Goal: Task Accomplishment & Management: Use online tool/utility

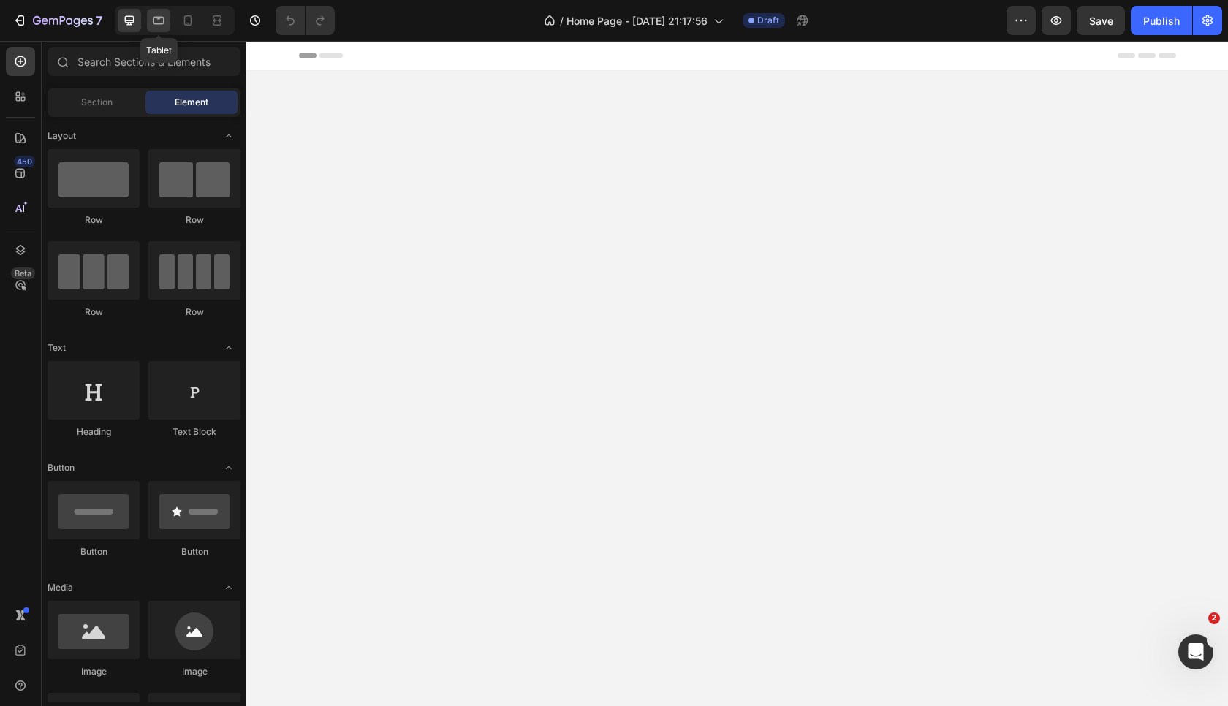
click at [157, 25] on icon at bounding box center [158, 20] width 15 height 15
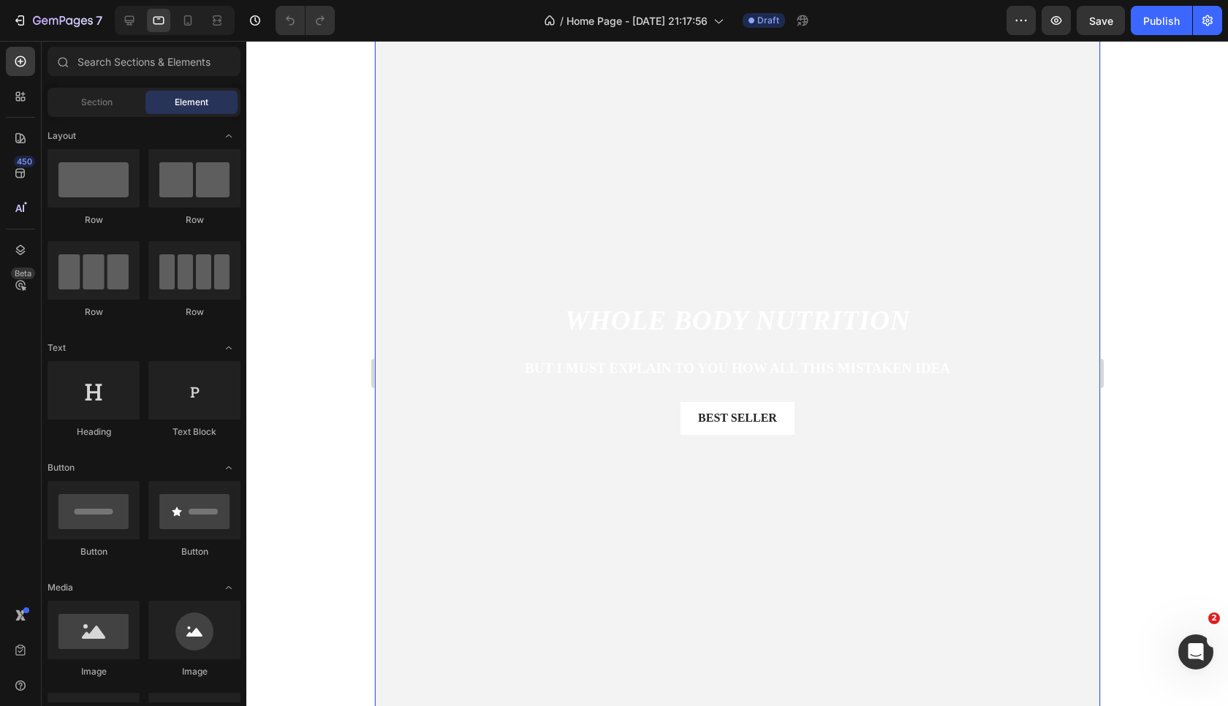
scroll to position [214, 0]
click at [127, 20] on icon at bounding box center [130, 21] width 10 height 10
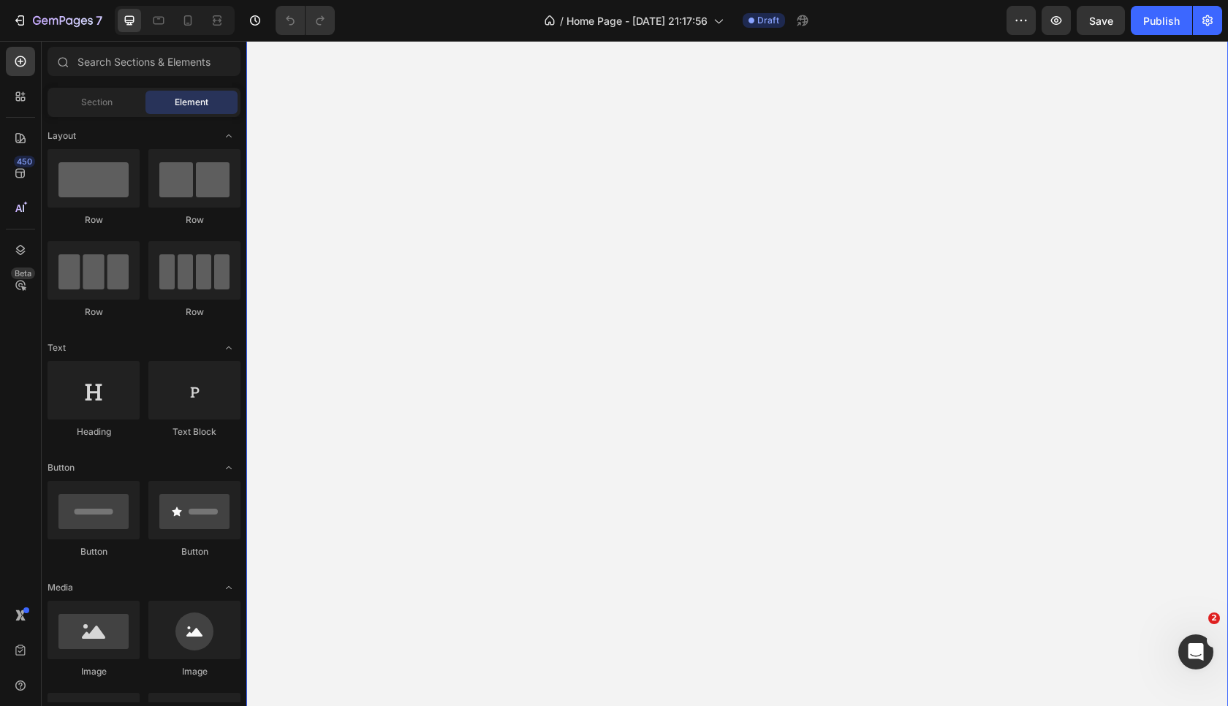
scroll to position [602, 0]
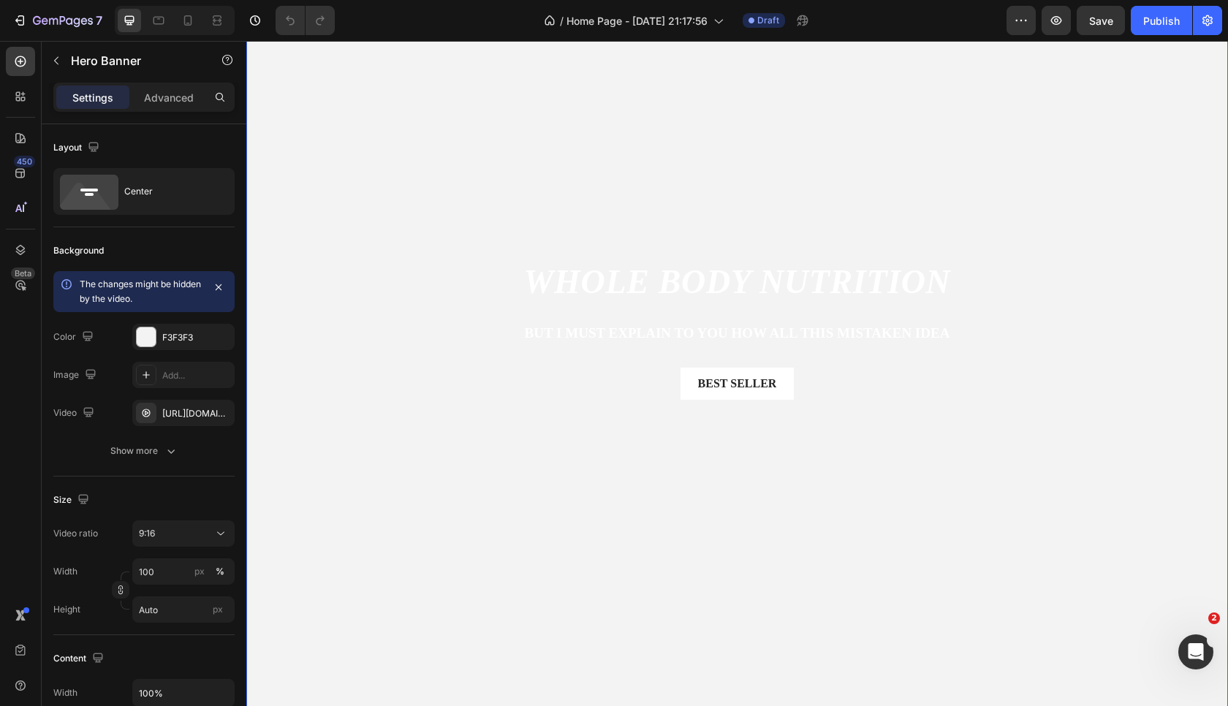
click at [496, 345] on div "Whole BOdy Nutrition Heading But I must explain to you how all this mistaken id…" at bounding box center [737, 341] width 958 height 164
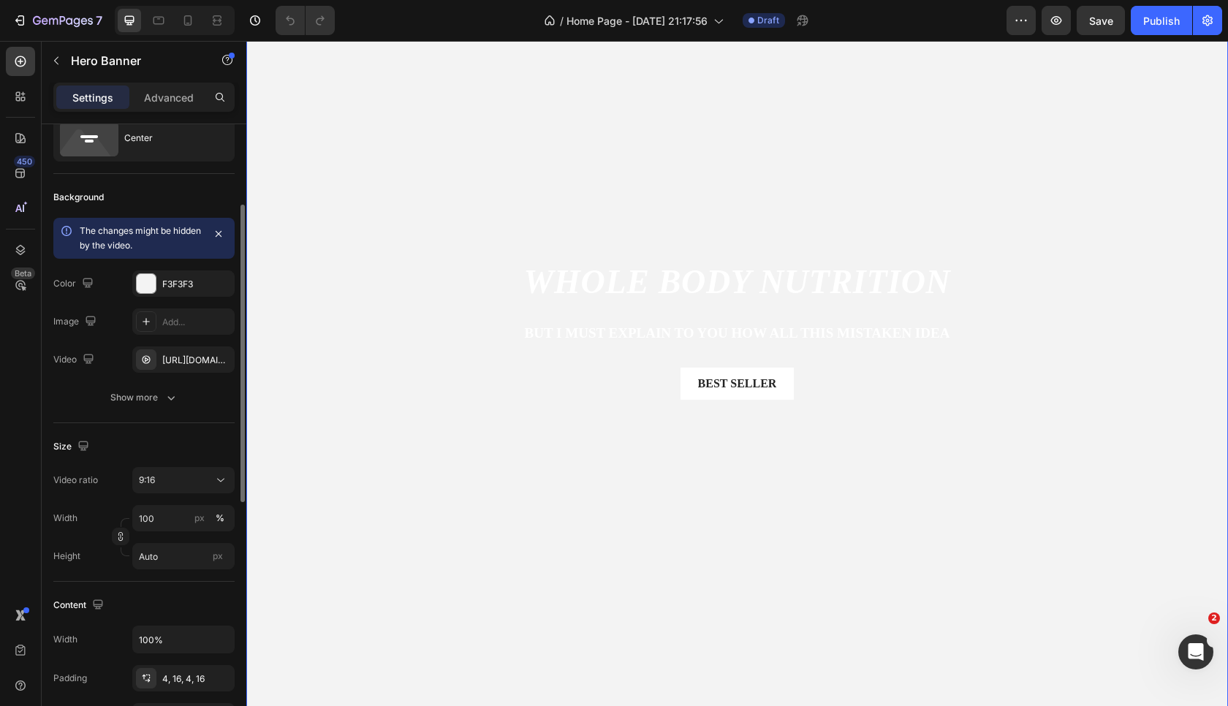
scroll to position [99, 0]
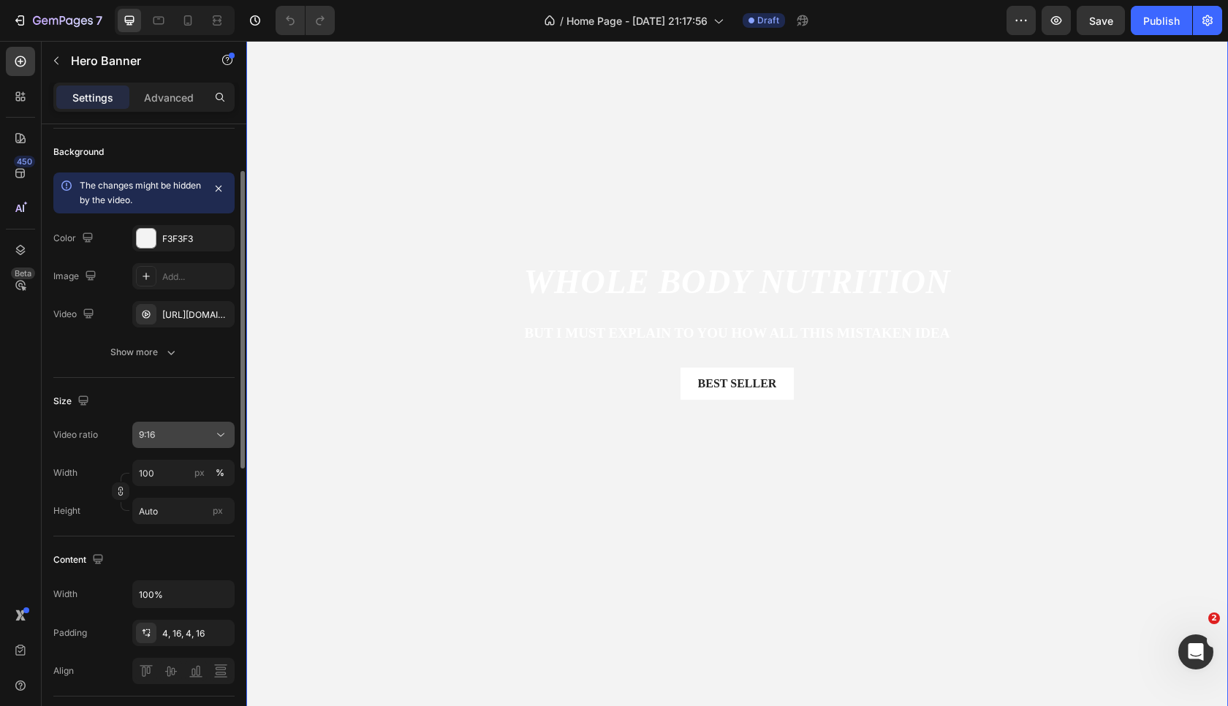
click at [188, 443] on button "9:16" at bounding box center [183, 435] width 102 height 26
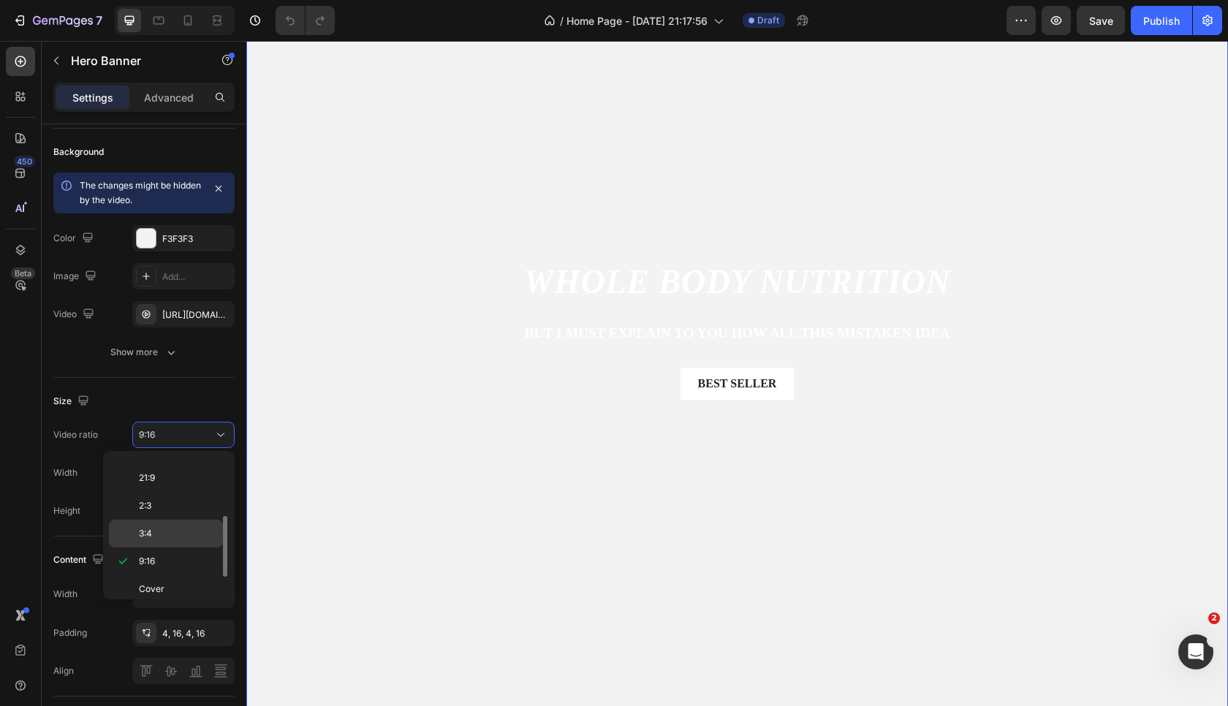
click at [166, 537] on p "3:4" at bounding box center [177, 533] width 77 height 13
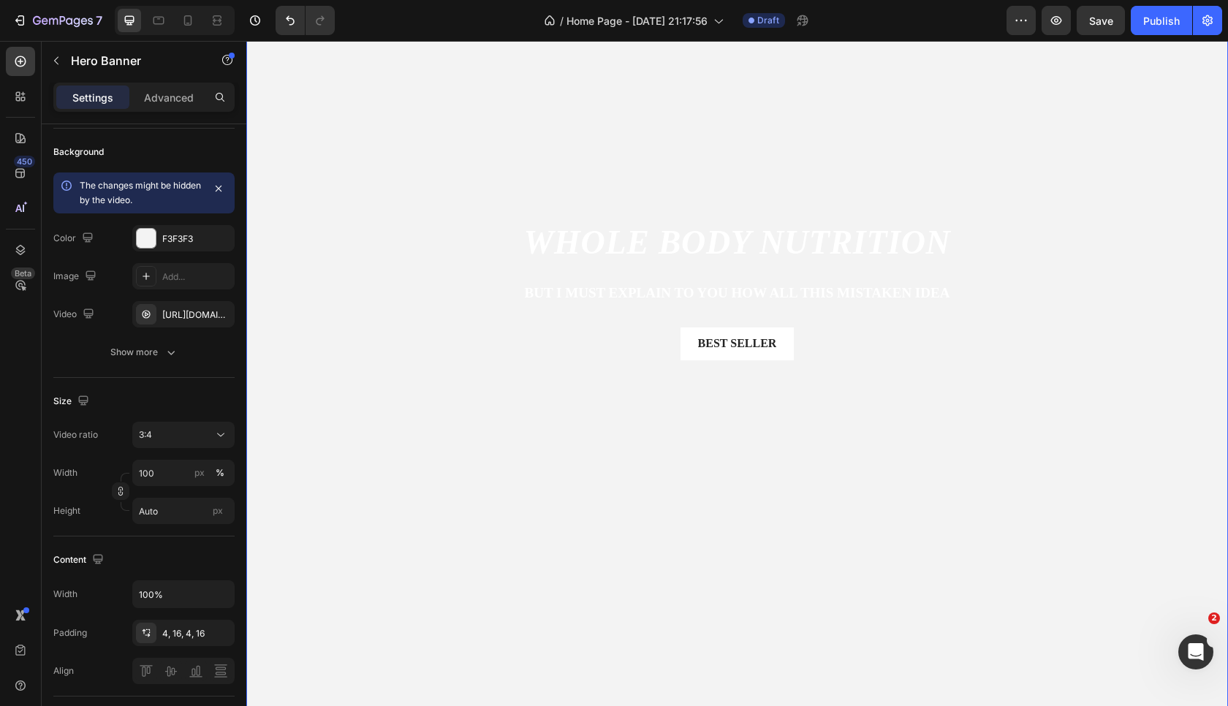
scroll to position [0, 0]
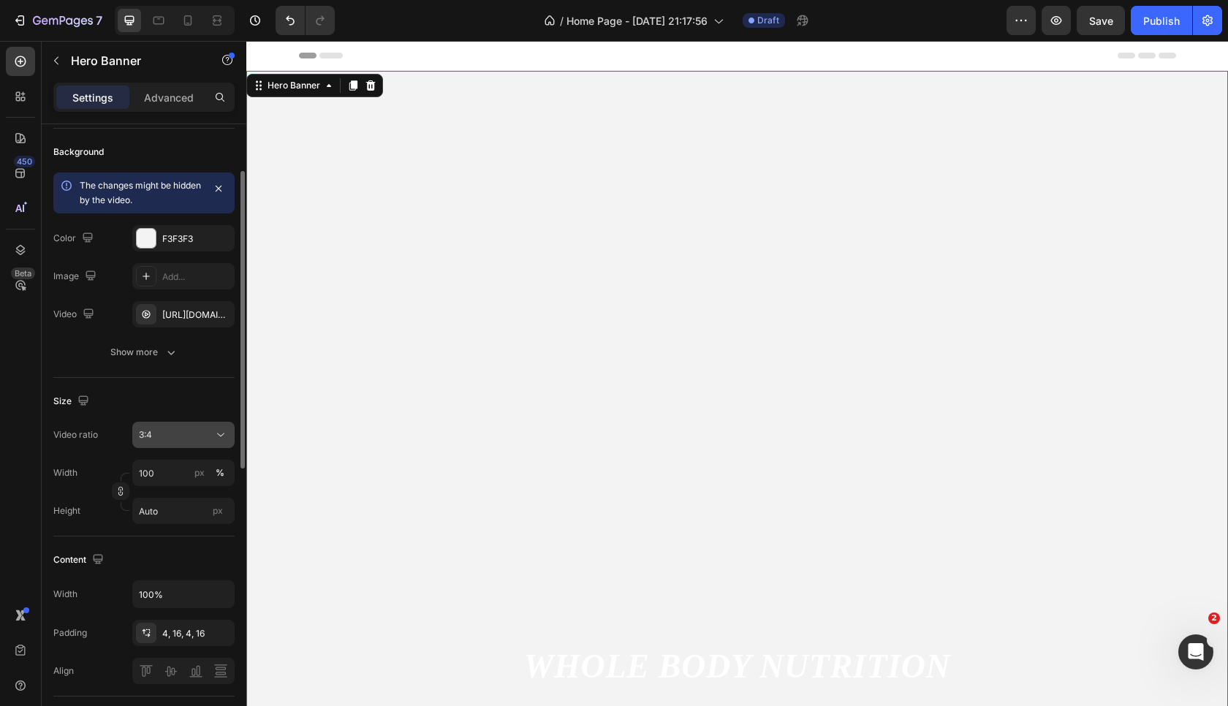
click at [192, 439] on div "3:4" at bounding box center [176, 434] width 75 height 13
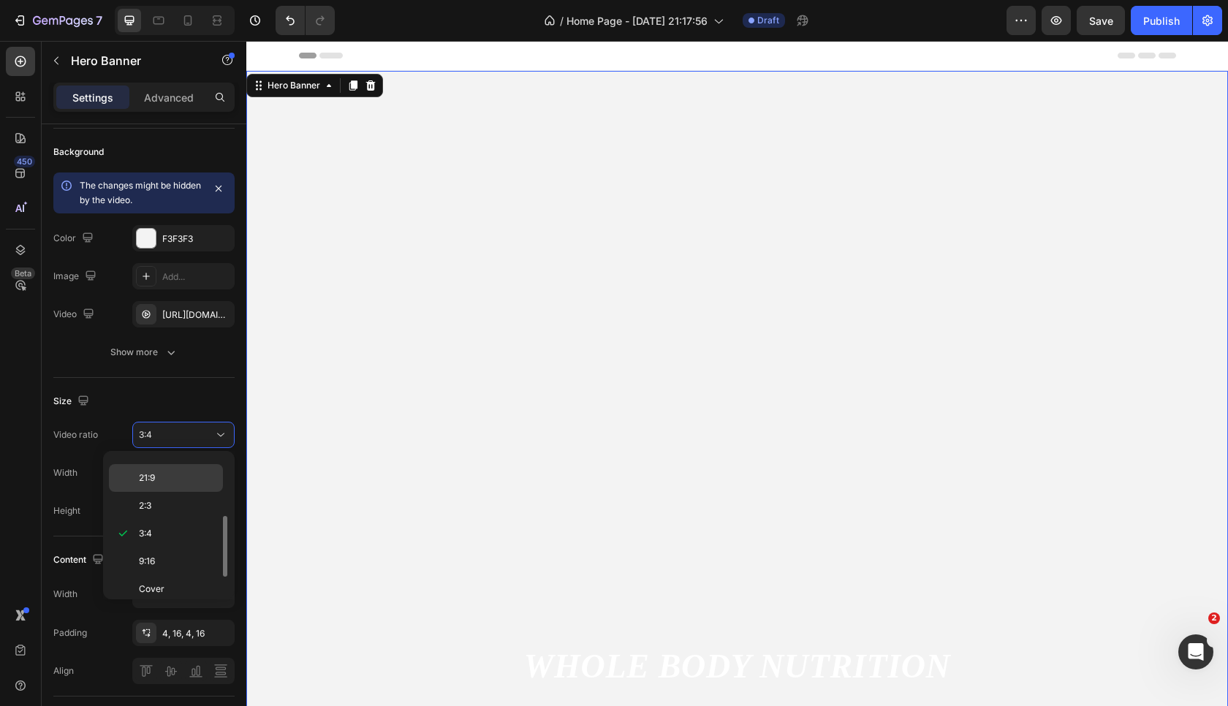
click at [183, 482] on p "21:9" at bounding box center [177, 478] width 77 height 13
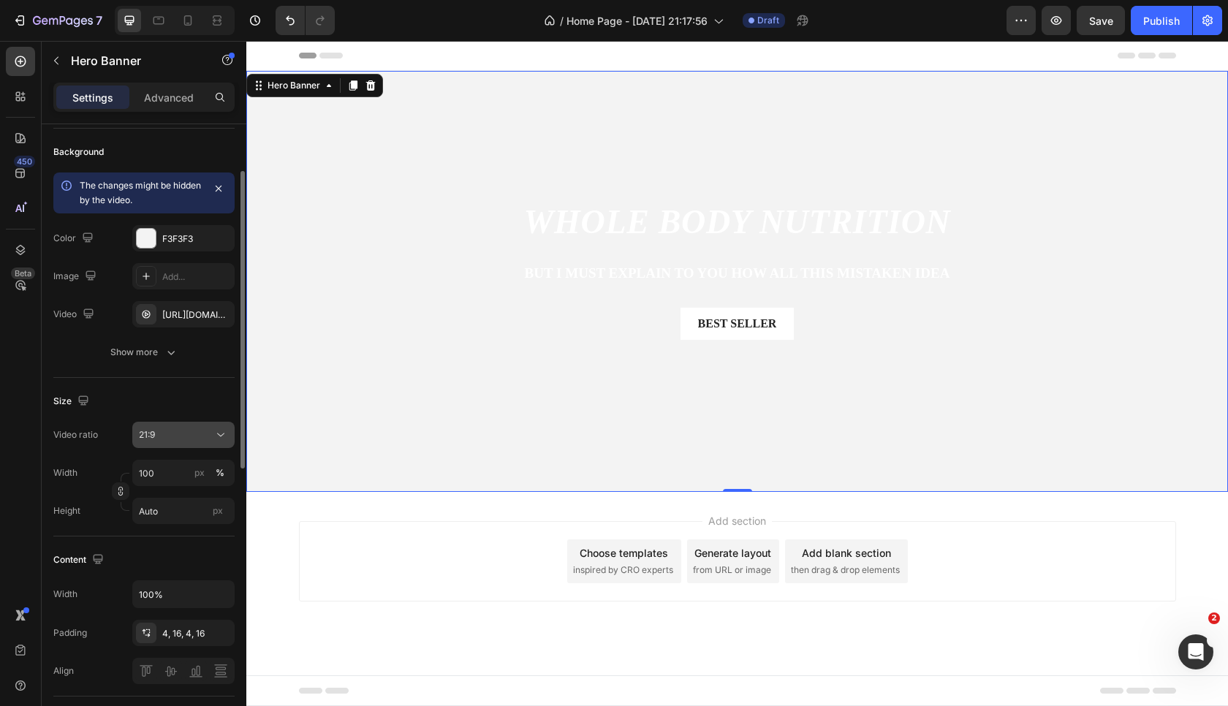
click at [184, 444] on button "21:9" at bounding box center [183, 435] width 102 height 26
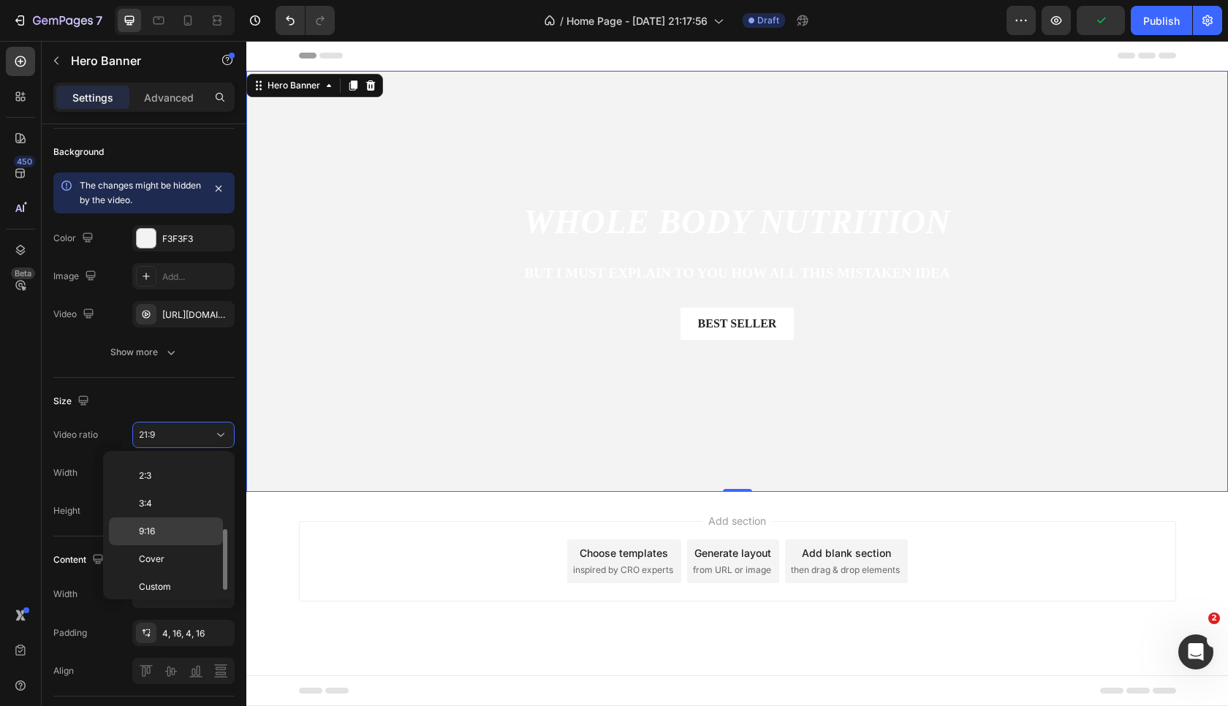
scroll to position [169, 0]
click at [175, 575] on p "Custom" at bounding box center [177, 579] width 77 height 13
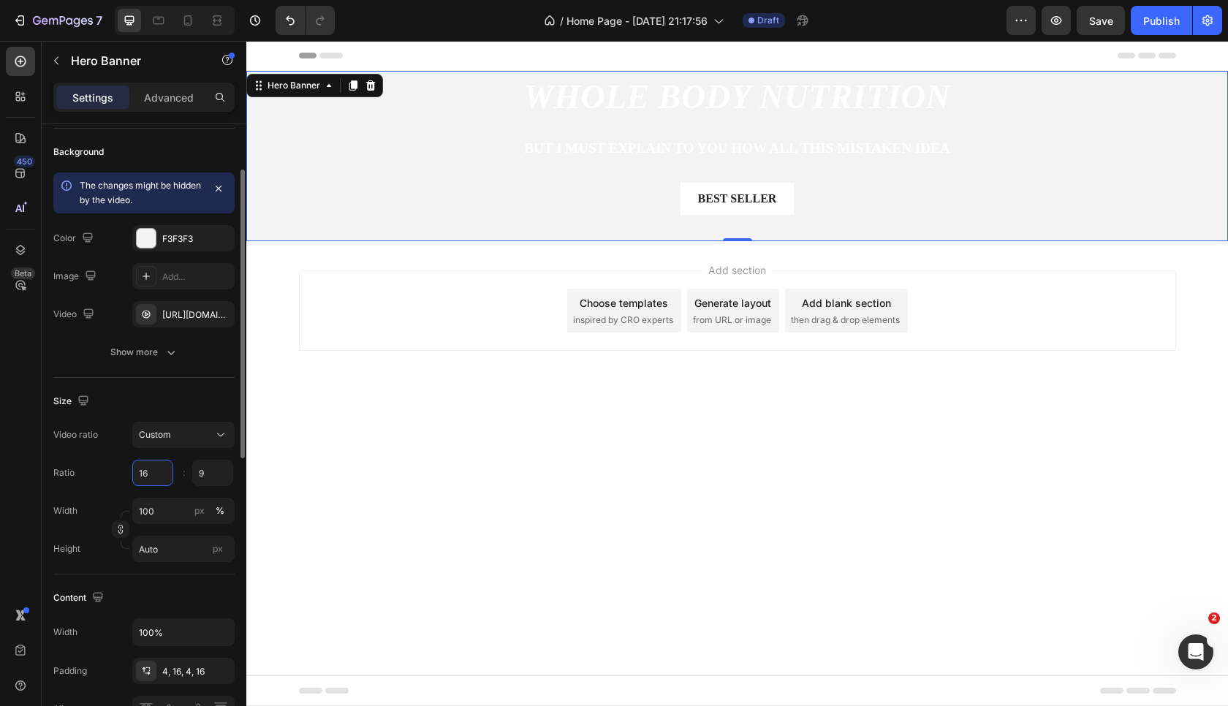
click at [154, 475] on input "16" at bounding box center [152, 473] width 41 height 26
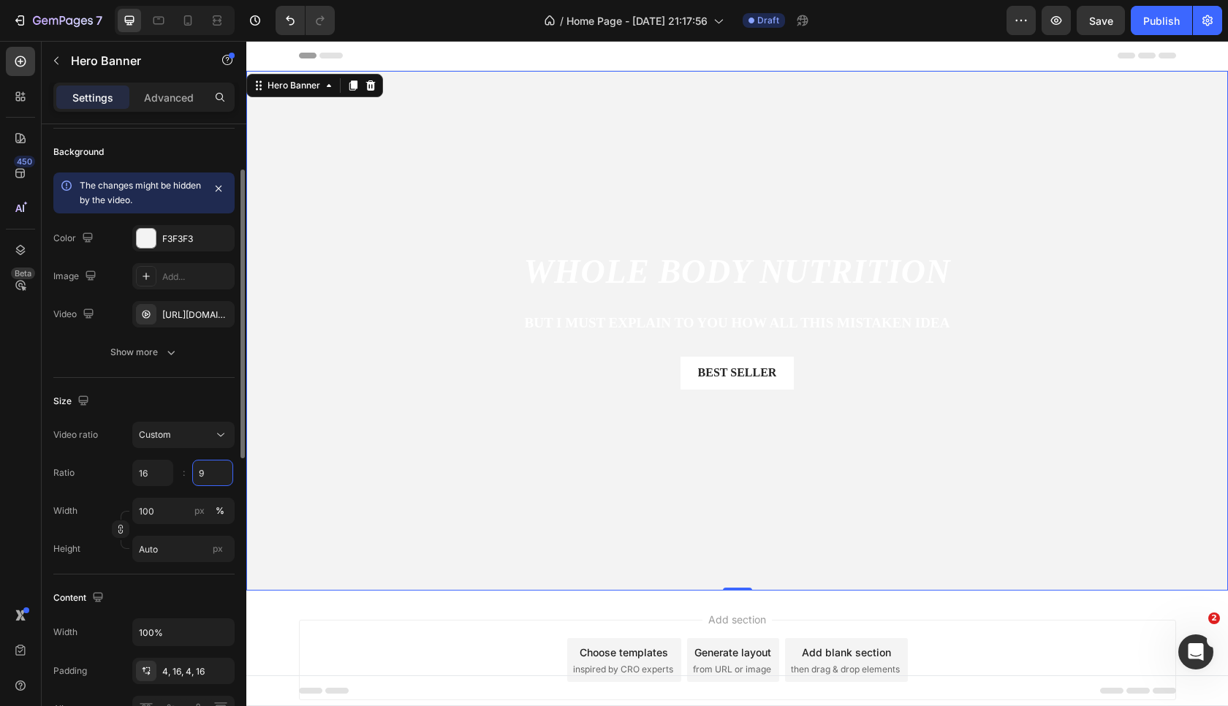
click at [205, 474] on input "9" at bounding box center [212, 473] width 41 height 26
type input "16"
click at [154, 470] on input "16" at bounding box center [152, 473] width 41 height 26
type input "15"
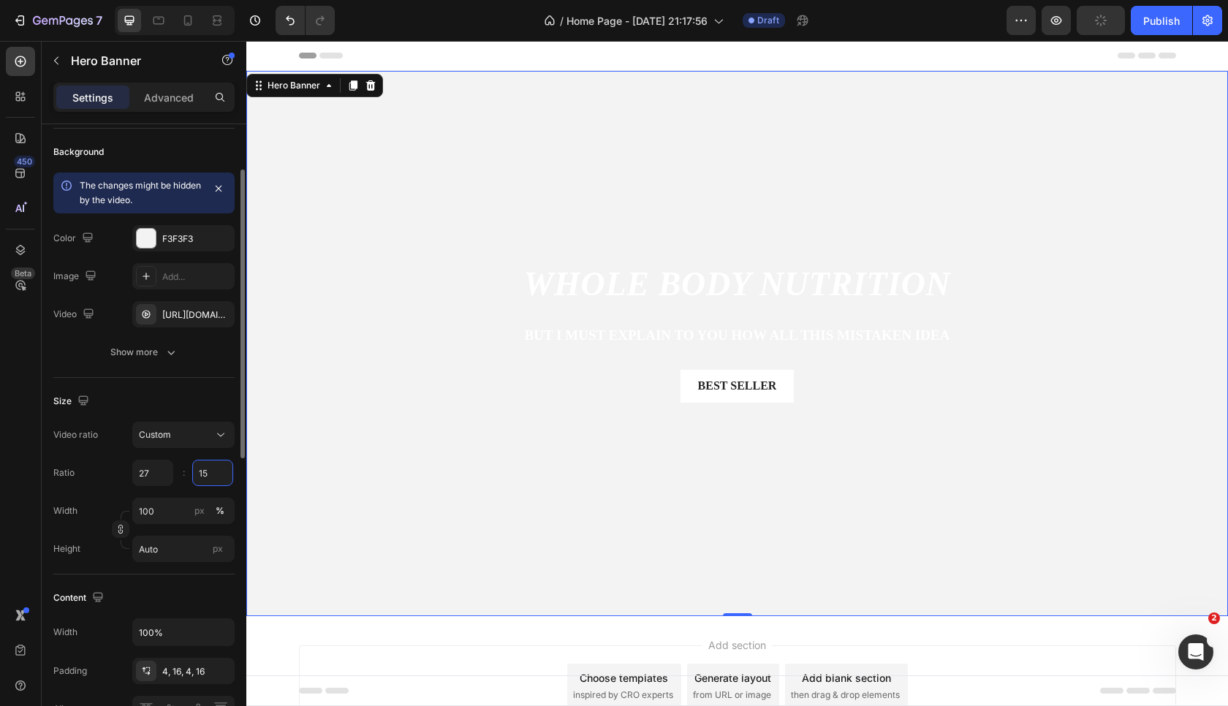
click at [213, 480] on input "15" at bounding box center [212, 473] width 41 height 26
type input "27"
click at [154, 481] on input "27" at bounding box center [152, 473] width 41 height 26
type input "16"
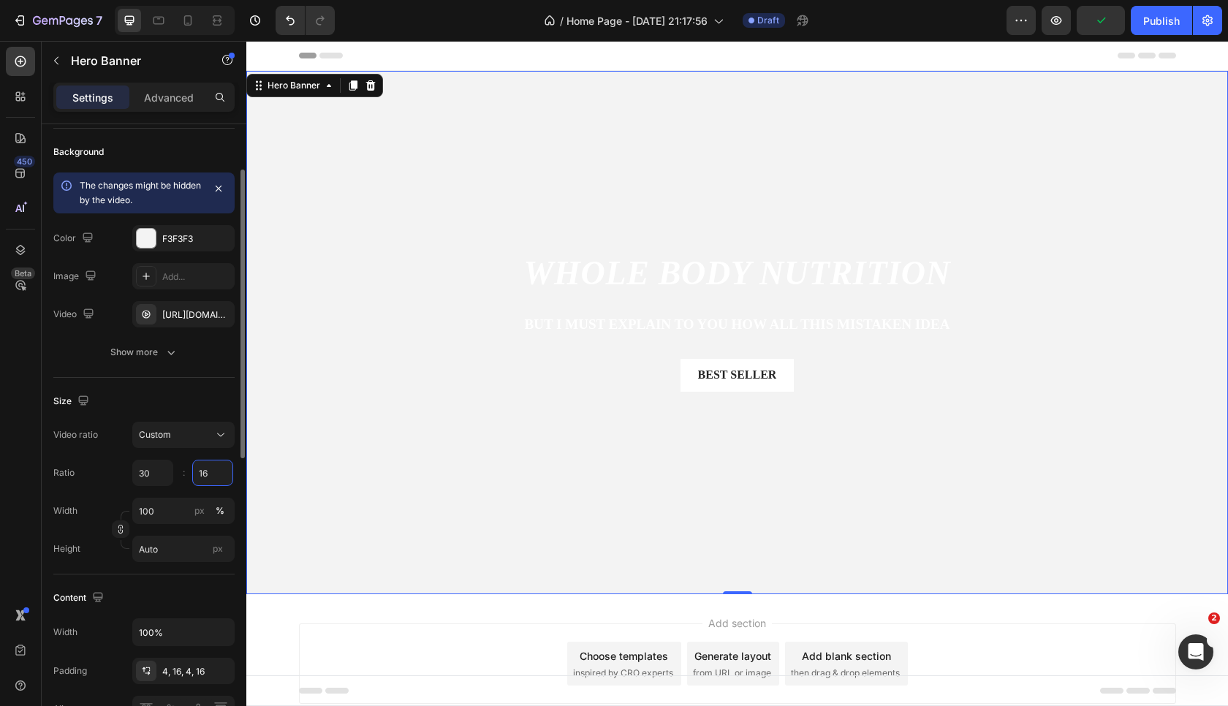
click at [206, 477] on input "16" at bounding box center [212, 473] width 41 height 26
type input "30"
click at [146, 477] on input "30" at bounding box center [152, 473] width 41 height 26
type input "15"
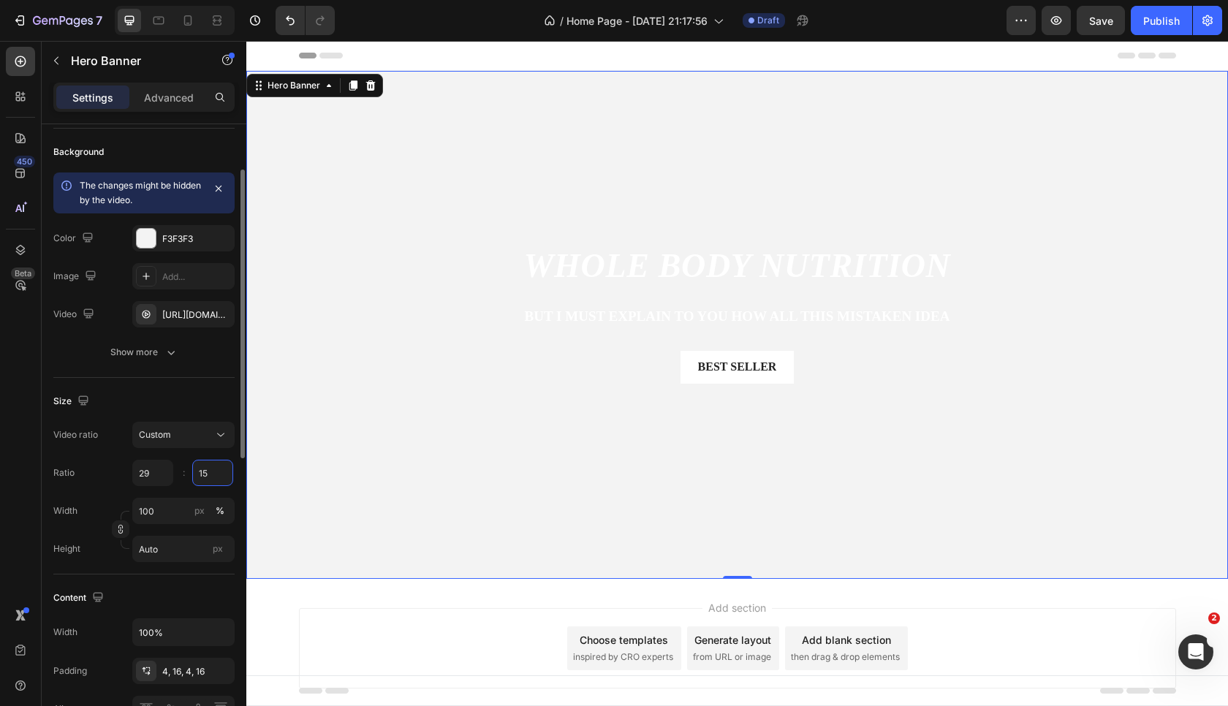
click at [211, 466] on input "15" at bounding box center [212, 473] width 41 height 26
type input "29"
type input "17"
click at [153, 474] on input "29" at bounding box center [152, 473] width 41 height 26
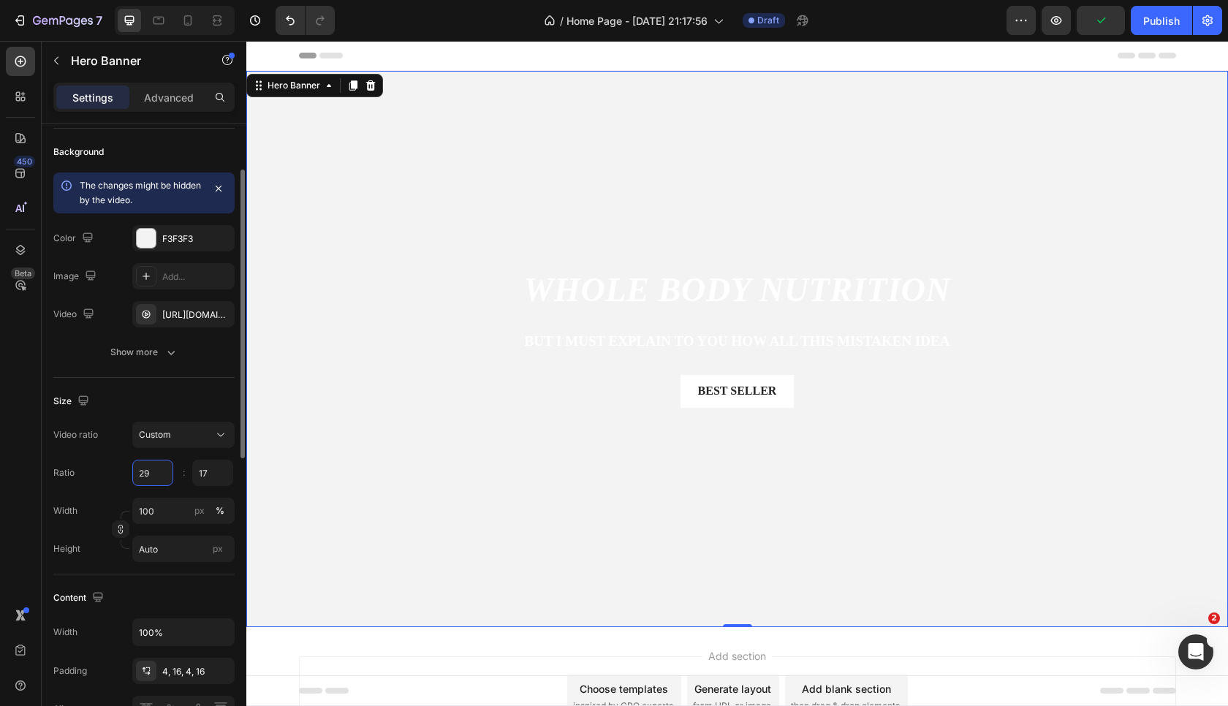
type input "30"
type input "17"
click at [170, 549] on input "Auto" at bounding box center [183, 549] width 102 height 26
type input "30"
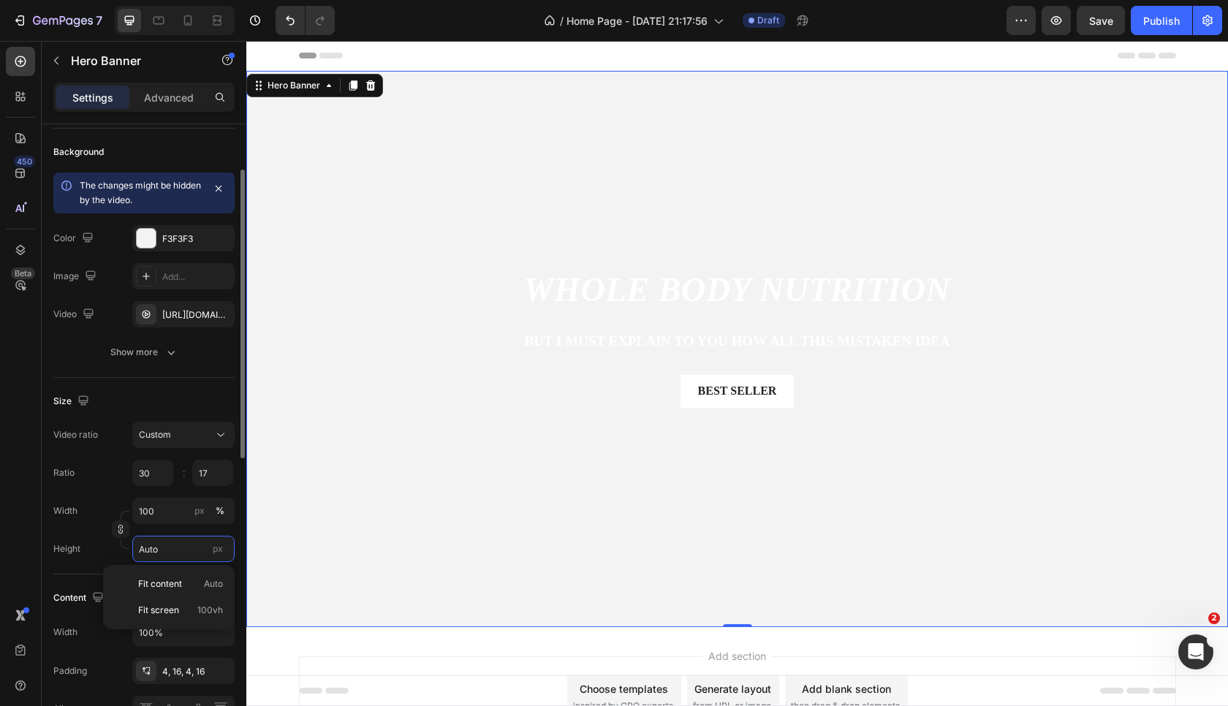
click at [153, 549] on input "Auto" at bounding box center [183, 549] width 102 height 26
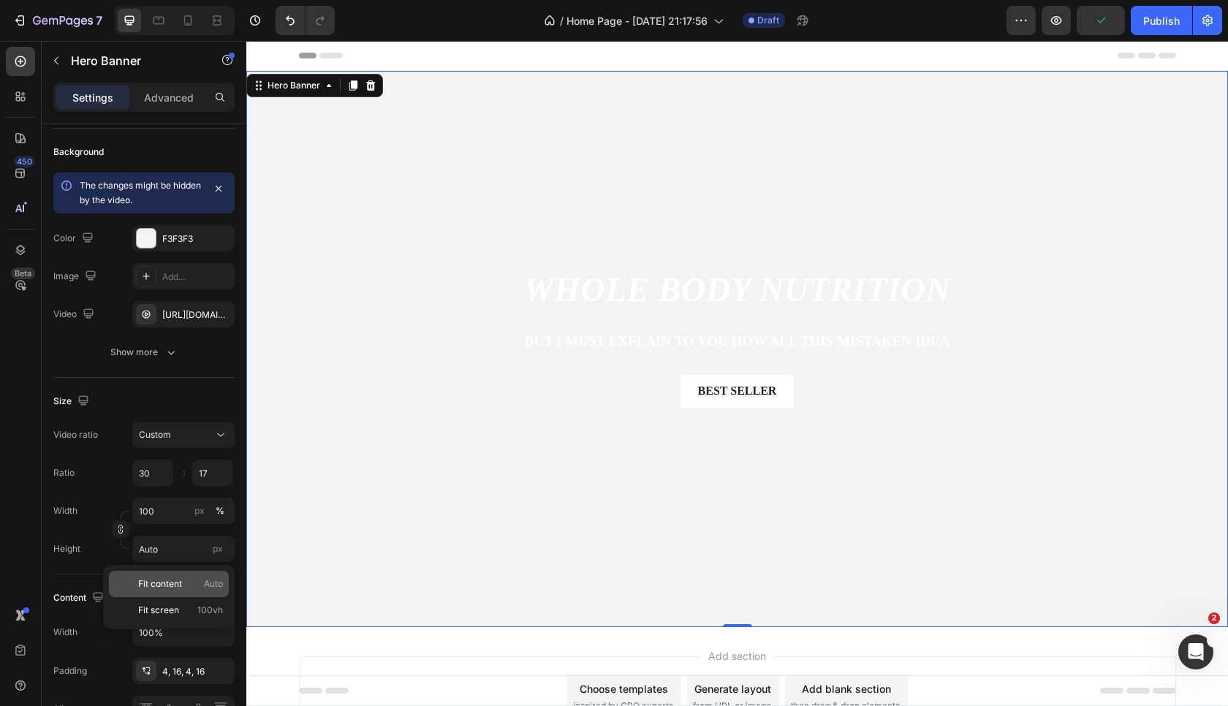
click at [163, 578] on span "Fit content" at bounding box center [160, 584] width 44 height 13
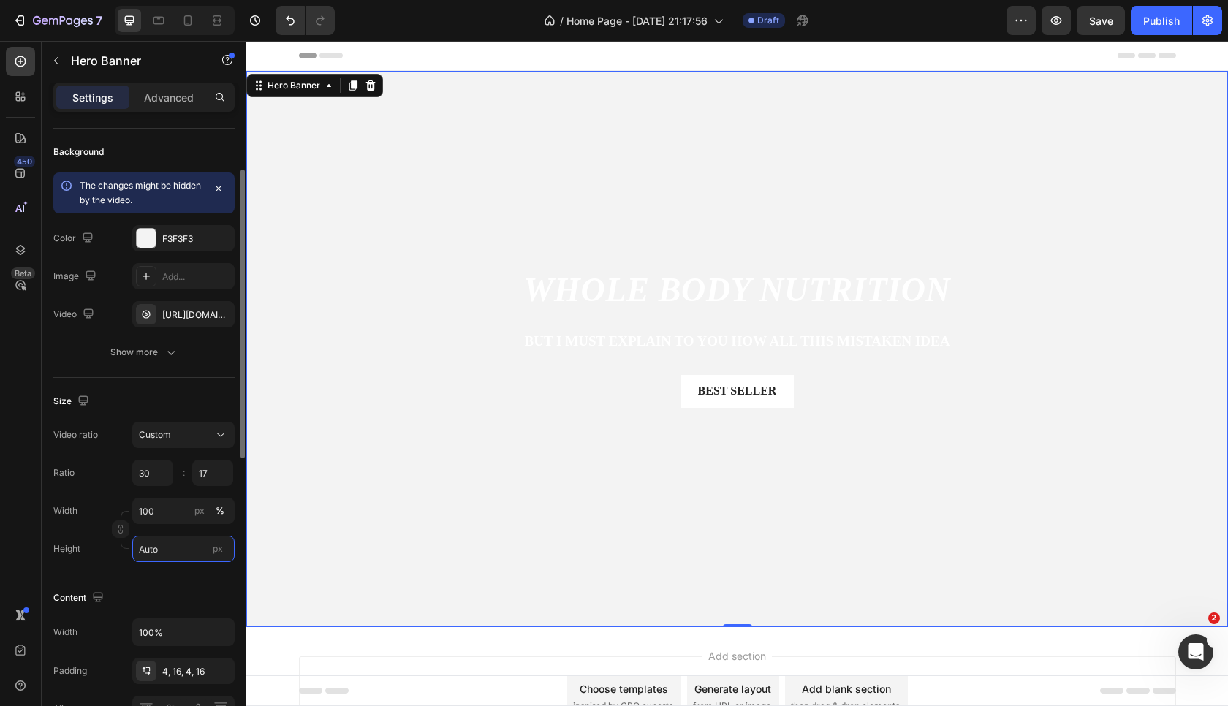
click at [170, 560] on input "Auto" at bounding box center [183, 549] width 102 height 26
click at [176, 447] on button "Custom" at bounding box center [183, 435] width 102 height 26
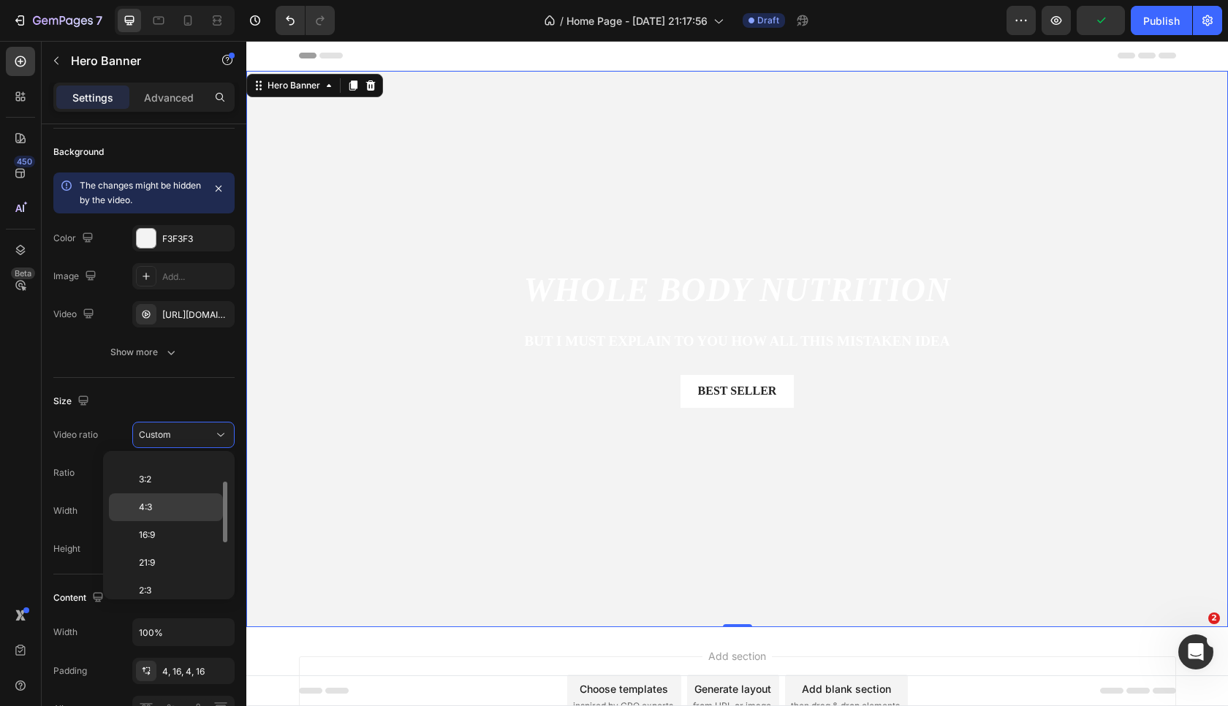
scroll to position [50, 0]
click at [170, 546] on div "16:9" at bounding box center [166, 560] width 114 height 28
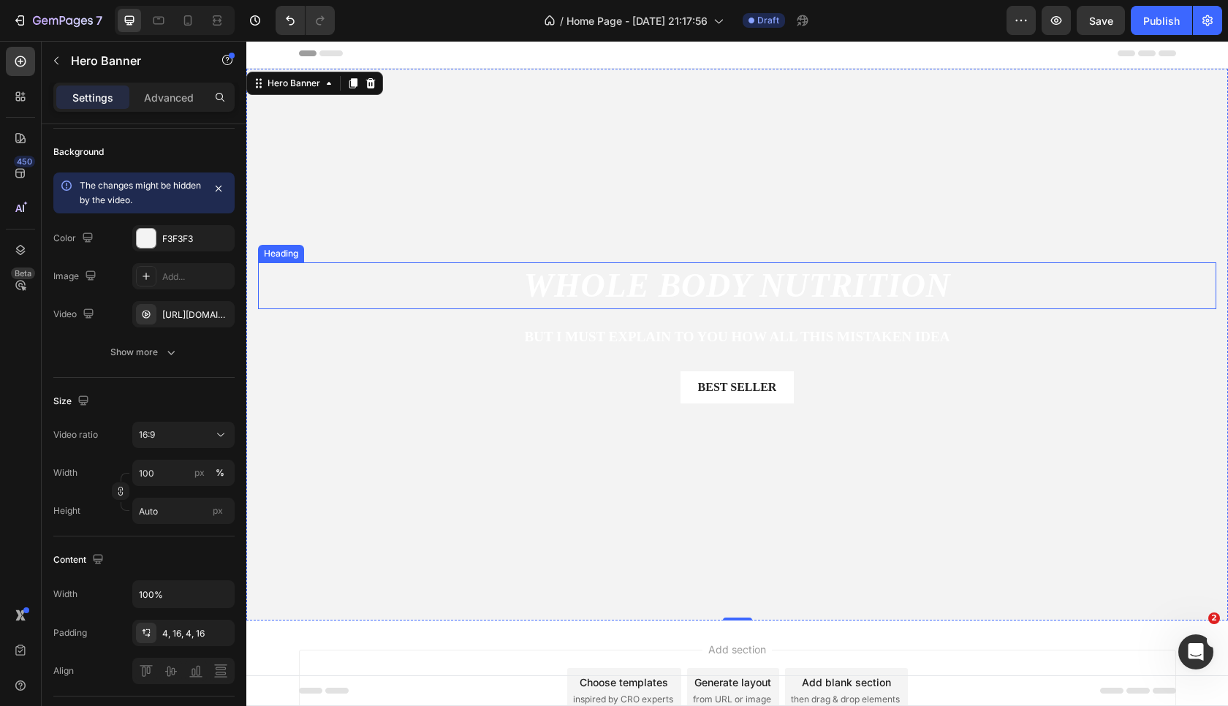
scroll to position [0, 0]
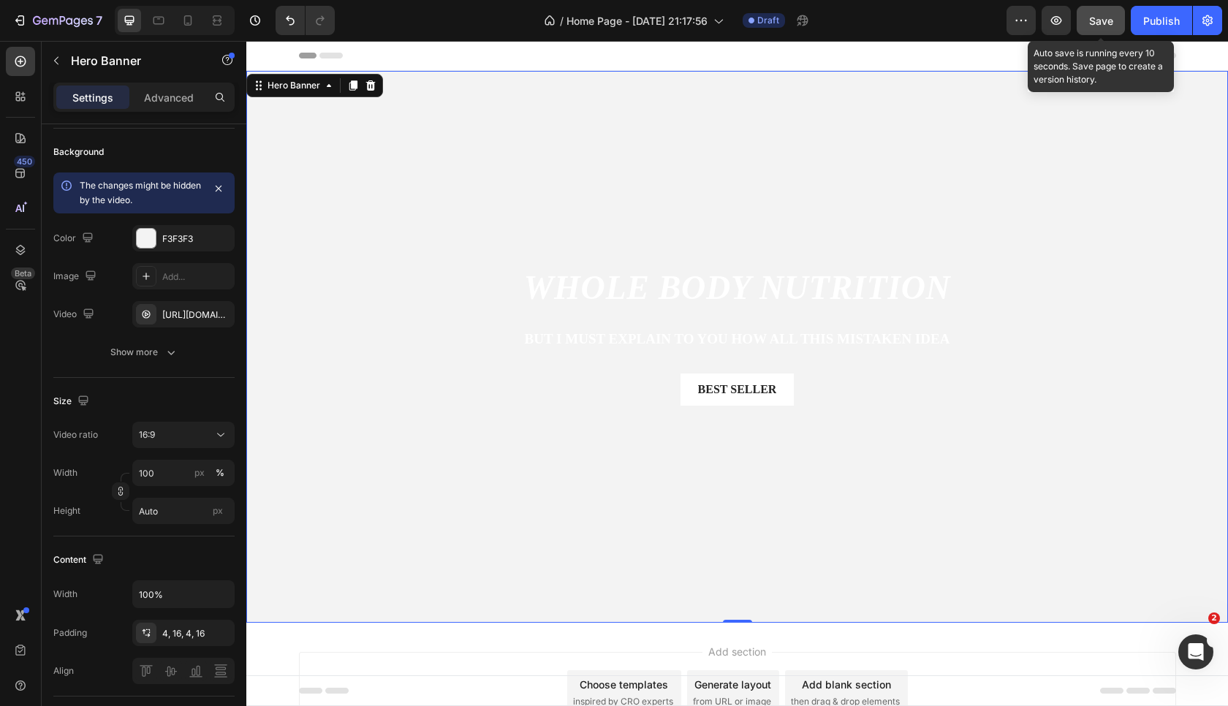
click at [1099, 20] on span "Save" at bounding box center [1101, 21] width 24 height 12
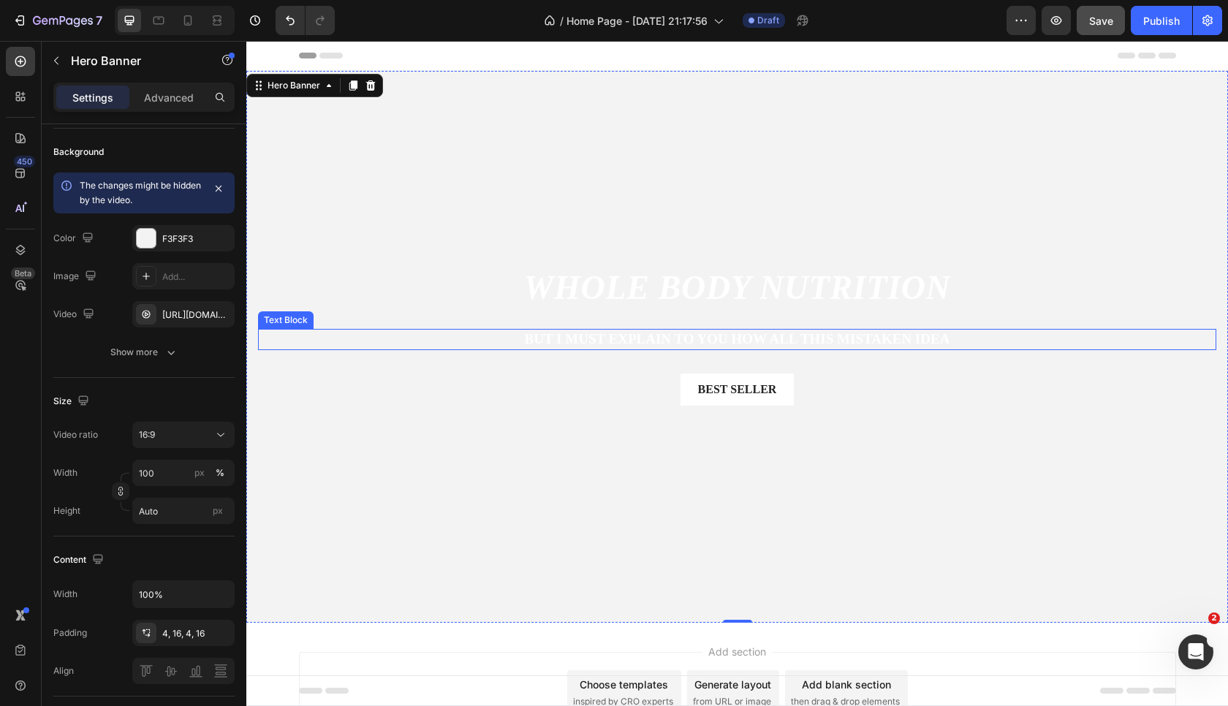
click at [644, 339] on p "But I must explain to you how all this mistaken idea" at bounding box center [738, 339] width 956 height 18
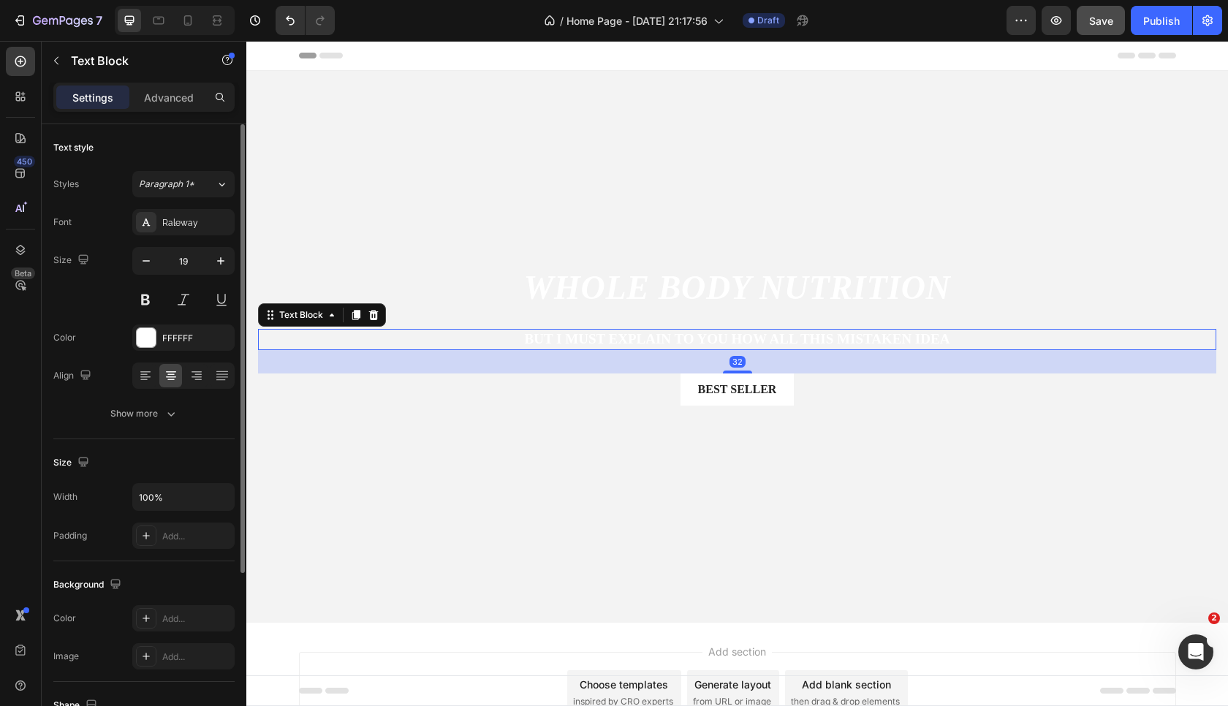
click at [644, 339] on p "But I must explain to you how all this mistaken idea" at bounding box center [738, 339] width 956 height 18
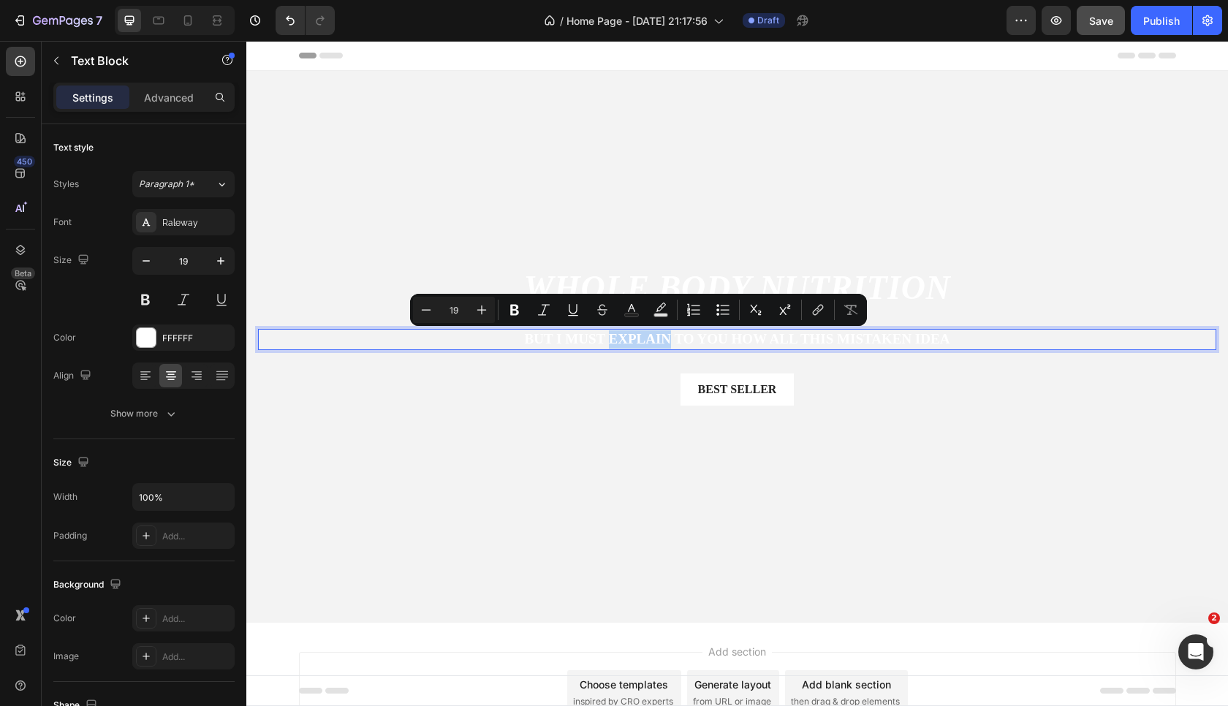
click at [644, 339] on p "But I must explain to you how all this mistaken idea" at bounding box center [738, 339] width 956 height 18
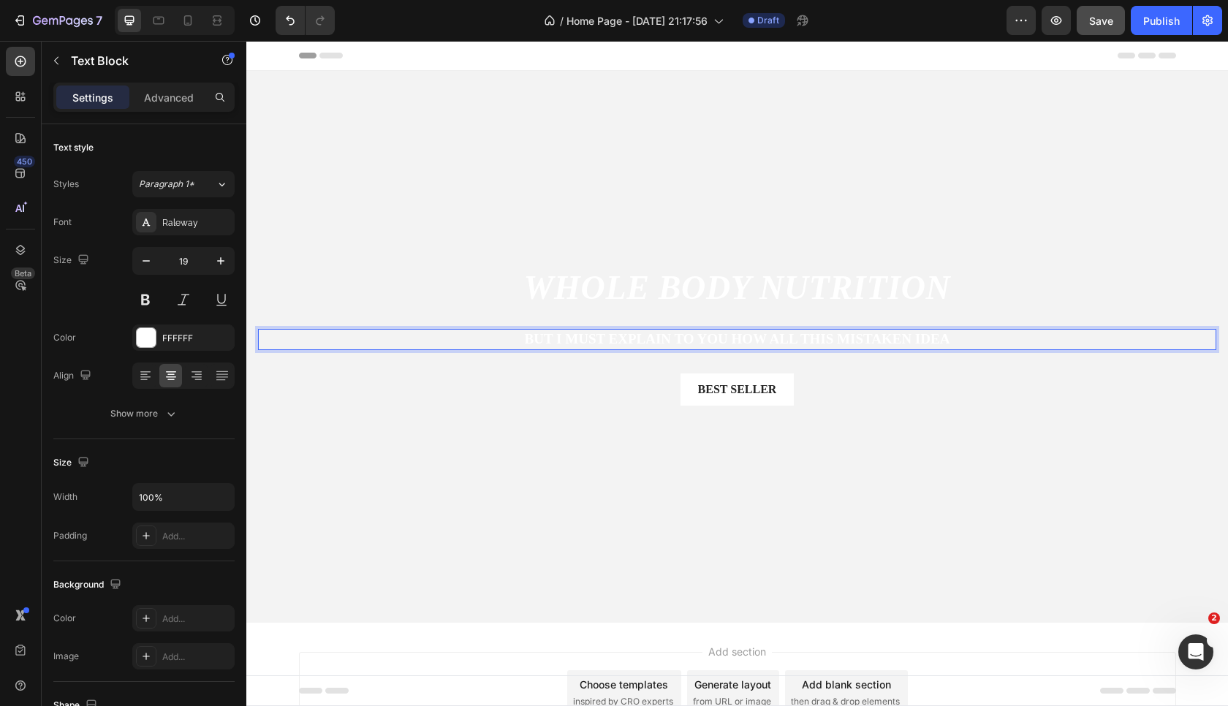
click at [644, 339] on p "But I must explain to you how all this mistaken idea" at bounding box center [738, 339] width 956 height 18
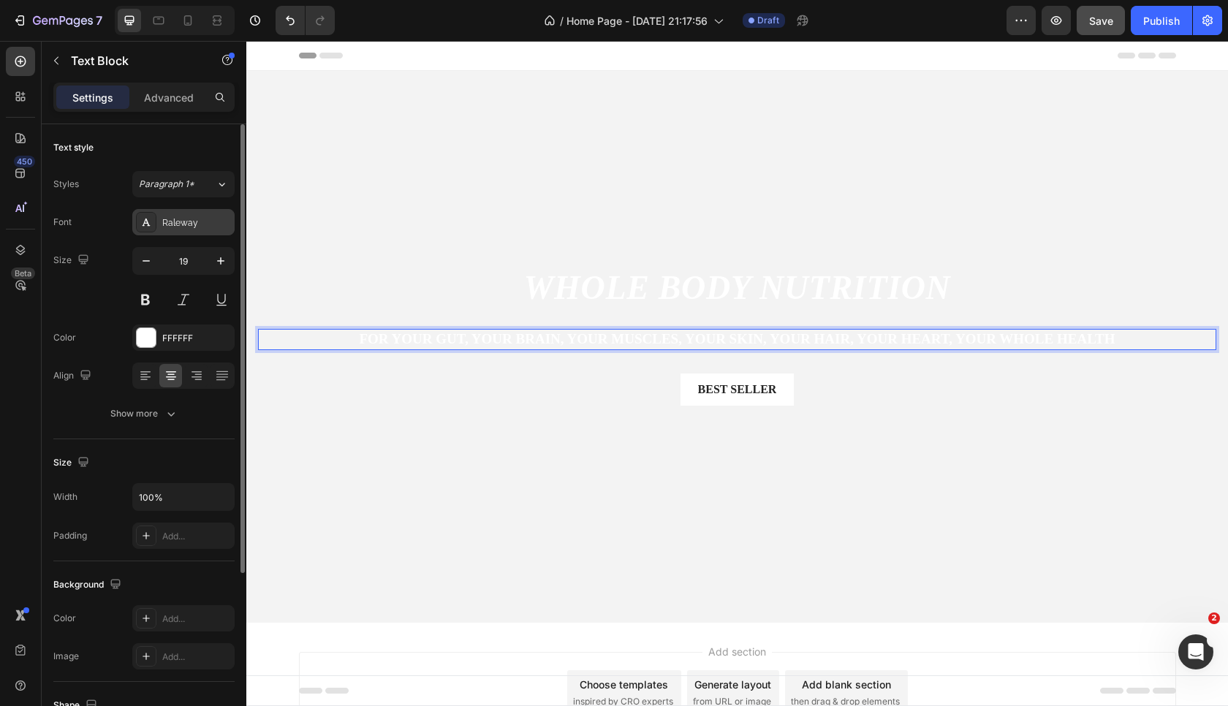
click at [183, 227] on div "Raleway" at bounding box center [196, 222] width 69 height 13
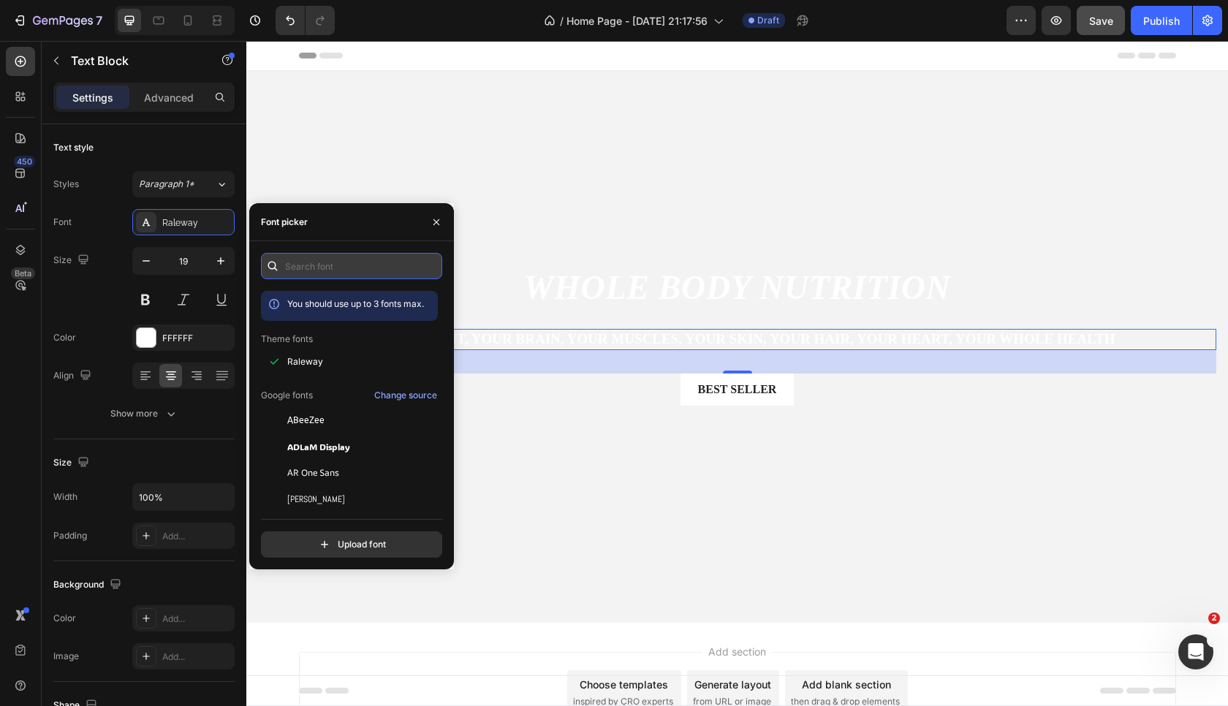
click at [337, 269] on input "text" at bounding box center [351, 266] width 181 height 26
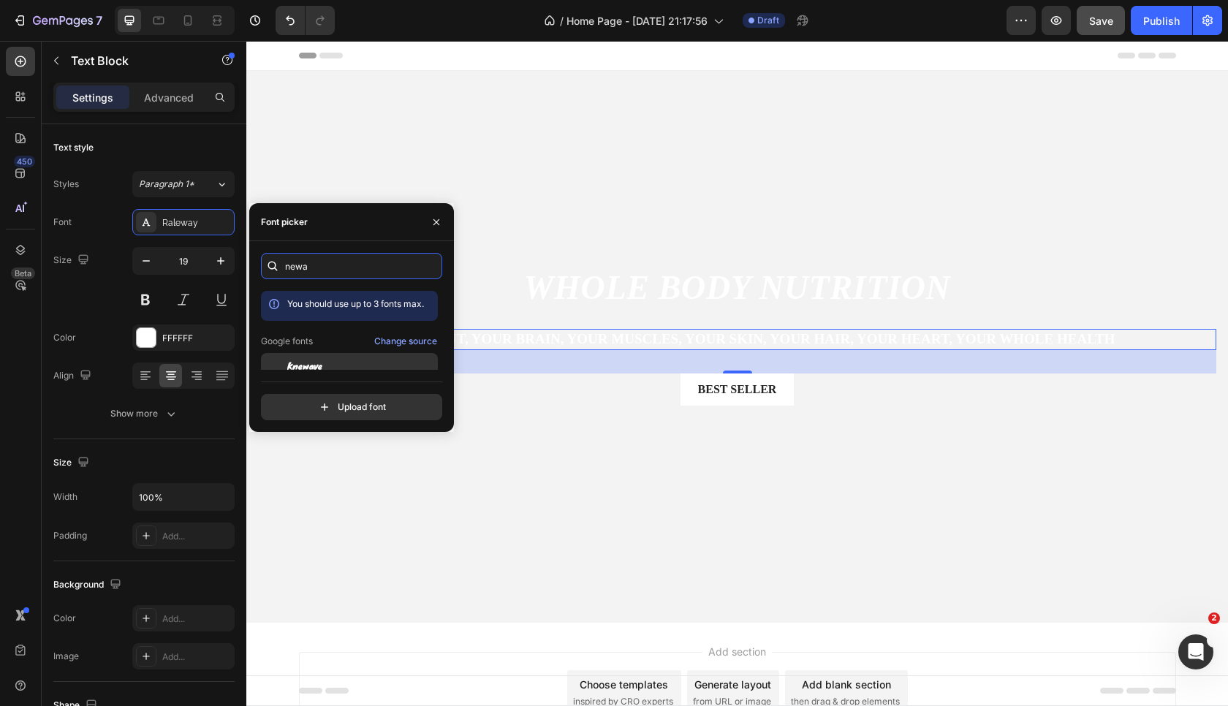
type input "newa"
click at [319, 370] on span "Knewave" at bounding box center [304, 366] width 35 height 13
click at [438, 225] on icon "button" at bounding box center [437, 222] width 12 height 12
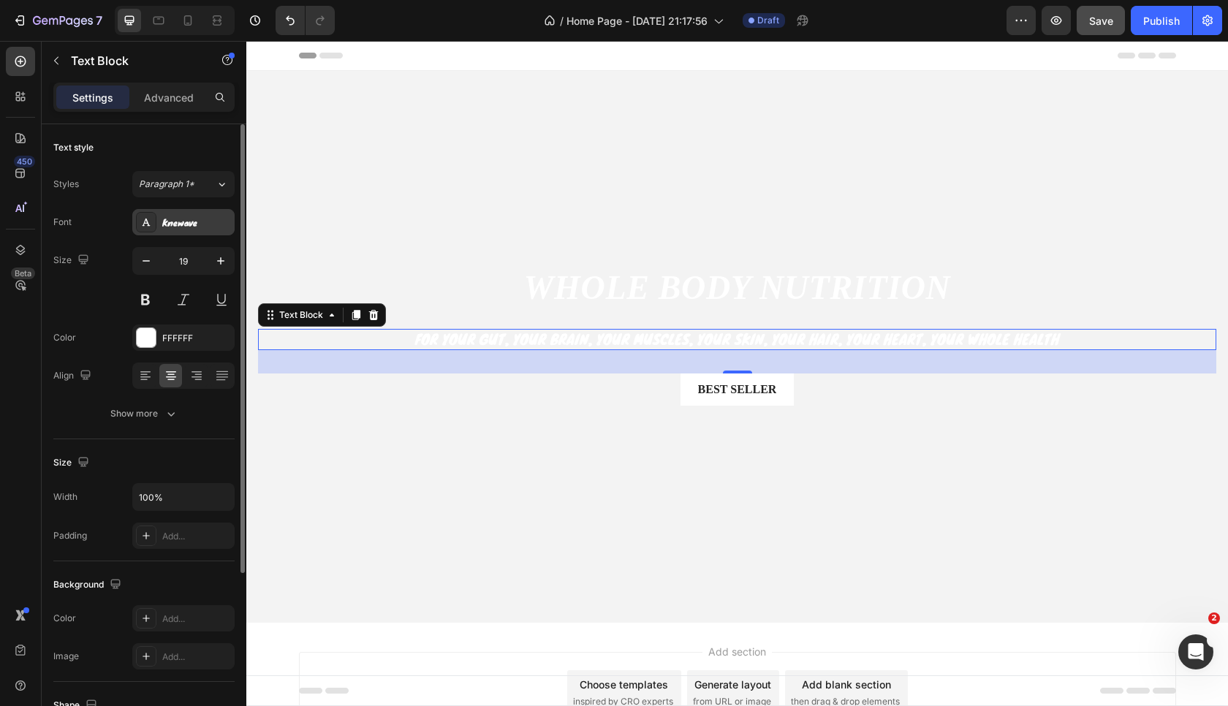
click at [150, 216] on div at bounding box center [146, 222] width 20 height 20
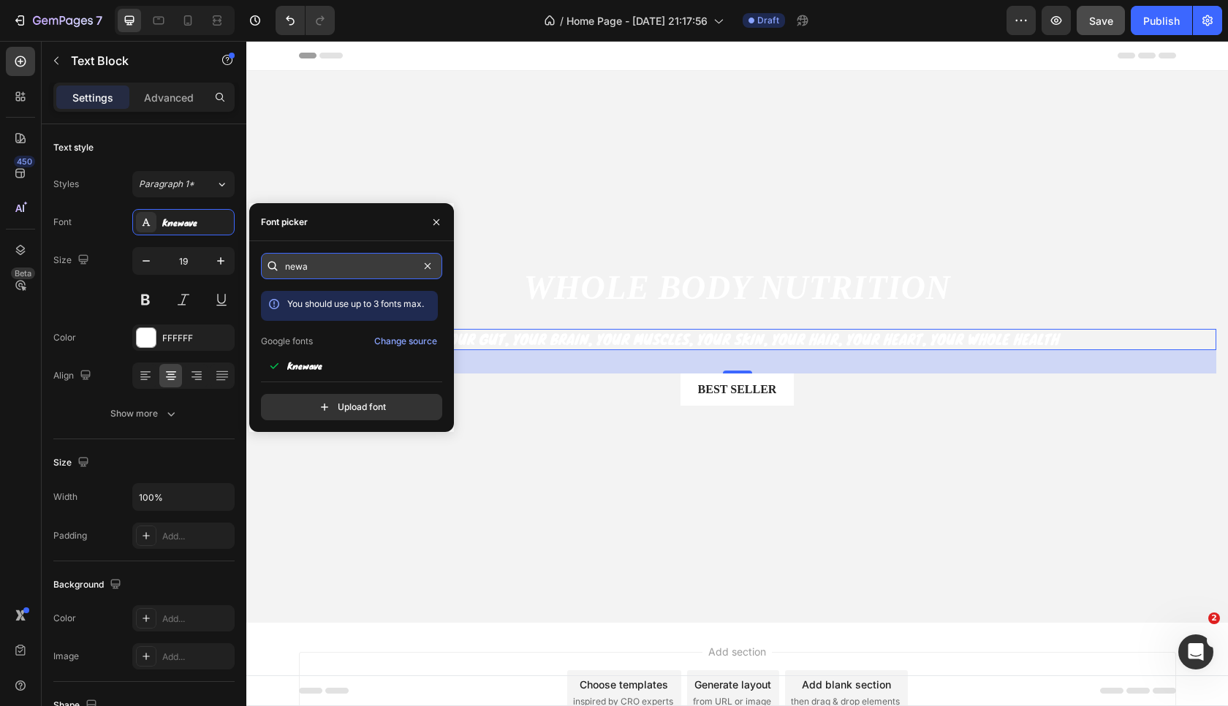
click at [322, 265] on input "newa" at bounding box center [351, 266] width 181 height 26
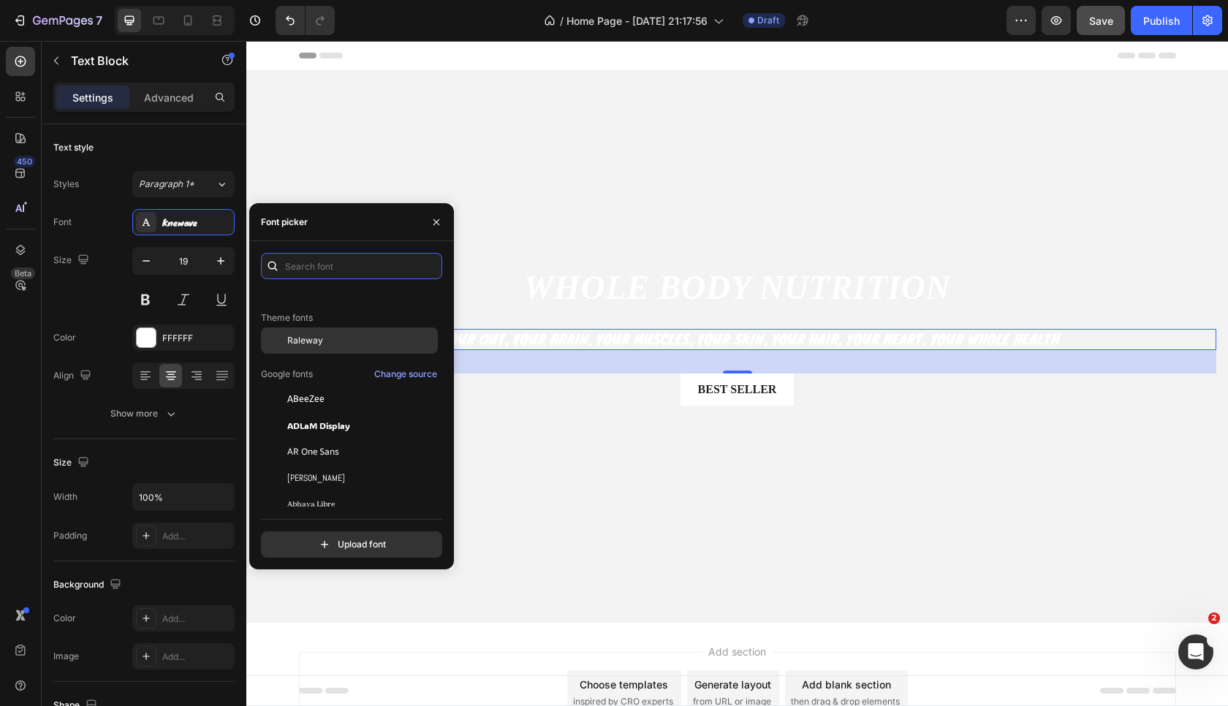
scroll to position [76, 0]
click at [387, 418] on div "ADLaM Display" at bounding box center [361, 424] width 148 height 13
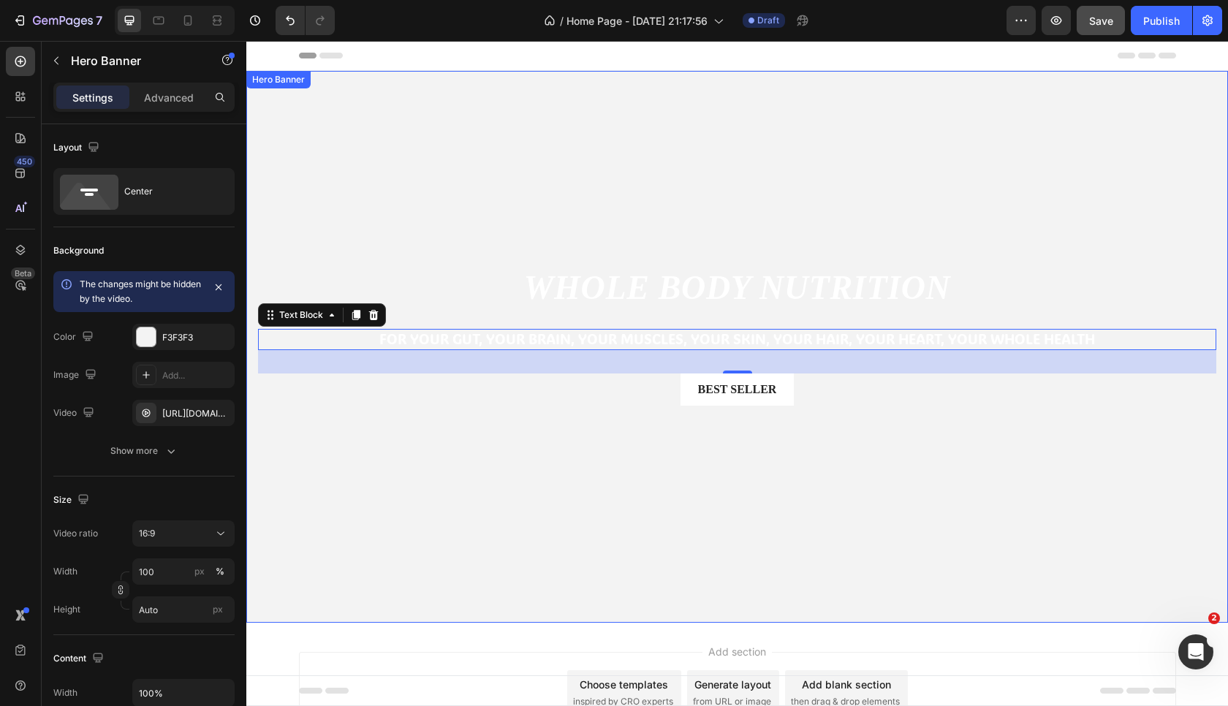
click at [371, 184] on video "Background Image" at bounding box center [737, 347] width 982 height 552
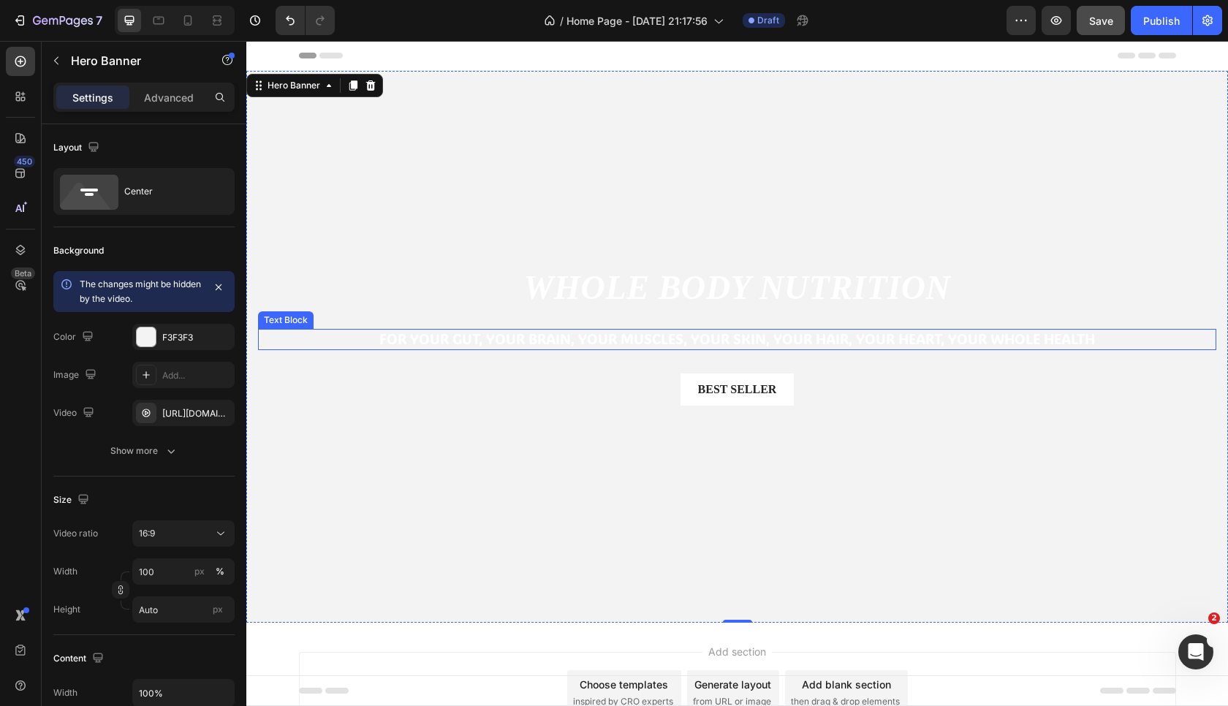
click at [479, 350] on div "For your gut, your brain, your muscles, your skin, your hair, your heart, your …" at bounding box center [737, 339] width 958 height 21
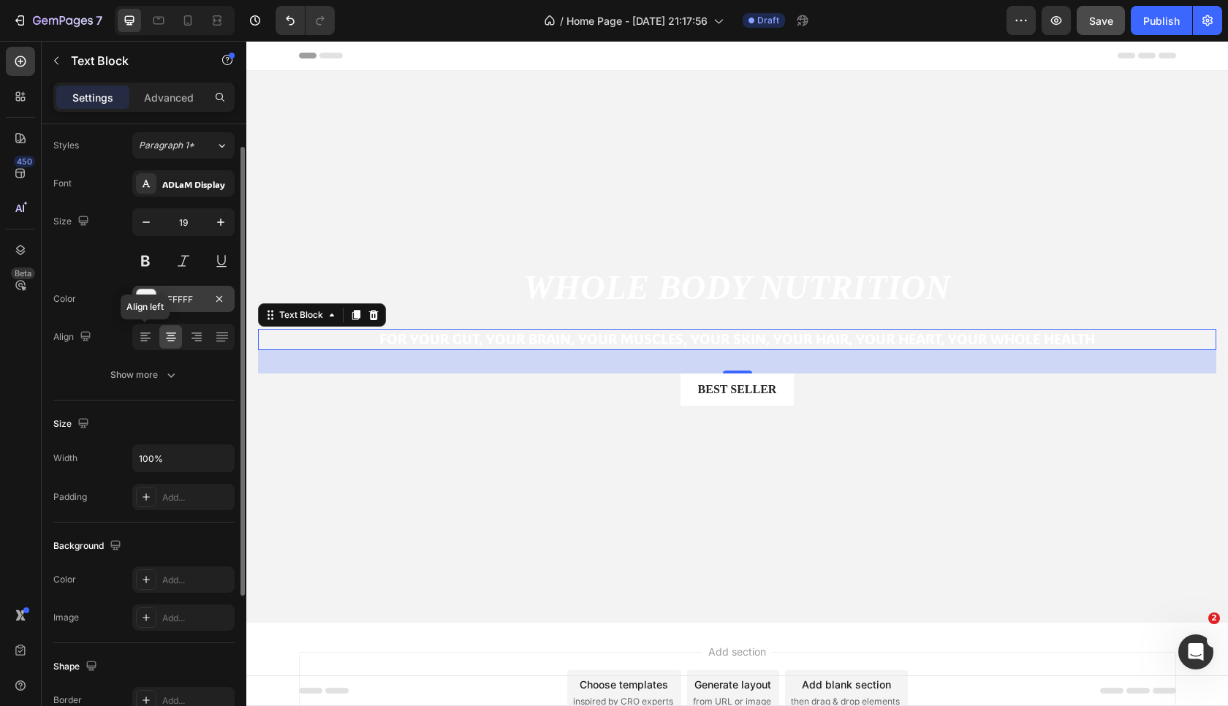
scroll to position [40, 0]
click at [214, 225] on icon "button" at bounding box center [220, 220] width 15 height 15
click at [150, 221] on icon "button" at bounding box center [146, 220] width 7 height 1
click at [145, 226] on icon "button" at bounding box center [146, 220] width 15 height 15
type input "18"
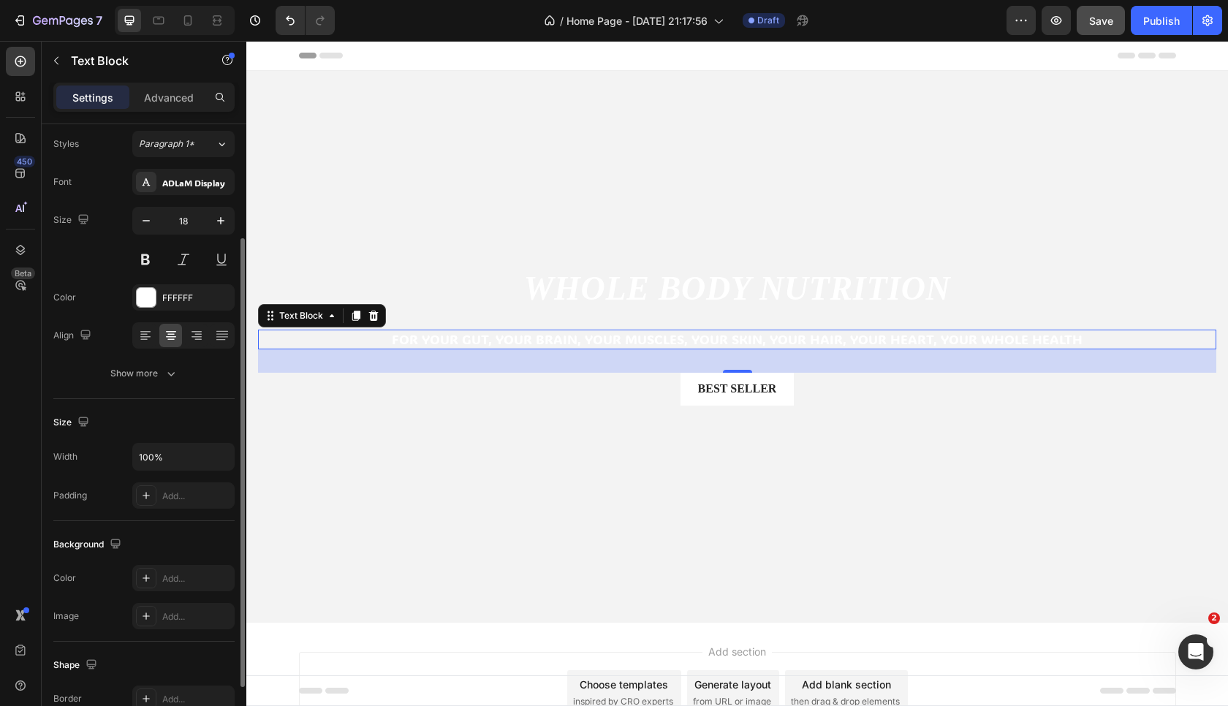
scroll to position [112, 0]
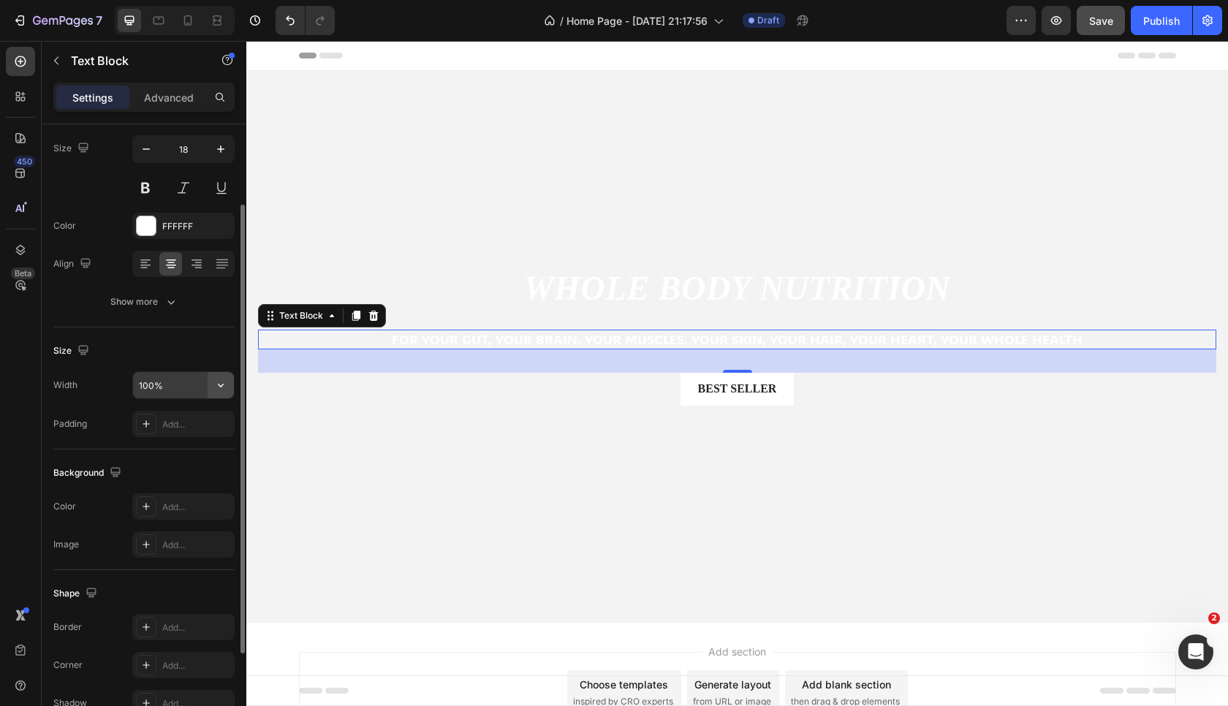
click at [216, 385] on icon "button" at bounding box center [220, 385] width 15 height 15
click at [183, 388] on input "100%" at bounding box center [183, 385] width 101 height 26
click at [221, 383] on icon "button" at bounding box center [220, 385] width 15 height 15
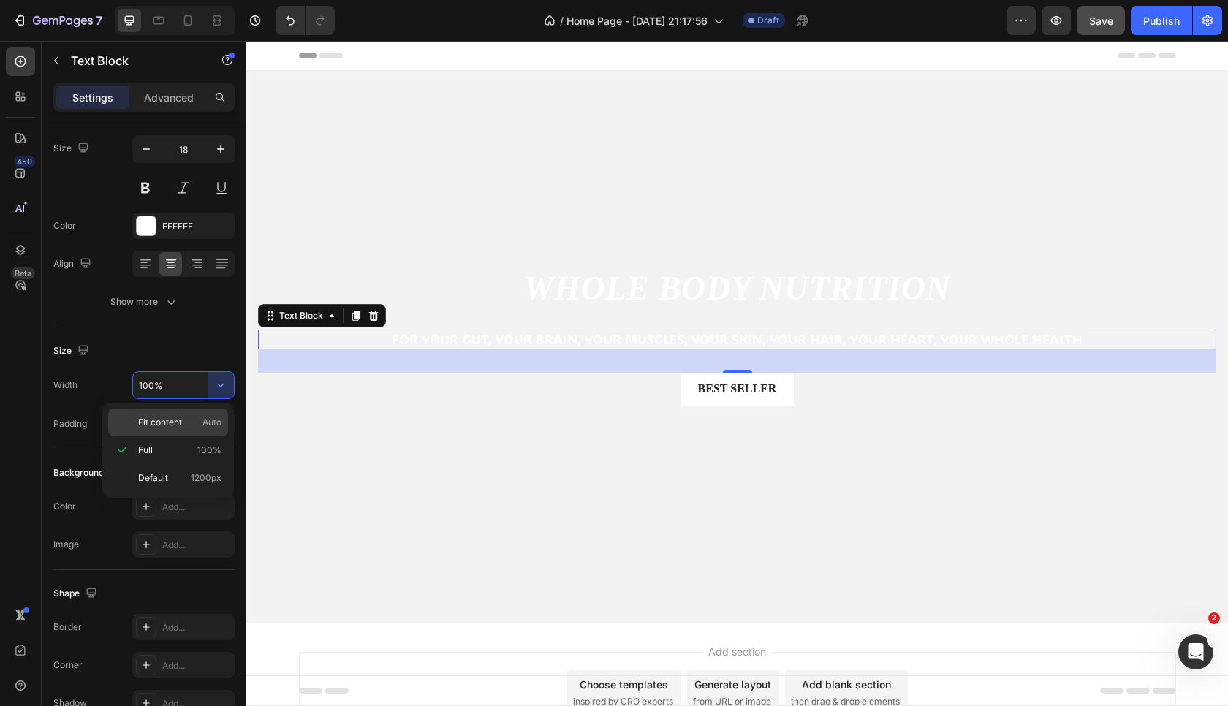
click at [173, 428] on span "Fit content" at bounding box center [160, 422] width 44 height 13
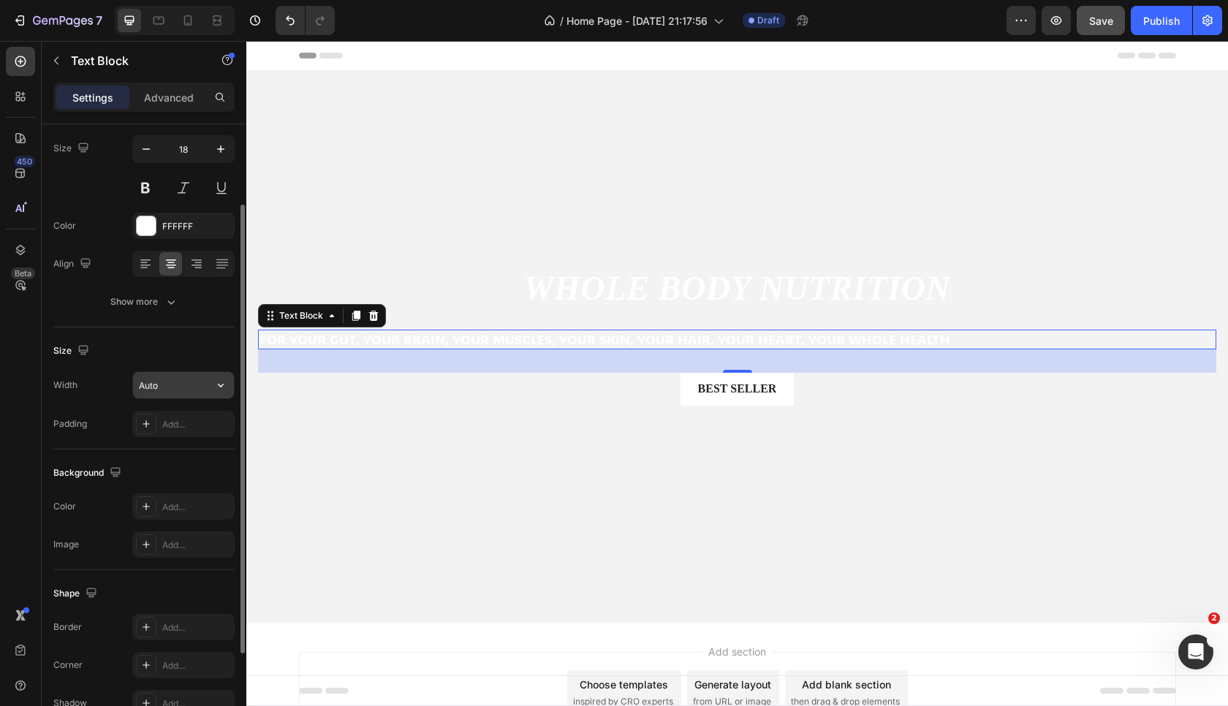
click at [189, 383] on input "Auto" at bounding box center [183, 385] width 101 height 26
click at [225, 380] on icon "button" at bounding box center [220, 385] width 15 height 15
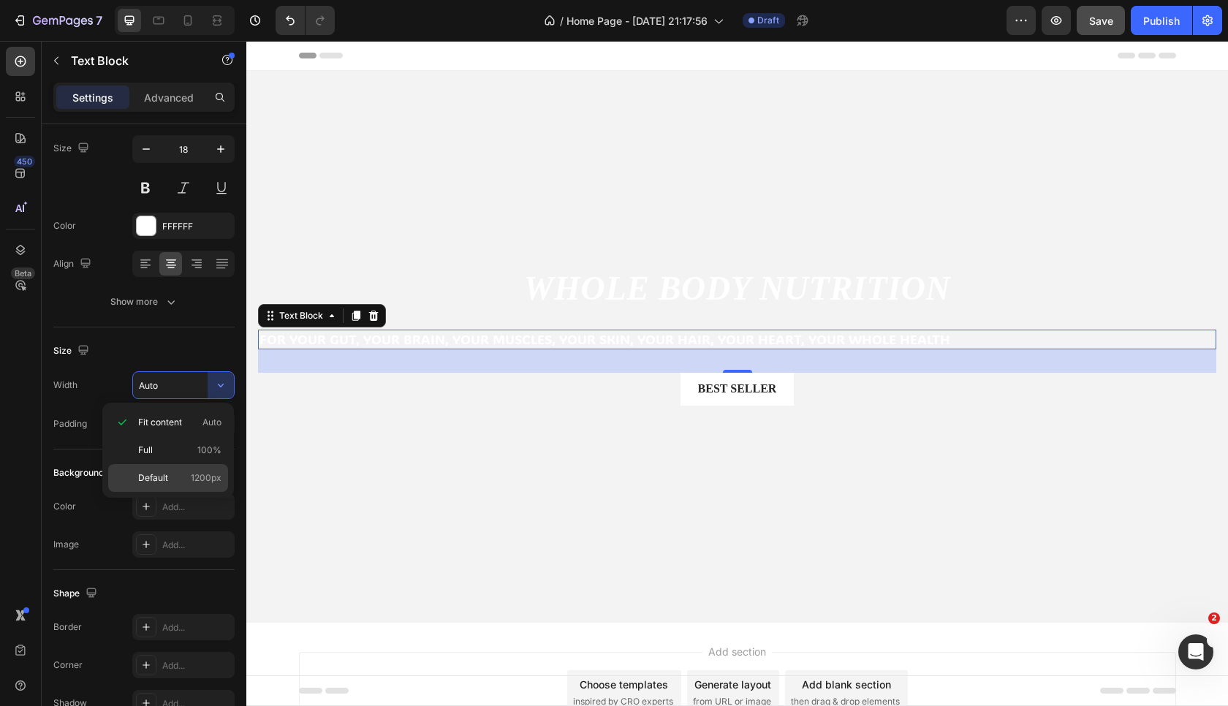
click at [166, 474] on span "Default" at bounding box center [153, 478] width 30 height 13
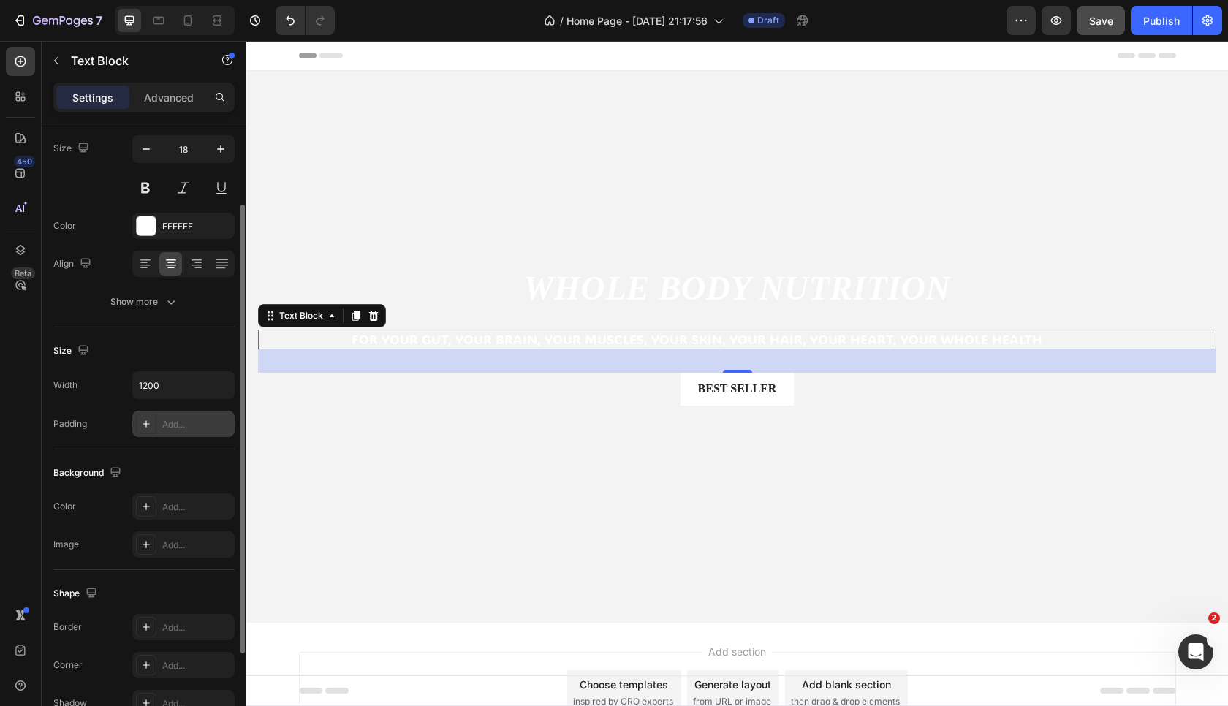
click at [173, 423] on div "Add..." at bounding box center [196, 424] width 69 height 13
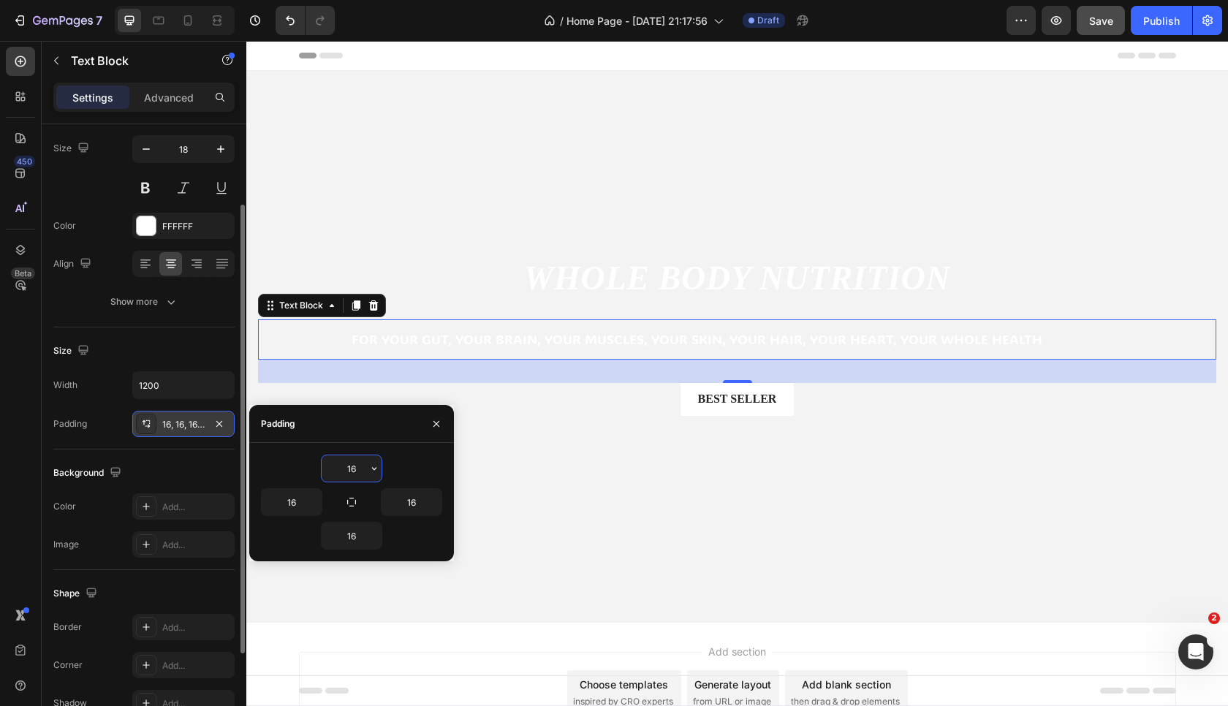
click at [192, 447] on div "Size Width 1200 Padding 16, 16, 16, 16" at bounding box center [143, 389] width 181 height 122
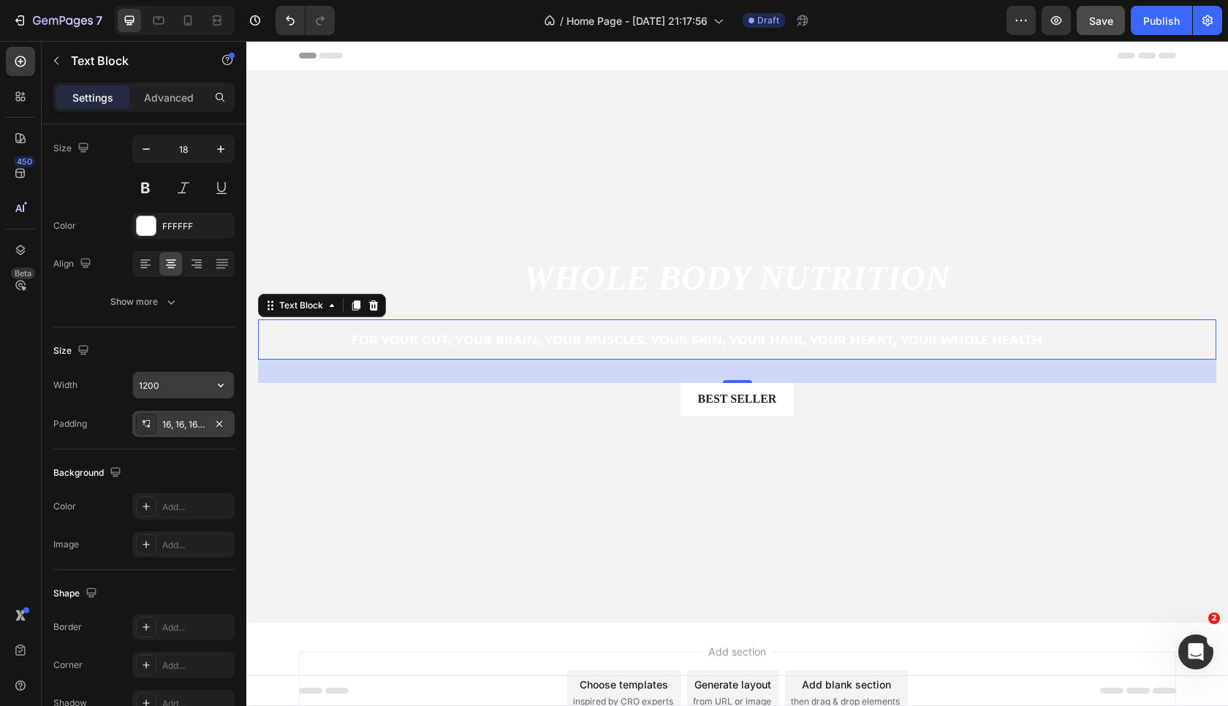
click at [186, 388] on input "1200" at bounding box center [183, 385] width 101 height 26
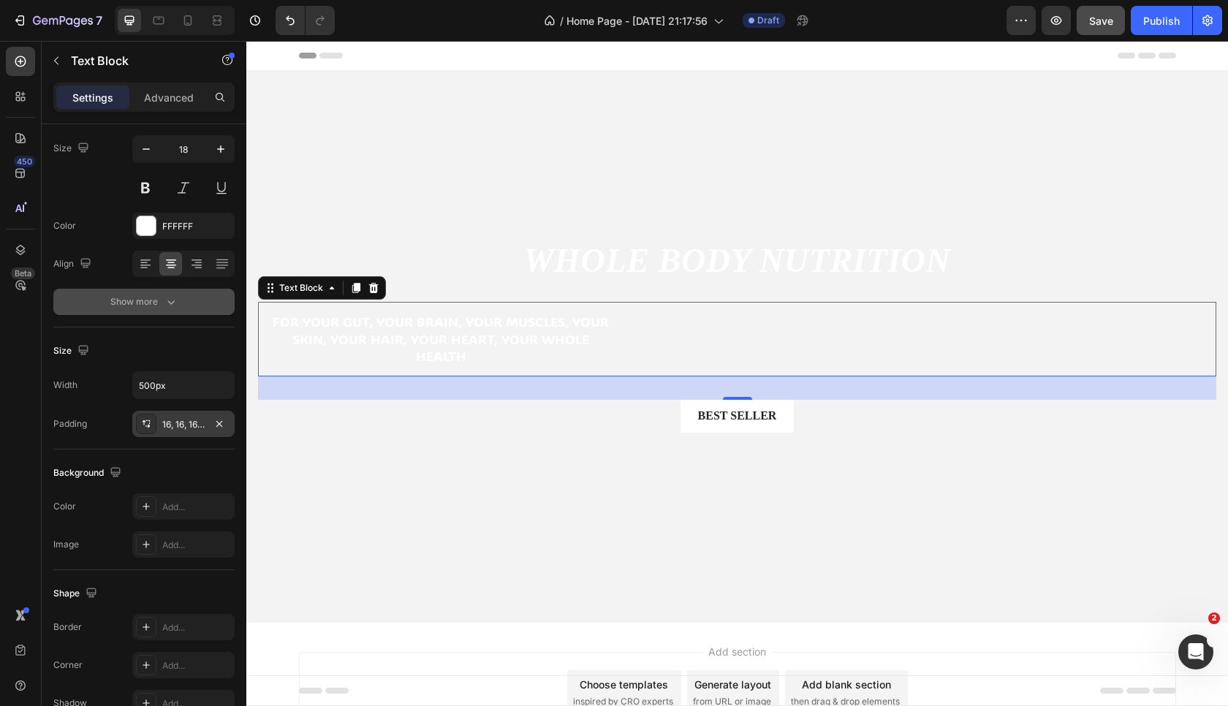
click at [171, 304] on icon "button" at bounding box center [170, 302] width 7 height 4
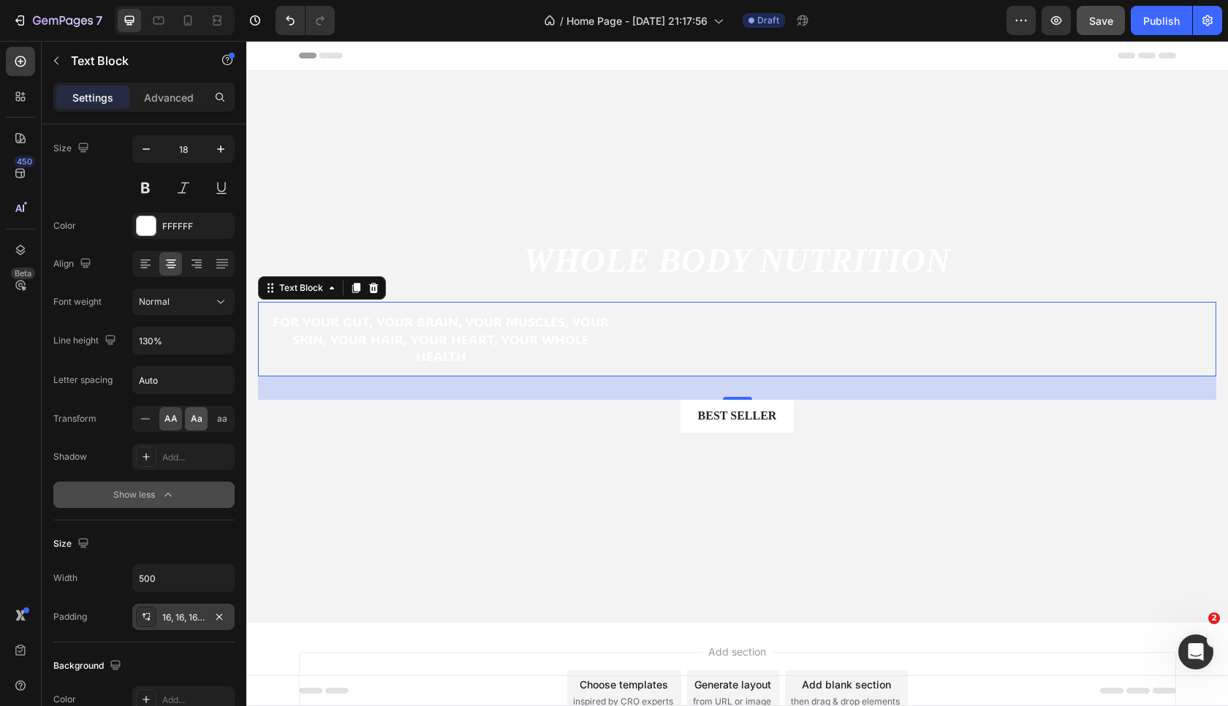
click at [195, 417] on span "Aa" at bounding box center [197, 418] width 12 height 13
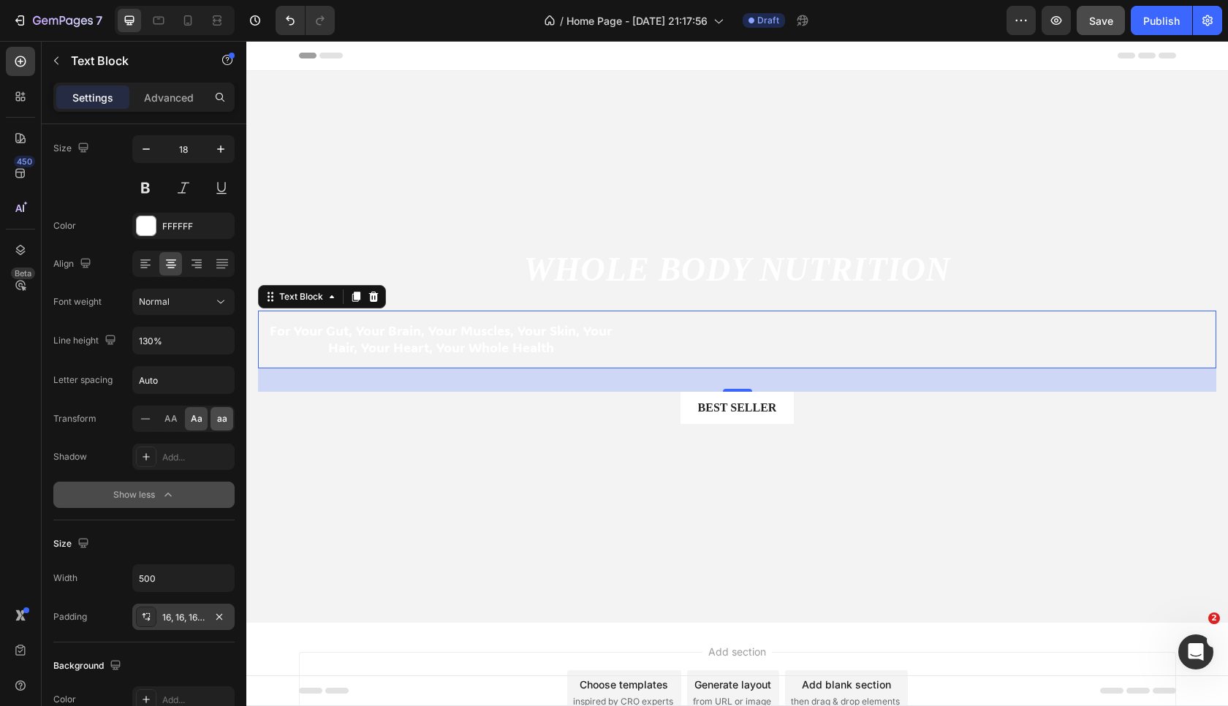
click at [219, 425] on span "aa" at bounding box center [222, 418] width 10 height 13
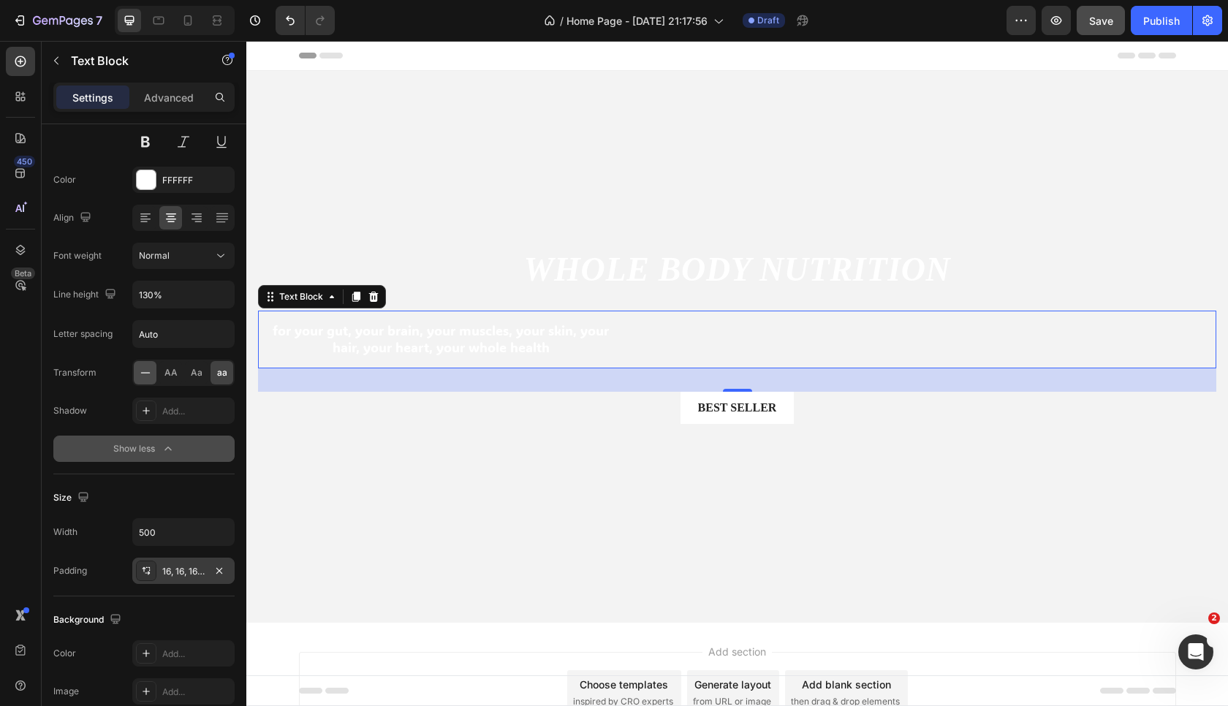
click at [144, 377] on icon at bounding box center [145, 373] width 15 height 15
click at [221, 372] on span "aa" at bounding box center [222, 372] width 10 height 13
click at [164, 262] on div "Normal" at bounding box center [183, 256] width 89 height 15
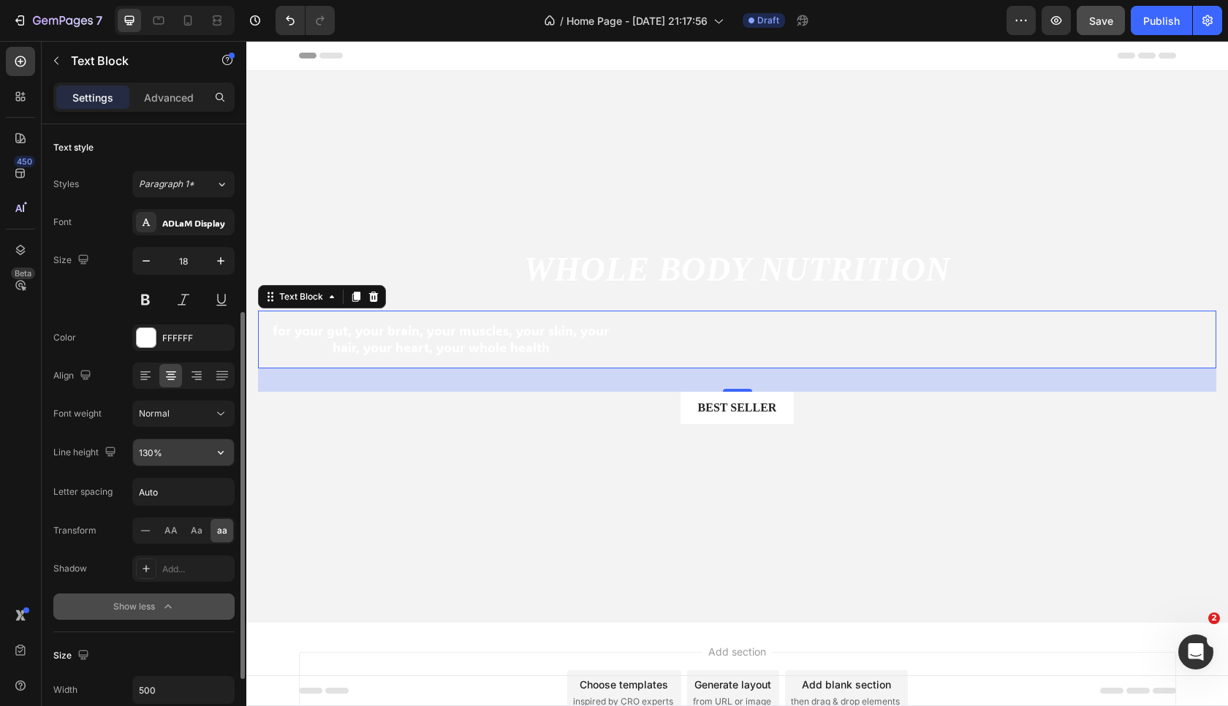
scroll to position [131, 0]
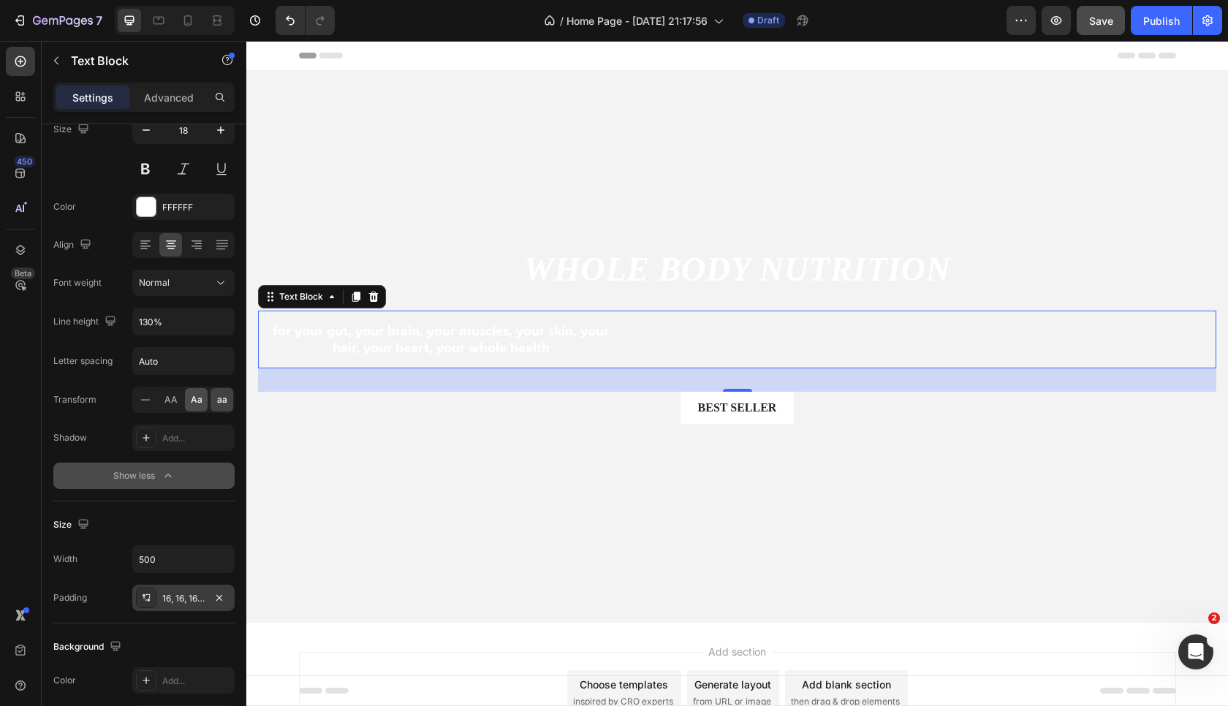
click at [192, 401] on span "Aa" at bounding box center [197, 399] width 12 height 13
click at [217, 243] on icon at bounding box center [222, 243] width 12 height 1
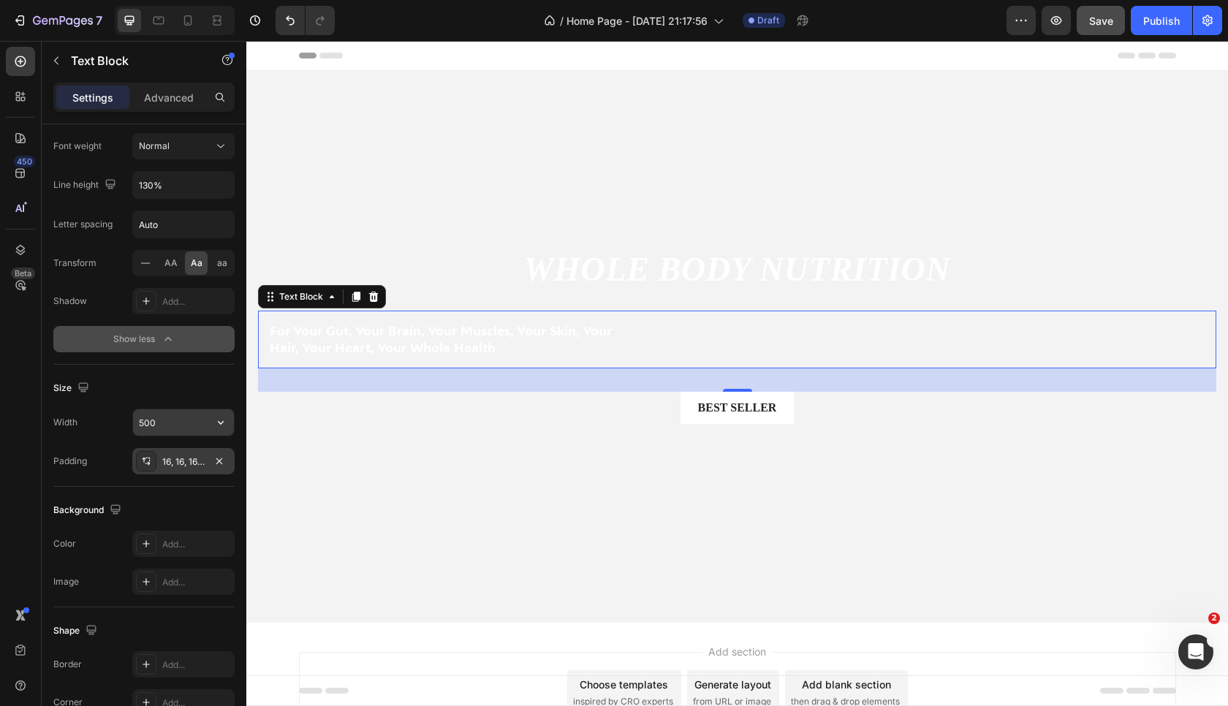
click at [175, 418] on input "500" at bounding box center [183, 422] width 101 height 26
click at [223, 423] on icon "button" at bounding box center [221, 423] width 6 height 4
click at [167, 484] on p "Full 100%" at bounding box center [179, 487] width 83 height 13
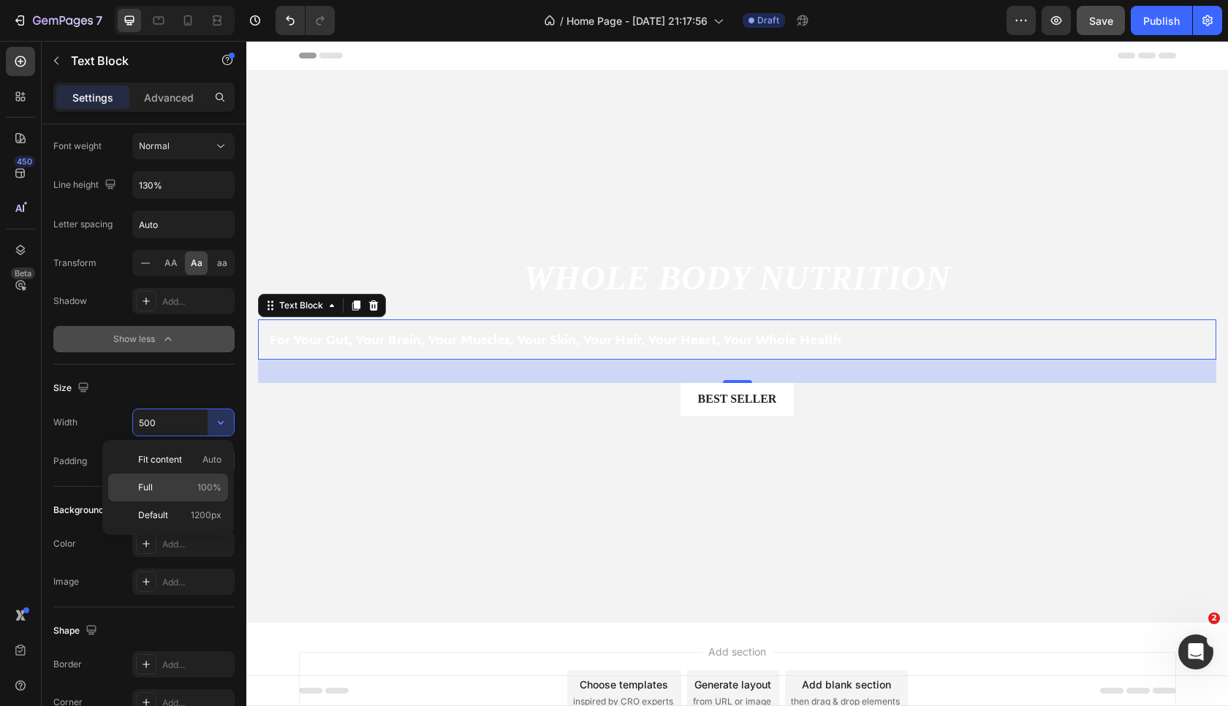
type input "100%"
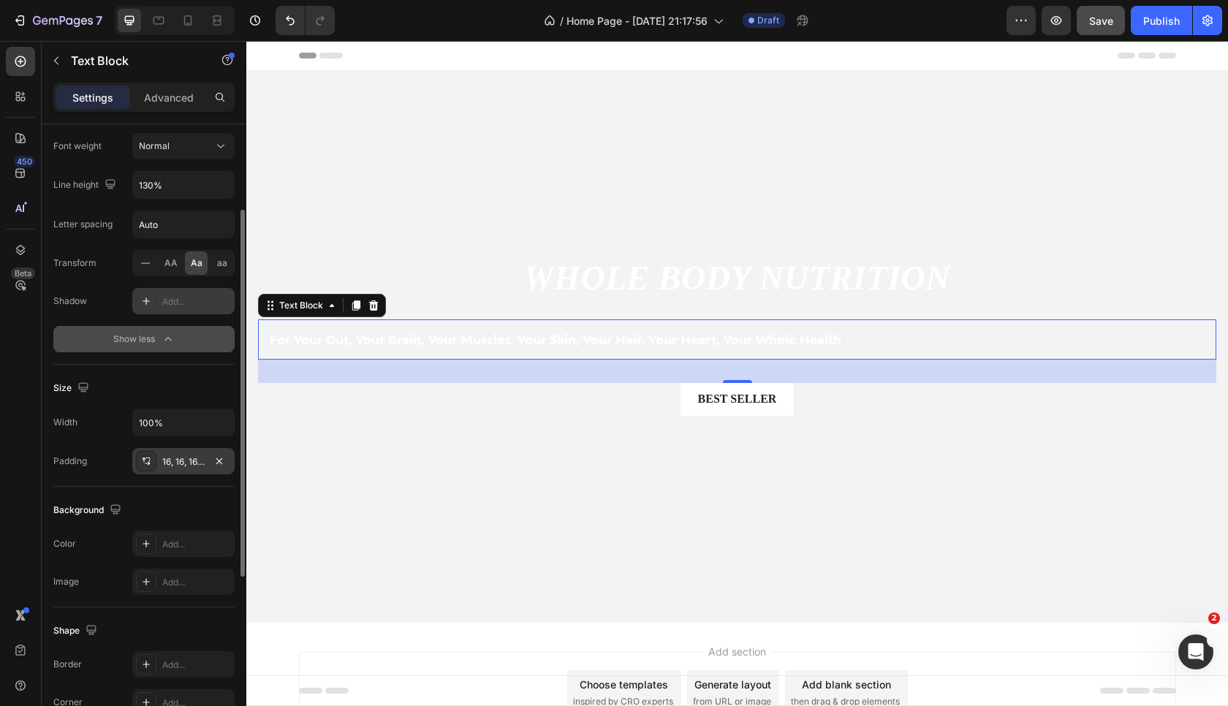
scroll to position [222, 0]
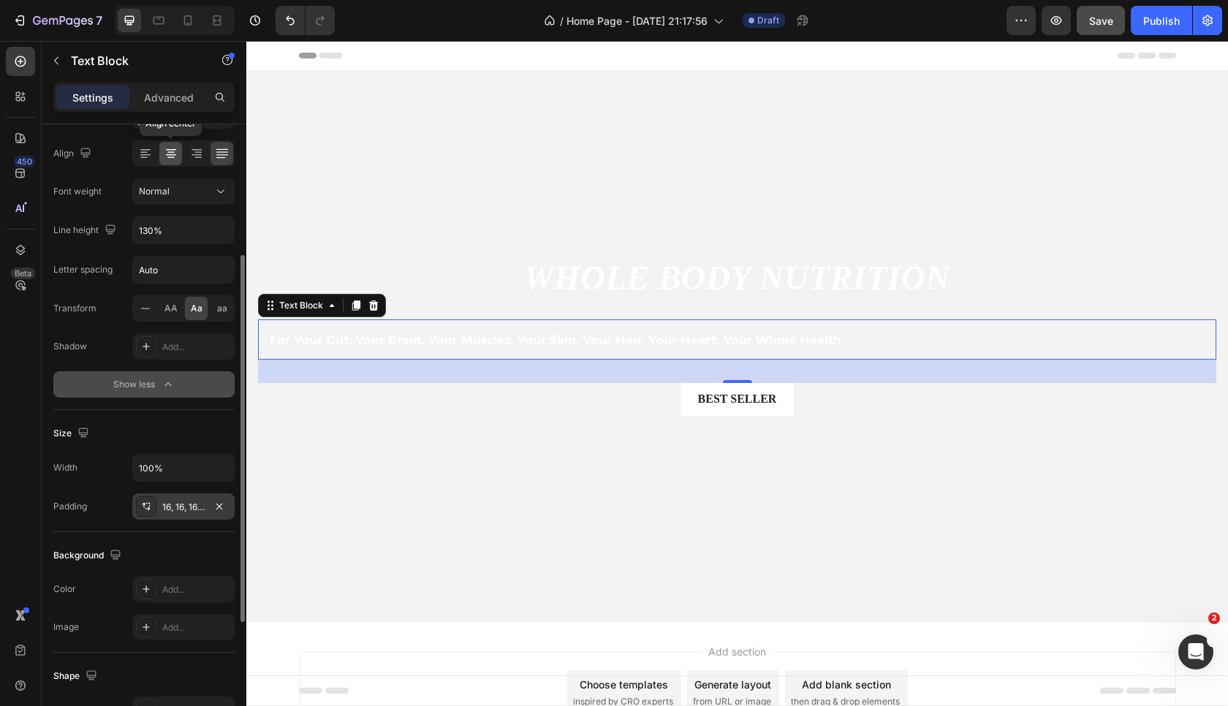
click at [173, 148] on icon at bounding box center [171, 153] width 15 height 15
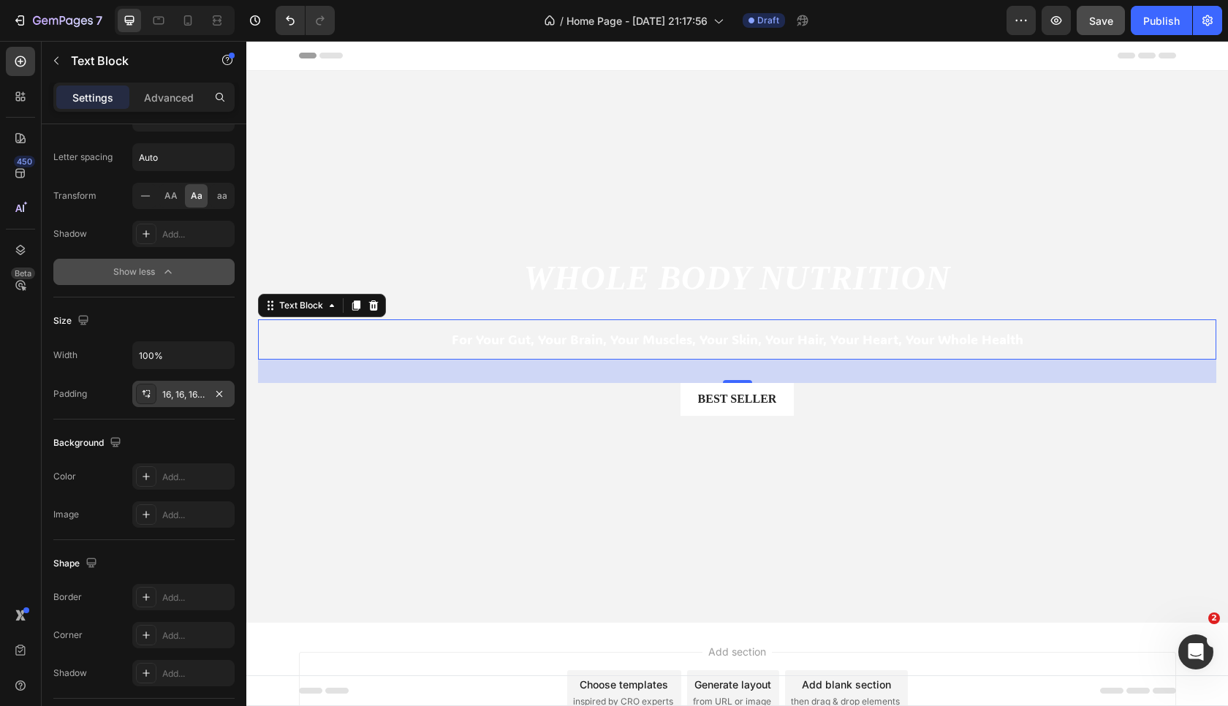
scroll to position [97, 0]
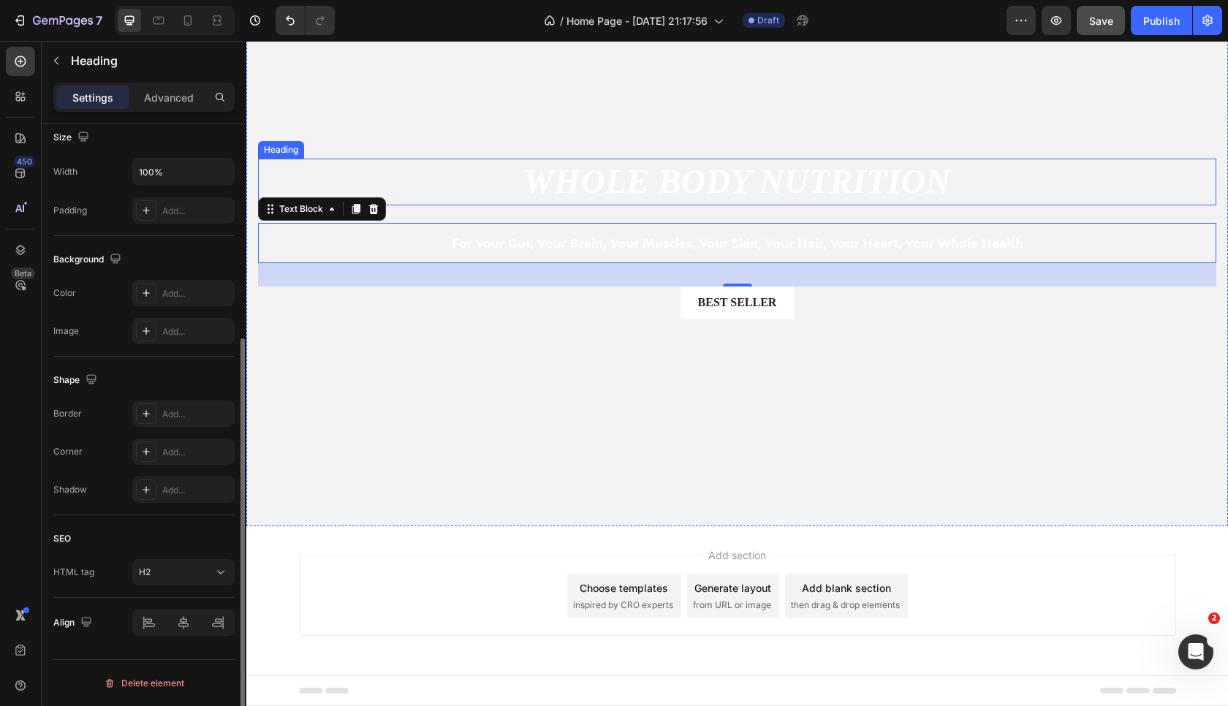
click at [616, 177] on h2 "Whole BOdy Nutrition" at bounding box center [737, 182] width 958 height 47
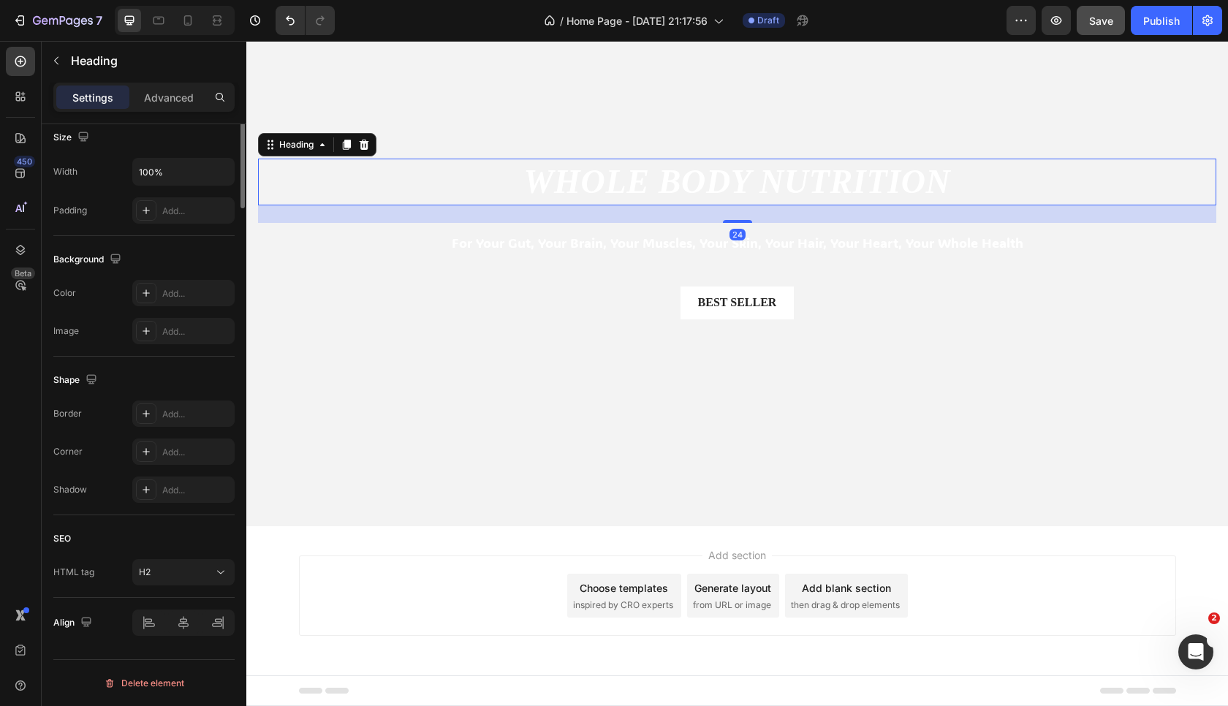
scroll to position [0, 0]
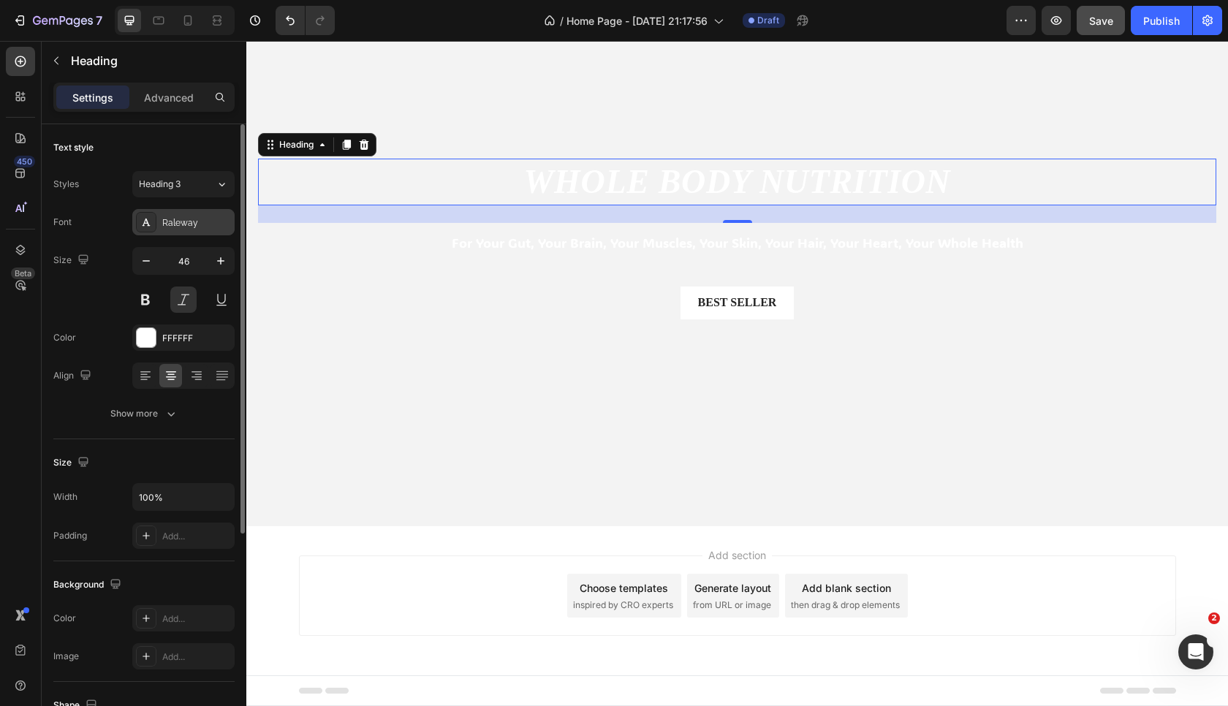
click at [175, 223] on div "Raleway" at bounding box center [196, 222] width 69 height 13
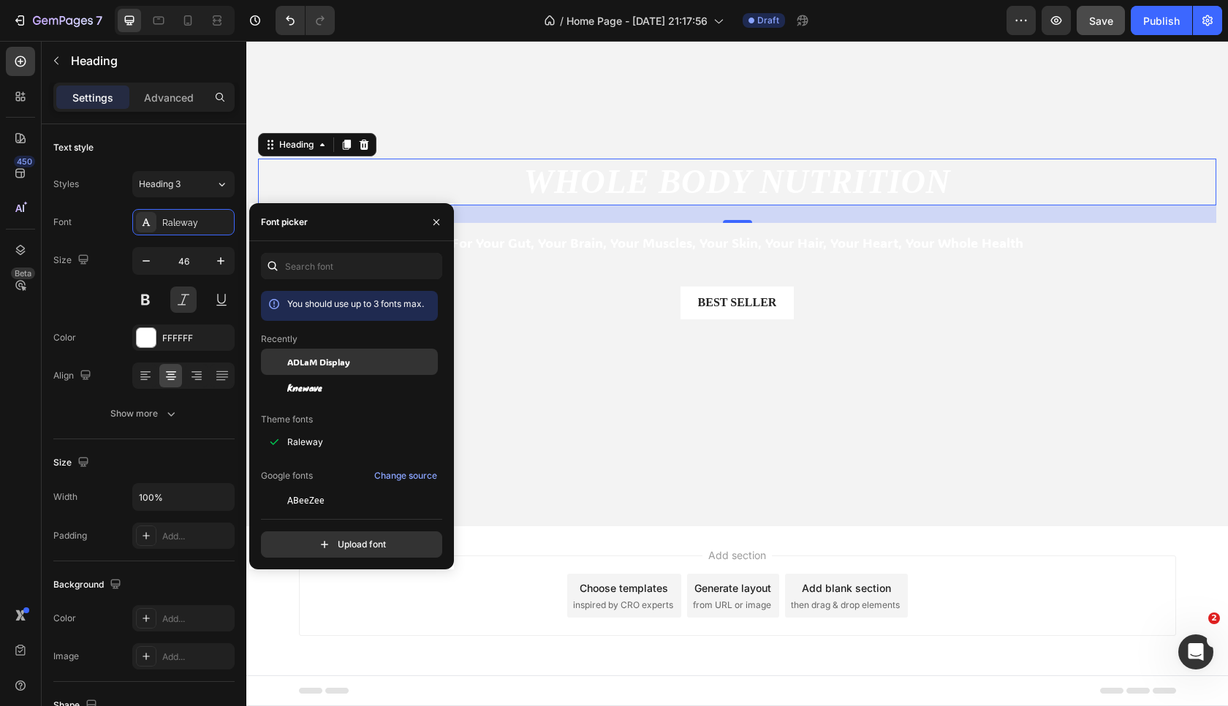
click at [363, 353] on div "ADLaM Display" at bounding box center [349, 362] width 177 height 26
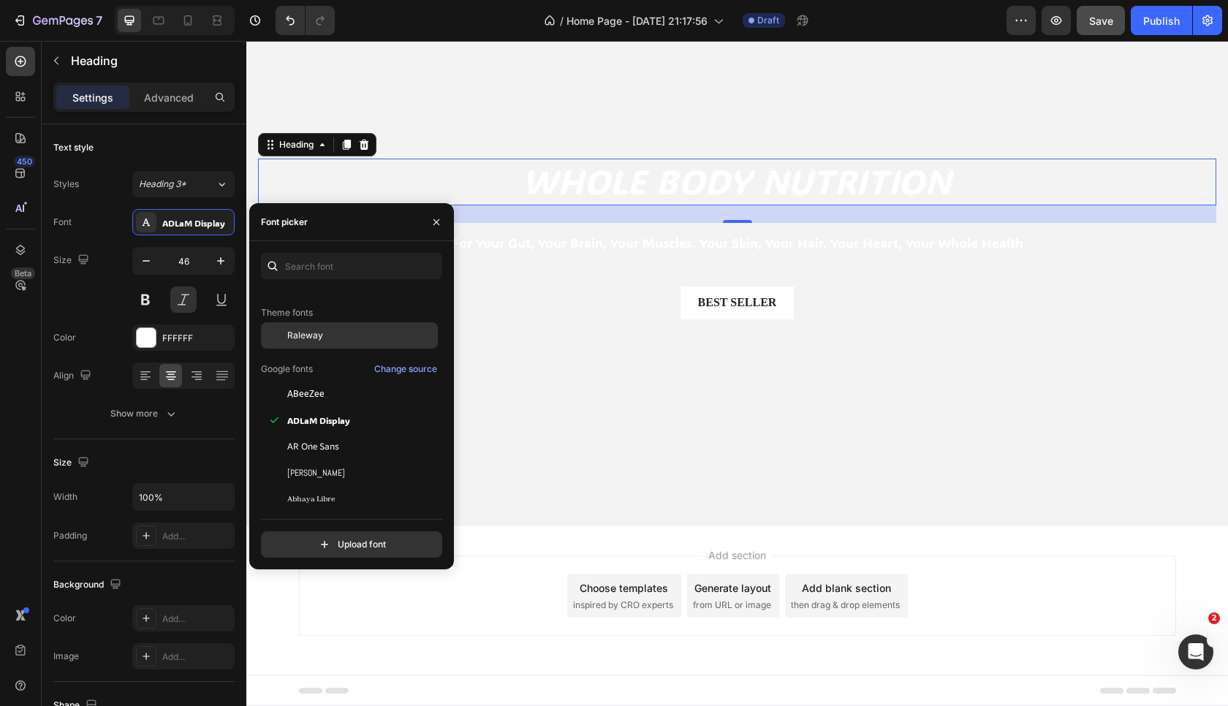
scroll to position [110, 0]
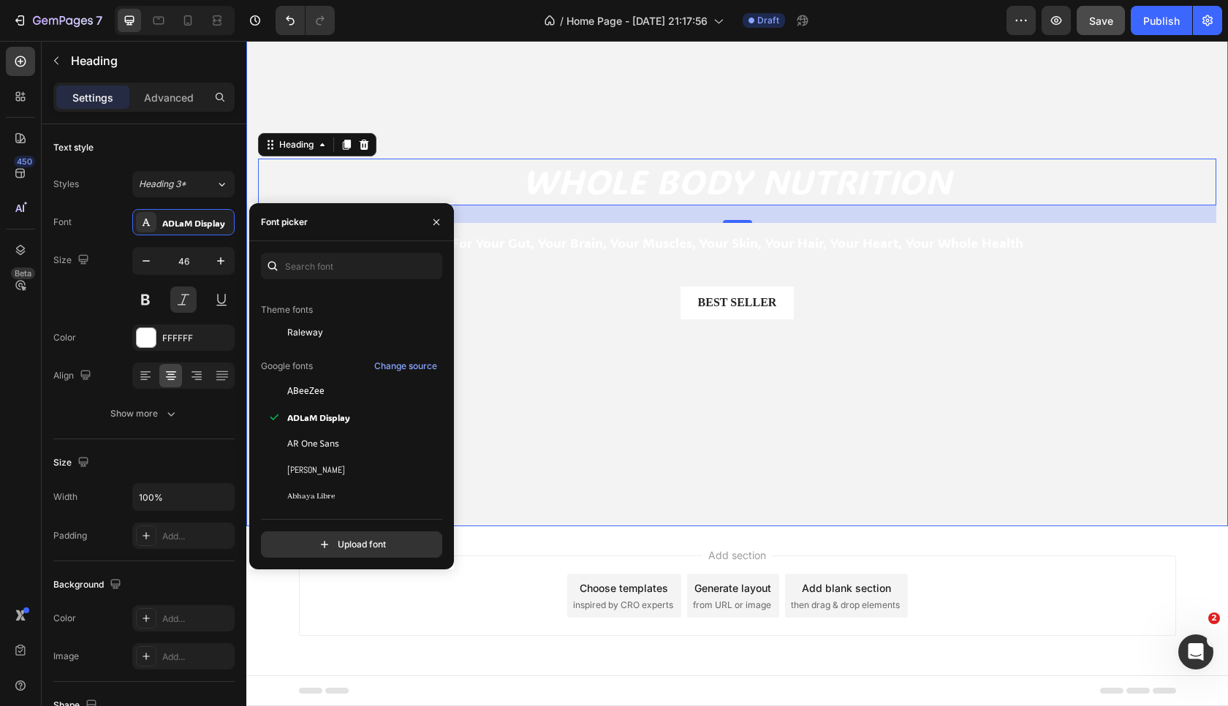
click at [712, 406] on video "Background Image" at bounding box center [737, 250] width 982 height 552
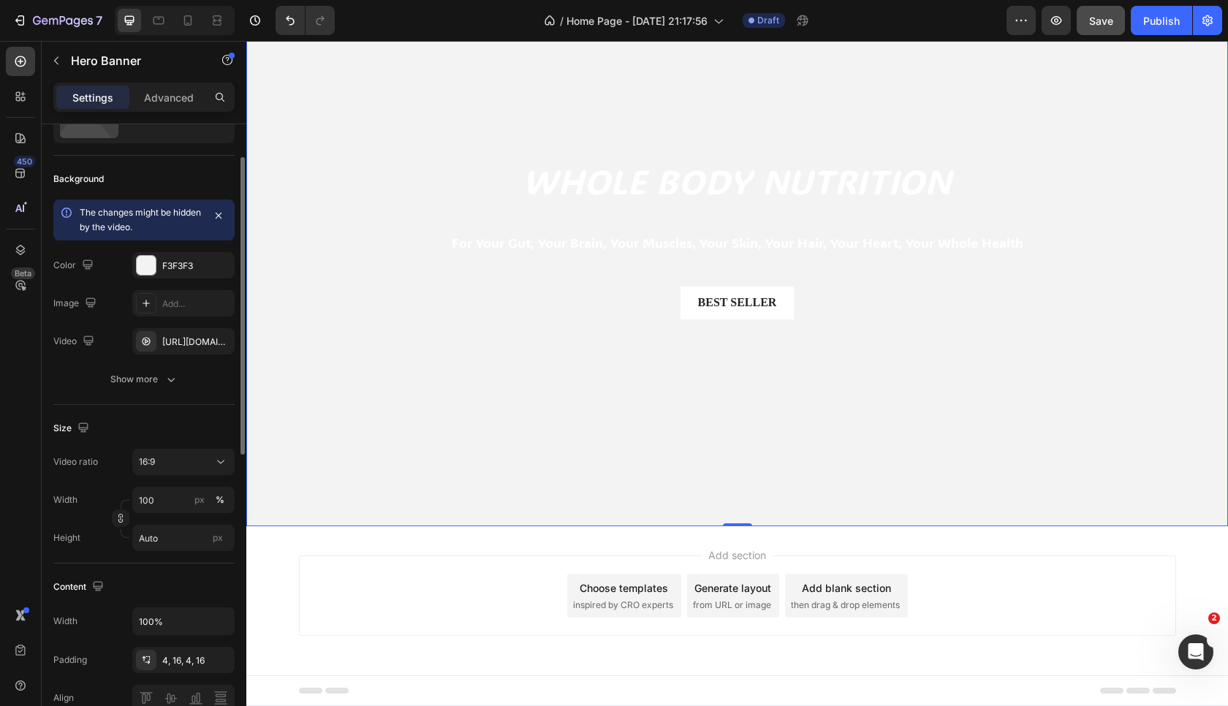
scroll to position [71, 0]
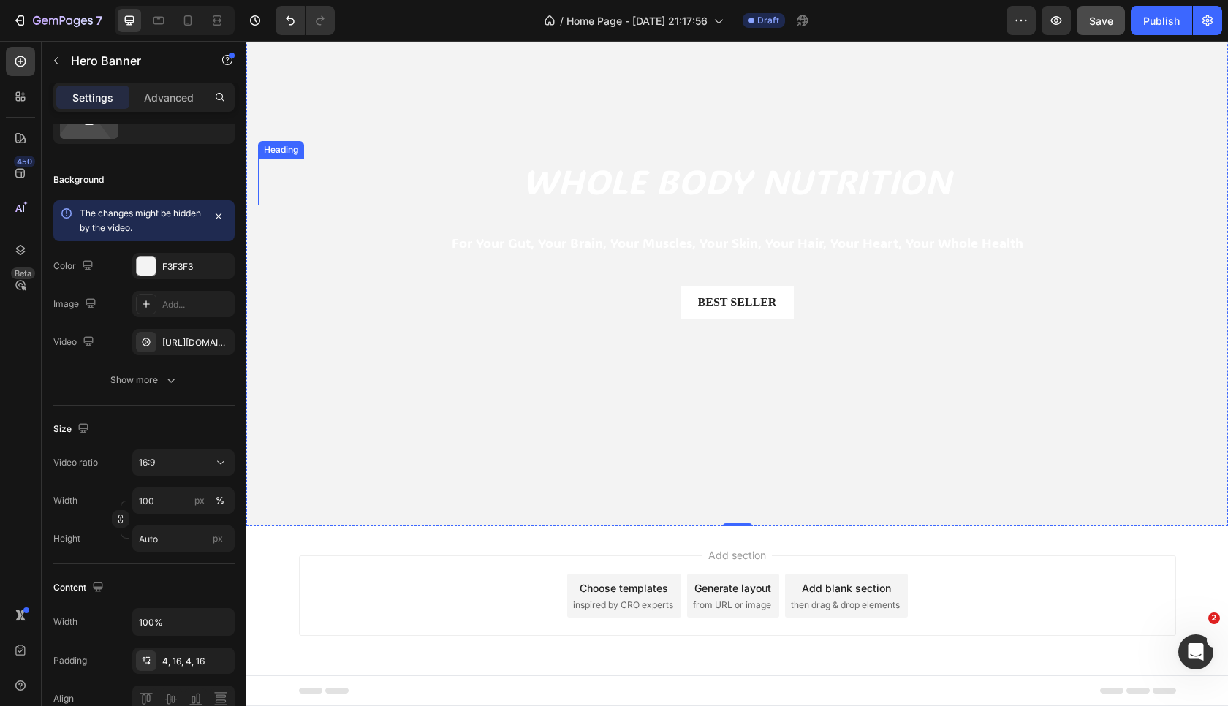
click at [548, 184] on h2 "Whole BOdy Nutrition" at bounding box center [737, 182] width 958 height 47
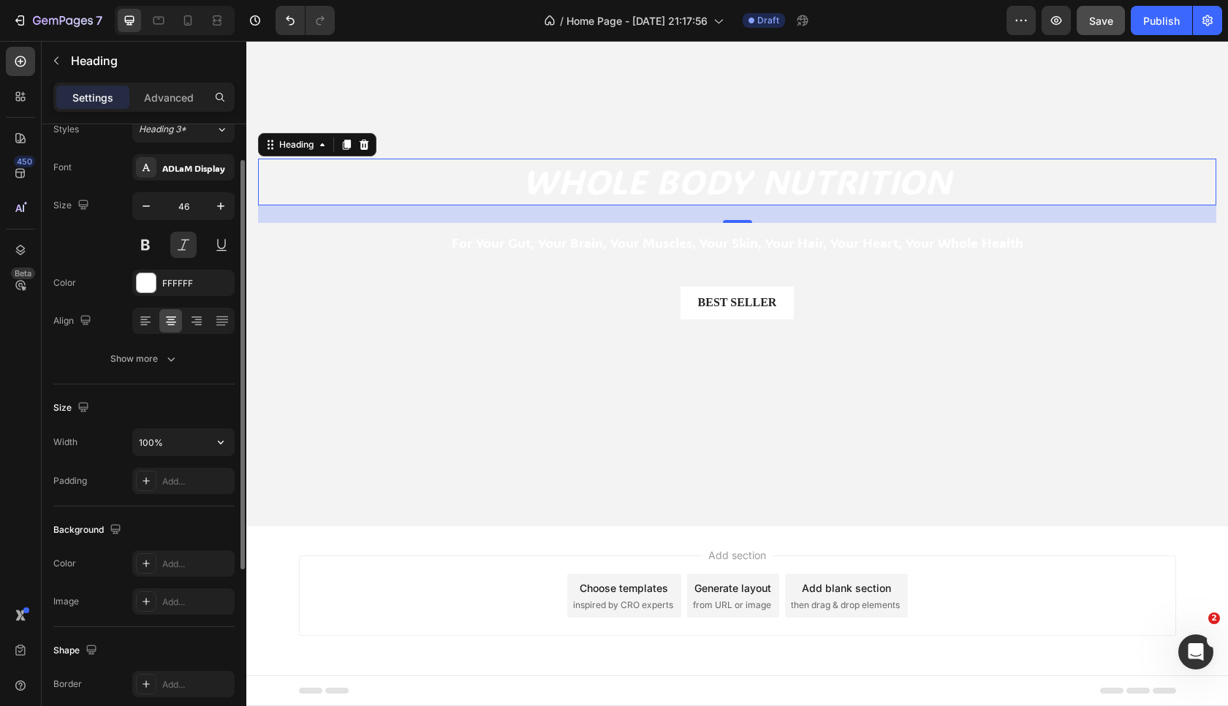
scroll to position [90, 0]
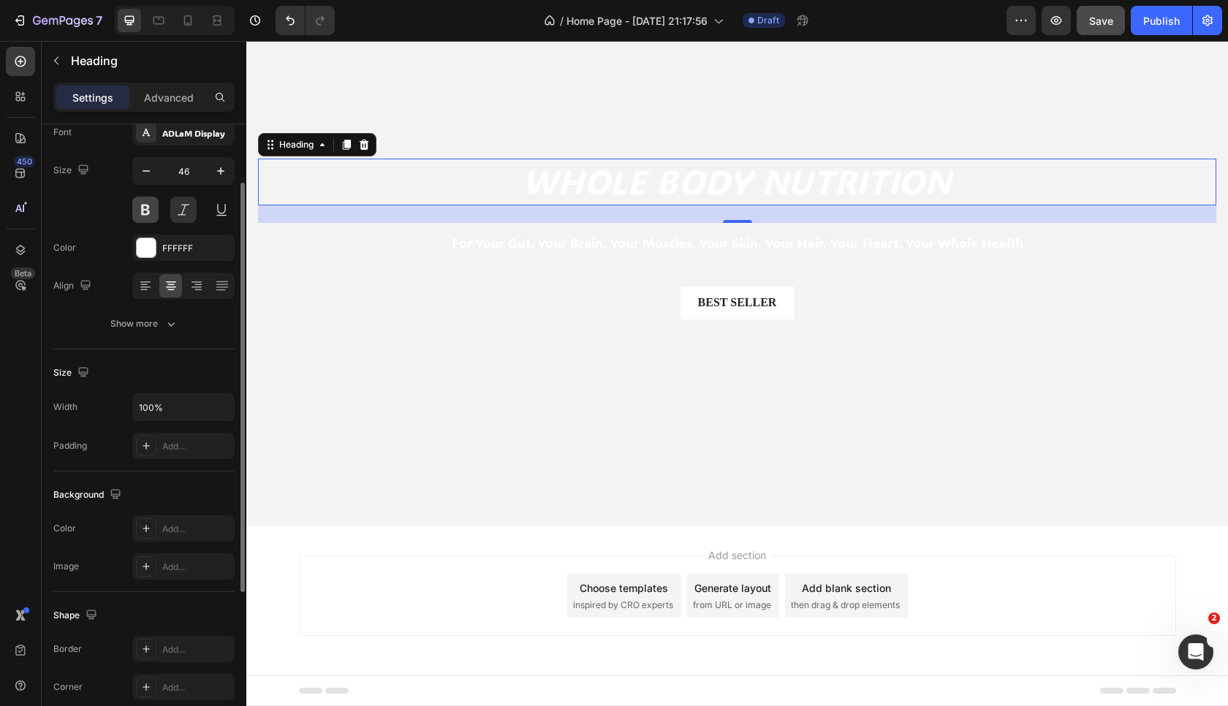
click at [143, 207] on button at bounding box center [145, 210] width 26 height 26
click at [183, 211] on button at bounding box center [183, 210] width 26 height 26
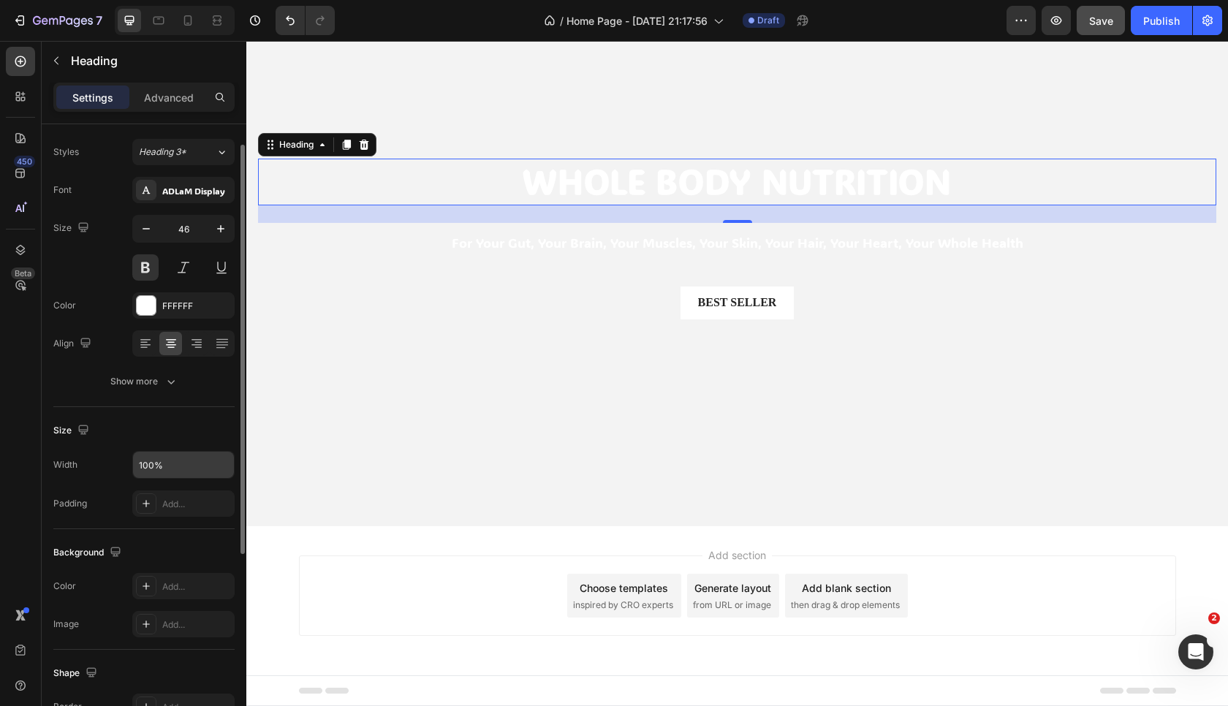
scroll to position [0, 0]
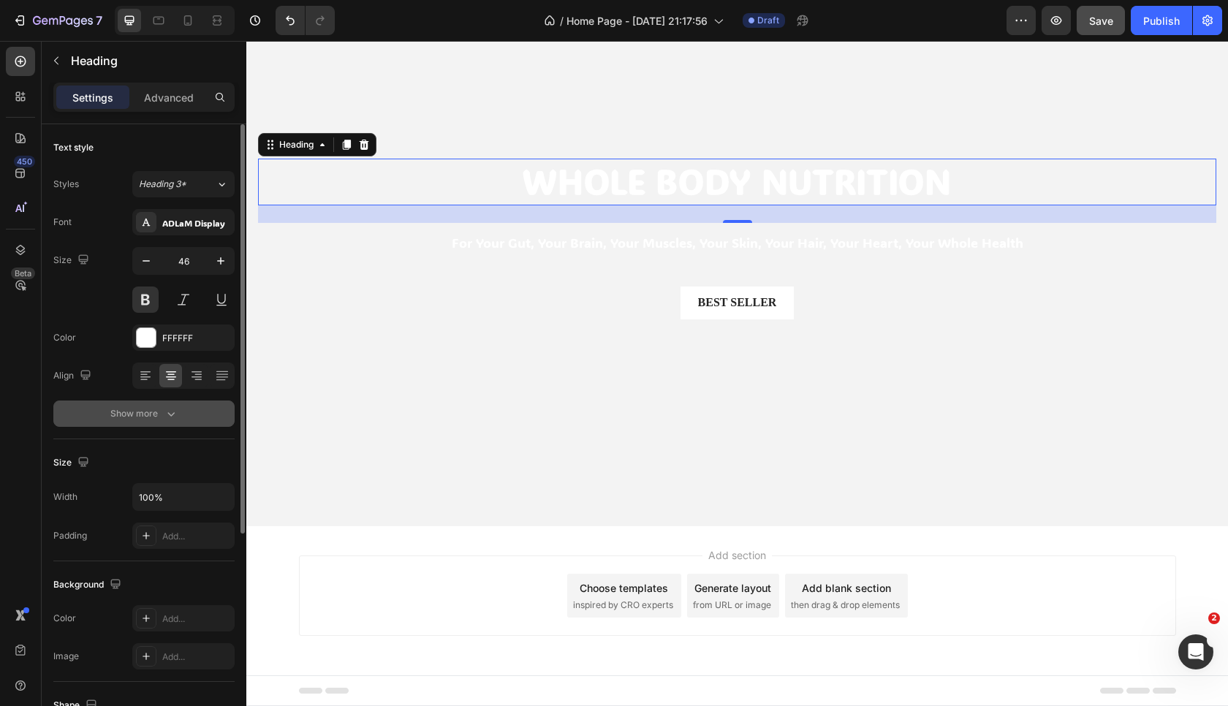
click at [173, 423] on button "Show more" at bounding box center [143, 414] width 181 height 26
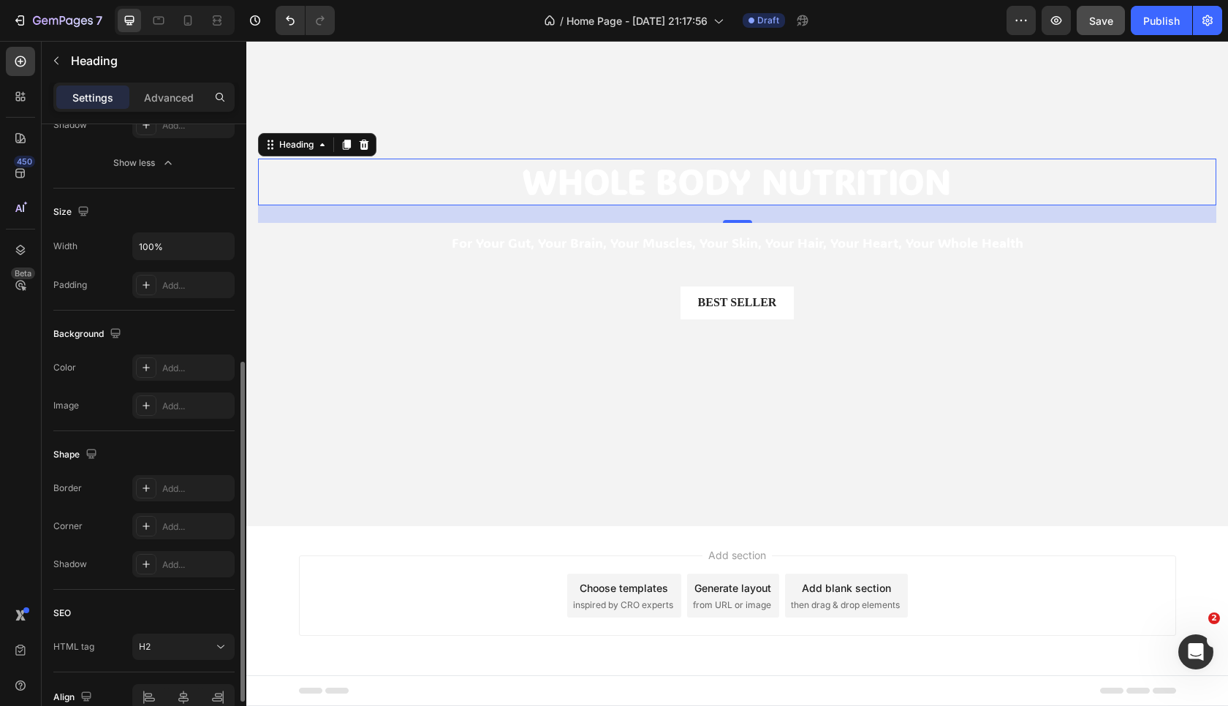
scroll to position [447, 0]
click at [180, 288] on div "Add..." at bounding box center [196, 282] width 69 height 13
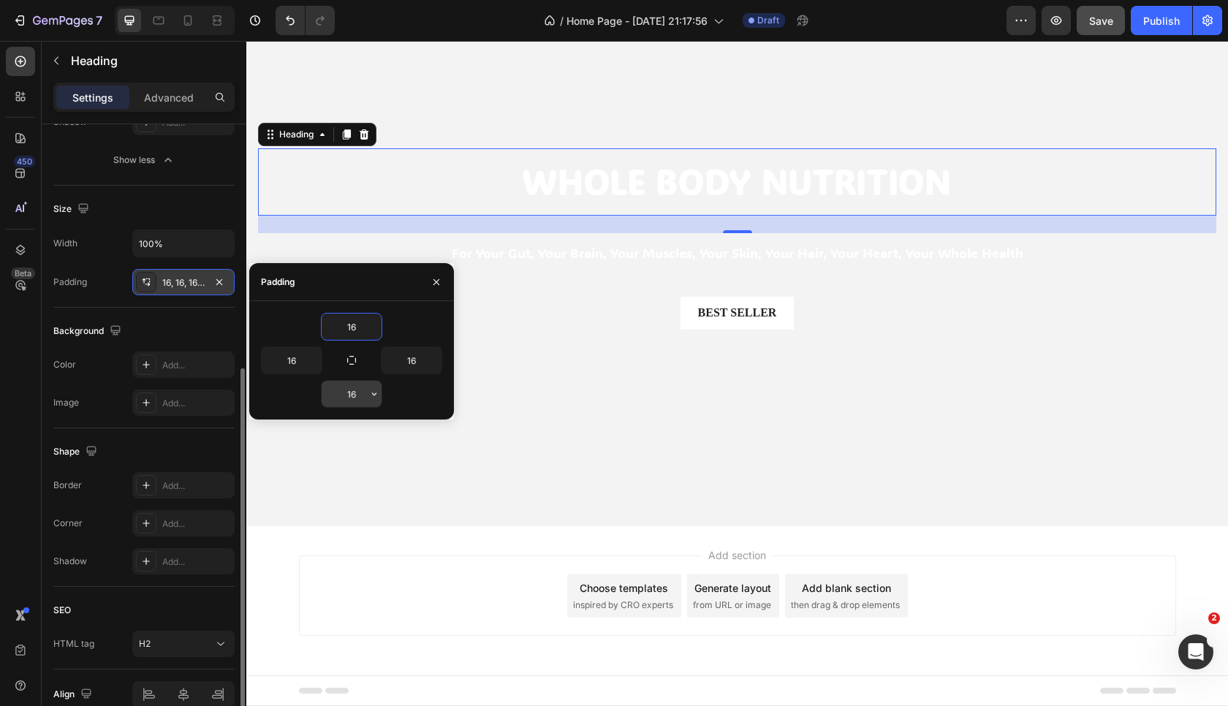
click at [353, 390] on input "16" at bounding box center [352, 394] width 60 height 26
click at [374, 395] on icon "button" at bounding box center [374, 394] width 4 height 3
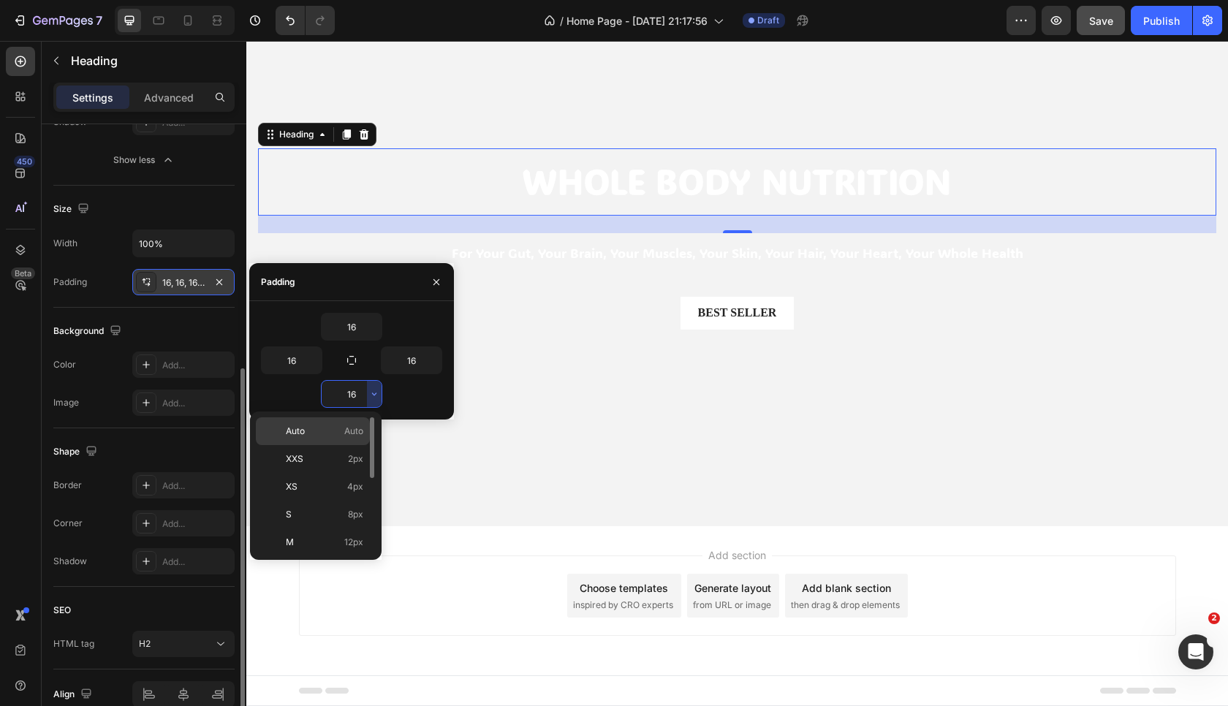
click at [333, 445] on div "Auto Auto" at bounding box center [313, 459] width 114 height 28
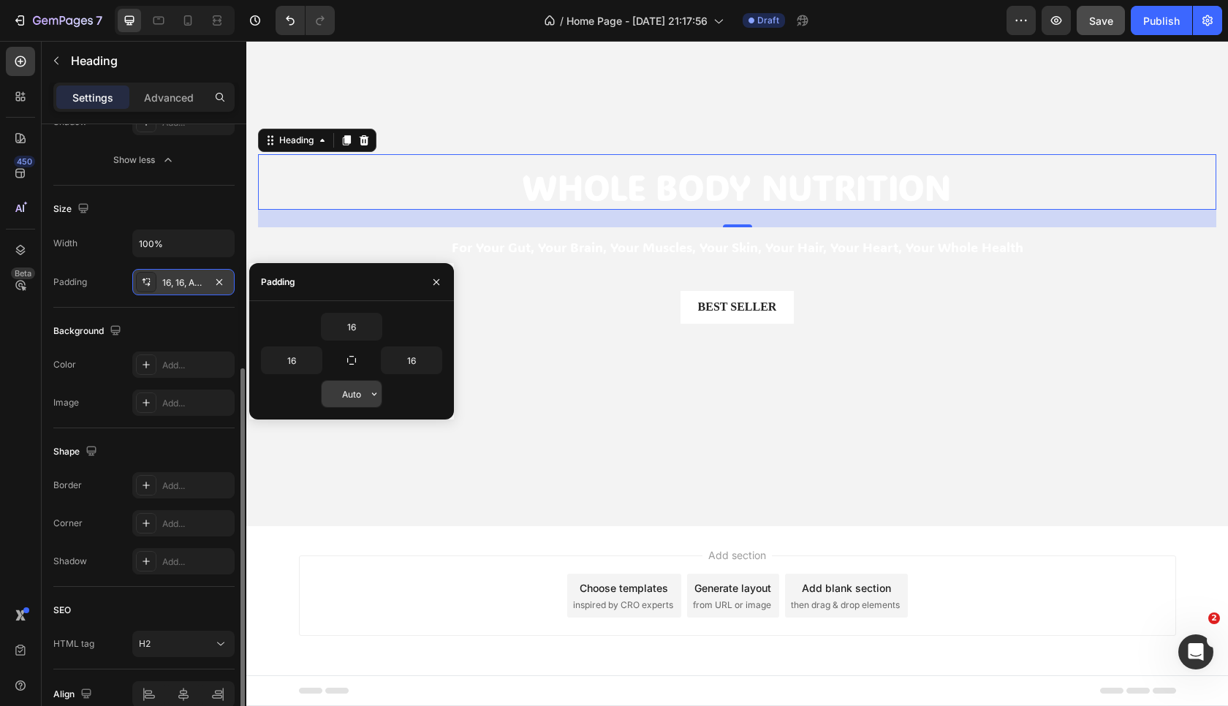
click at [349, 398] on input "Auto" at bounding box center [352, 394] width 60 height 26
type input "0"
click at [429, 403] on div "0" at bounding box center [351, 394] width 181 height 28
click at [197, 201] on div "Size" at bounding box center [143, 208] width 181 height 23
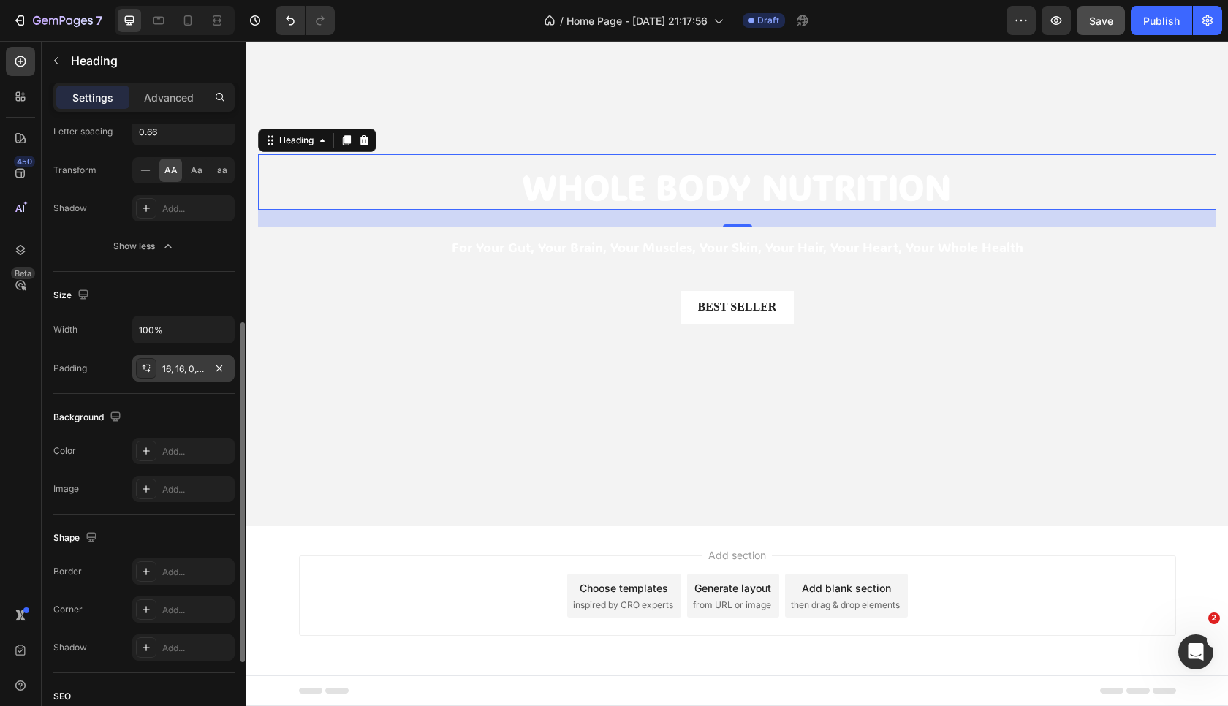
scroll to position [361, 0]
click at [178, 406] on div "Background" at bounding box center [143, 416] width 181 height 23
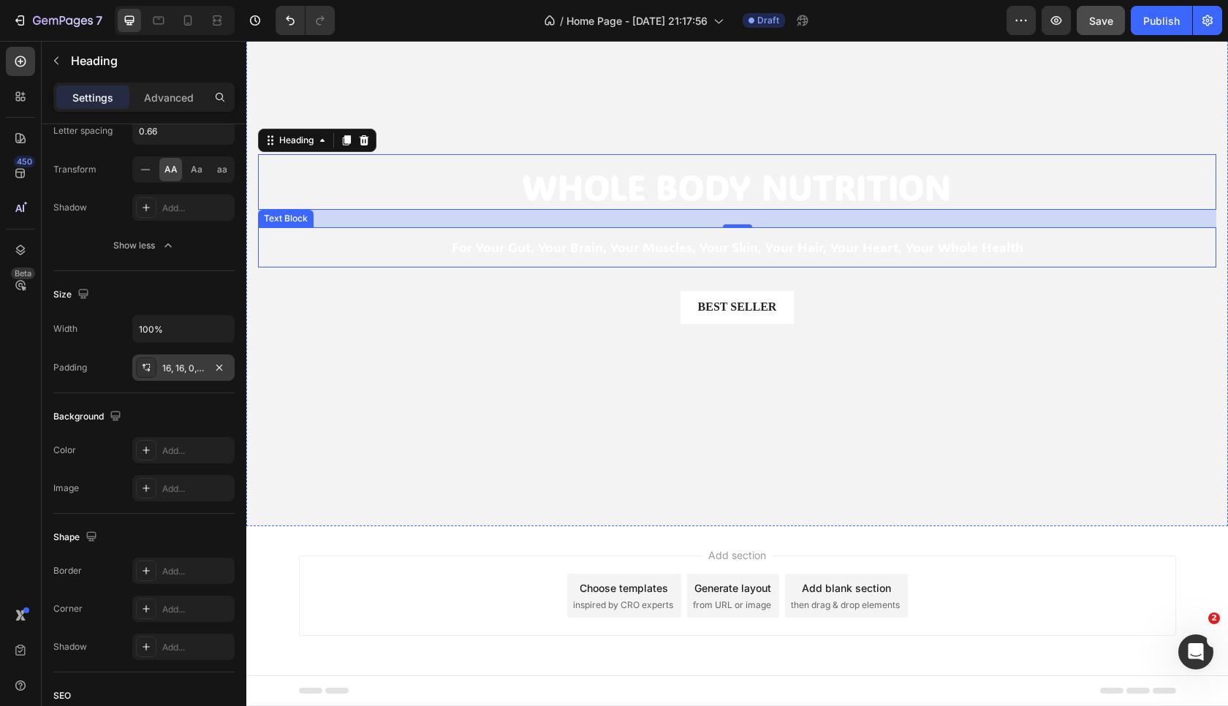
click at [539, 244] on p "for your gut, your brain, your muscles, your skin, your hair, your heart, your …" at bounding box center [737, 247] width 935 height 17
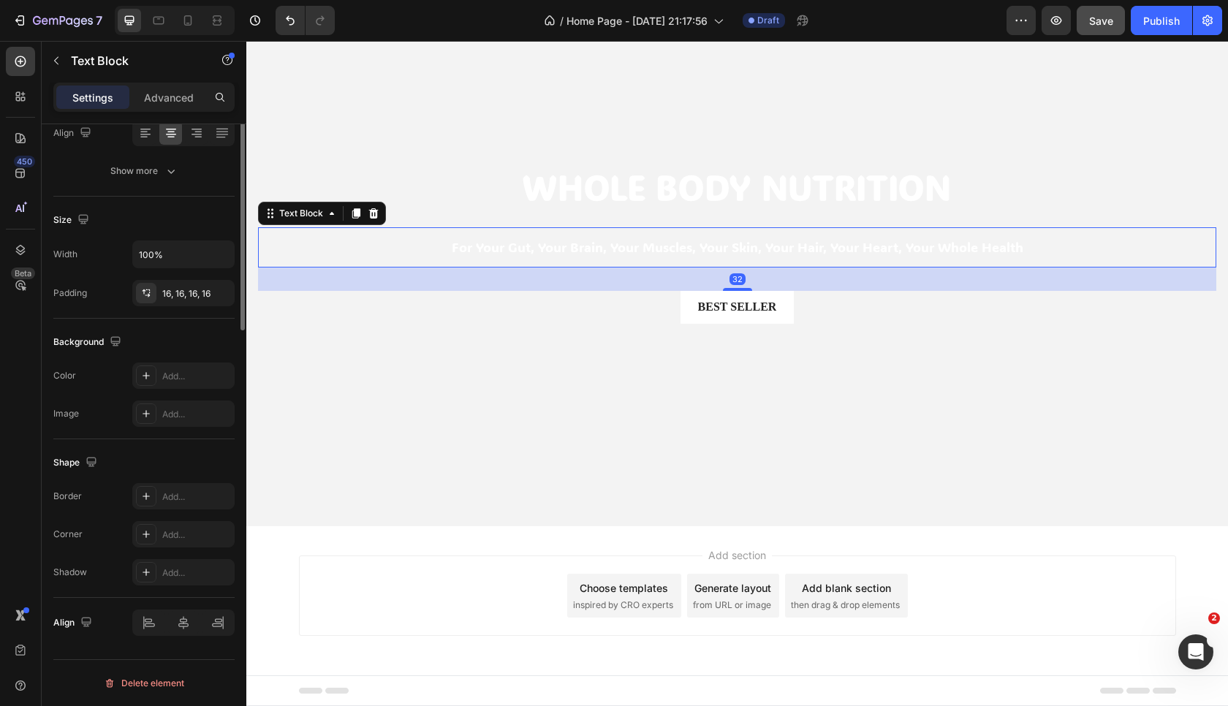
scroll to position [0, 0]
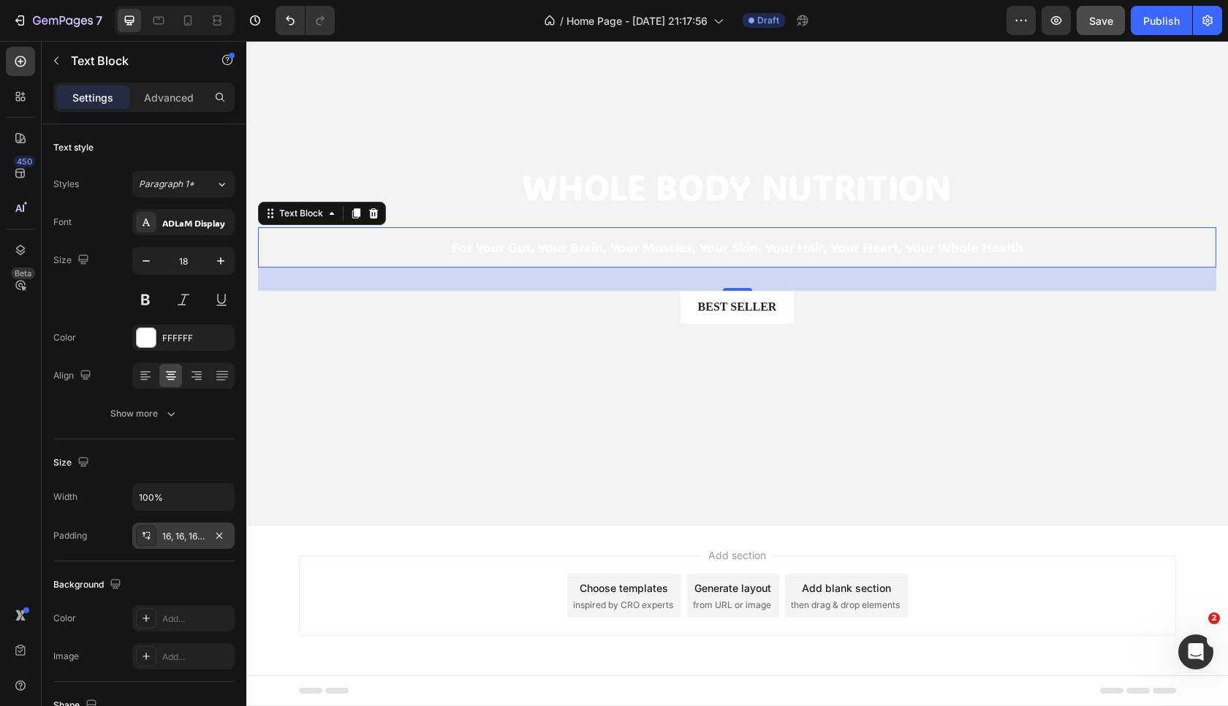
click at [178, 532] on div "16, 16, 16, 16" at bounding box center [183, 536] width 42 height 13
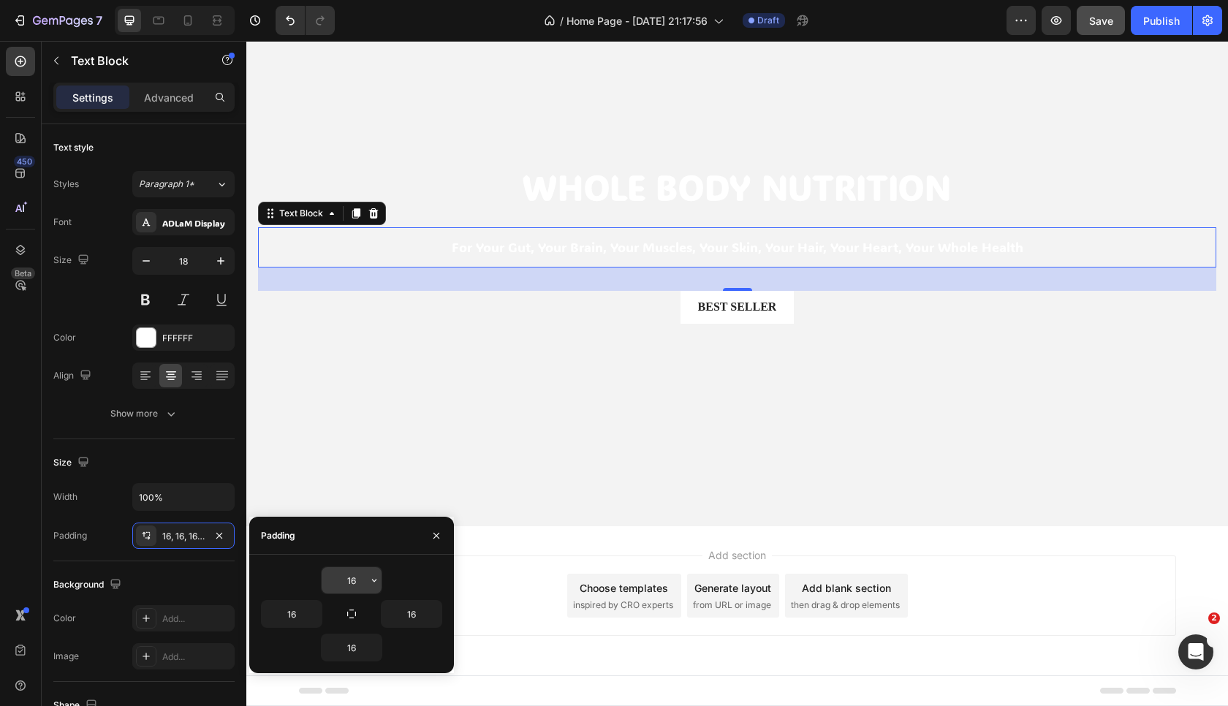
click at [353, 584] on input "16" at bounding box center [352, 580] width 60 height 26
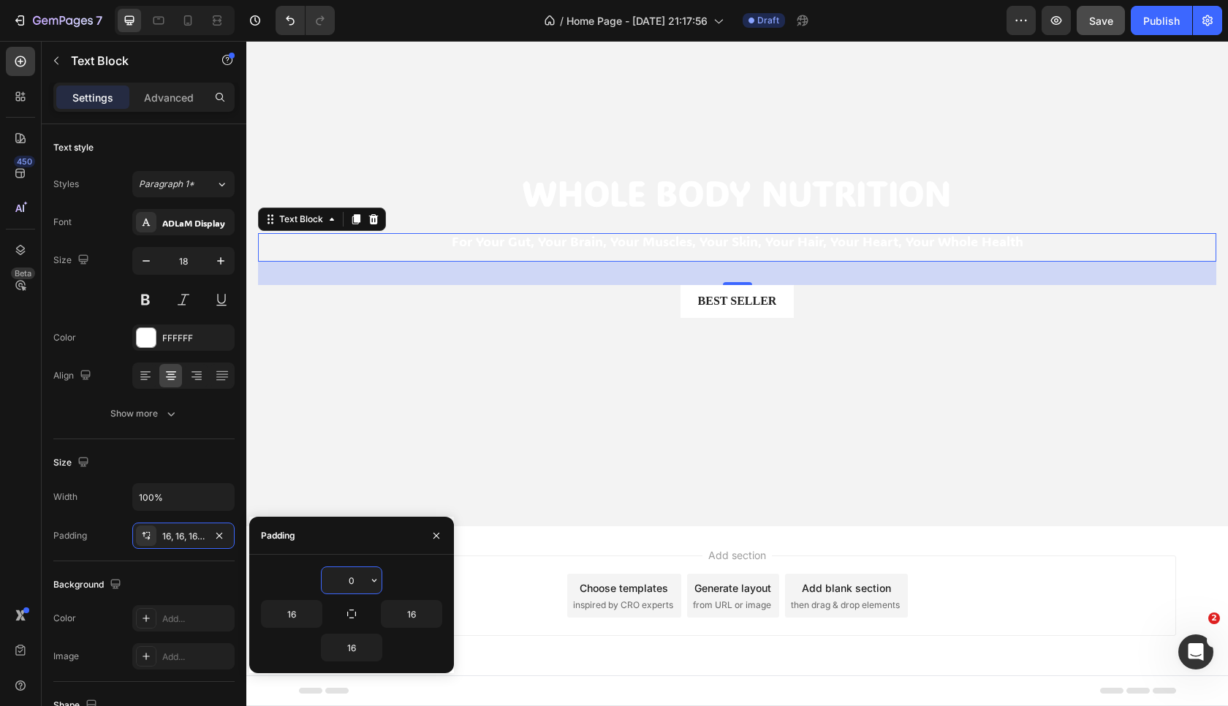
type input "0"
click at [351, 646] on input "16" at bounding box center [352, 648] width 60 height 26
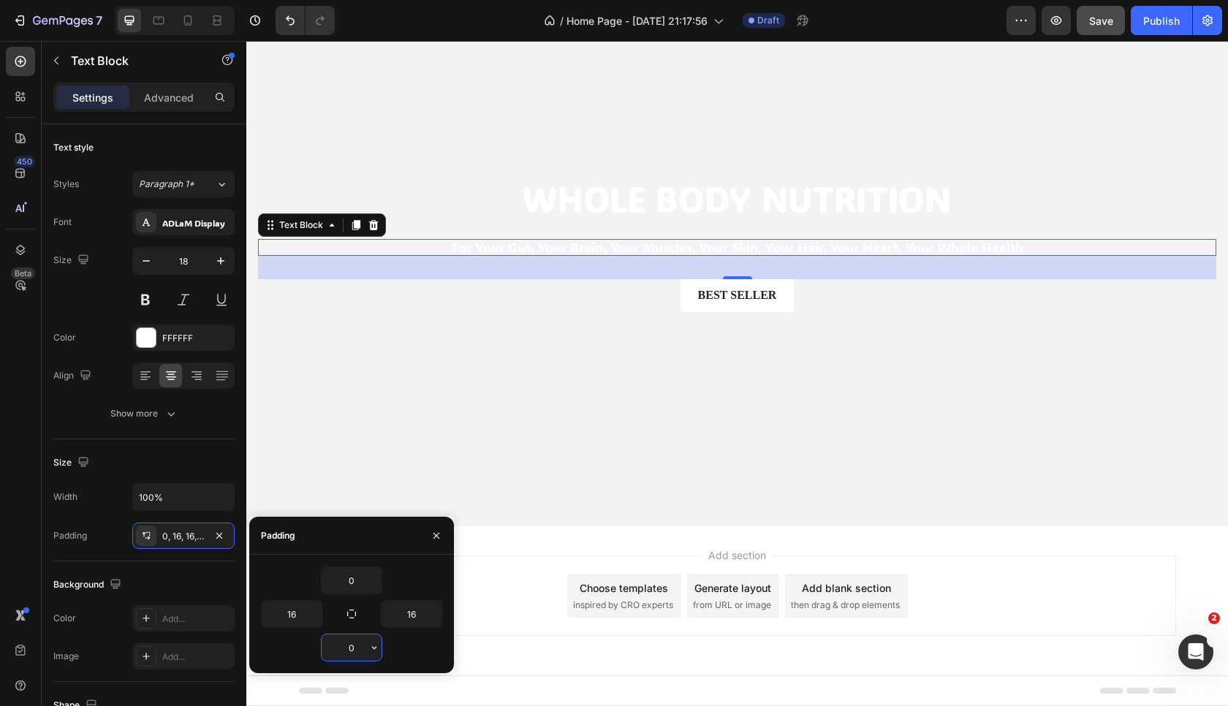
type input "0"
click at [502, 431] on video "Background Image" at bounding box center [737, 250] width 982 height 552
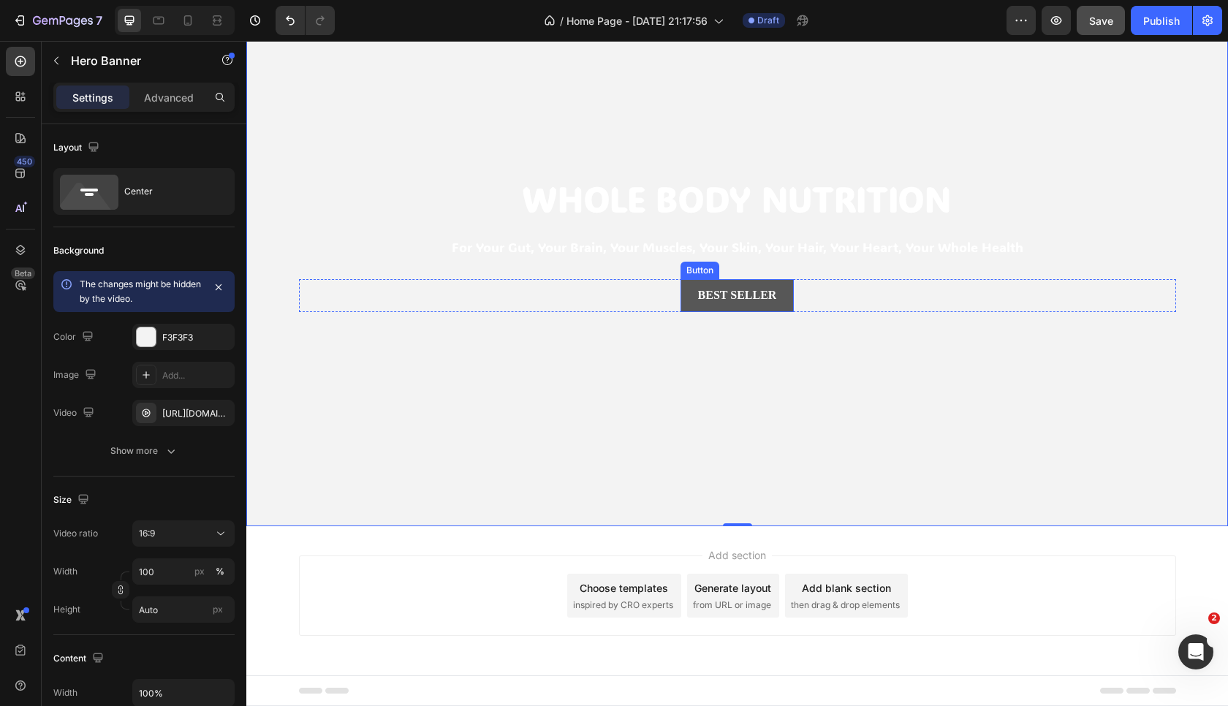
click at [732, 309] on button "Best Seller" at bounding box center [738, 295] width 114 height 33
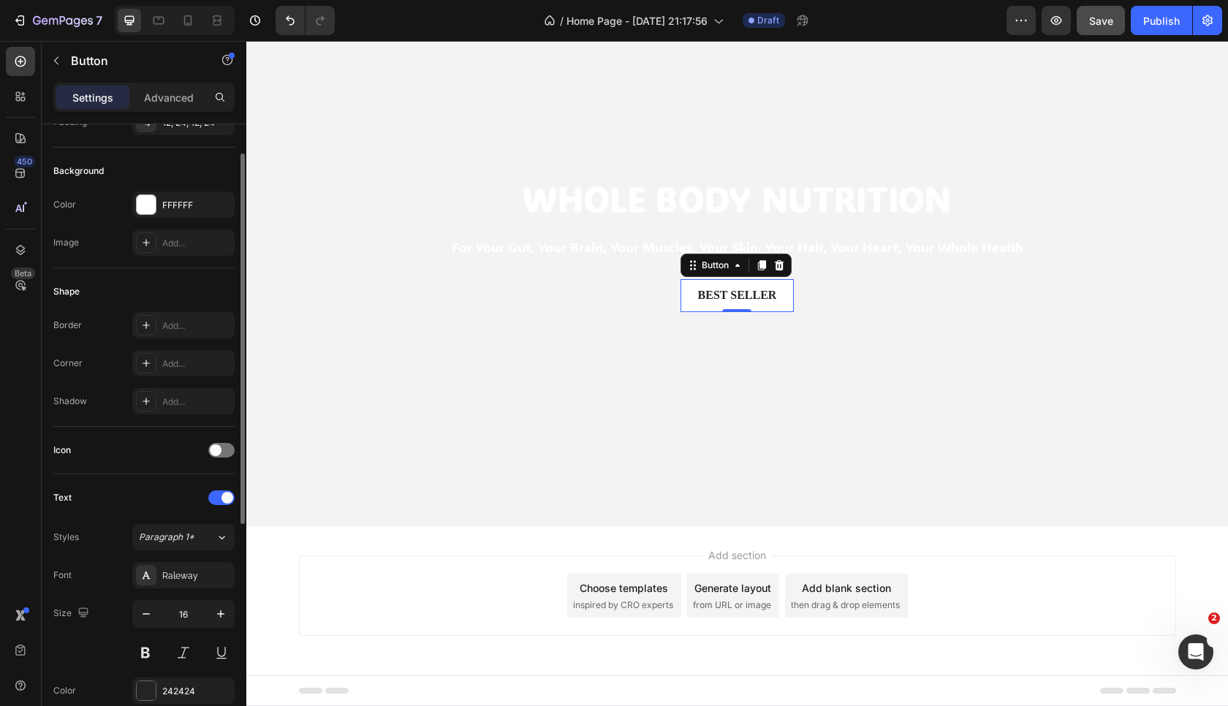
scroll to position [167, 0]
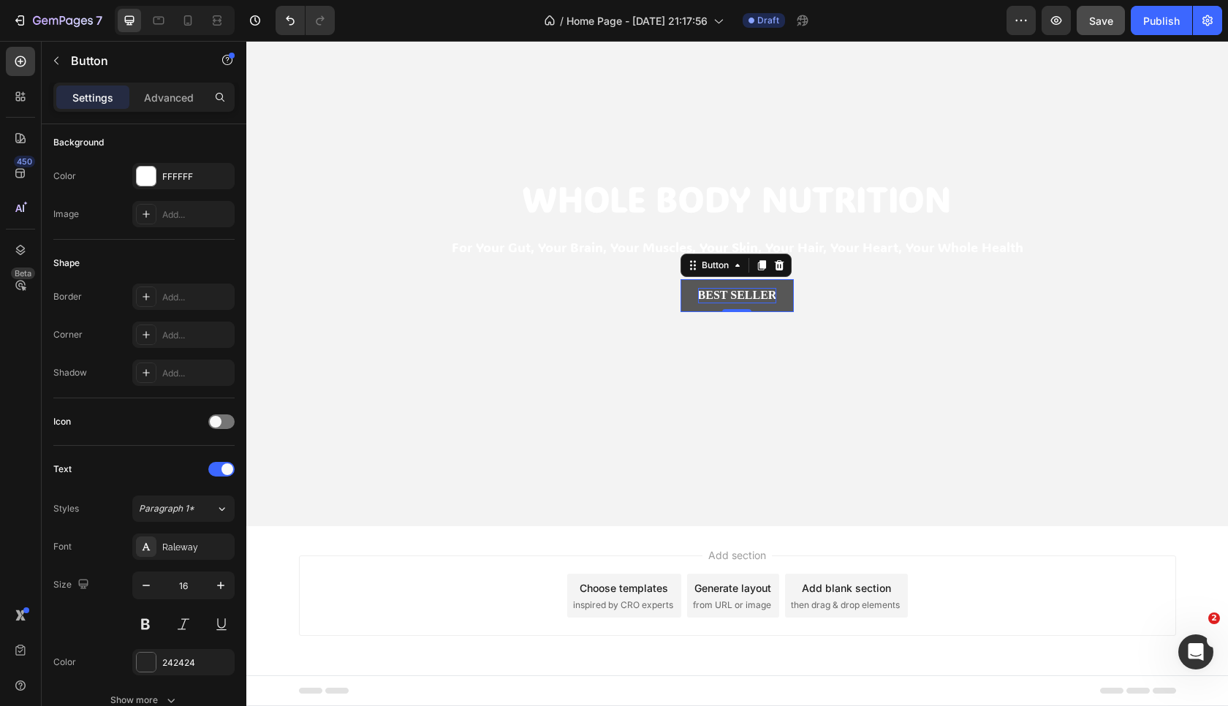
click at [747, 290] on div "Best Seller" at bounding box center [737, 295] width 79 height 15
click at [747, 290] on p "Best Seller" at bounding box center [737, 295] width 79 height 15
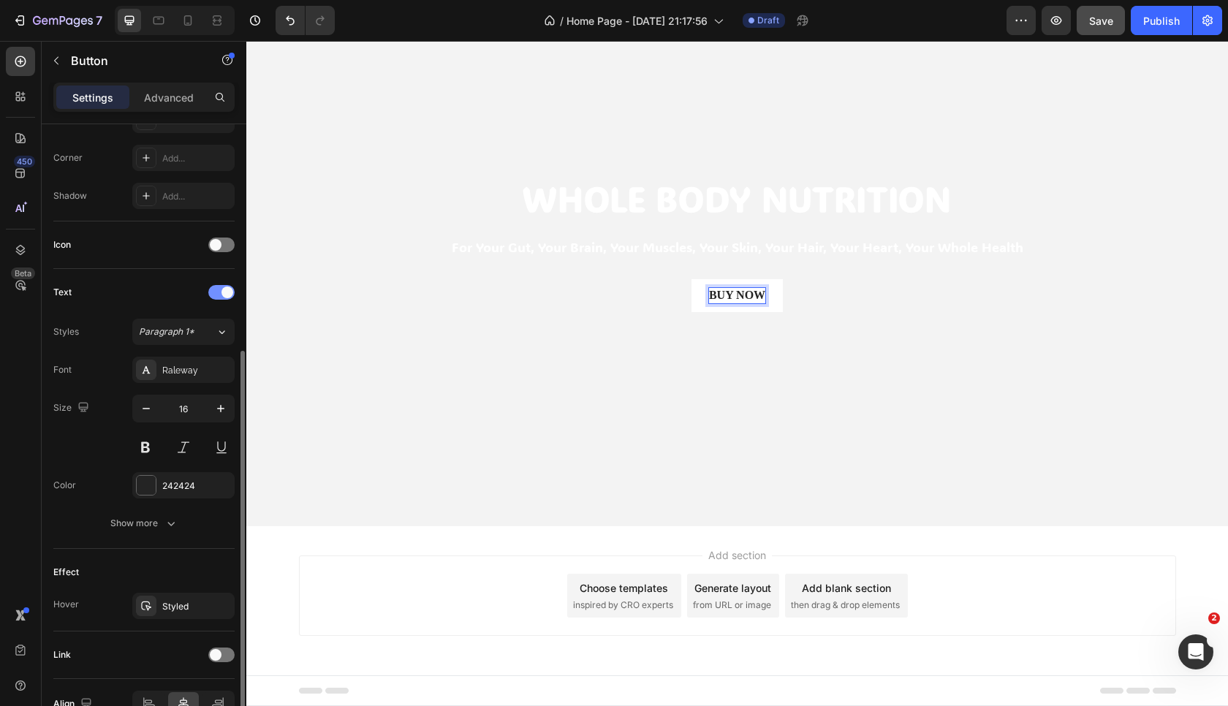
scroll to position [357, 0]
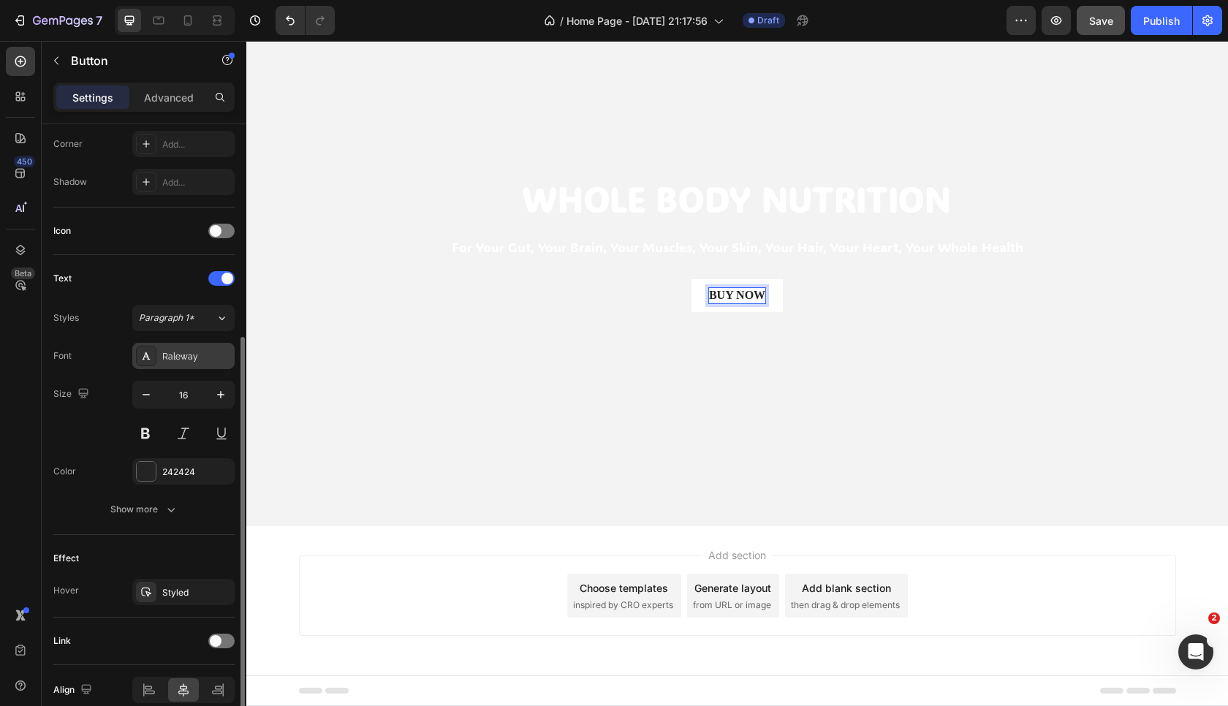
click at [188, 359] on div "Raleway" at bounding box center [196, 356] width 69 height 13
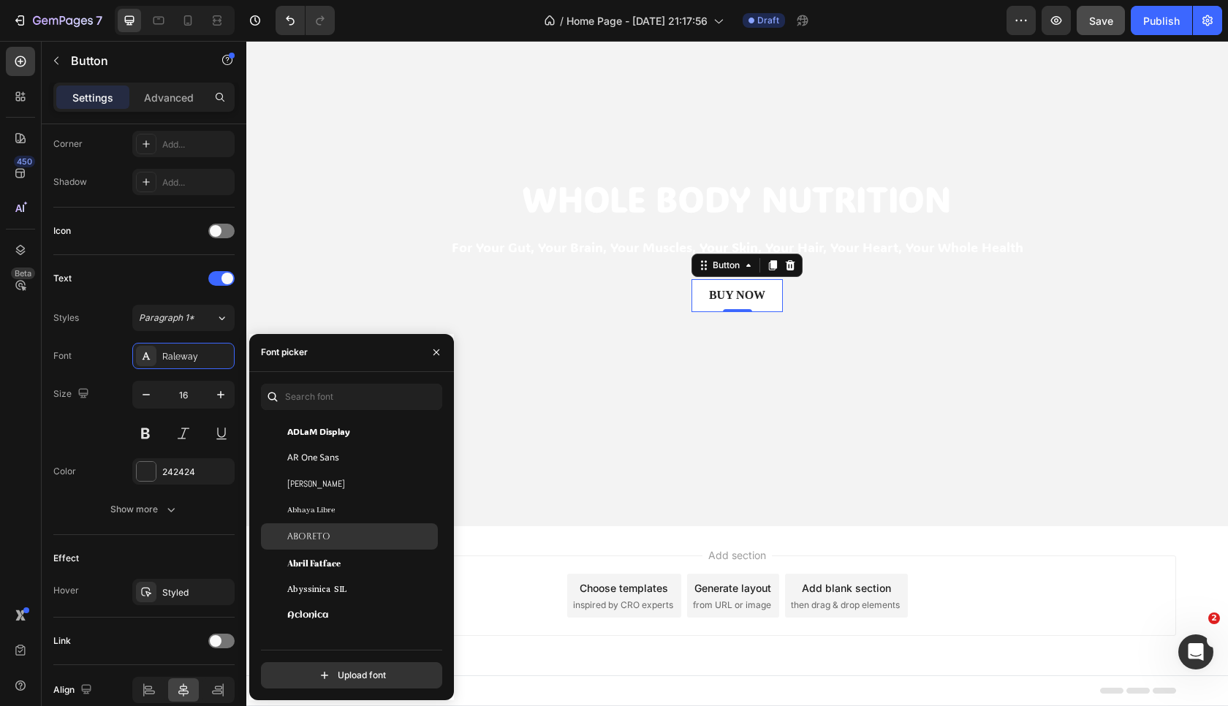
scroll to position [52, 0]
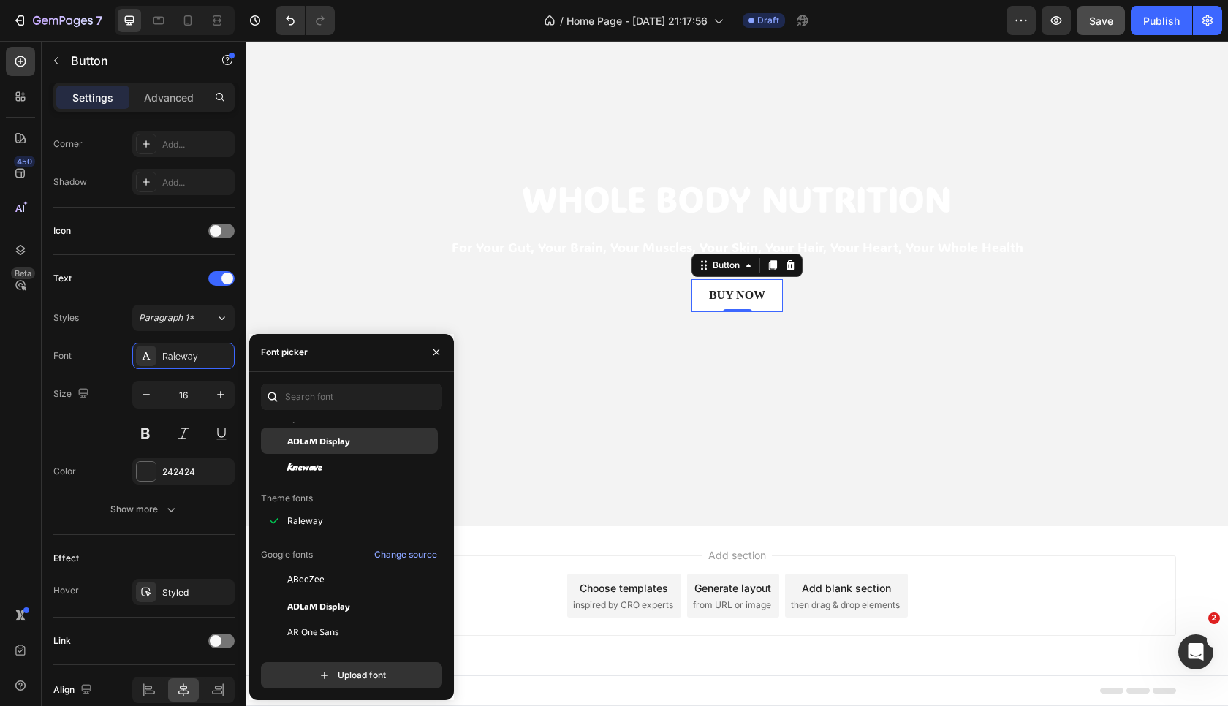
click at [336, 443] on span "ADLaM Display" at bounding box center [318, 440] width 63 height 13
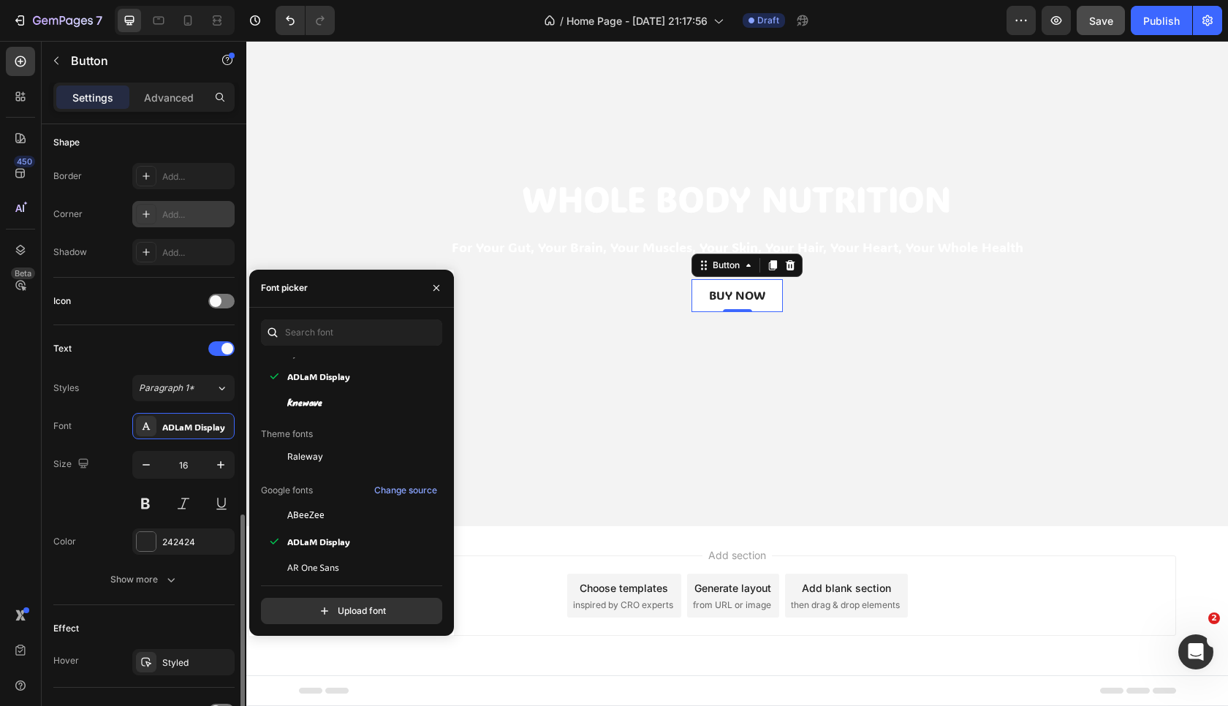
scroll to position [425, 0]
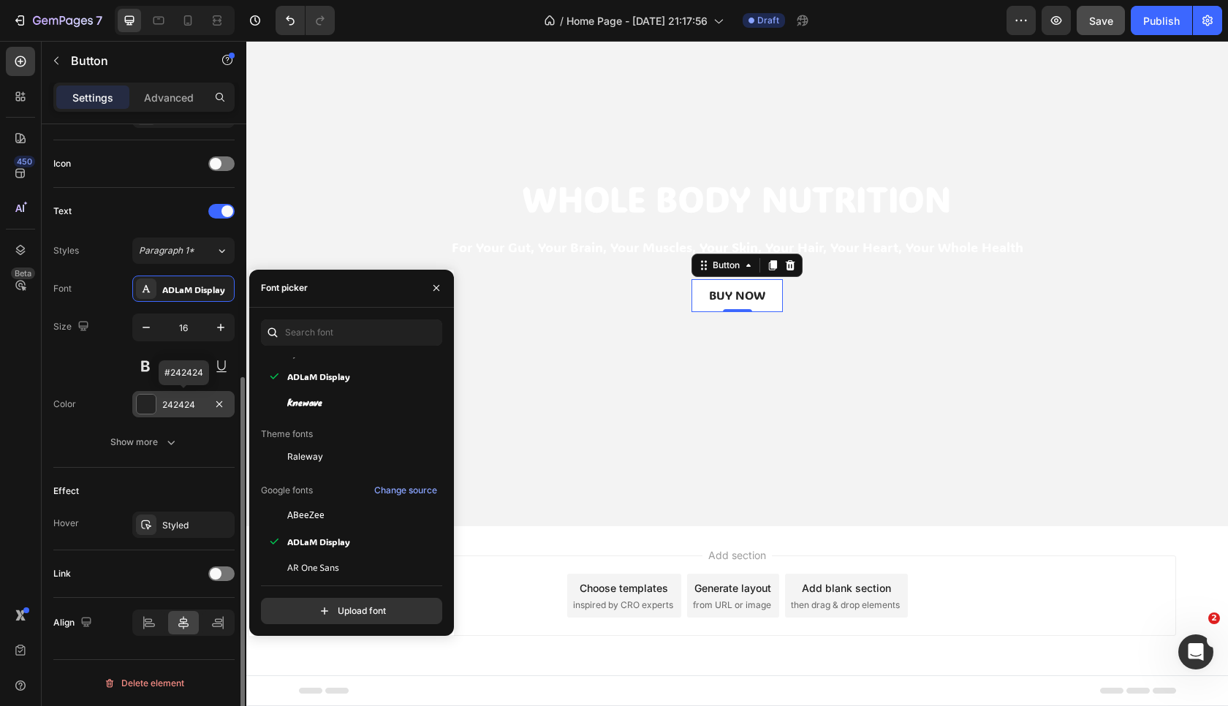
click at [148, 404] on div at bounding box center [146, 404] width 19 height 19
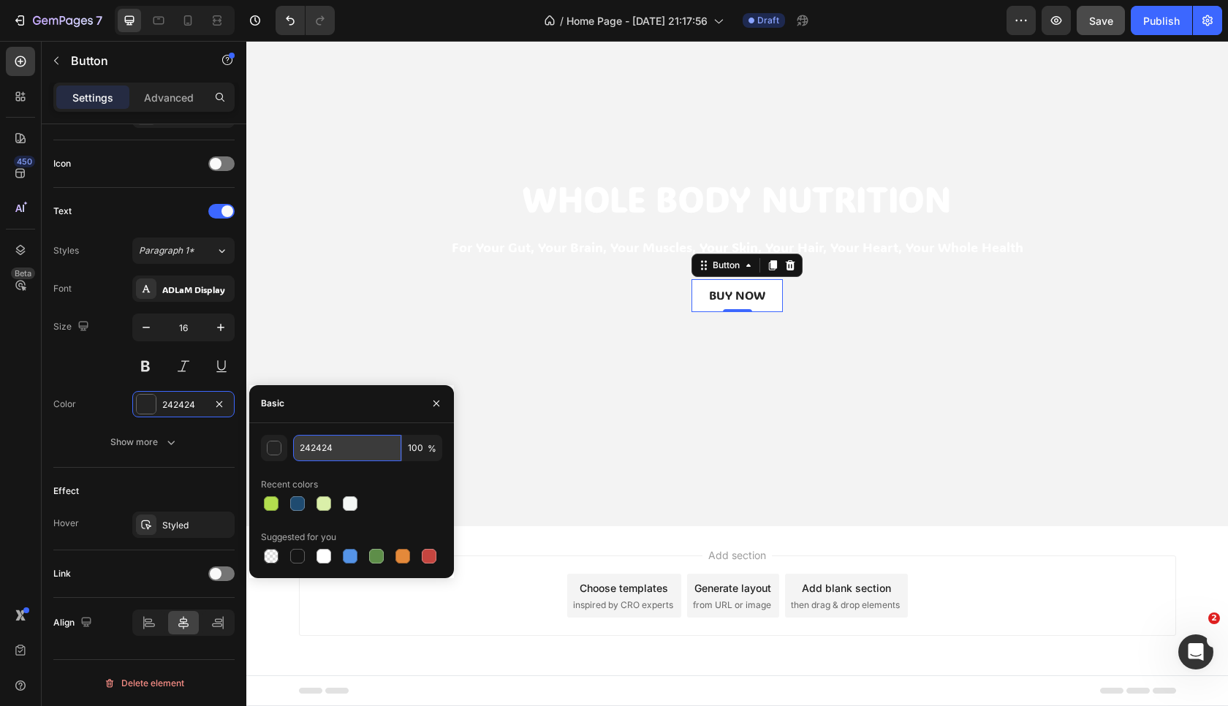
click at [358, 442] on input "242424" at bounding box center [347, 448] width 108 height 26
paste input "#DFAC61"
click at [435, 403] on icon "button" at bounding box center [437, 404] width 6 height 6
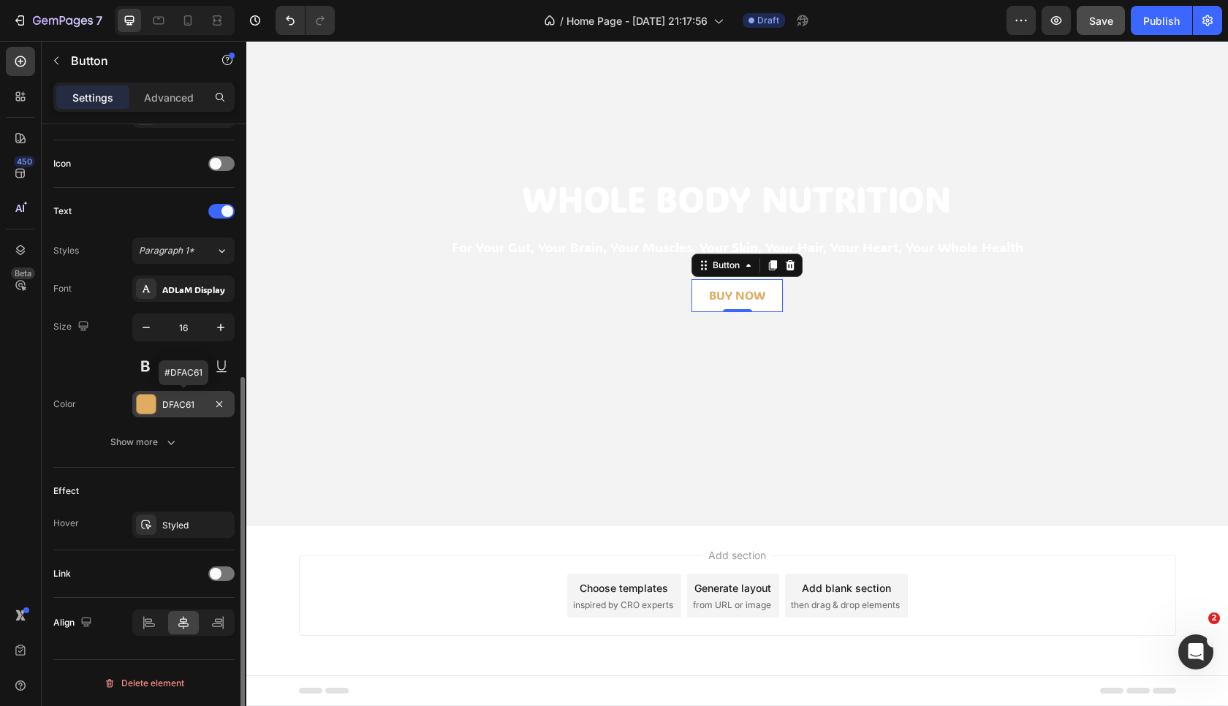
click at [167, 401] on div "DFAC61" at bounding box center [183, 404] width 42 height 13
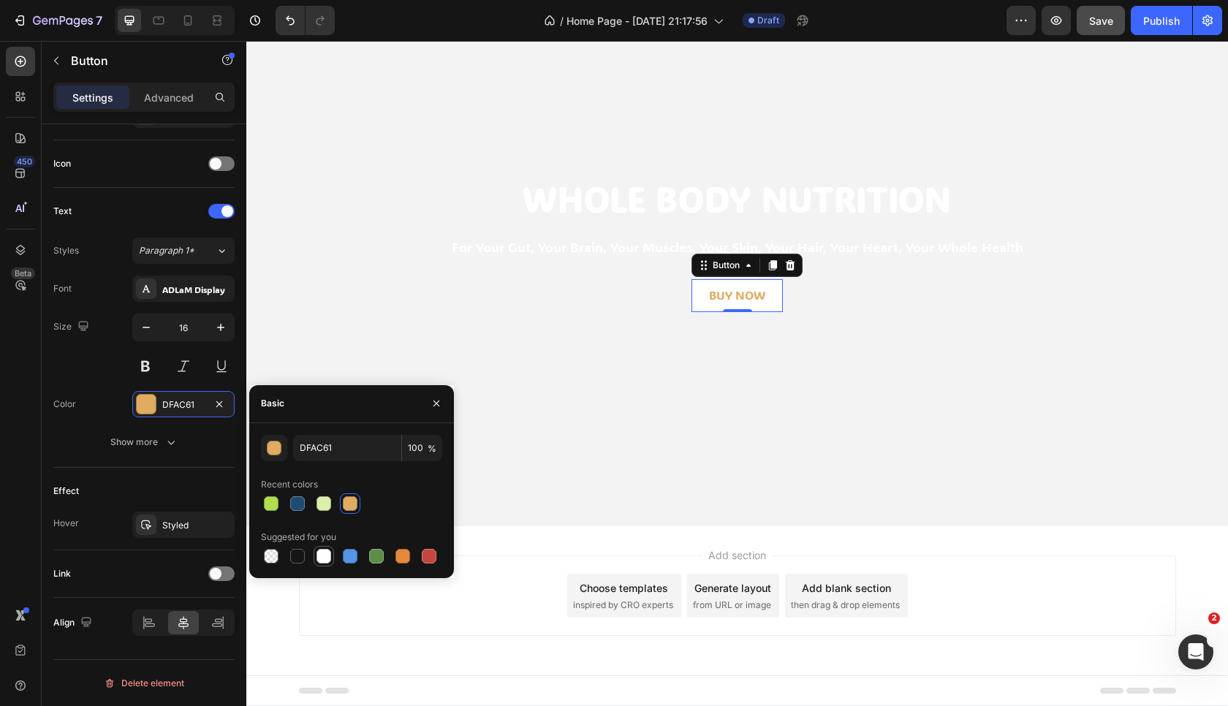
click at [322, 561] on div at bounding box center [324, 556] width 15 height 15
type input "FFFFFF"
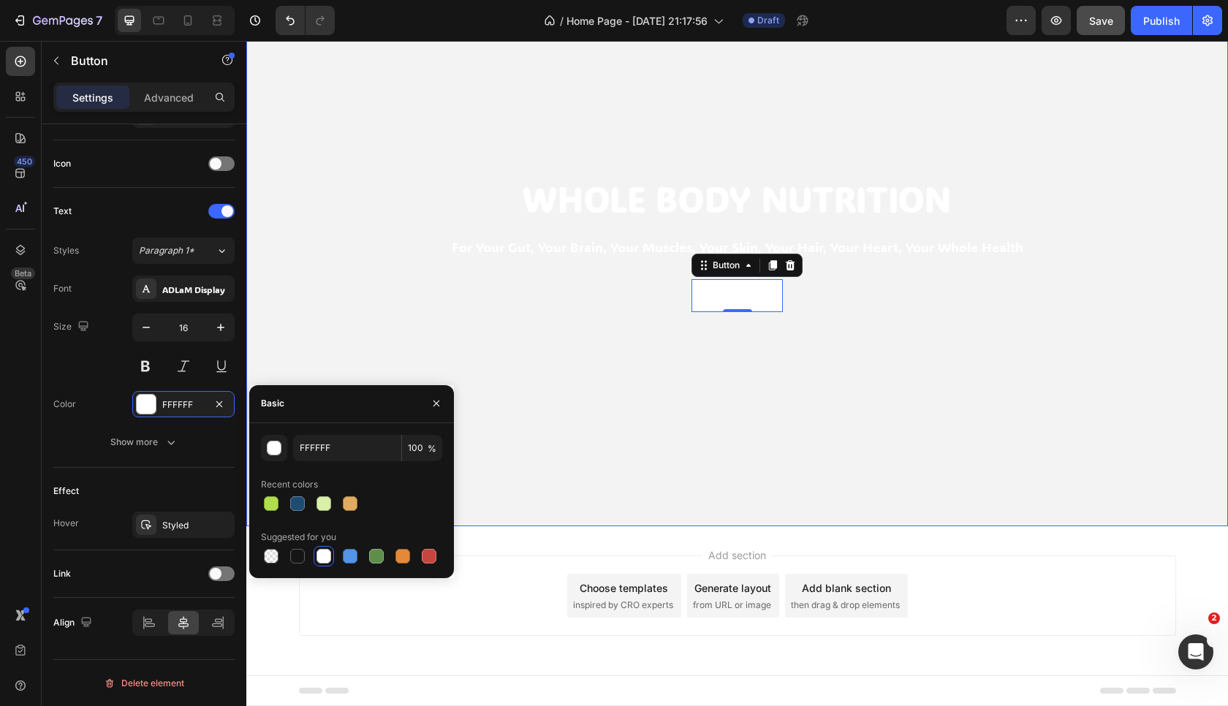
click at [308, 357] on video "Background Image" at bounding box center [737, 250] width 982 height 552
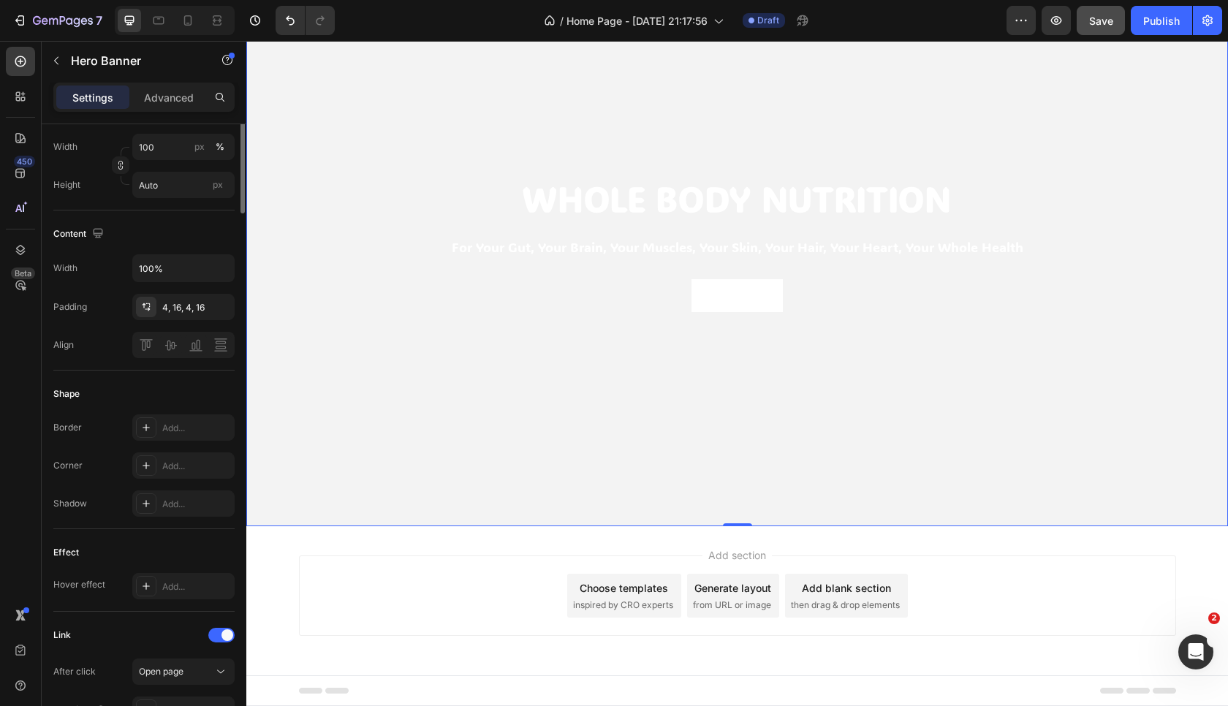
scroll to position [147, 0]
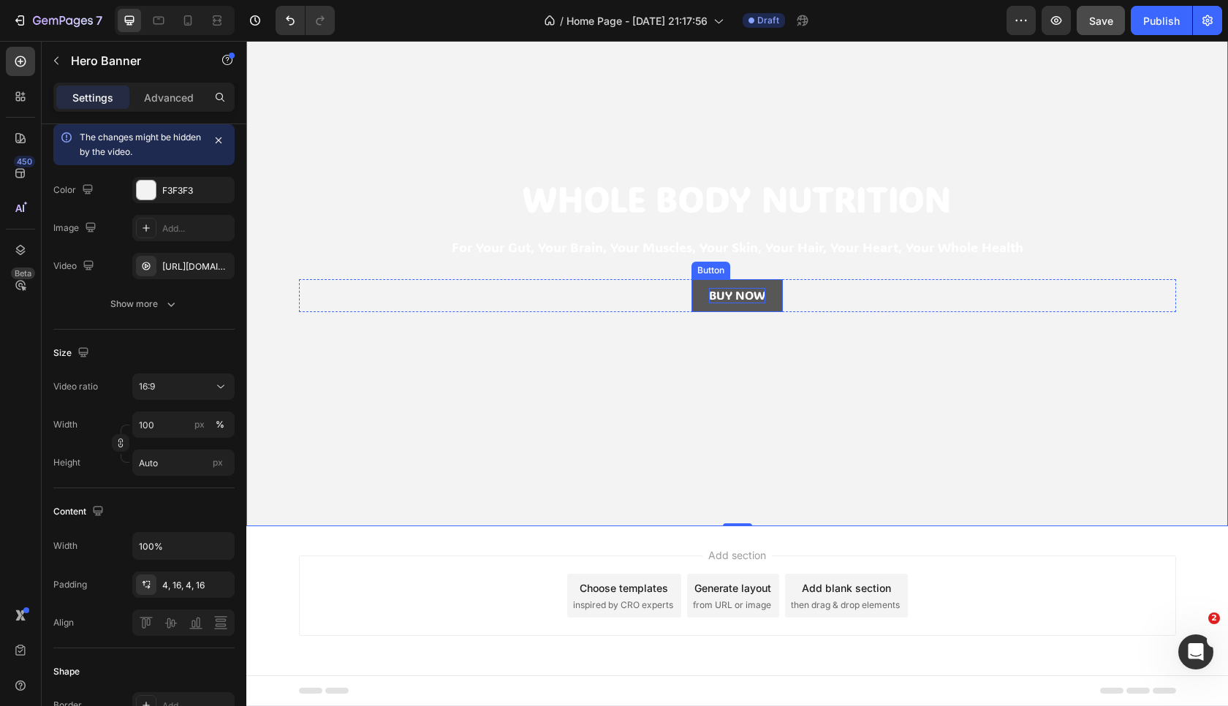
click at [738, 295] on p "Buy now" at bounding box center [737, 295] width 56 height 15
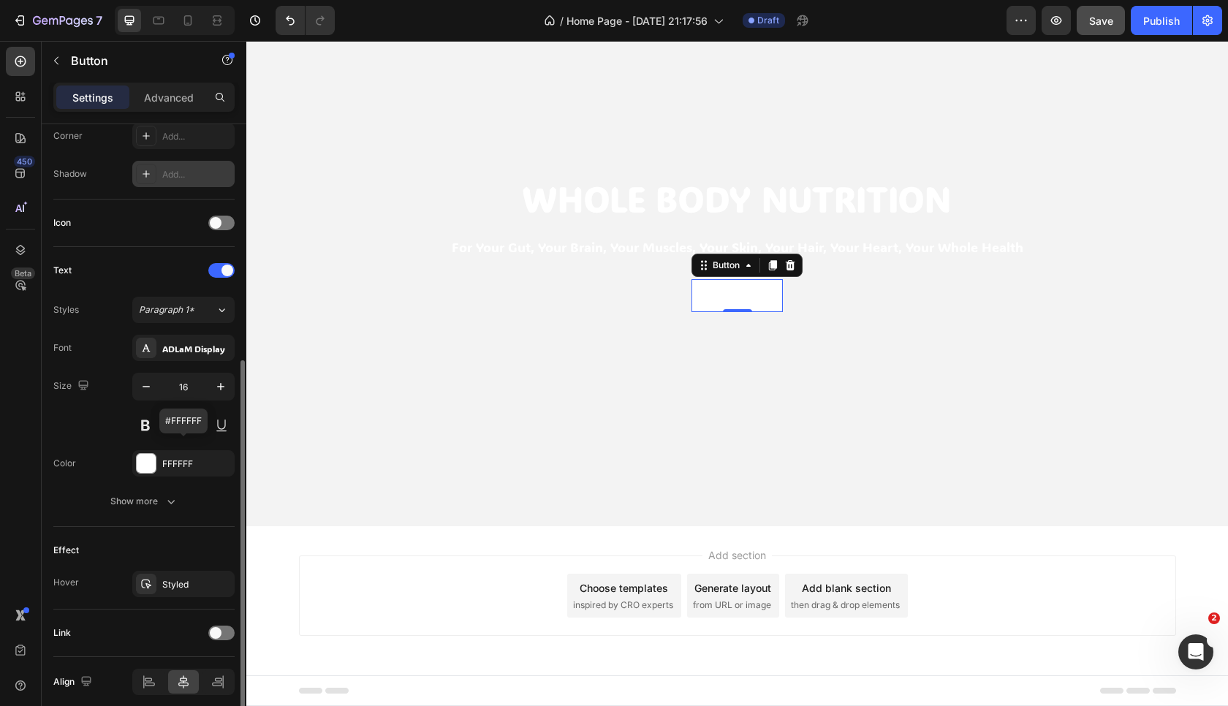
scroll to position [377, 0]
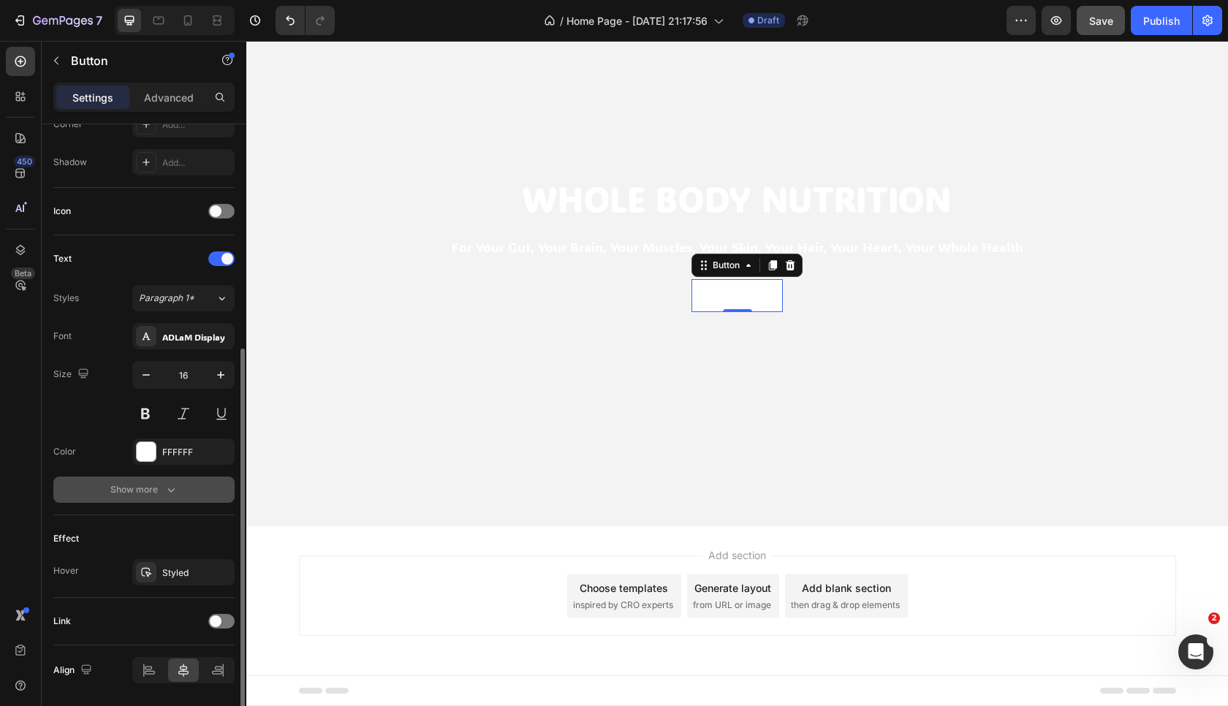
click at [161, 499] on button "Show more" at bounding box center [143, 490] width 181 height 26
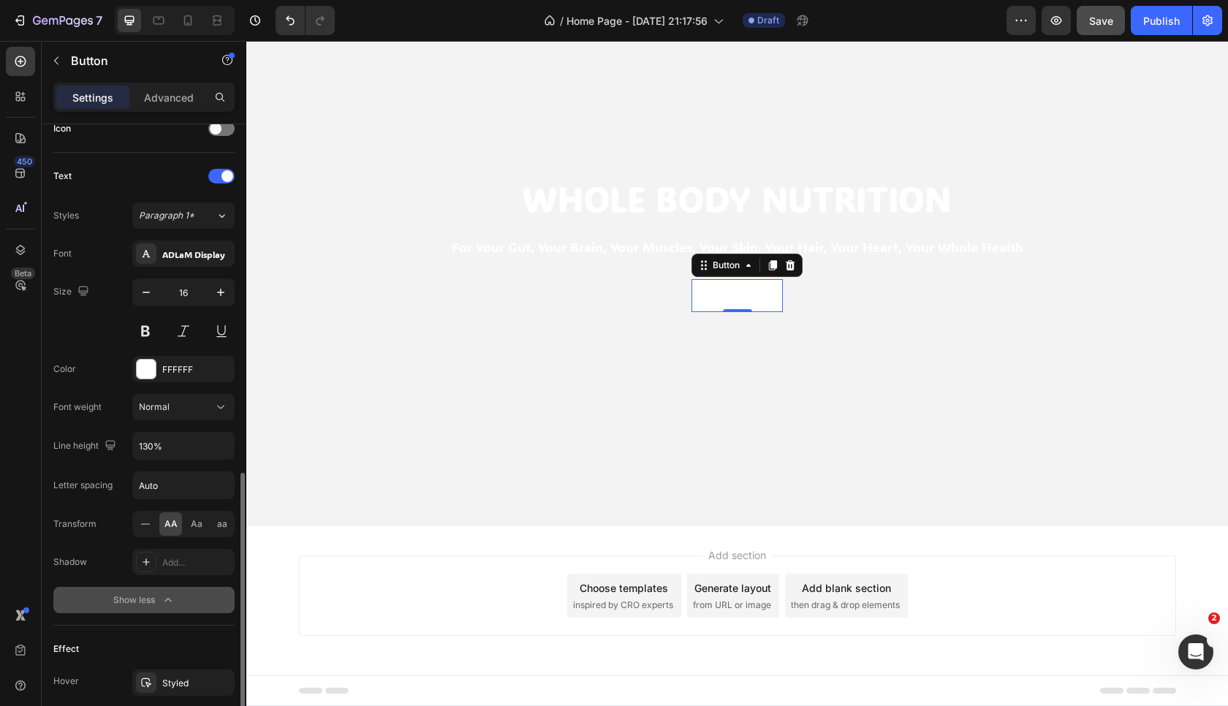
scroll to position [562, 0]
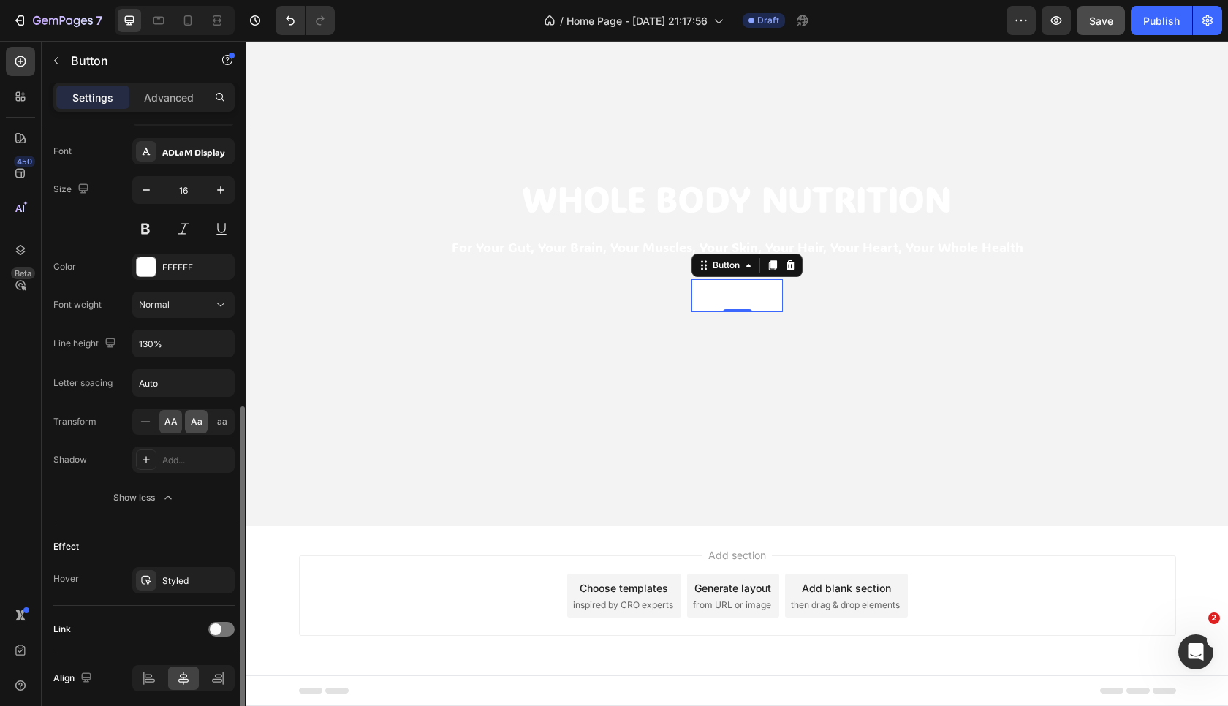
click at [200, 427] on span "Aa" at bounding box center [197, 421] width 12 height 13
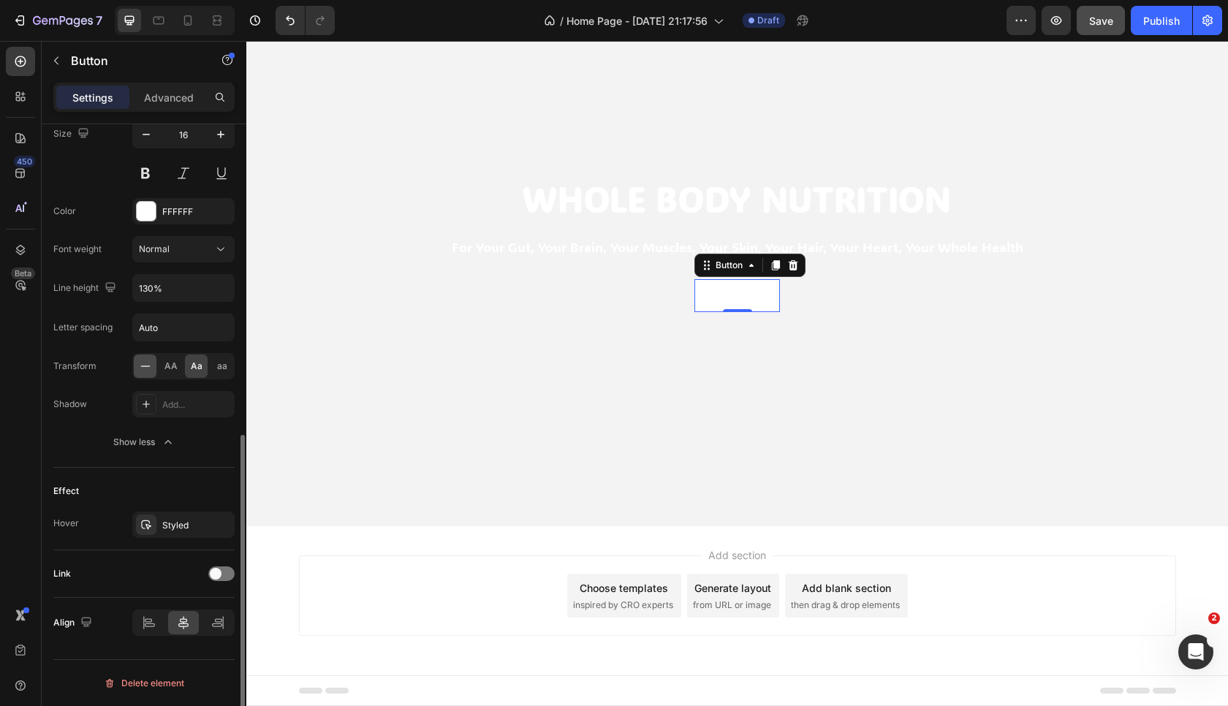
click at [150, 373] on icon at bounding box center [145, 366] width 15 height 15
click at [222, 578] on div at bounding box center [221, 574] width 26 height 15
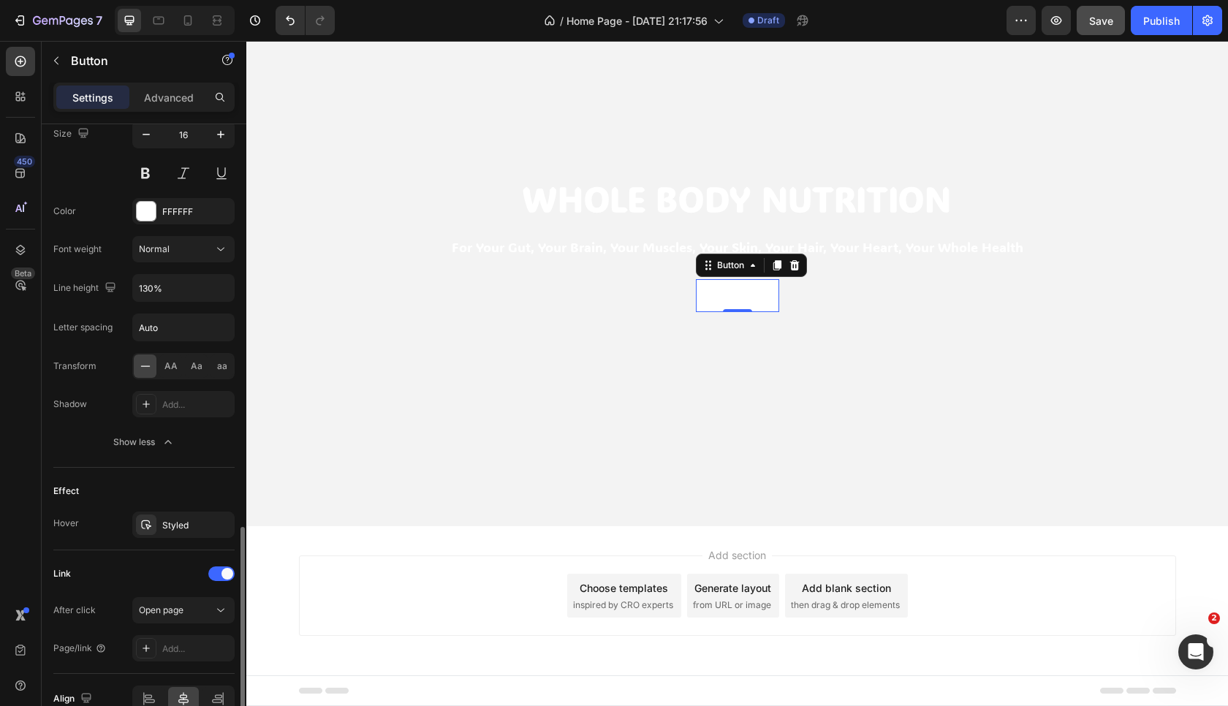
scroll to position [694, 0]
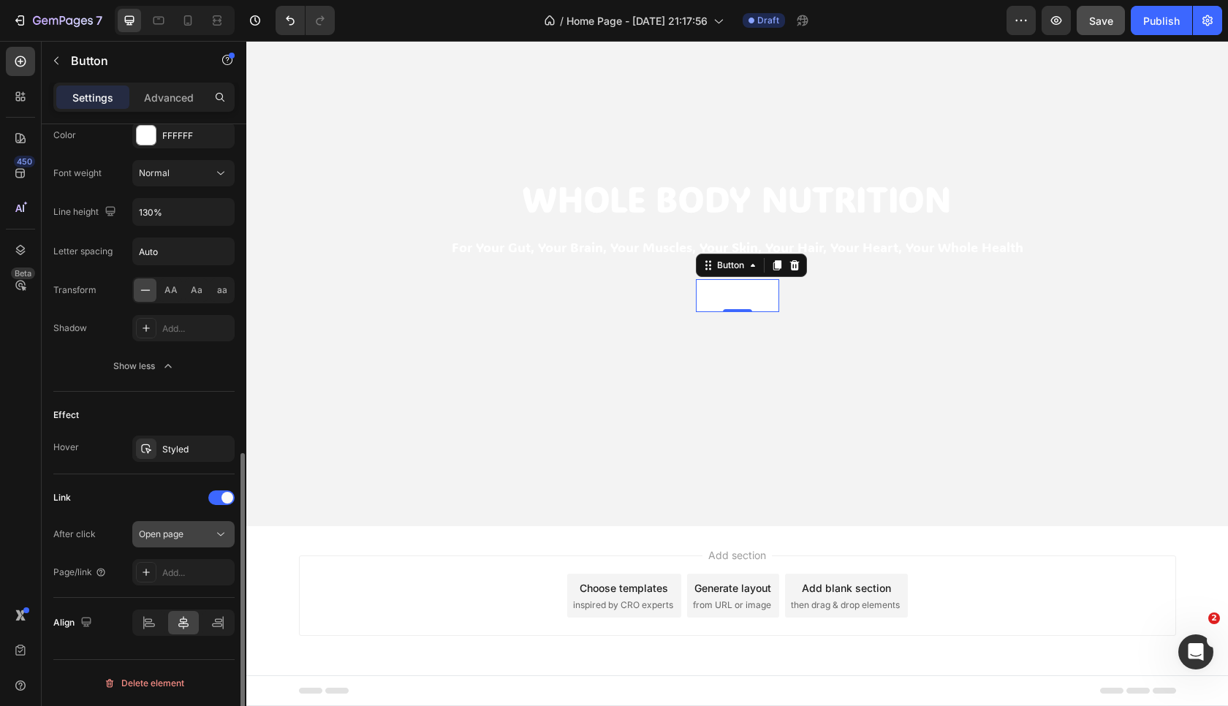
click at [187, 539] on div "Open page" at bounding box center [176, 534] width 75 height 13
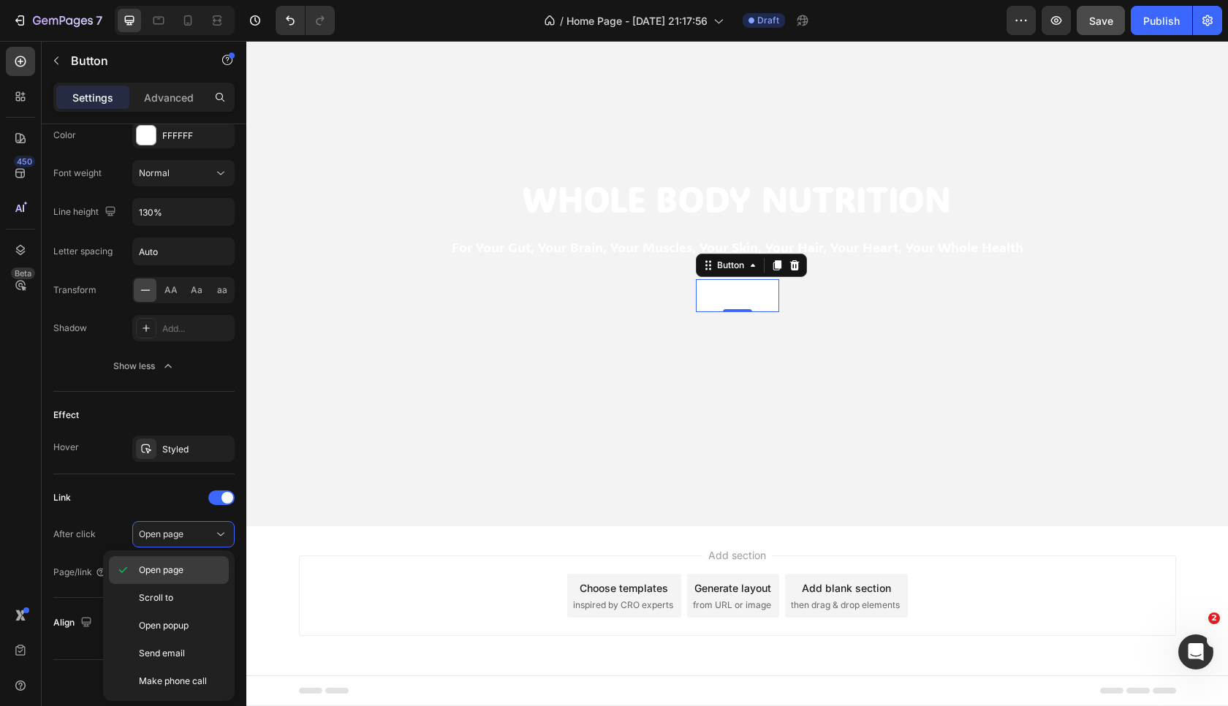
click at [176, 570] on span "Open page" at bounding box center [161, 570] width 45 height 13
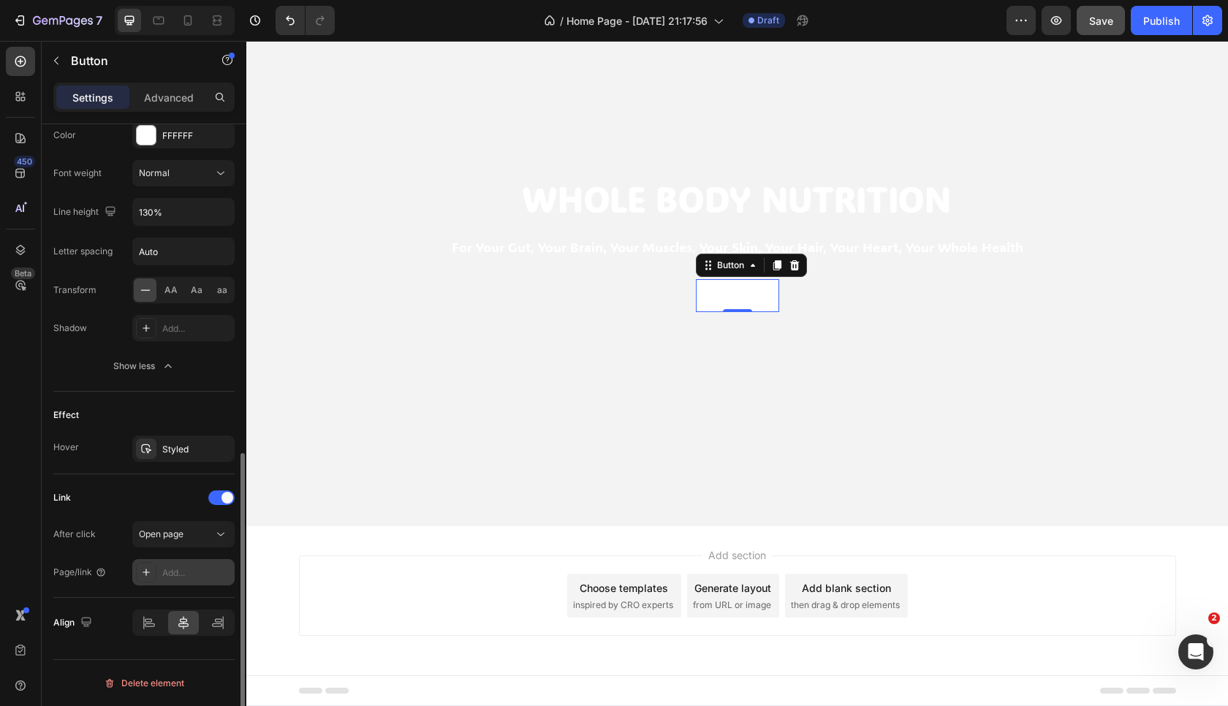
click at [176, 574] on div "Add..." at bounding box center [196, 573] width 69 height 13
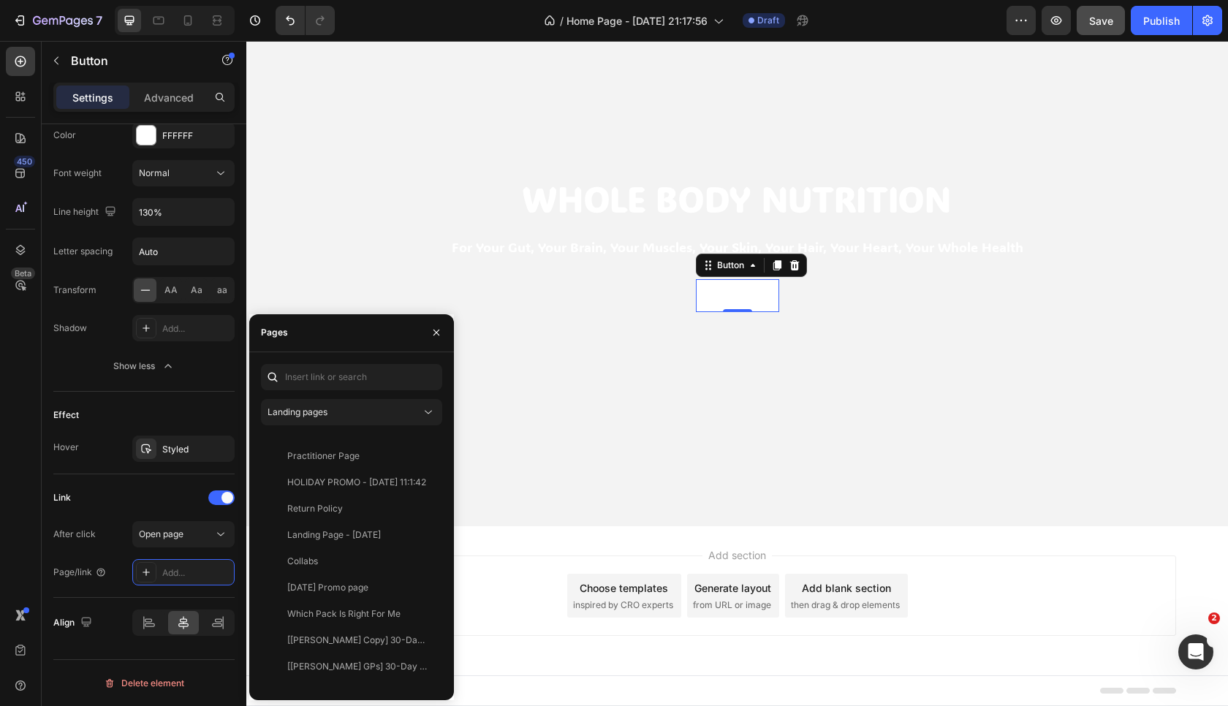
scroll to position [561, 0]
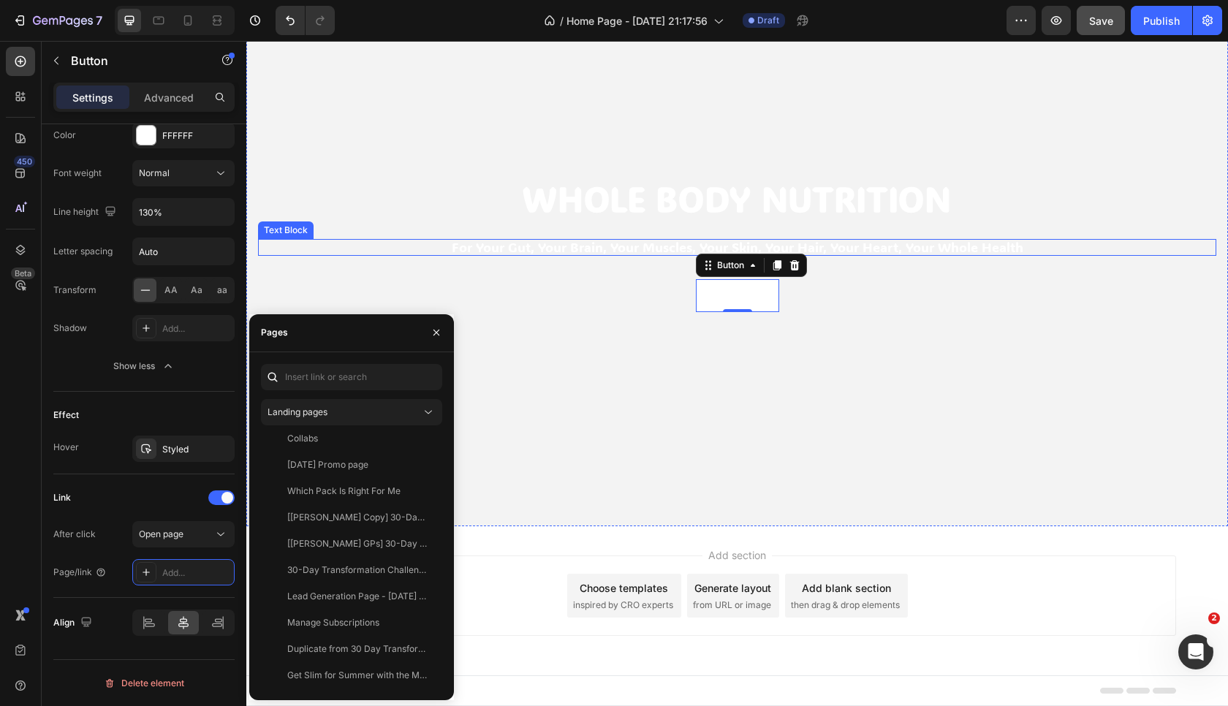
click at [505, 243] on p "for your gut, your brain, your muscles, your skin, your hair, your heart, your …" at bounding box center [737, 247] width 935 height 17
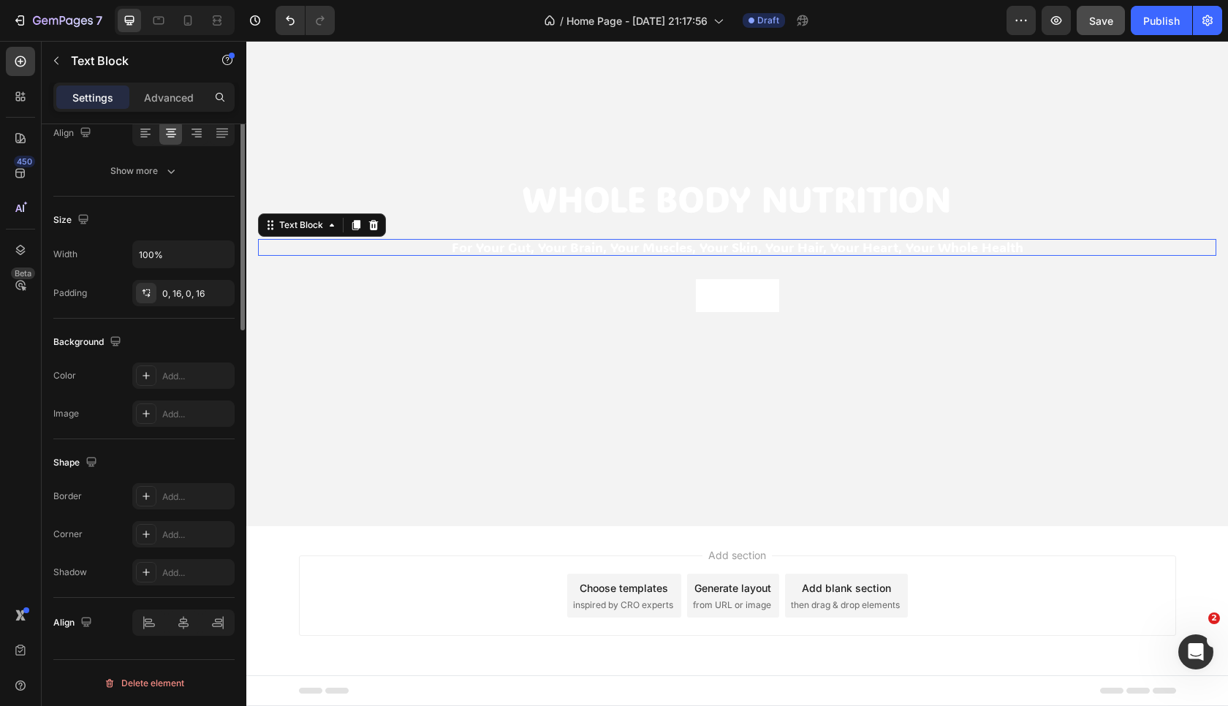
scroll to position [0, 0]
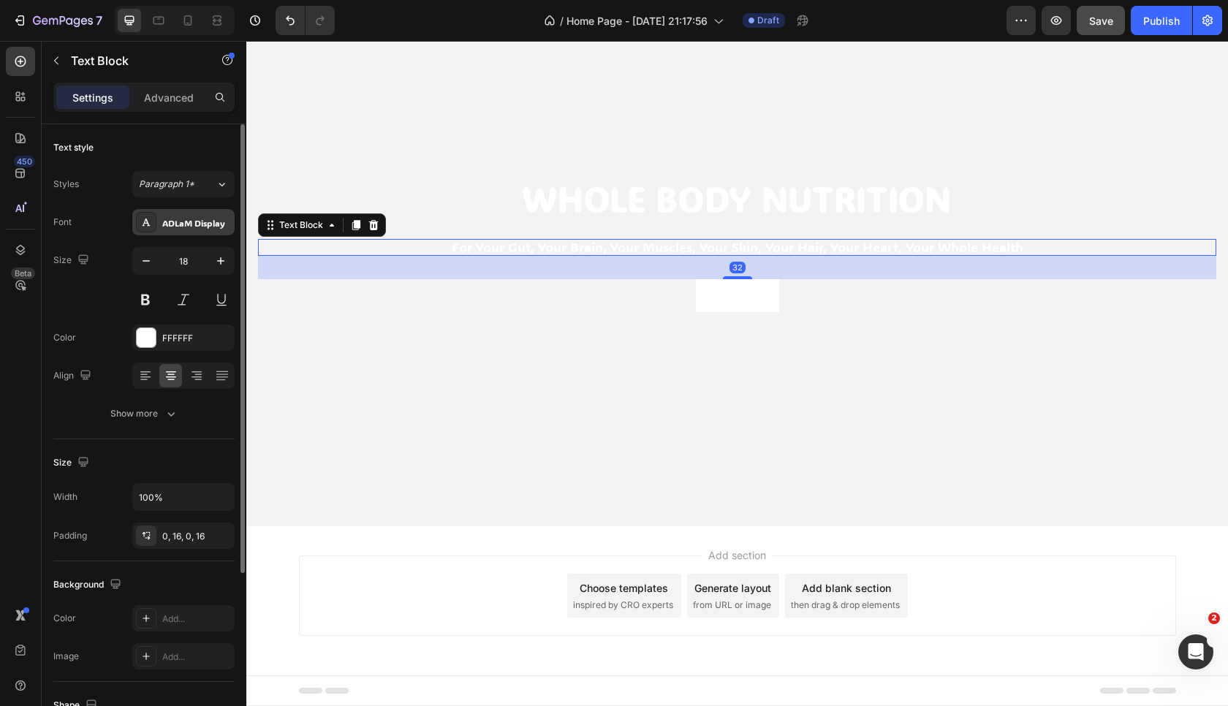
click at [197, 216] on div "ADLaM Display" at bounding box center [196, 222] width 69 height 13
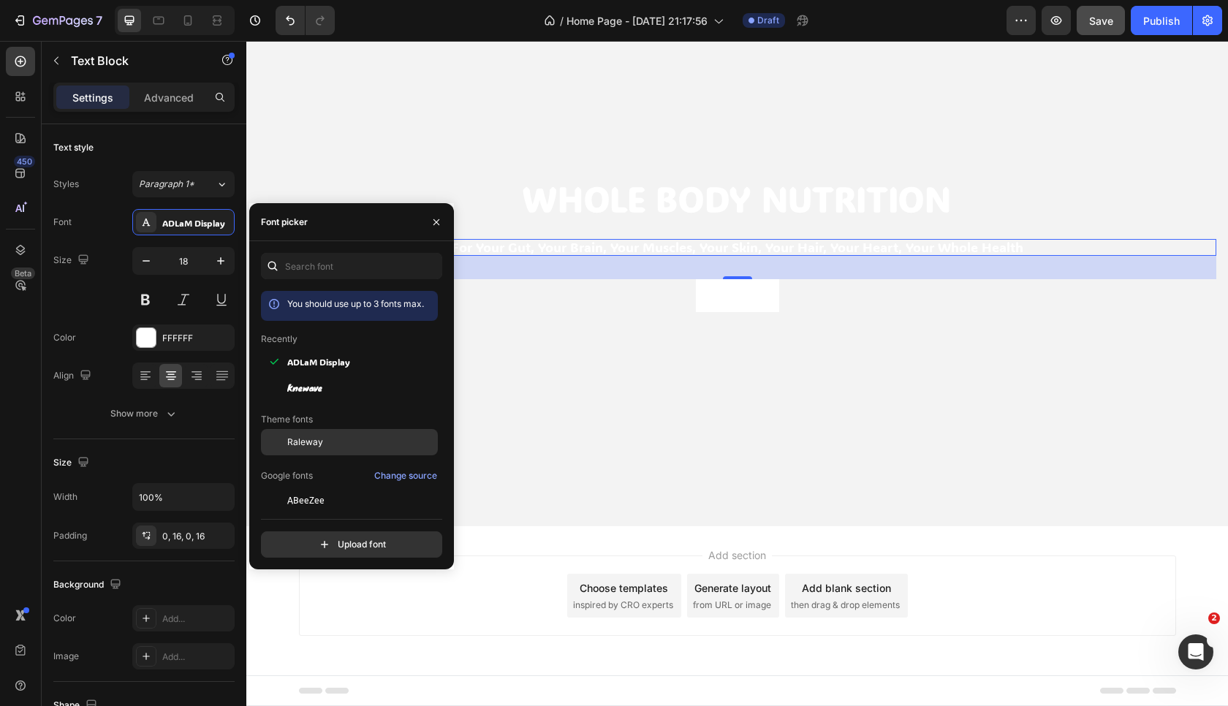
click at [326, 439] on div "Raleway" at bounding box center [361, 442] width 148 height 13
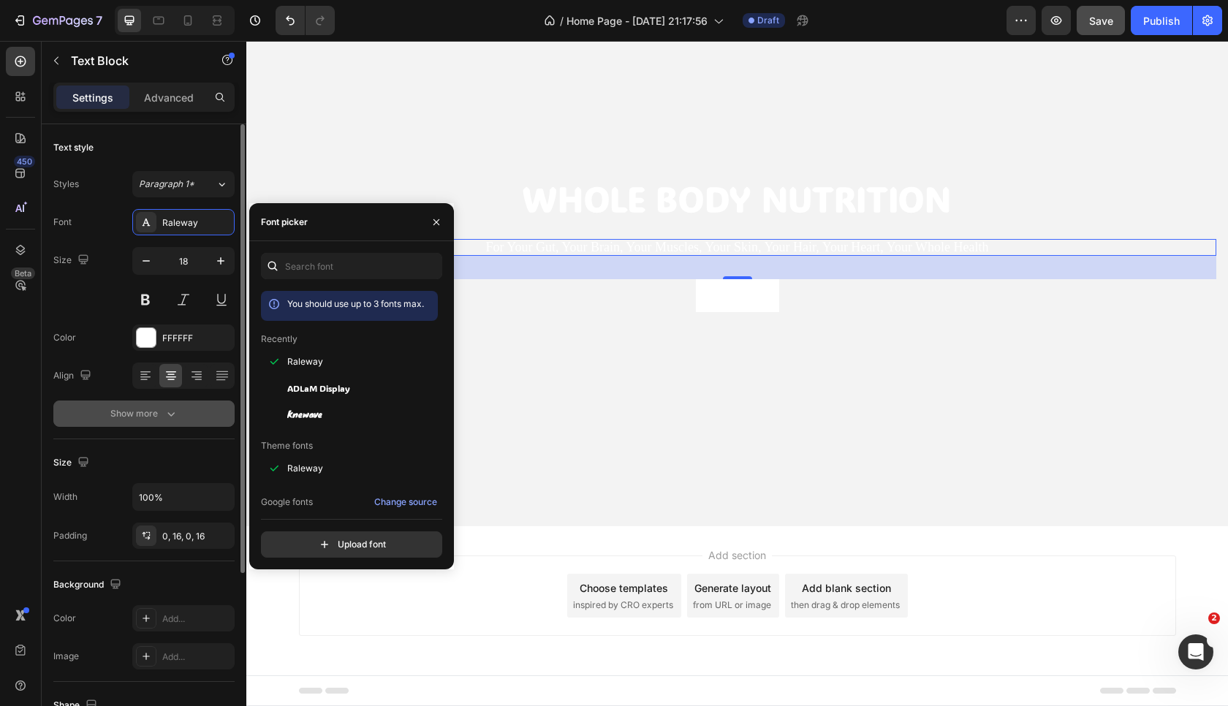
click at [150, 410] on div "Show more" at bounding box center [144, 413] width 68 height 15
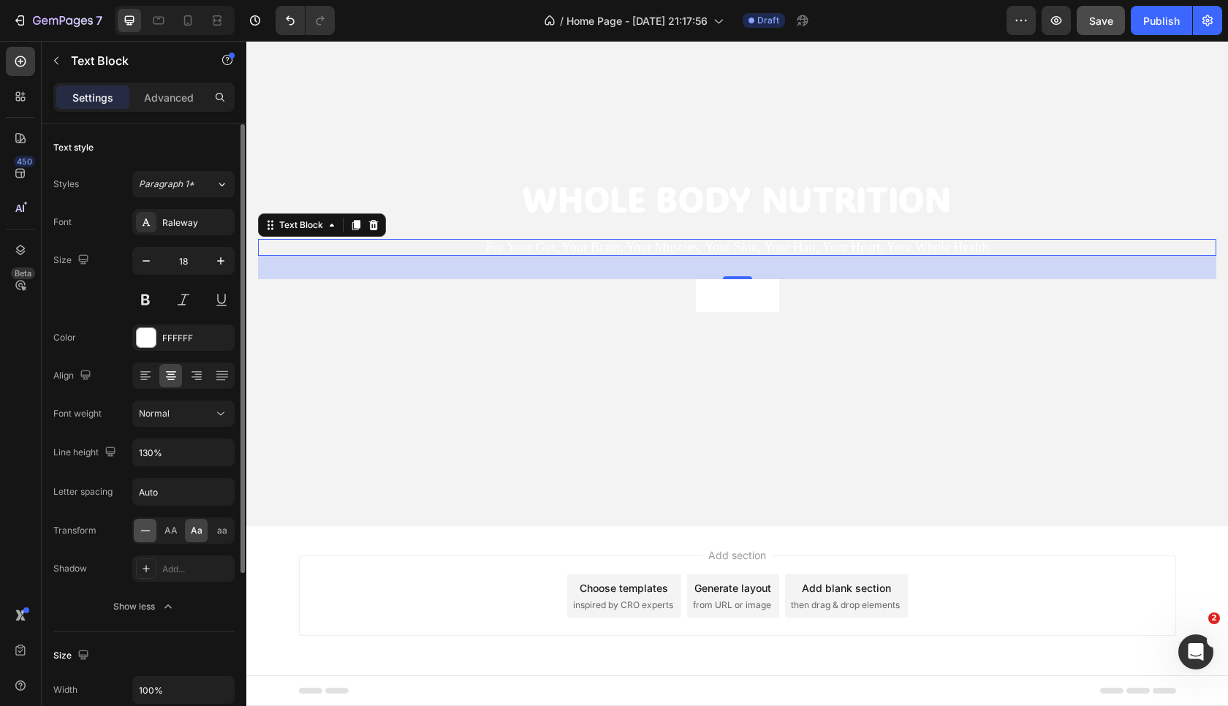
click at [143, 528] on icon at bounding box center [145, 530] width 15 height 15
click at [151, 300] on button at bounding box center [145, 300] width 26 height 26
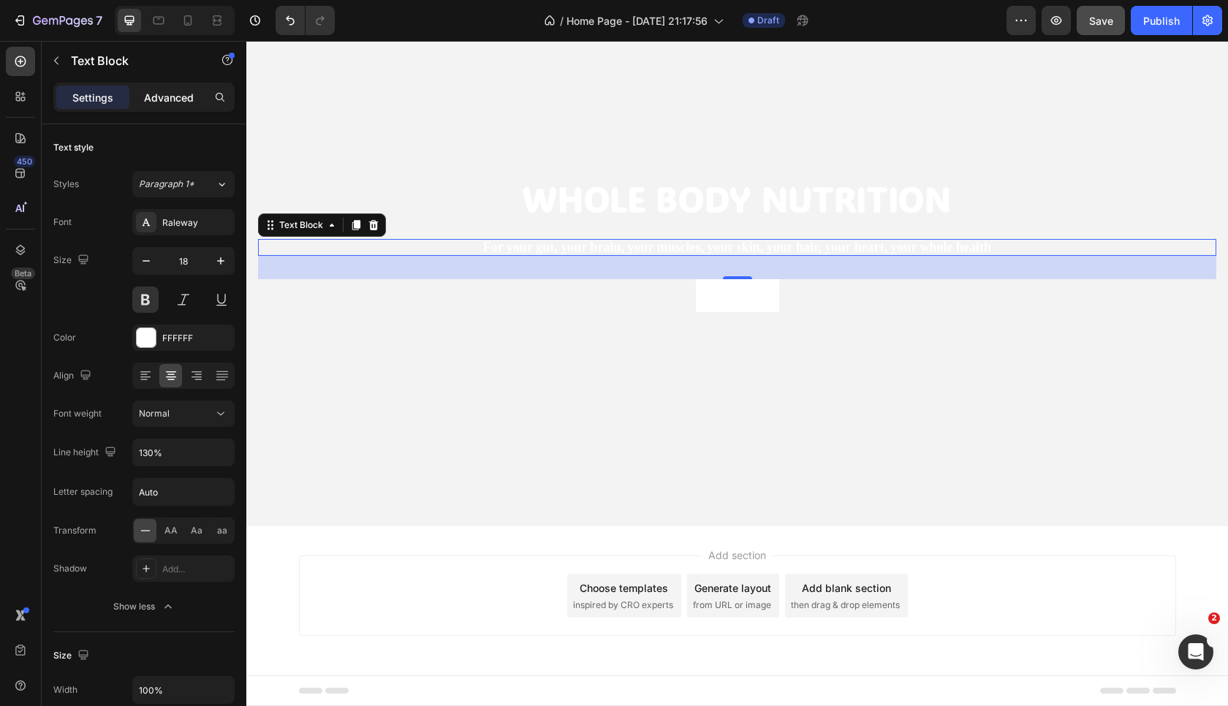
click at [180, 101] on p "Advanced" at bounding box center [169, 97] width 50 height 15
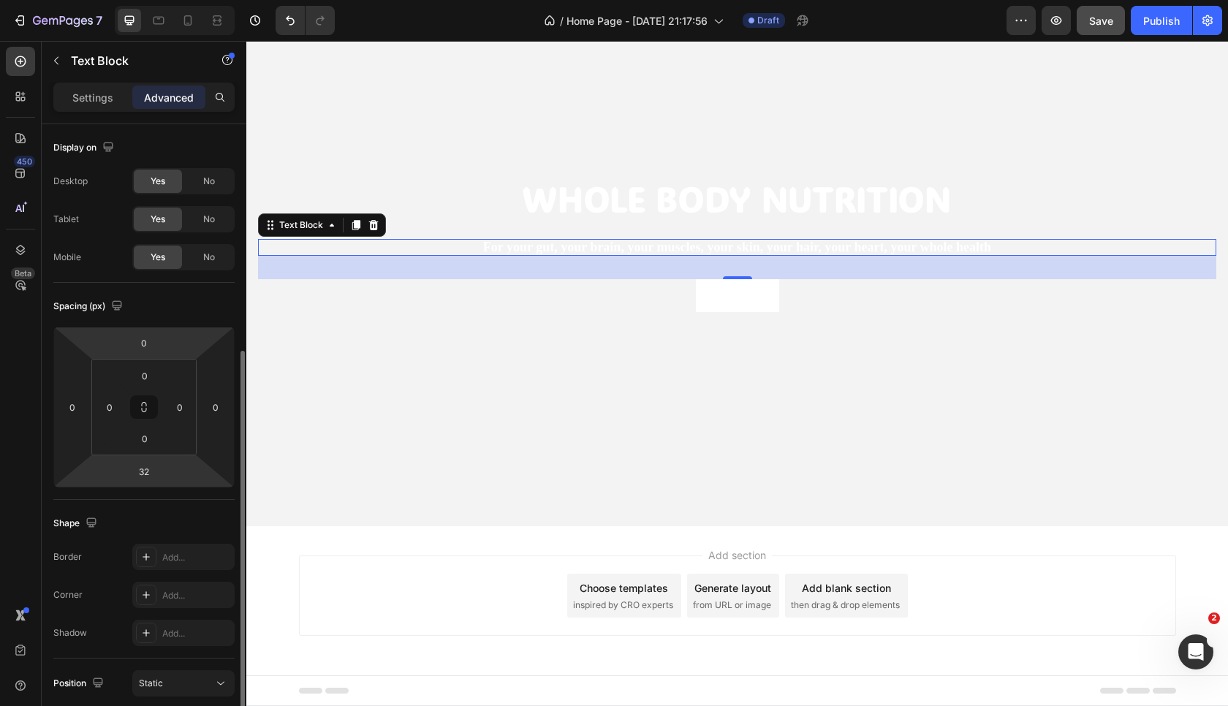
scroll to position [138, 0]
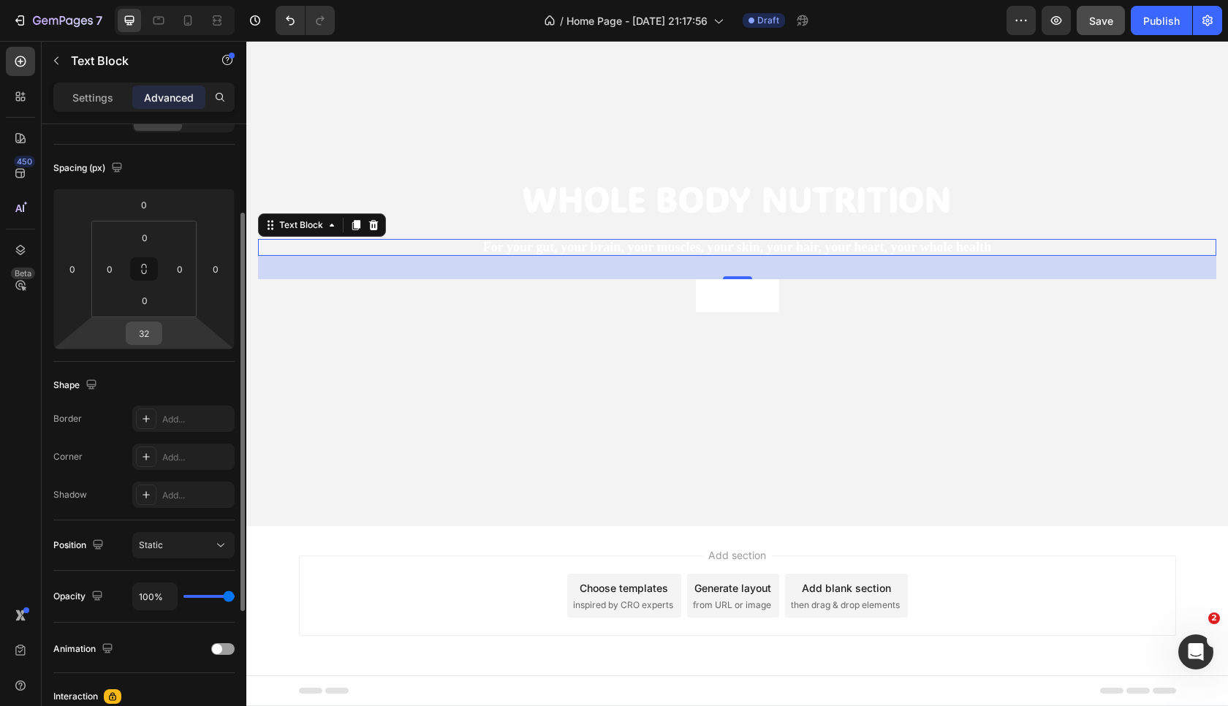
click at [154, 341] on input "32" at bounding box center [143, 333] width 29 height 22
type input "27"
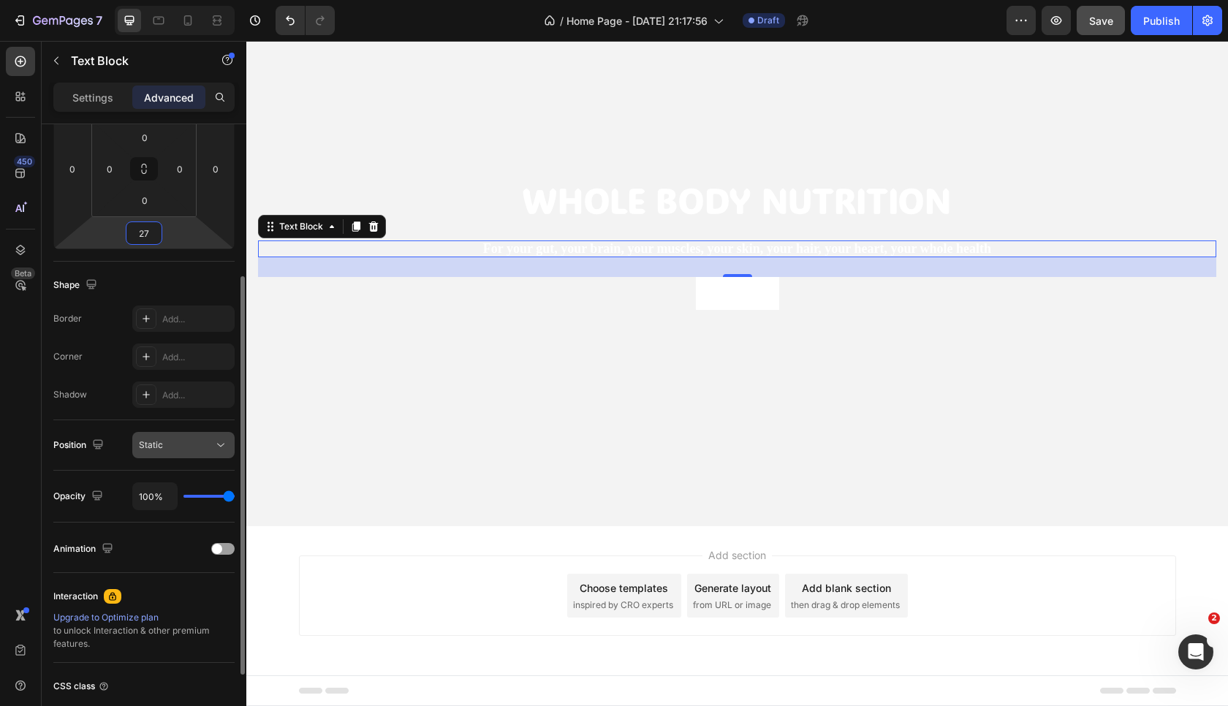
click at [179, 446] on div "Static" at bounding box center [176, 445] width 75 height 13
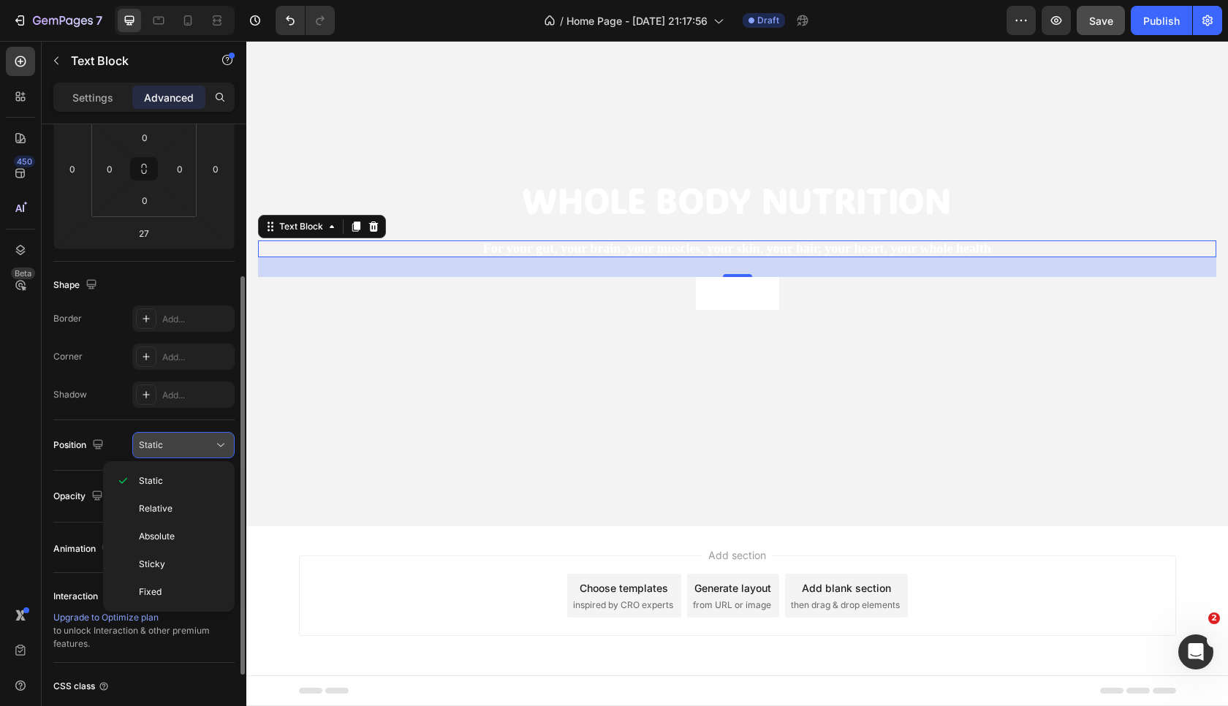
click at [179, 446] on div "Static" at bounding box center [176, 445] width 75 height 13
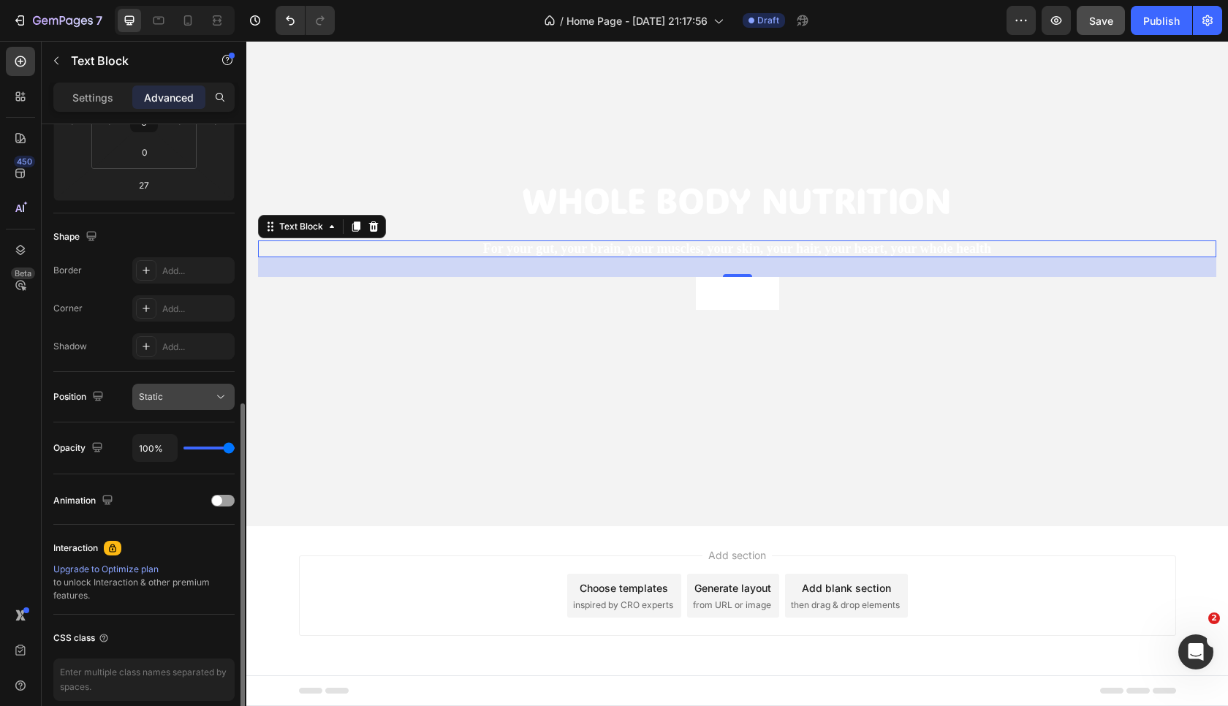
scroll to position [348, 0]
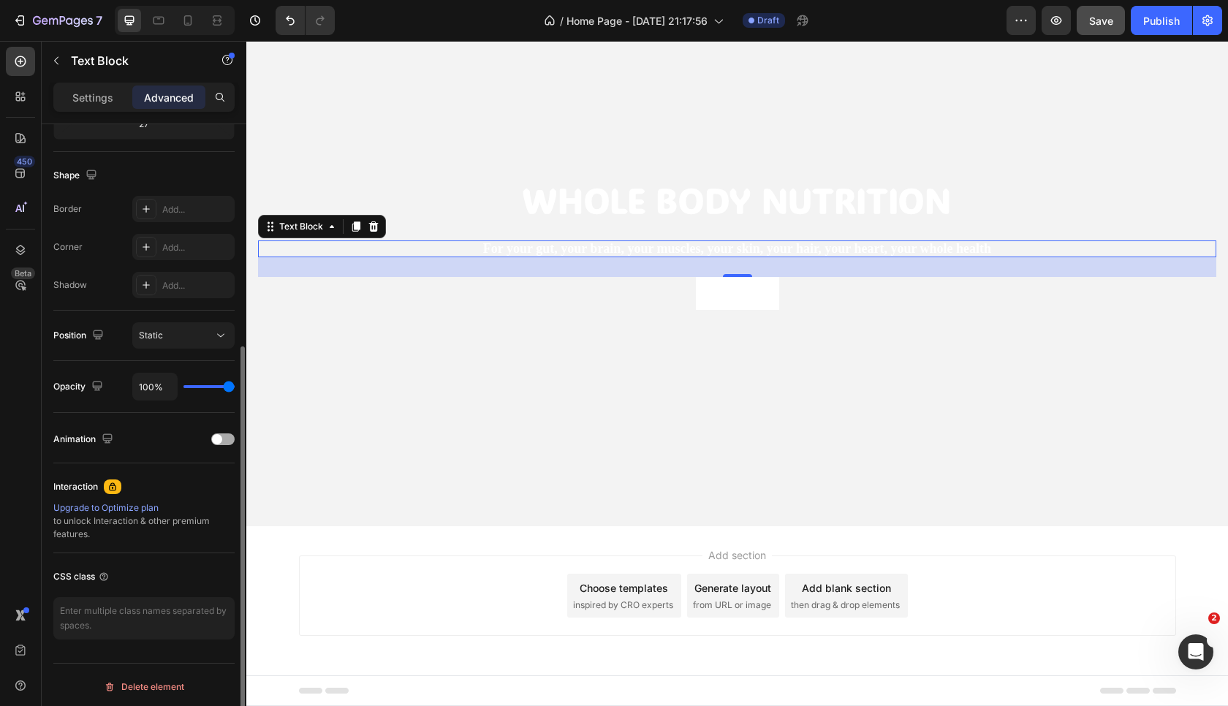
click at [219, 444] on div at bounding box center [222, 440] width 23 height 12
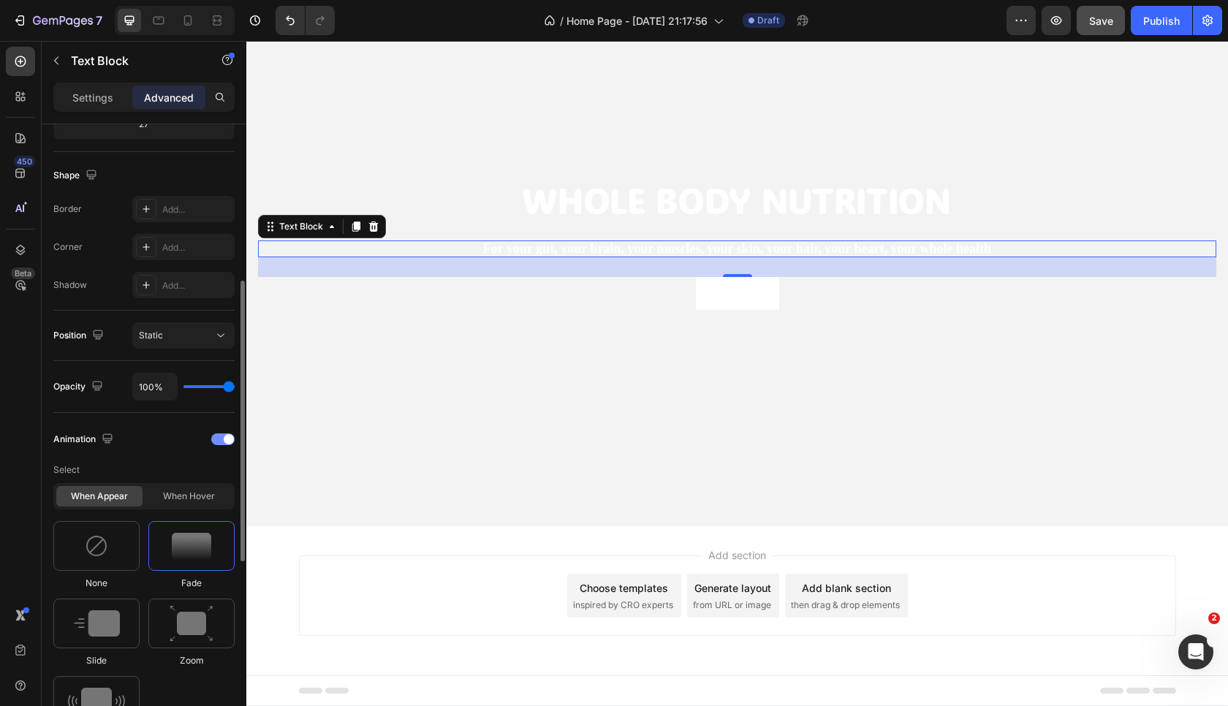
click at [219, 444] on div at bounding box center [222, 440] width 23 height 12
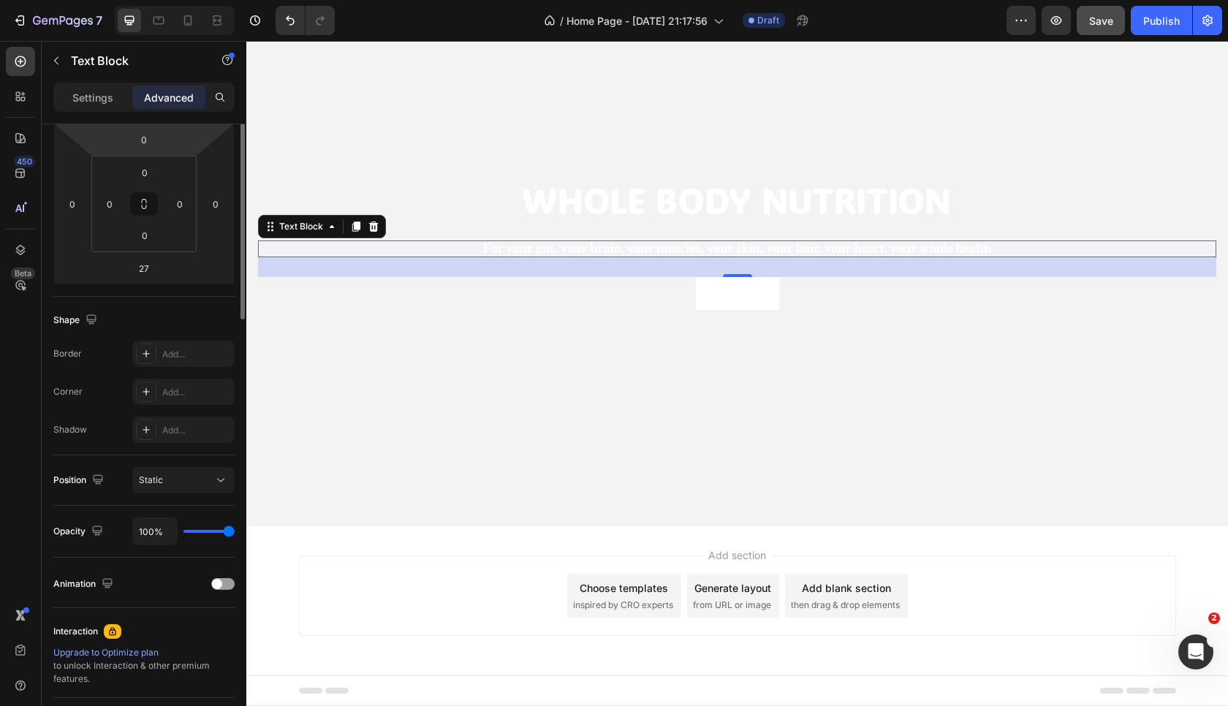
scroll to position [0, 0]
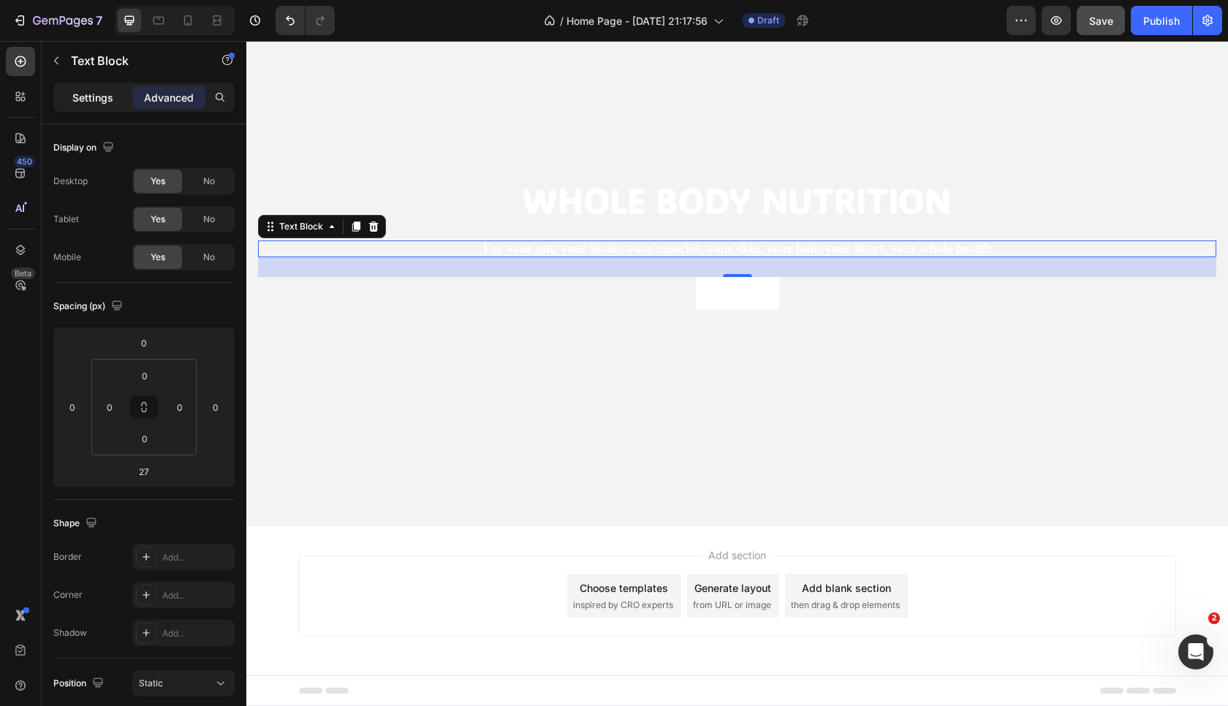
click at [110, 99] on p "Settings" at bounding box center [92, 97] width 41 height 15
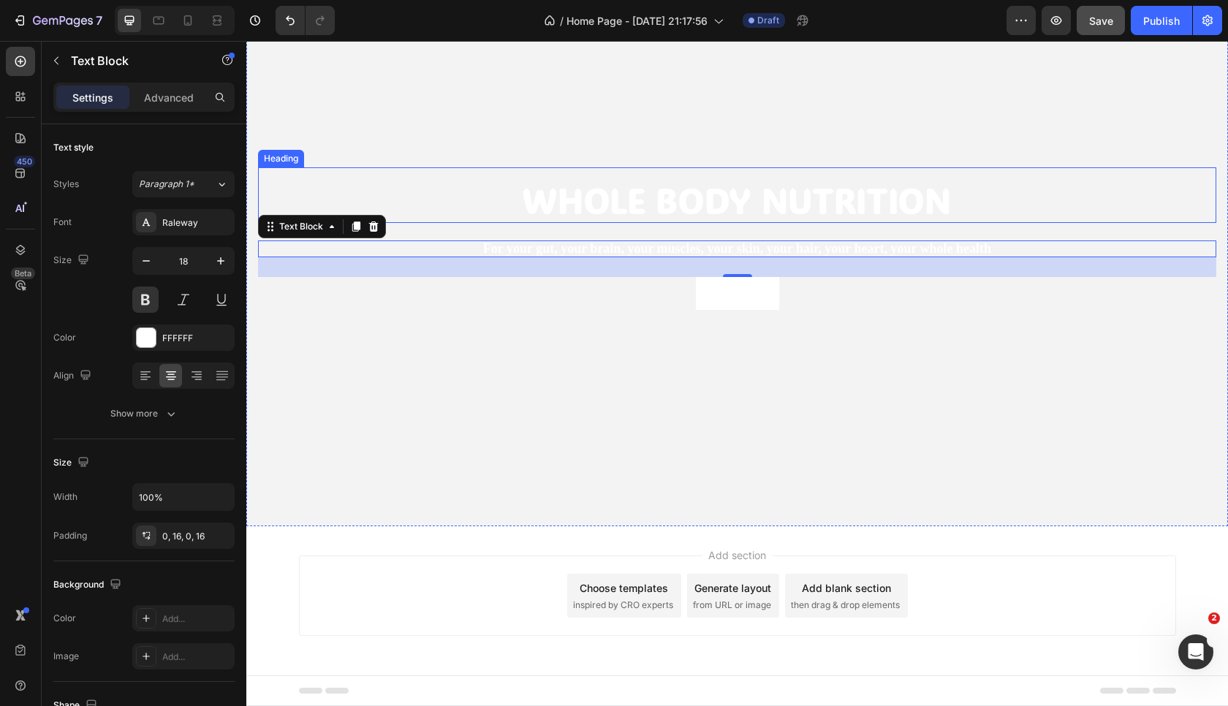
click at [536, 220] on h2 "Whole BOdy Nutrition" at bounding box center [737, 195] width 958 height 56
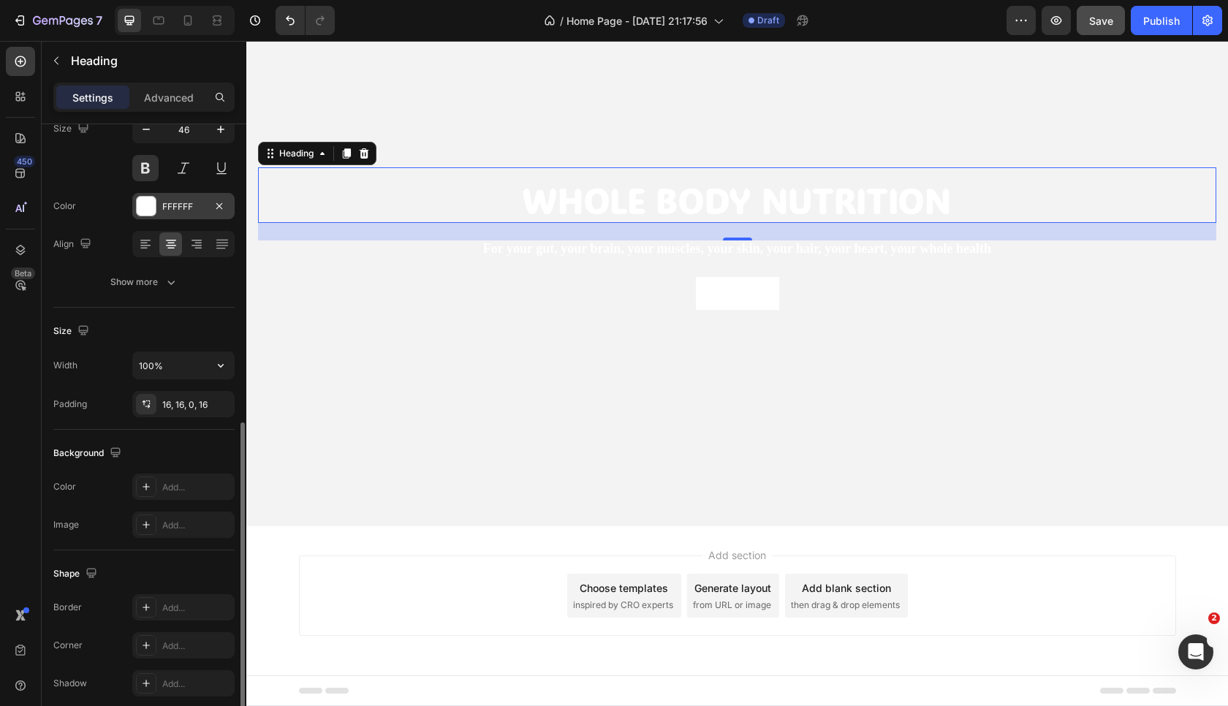
scroll to position [265, 0]
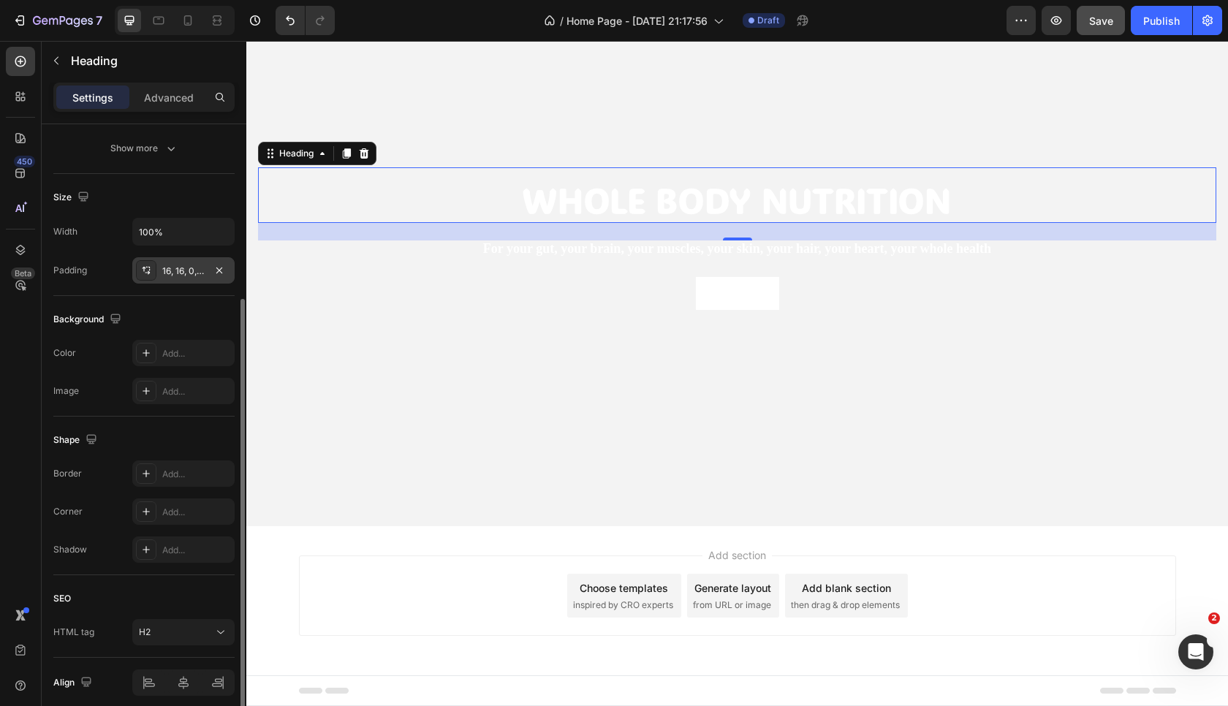
click at [179, 273] on div "16, 16, 0, 16" at bounding box center [183, 271] width 42 height 13
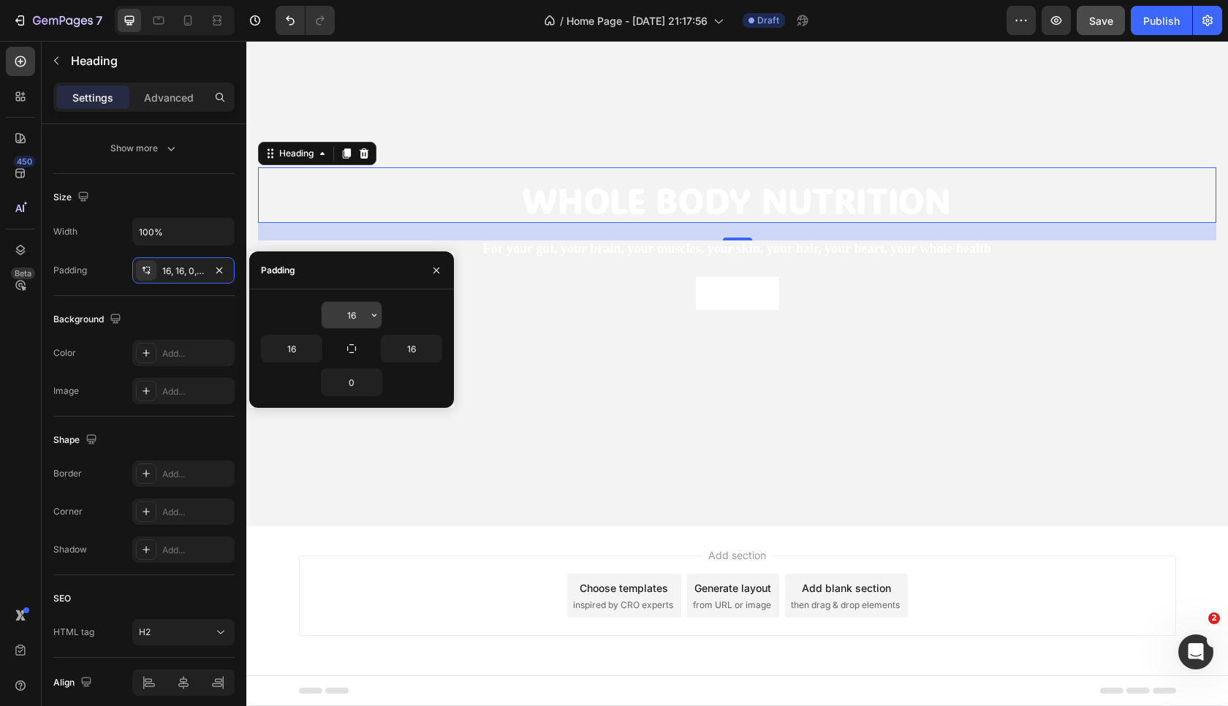
click at [358, 319] on input "16" at bounding box center [352, 315] width 60 height 26
type input "6"
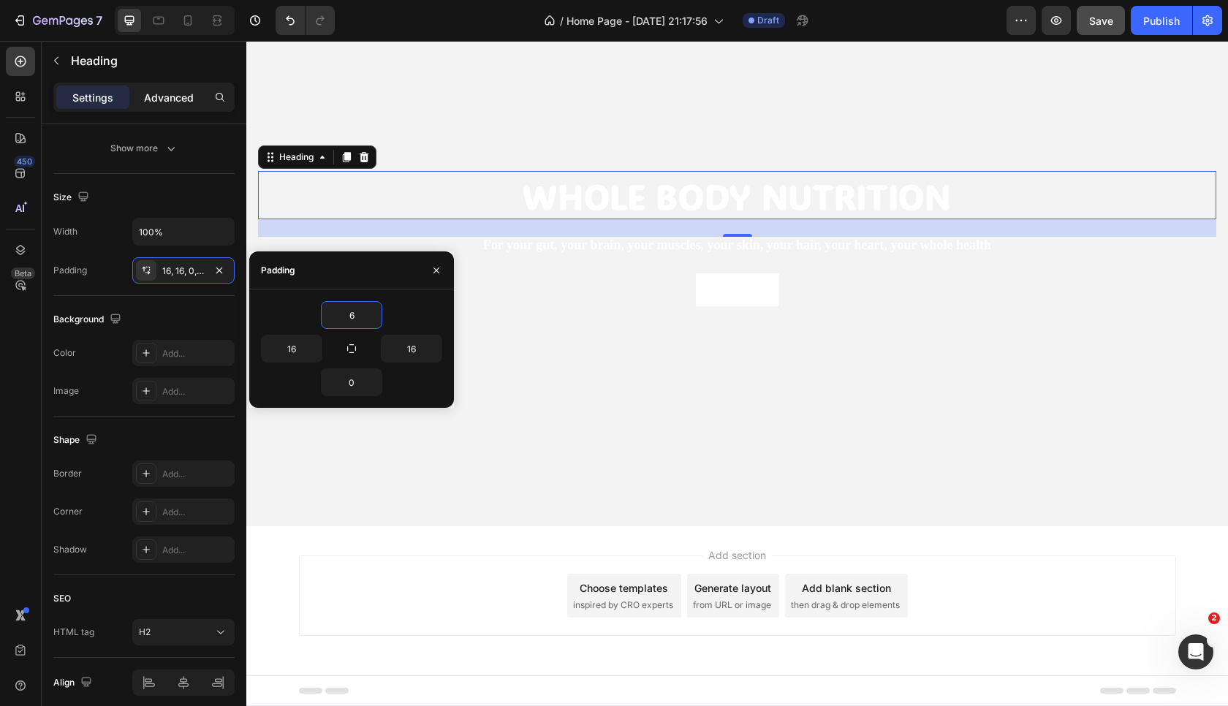
click at [183, 95] on p "Advanced" at bounding box center [169, 97] width 50 height 15
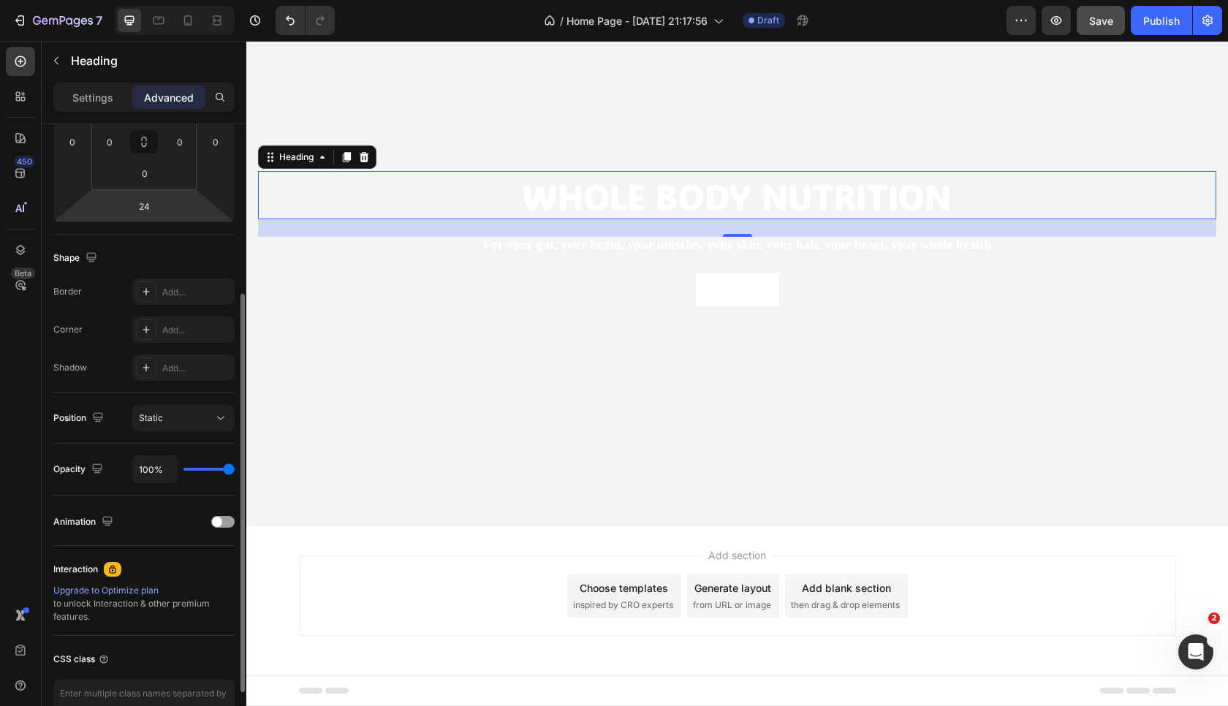
click at [163, 0] on html "7 Version history / Home Page - [DATE] 21:17:56 Draft Preview Save Publish 450 …" at bounding box center [614, 0] width 1228 height 0
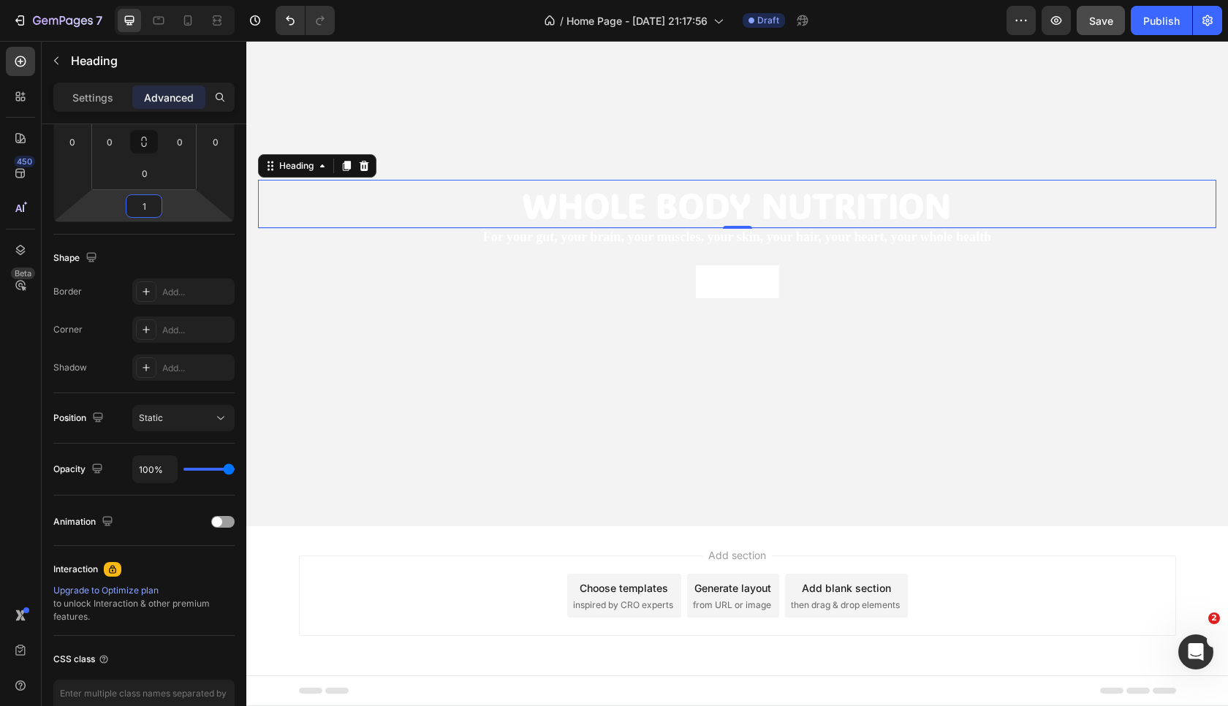
type input "2"
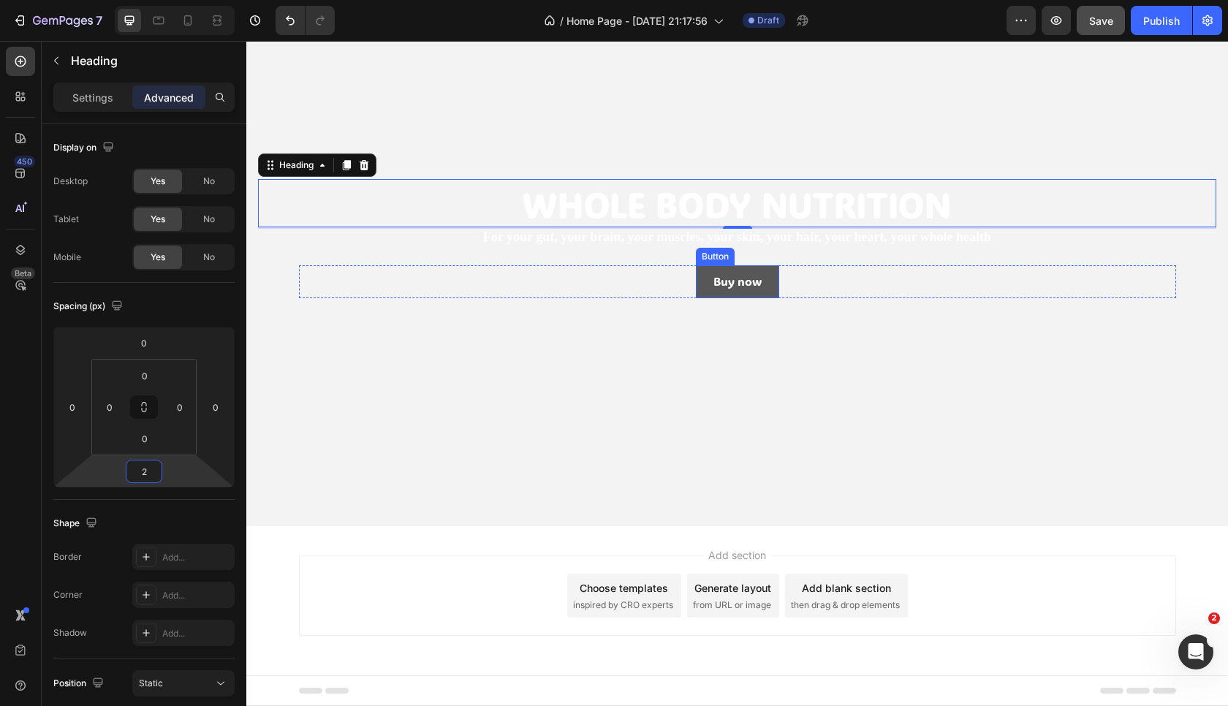
click at [759, 290] on button "Buy now" at bounding box center [737, 281] width 83 height 33
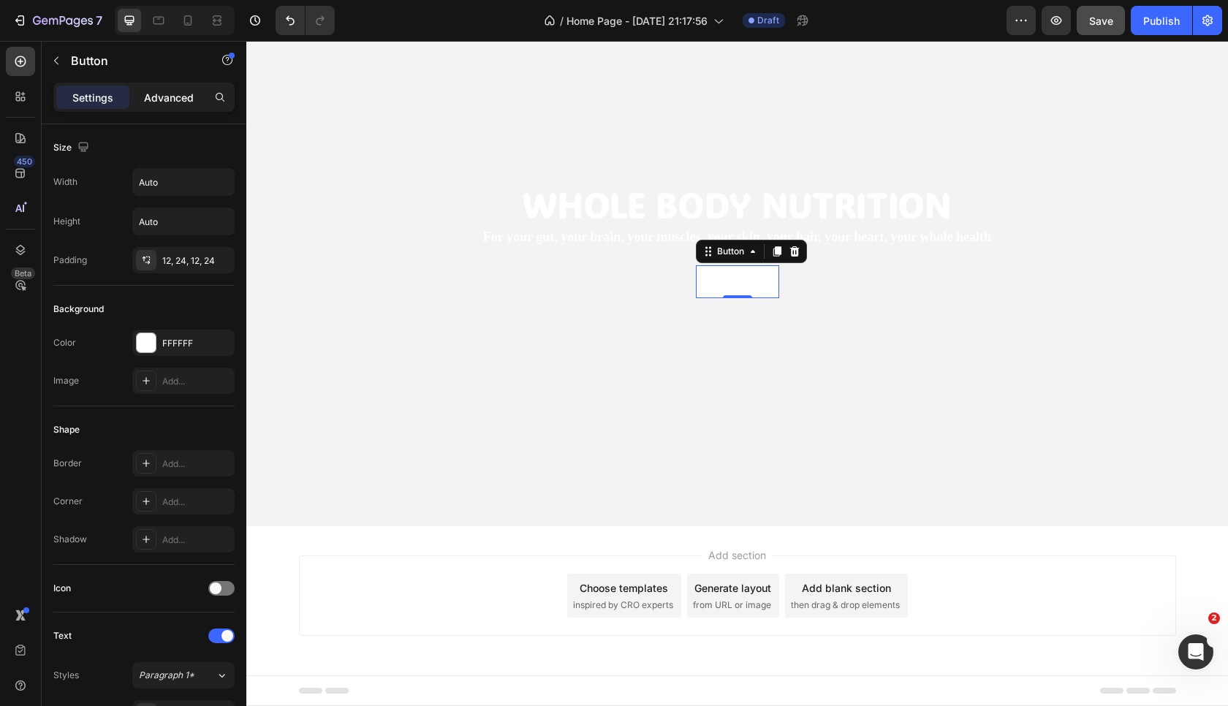
click at [183, 99] on p "Advanced" at bounding box center [169, 97] width 50 height 15
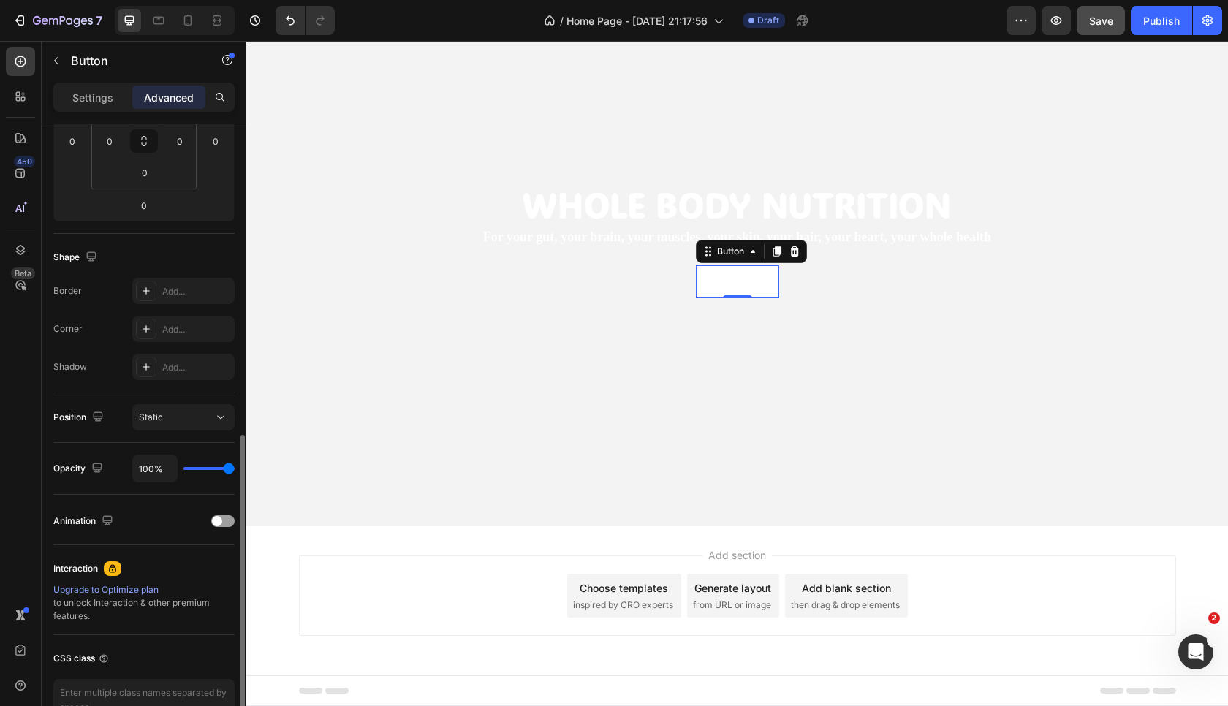
scroll to position [352, 0]
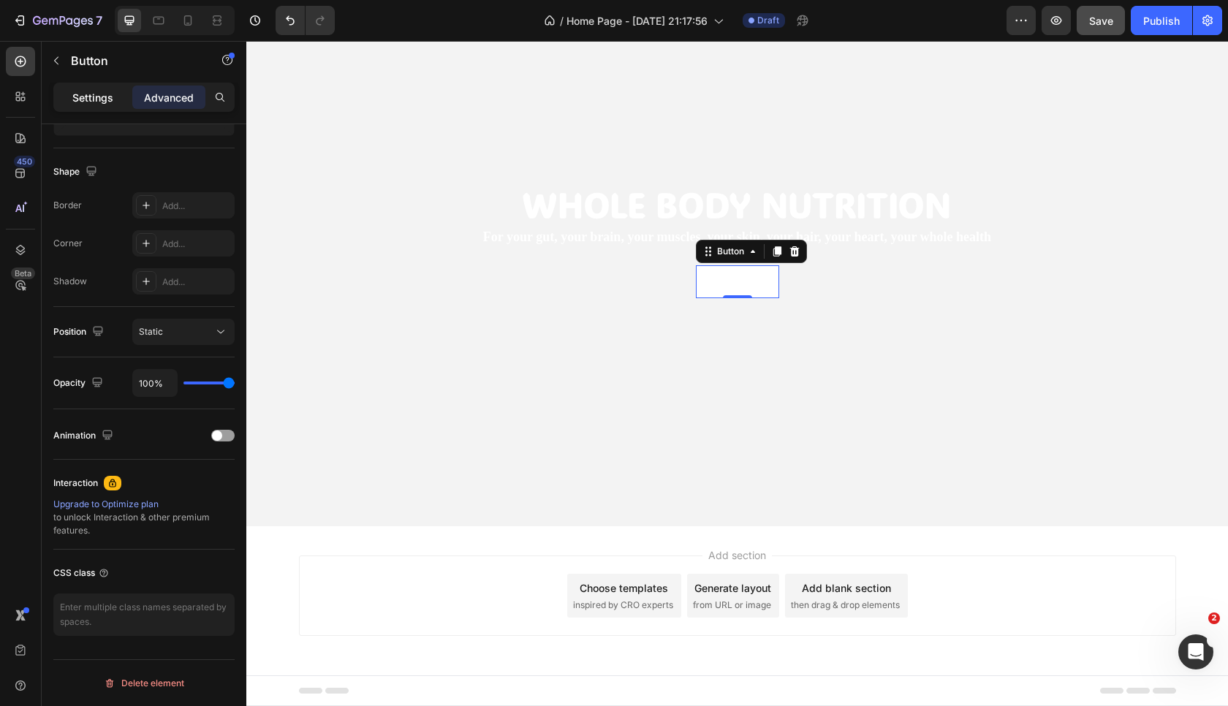
click at [97, 105] on p "Settings" at bounding box center [92, 97] width 41 height 15
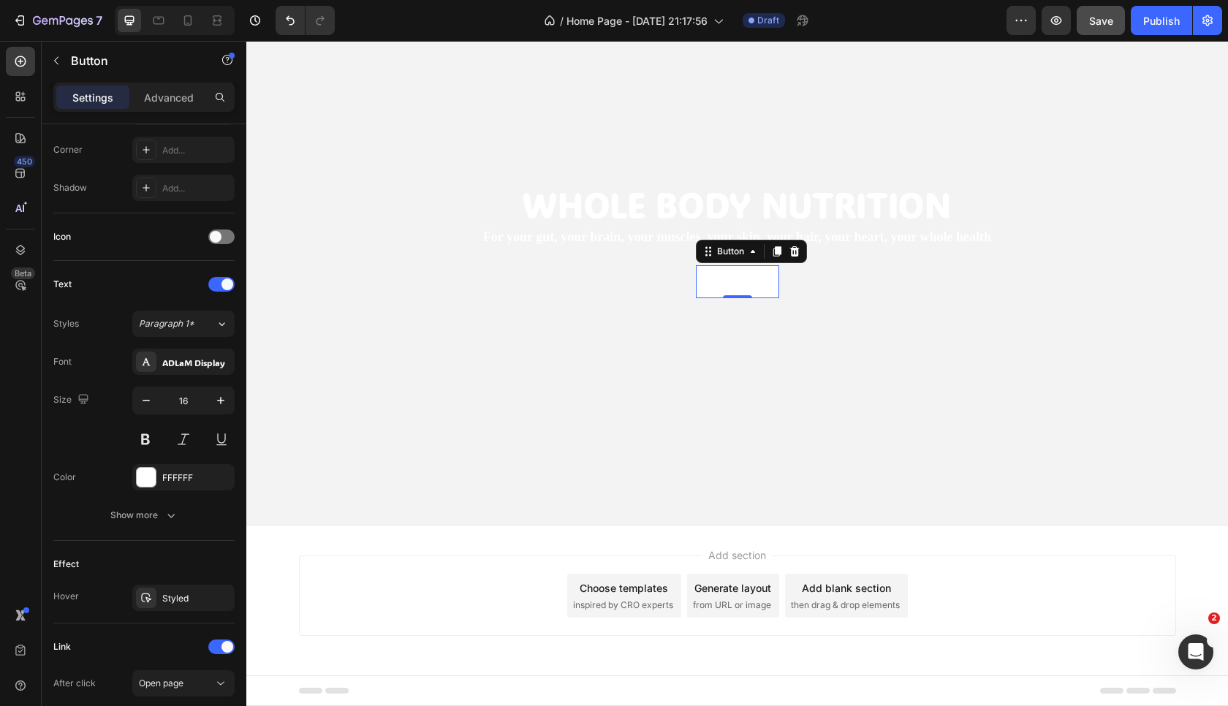
click at [97, 105] on p "Settings" at bounding box center [92, 97] width 41 height 15
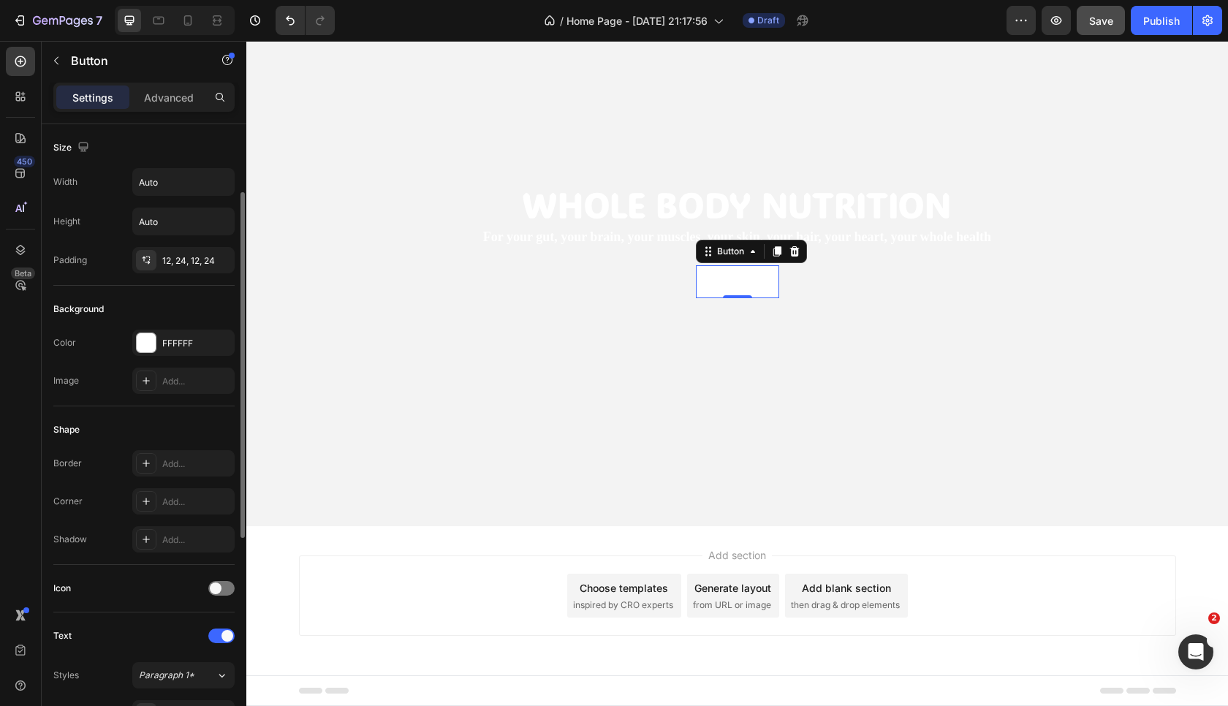
scroll to position [77, 0]
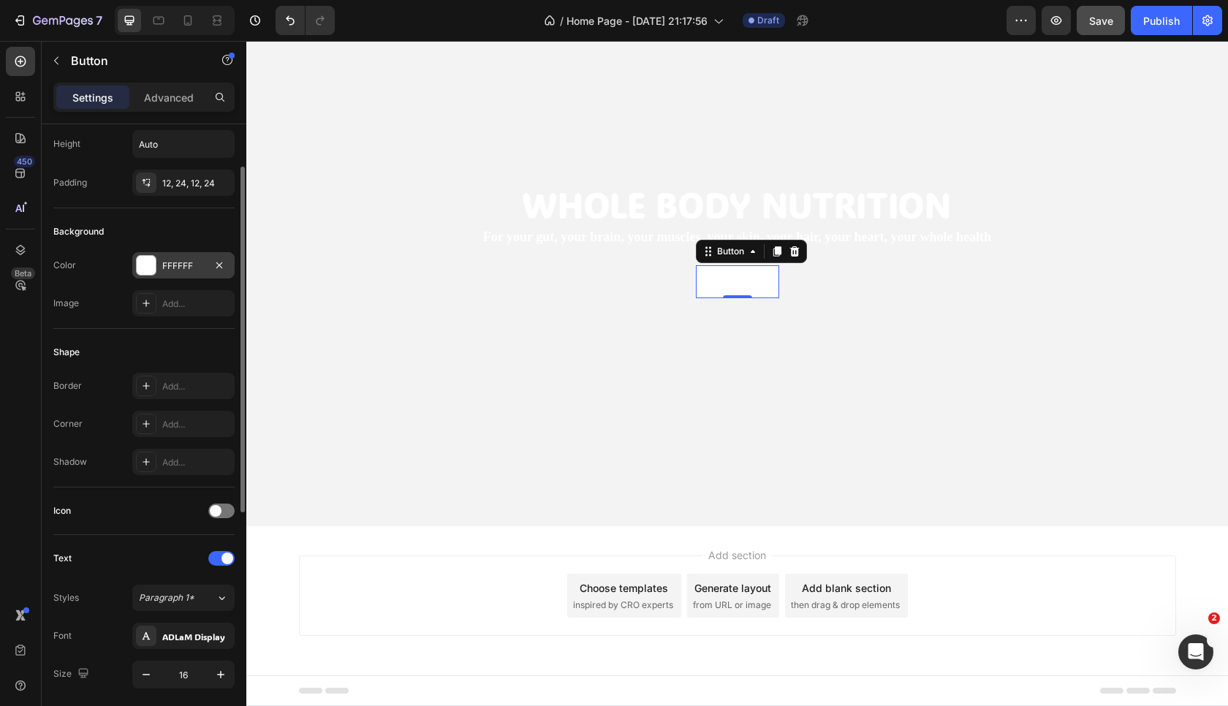
click at [143, 270] on div at bounding box center [146, 265] width 19 height 19
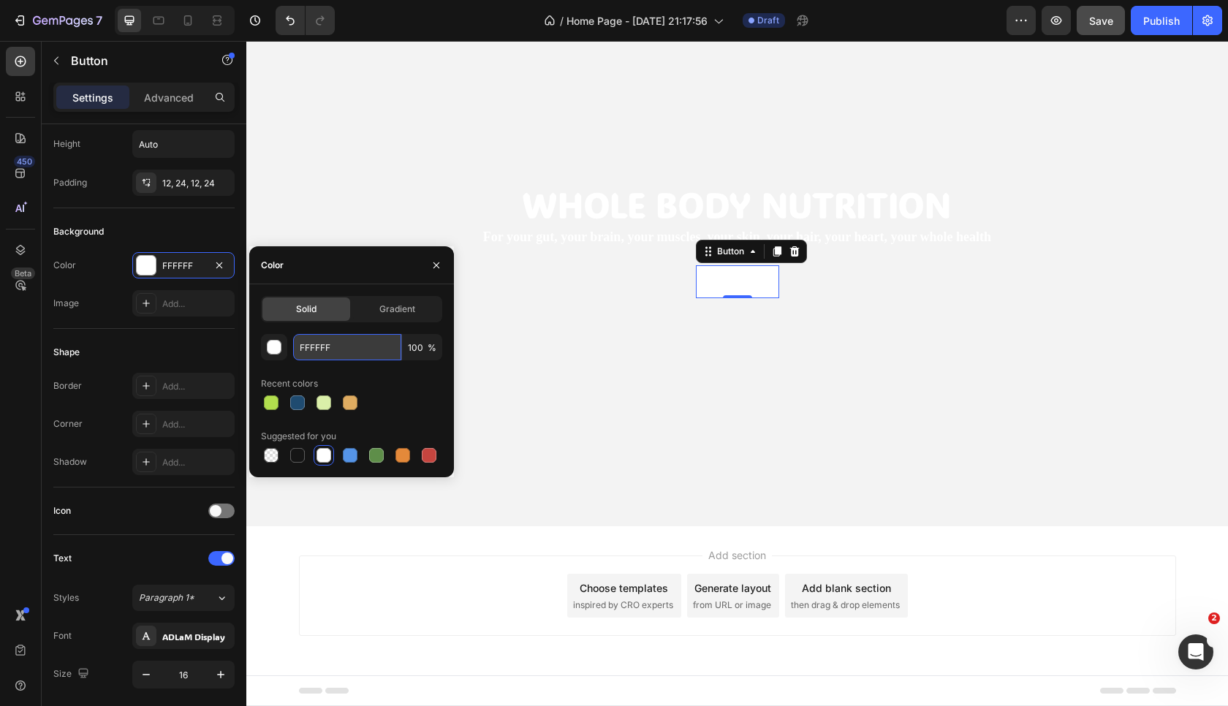
click at [355, 354] on input "FFFFFF" at bounding box center [347, 347] width 108 height 26
paste input "#DFAC61"
type input "#DFAC61"
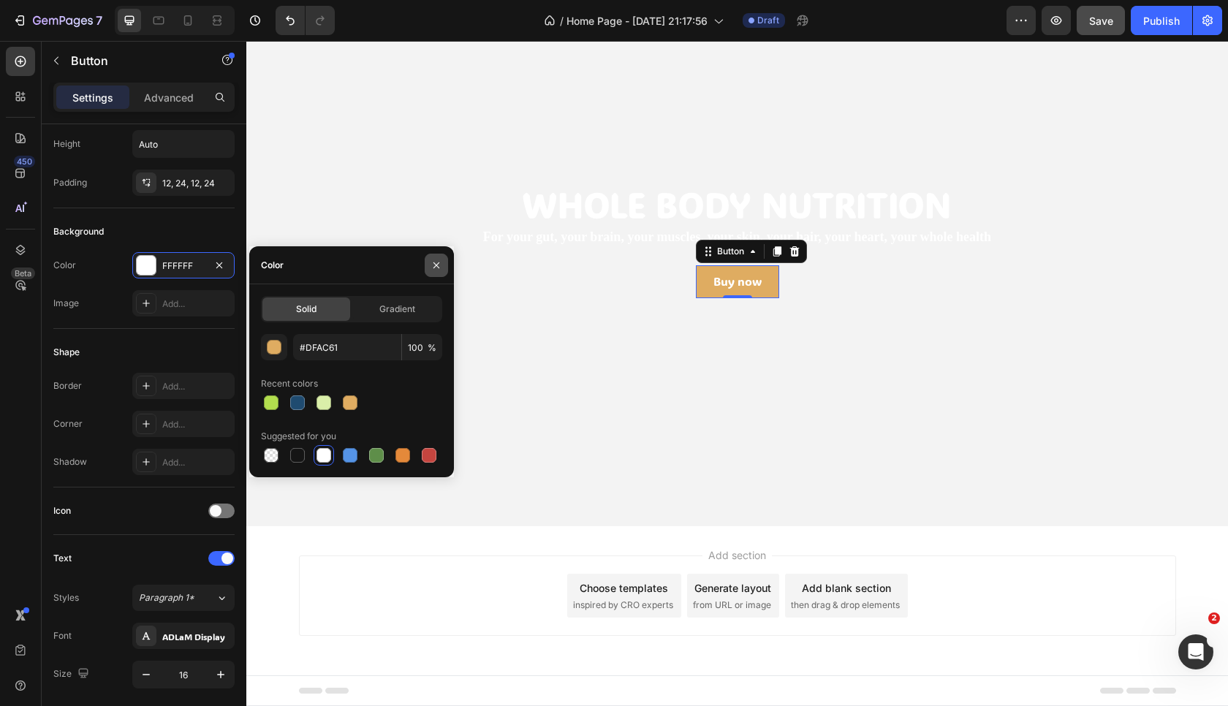
click at [437, 269] on icon "button" at bounding box center [437, 266] width 12 height 12
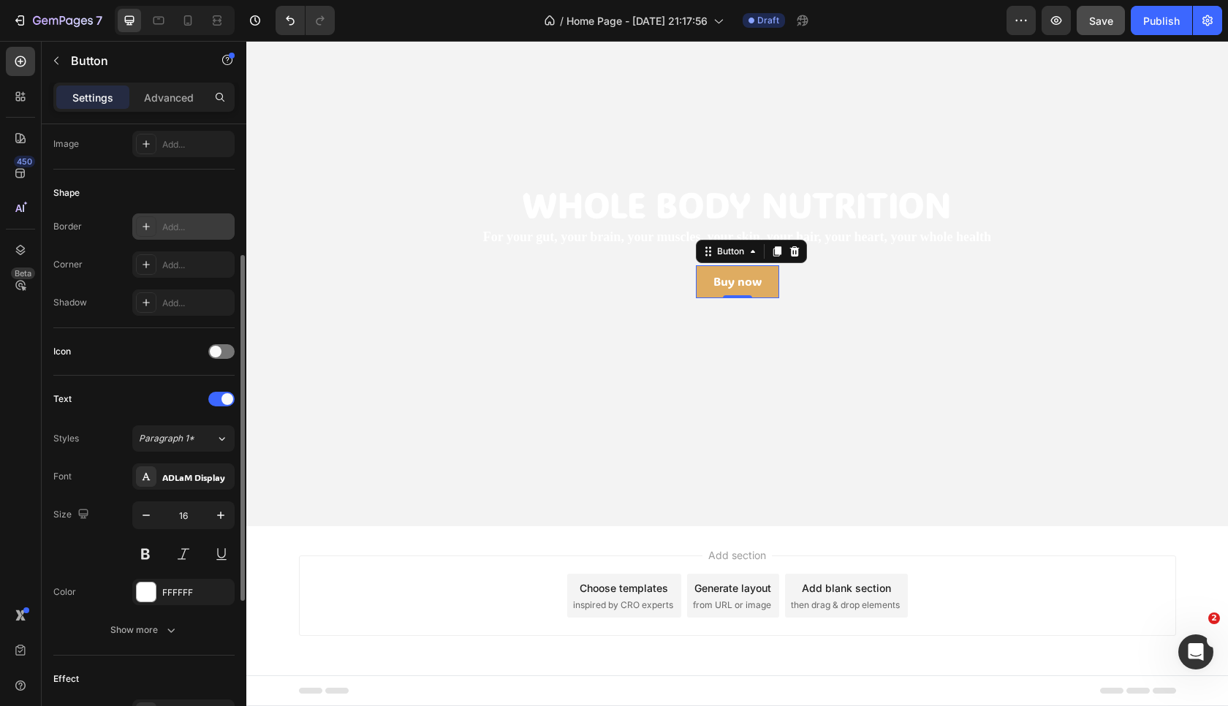
scroll to position [236, 0]
click at [165, 267] on div "Add..." at bounding box center [196, 266] width 69 height 13
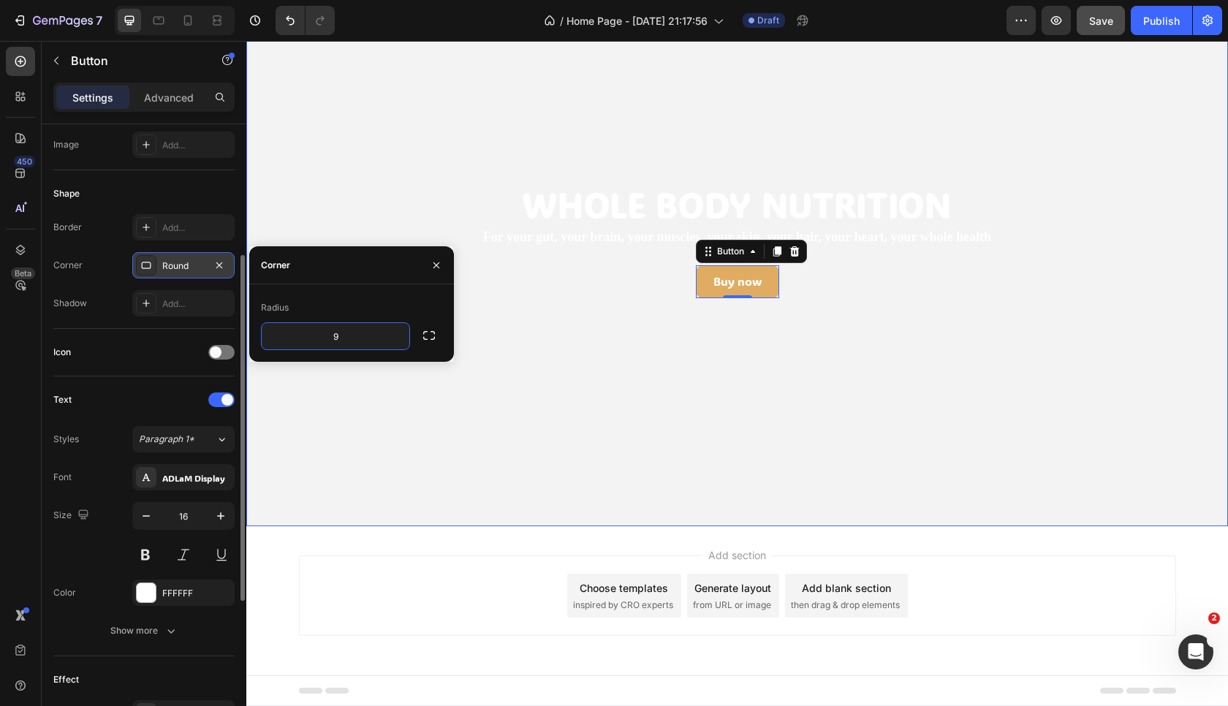
type input "10"
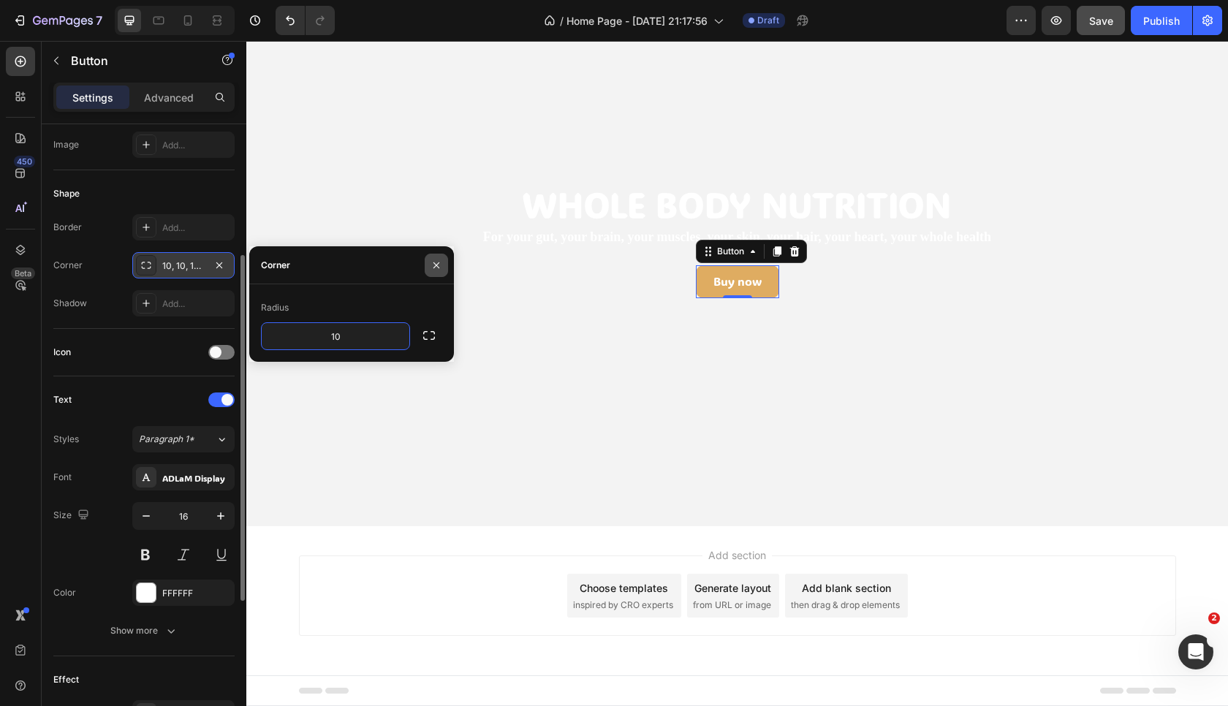
click at [436, 270] on icon "button" at bounding box center [437, 266] width 12 height 12
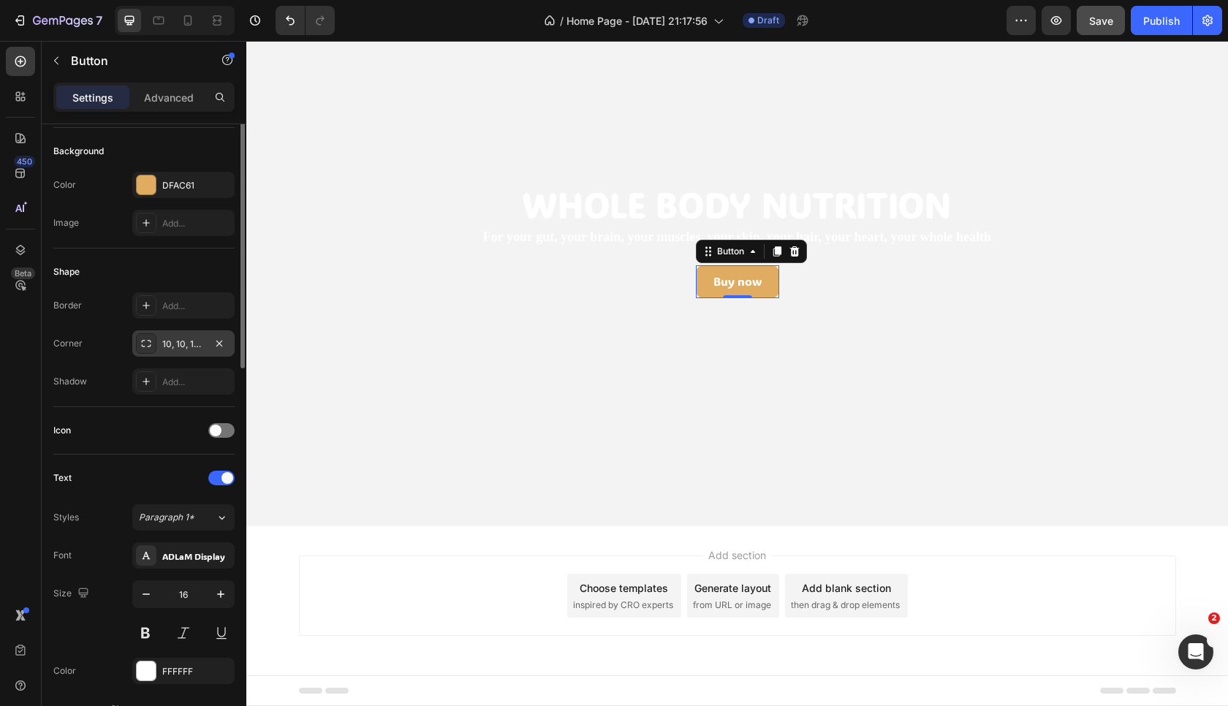
scroll to position [0, 0]
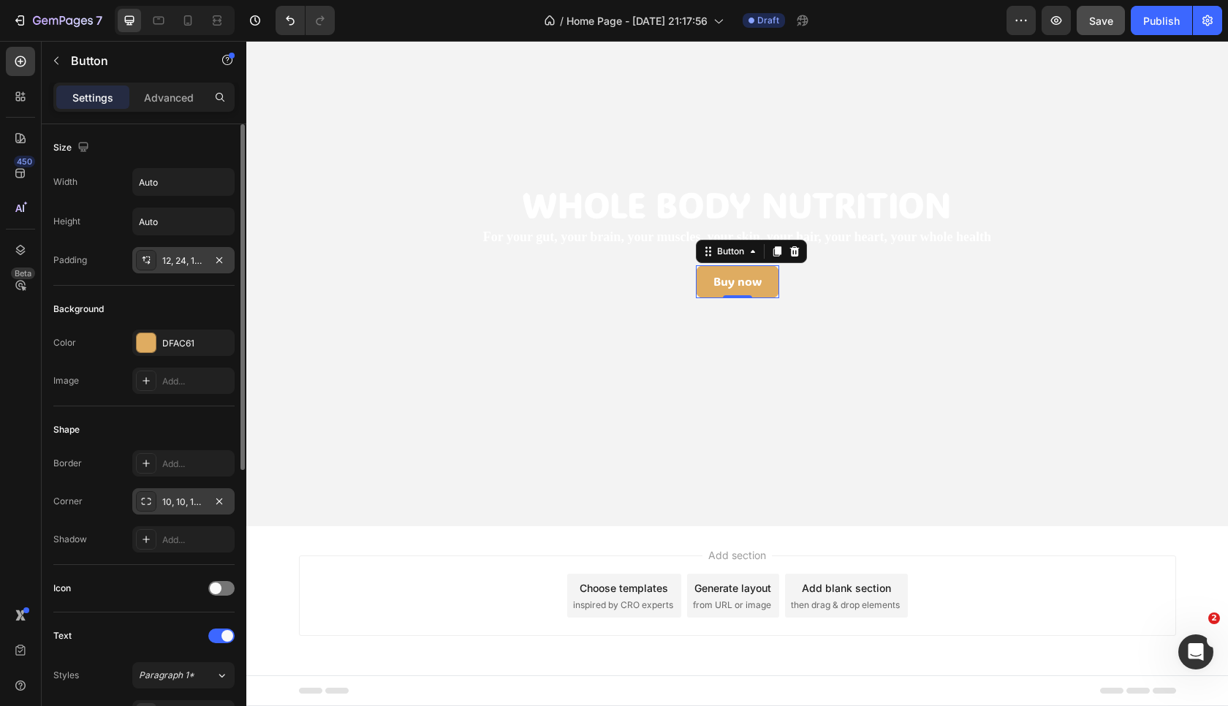
click at [178, 270] on div "12, 24, 12, 24" at bounding box center [183, 260] width 102 height 26
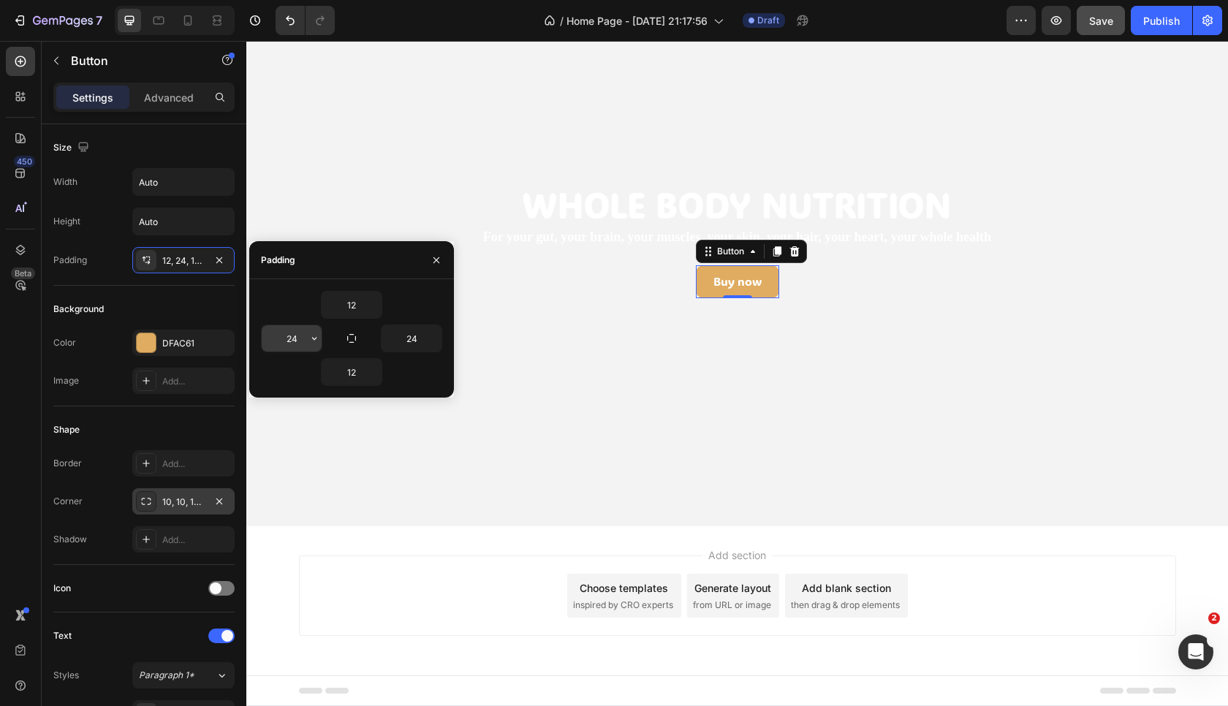
click at [300, 342] on input "24" at bounding box center [292, 338] width 60 height 26
type input "27"
click at [405, 344] on input "24" at bounding box center [412, 338] width 60 height 26
type input "27"
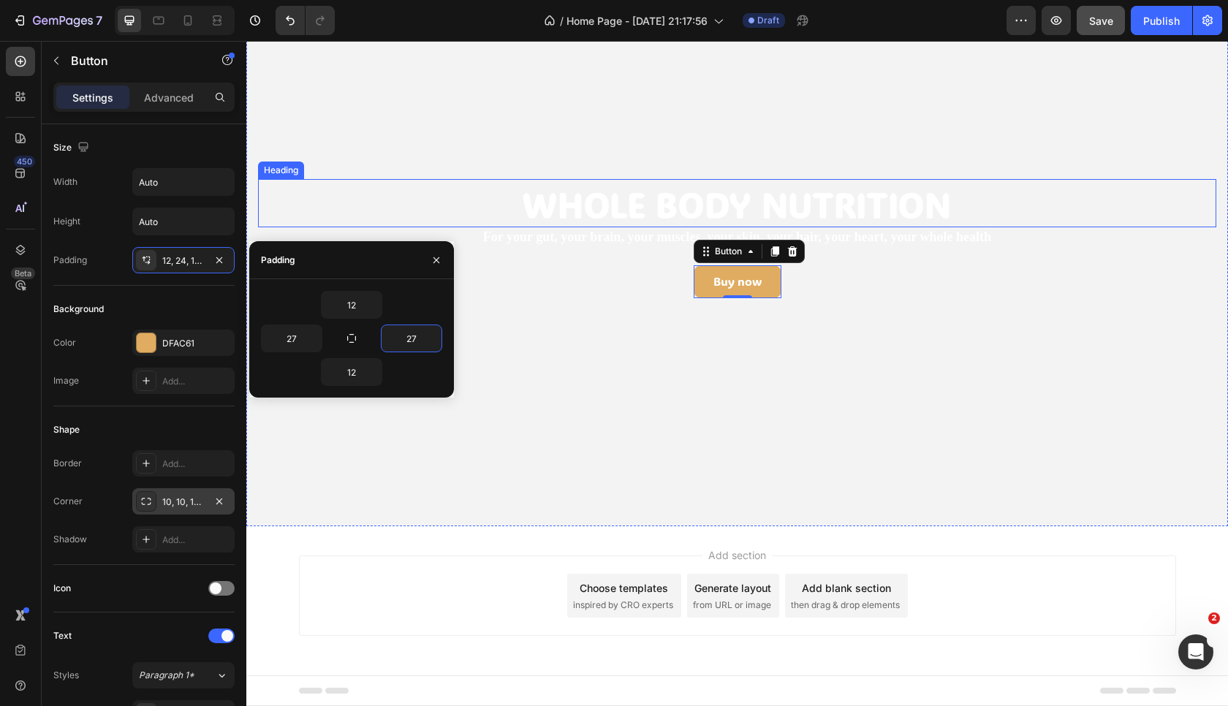
click at [540, 203] on h2 "Whole BOdy Nutrition" at bounding box center [737, 203] width 958 height 48
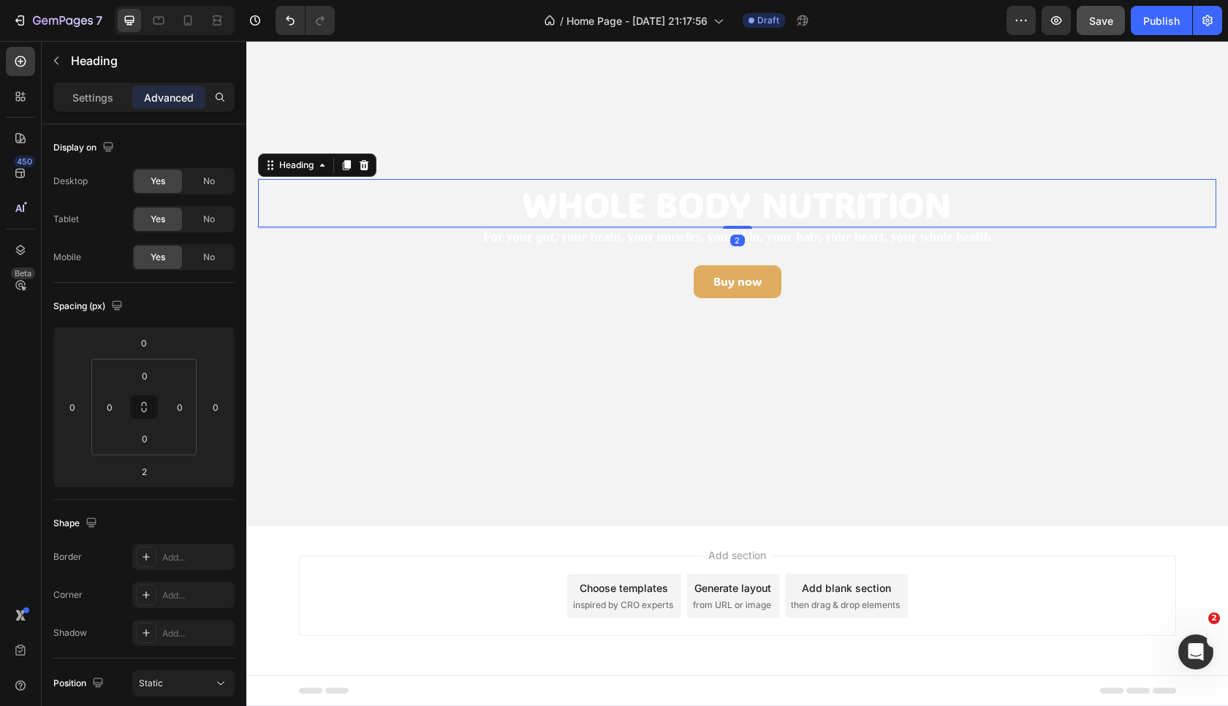
click at [98, 116] on div "Settings Advanced" at bounding box center [144, 104] width 205 height 42
click at [96, 98] on p "Settings" at bounding box center [92, 97] width 41 height 15
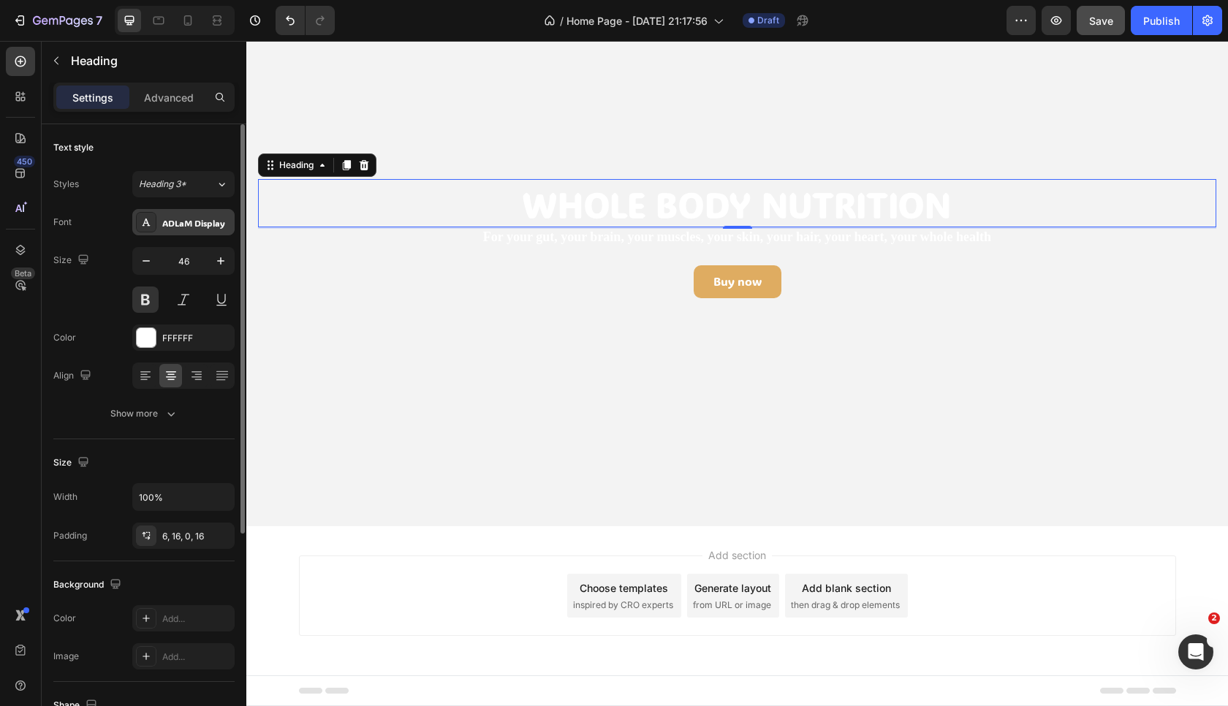
click at [175, 232] on div "ADLaM Display" at bounding box center [183, 222] width 102 height 26
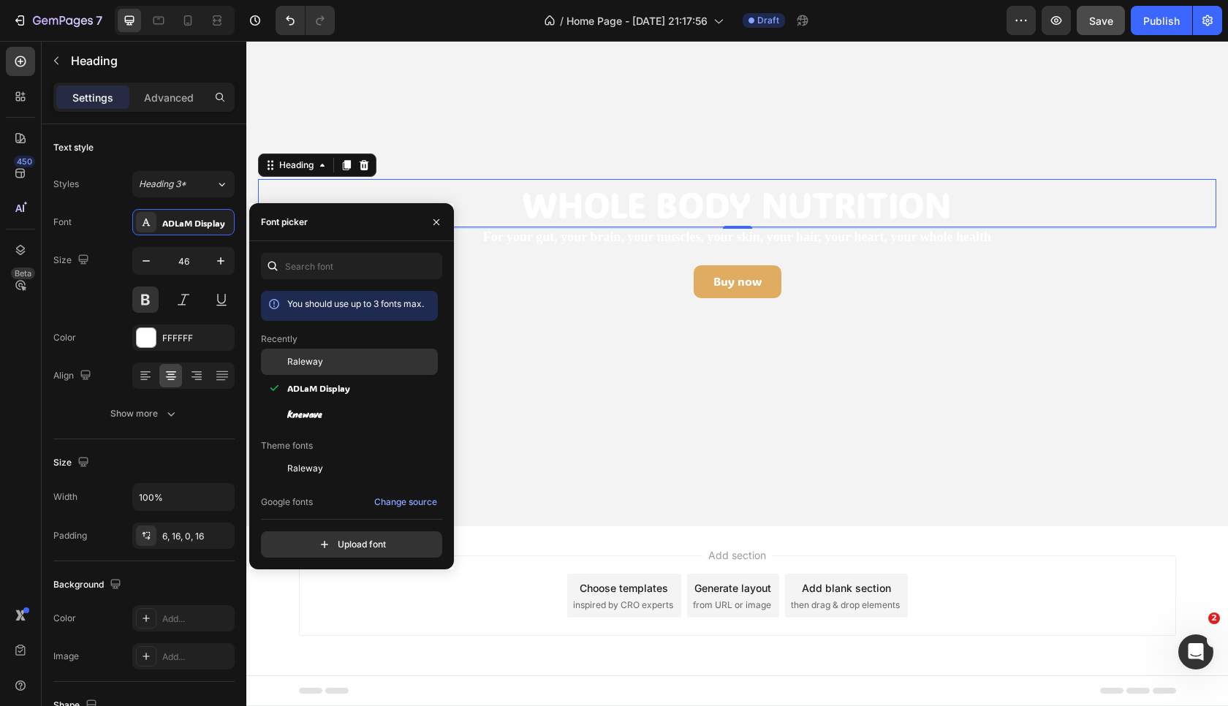
click at [298, 360] on span "Raleway" at bounding box center [305, 361] width 36 height 13
click at [309, 540] on div "ADLaM Display" at bounding box center [349, 553] width 177 height 26
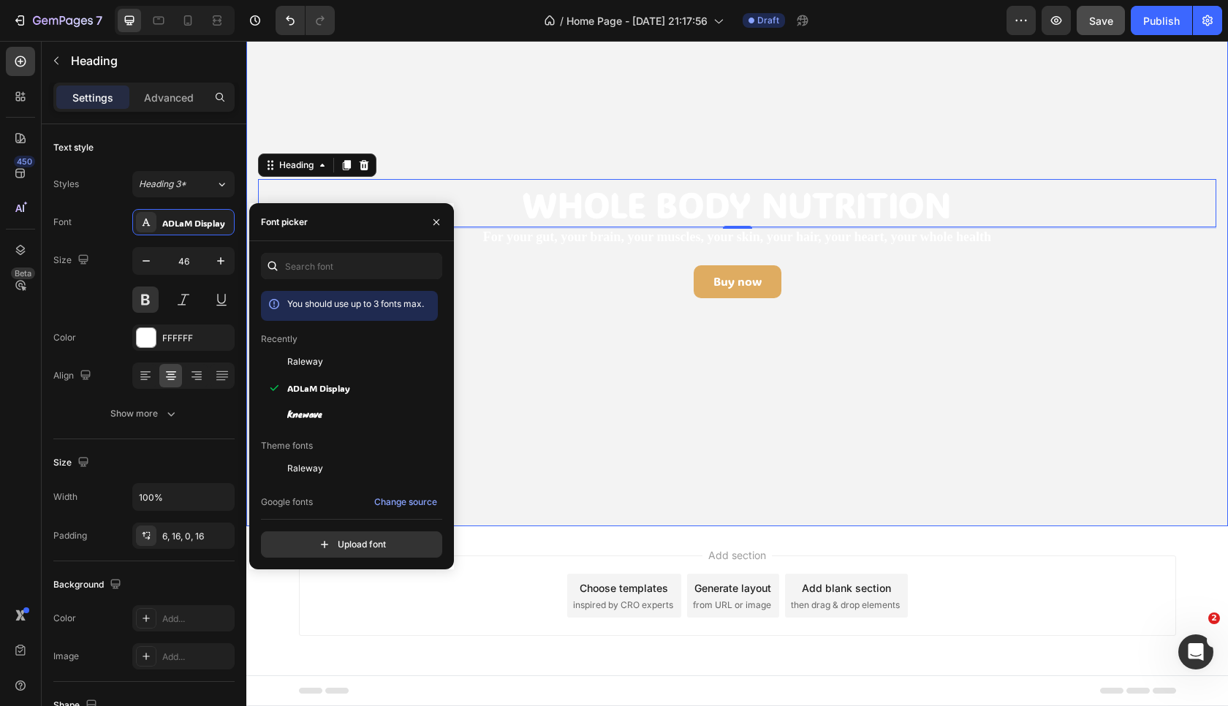
click at [617, 407] on video "Background Image" at bounding box center [737, 250] width 982 height 552
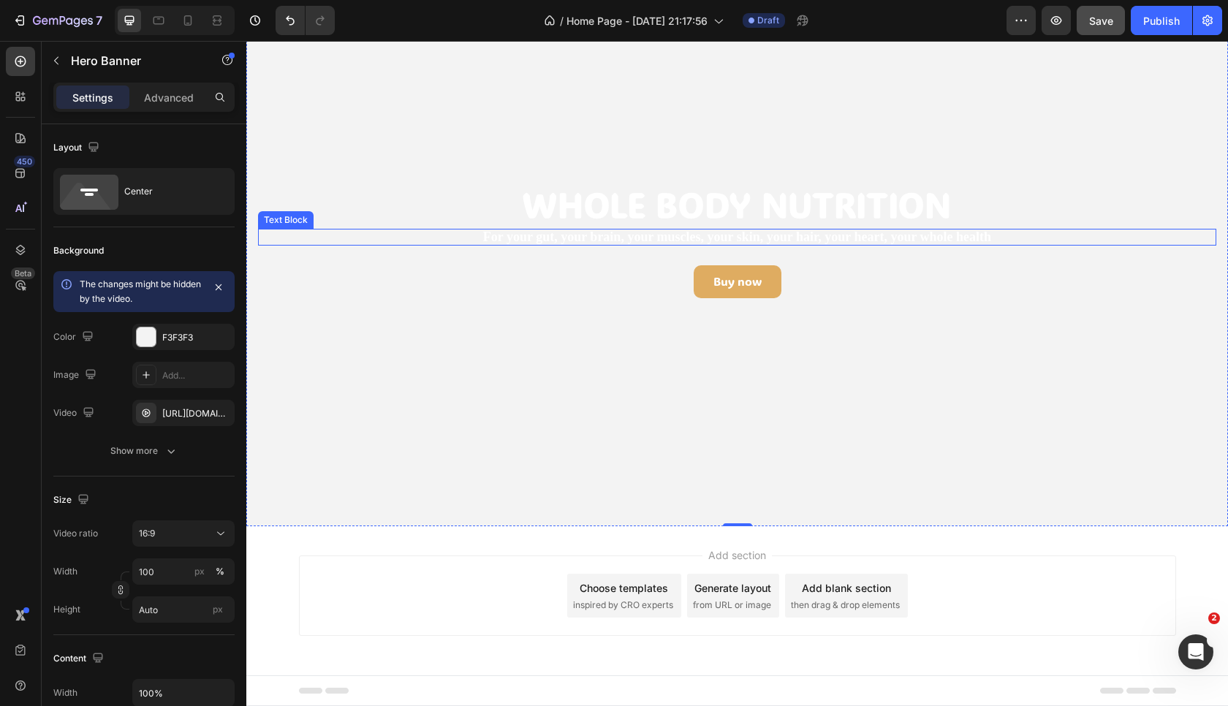
click at [557, 237] on p "For your gut, your brain, your muscles, your skin, your hair, your heart, your …" at bounding box center [737, 237] width 935 height 17
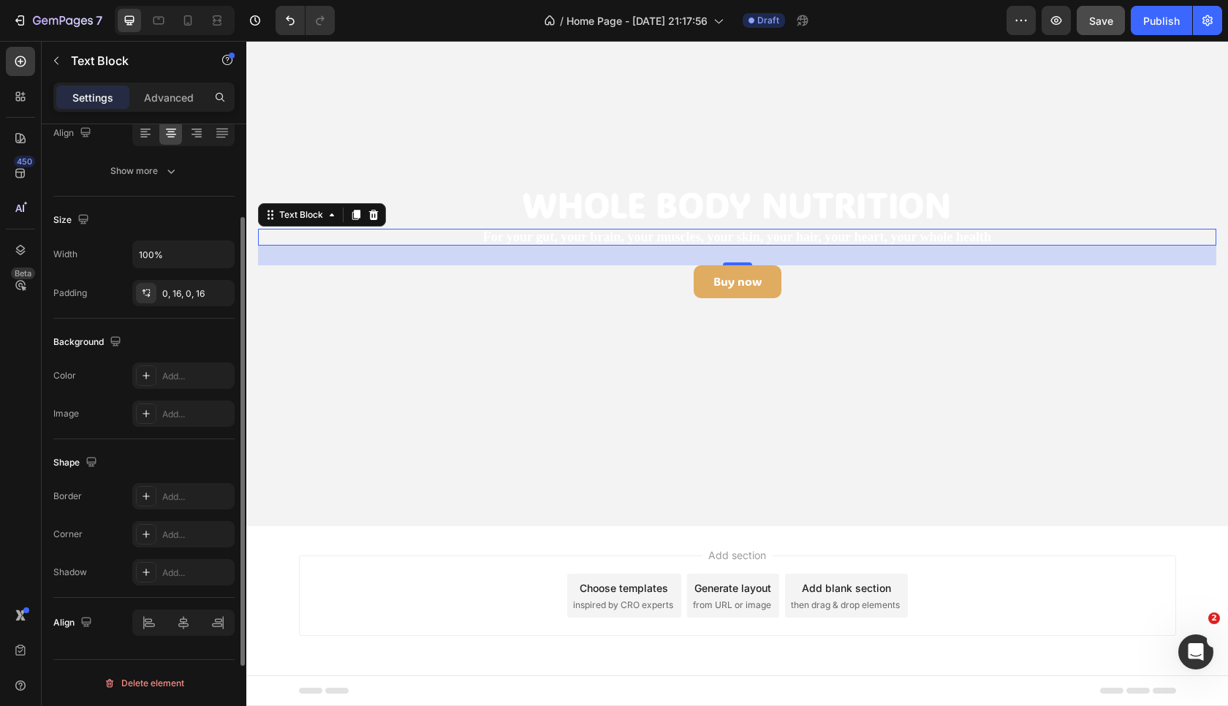
scroll to position [243, 0]
click at [178, 299] on div "0, 16, 0, 16" at bounding box center [183, 293] width 42 height 13
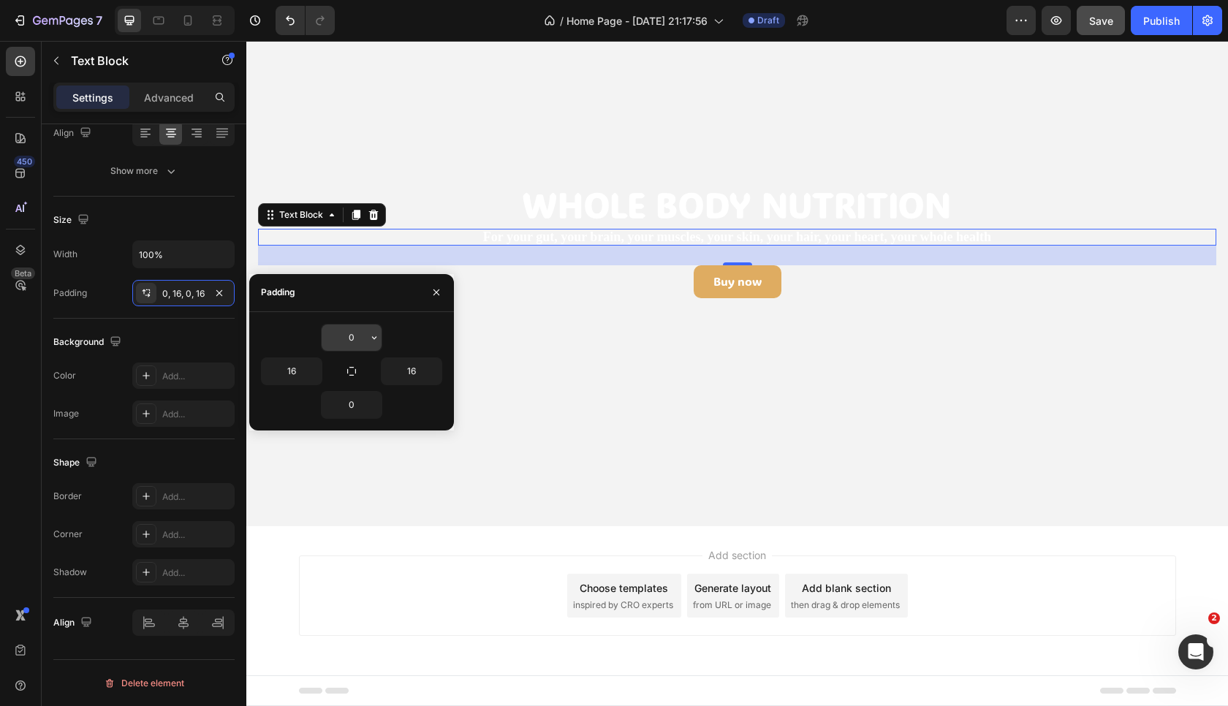
click at [356, 344] on input "0" at bounding box center [352, 338] width 60 height 26
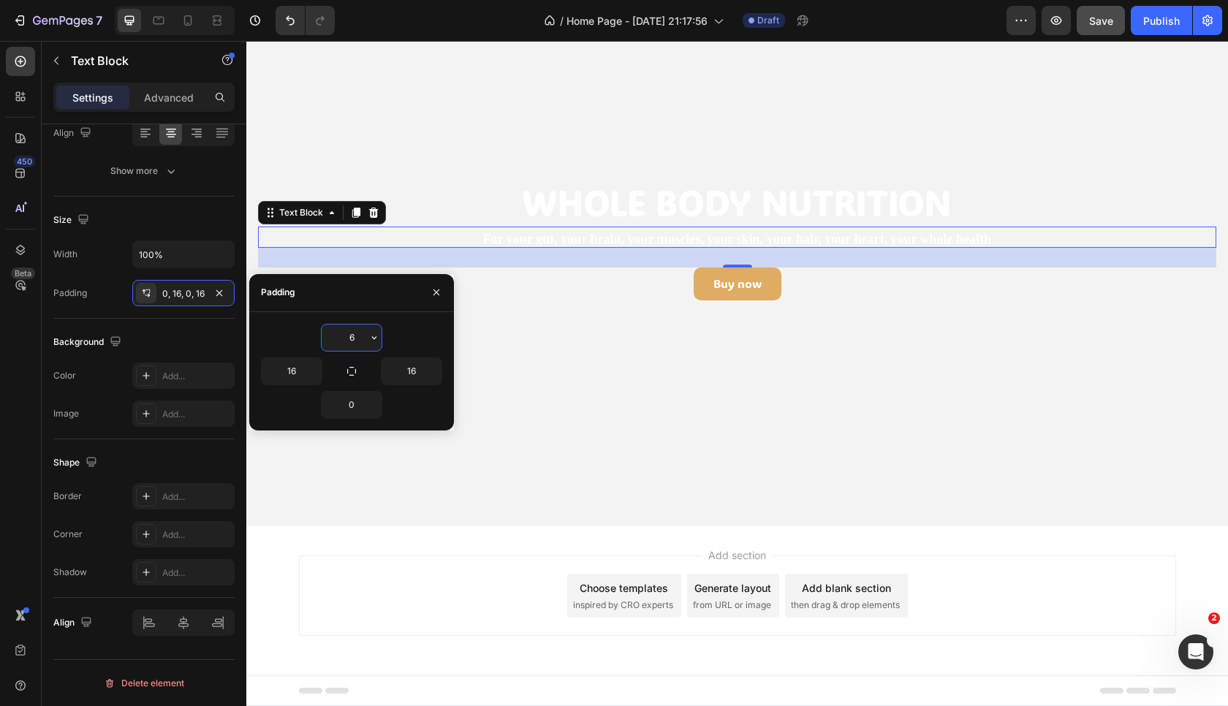
type input "7"
click at [437, 291] on icon "button" at bounding box center [437, 293] width 12 height 12
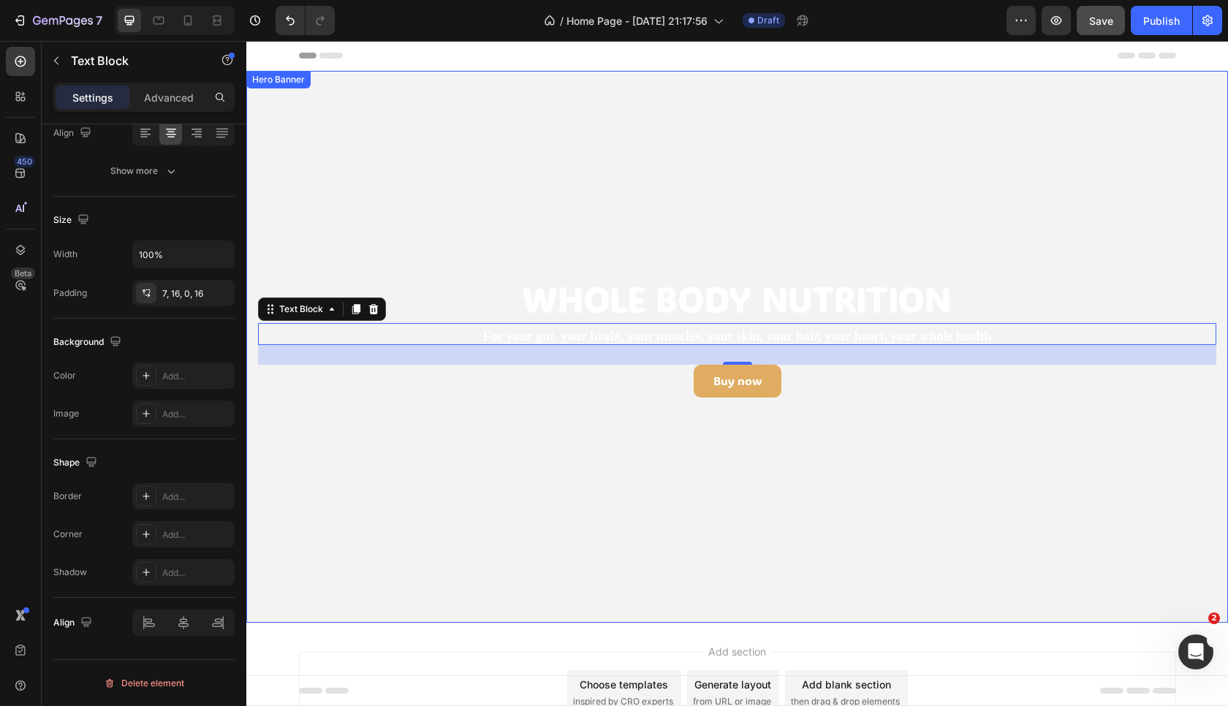
scroll to position [42, 0]
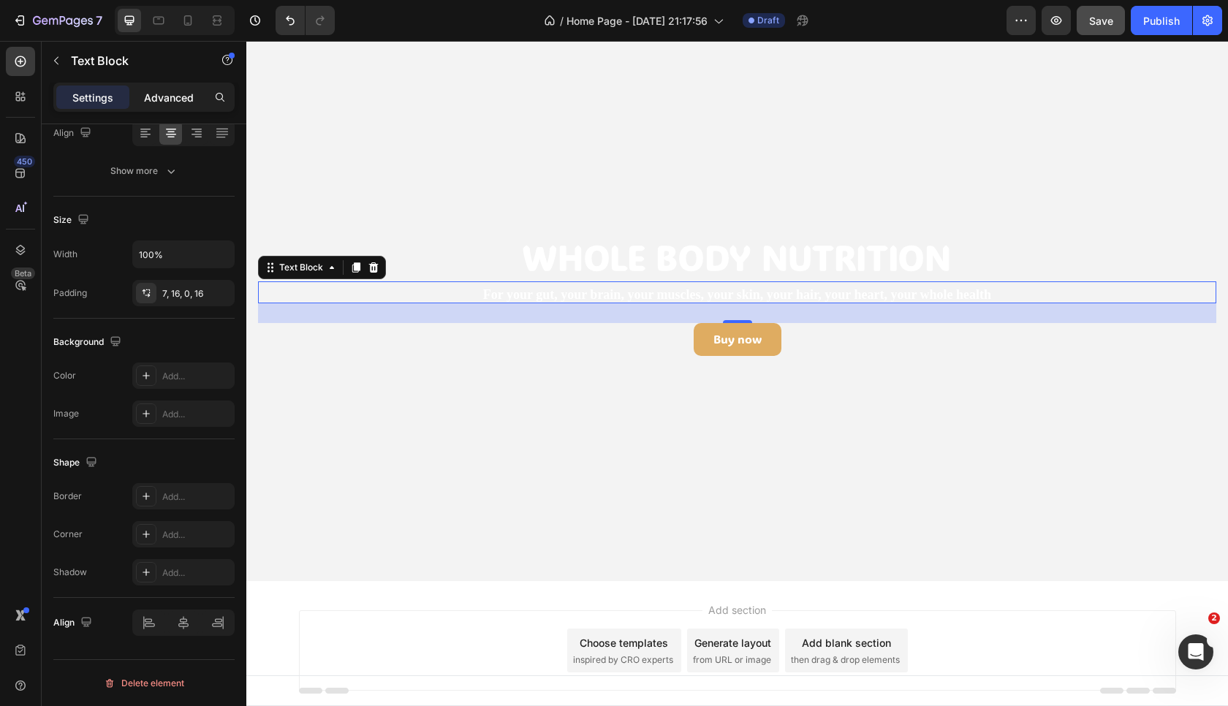
click at [162, 94] on p "Advanced" at bounding box center [169, 97] width 50 height 15
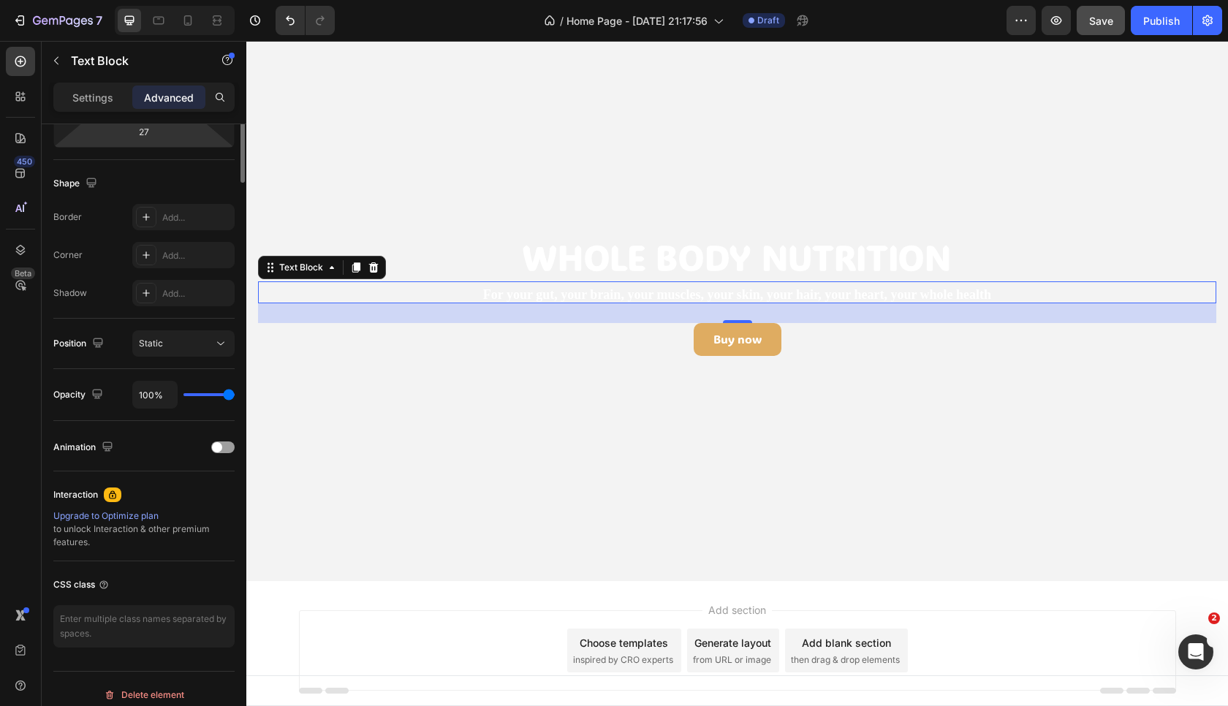
scroll to position [0, 0]
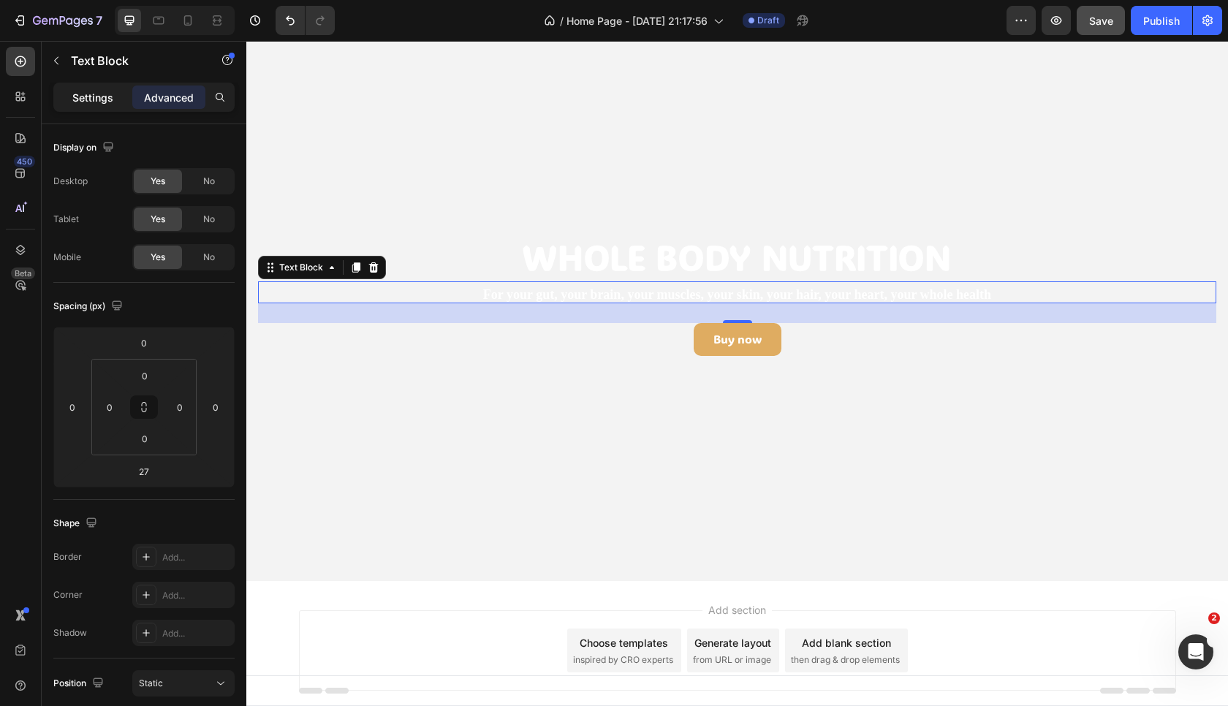
click at [89, 104] on p "Settings" at bounding box center [92, 97] width 41 height 15
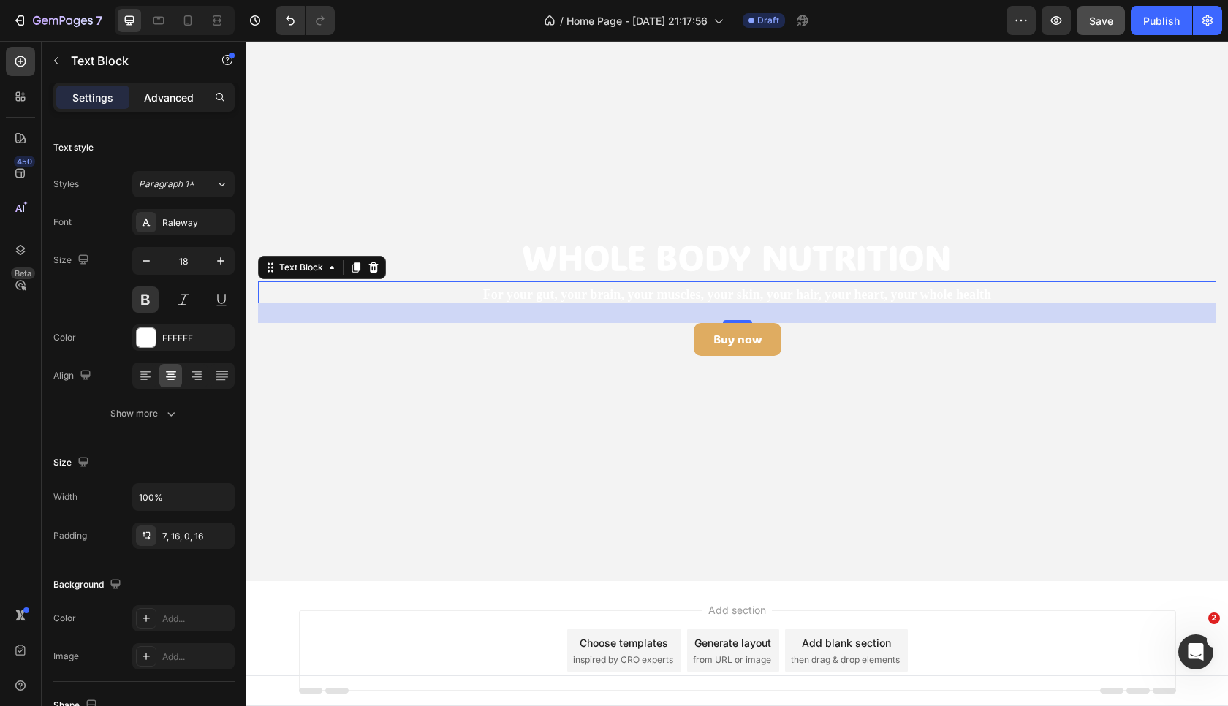
click at [167, 101] on p "Advanced" at bounding box center [169, 97] width 50 height 15
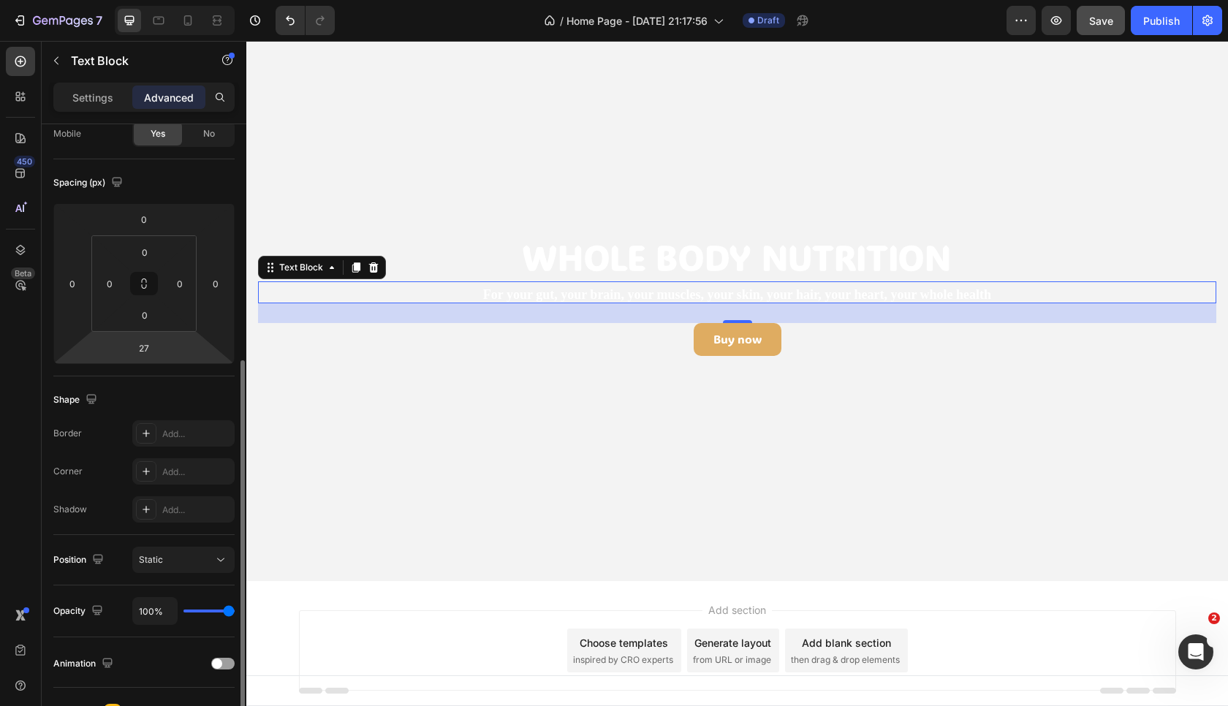
scroll to position [223, 0]
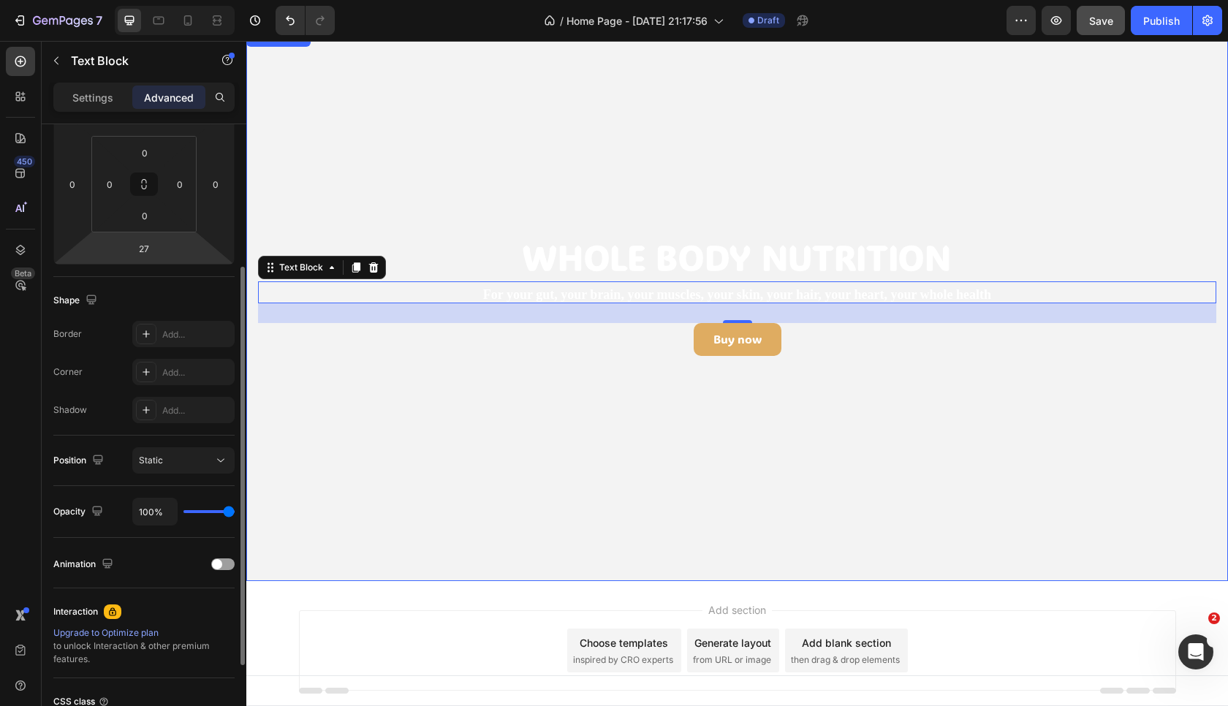
click at [421, 470] on video "Background Image" at bounding box center [737, 305] width 982 height 552
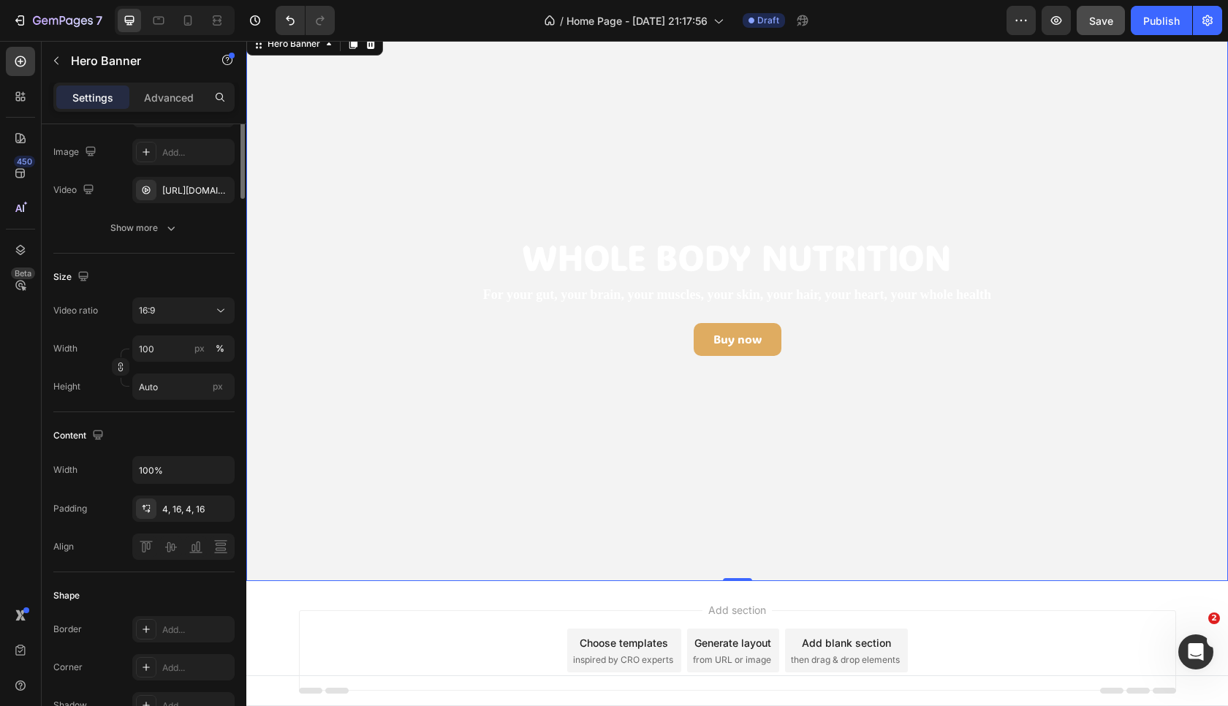
scroll to position [0, 0]
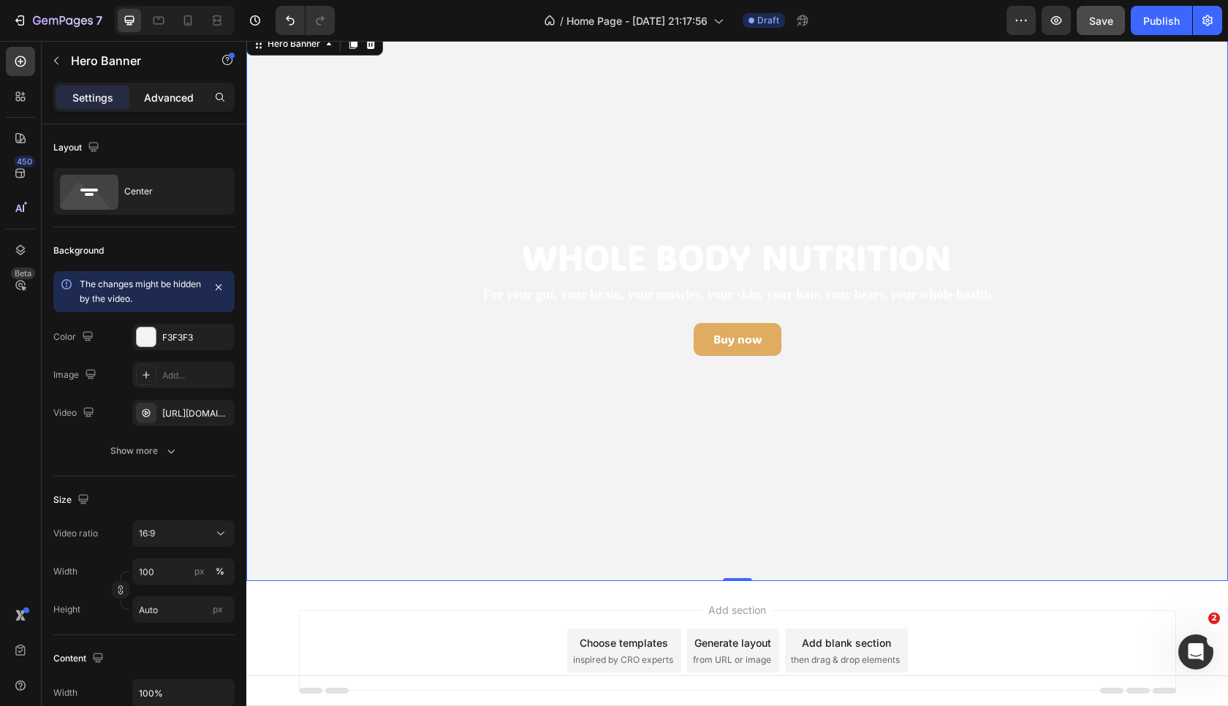
click at [164, 98] on p "Advanced" at bounding box center [169, 97] width 50 height 15
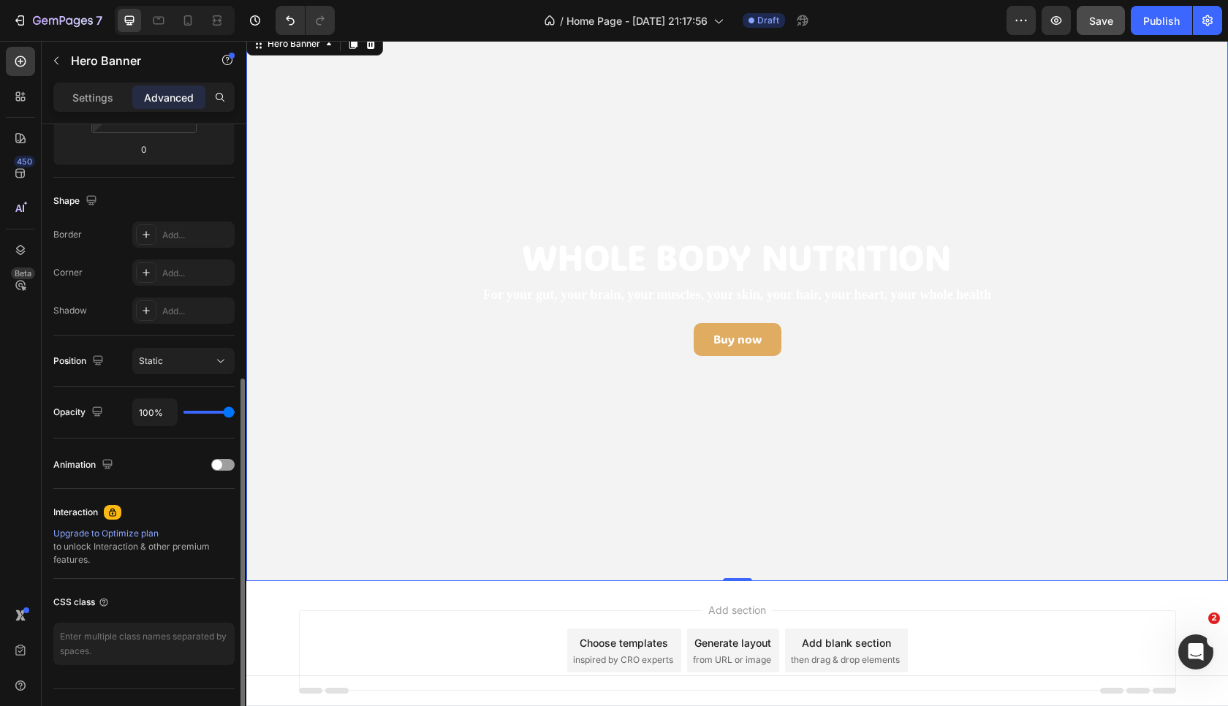
scroll to position [352, 0]
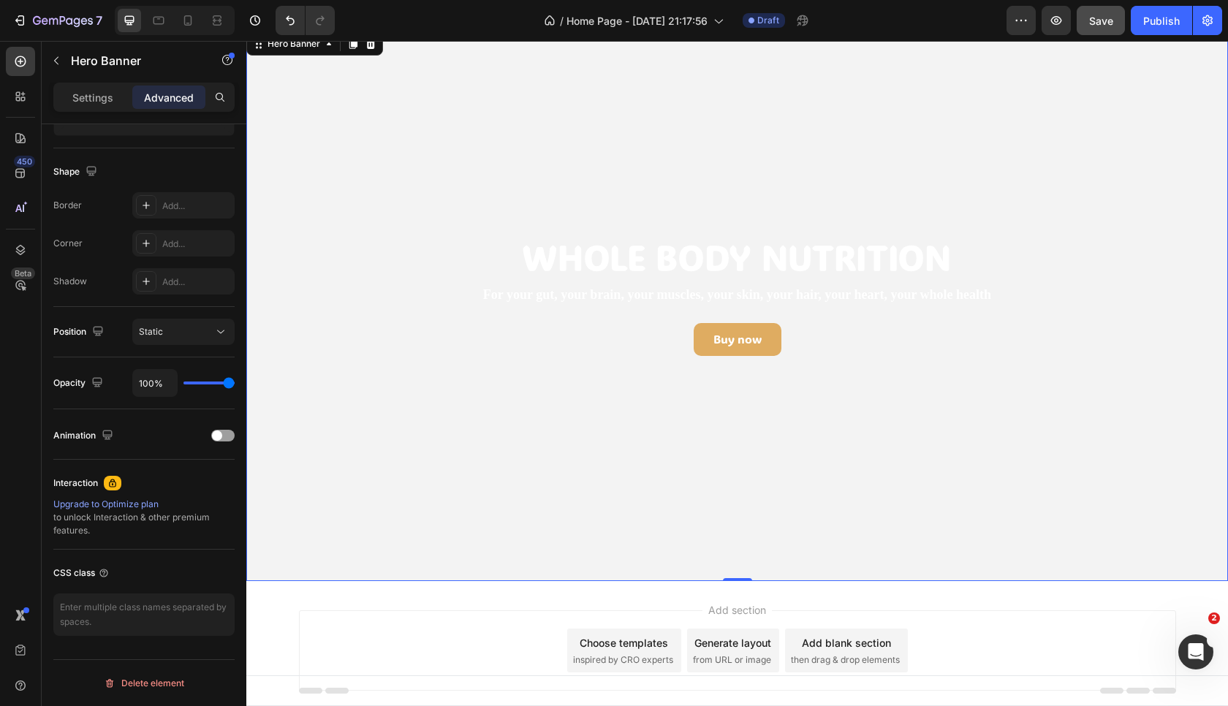
click at [81, 110] on div "Settings Advanced" at bounding box center [143, 97] width 181 height 29
click at [88, 94] on p "Settings" at bounding box center [92, 97] width 41 height 15
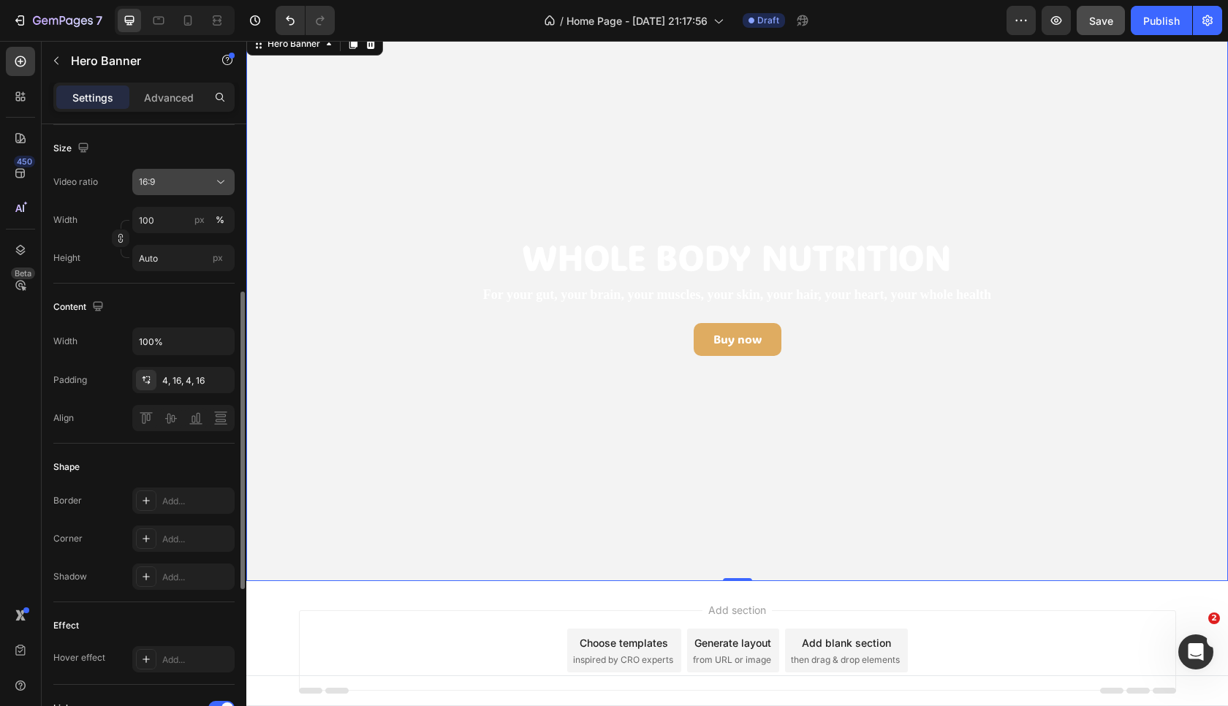
click at [164, 180] on div "16:9" at bounding box center [176, 181] width 75 height 13
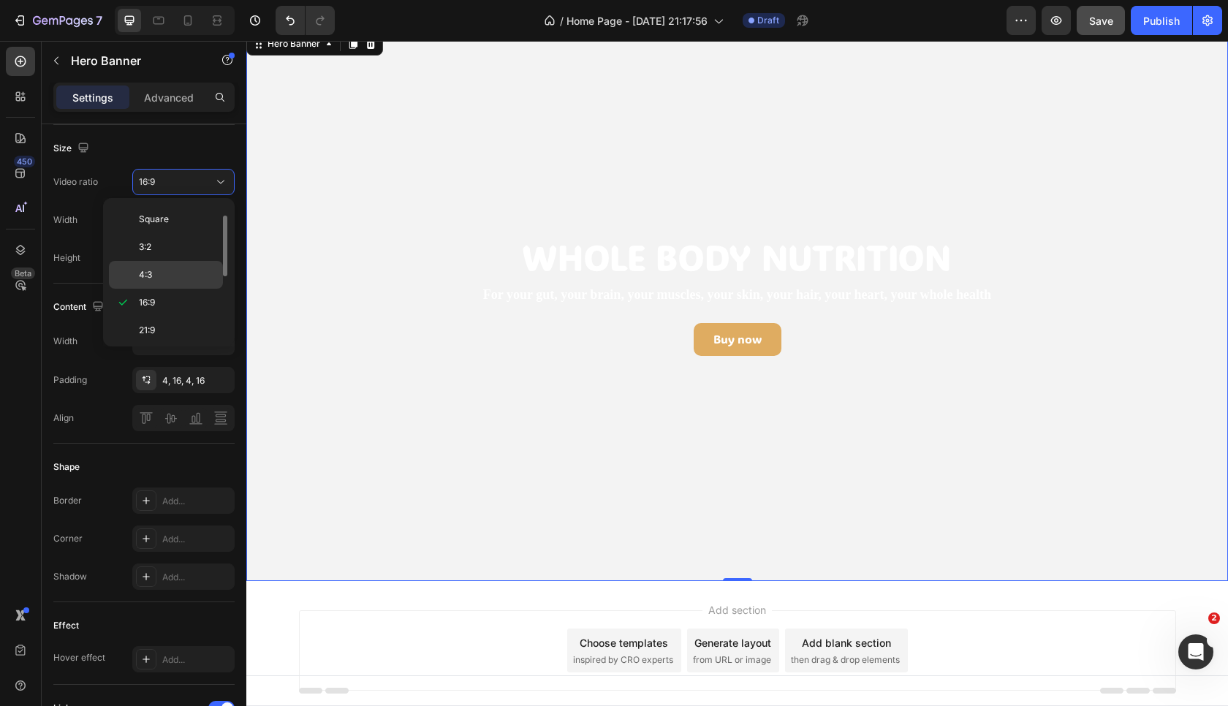
click at [171, 279] on p "4:3" at bounding box center [177, 274] width 77 height 13
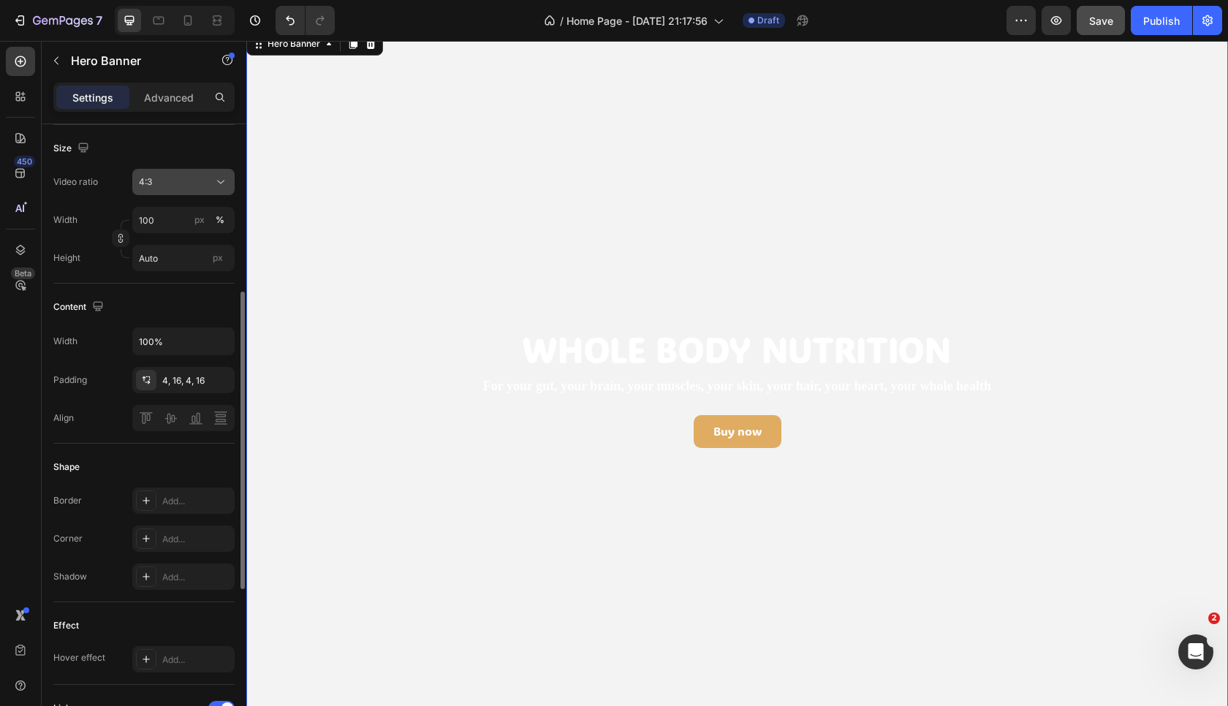
click at [178, 194] on button "4:3" at bounding box center [183, 182] width 102 height 26
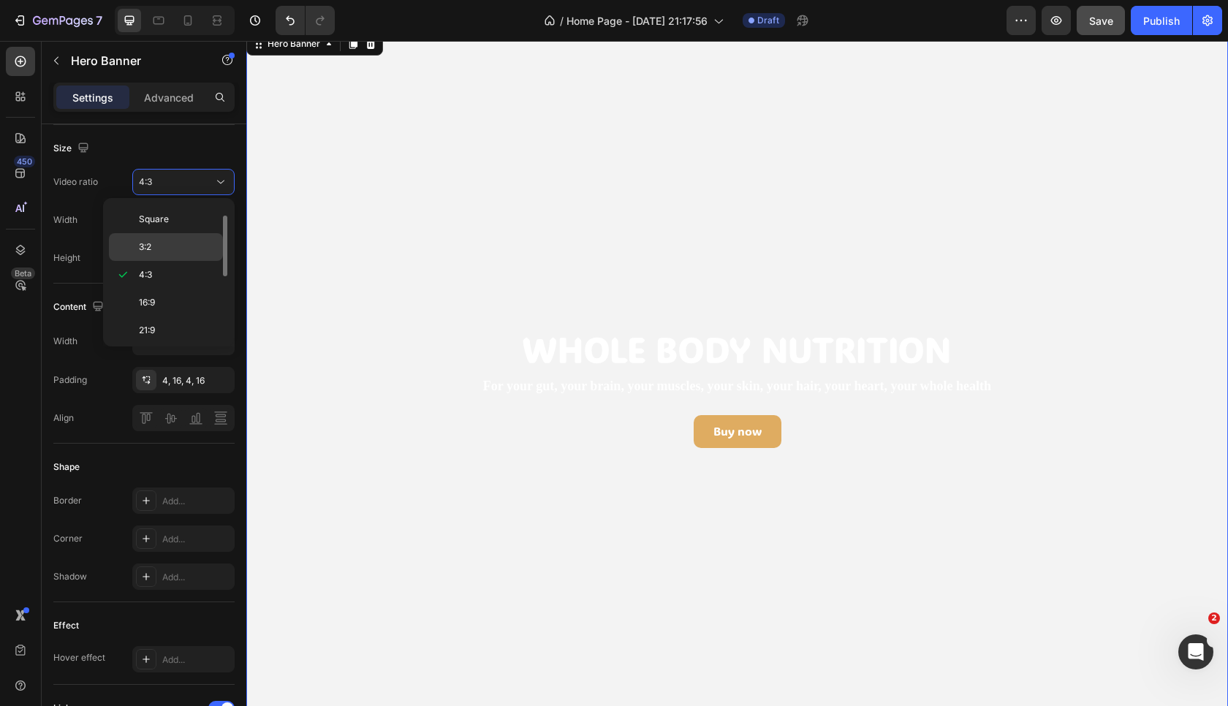
click at [171, 242] on p "3:2" at bounding box center [177, 247] width 77 height 13
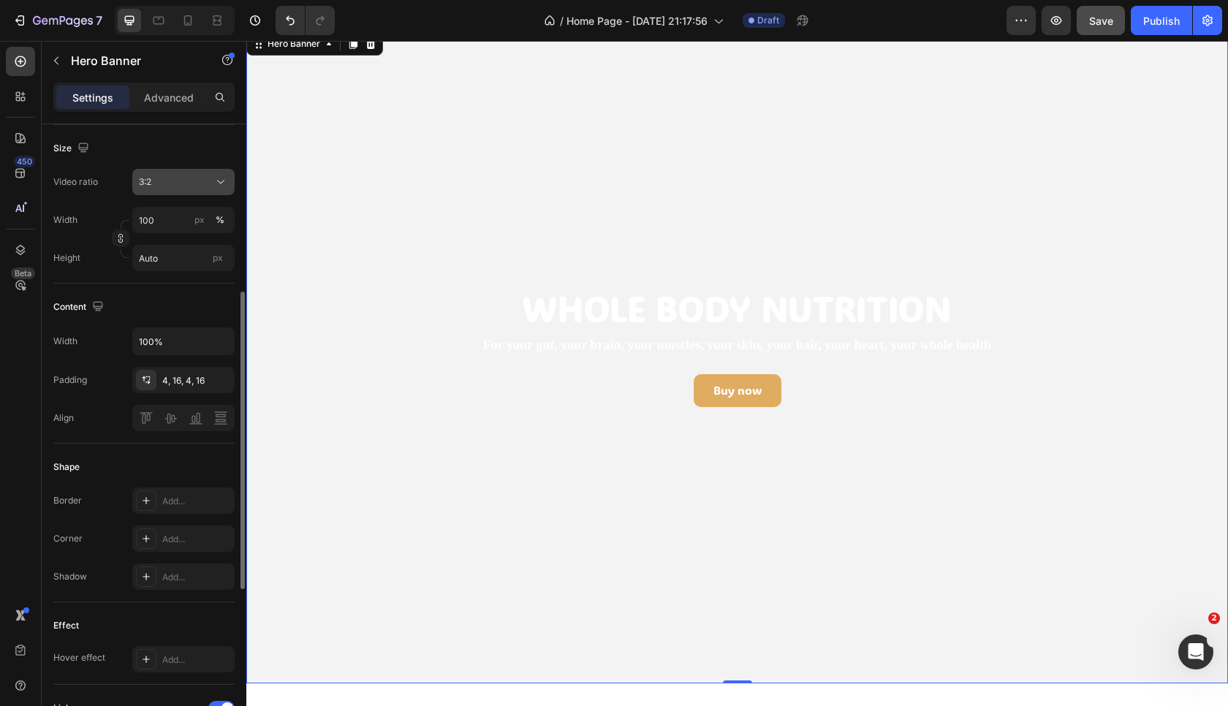
click at [175, 188] on div "3:2" at bounding box center [176, 181] width 75 height 13
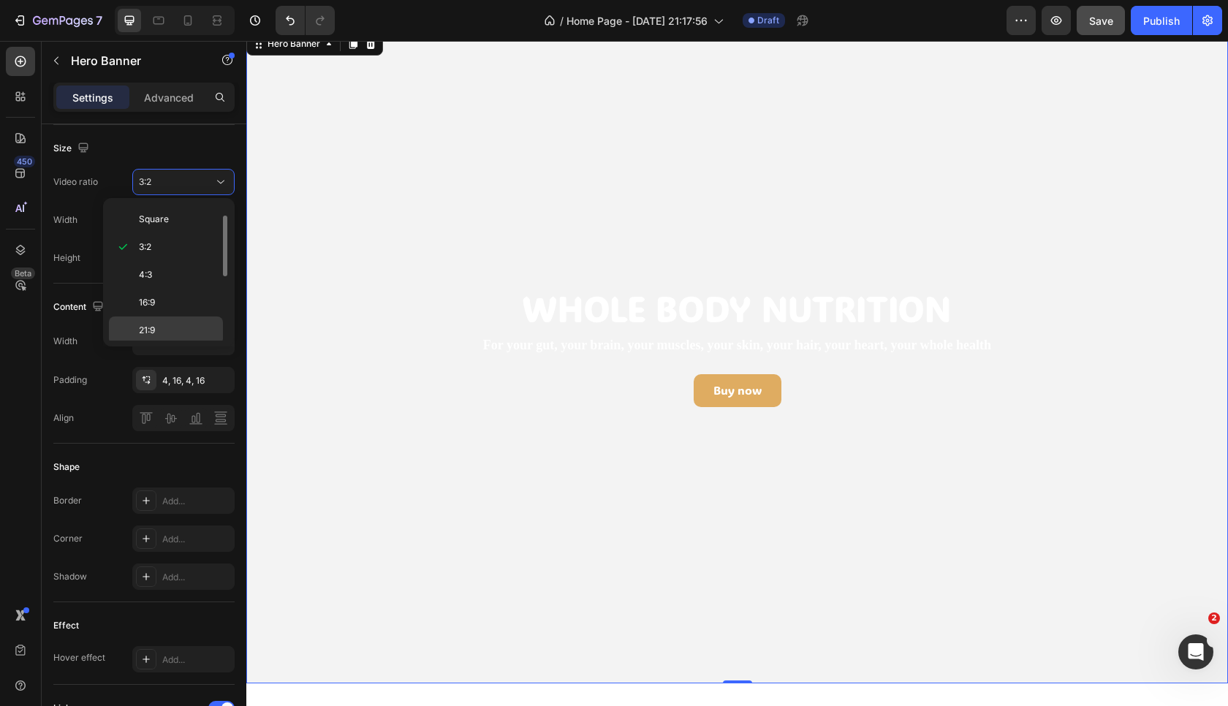
click at [165, 330] on p "21:9" at bounding box center [177, 330] width 77 height 13
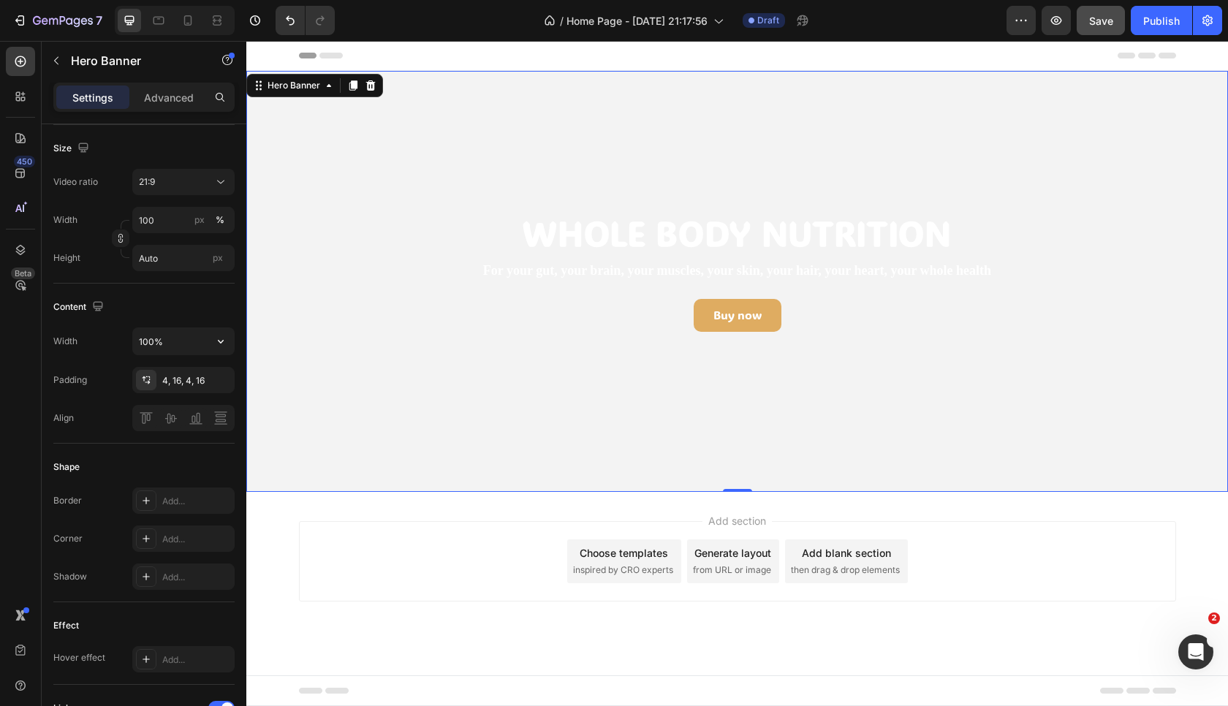
scroll to position [0, 0]
click at [183, 192] on button "21:9" at bounding box center [183, 182] width 102 height 26
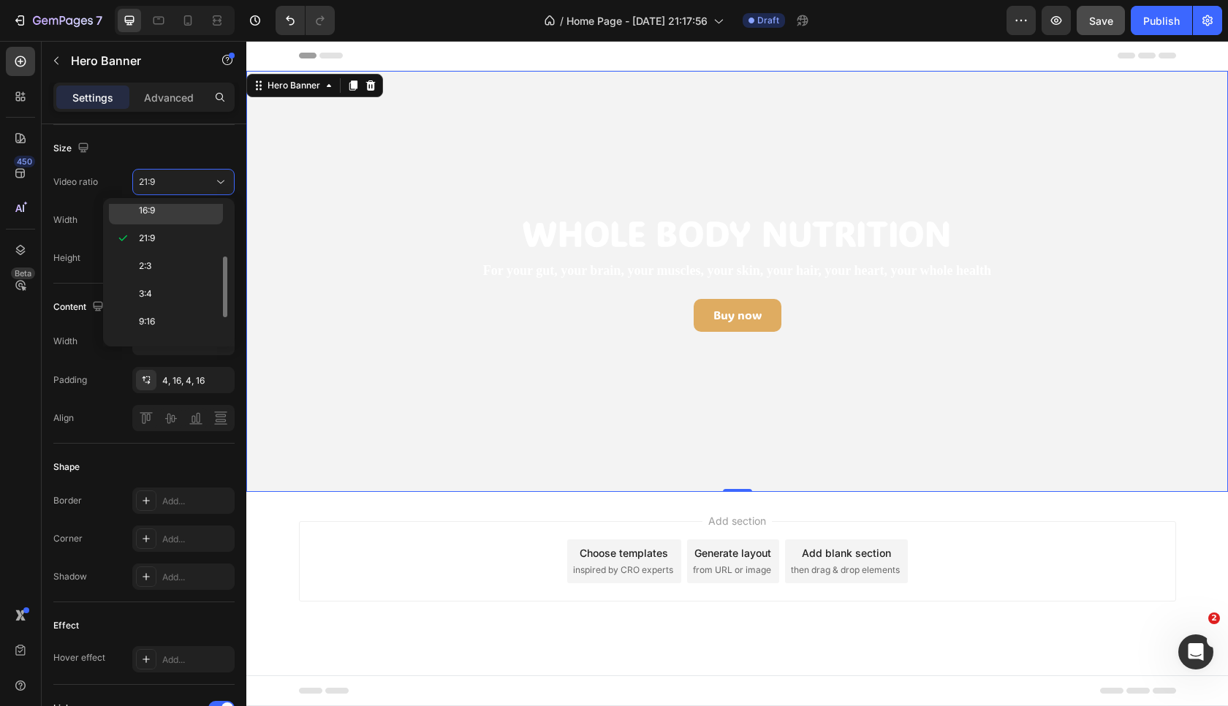
scroll to position [126, 0]
click at [157, 265] on p "2:3" at bounding box center [177, 258] width 77 height 13
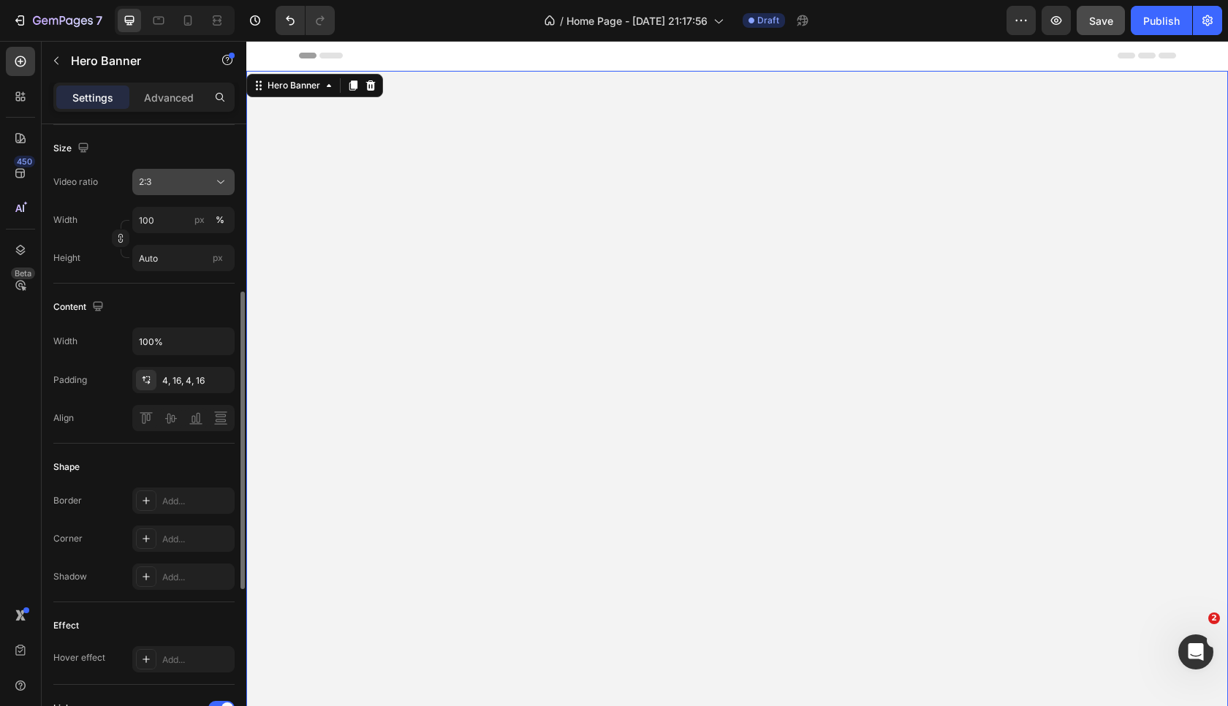
click at [184, 177] on div "2:3" at bounding box center [176, 181] width 75 height 13
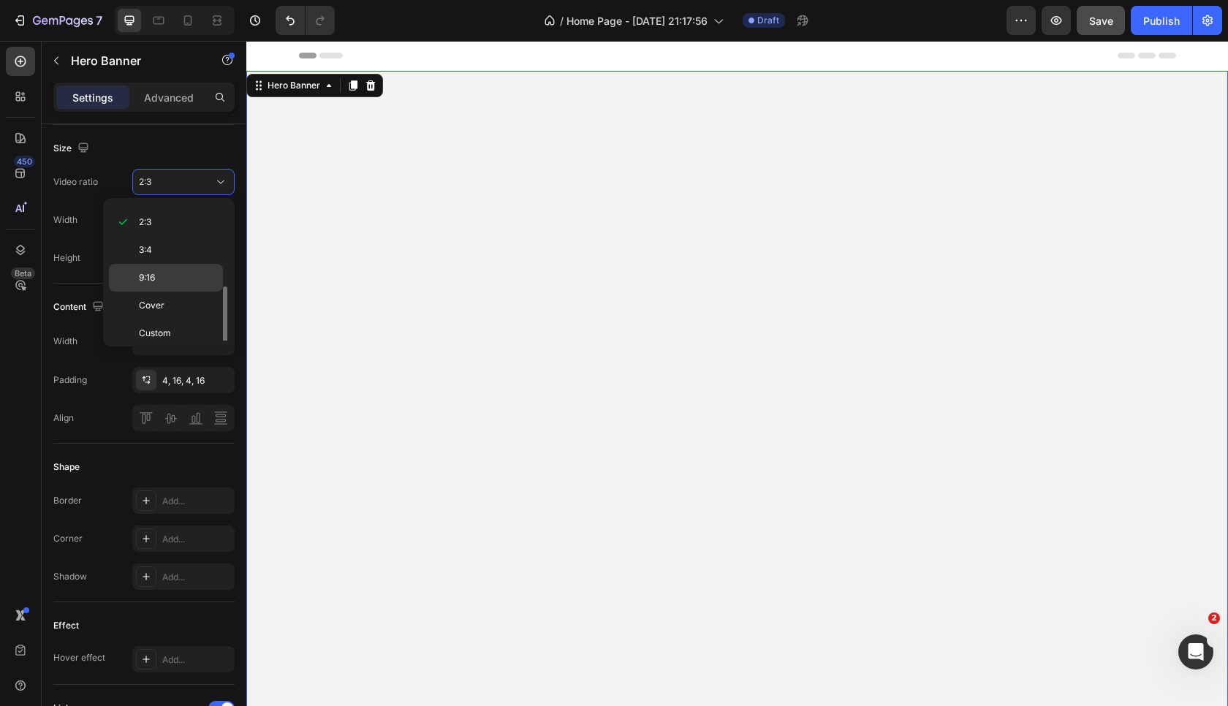
scroll to position [169, 0]
click at [171, 270] on p "9:16" at bounding box center [177, 271] width 77 height 13
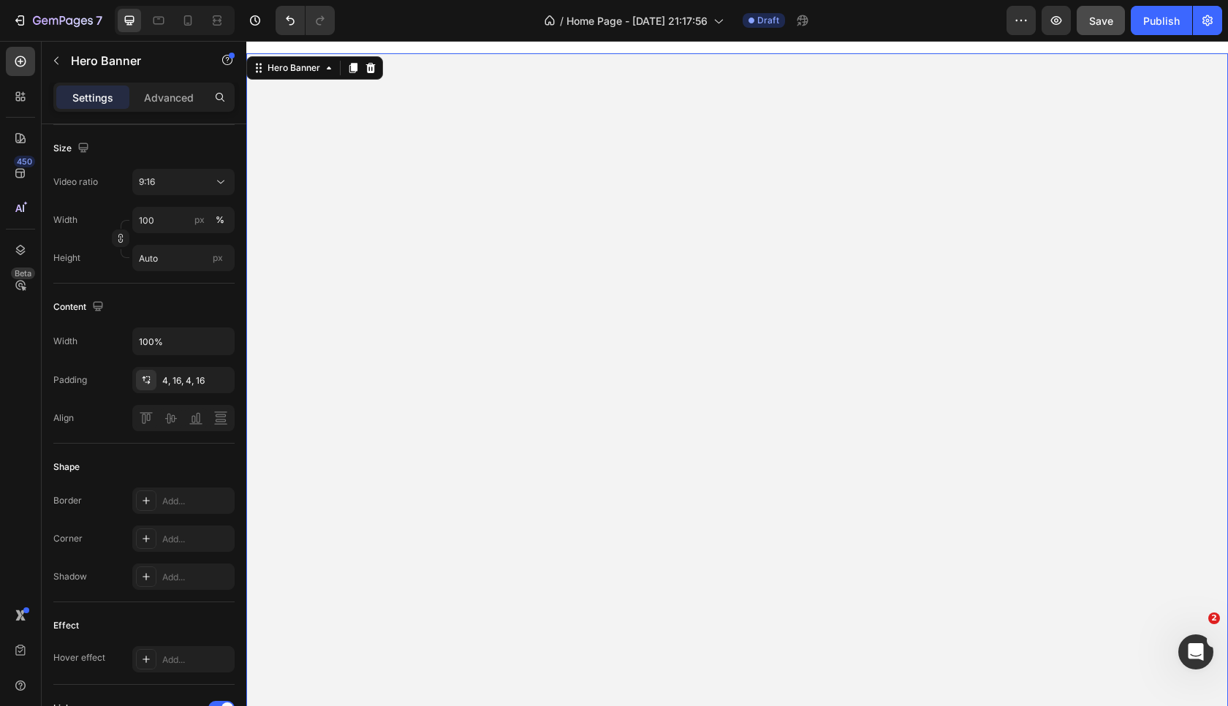
scroll to position [16, 0]
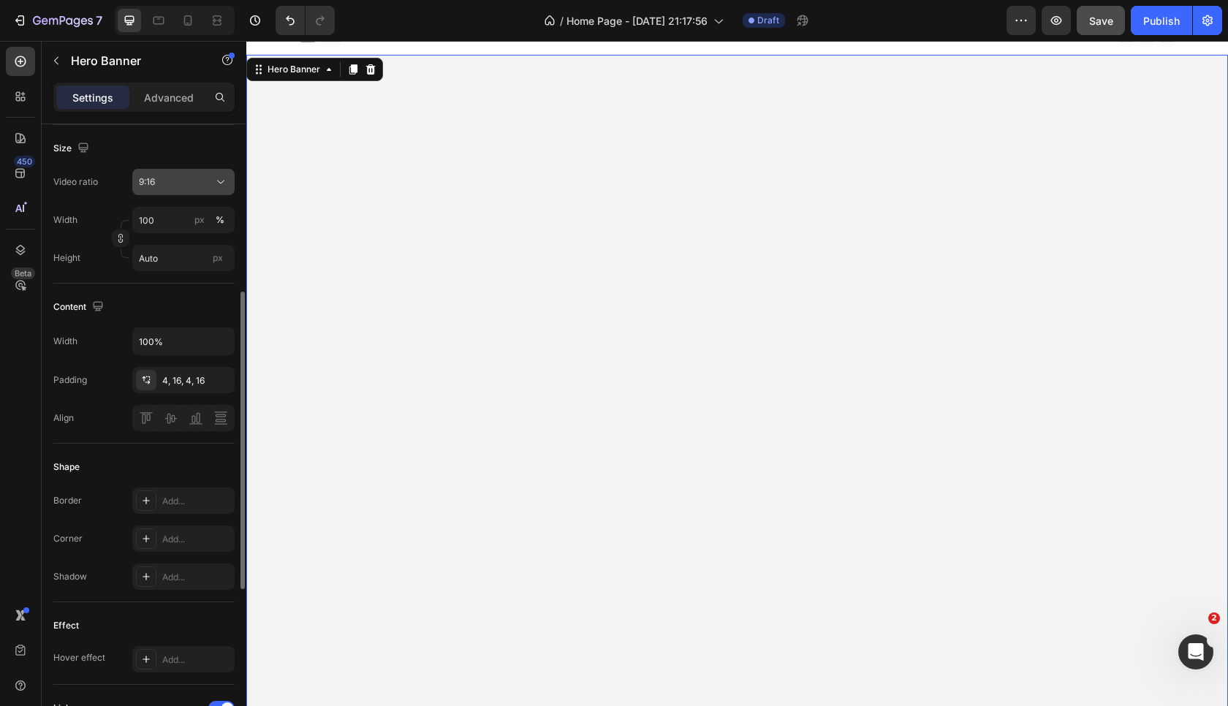
click at [203, 182] on div "9:16" at bounding box center [176, 181] width 75 height 13
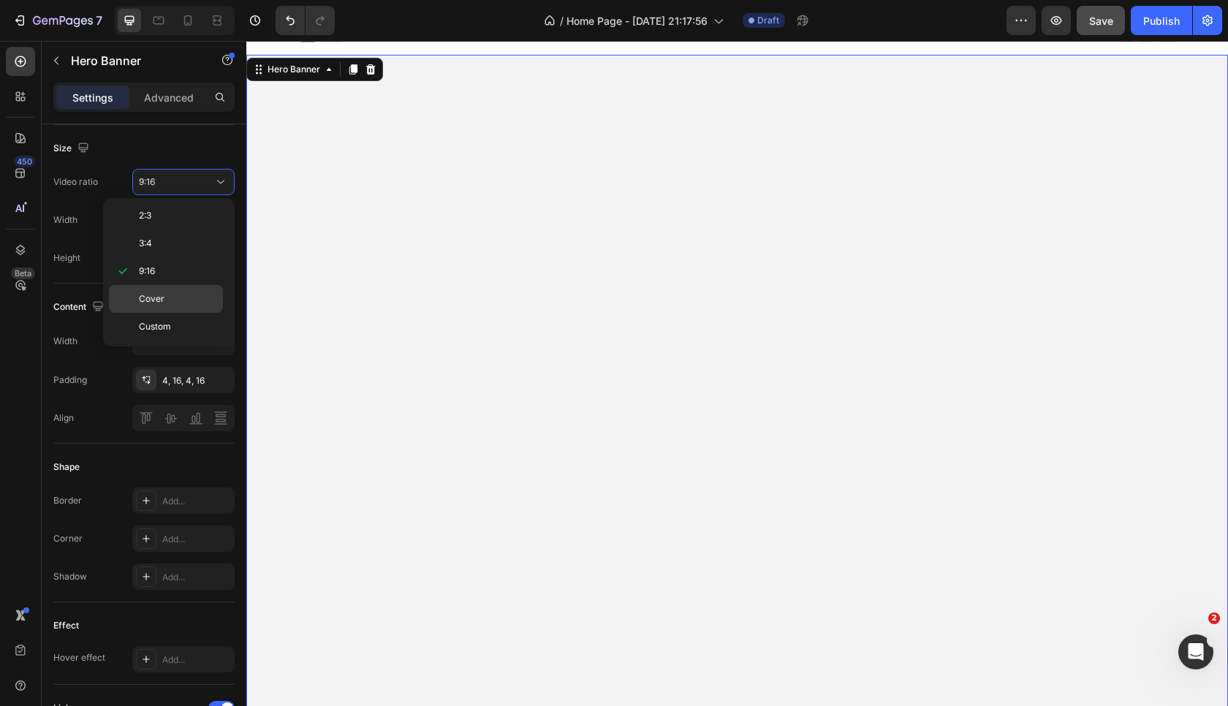
scroll to position [0, 0]
click at [169, 343] on div "16:9" at bounding box center [166, 357] width 114 height 28
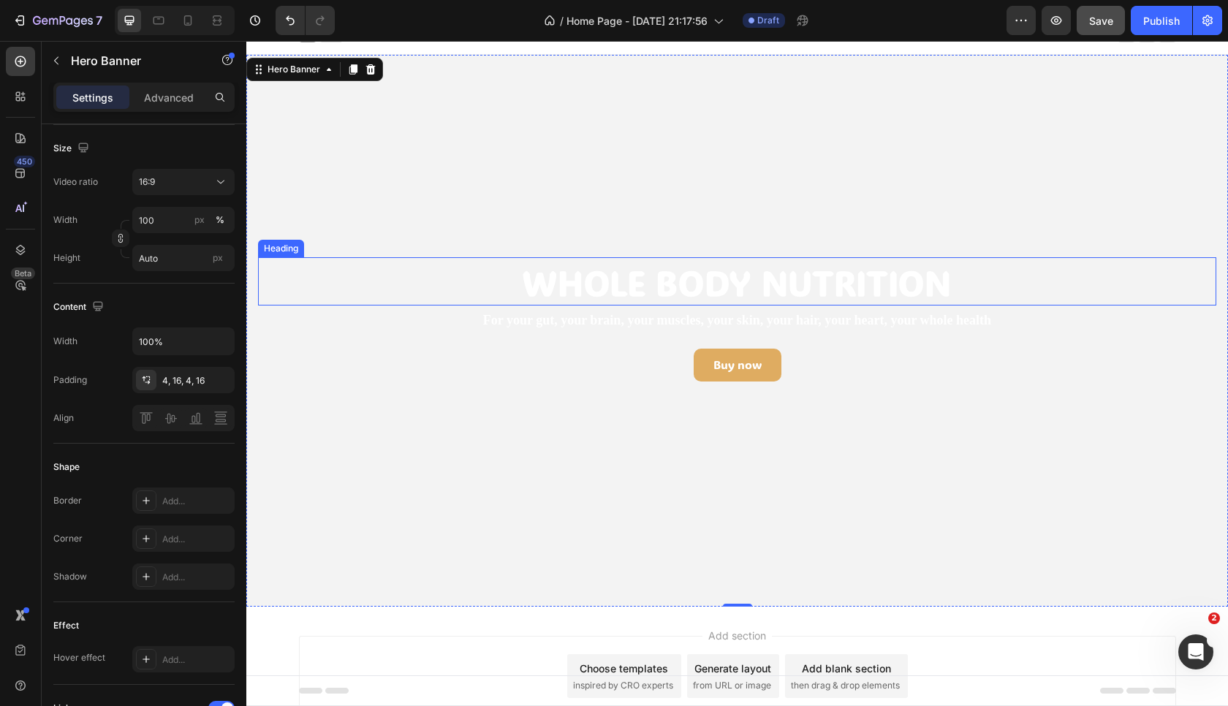
click at [588, 292] on h2 "Whole BOdy Nutrition" at bounding box center [737, 281] width 958 height 48
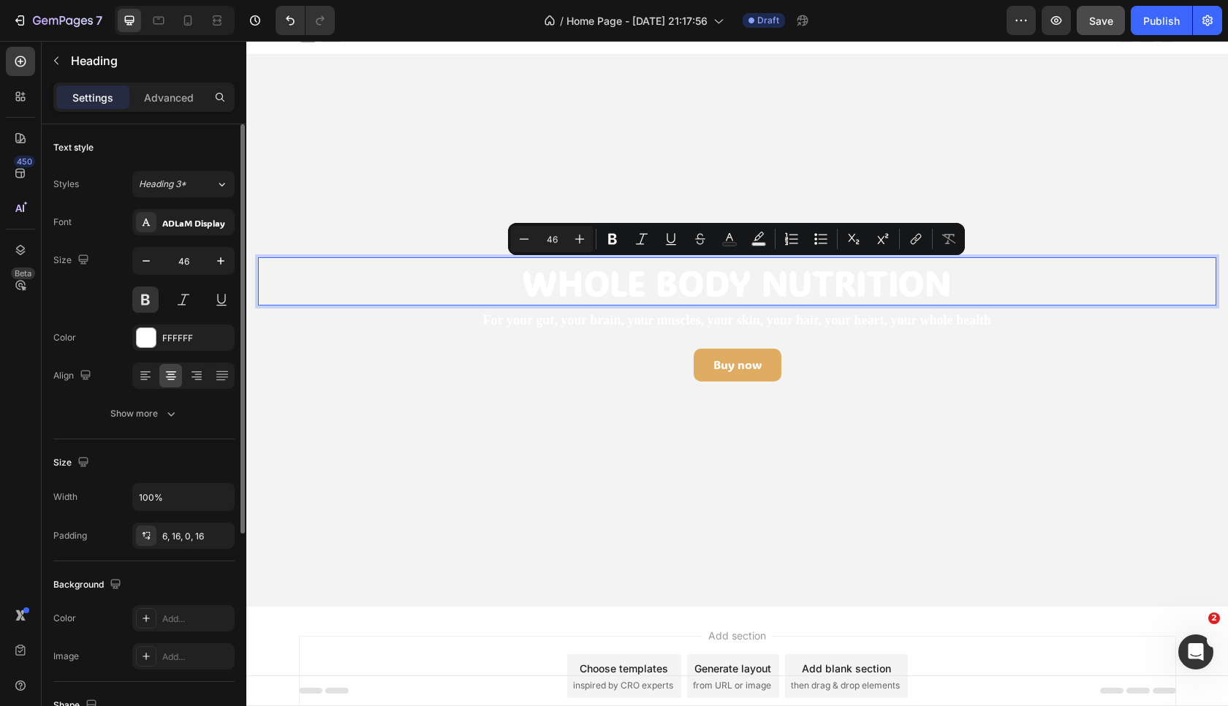
type input "9"
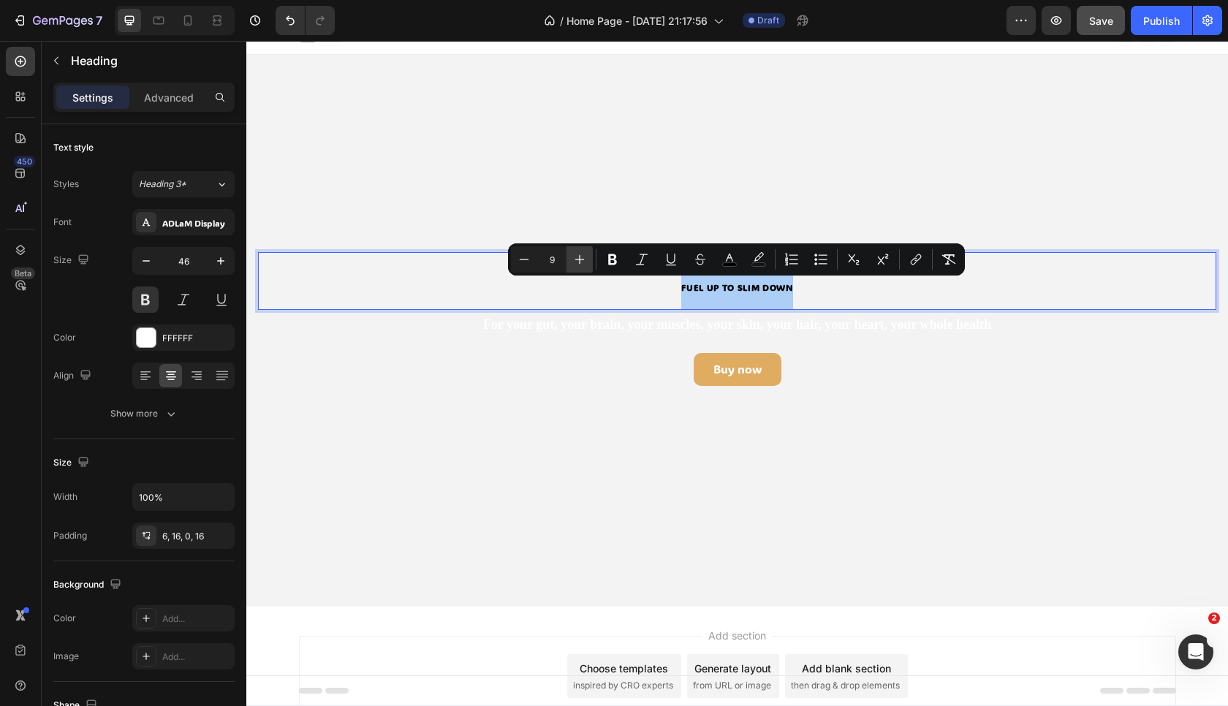
click at [578, 265] on icon "Editor contextual toolbar" at bounding box center [579, 259] width 15 height 15
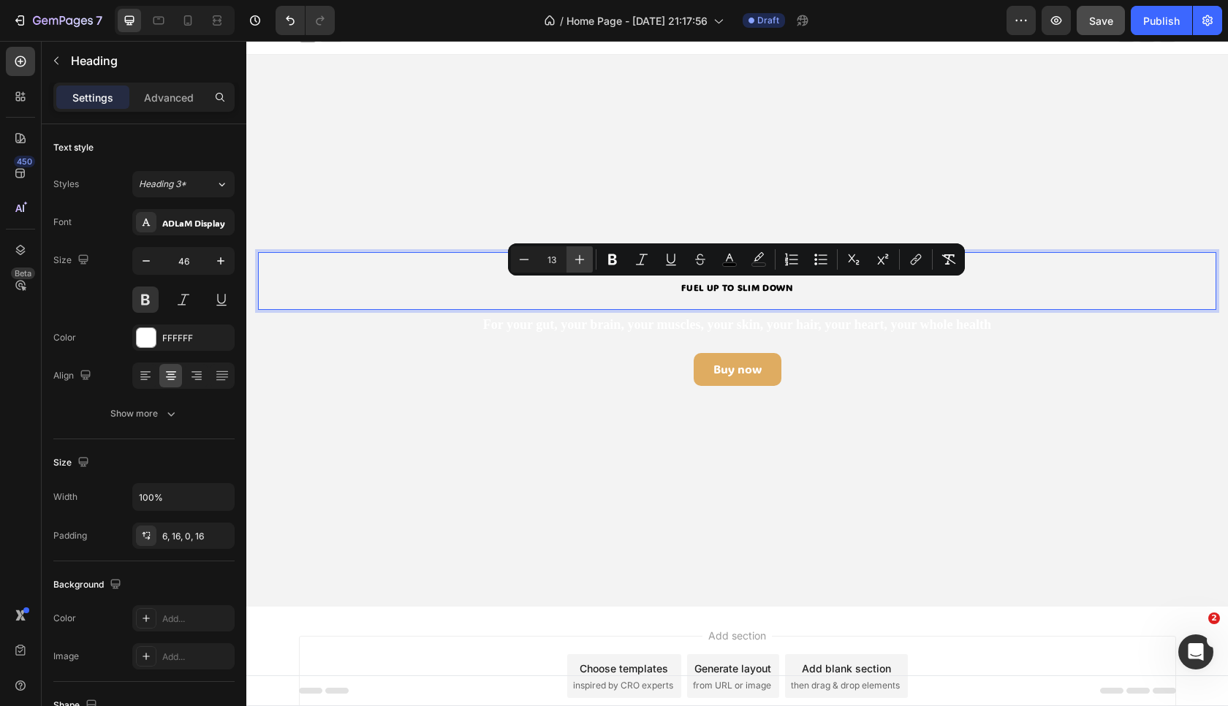
click at [578, 265] on icon "Editor contextual toolbar" at bounding box center [579, 259] width 15 height 15
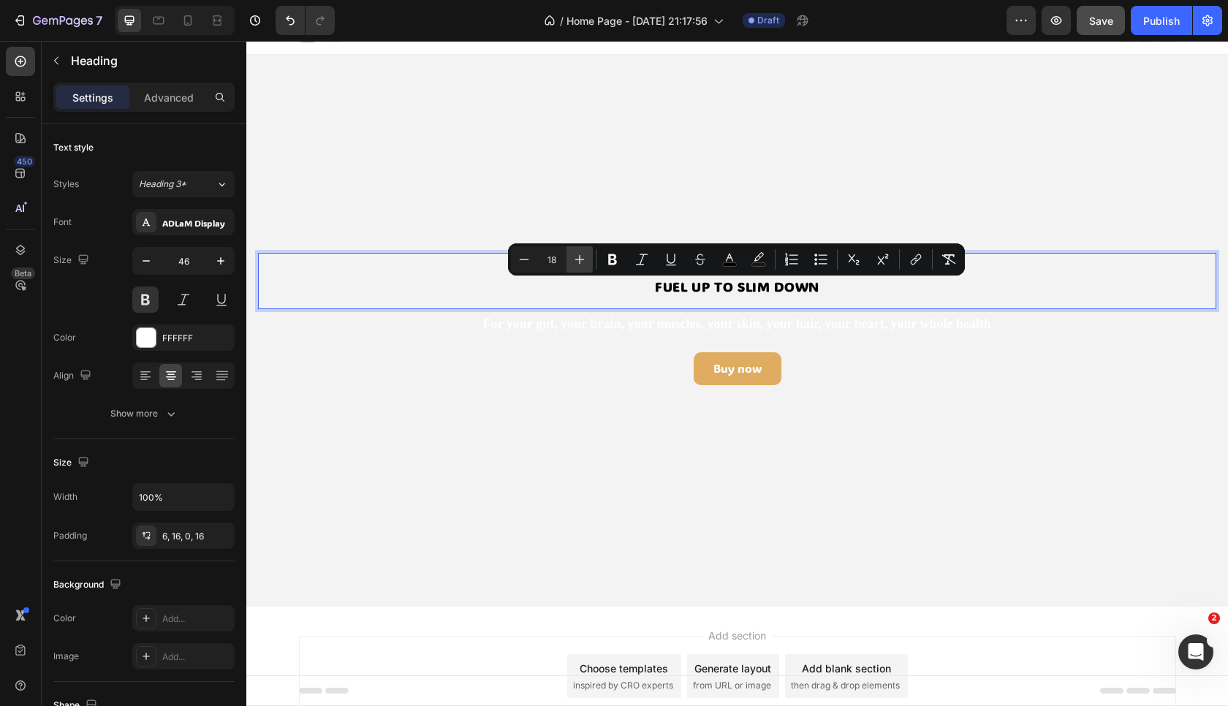
click at [578, 265] on icon "Editor contextual toolbar" at bounding box center [579, 259] width 15 height 15
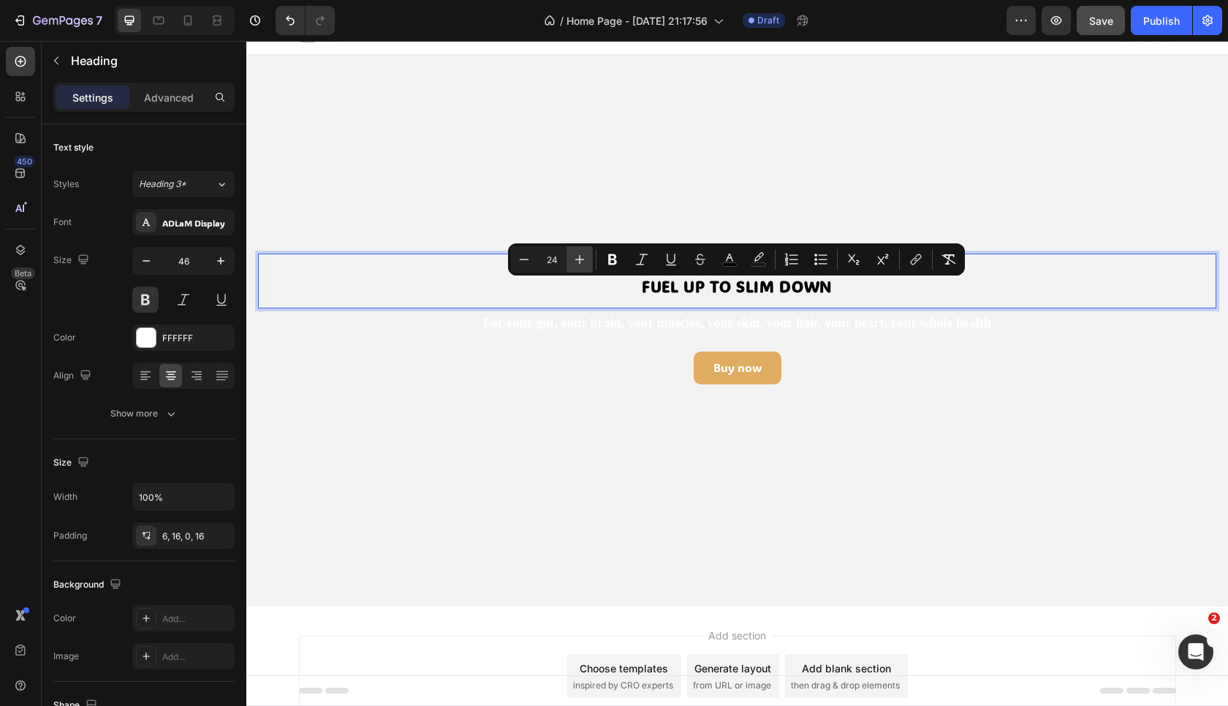
click at [578, 265] on icon "Editor contextual toolbar" at bounding box center [579, 259] width 15 height 15
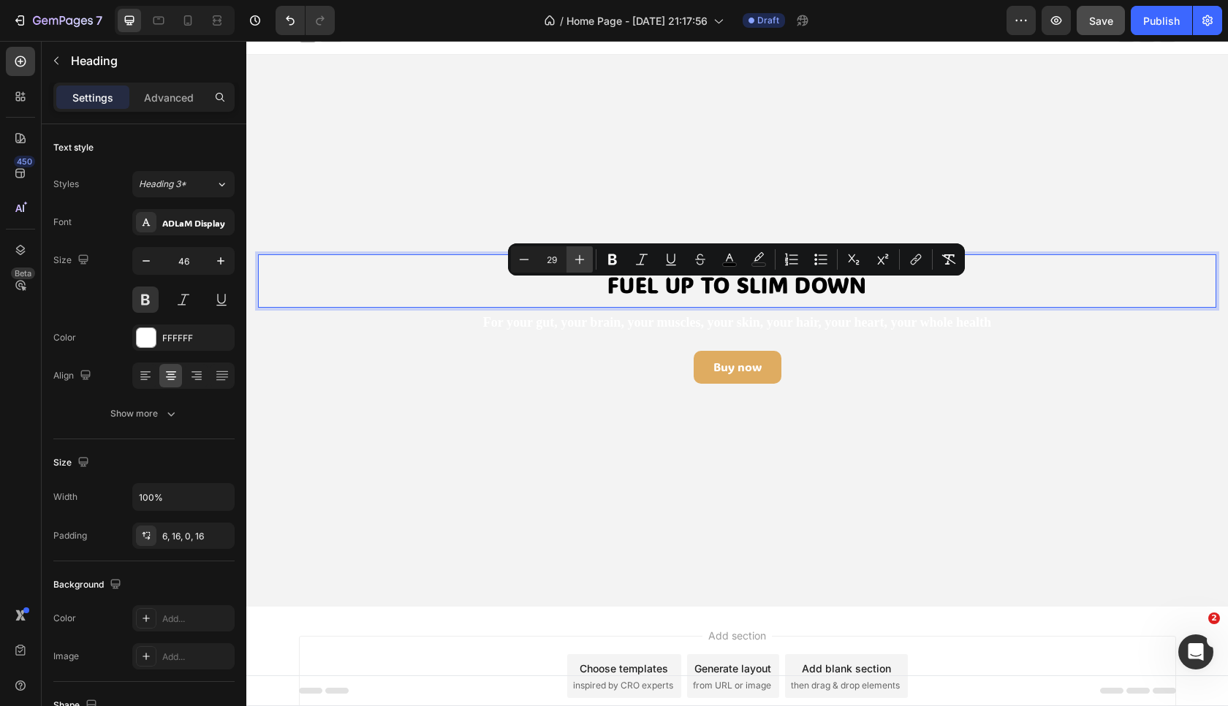
click at [578, 265] on icon "Editor contextual toolbar" at bounding box center [579, 259] width 15 height 15
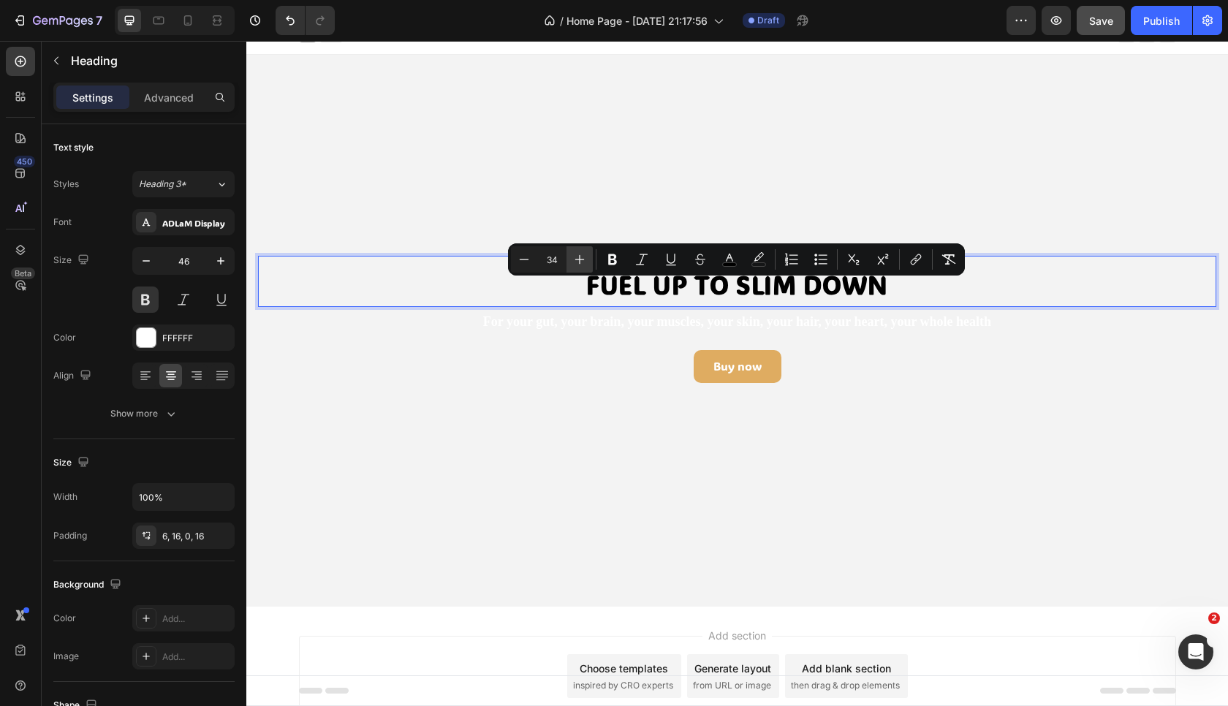
click at [578, 265] on icon "Editor contextual toolbar" at bounding box center [579, 259] width 15 height 15
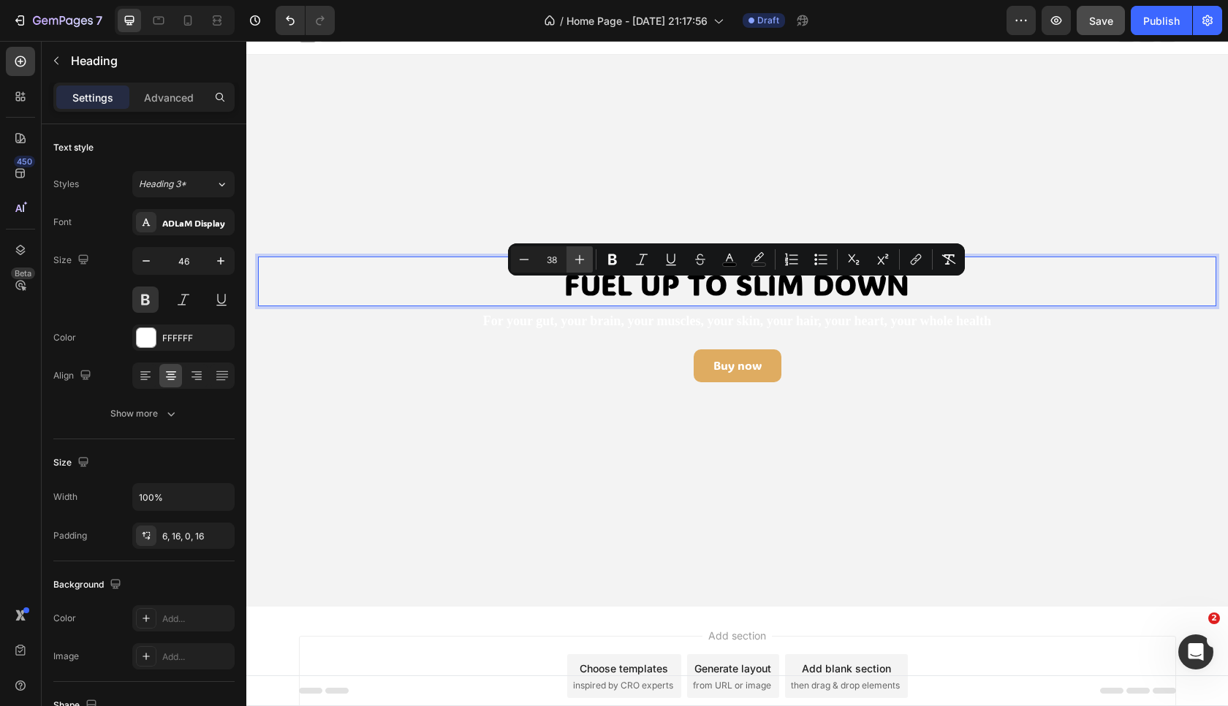
click at [578, 265] on icon "Editor contextual toolbar" at bounding box center [579, 259] width 15 height 15
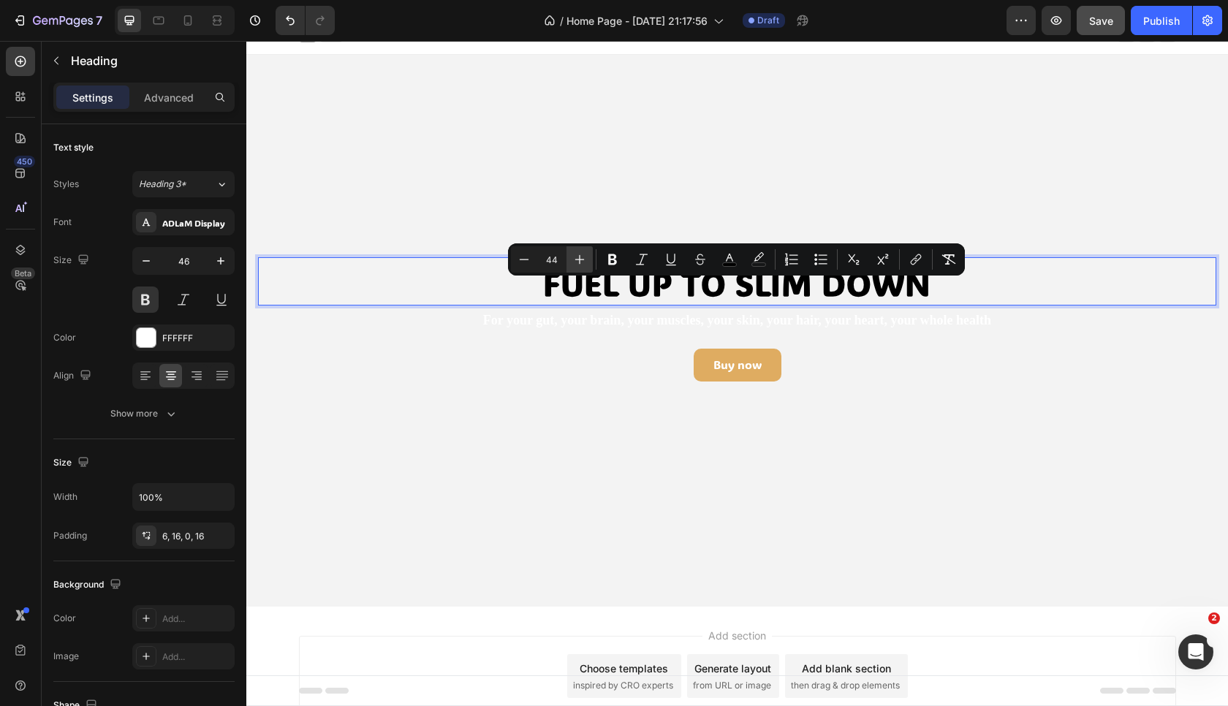
click at [578, 265] on icon "Editor contextual toolbar" at bounding box center [579, 259] width 15 height 15
type input "45"
click at [615, 261] on icon "Editor contextual toolbar" at bounding box center [612, 259] width 9 height 11
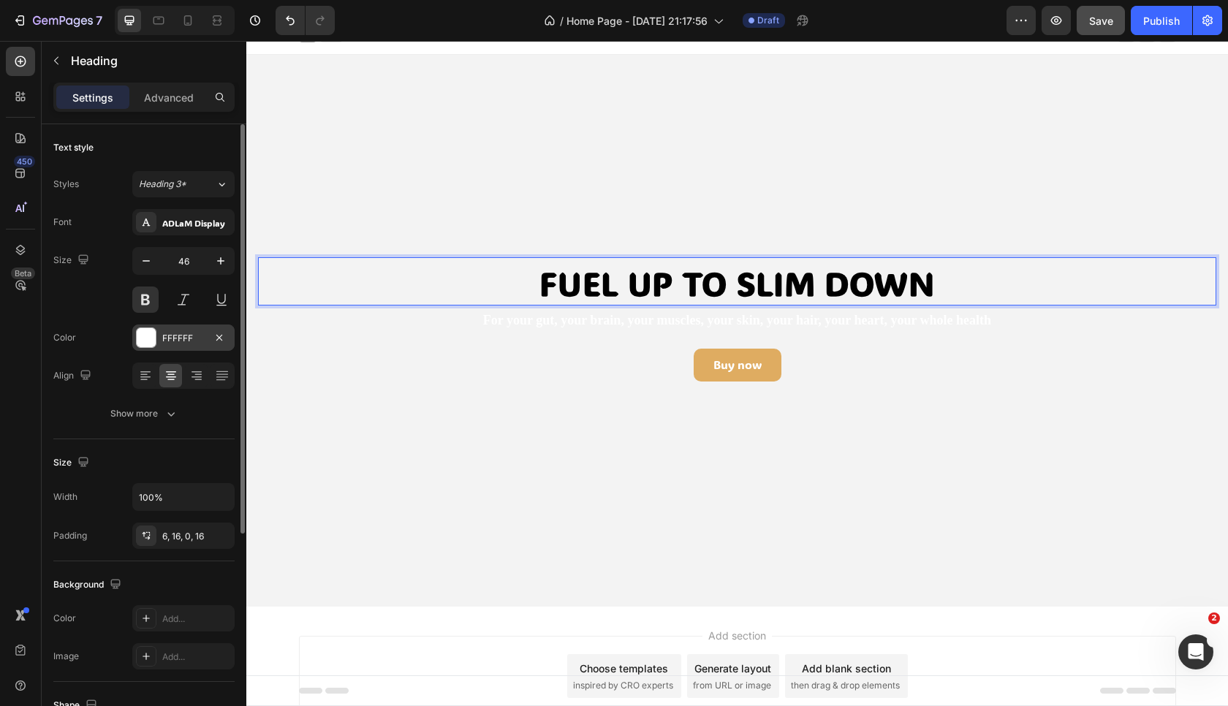
click at [137, 330] on div at bounding box center [146, 337] width 19 height 19
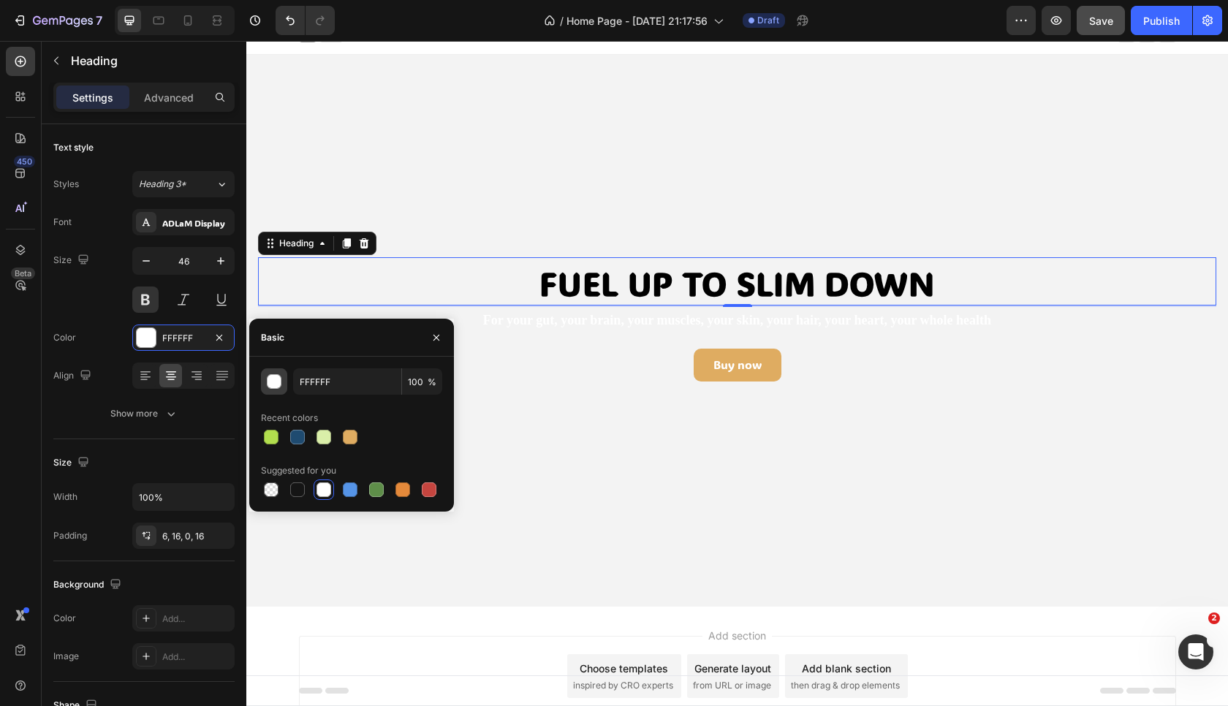
click at [277, 383] on div "button" at bounding box center [275, 382] width 15 height 15
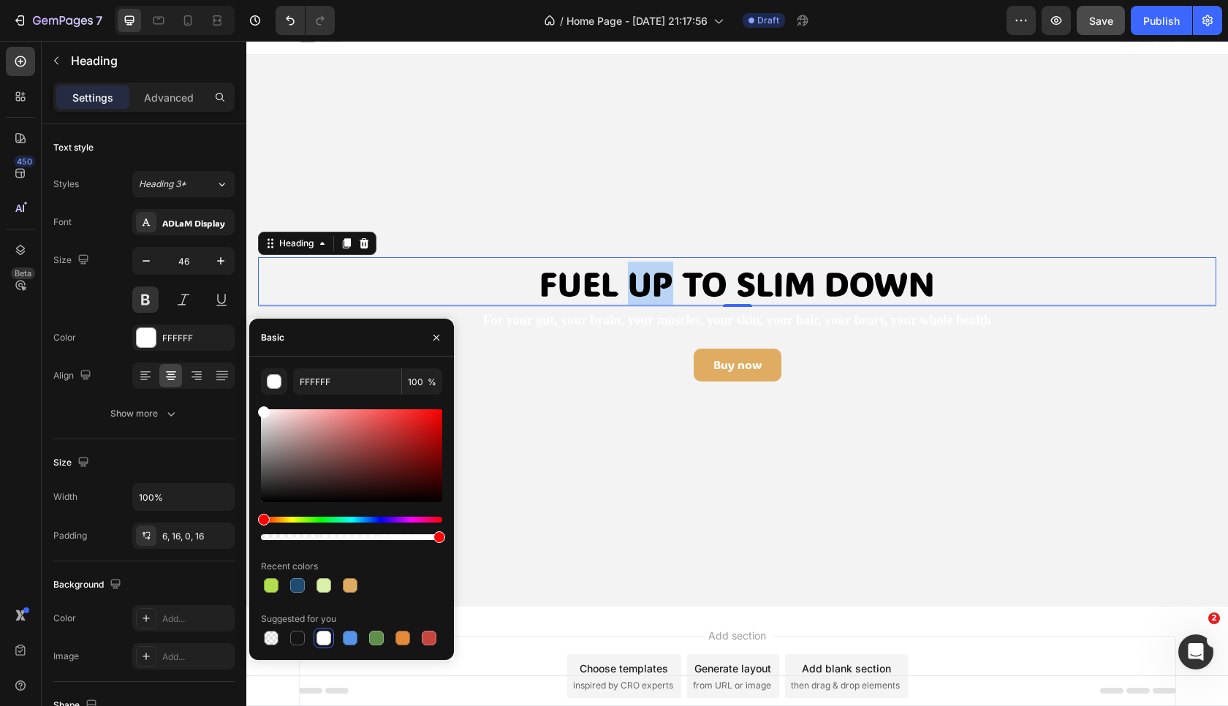
click at [665, 284] on strong "Fuel Up to Slim Down" at bounding box center [737, 283] width 395 height 43
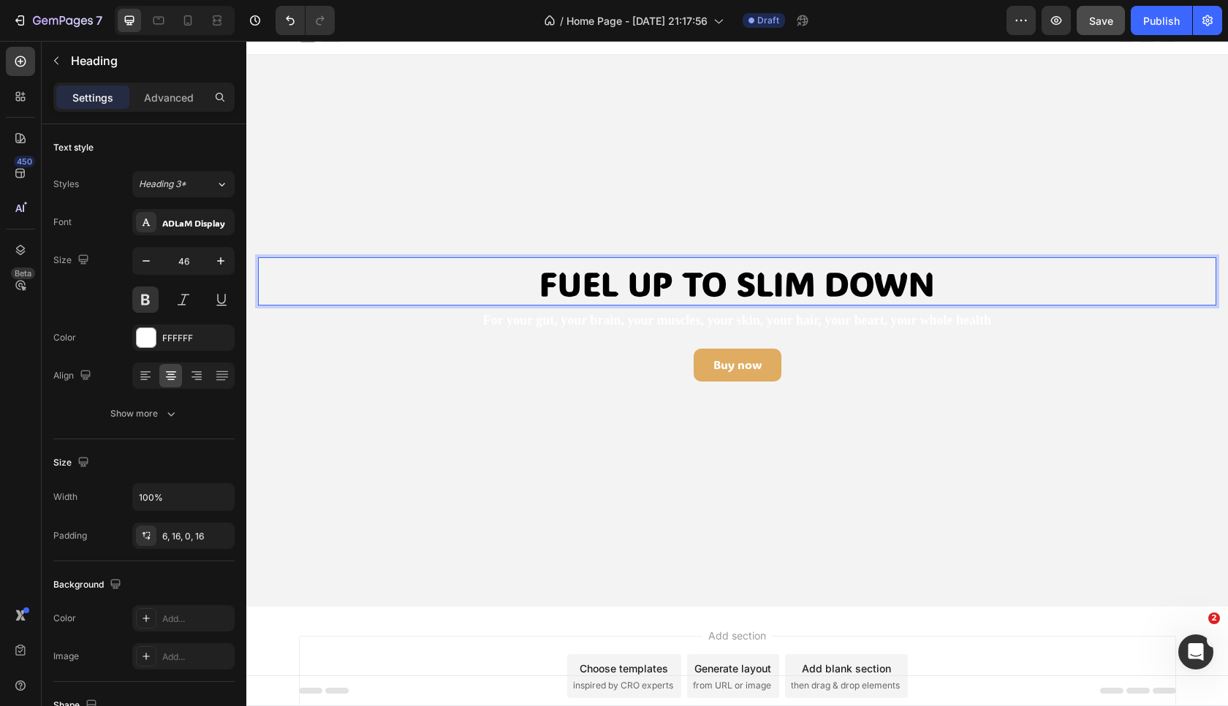
click at [665, 284] on strong "Fuel Up to Slim Down" at bounding box center [737, 283] width 395 height 43
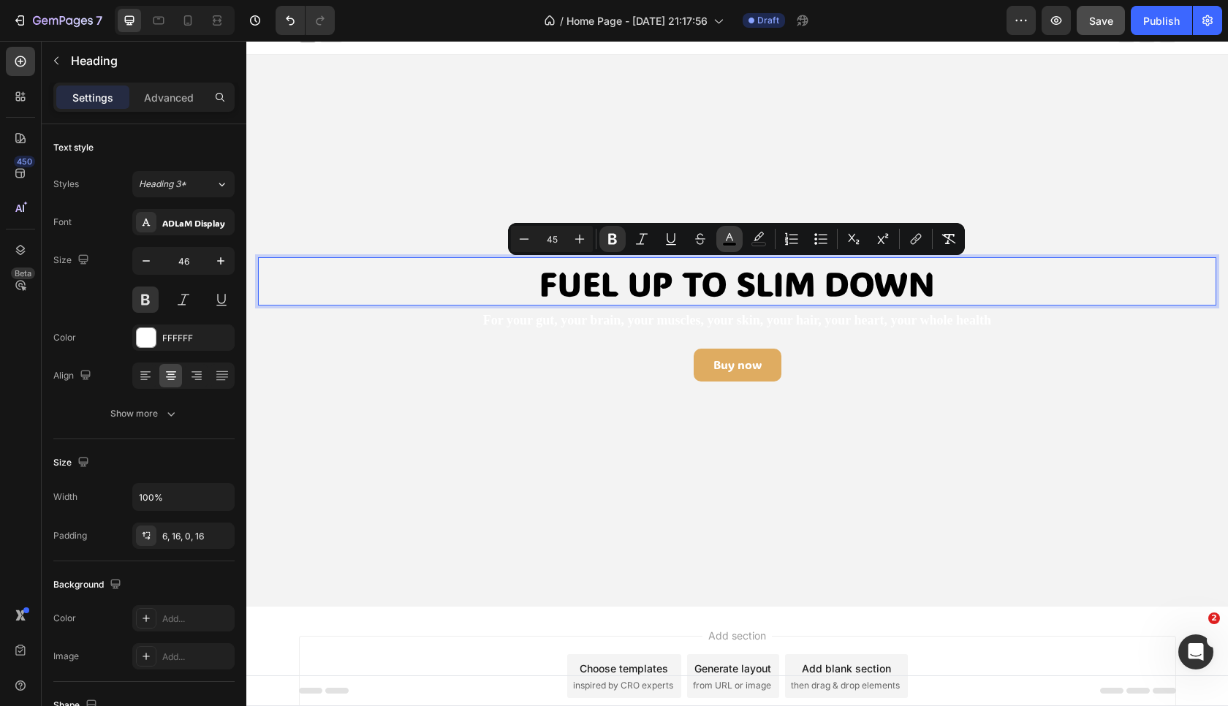
click at [733, 236] on icon "Editor contextual toolbar" at bounding box center [729, 239] width 15 height 15
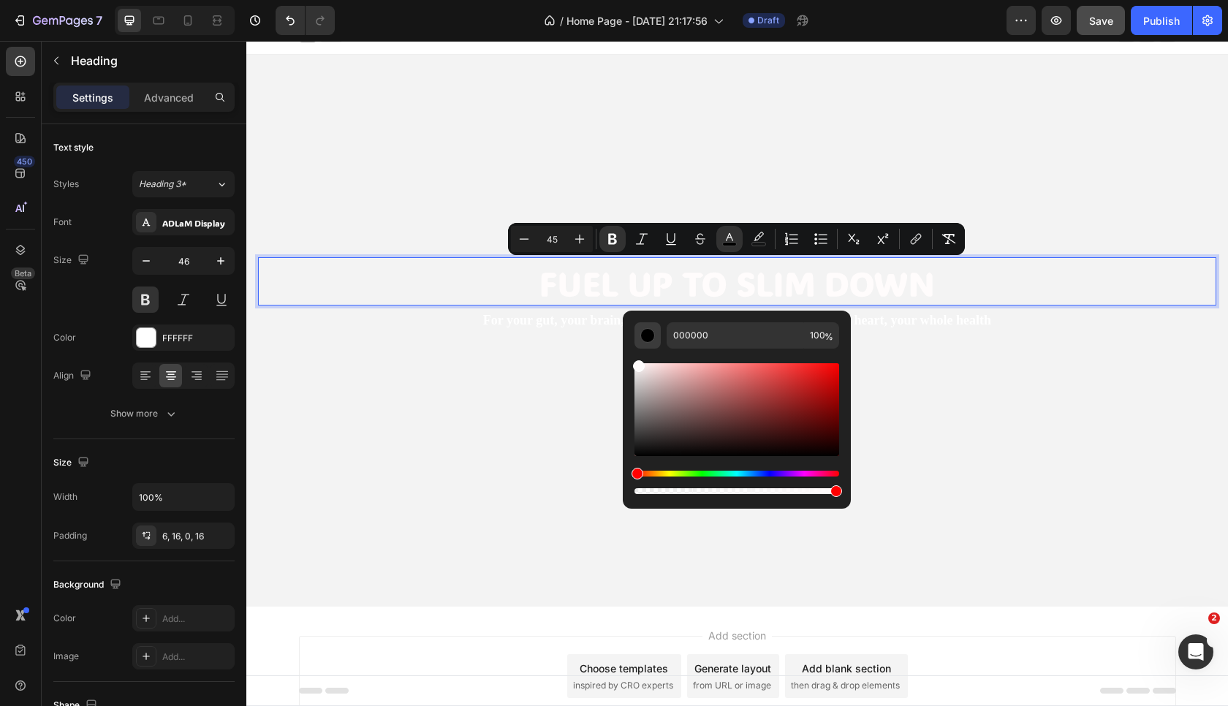
drag, startPoint x: 638, startPoint y: 453, endPoint x: 638, endPoint y: 323, distance: 129.4
click at [638, 323] on div "000000 100 %" at bounding box center [737, 409] width 205 height 175
type input "FFFCFC"
click at [587, 238] on icon "Editor contextual toolbar" at bounding box center [579, 239] width 15 height 15
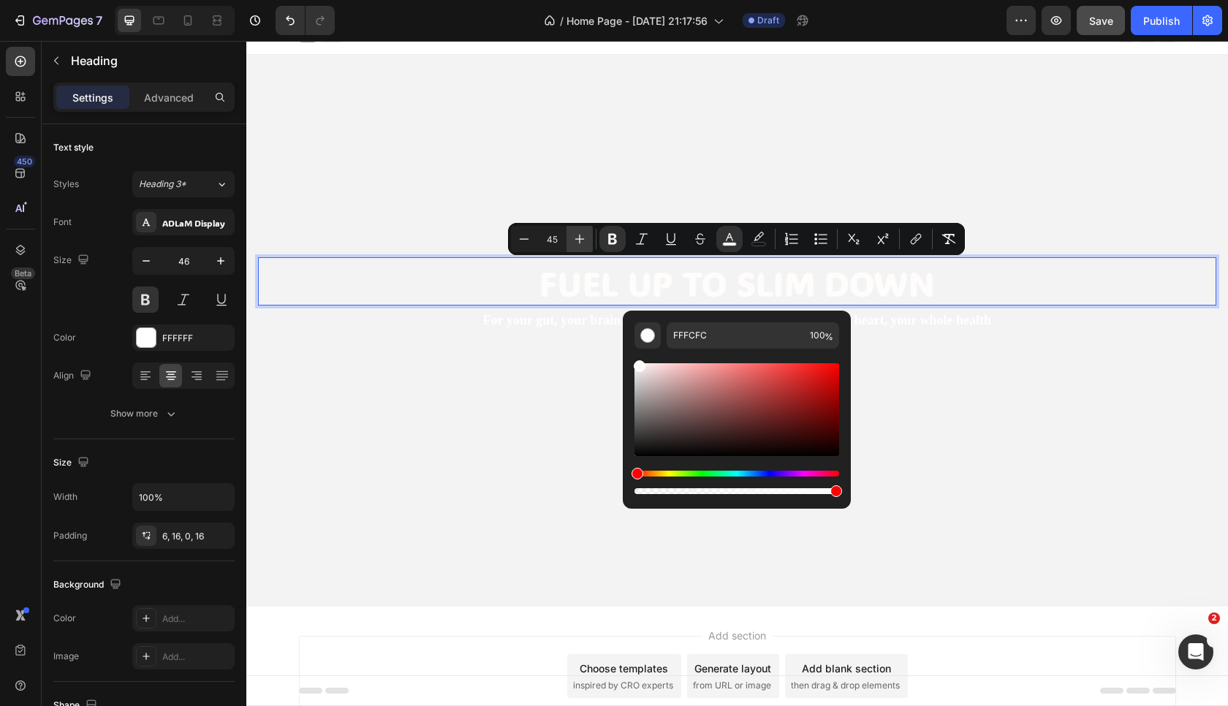
click at [587, 238] on icon "Editor contextual toolbar" at bounding box center [579, 239] width 15 height 15
type input "50"
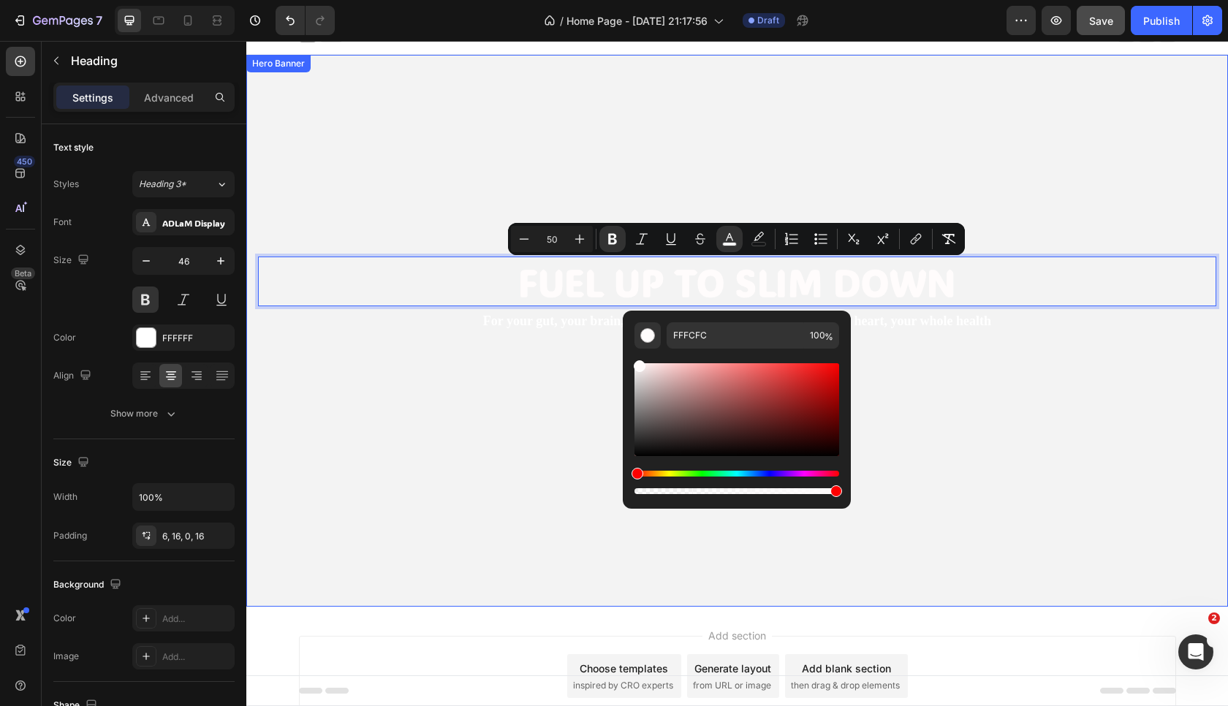
click at [572, 406] on div "Fuel Up to Slim Down Heading 2 For your gut, your brain, your muscles, your ski…" at bounding box center [737, 331] width 982 height 155
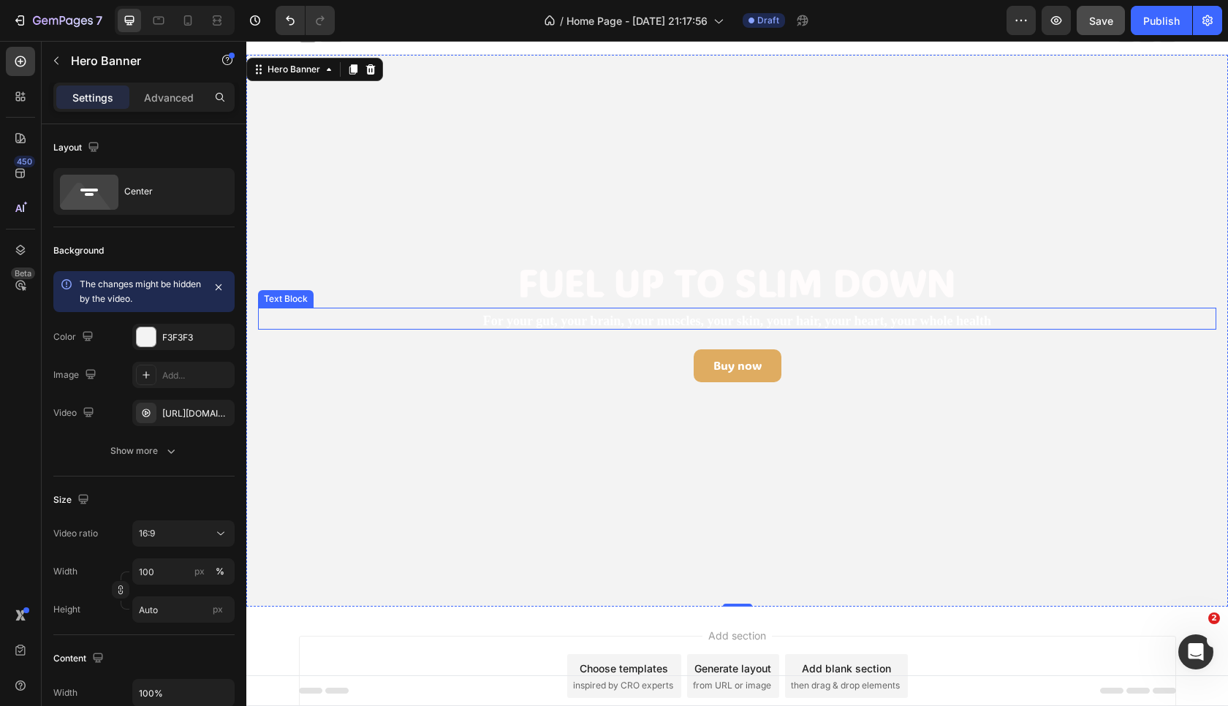
click at [716, 317] on p "For your gut, your brain, your muscles, your skin, your hair, your heart, your …" at bounding box center [737, 321] width 935 height 17
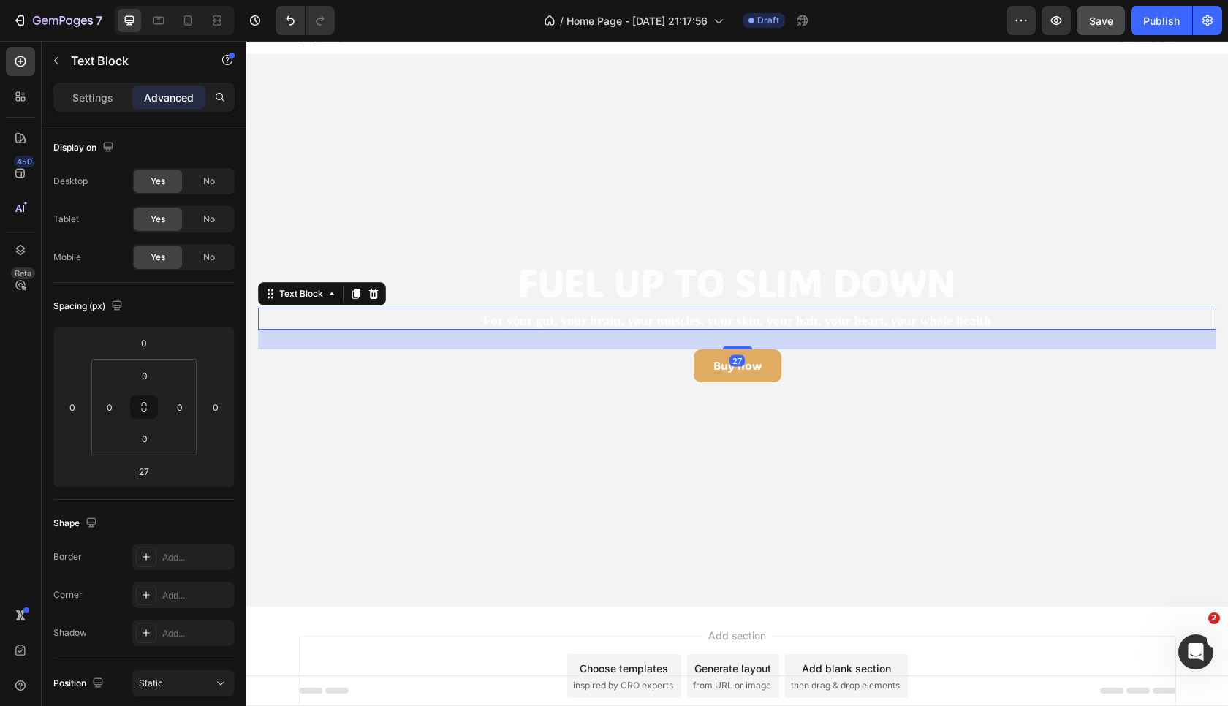
click at [716, 317] on p "For your gut, your brain, your muscles, your skin, your hair, your heart, your …" at bounding box center [737, 321] width 935 height 17
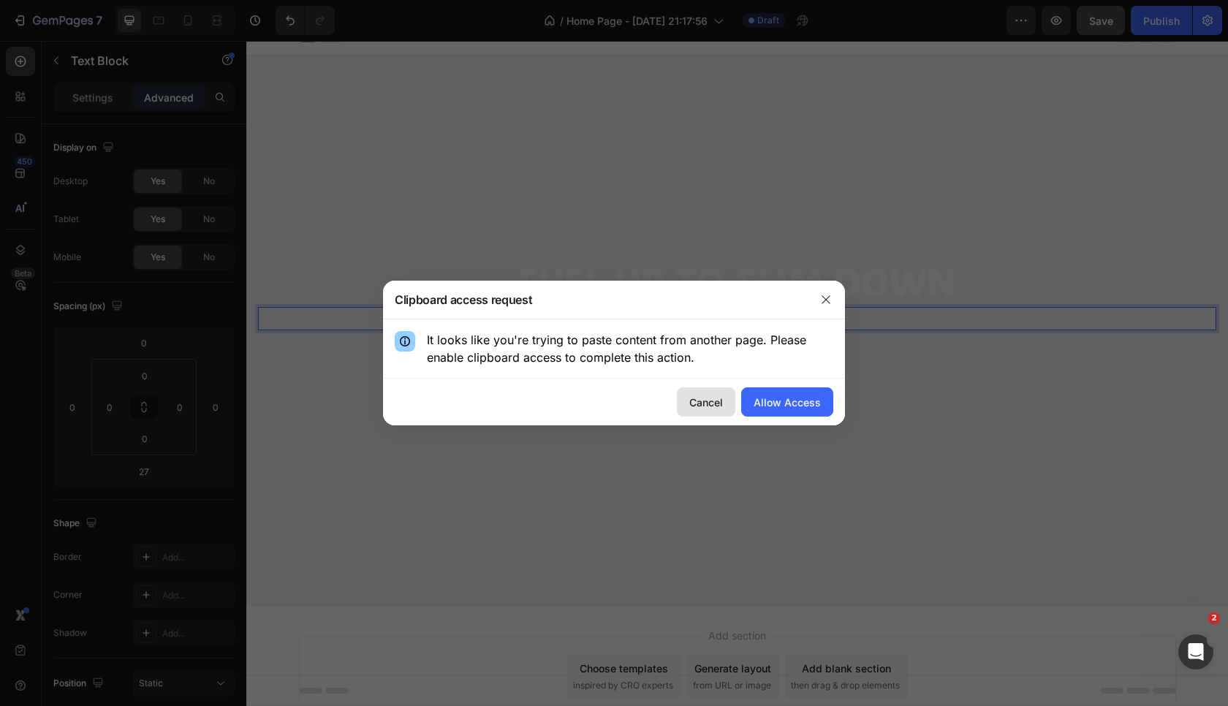
click at [722, 401] on div "Cancel" at bounding box center [706, 402] width 34 height 15
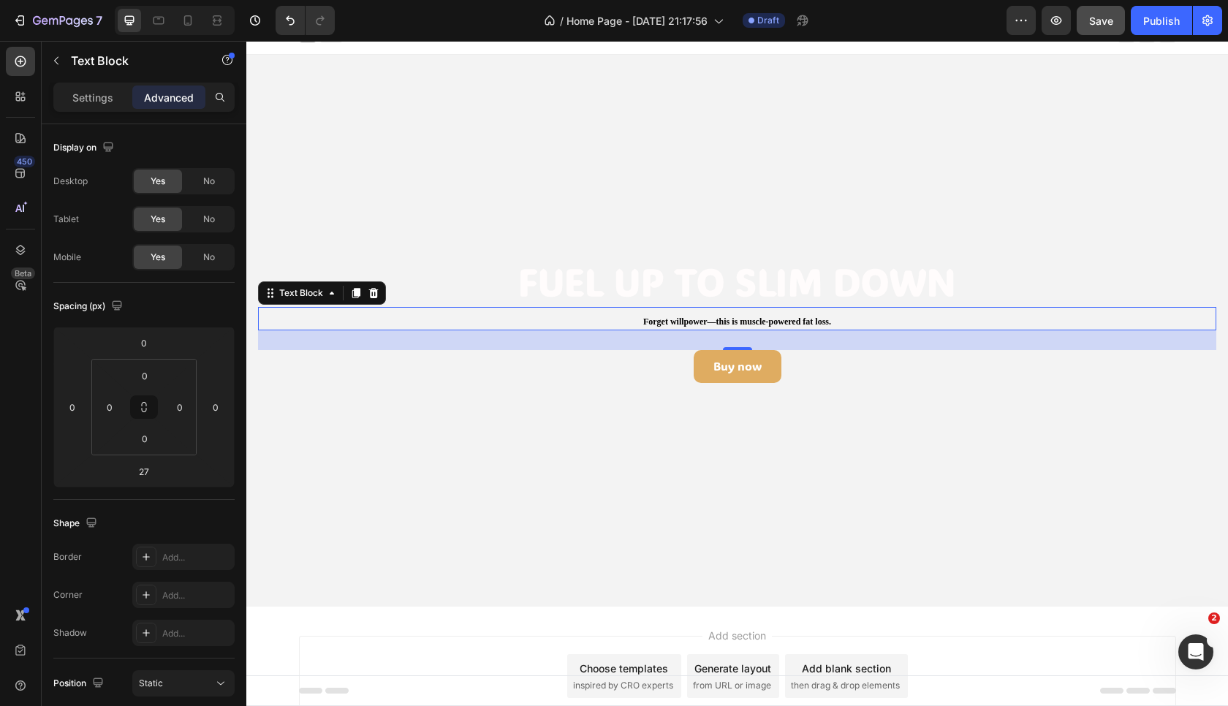
click at [705, 321] on span "Forget willpower—this is muscle-powered fat loss." at bounding box center [737, 322] width 188 height 10
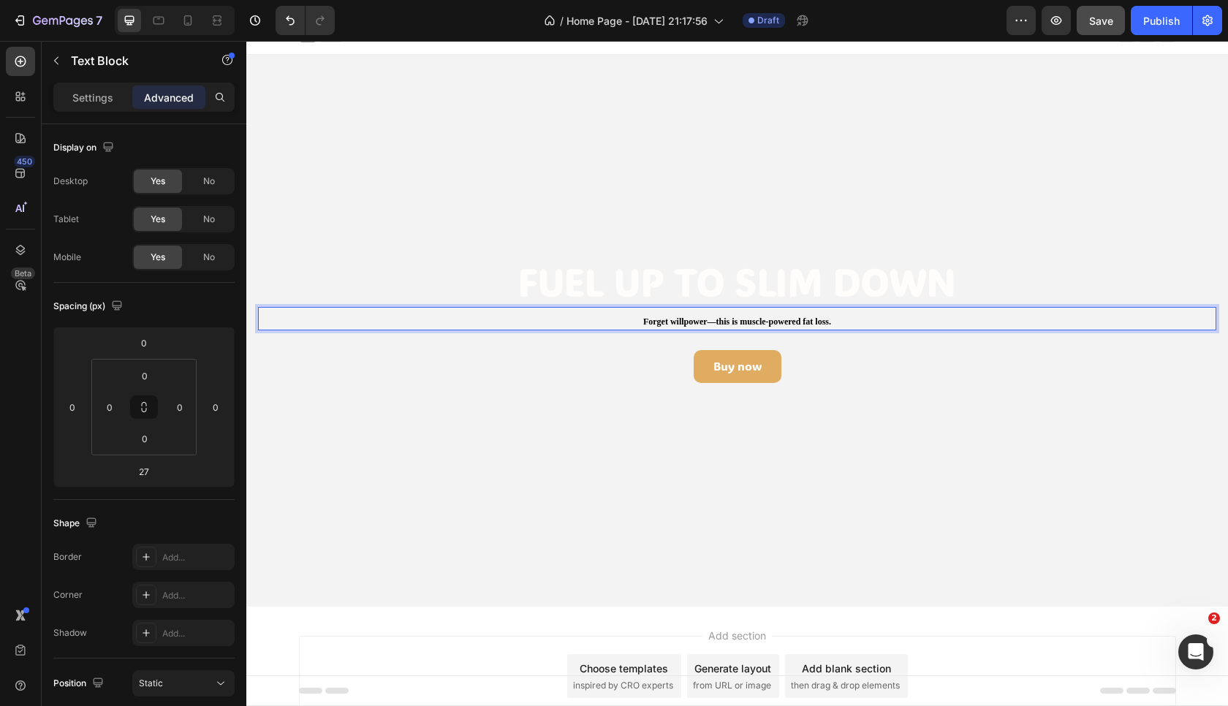
click at [705, 321] on span "Forget willpower—this is muscle-powered fat loss." at bounding box center [737, 322] width 188 height 10
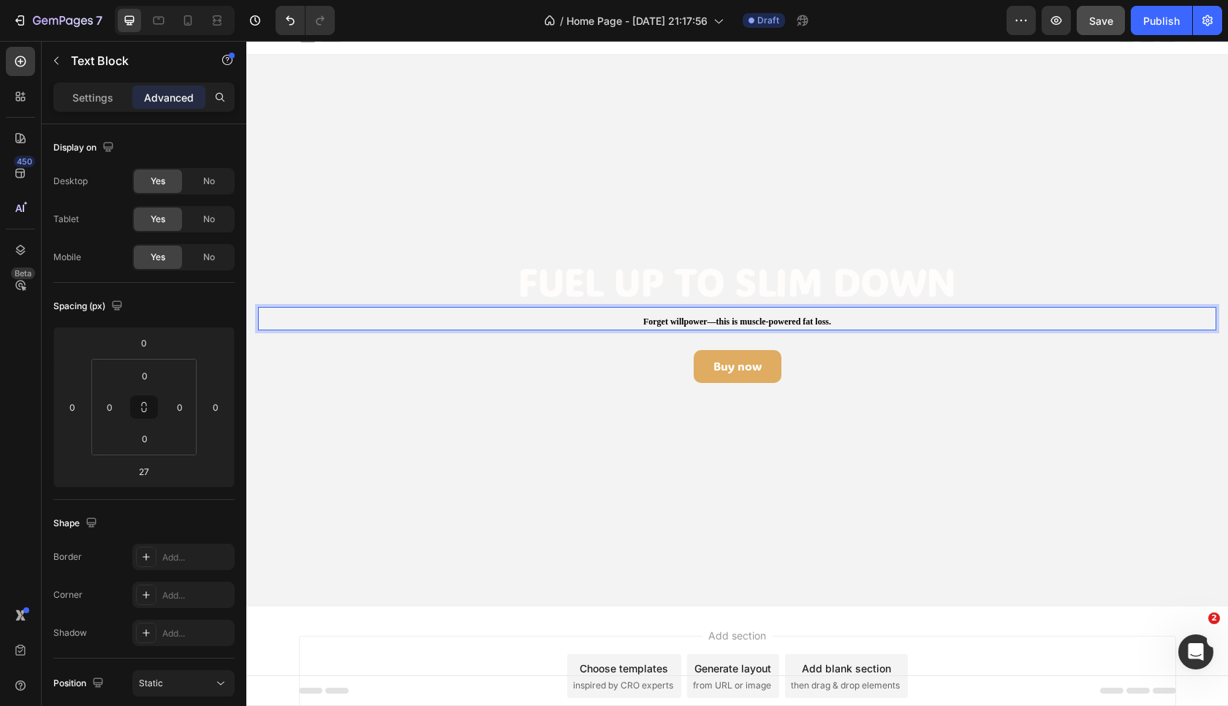
click at [705, 321] on span "Forget willpower—this is muscle-powered fat loss." at bounding box center [737, 322] width 188 height 10
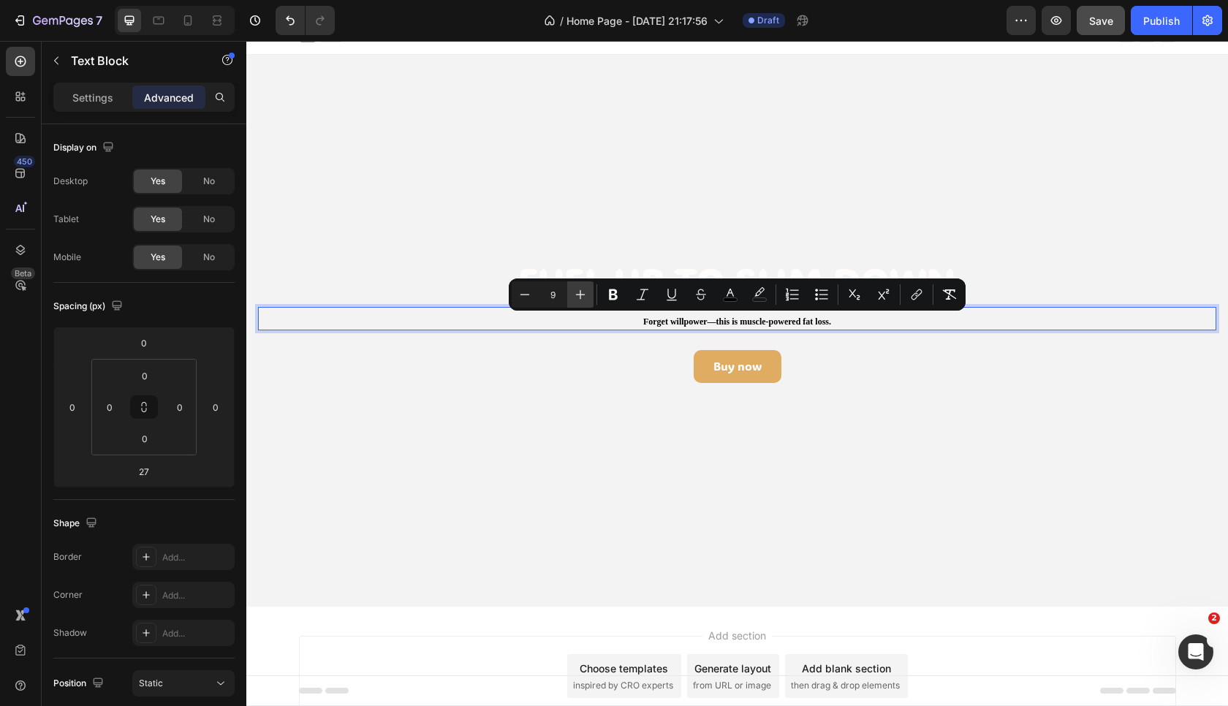
click at [587, 293] on icon "Editor contextual toolbar" at bounding box center [580, 294] width 15 height 15
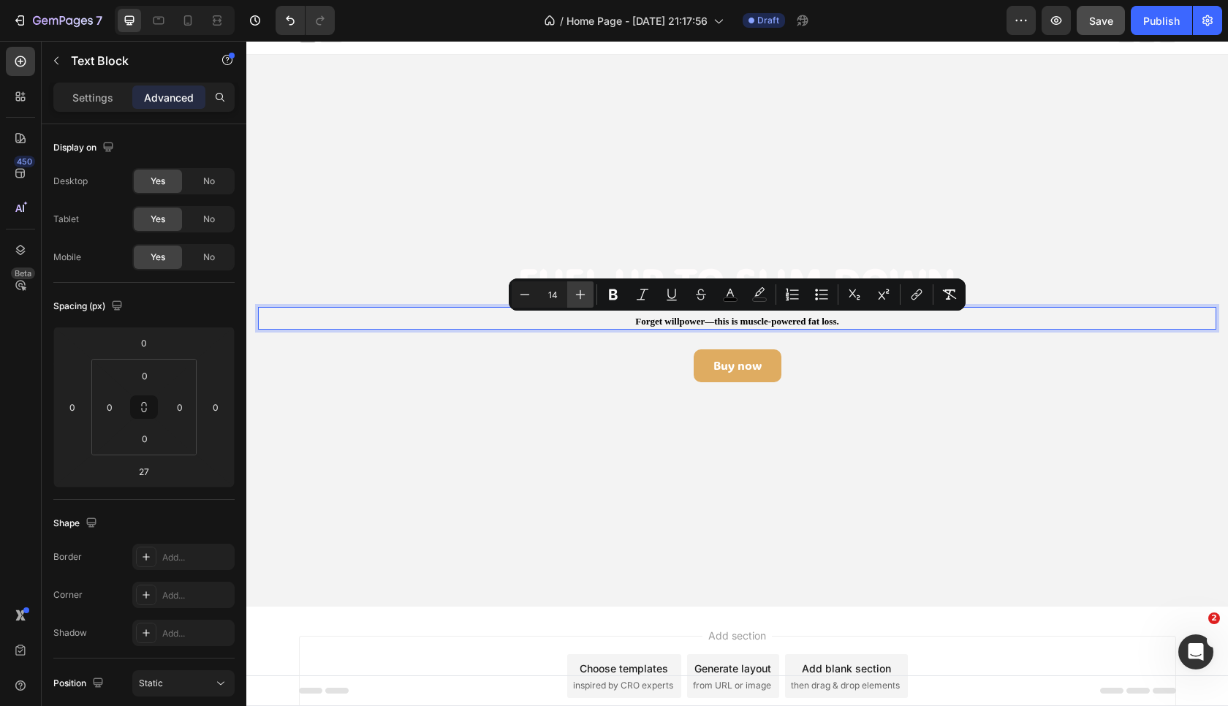
click at [587, 293] on icon "Editor contextual toolbar" at bounding box center [580, 294] width 15 height 15
type input "18"
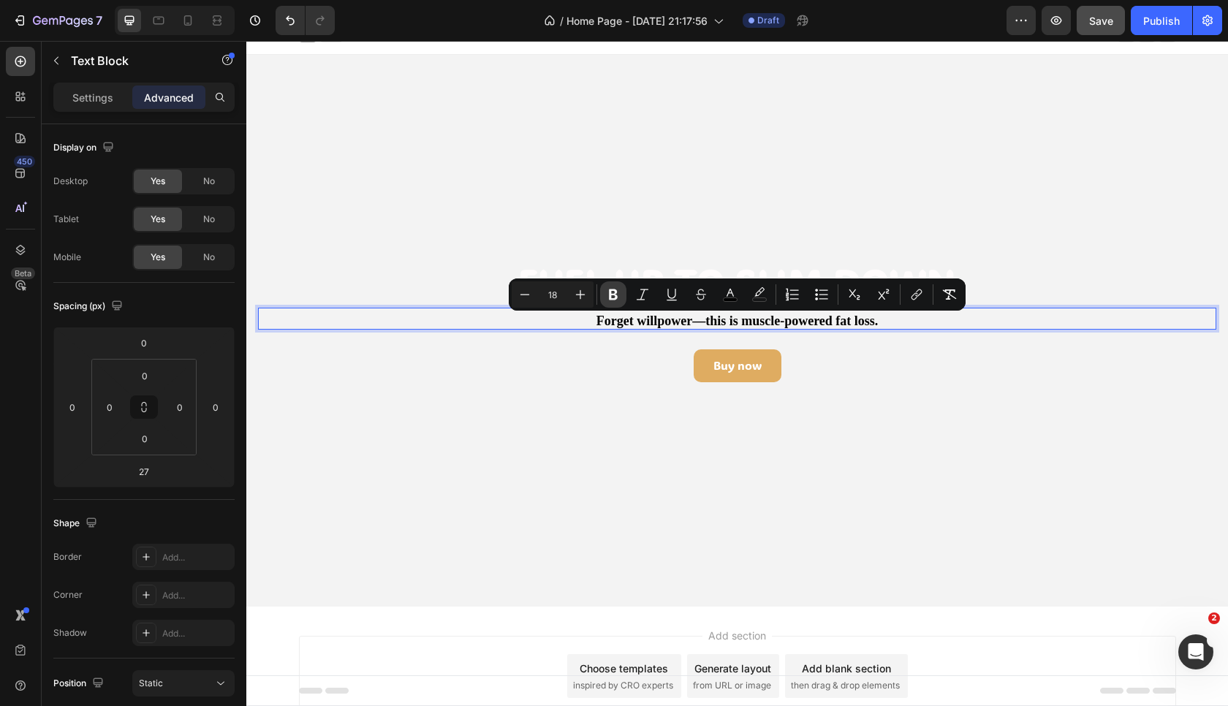
click at [616, 295] on icon "Editor contextual toolbar" at bounding box center [613, 294] width 15 height 15
click at [730, 298] on rect "Editor contextual toolbar" at bounding box center [731, 300] width 14 height 4
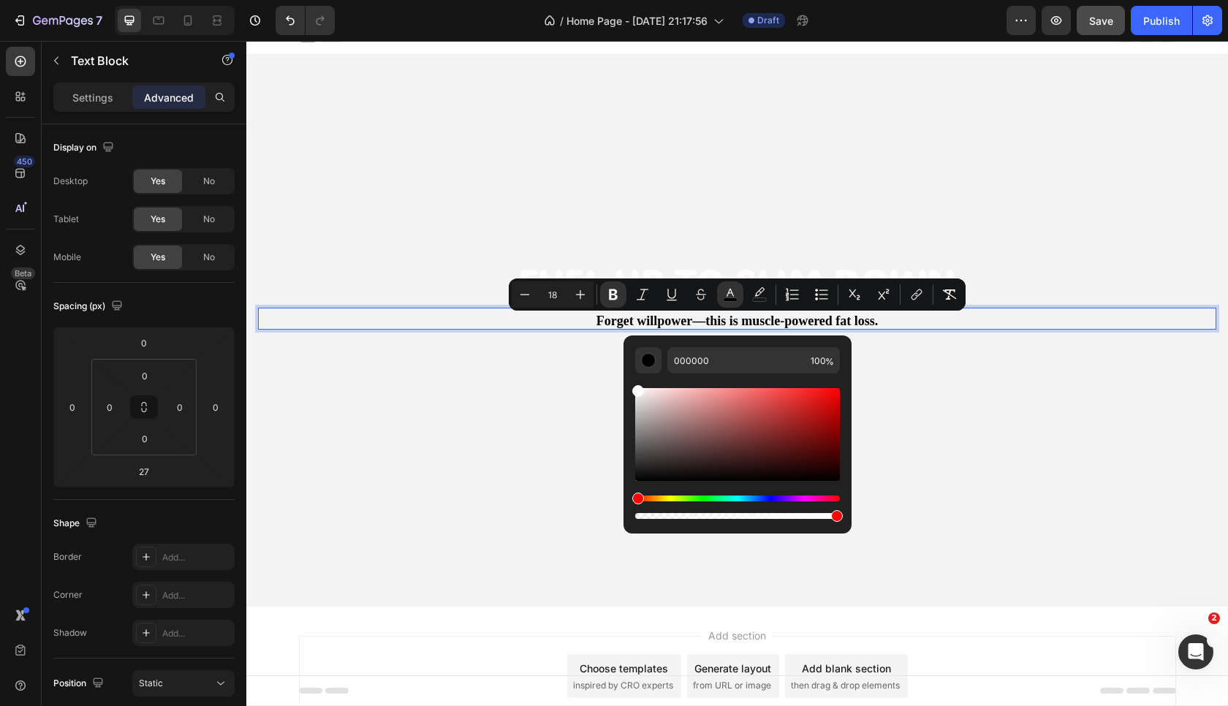
drag, startPoint x: 638, startPoint y: 481, endPoint x: 632, endPoint y: 369, distance: 112.0
click at [632, 369] on div "000000 100 %" at bounding box center [738, 429] width 228 height 186
type input "FFFFFF"
click at [704, 322] on strong "Forget willpower—this is muscle-powered fat loss." at bounding box center [738, 321] width 282 height 15
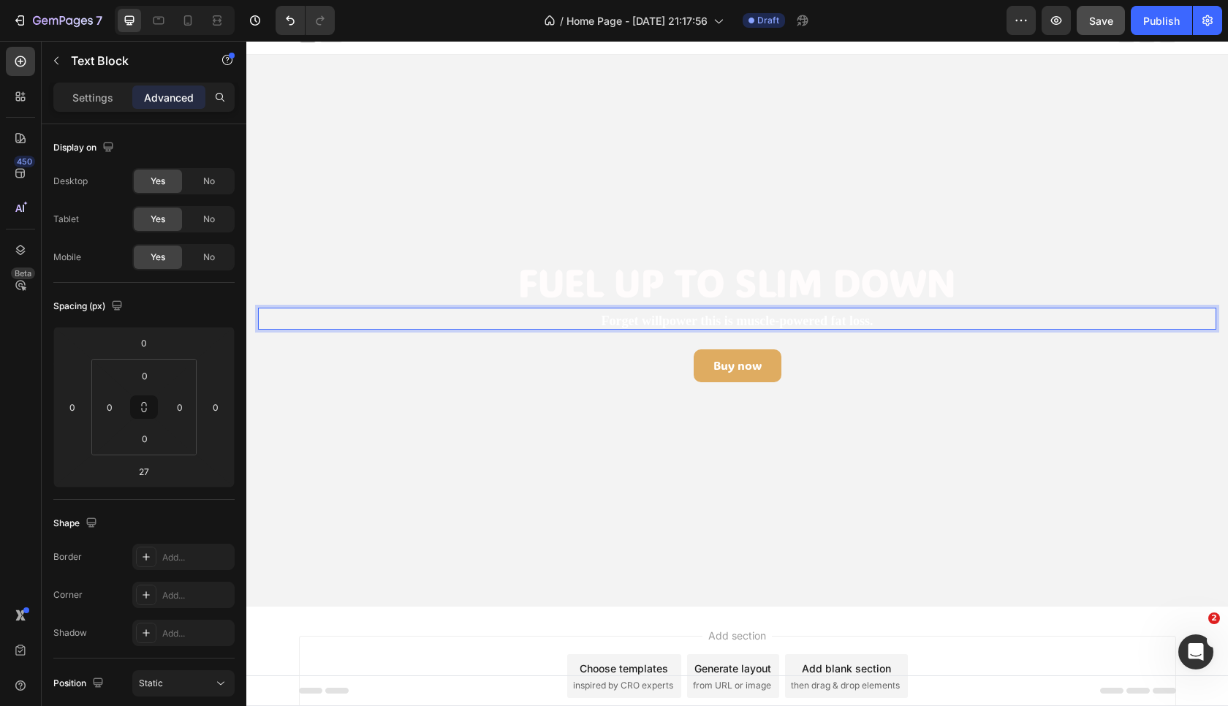
click at [740, 323] on strong "Forget willpower this is muscle-powered fat loss." at bounding box center [738, 321] width 272 height 15
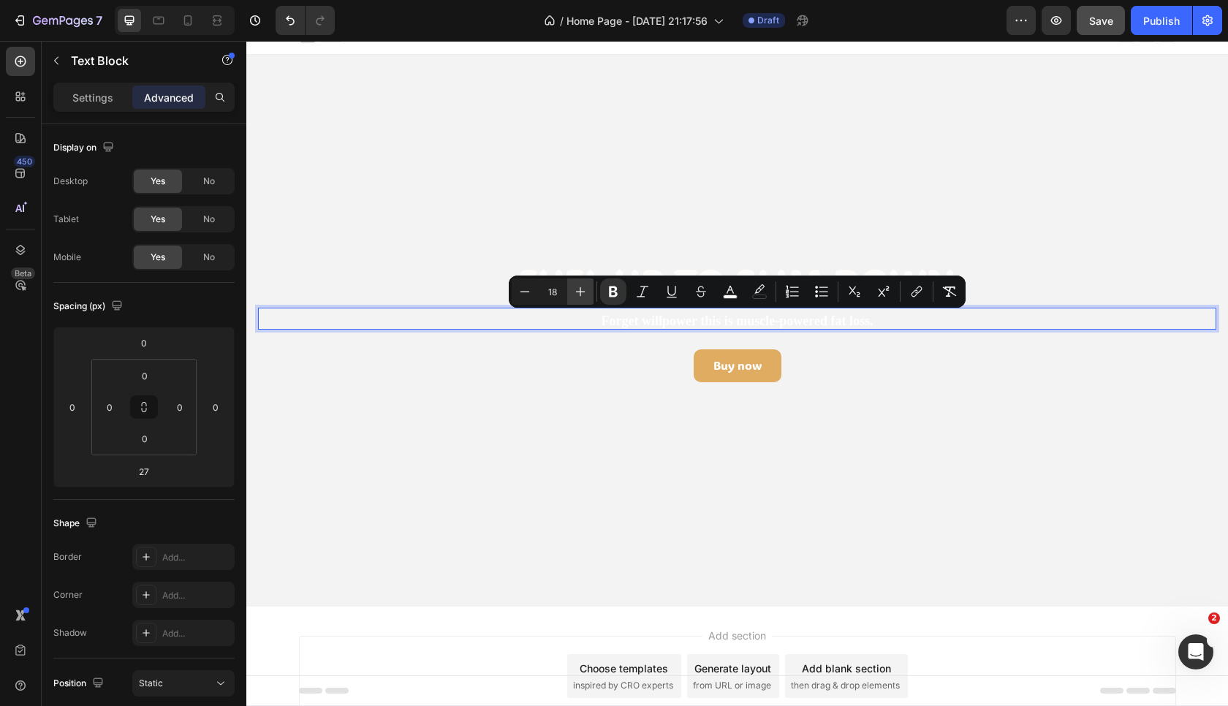
click at [582, 289] on icon "Editor contextual toolbar" at bounding box center [580, 291] width 15 height 15
click at [759, 298] on rect "Editor contextual toolbar" at bounding box center [760, 297] width 14 height 4
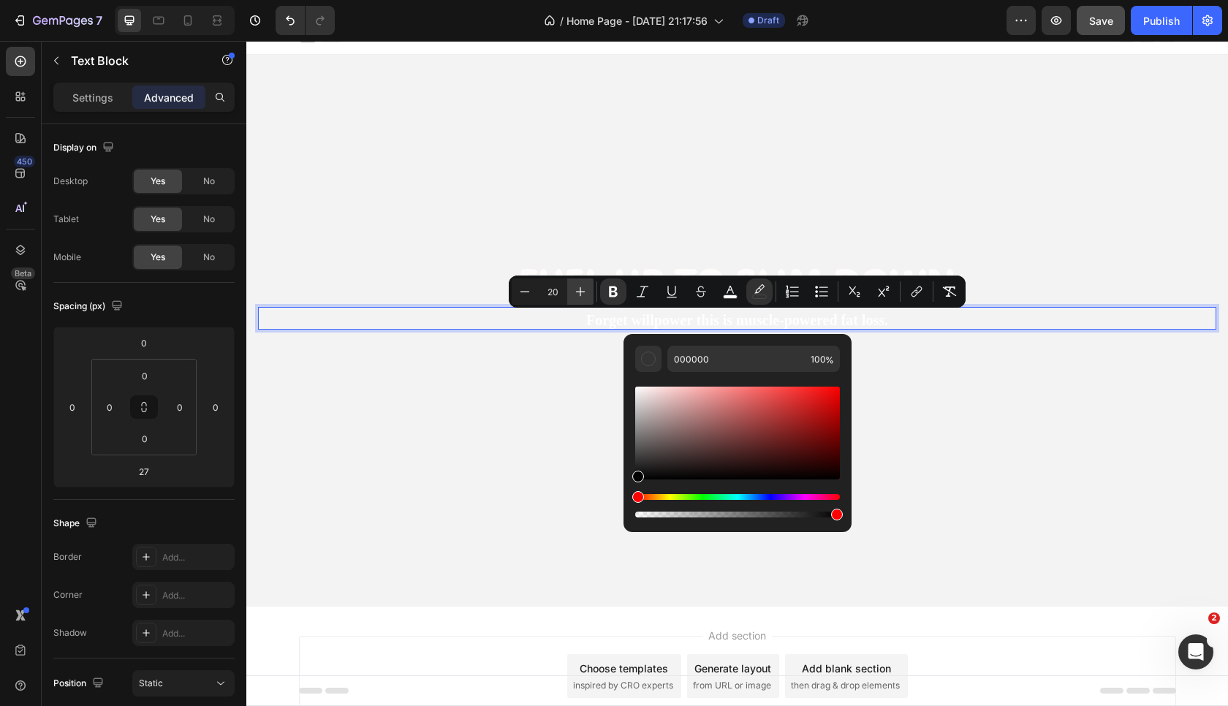
click at [581, 294] on icon "Editor contextual toolbar" at bounding box center [580, 291] width 15 height 15
type input "22"
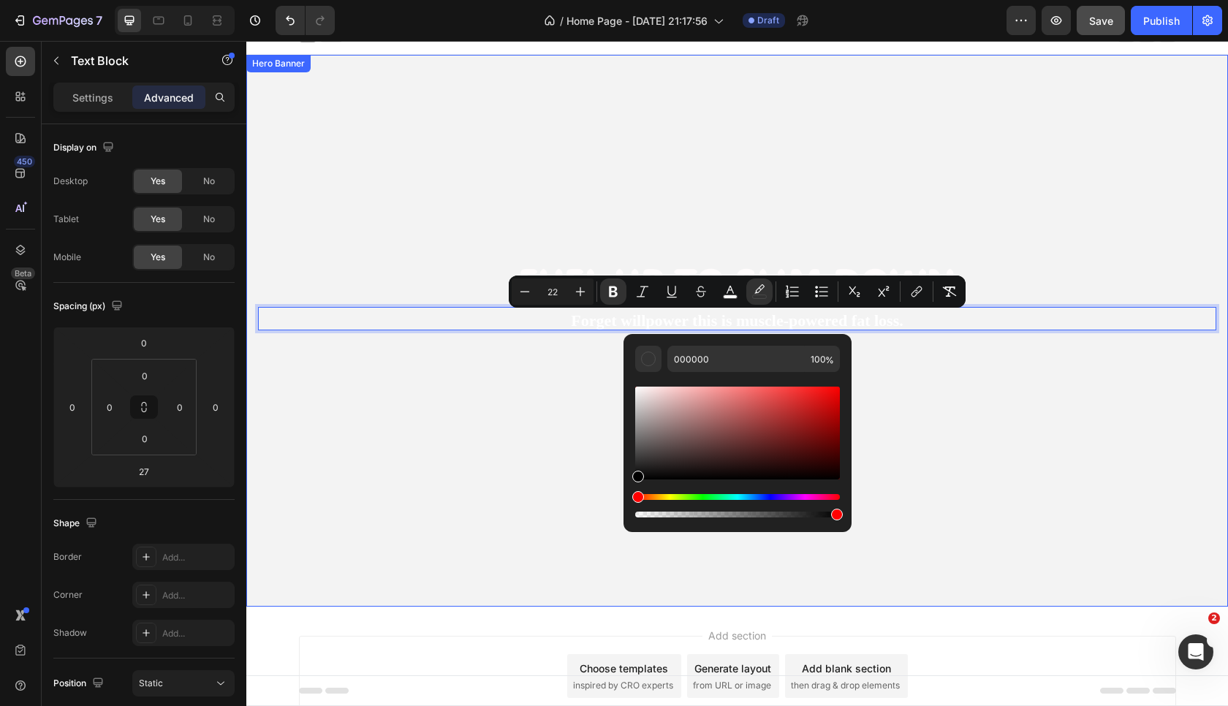
click at [536, 434] on video "Background Image" at bounding box center [737, 331] width 982 height 552
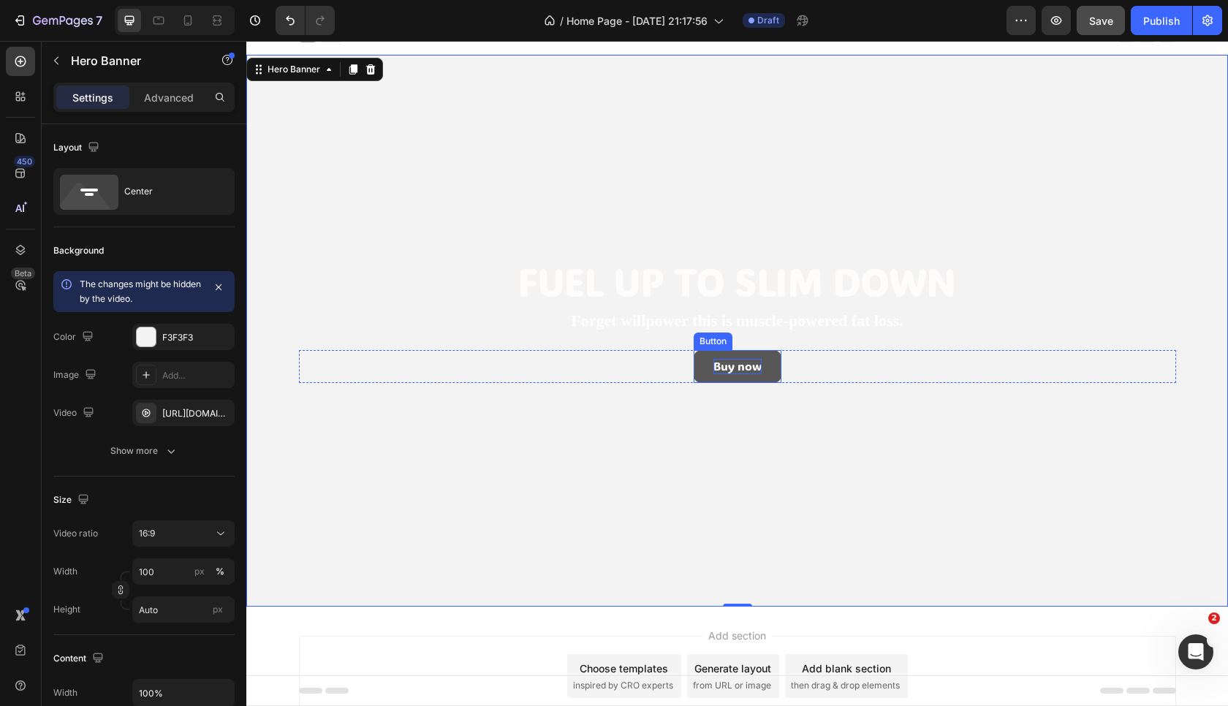
click at [758, 369] on p "Buy now" at bounding box center [738, 366] width 48 height 15
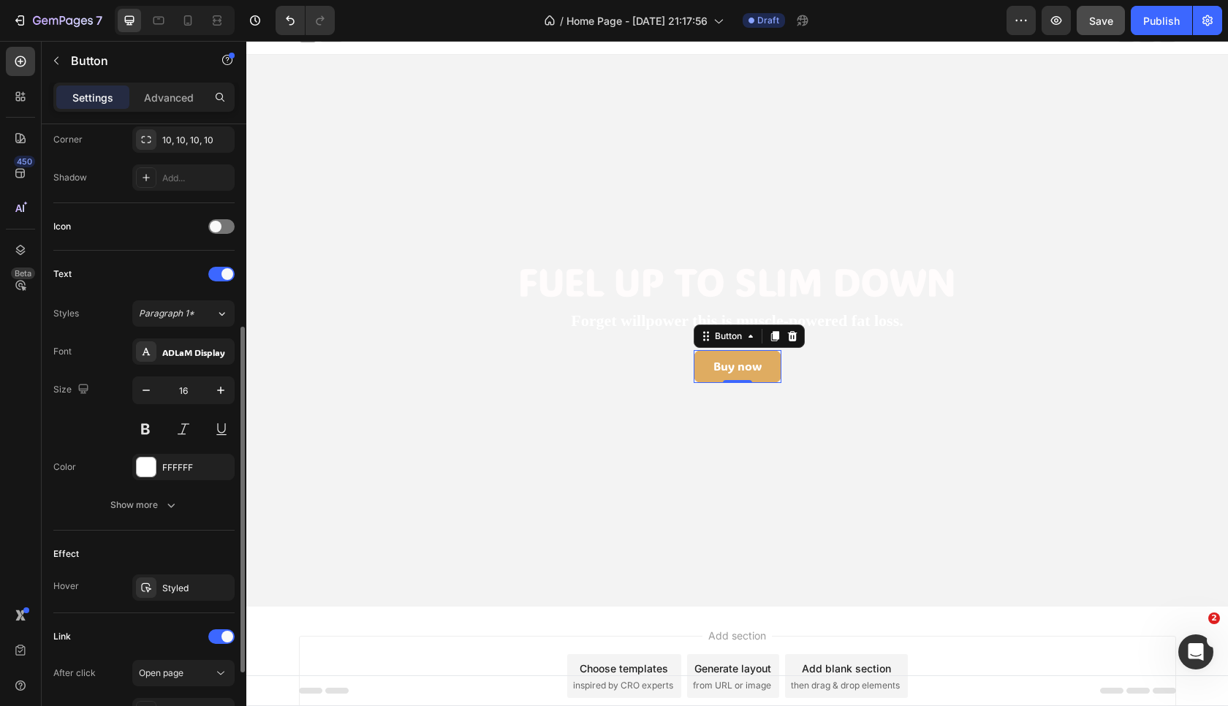
scroll to position [363, 0]
click at [221, 393] on icon "button" at bounding box center [220, 388] width 7 height 7
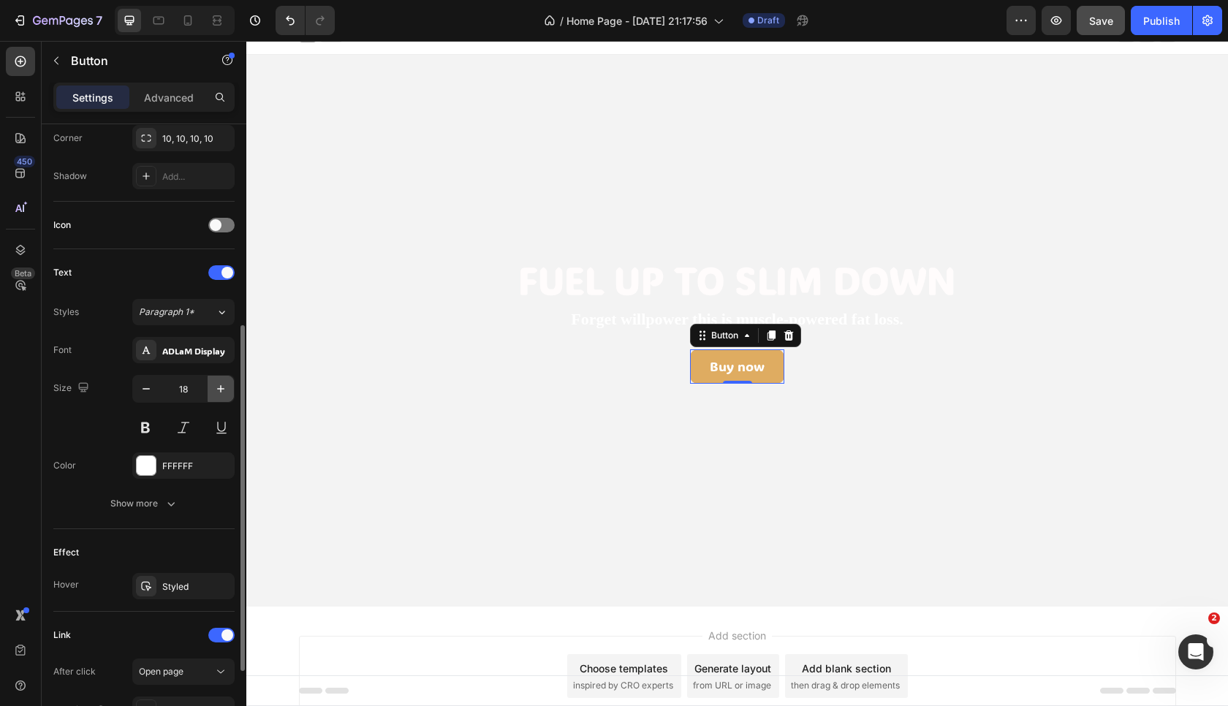
click at [221, 393] on icon "button" at bounding box center [220, 388] width 7 height 7
type input "20"
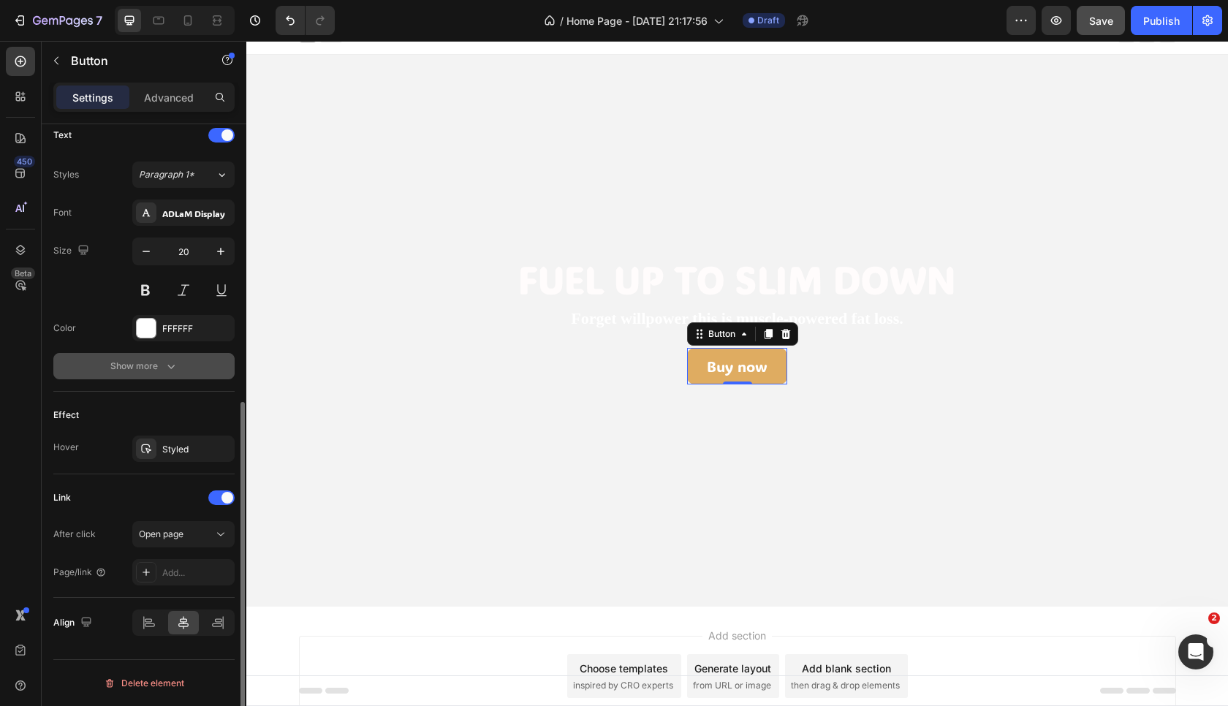
click at [169, 376] on button "Show more" at bounding box center [143, 366] width 181 height 26
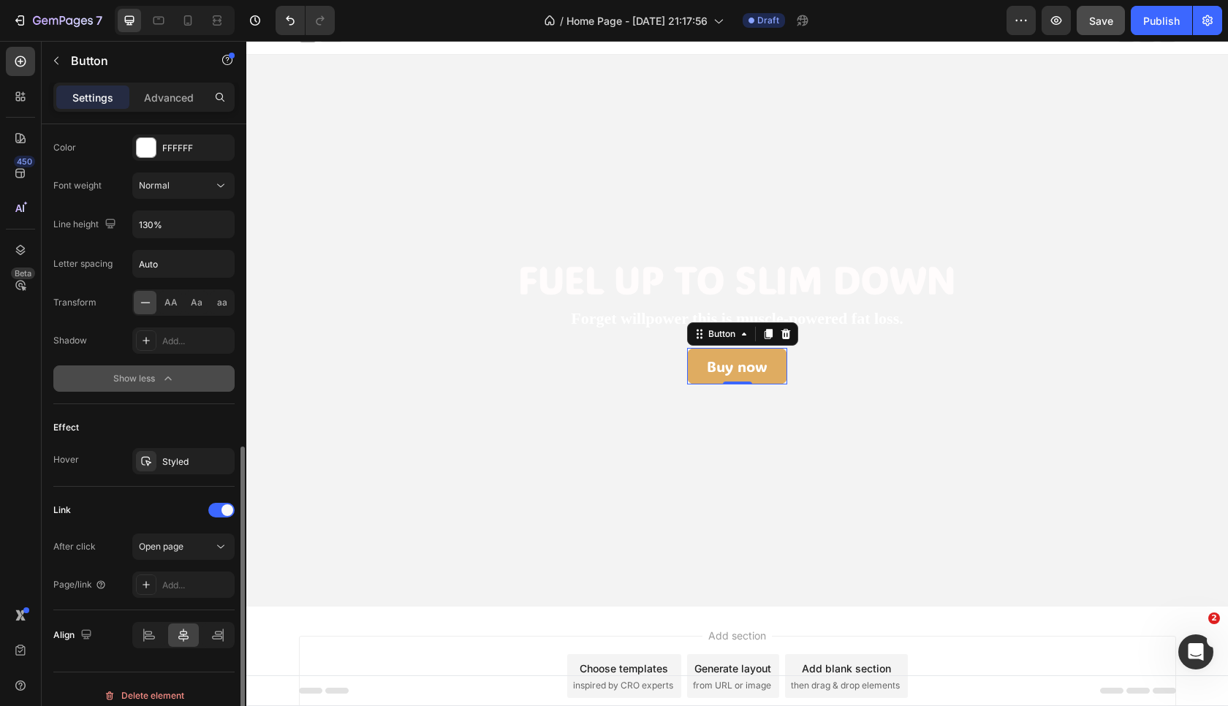
scroll to position [694, 0]
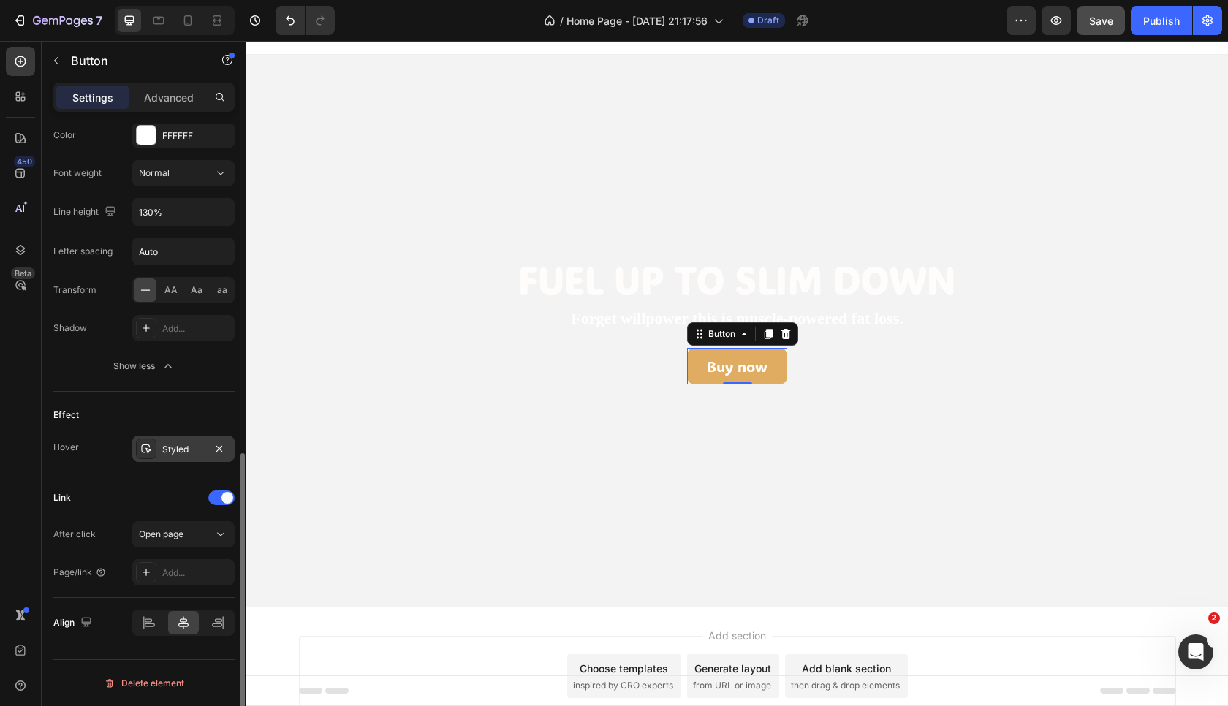
click at [183, 453] on div "Styled" at bounding box center [183, 449] width 42 height 13
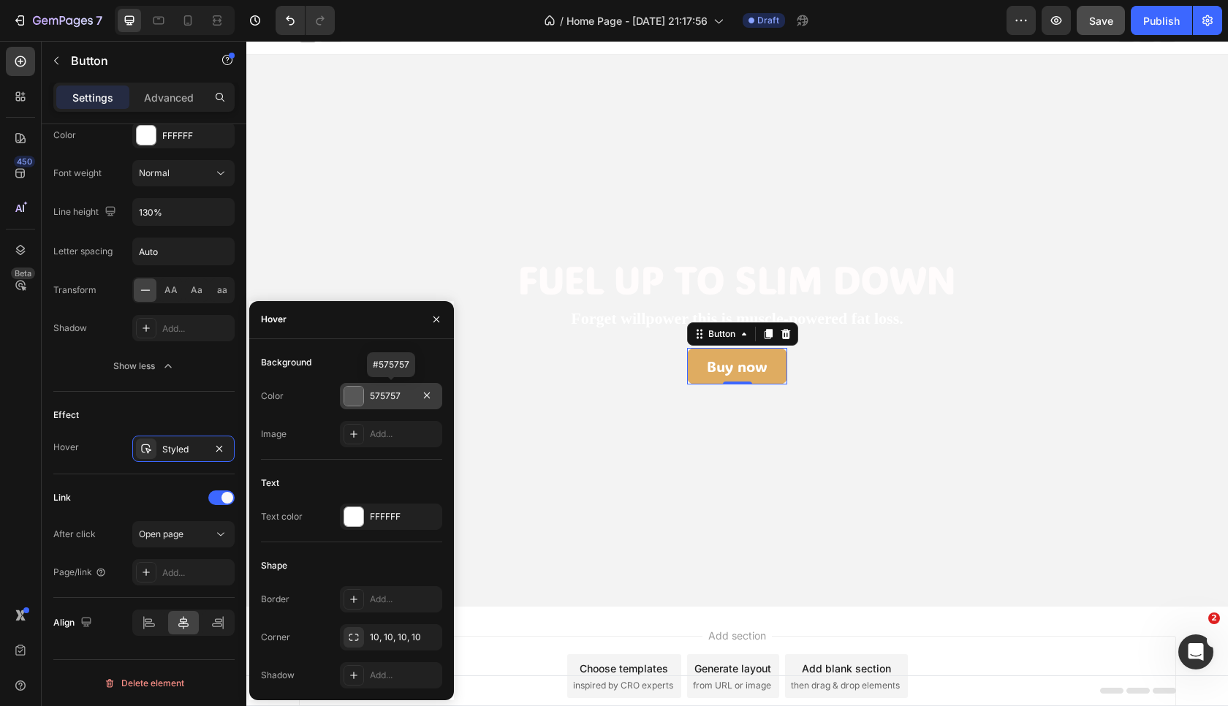
click at [347, 399] on div at bounding box center [353, 396] width 19 height 19
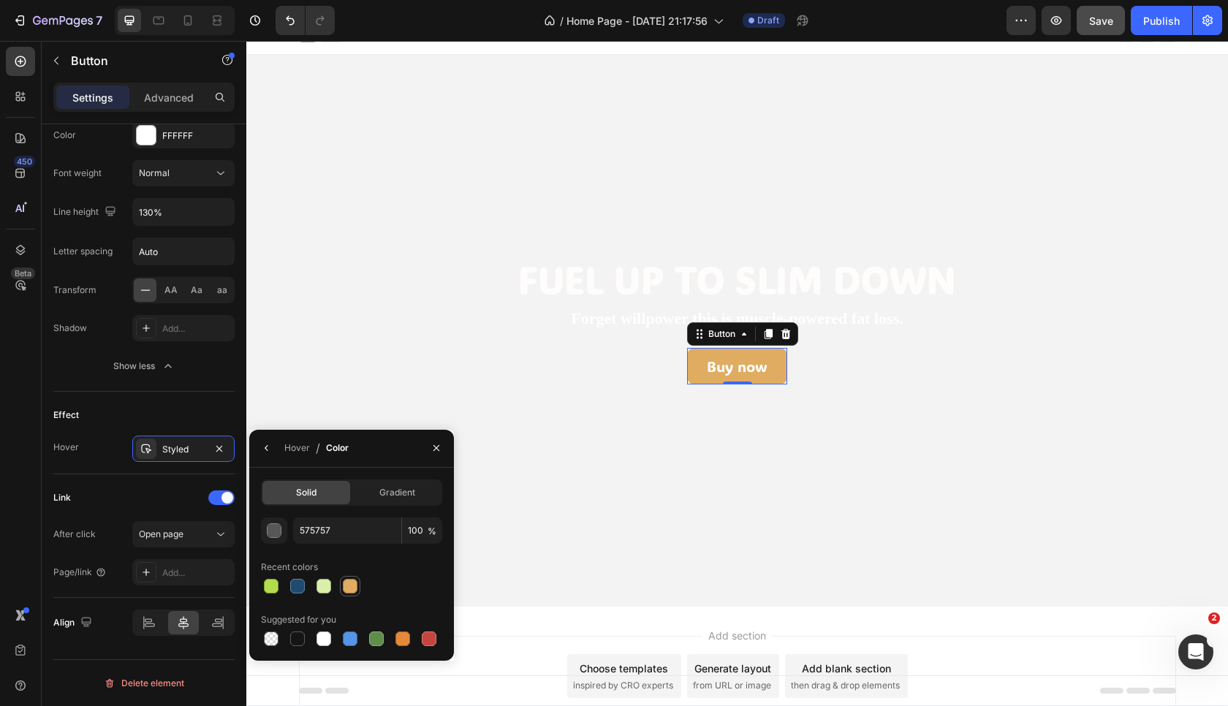
click at [352, 589] on div at bounding box center [350, 586] width 15 height 15
type input "DFAC61"
click at [273, 531] on div "button" at bounding box center [275, 531] width 15 height 15
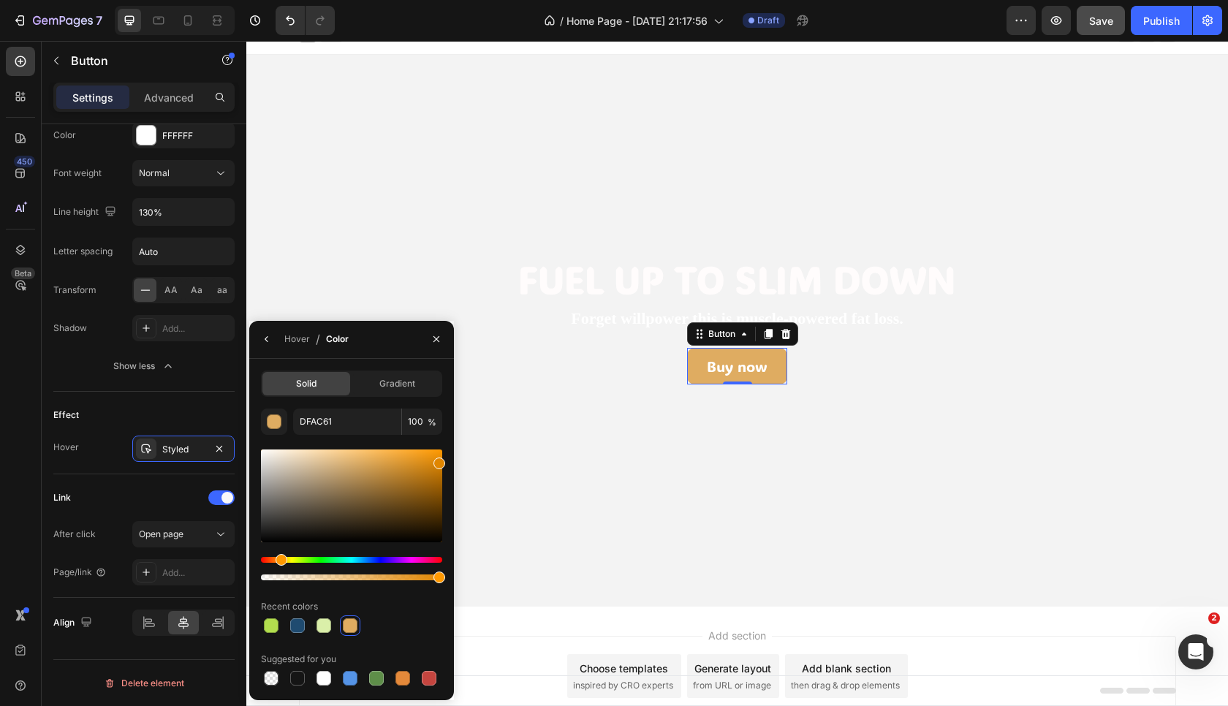
drag, startPoint x: 368, startPoint y: 462, endPoint x: 450, endPoint y: 454, distance: 82.3
click at [450, 454] on div "Solid Gradient DFAC61 100 % Recent colors Suggested for you" at bounding box center [351, 530] width 205 height 318
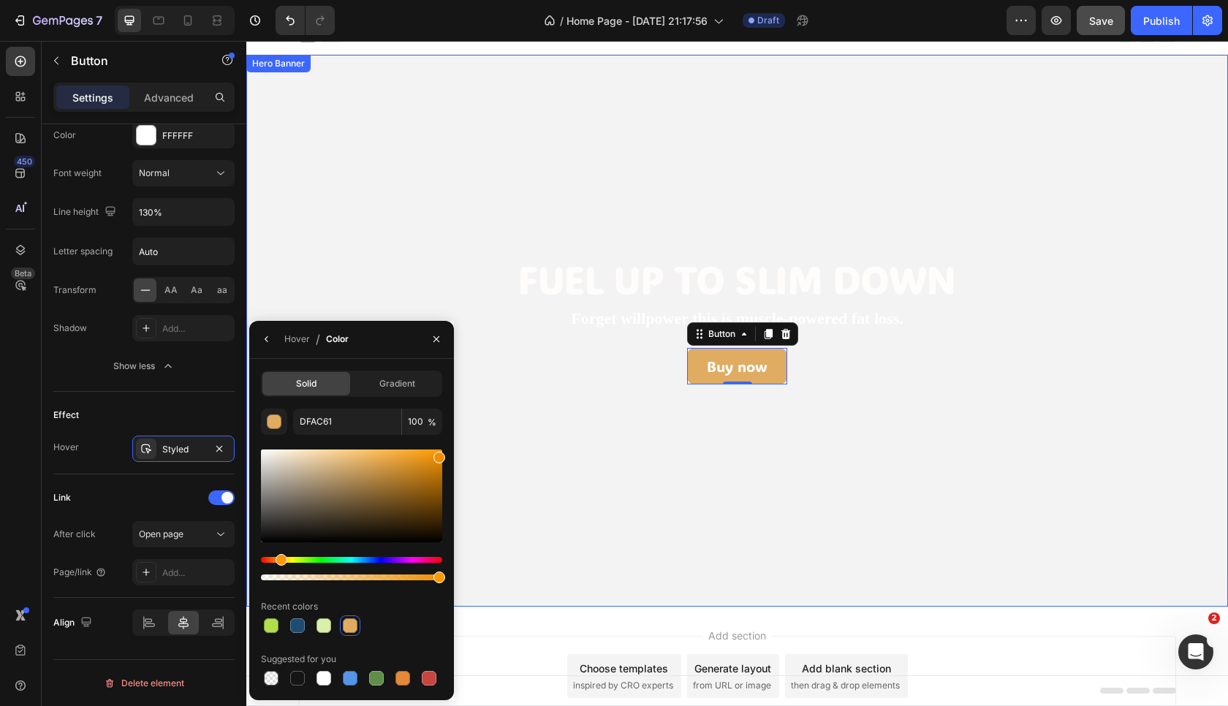
click at [625, 439] on video "Background Image" at bounding box center [737, 331] width 982 height 552
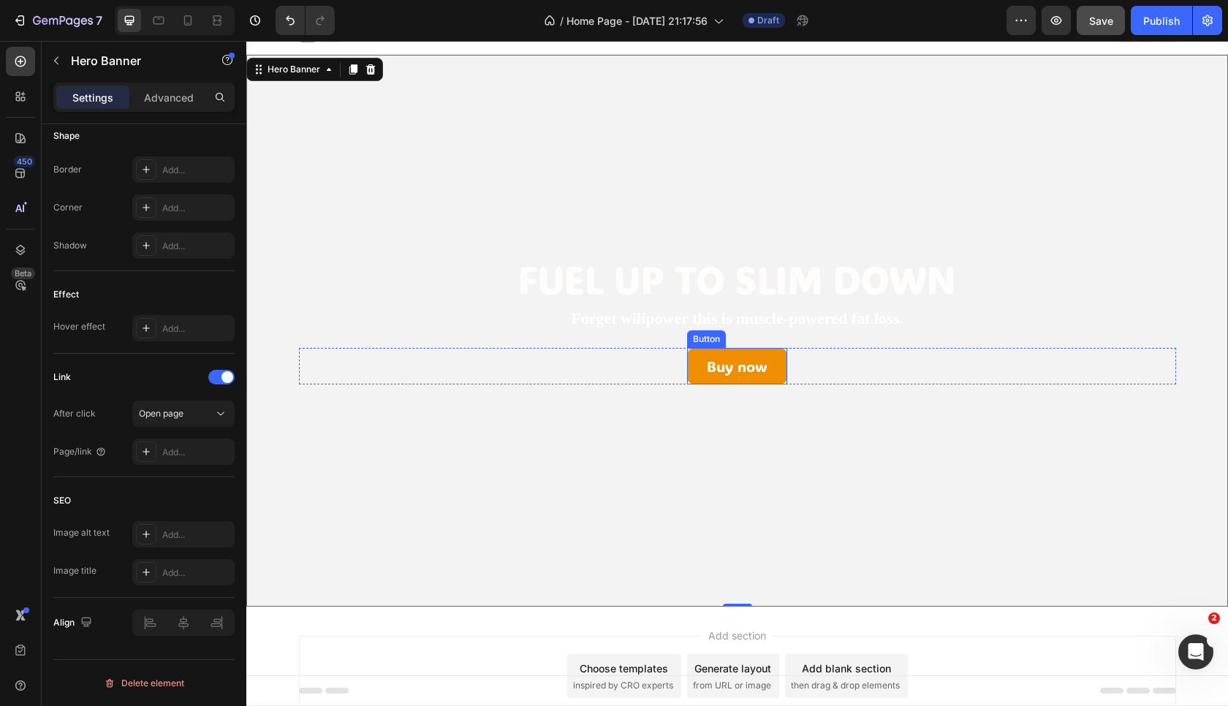
scroll to position [0, 0]
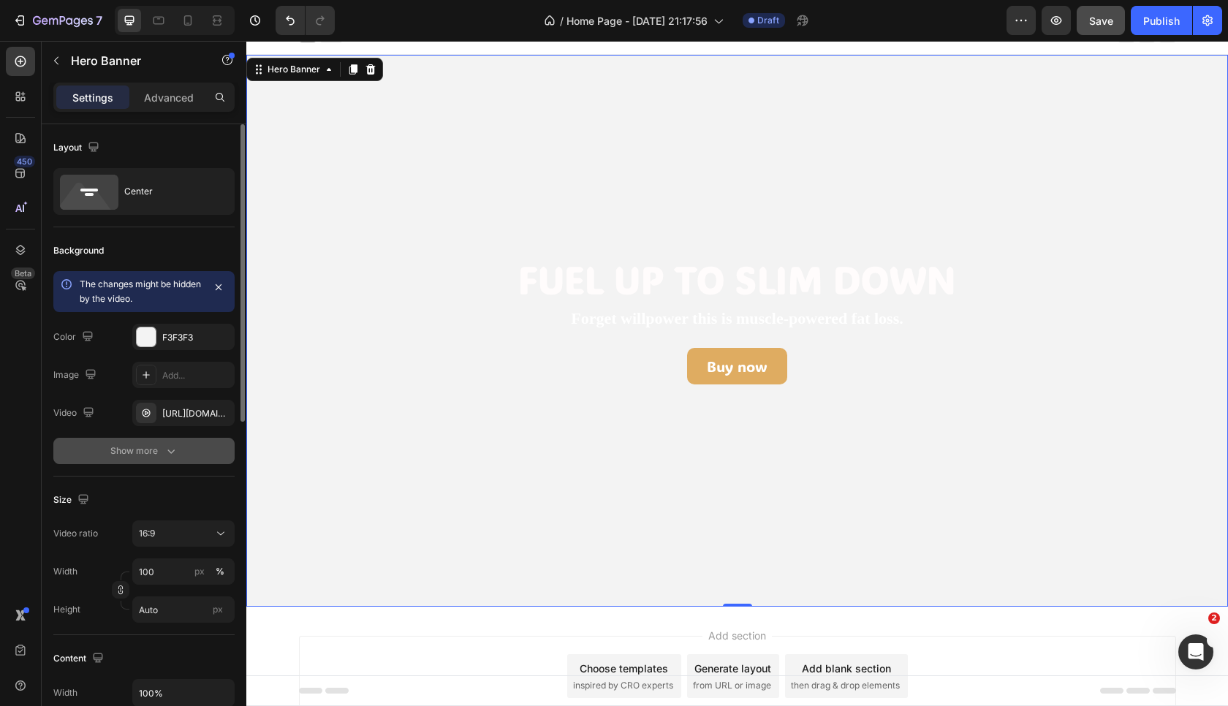
click at [152, 454] on div "Show more" at bounding box center [144, 451] width 68 height 15
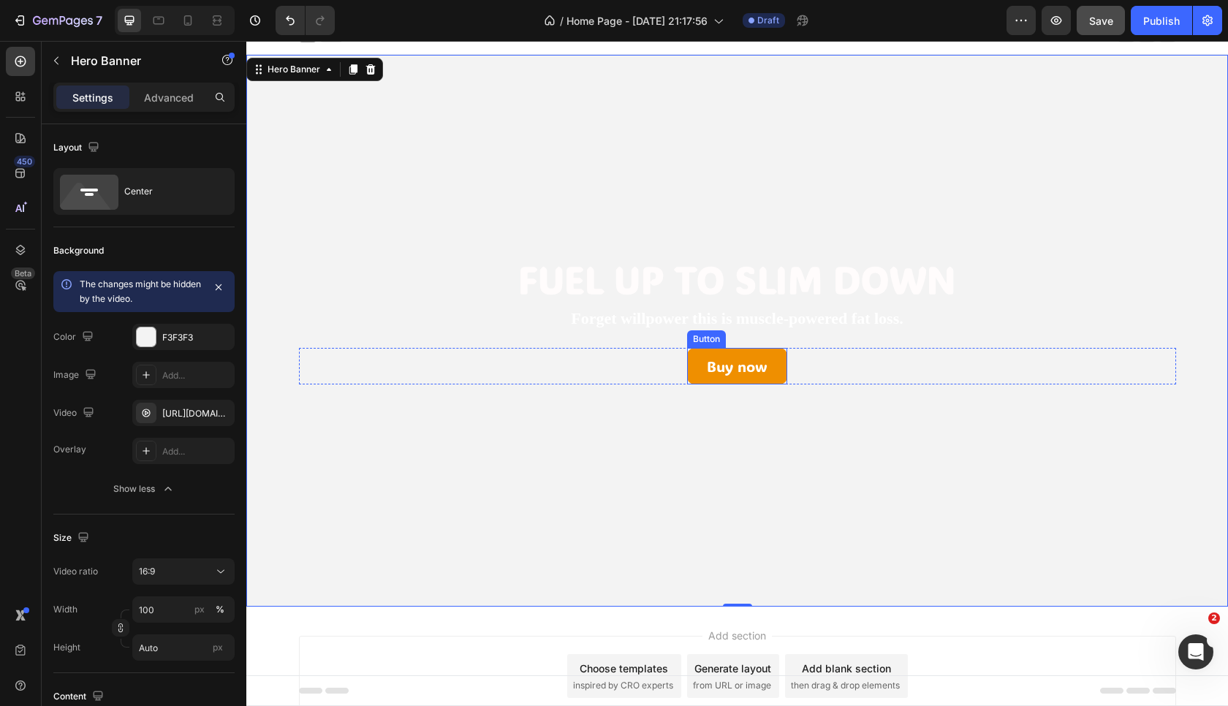
click at [704, 369] on button "Buy now" at bounding box center [737, 366] width 100 height 37
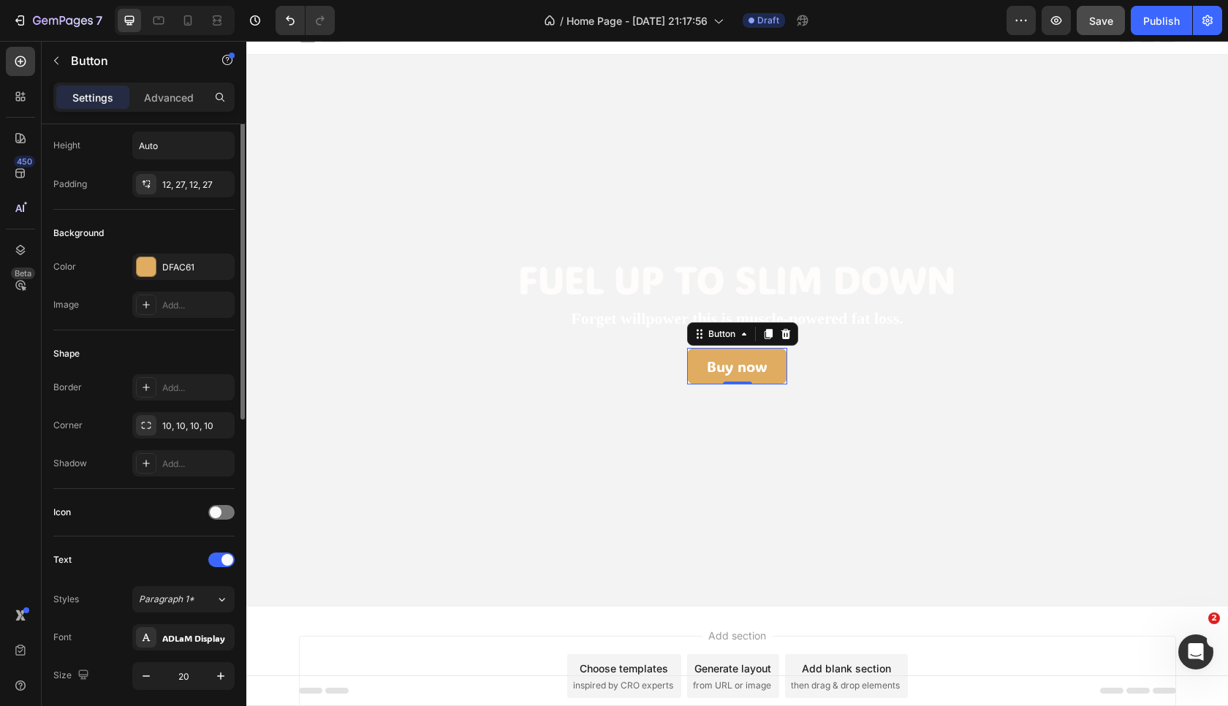
scroll to position [501, 0]
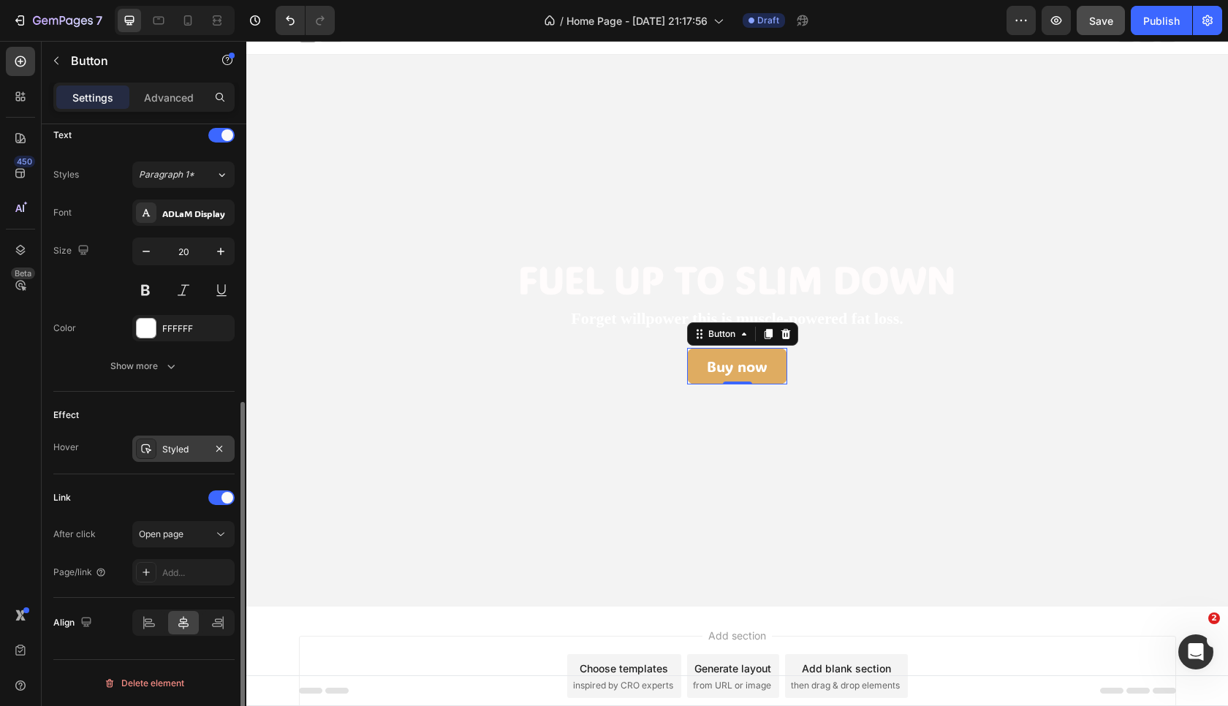
click at [151, 450] on icon at bounding box center [146, 449] width 12 height 12
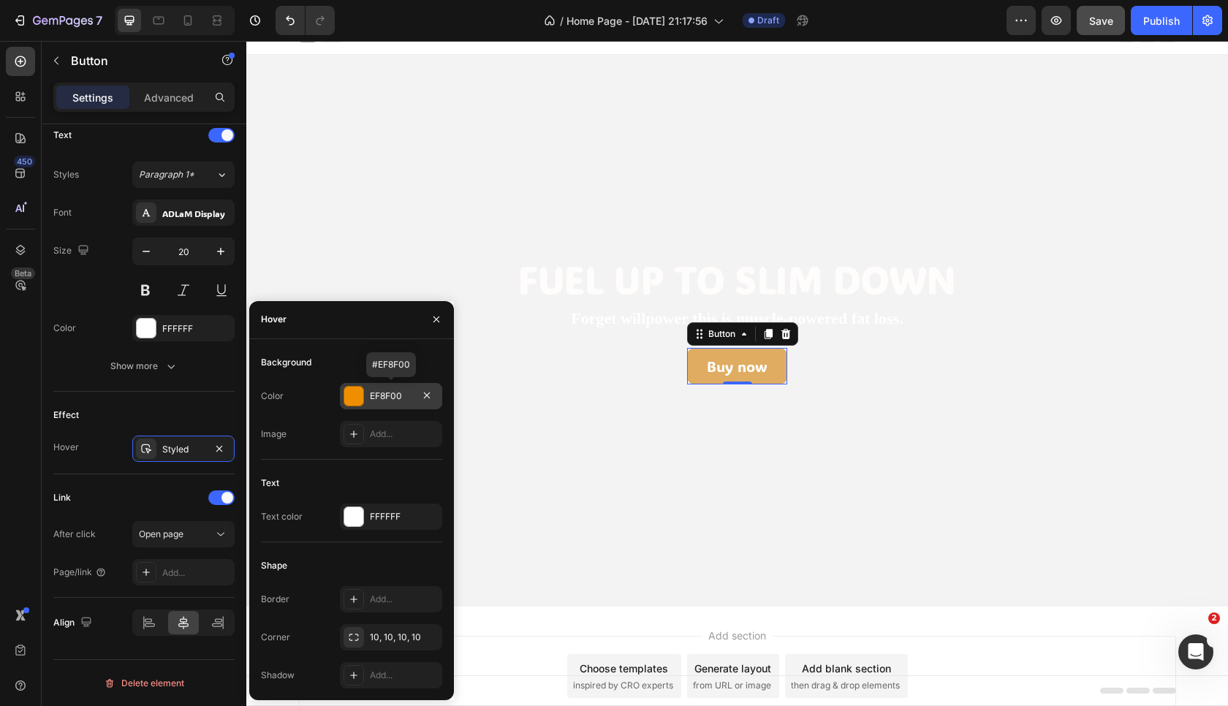
click at [354, 398] on div at bounding box center [353, 396] width 19 height 19
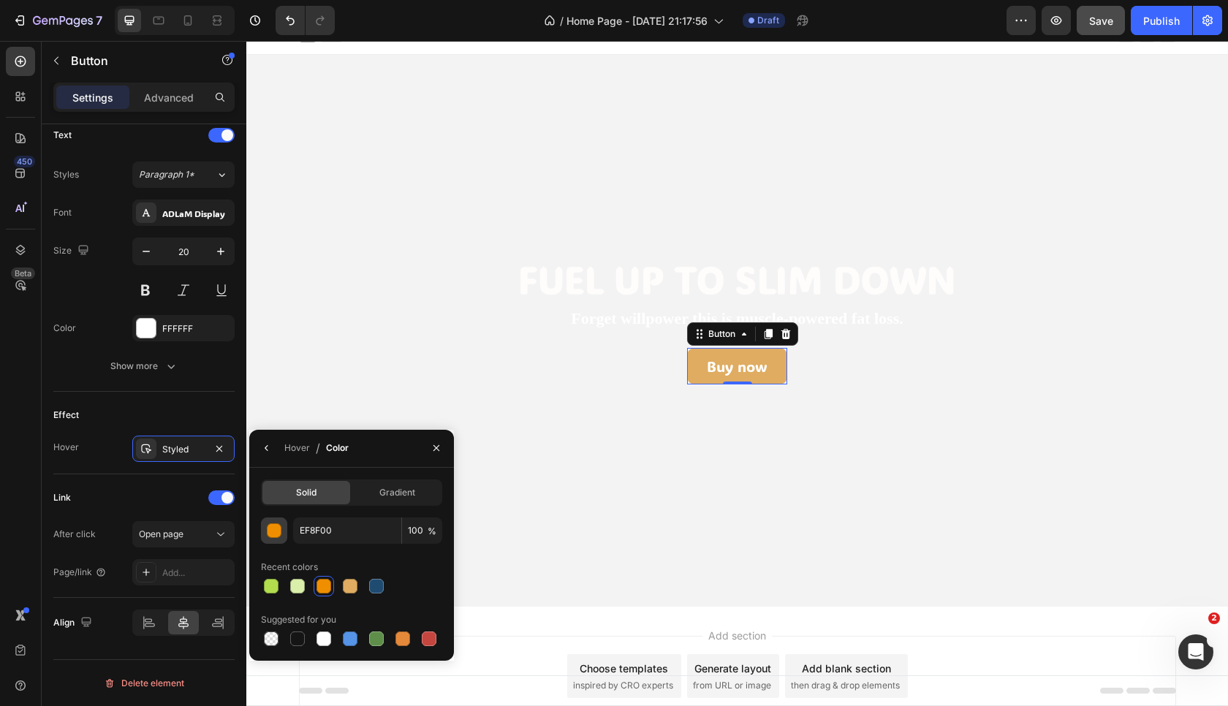
click at [275, 533] on div "button" at bounding box center [275, 531] width 15 height 15
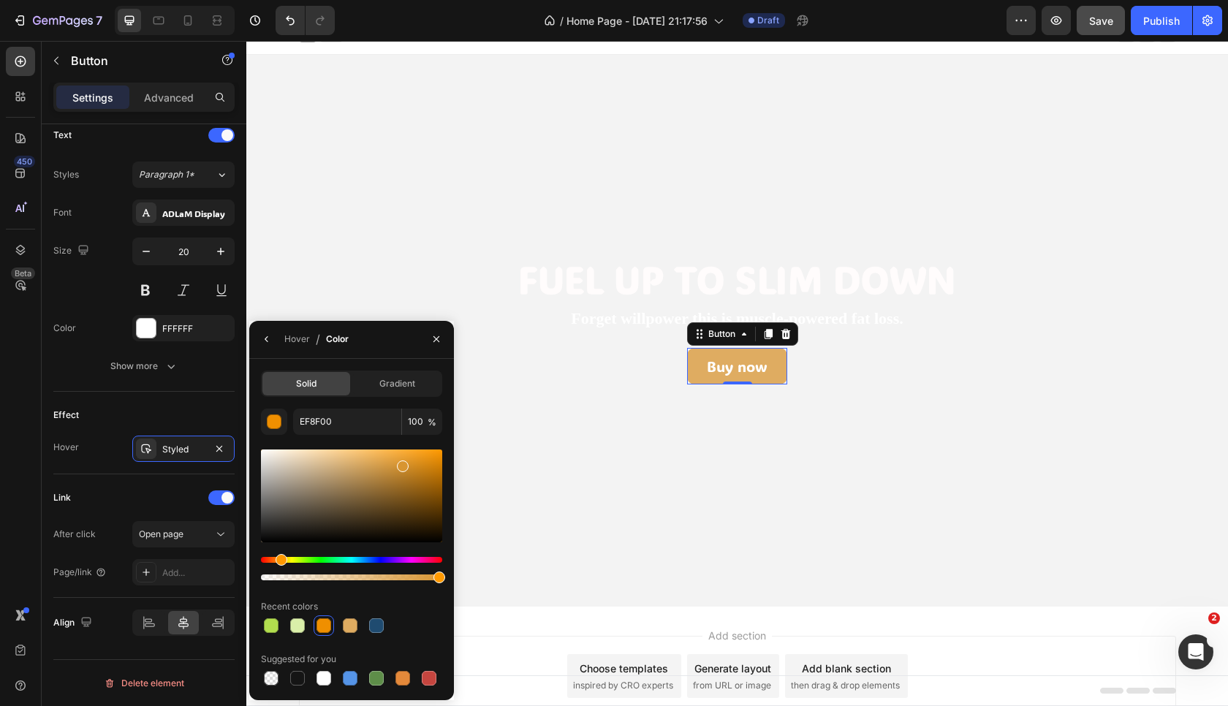
drag, startPoint x: 439, startPoint y: 459, endPoint x: 402, endPoint y: 464, distance: 36.9
click at [402, 464] on div at bounding box center [403, 467] width 12 height 12
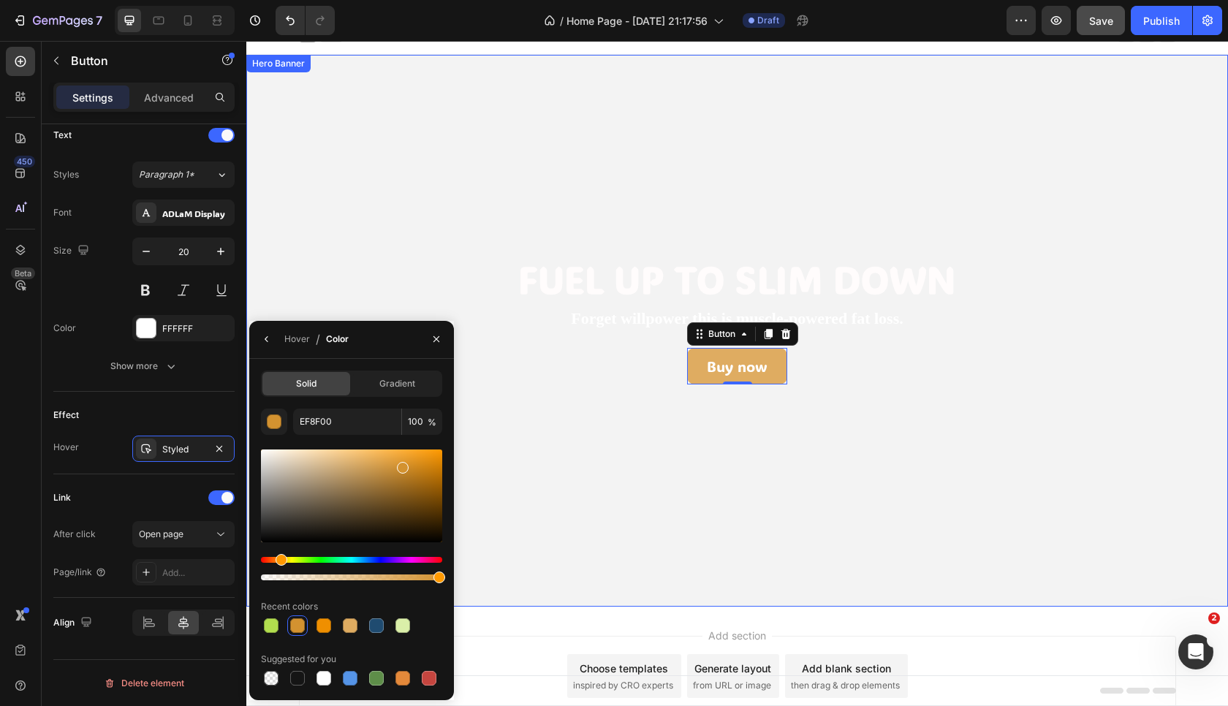
type input "D39230"
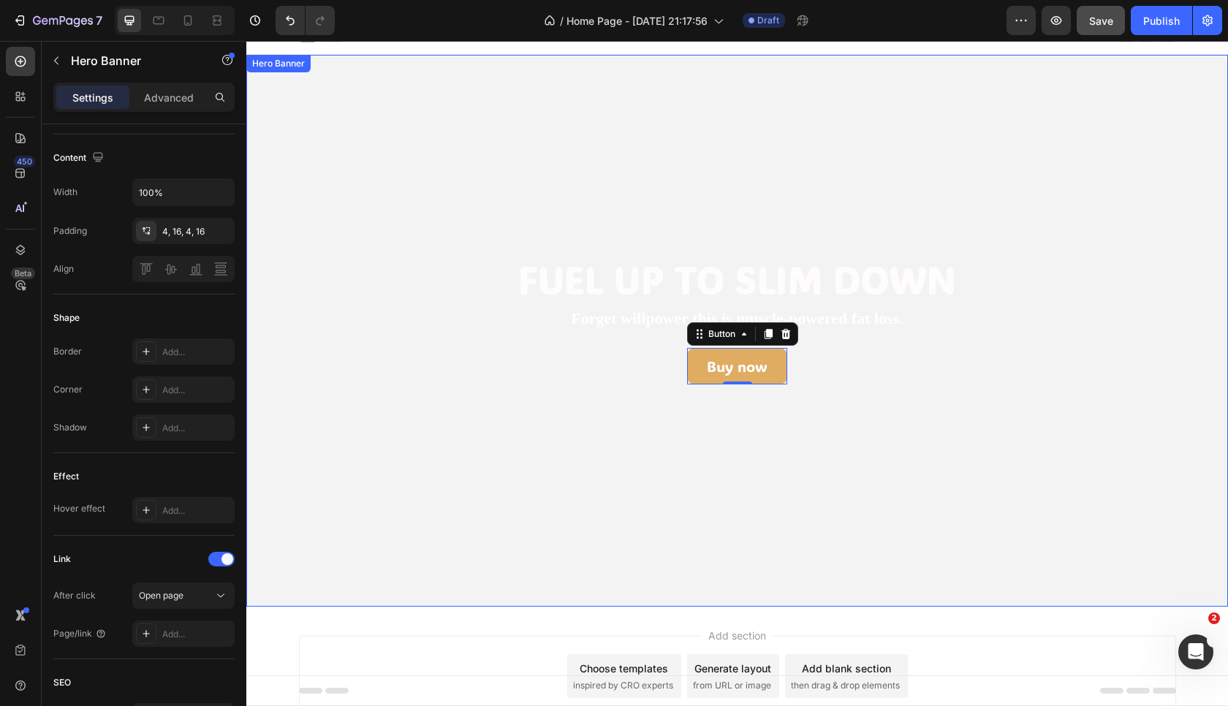
click at [637, 414] on video "Background Image" at bounding box center [737, 331] width 982 height 552
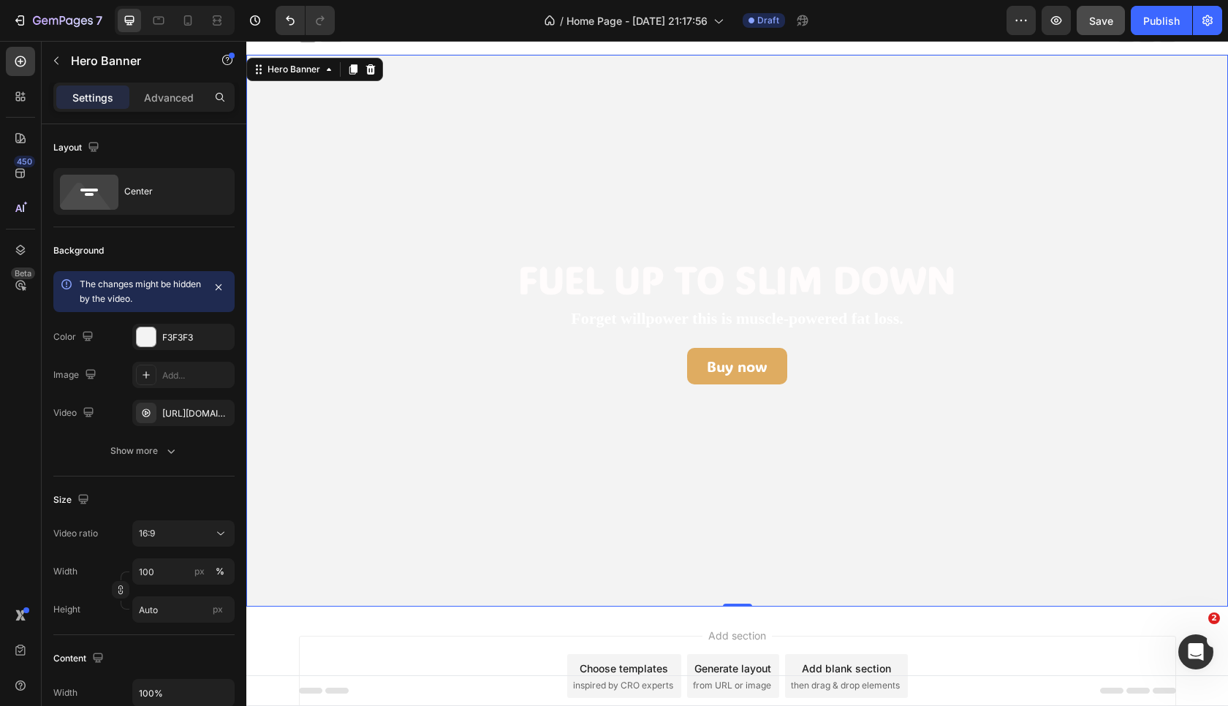
scroll to position [97, 0]
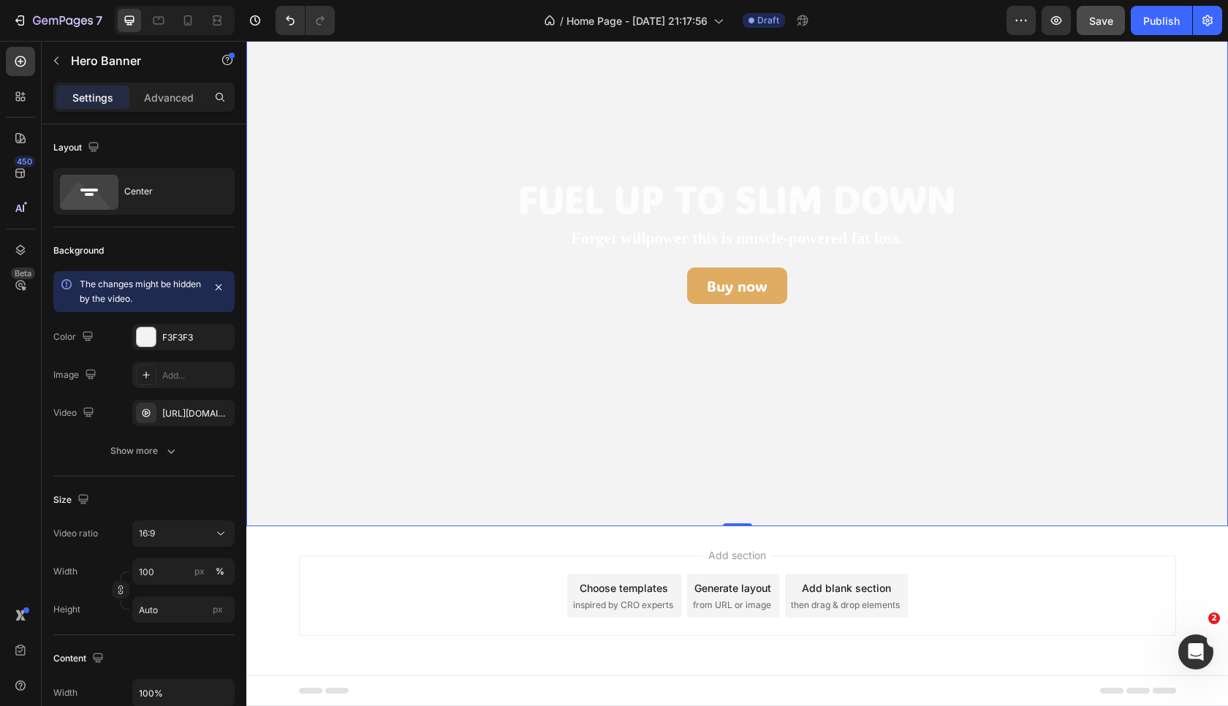
click at [678, 371] on video "Background Image" at bounding box center [737, 250] width 982 height 552
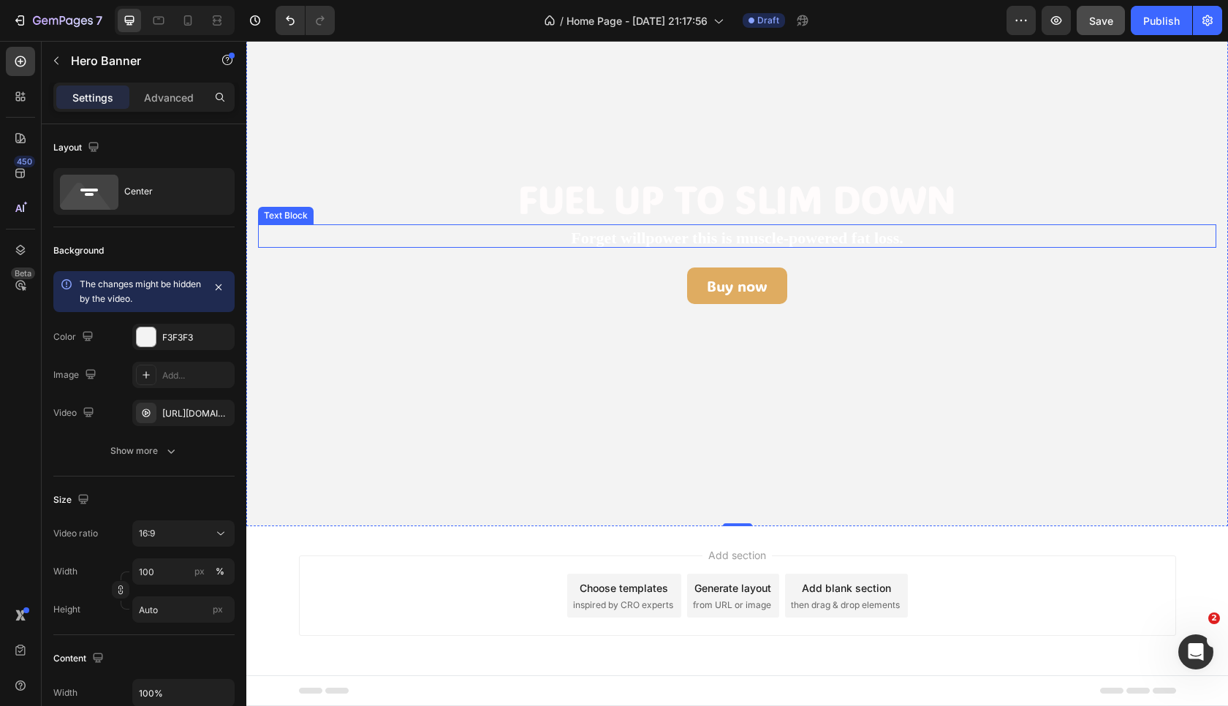
click at [625, 235] on strong "Forget willpower this is muscle-powered fat loss." at bounding box center [737, 238] width 332 height 18
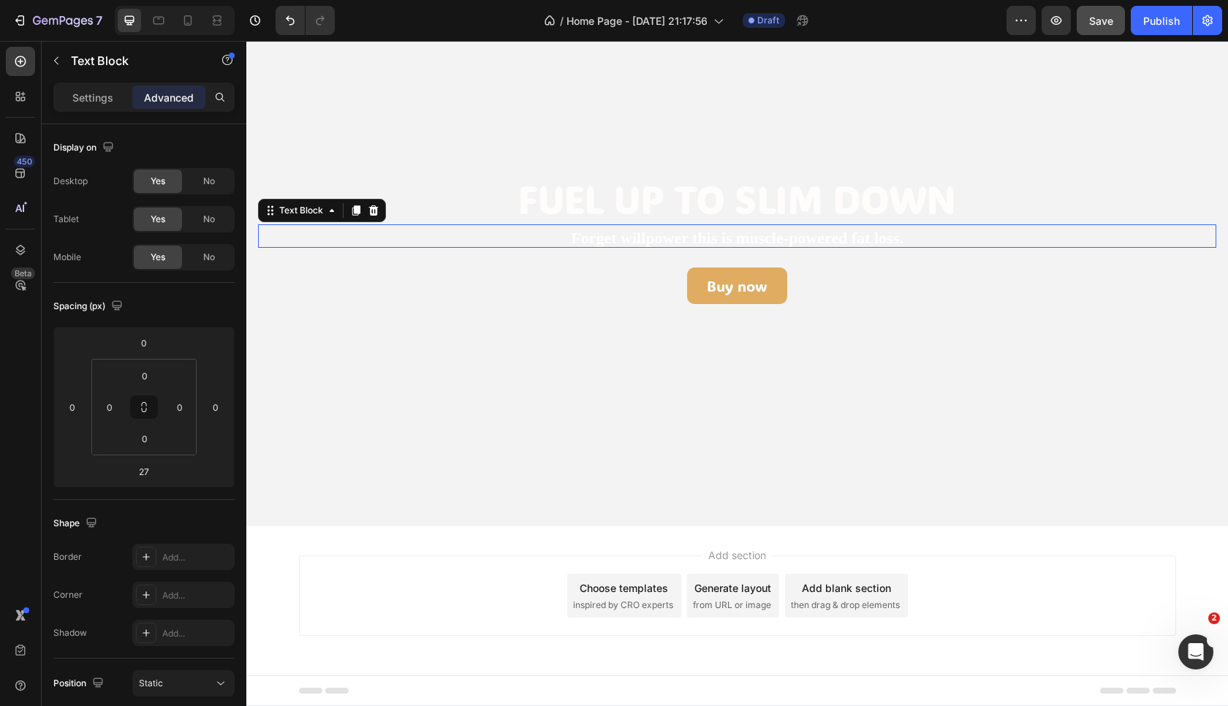
click at [625, 235] on strong "Forget willpower this is muscle-powered fat loss." at bounding box center [737, 238] width 332 height 18
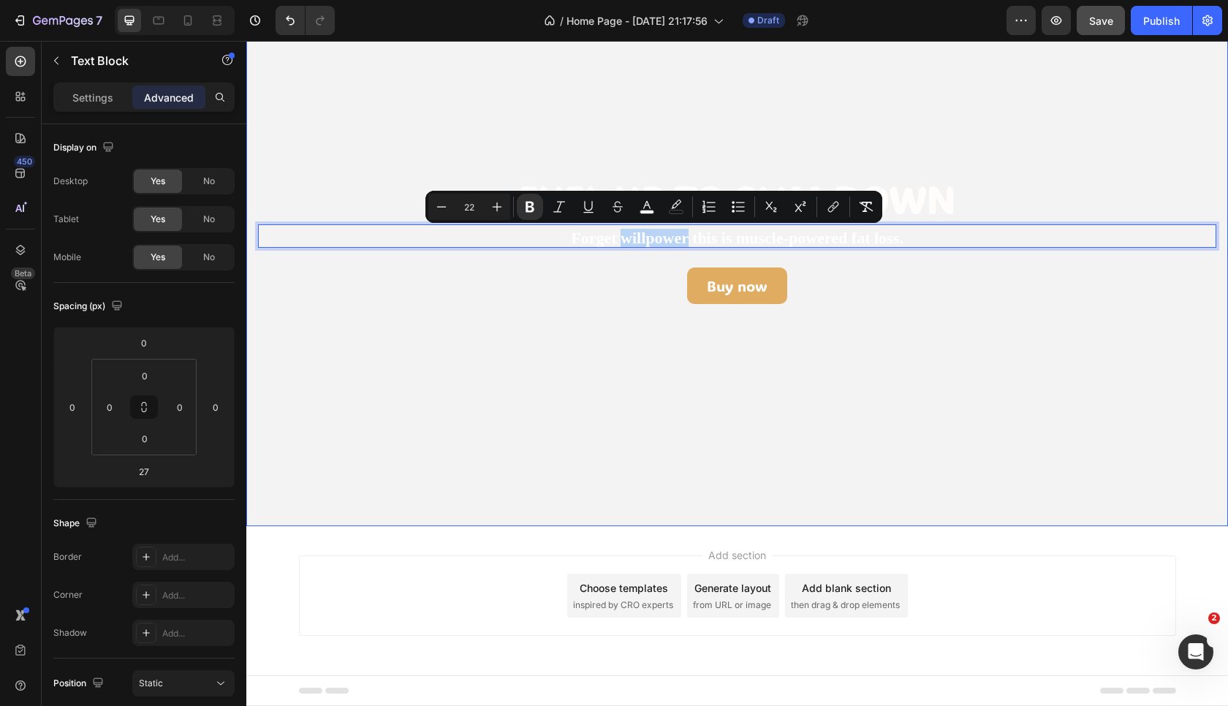
click at [594, 347] on video "Background Image" at bounding box center [737, 250] width 982 height 552
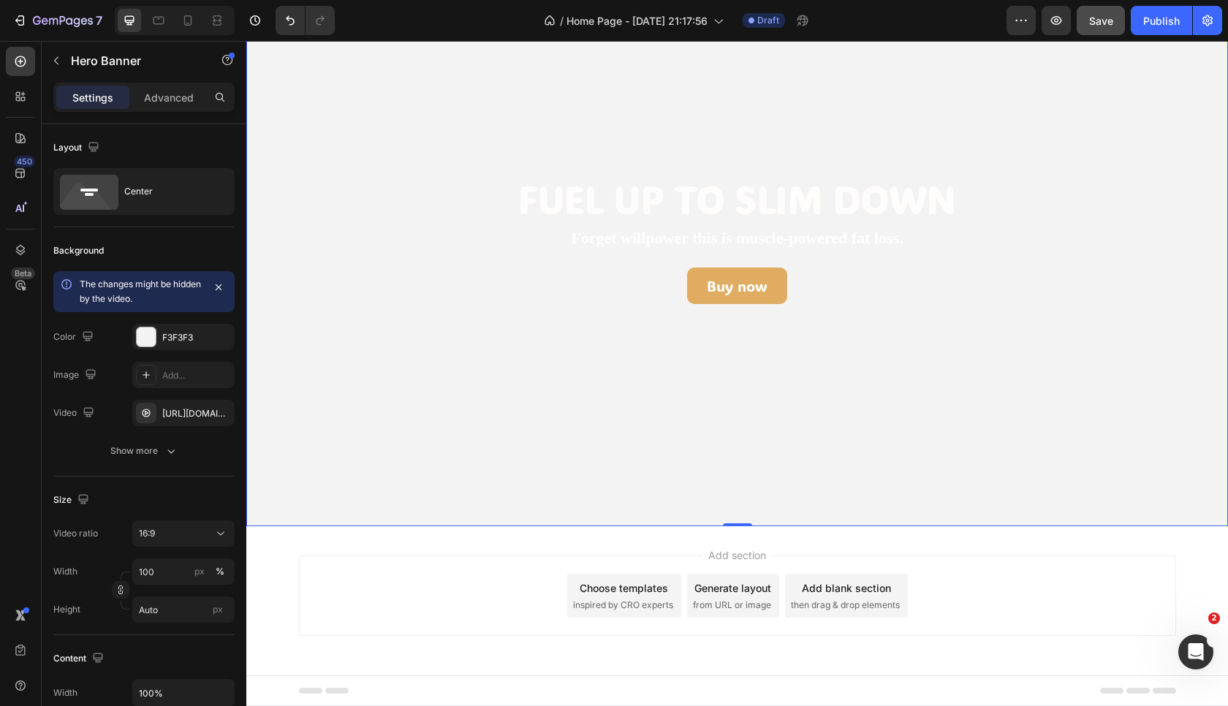
click at [594, 347] on video "Background Image" at bounding box center [737, 250] width 982 height 552
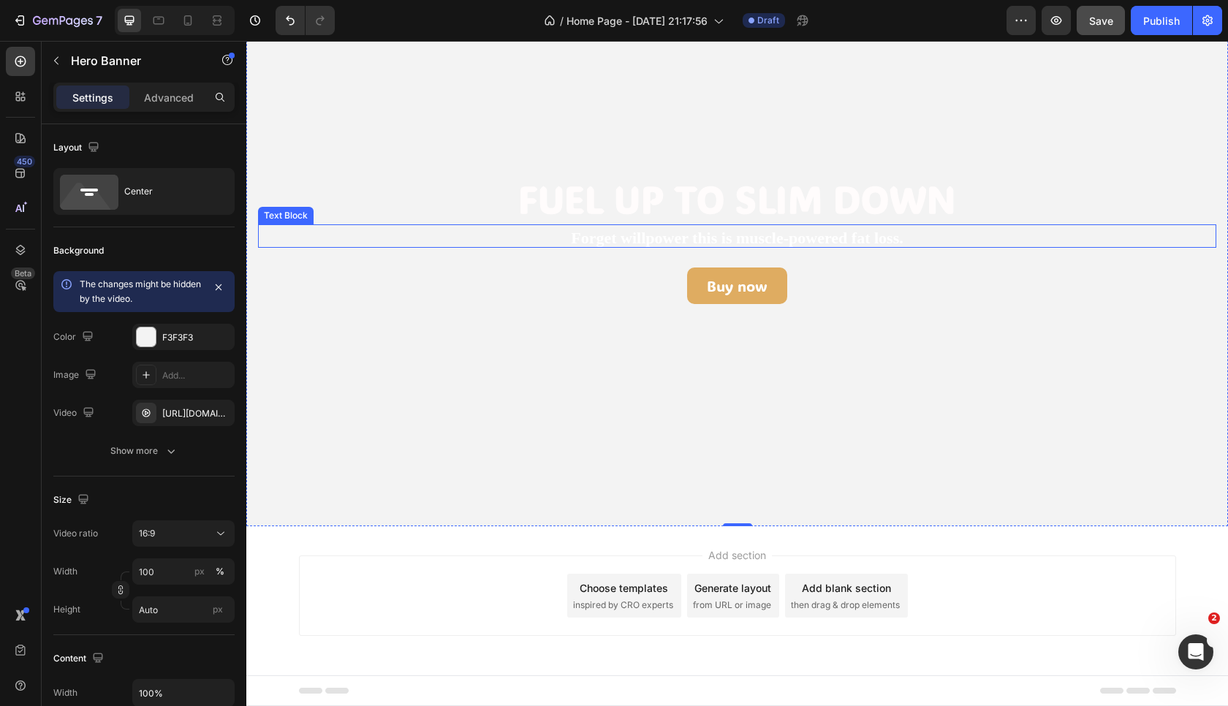
click at [591, 243] on strong "Forget willpower this is muscle-powered fat loss." at bounding box center [737, 238] width 332 height 18
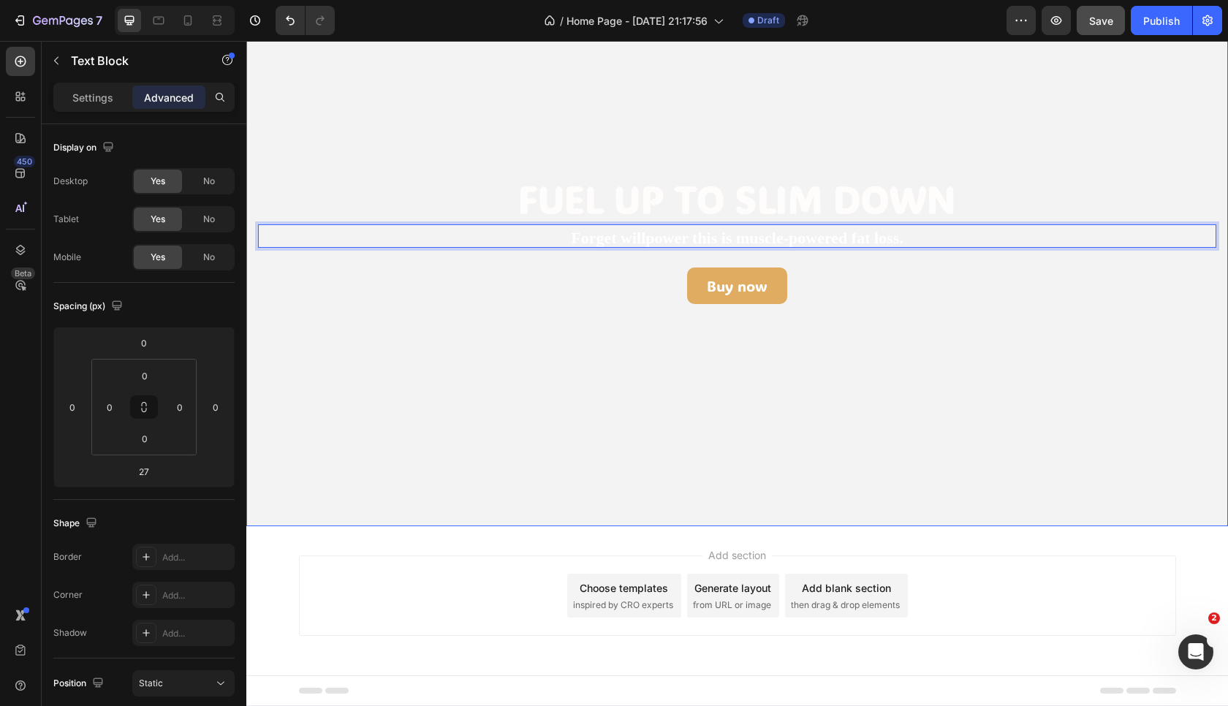
click at [616, 374] on video "Background Image" at bounding box center [737, 250] width 982 height 552
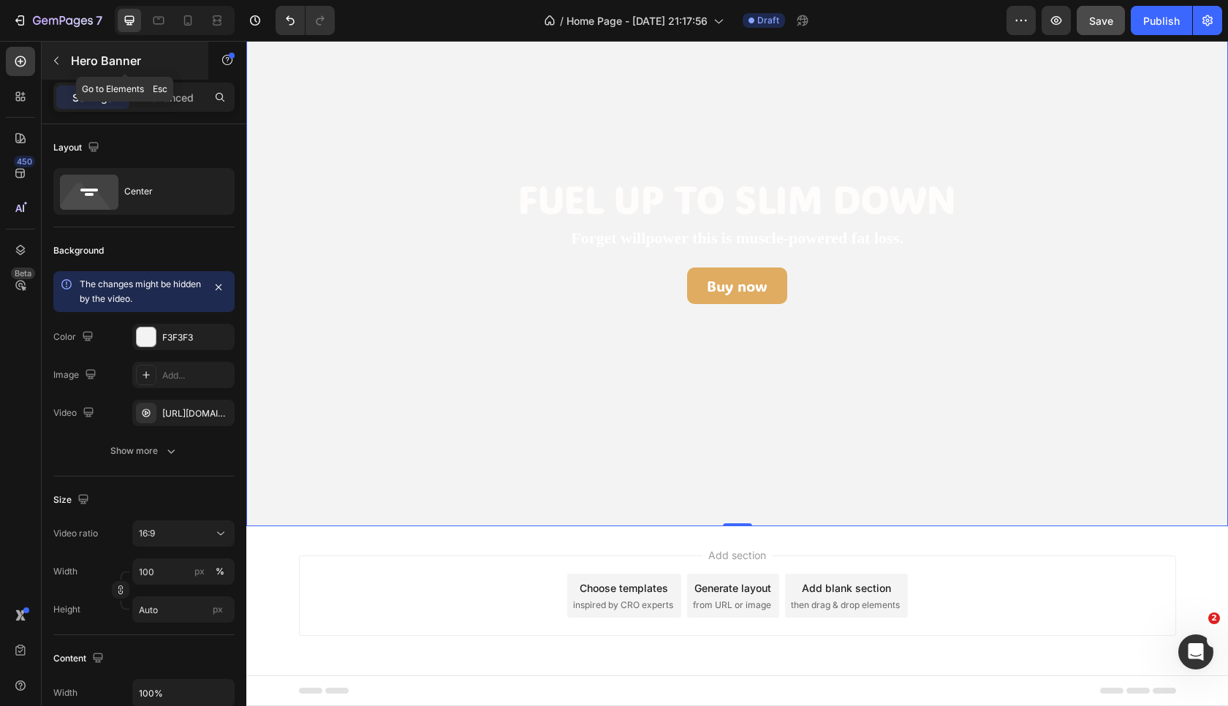
click at [56, 65] on icon "button" at bounding box center [56, 61] width 12 height 12
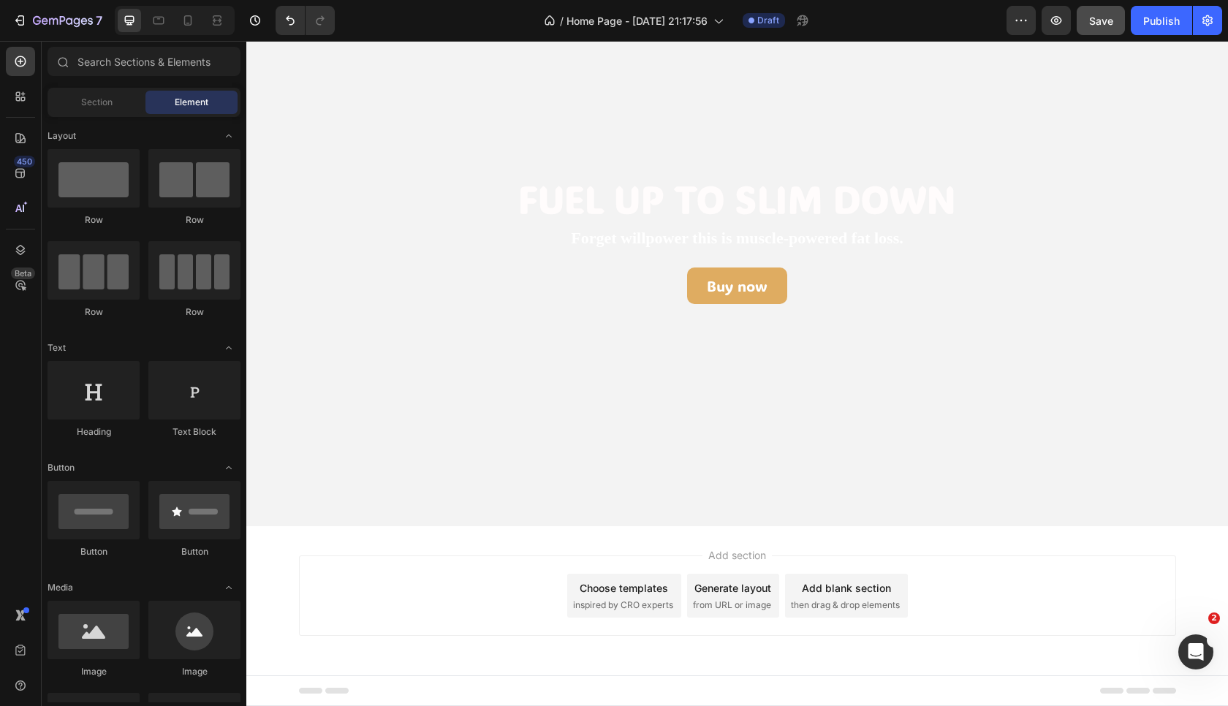
click at [343, 618] on div "Add section Choose templates inspired by CRO experts Generate layout from URL o…" at bounding box center [737, 596] width 877 height 80
click at [442, 551] on div "Add section Choose templates inspired by CRO experts Generate layout from URL o…" at bounding box center [737, 616] width 982 height 180
click at [194, 177] on div at bounding box center [194, 178] width 92 height 58
click at [97, 102] on span "Section" at bounding box center [96, 102] width 31 height 13
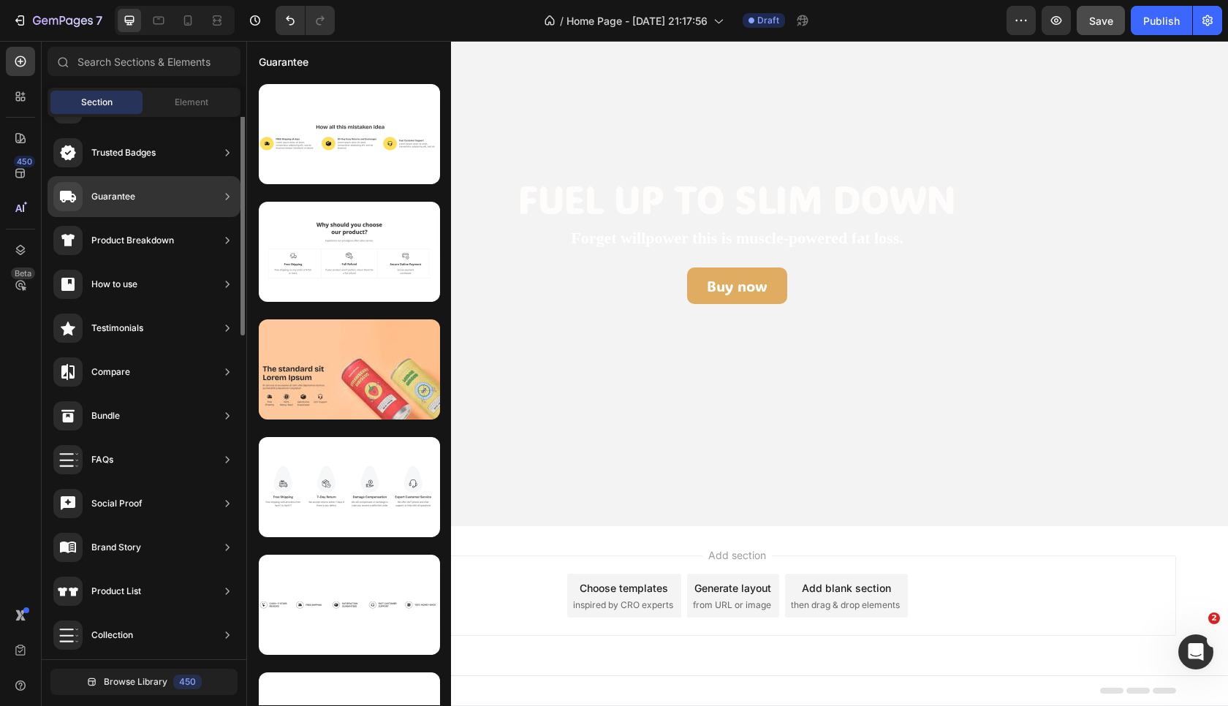
scroll to position [0, 0]
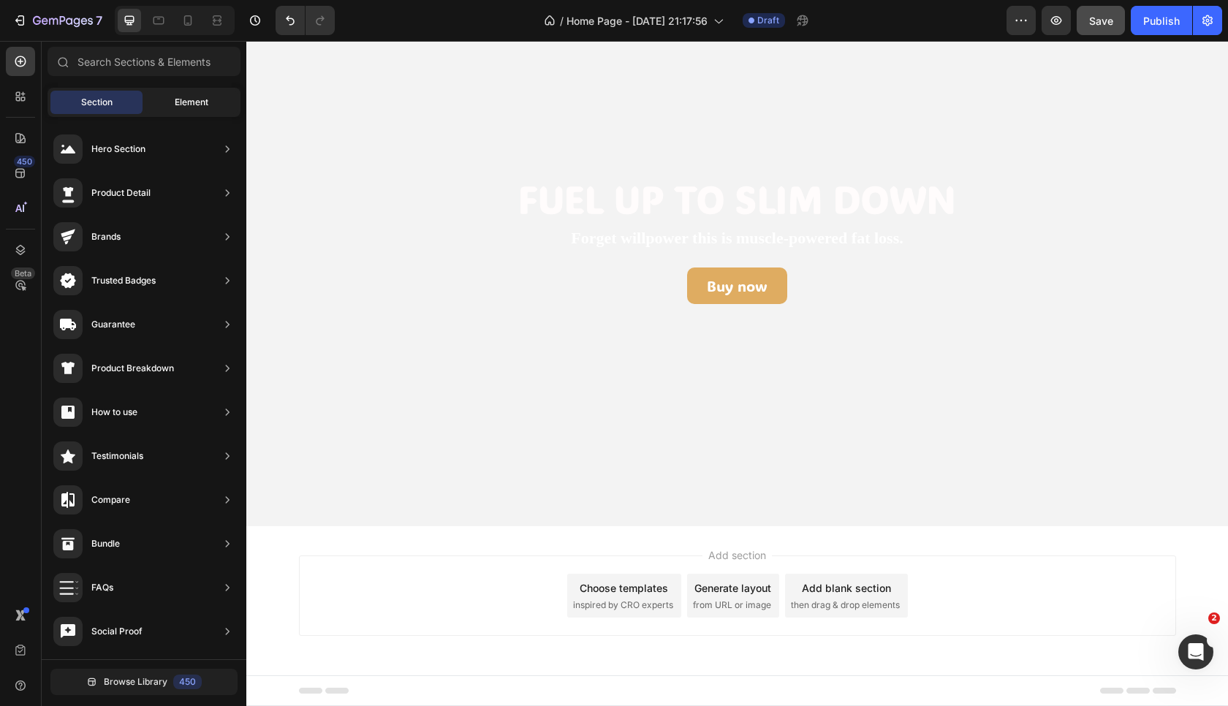
click at [192, 97] on span "Element" at bounding box center [192, 102] width 34 height 13
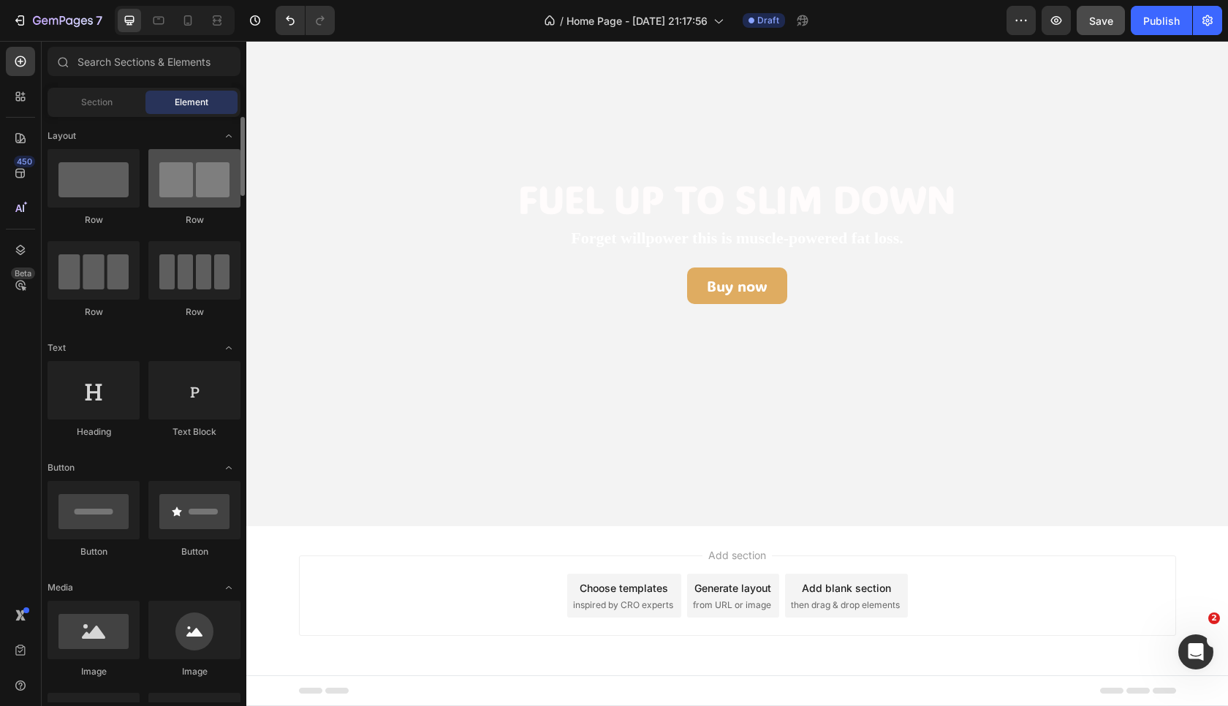
click at [172, 160] on div at bounding box center [194, 178] width 92 height 58
click at [173, 173] on div at bounding box center [194, 178] width 92 height 58
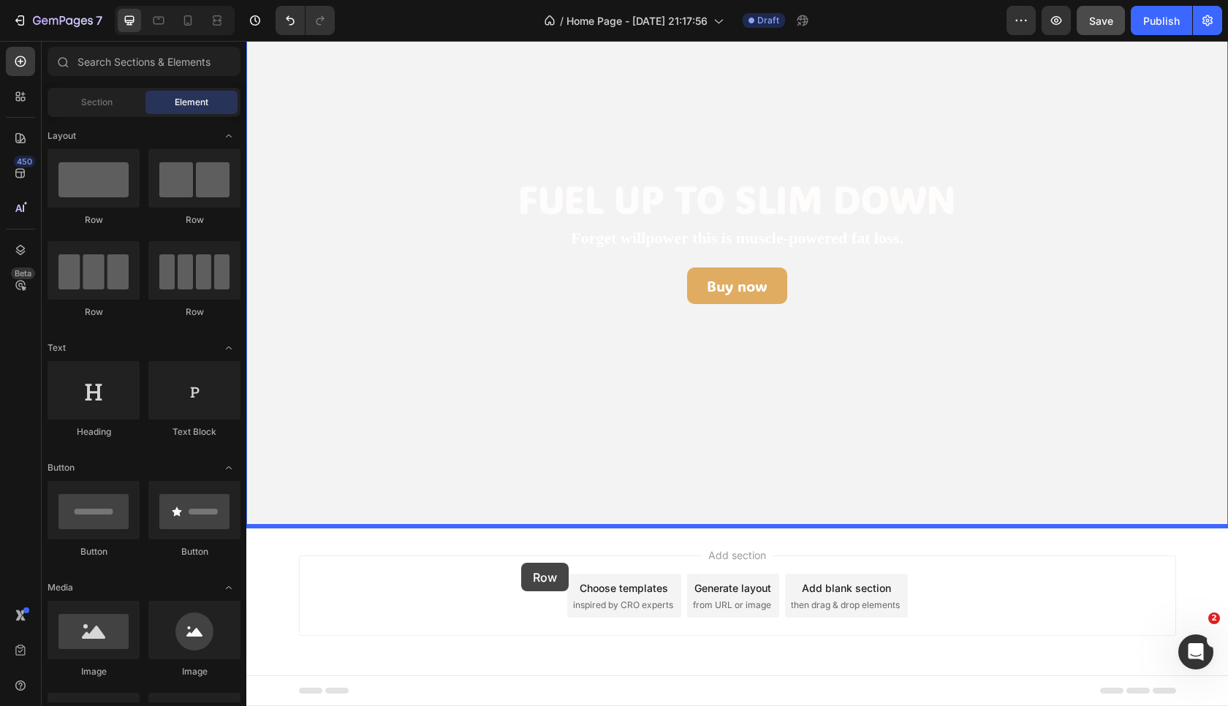
drag, startPoint x: 420, startPoint y: 213, endPoint x: 521, endPoint y: 563, distance: 363.9
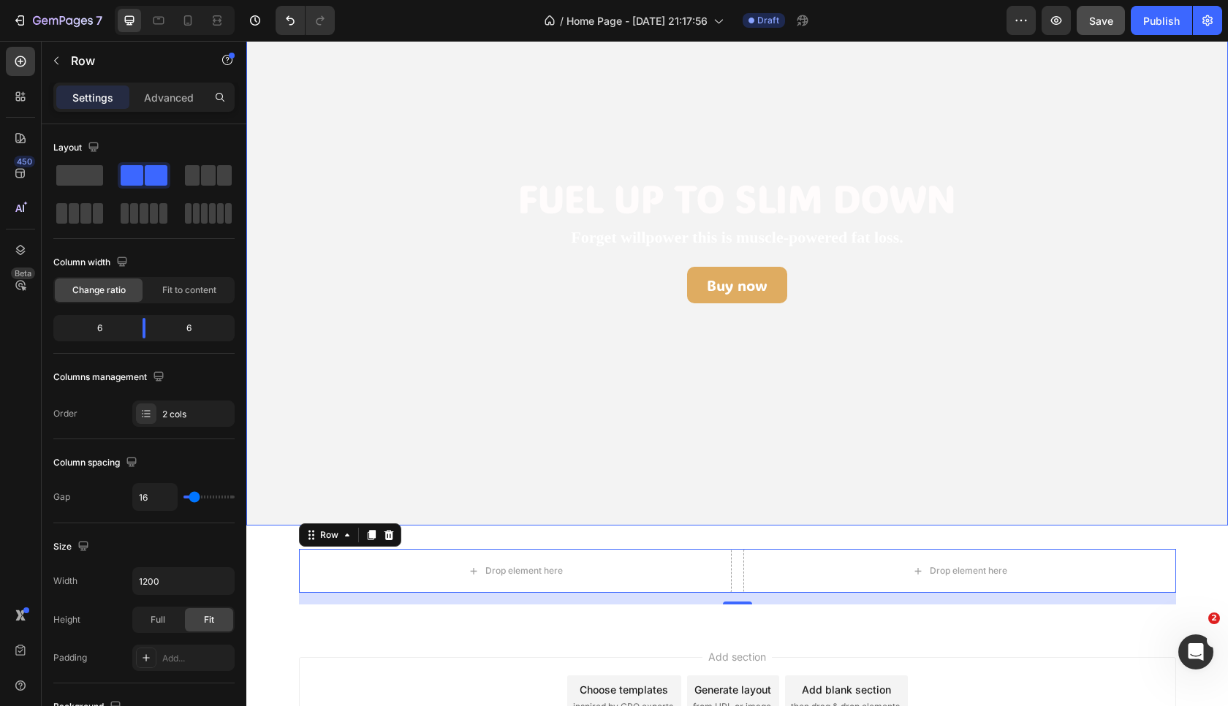
scroll to position [230, 0]
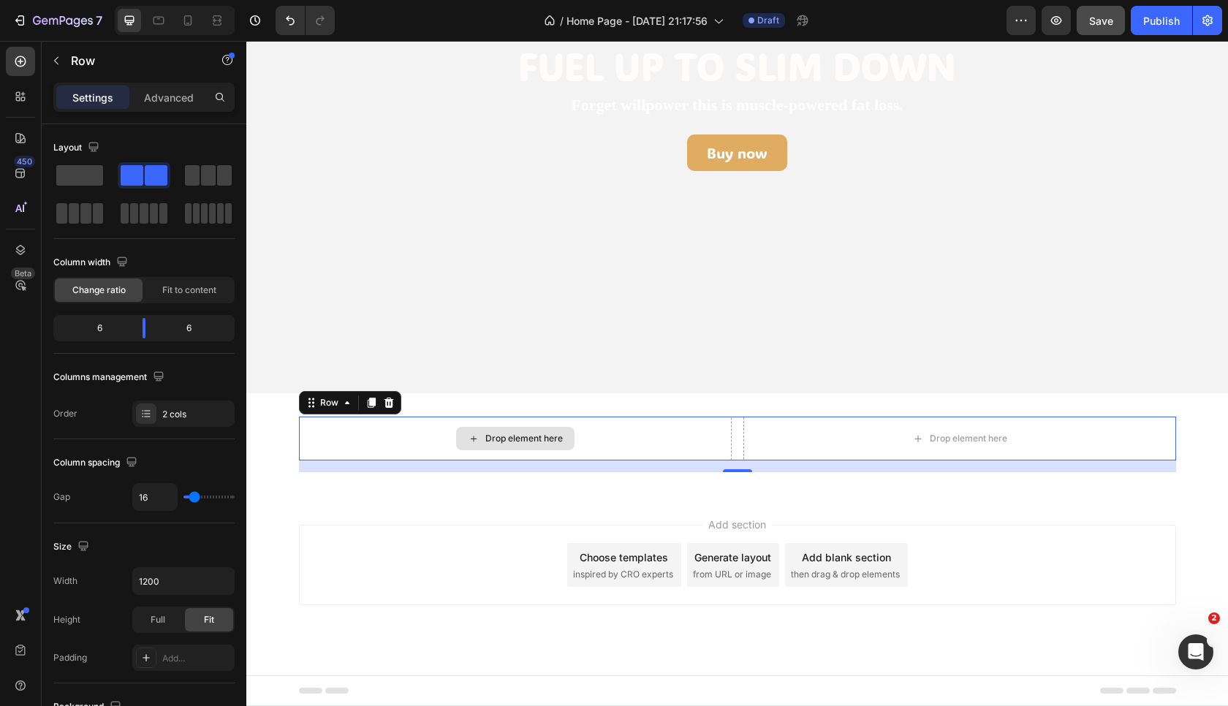
click at [519, 429] on div "Drop element here" at bounding box center [515, 438] width 118 height 23
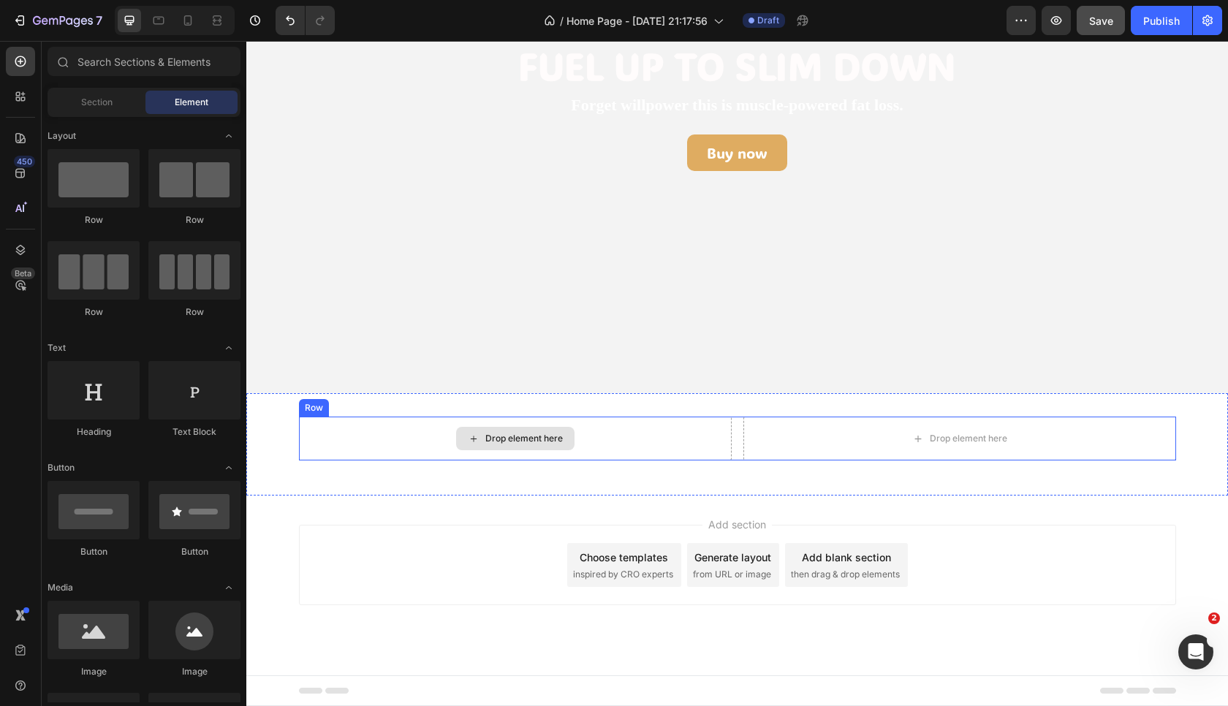
click at [521, 439] on div "Drop element here" at bounding box center [523, 439] width 77 height 12
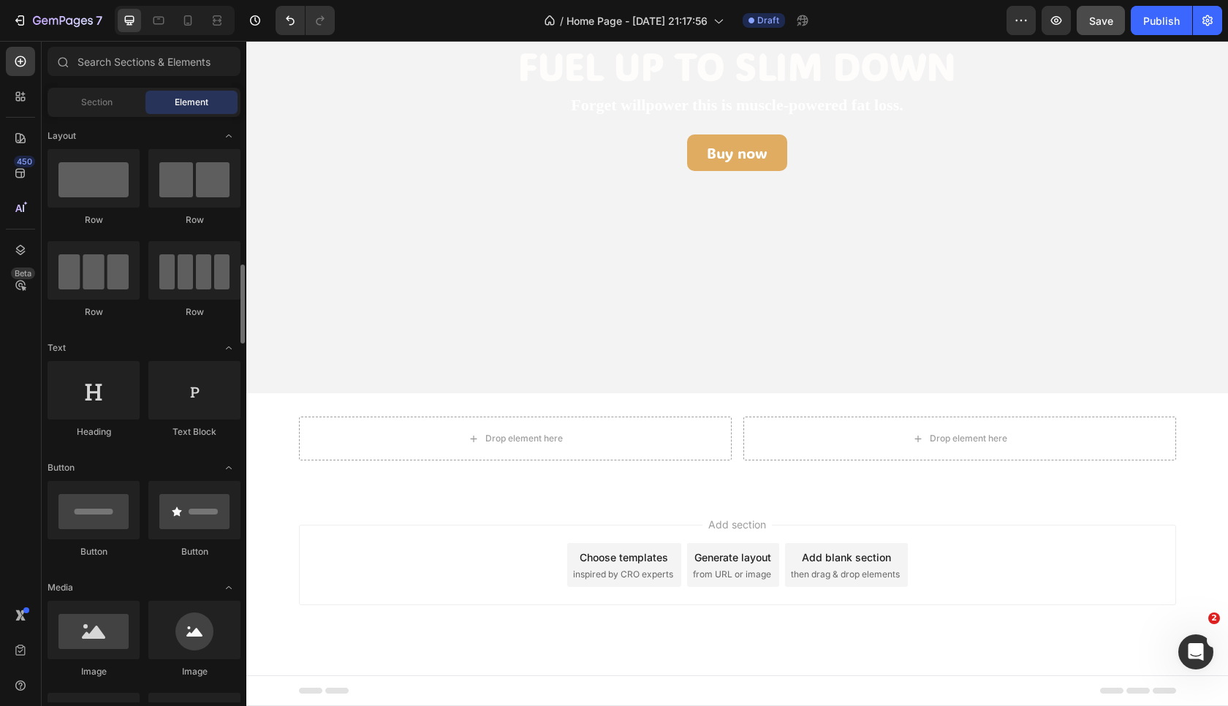
scroll to position [193, 0]
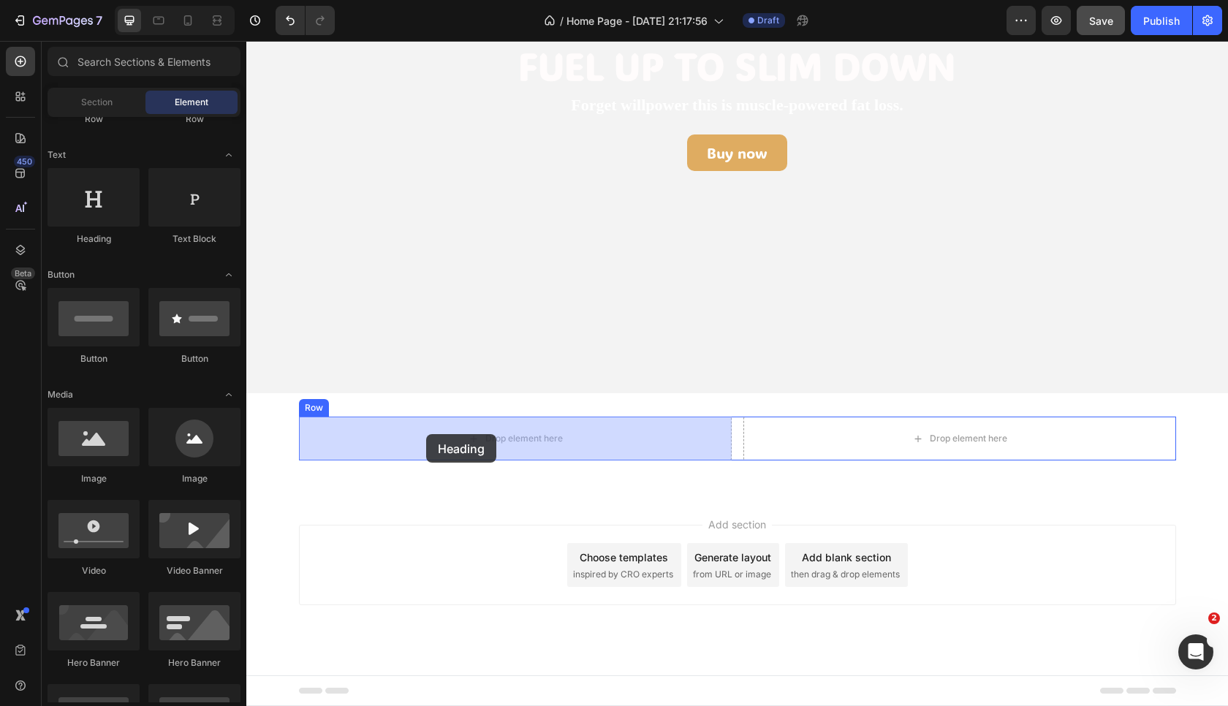
drag, startPoint x: 328, startPoint y: 236, endPoint x: 426, endPoint y: 434, distance: 221.0
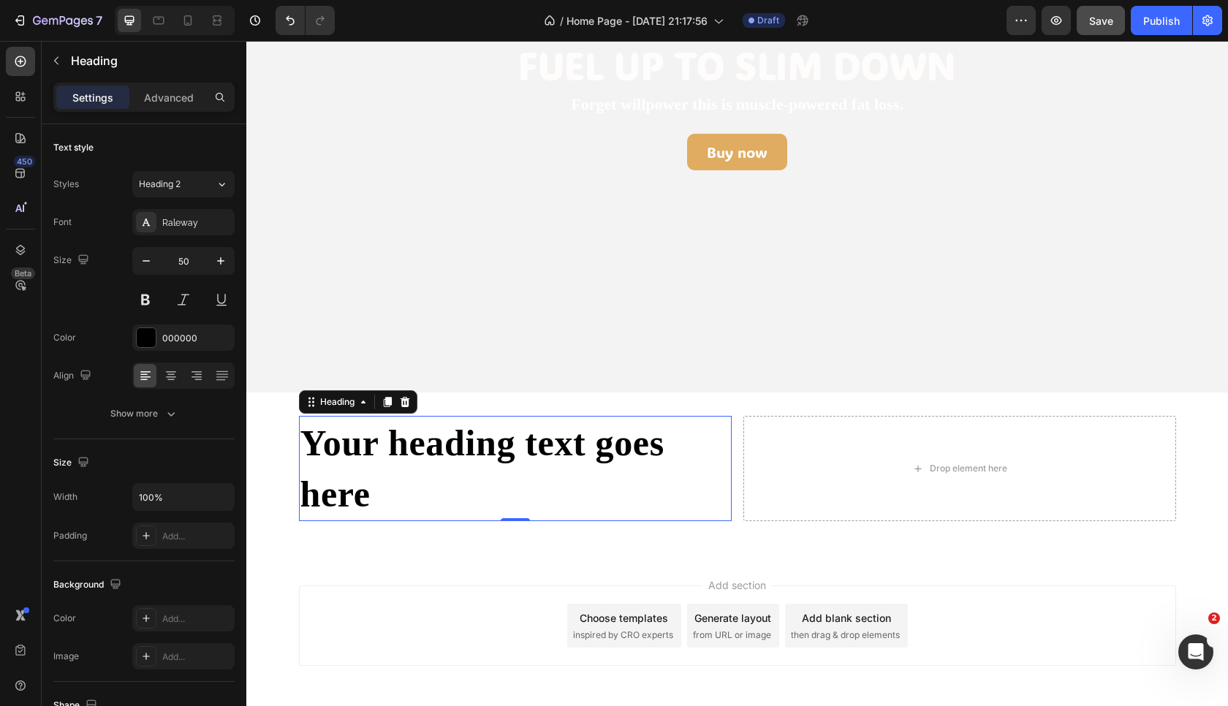
click at [441, 437] on h2 "Your heading text goes here" at bounding box center [515, 468] width 433 height 105
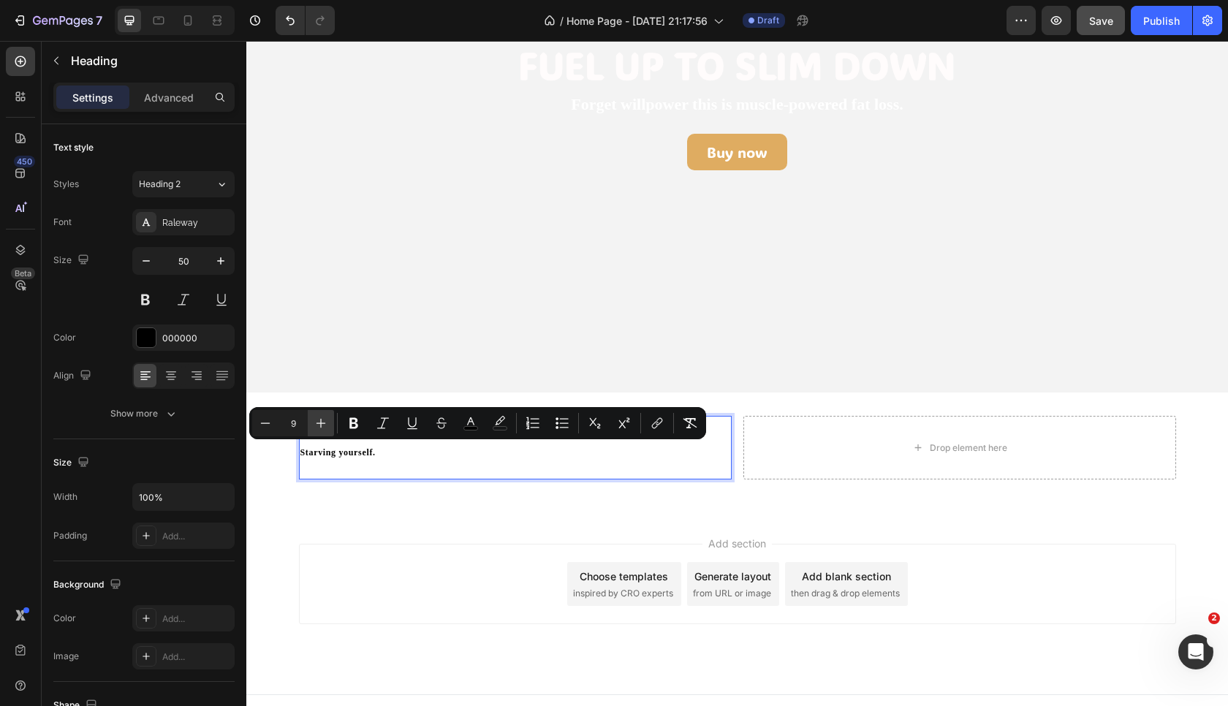
click at [328, 431] on button "Plus" at bounding box center [321, 423] width 26 height 26
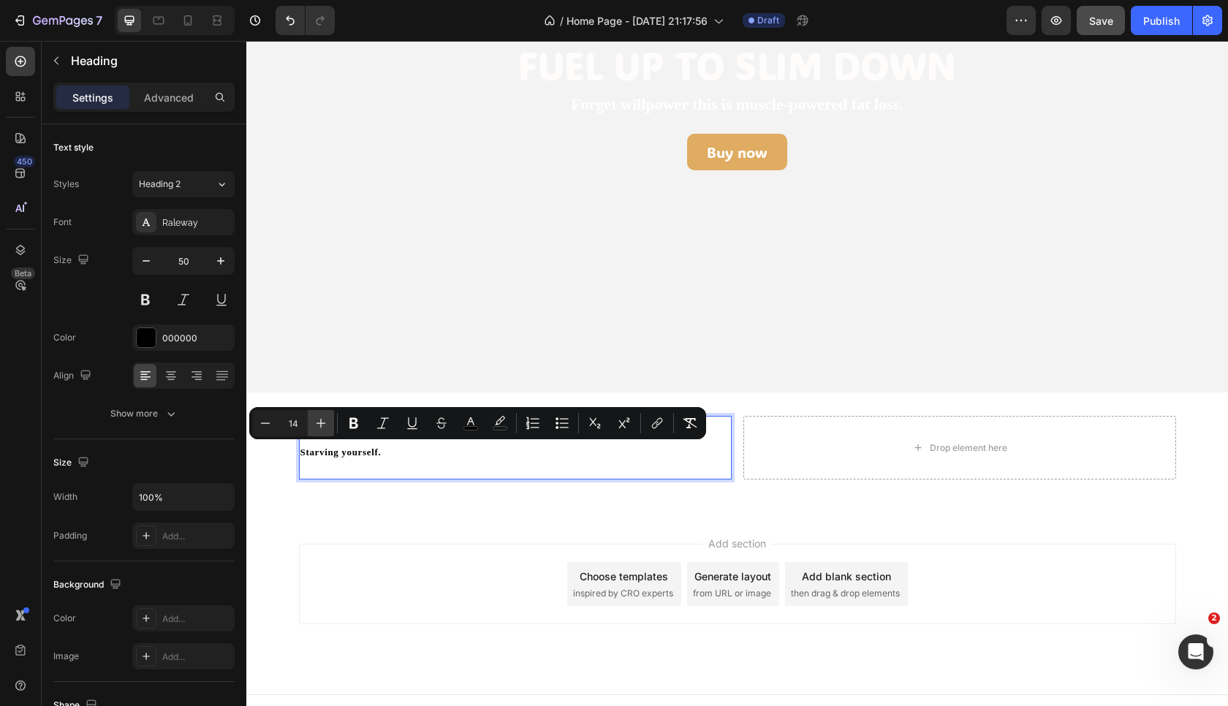
click at [328, 431] on button "Plus" at bounding box center [321, 423] width 26 height 26
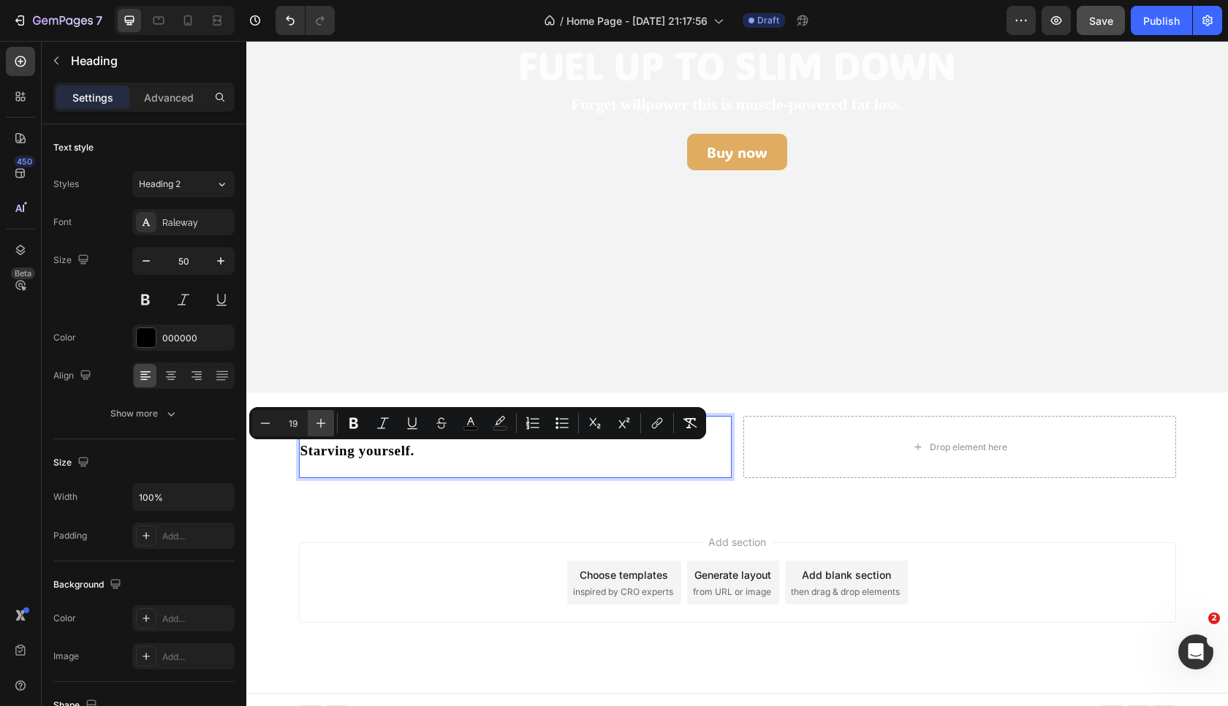
click at [328, 431] on button "Plus" at bounding box center [321, 423] width 26 height 26
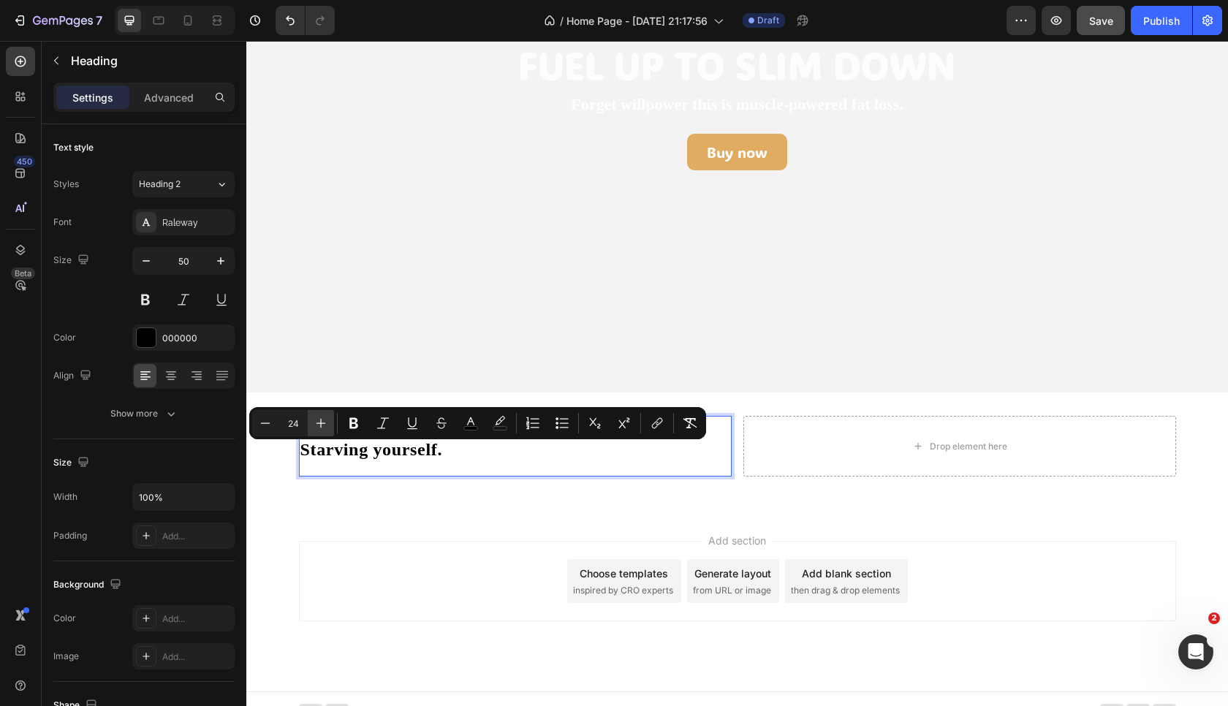
click at [328, 431] on button "Plus" at bounding box center [321, 423] width 26 height 26
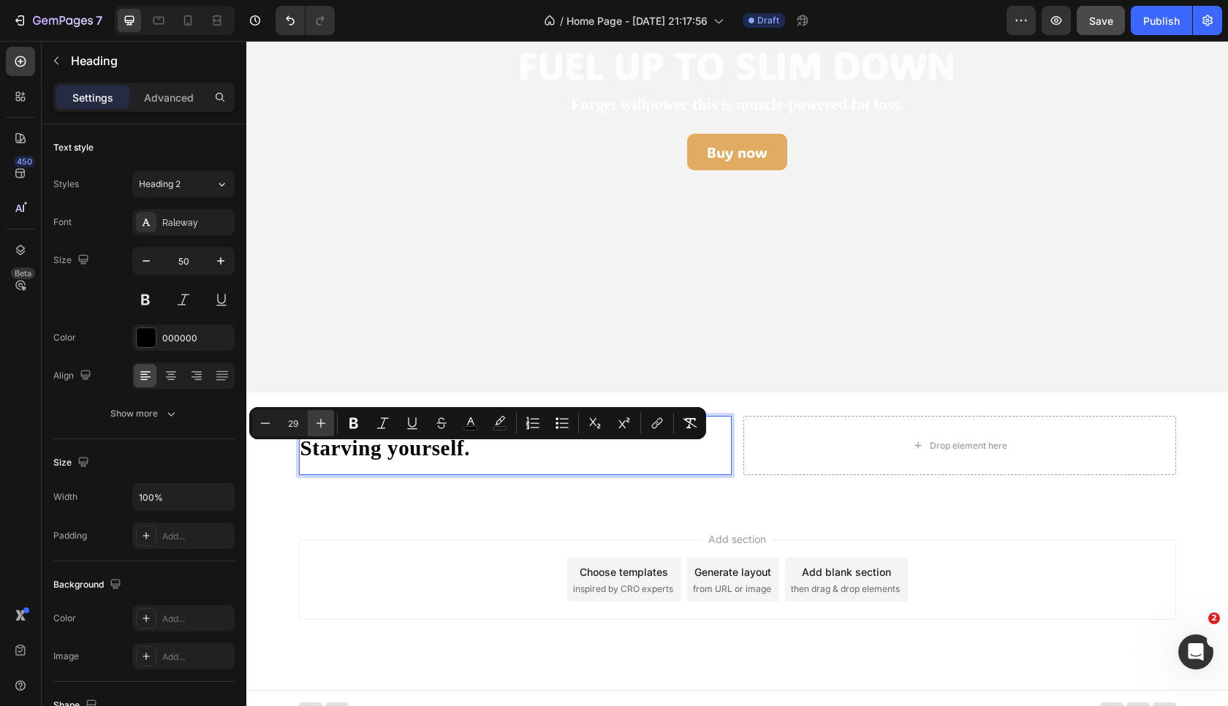
click at [328, 431] on button "Plus" at bounding box center [321, 423] width 26 height 26
type input "30"
click at [355, 426] on icon "Editor contextual toolbar" at bounding box center [354, 423] width 15 height 15
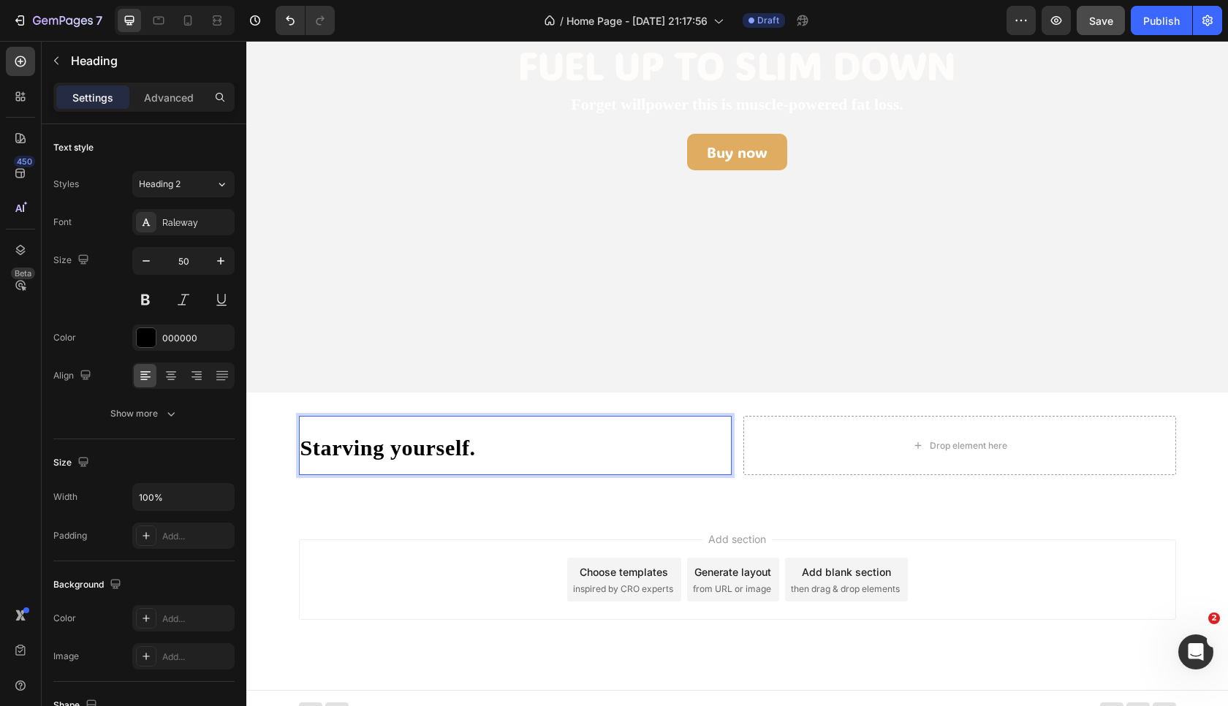
click at [371, 440] on strong "Starving yourself." at bounding box center [387, 448] width 175 height 24
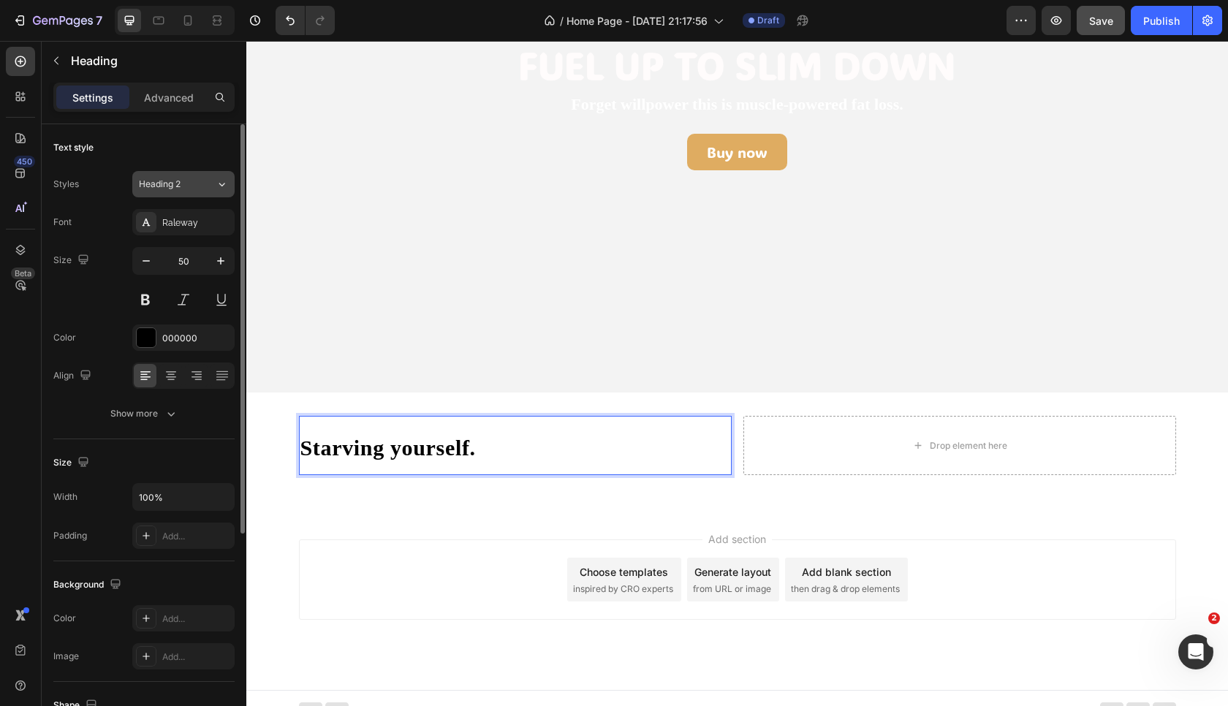
click at [200, 186] on div "Heading 2" at bounding box center [177, 184] width 77 height 13
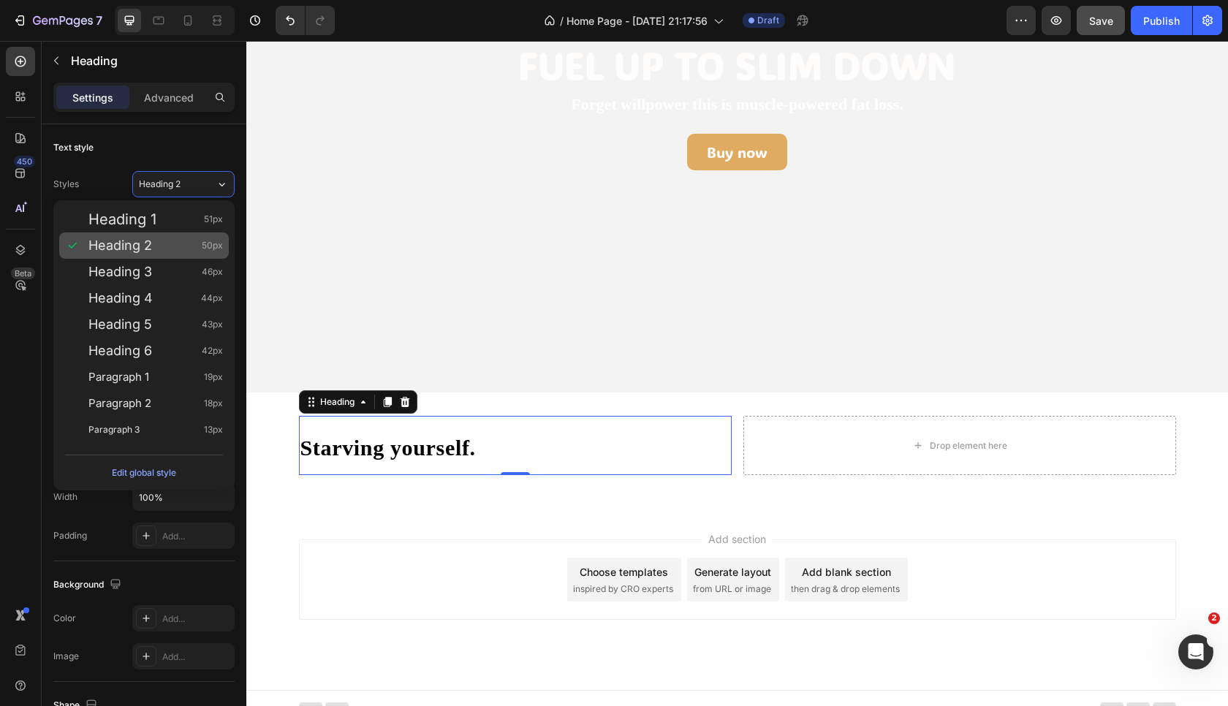
click at [154, 241] on div "Heading 2 50px" at bounding box center [155, 245] width 135 height 15
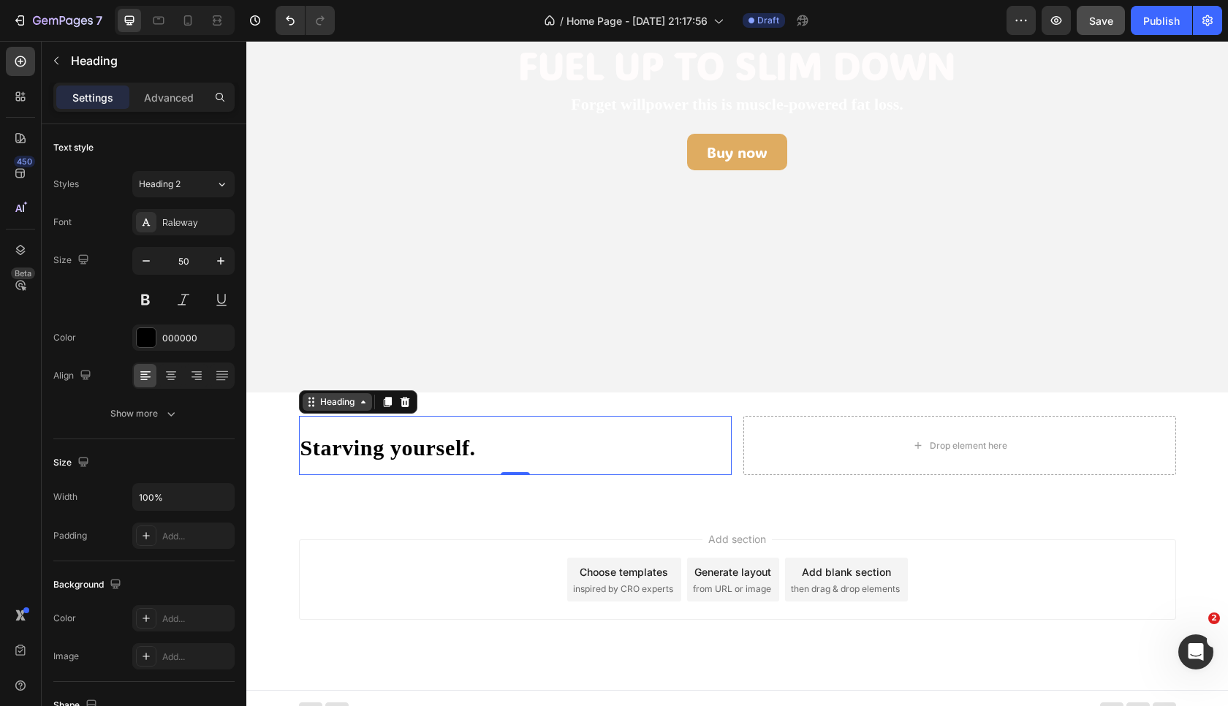
click at [344, 404] on div "Heading" at bounding box center [337, 402] width 40 height 13
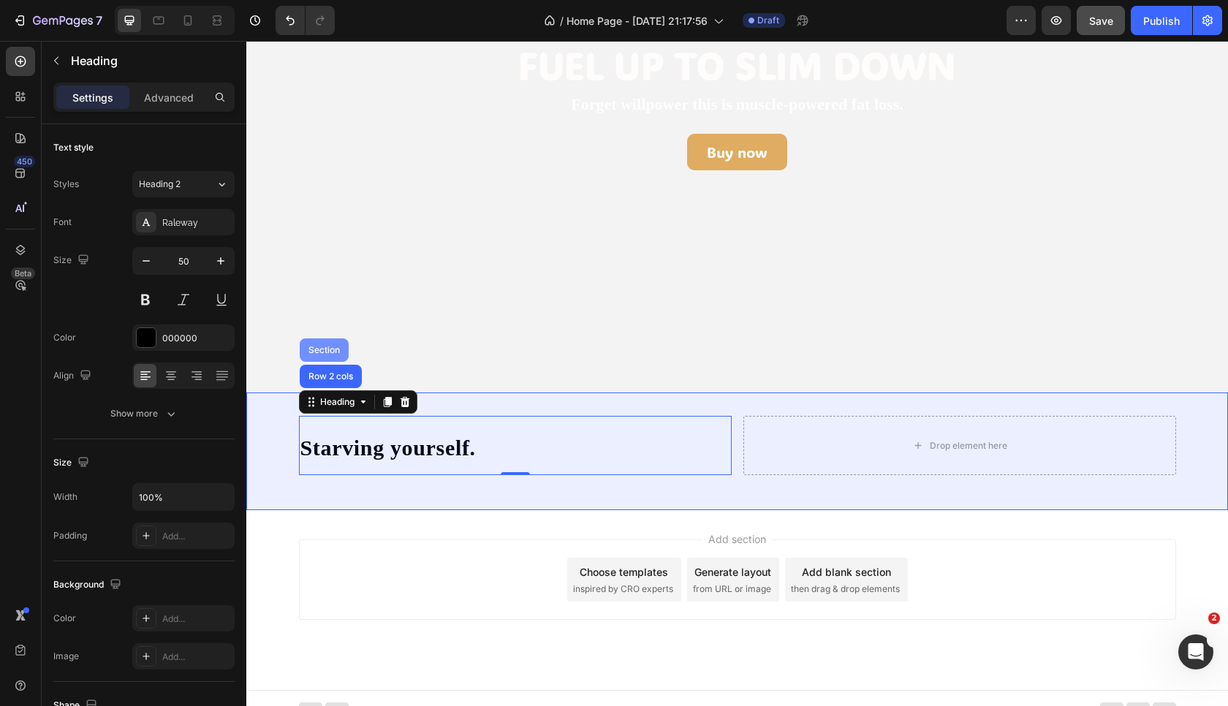
click at [318, 343] on div "Section" at bounding box center [324, 349] width 49 height 23
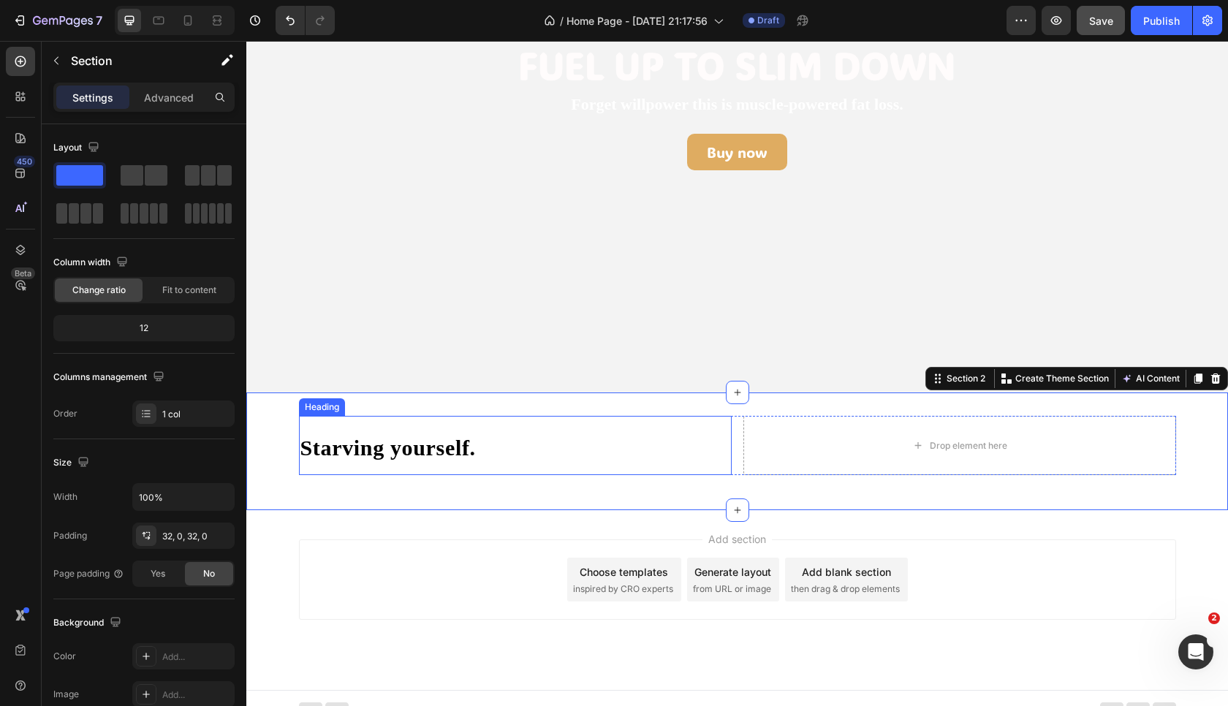
click at [398, 461] on p "⁠⁠⁠⁠⁠⁠⁠ Starving yourself." at bounding box center [515, 445] width 430 height 56
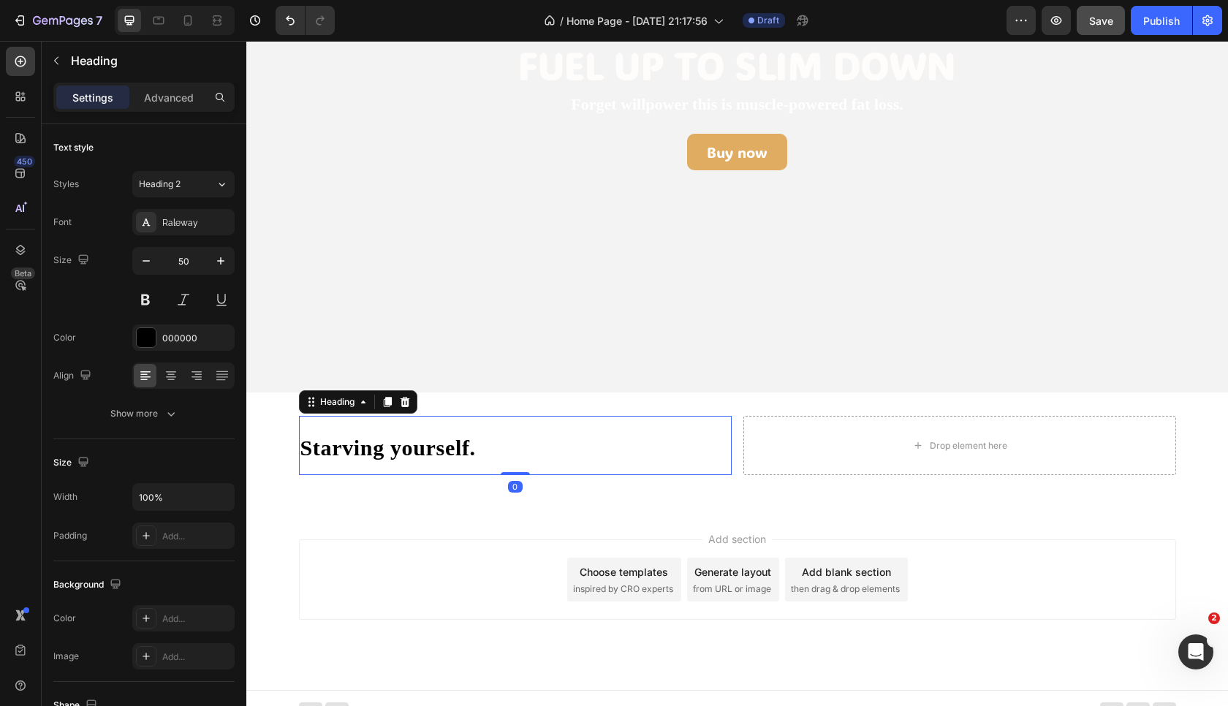
click at [393, 444] on strong "Starving yourself." at bounding box center [387, 448] width 175 height 24
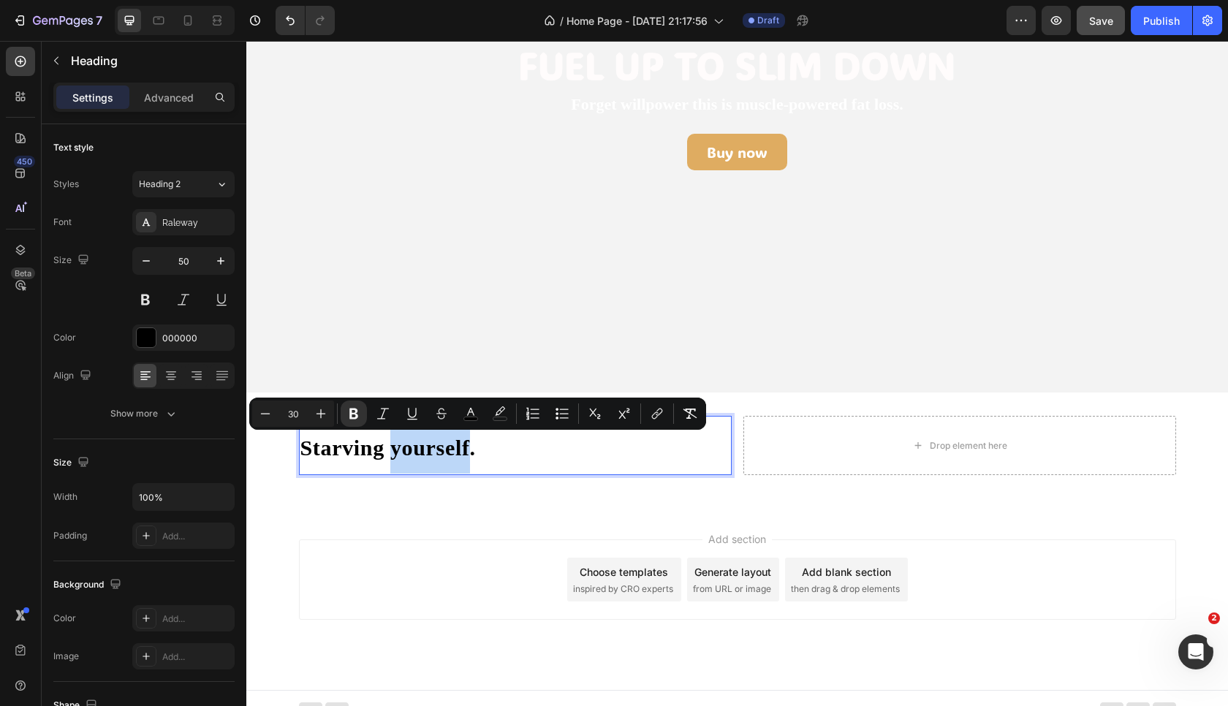
click at [393, 444] on strong "Starving yourself." at bounding box center [387, 448] width 175 height 24
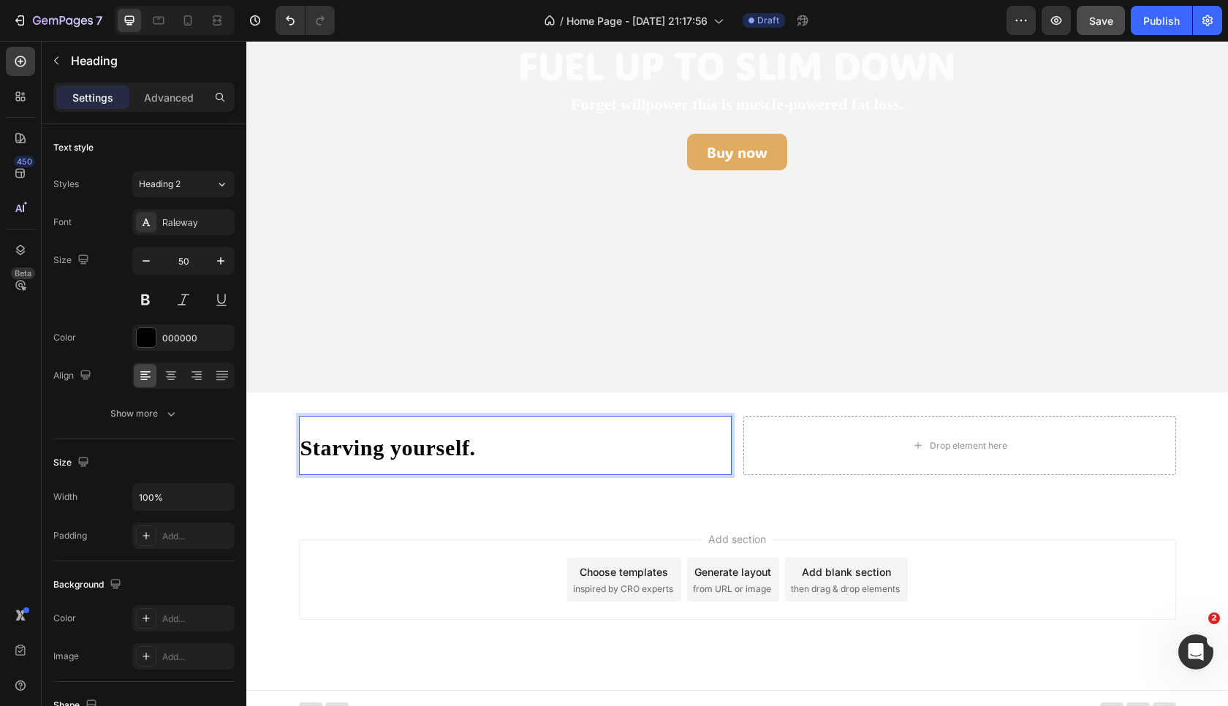
click at [393, 444] on strong "Starving yourself." at bounding box center [387, 448] width 175 height 24
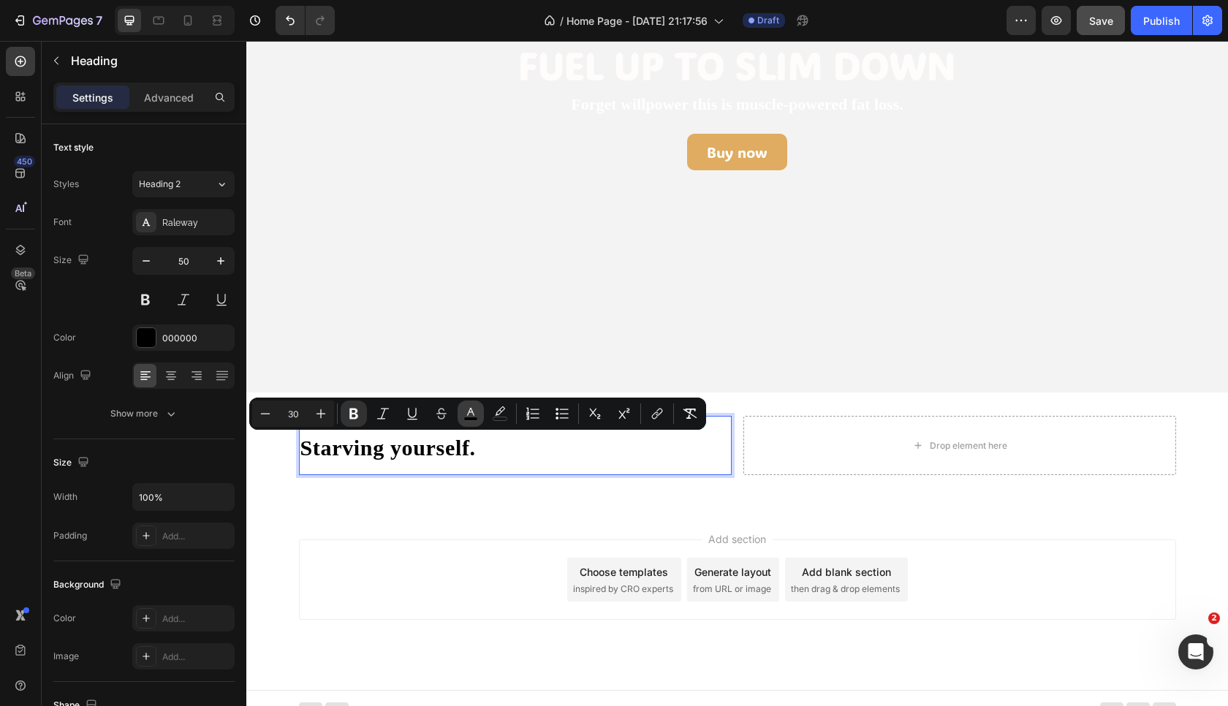
click at [474, 421] on rect "Editor contextual toolbar" at bounding box center [471, 419] width 14 height 4
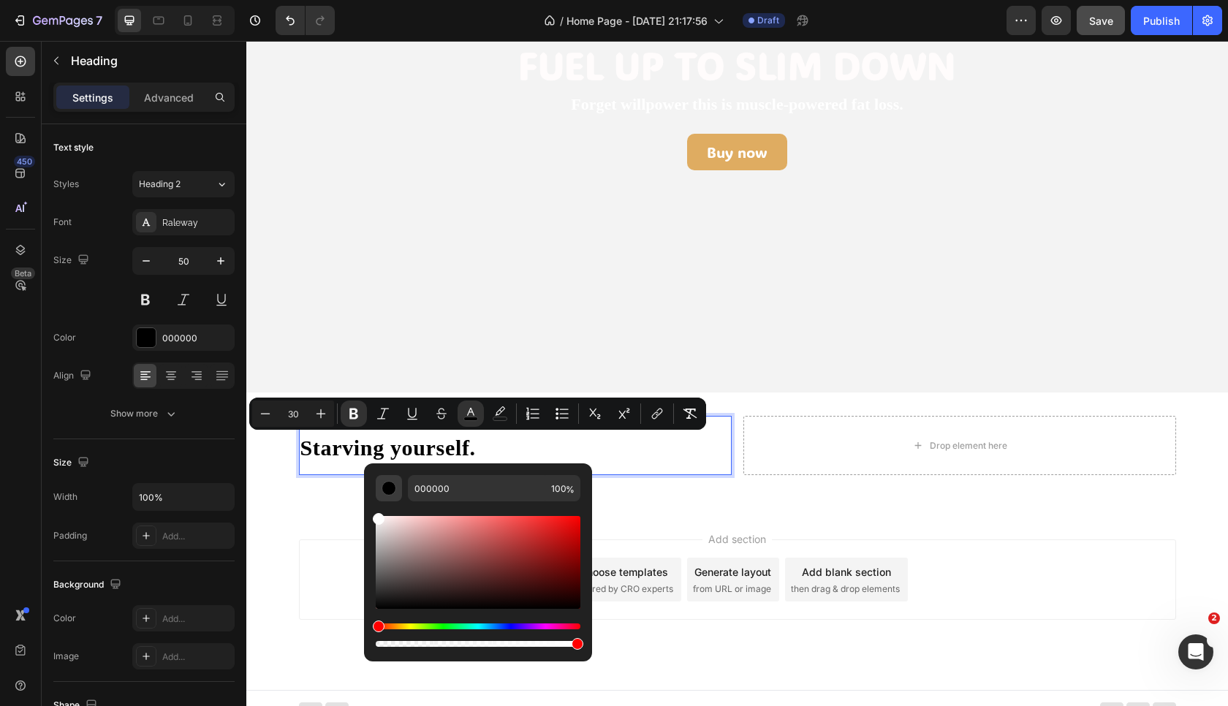
drag, startPoint x: 377, startPoint y: 608, endPoint x: 377, endPoint y: 482, distance: 125.7
click at [377, 481] on div "000000 100 %" at bounding box center [478, 562] width 205 height 175
type input "FFFFFF"
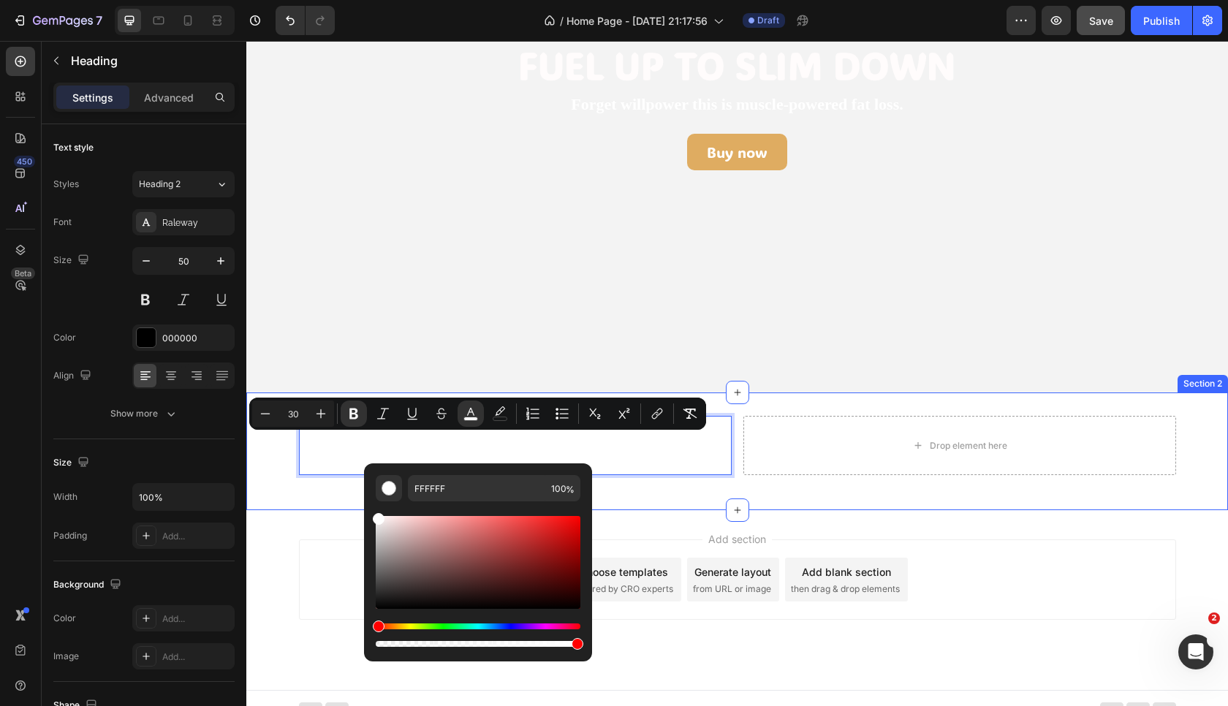
click at [276, 455] on div "Starving yourself. Heading 0 Drop element here Row" at bounding box center [737, 451] width 982 height 71
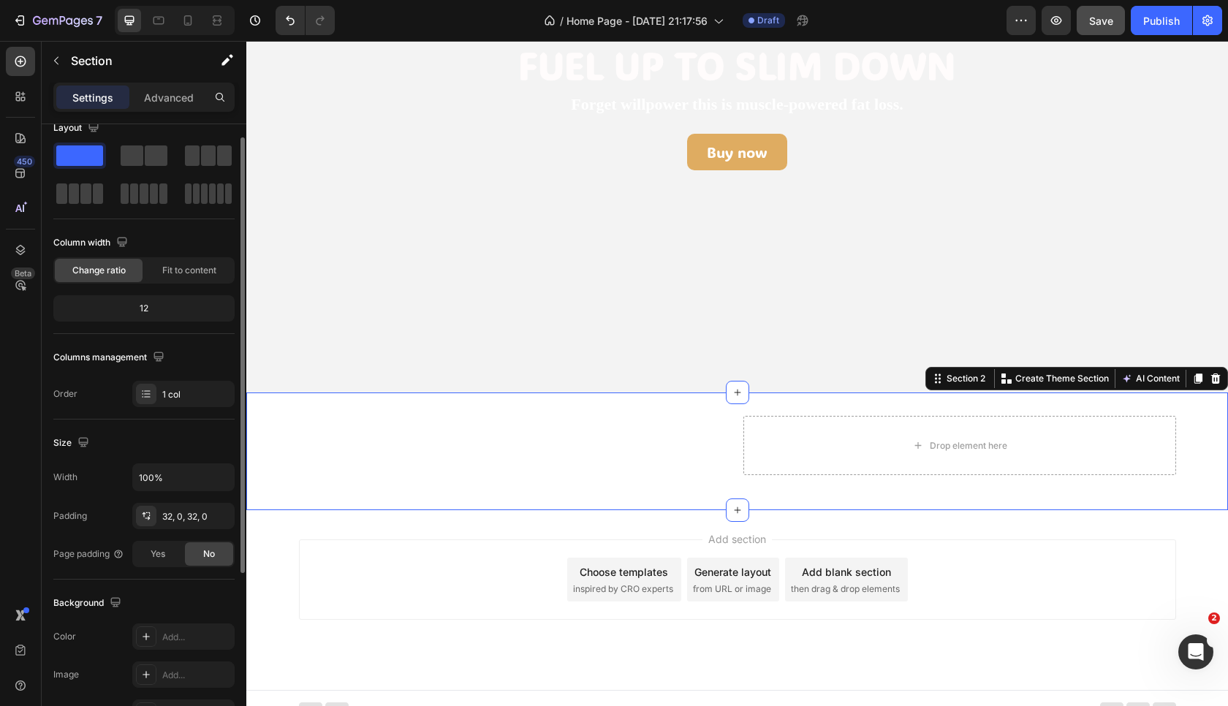
scroll to position [0, 0]
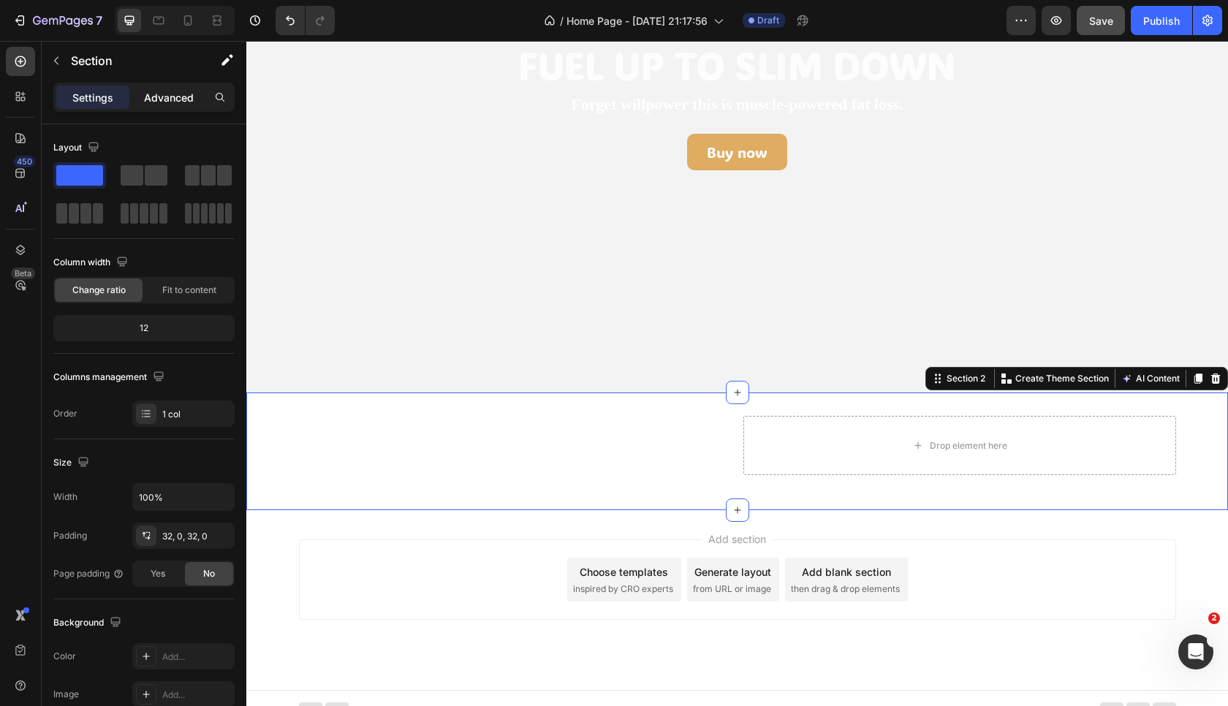
click at [174, 97] on p "Advanced" at bounding box center [169, 97] width 50 height 15
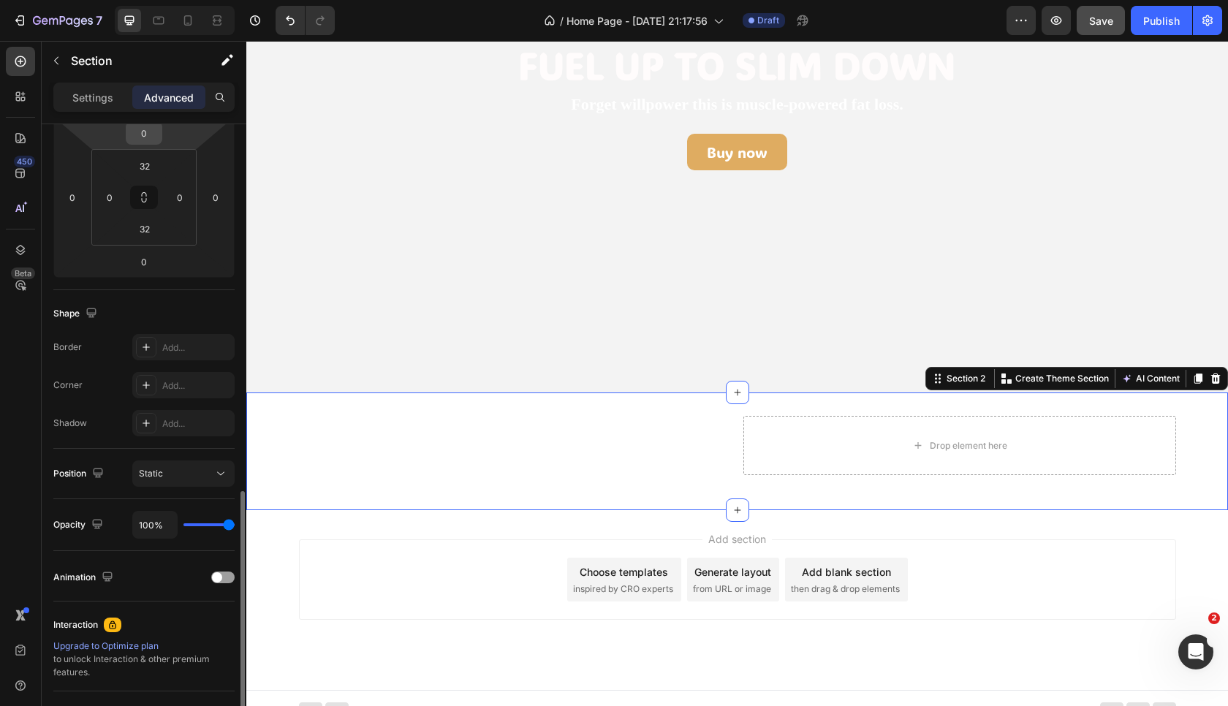
scroll to position [352, 0]
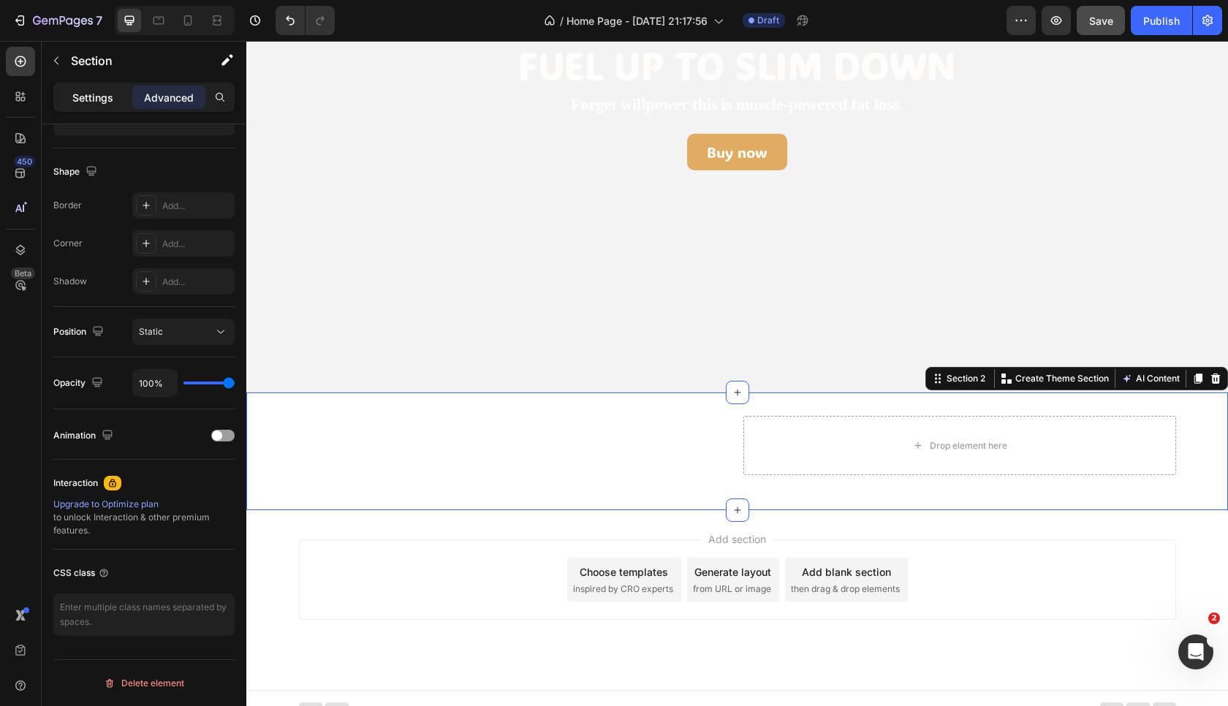
click at [98, 96] on p "Settings" at bounding box center [92, 97] width 41 height 15
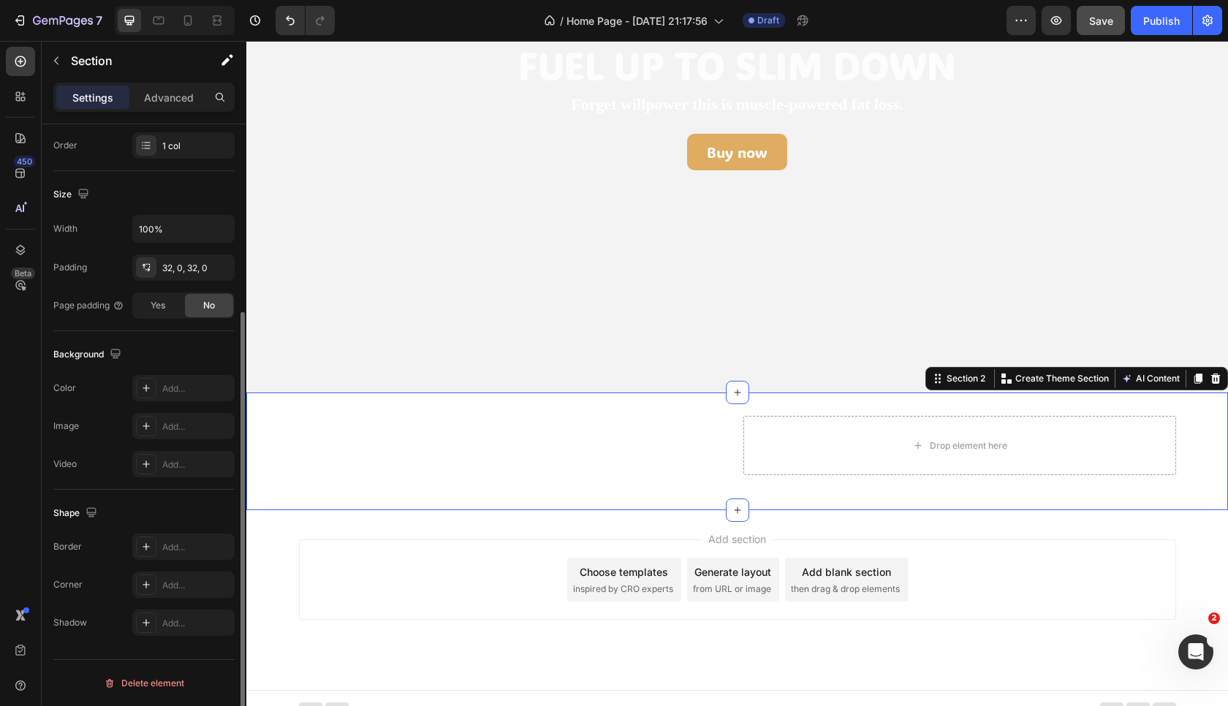
scroll to position [268, 0]
click at [174, 387] on div "Add..." at bounding box center [196, 388] width 69 height 13
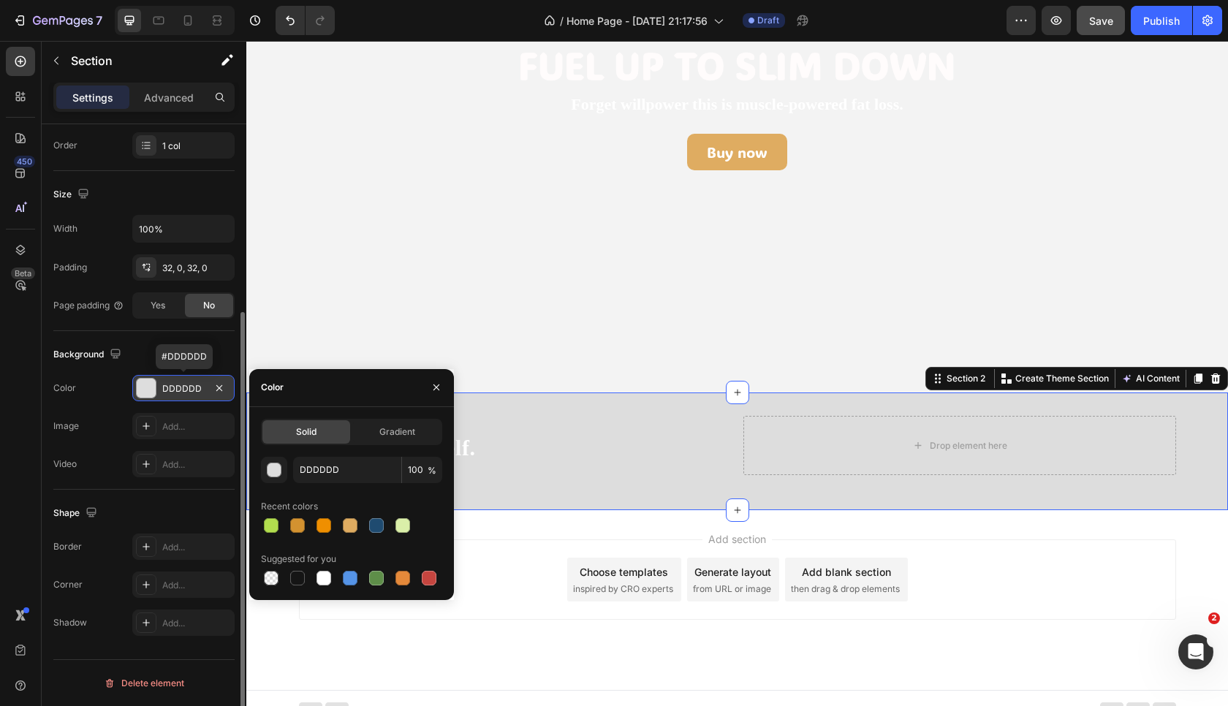
click at [186, 387] on div "DDDDDD" at bounding box center [183, 388] width 42 height 13
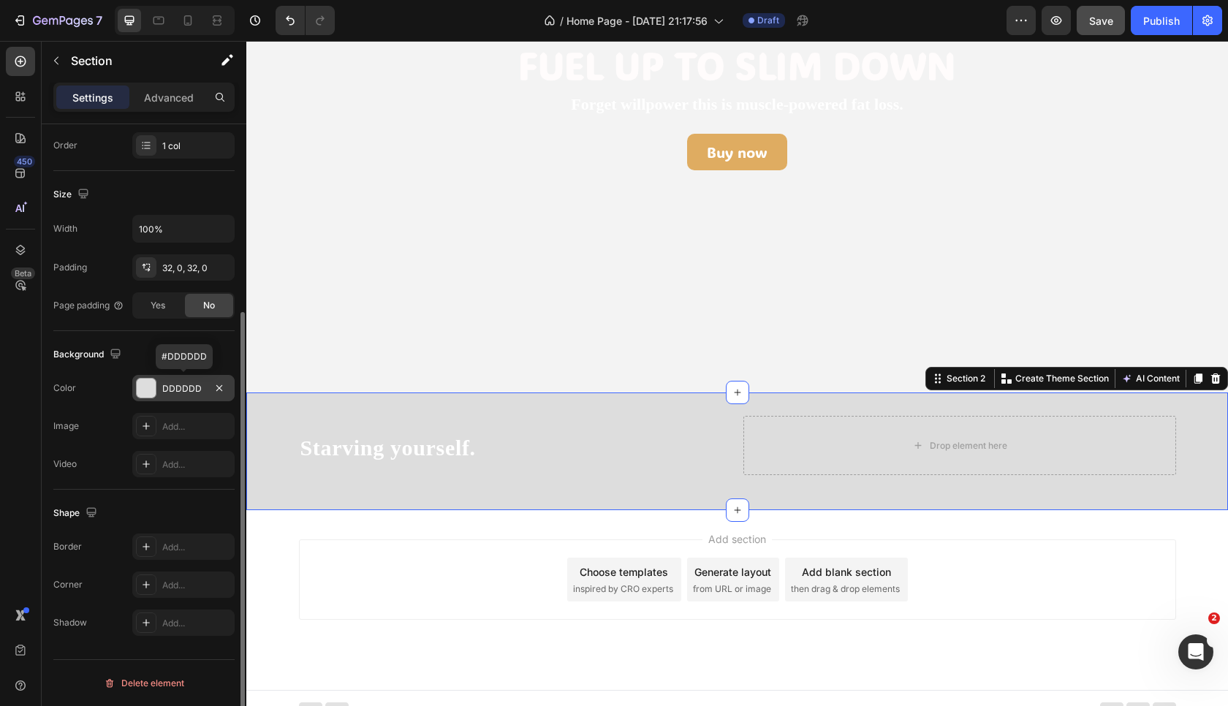
click at [186, 387] on div "DDDDDD" at bounding box center [183, 388] width 42 height 13
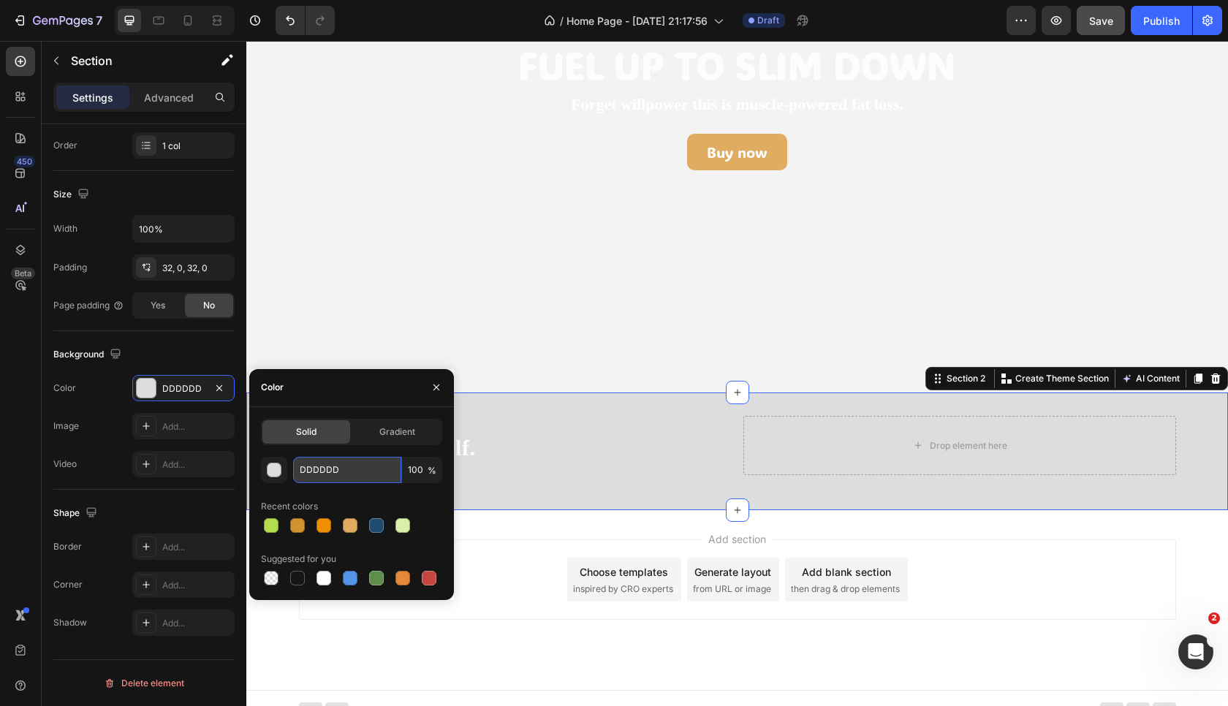
click at [330, 470] on input "DDDDDD" at bounding box center [347, 470] width 108 height 26
paste input "#00788E"
type input "#00788E"
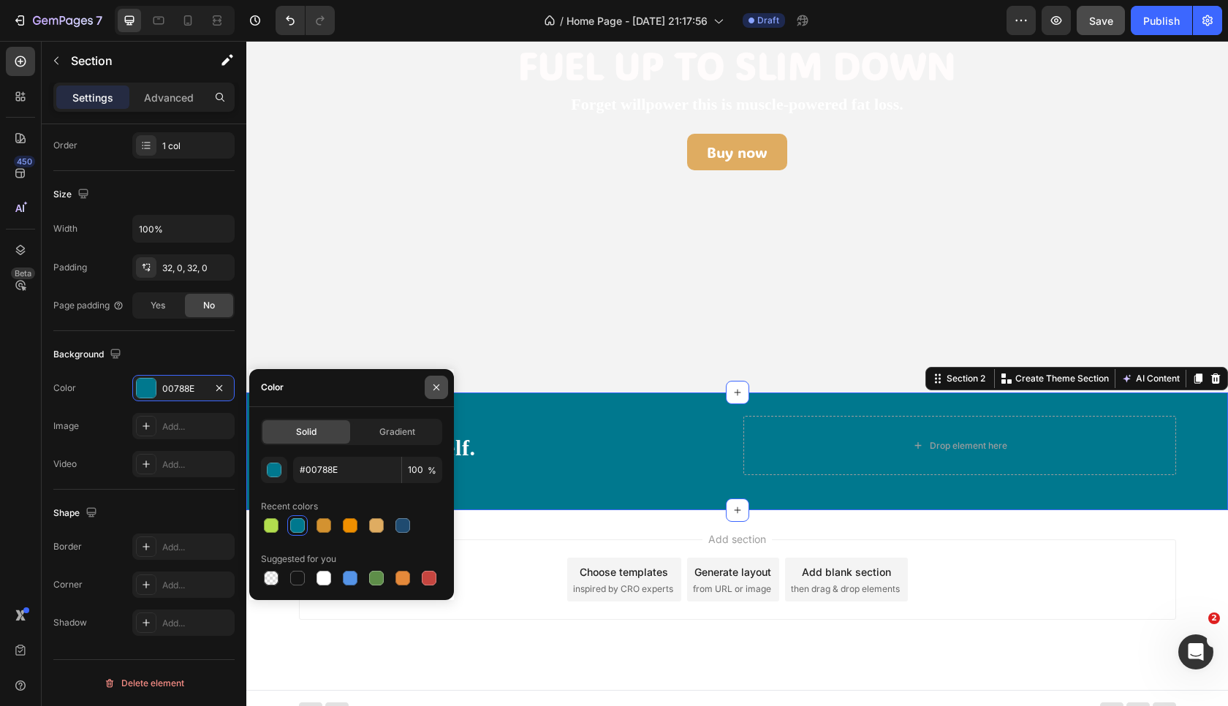
click at [442, 386] on icon "button" at bounding box center [437, 388] width 12 height 12
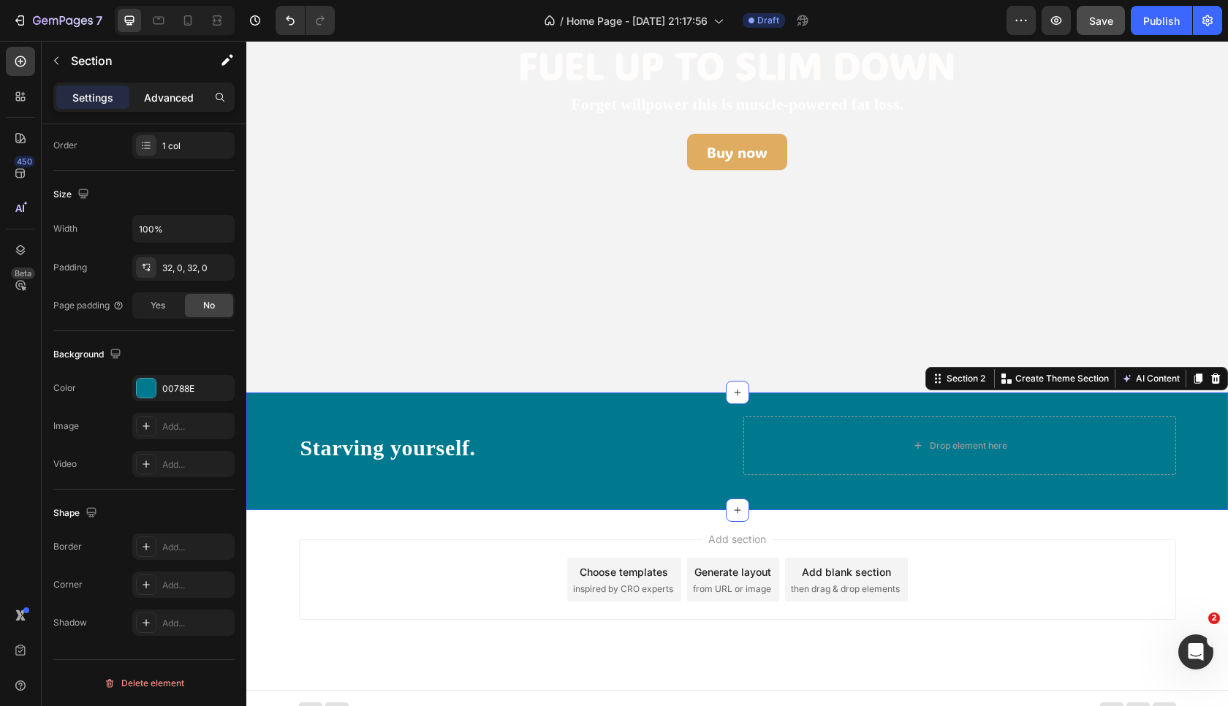
click at [169, 101] on p "Advanced" at bounding box center [169, 97] width 50 height 15
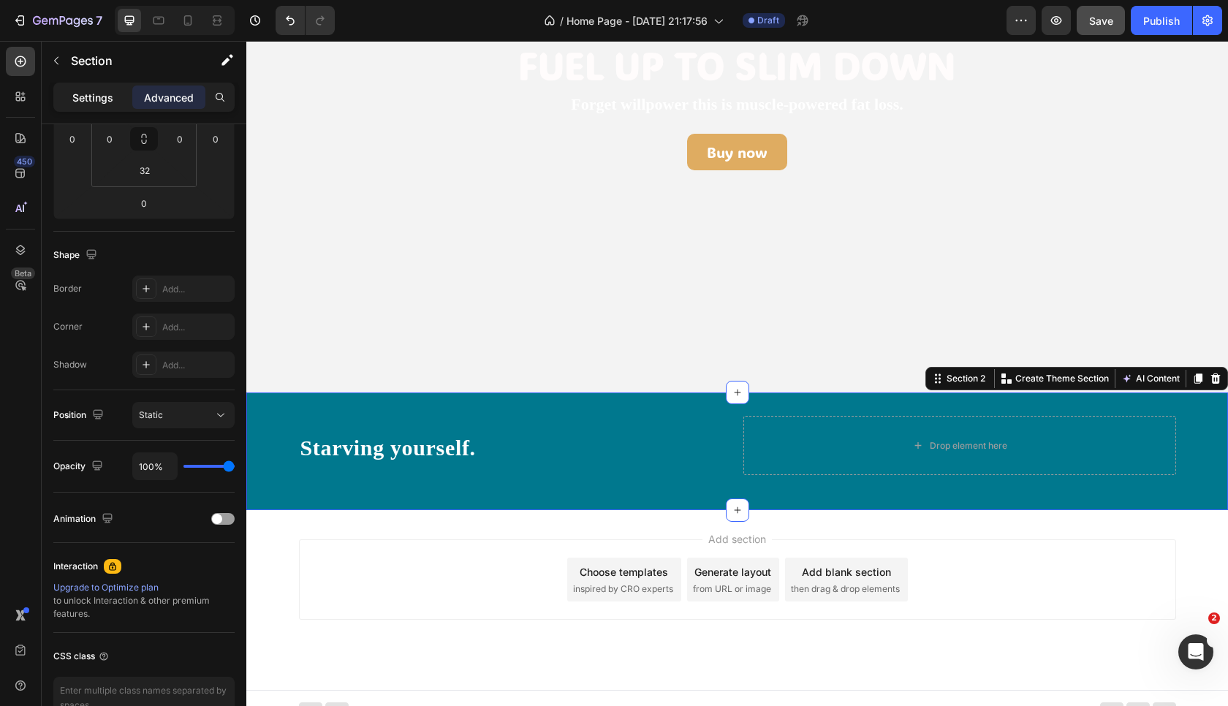
click at [106, 92] on p "Settings" at bounding box center [92, 97] width 41 height 15
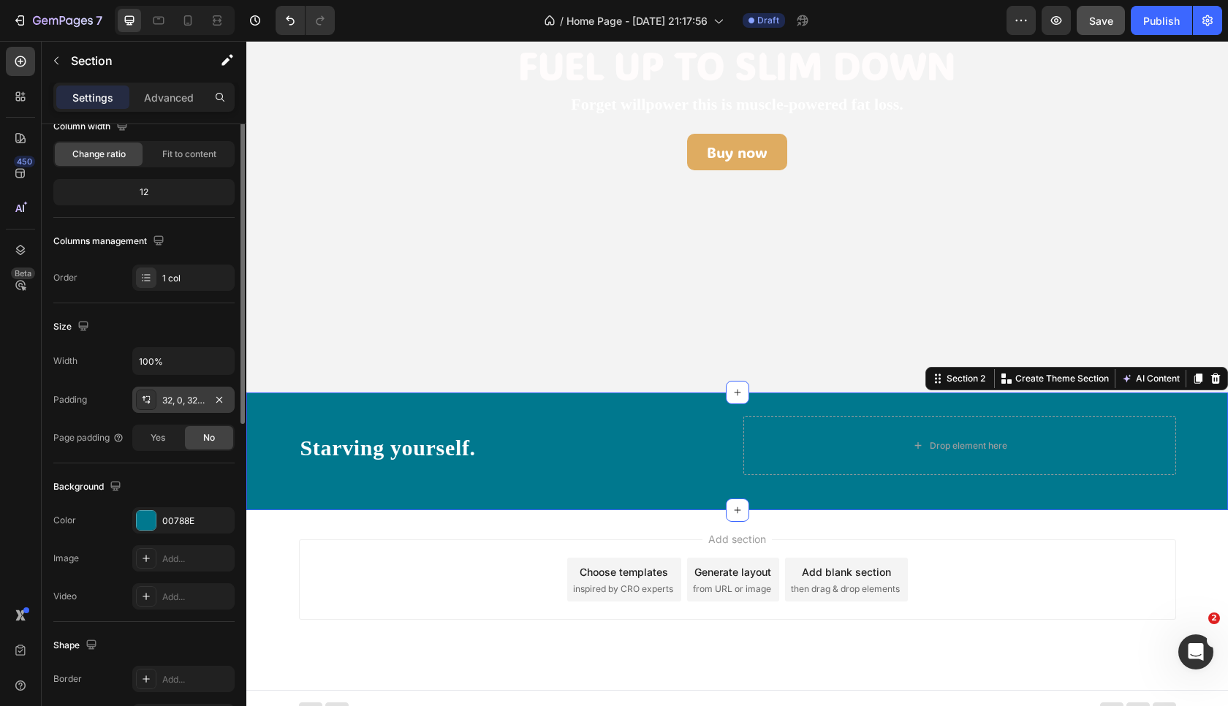
scroll to position [0, 0]
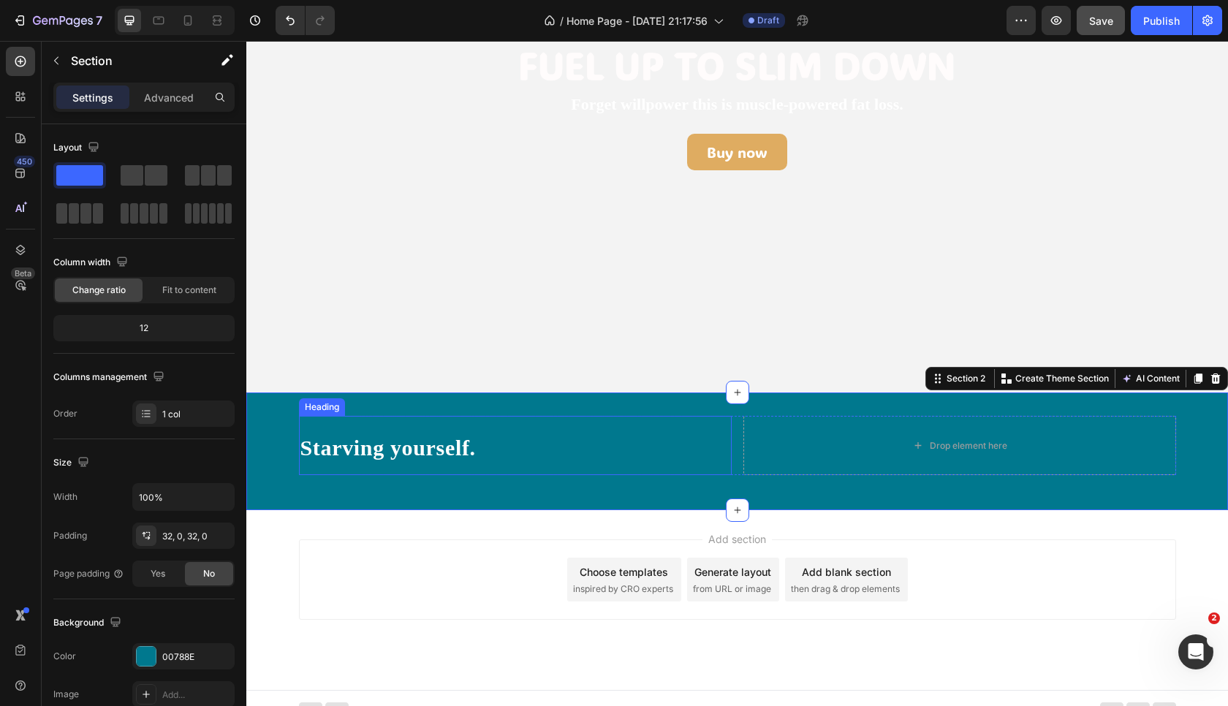
click at [390, 448] on strong "Starving yourself." at bounding box center [387, 448] width 175 height 24
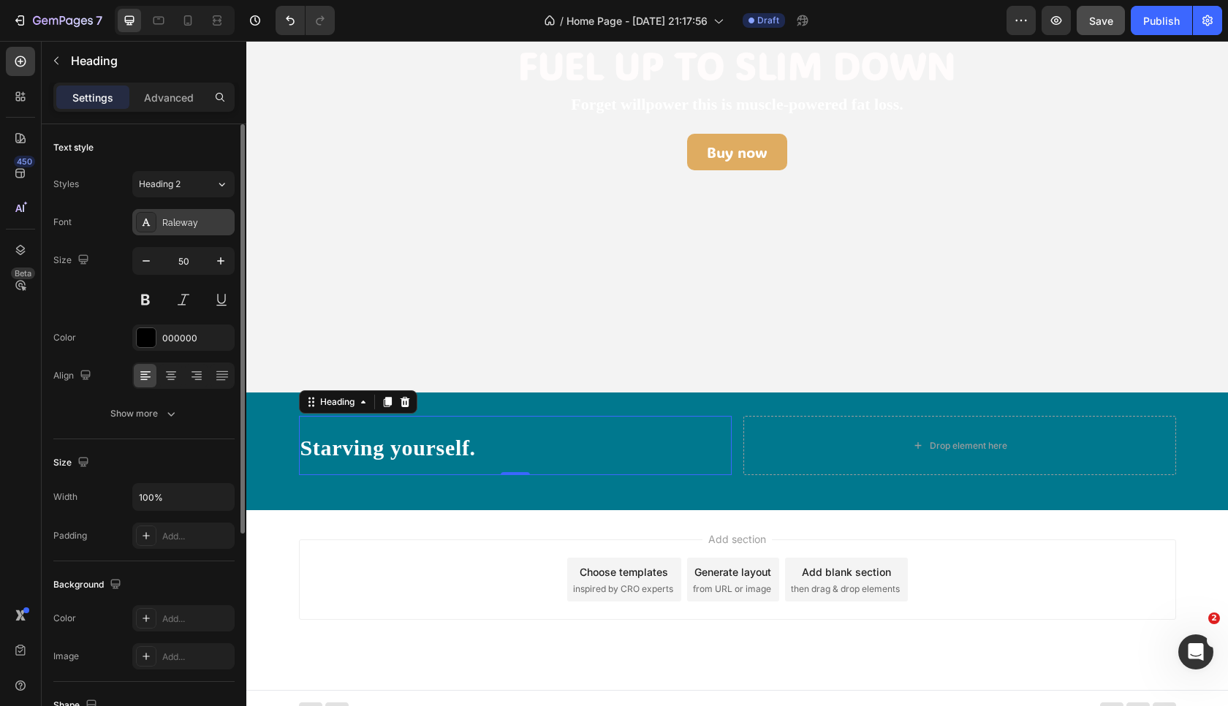
click at [199, 212] on div "Raleway" at bounding box center [183, 222] width 102 height 26
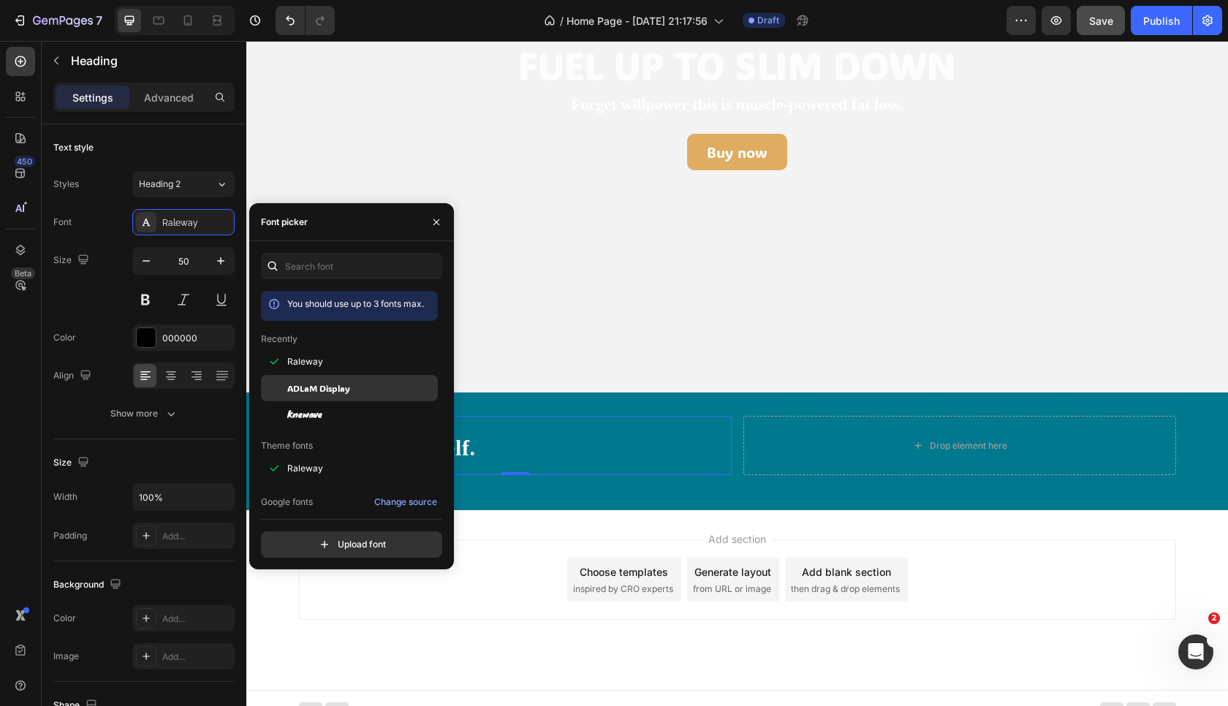
click at [348, 540] on div "ADLaM Display" at bounding box center [349, 553] width 177 height 26
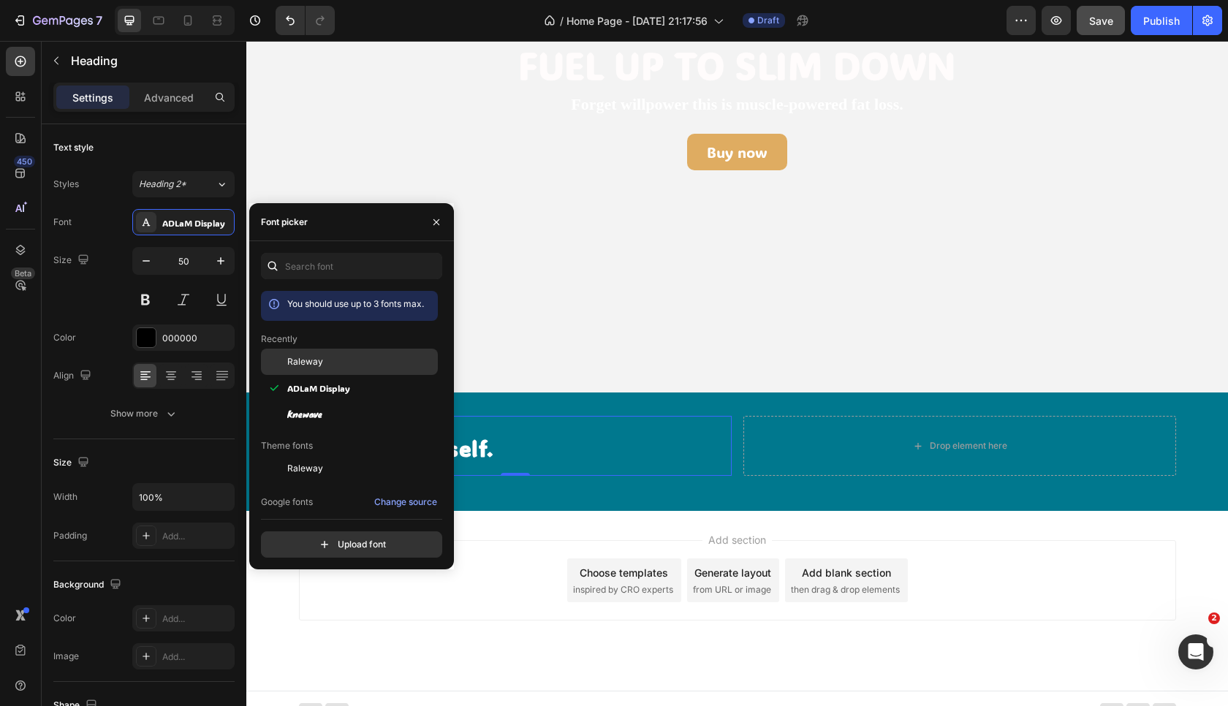
click at [333, 367] on div "Raleway" at bounding box center [361, 361] width 148 height 13
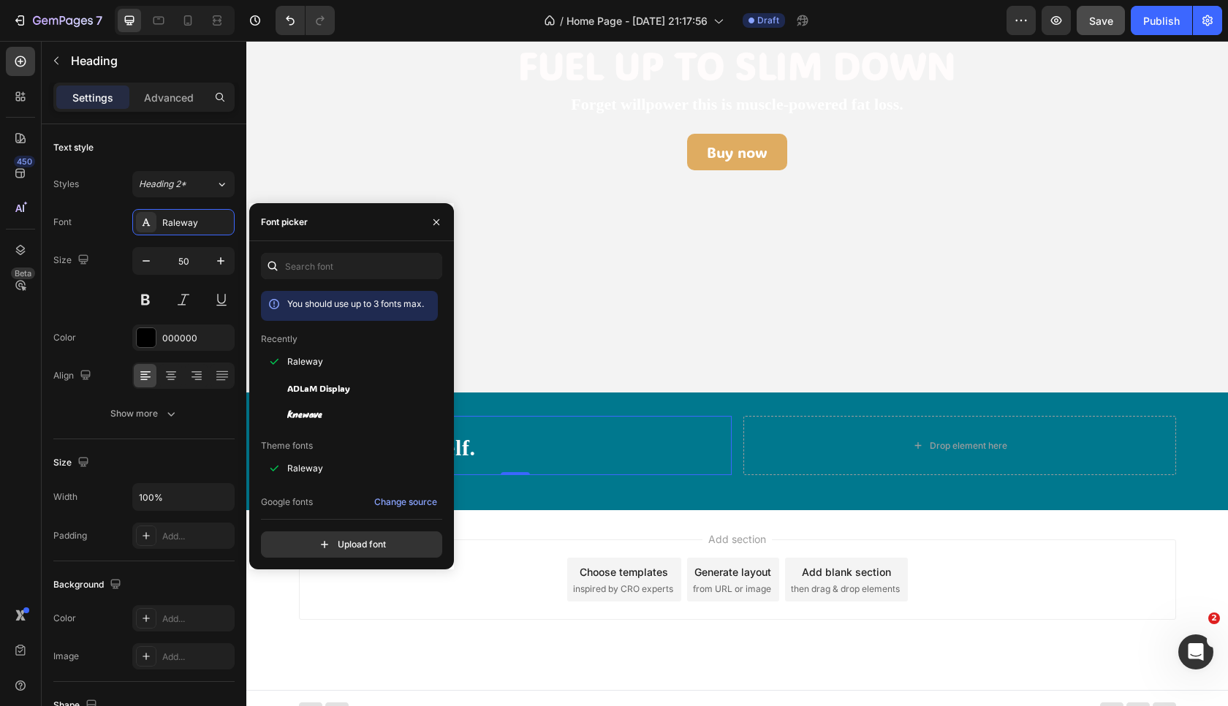
click at [517, 484] on div "0" at bounding box center [515, 487] width 15 height 12
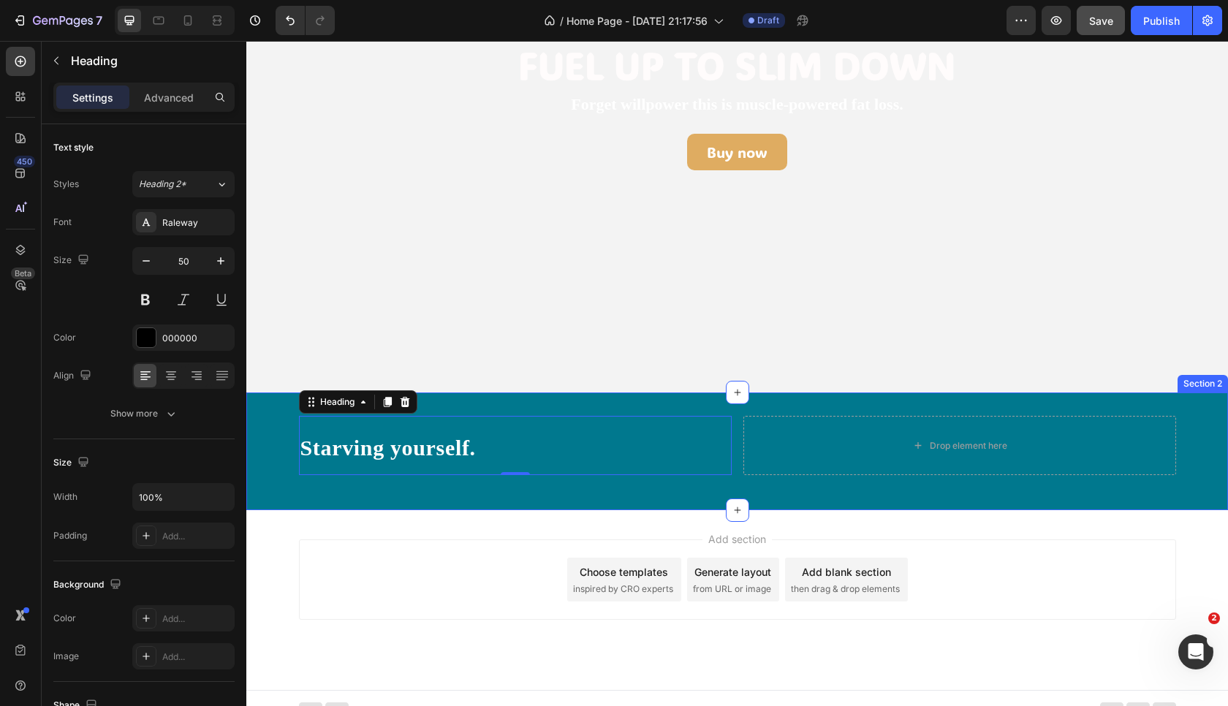
click at [453, 500] on div "⁠⁠⁠⁠⁠⁠⁠ Starving yourself. Heading 0 Drop element here Row Section 2" at bounding box center [737, 452] width 982 height 118
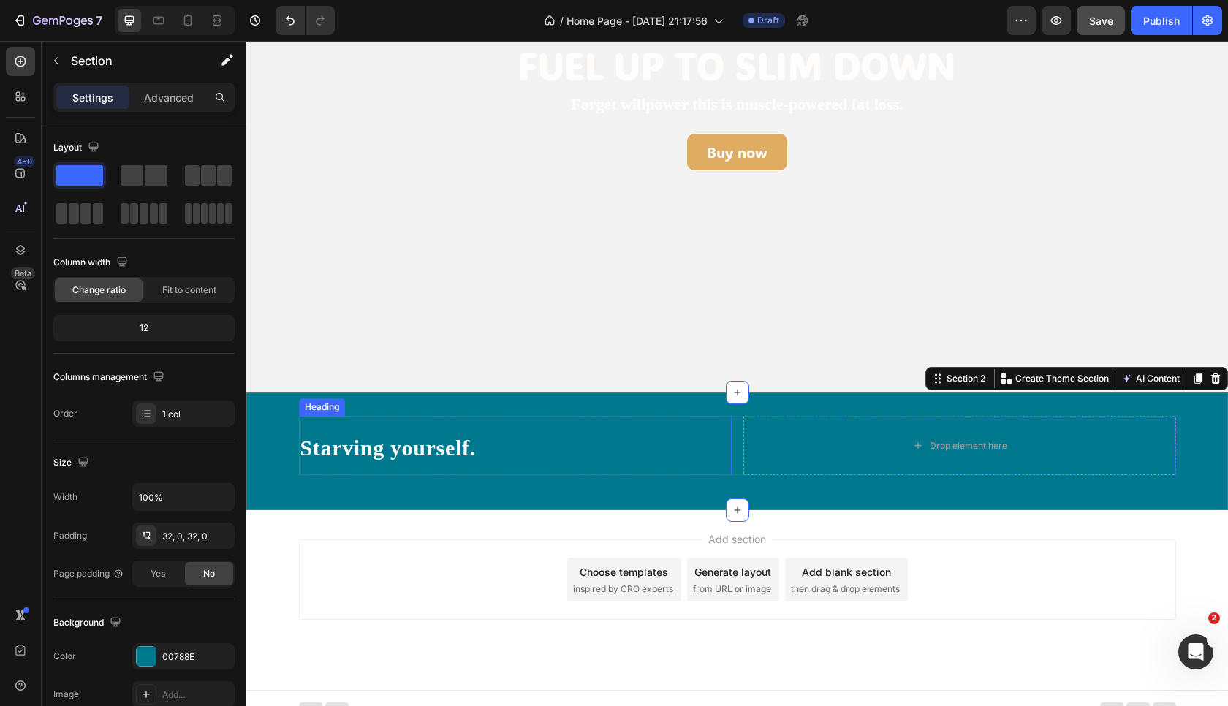
click at [474, 463] on p "⁠⁠⁠⁠⁠⁠⁠ Starving yourself." at bounding box center [515, 445] width 430 height 56
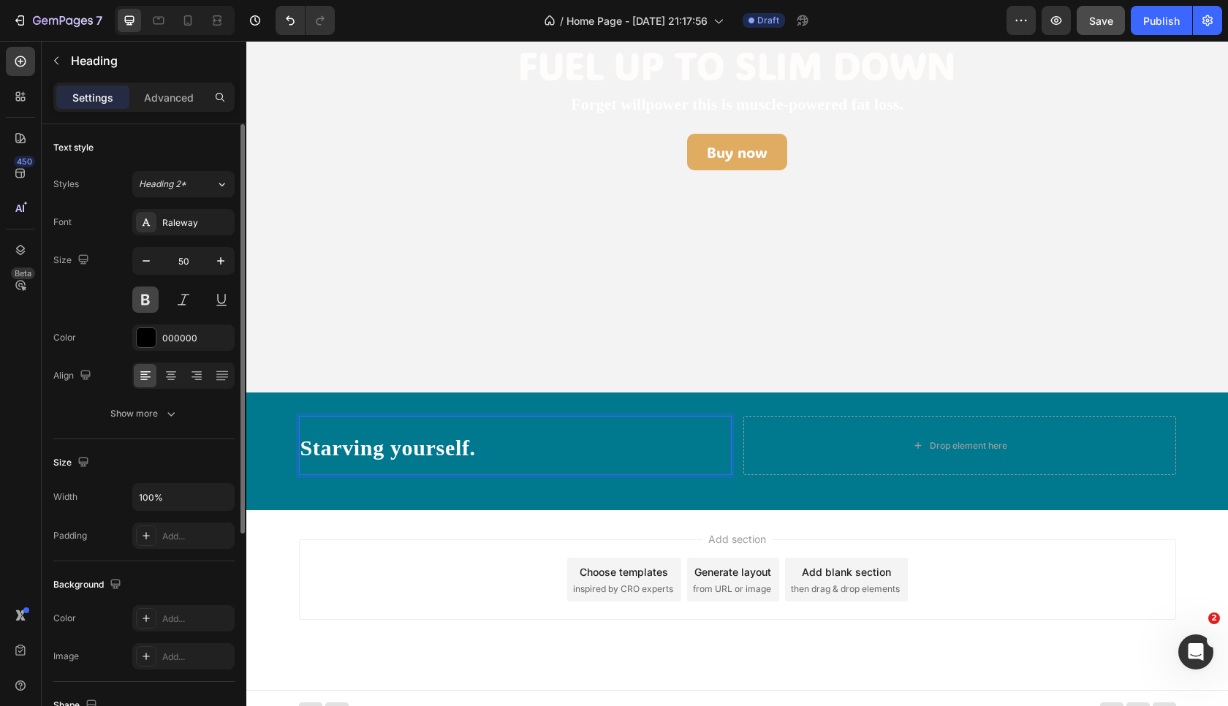
click at [144, 303] on button at bounding box center [145, 300] width 26 height 26
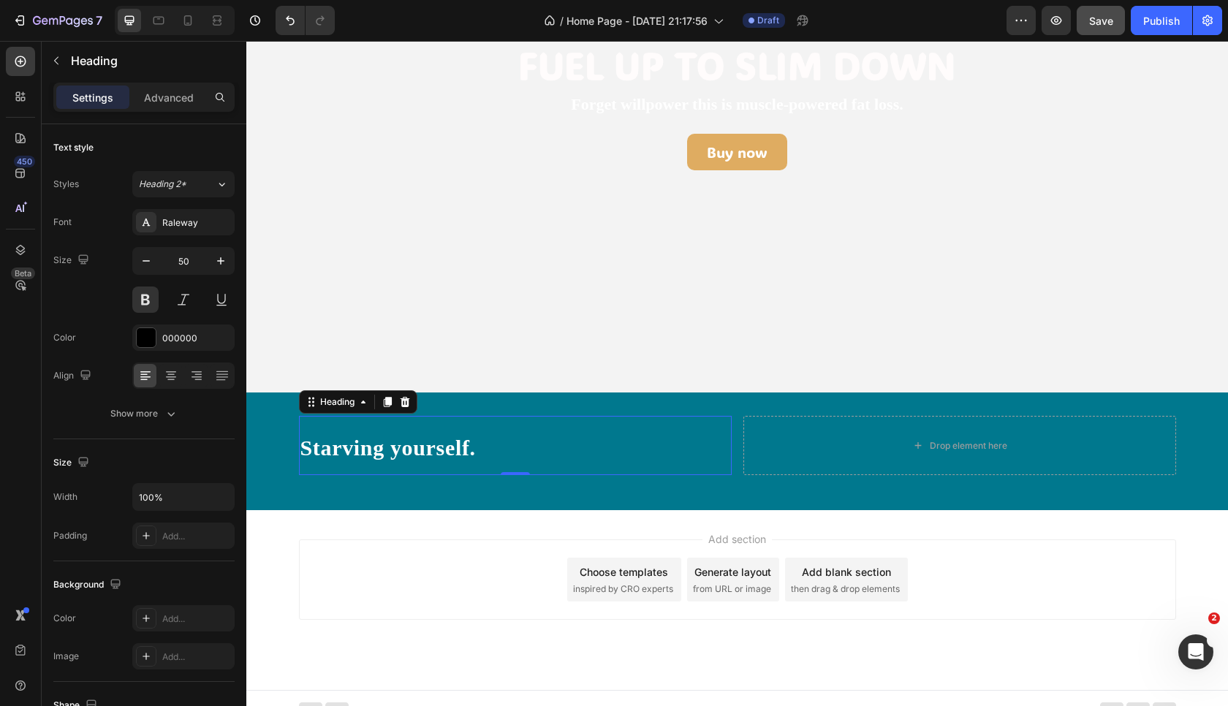
click at [387, 440] on strong "Starving yourself." at bounding box center [387, 448] width 175 height 24
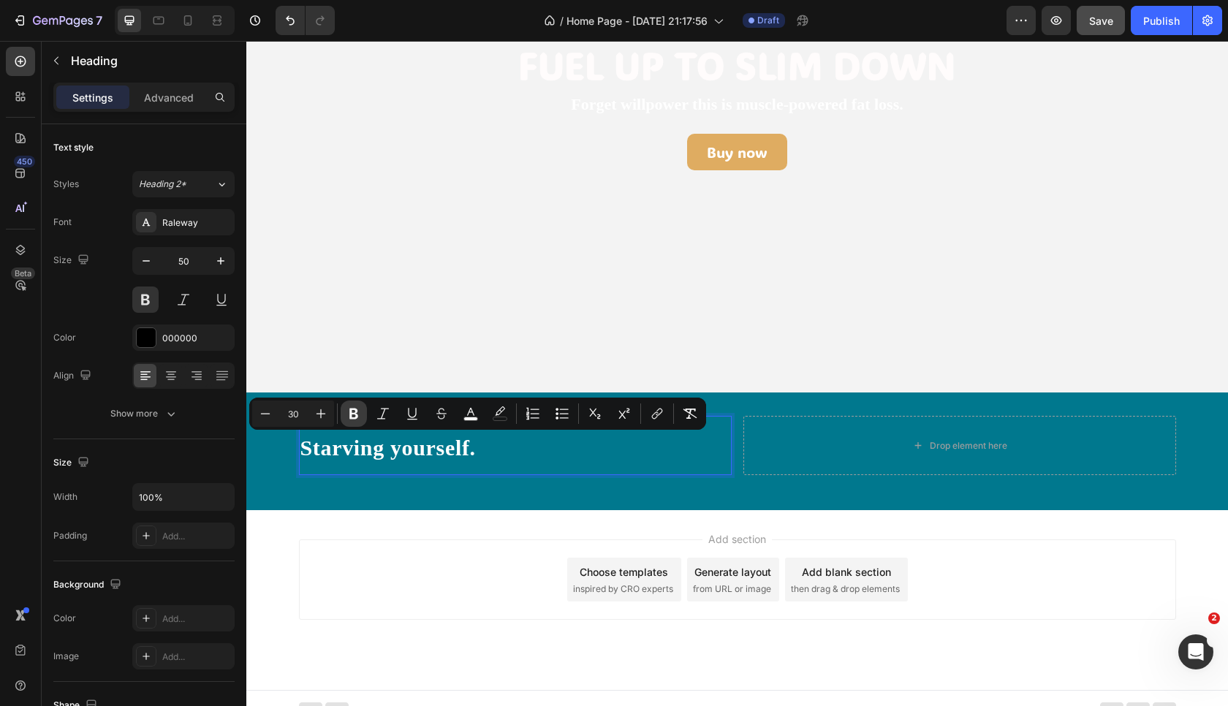
click at [357, 415] on icon "Editor contextual toolbar" at bounding box center [353, 414] width 9 height 11
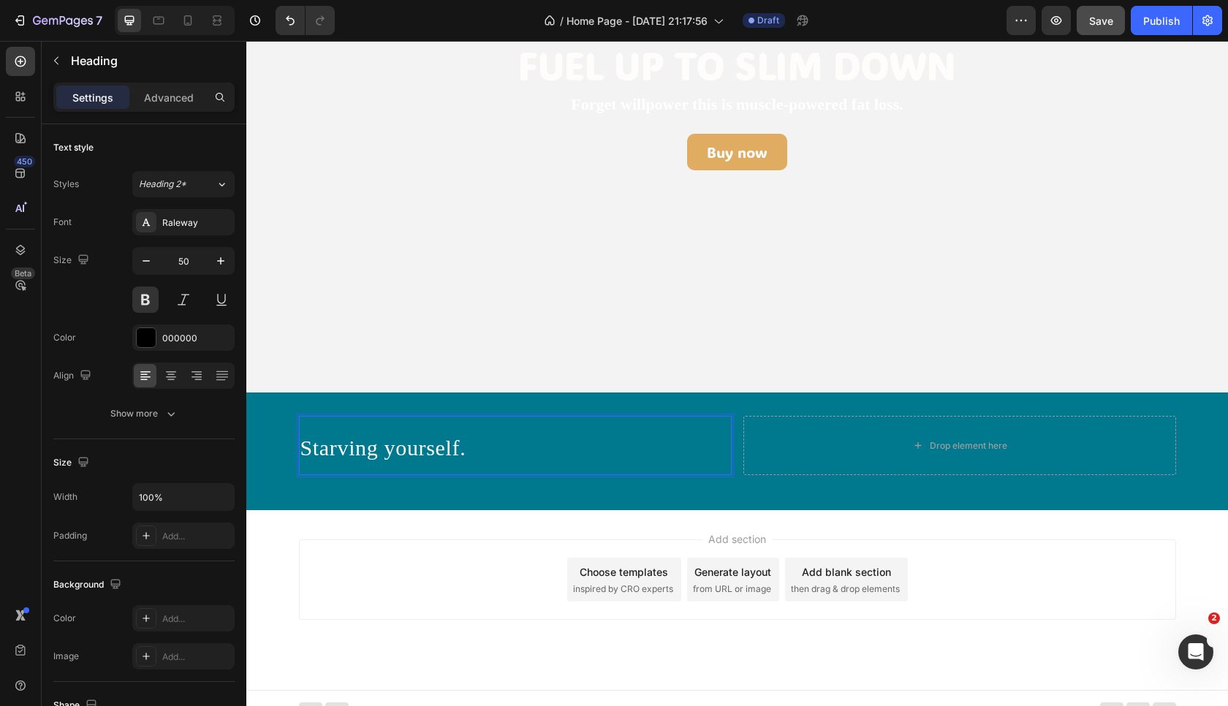
click at [357, 451] on span "Starving yourself." at bounding box center [383, 448] width 166 height 24
click at [382, 438] on span "Starving yourself." at bounding box center [383, 448] width 166 height 24
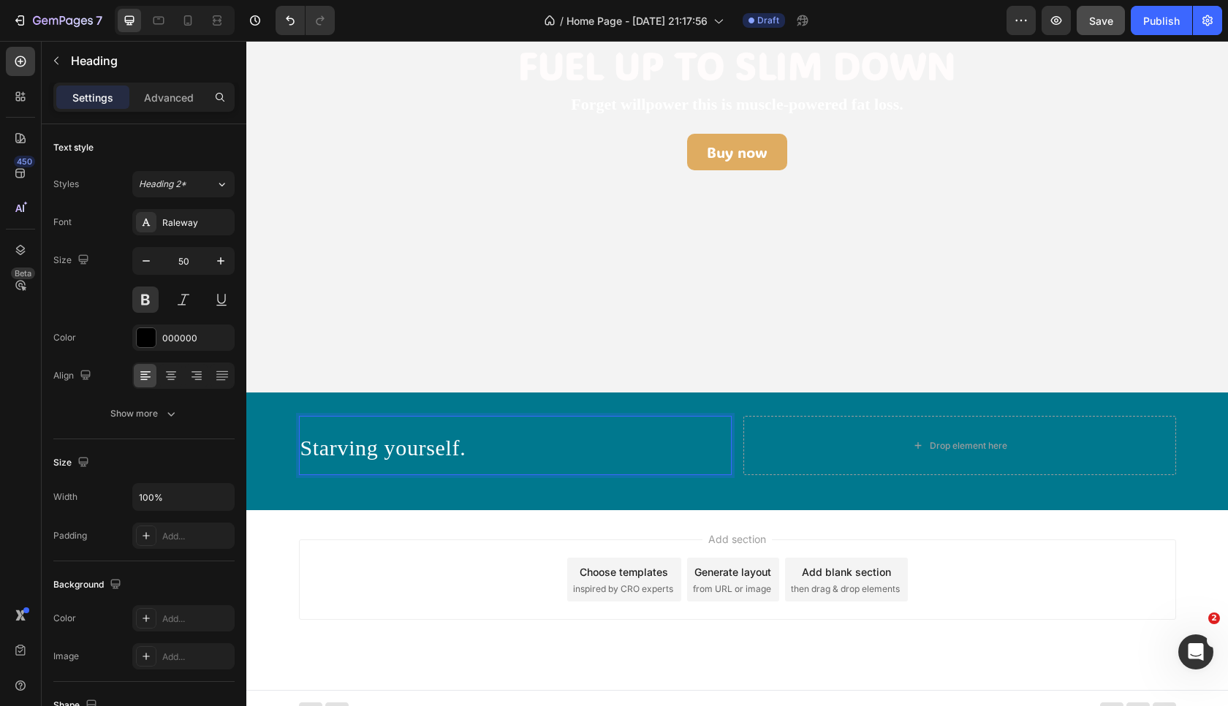
click at [382, 438] on span "Starving yourself." at bounding box center [383, 448] width 166 height 24
click at [424, 453] on span "Starving yourself." at bounding box center [383, 448] width 166 height 24
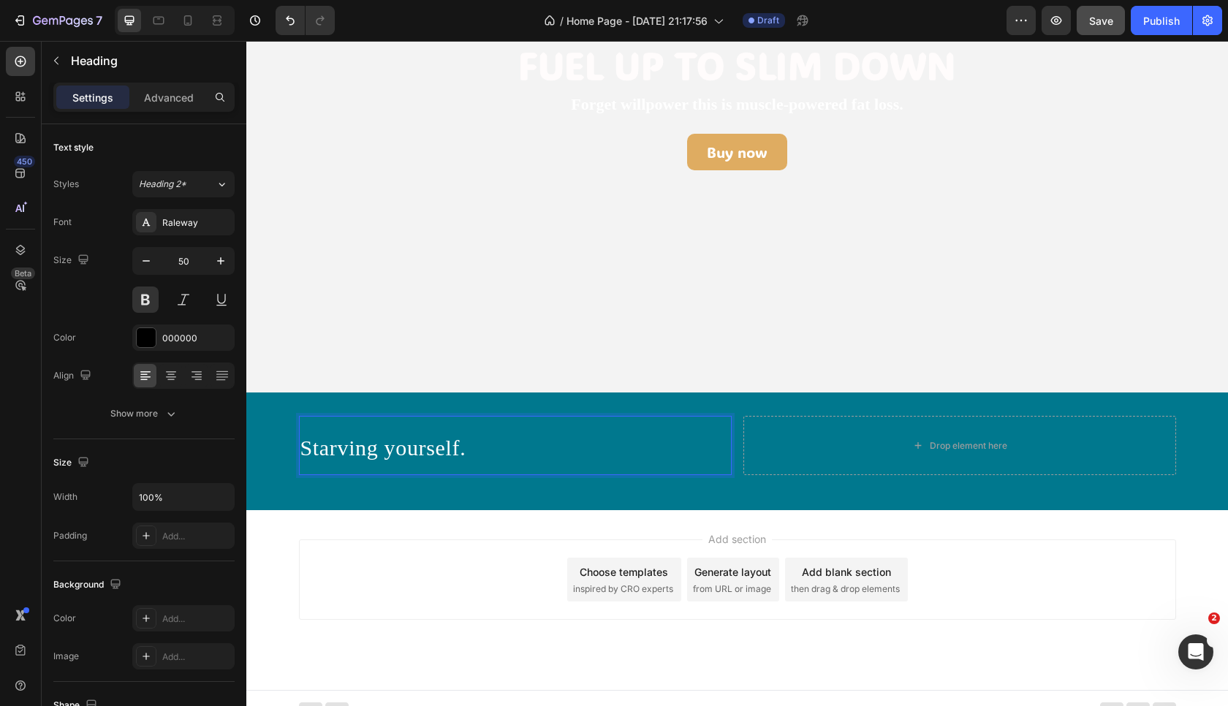
click at [424, 453] on span "Starving yourself." at bounding box center [383, 448] width 166 height 24
click at [142, 294] on button at bounding box center [145, 300] width 26 height 26
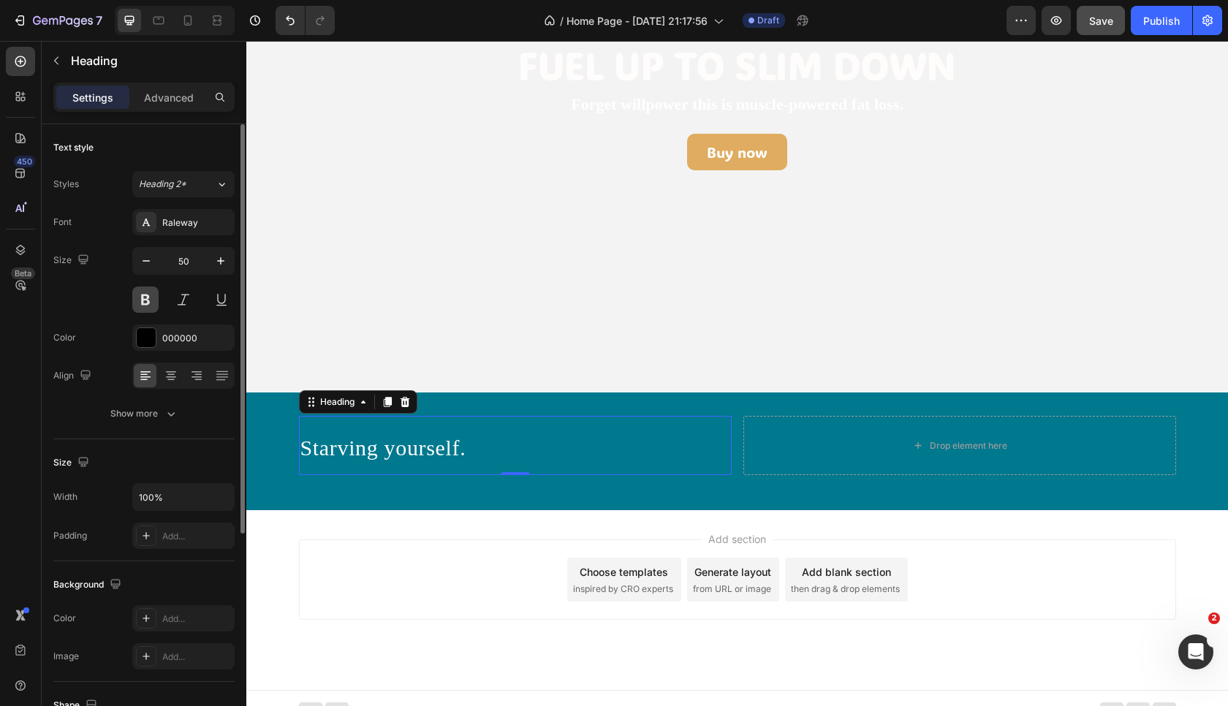
click at [142, 294] on button at bounding box center [145, 300] width 26 height 26
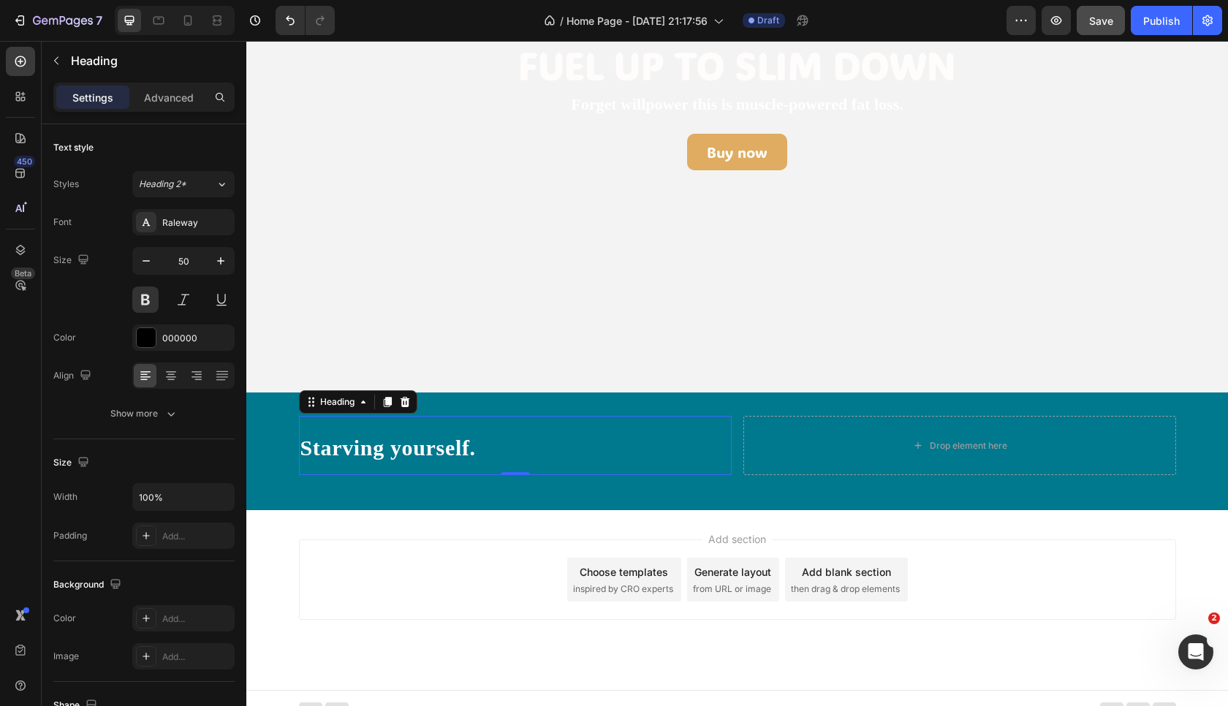
click at [496, 449] on p "Starving yourself." at bounding box center [515, 445] width 430 height 56
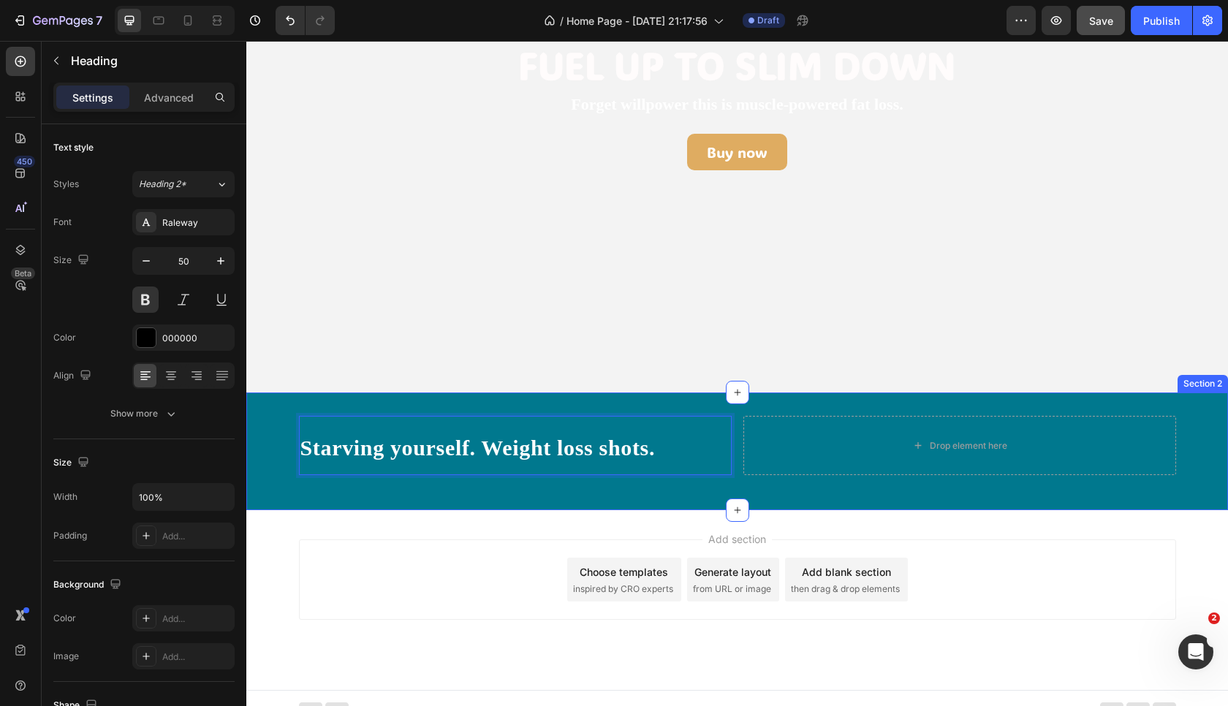
click at [397, 483] on div "Starving yourself. Weight loss shots. Heading 0 Drop element here Row" at bounding box center [737, 451] width 982 height 71
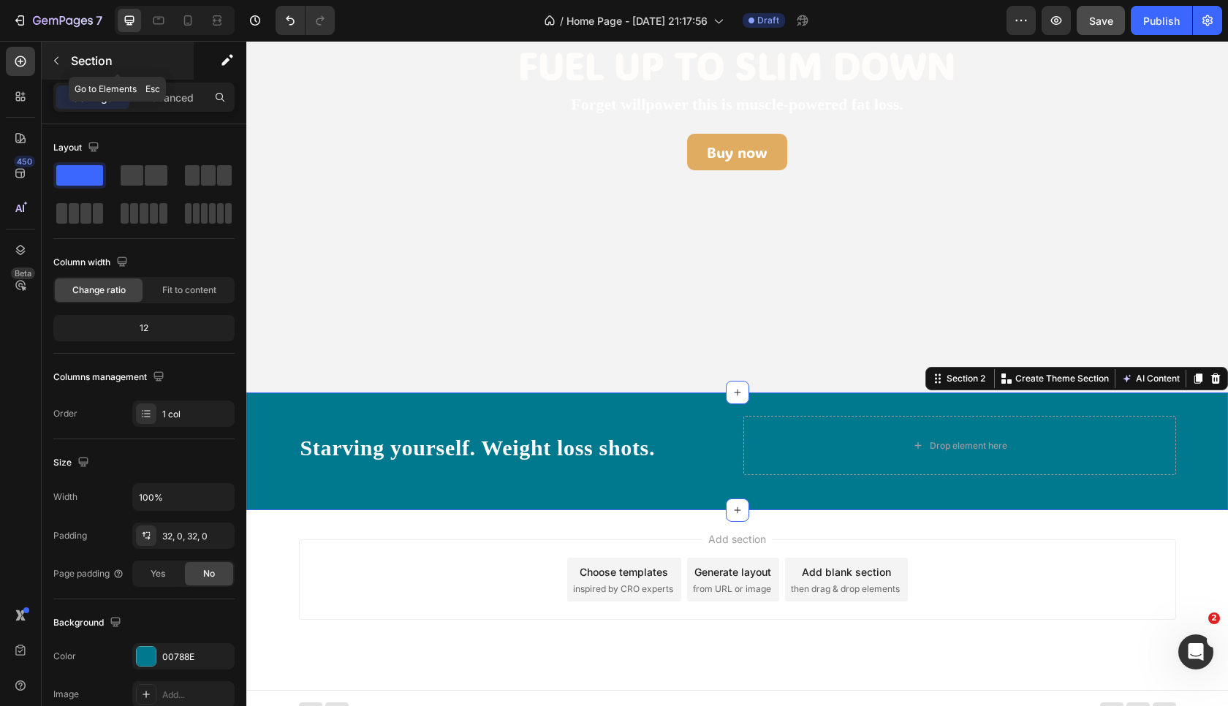
click at [60, 61] on icon "button" at bounding box center [56, 61] width 12 height 12
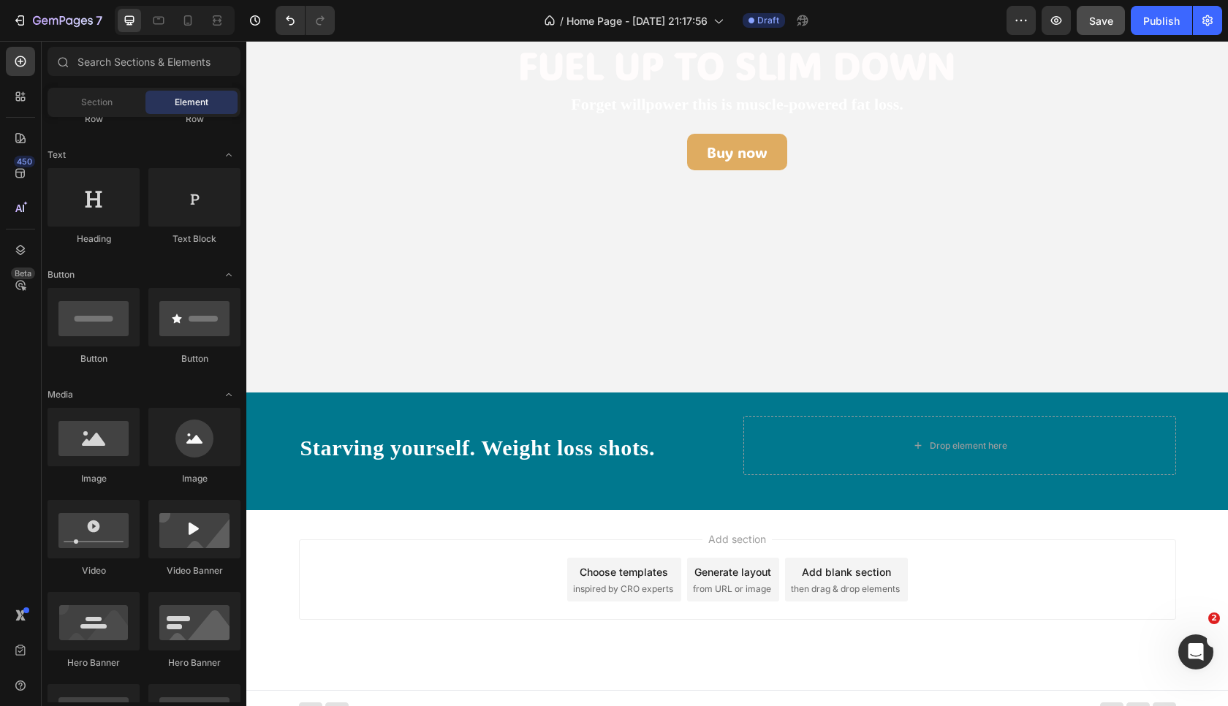
scroll to position [193, 0]
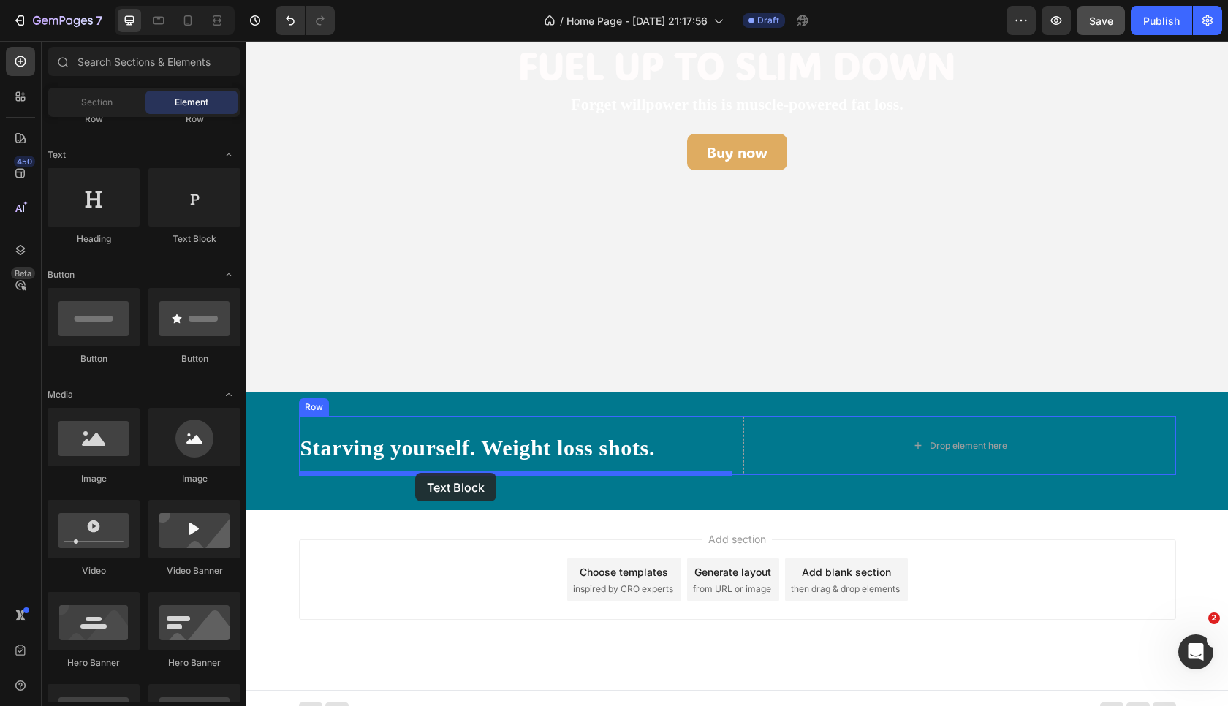
drag, startPoint x: 428, startPoint y: 243, endPoint x: 415, endPoint y: 473, distance: 230.6
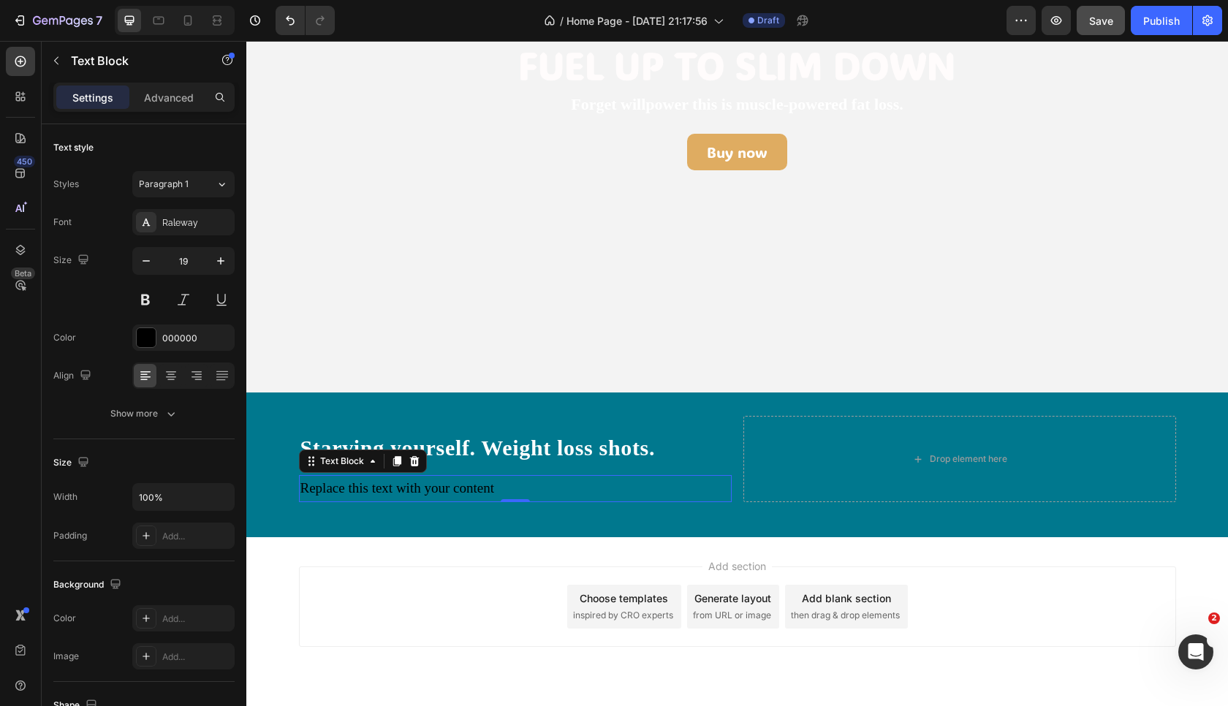
click at [396, 492] on div "Replace this text with your content" at bounding box center [515, 488] width 433 height 26
click at [396, 492] on p "Replace this text with your content" at bounding box center [515, 488] width 430 height 23
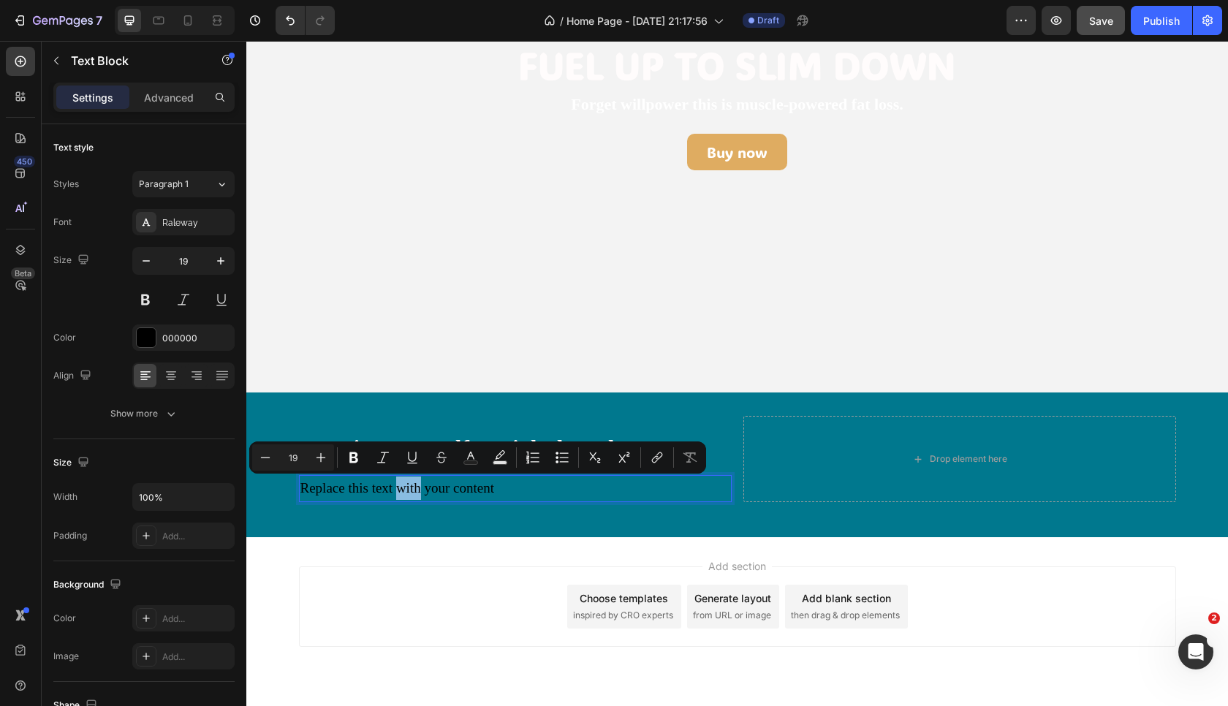
click at [396, 492] on p "Replace this text with your content" at bounding box center [515, 488] width 430 height 23
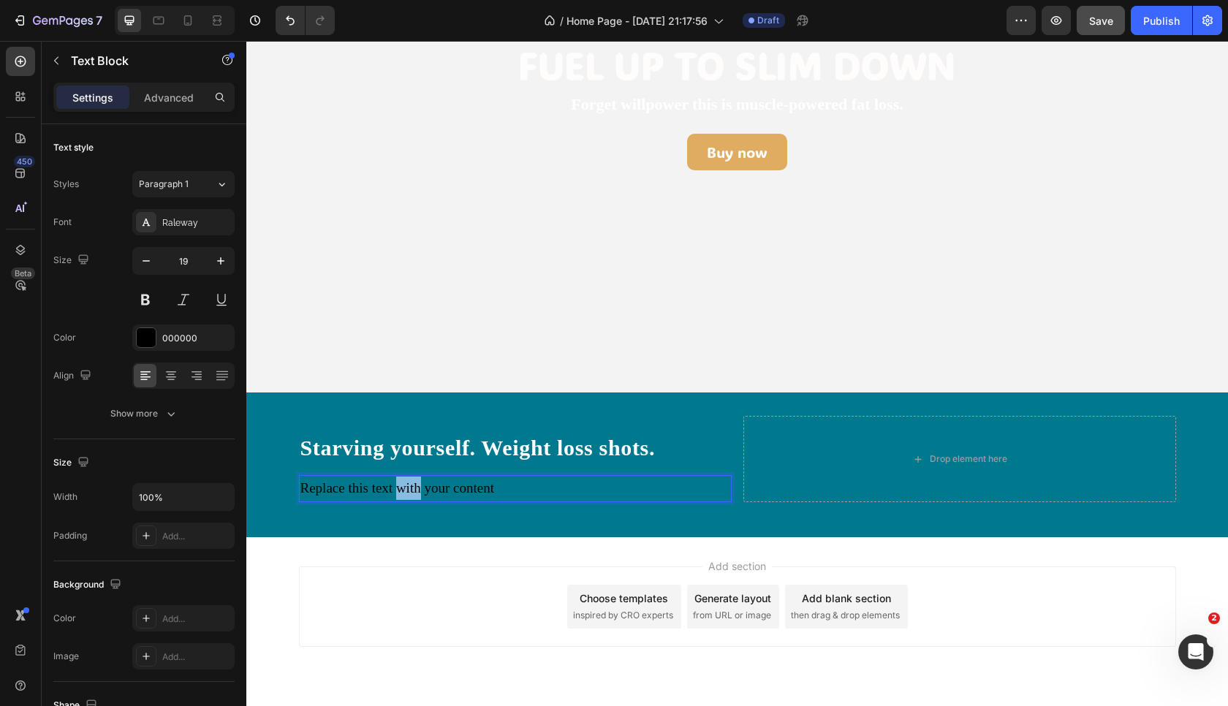
click at [396, 492] on p "Replace this text with your content" at bounding box center [515, 488] width 430 height 23
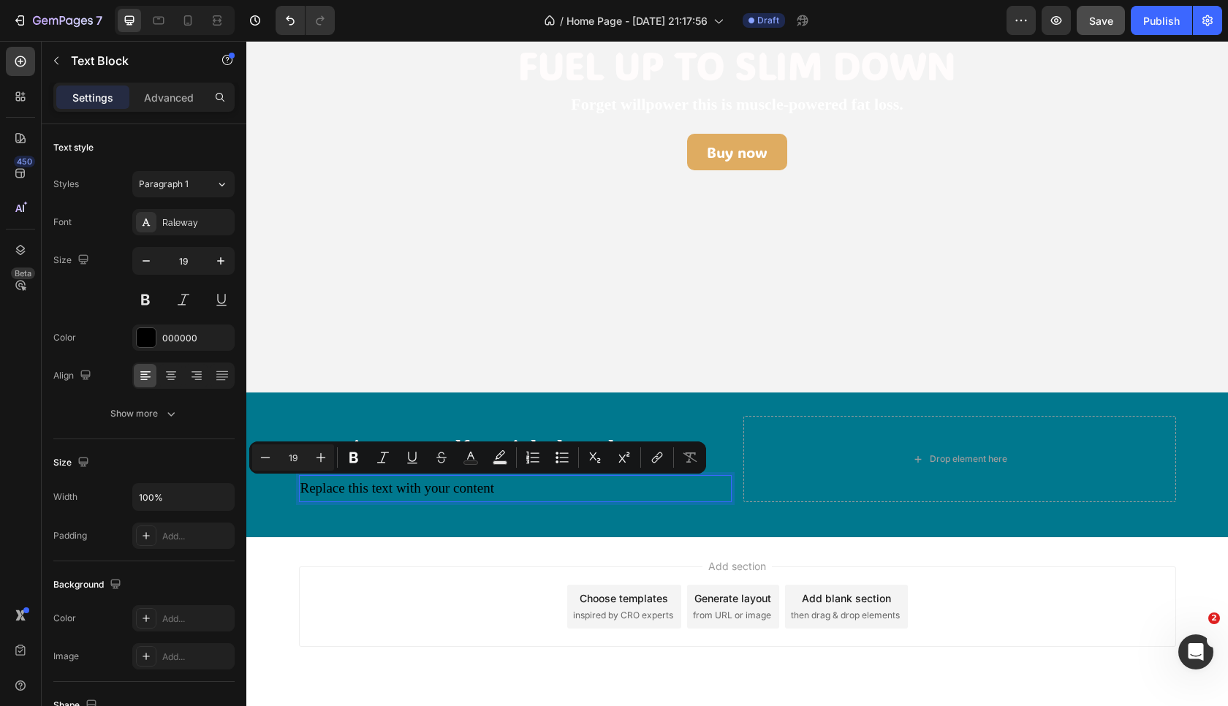
type input "9"
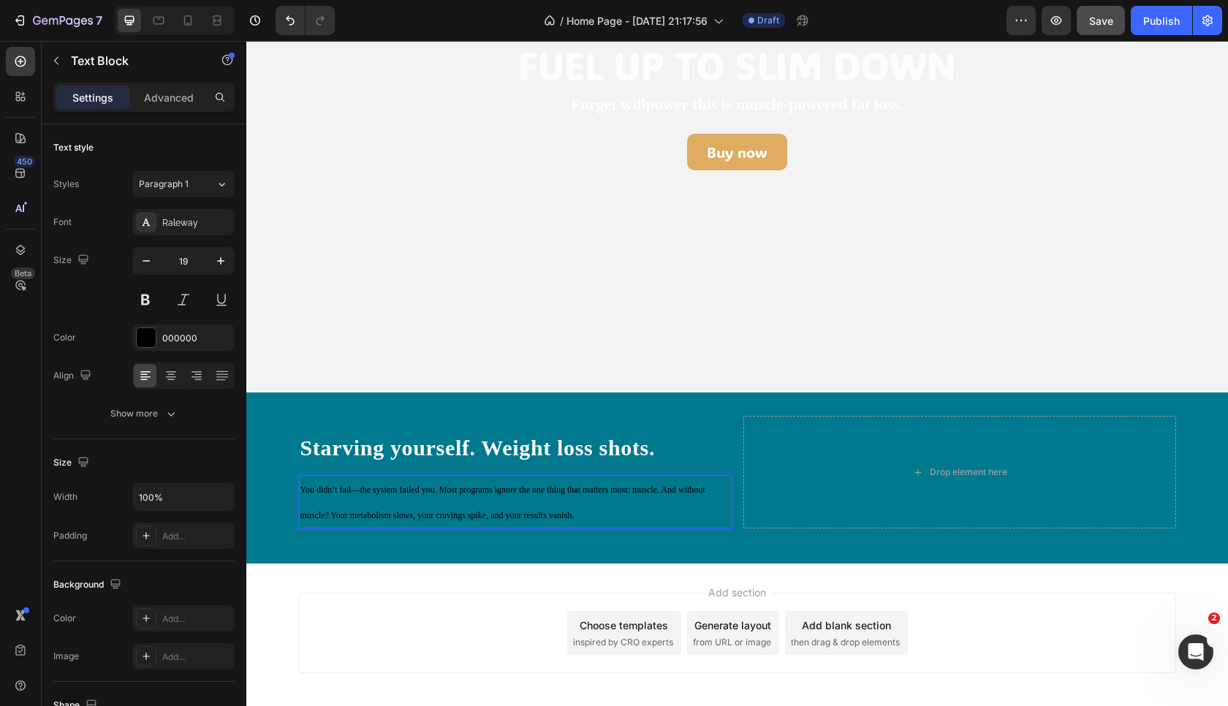
click at [396, 492] on span "You didn’t fail—the system failed you. Most programs ignore the one thing that …" at bounding box center [502, 502] width 405 height 35
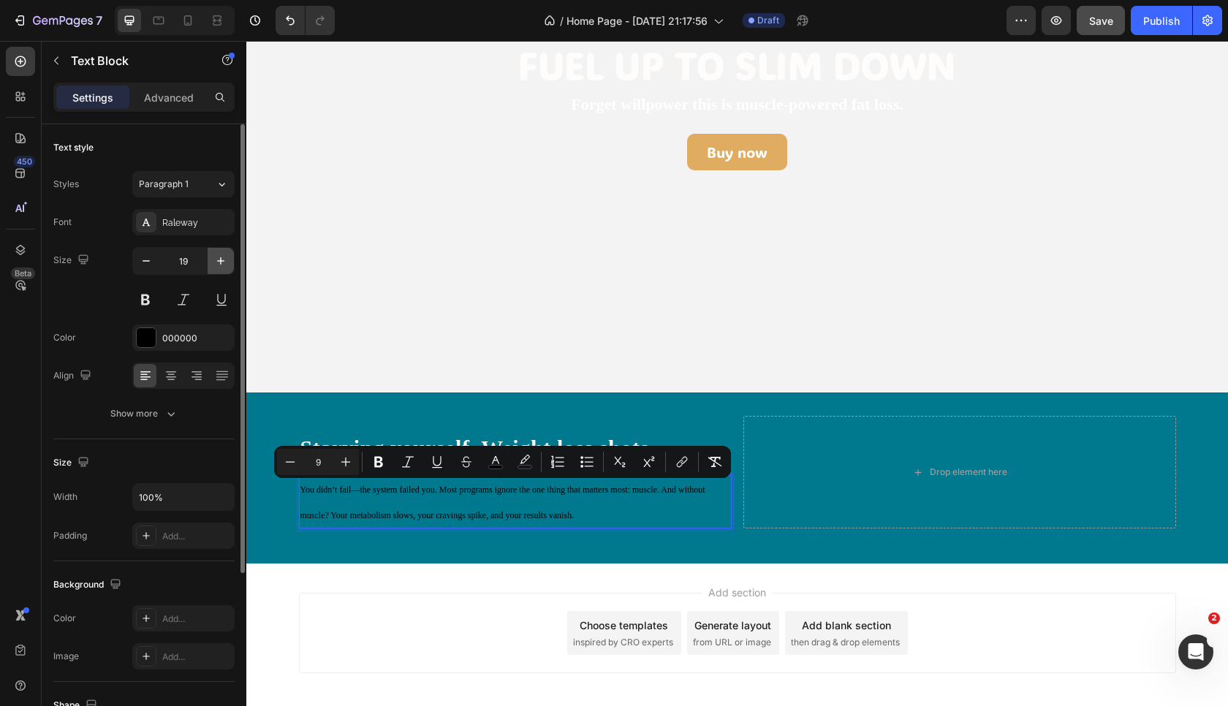
click at [225, 268] on icon "button" at bounding box center [220, 261] width 15 height 15
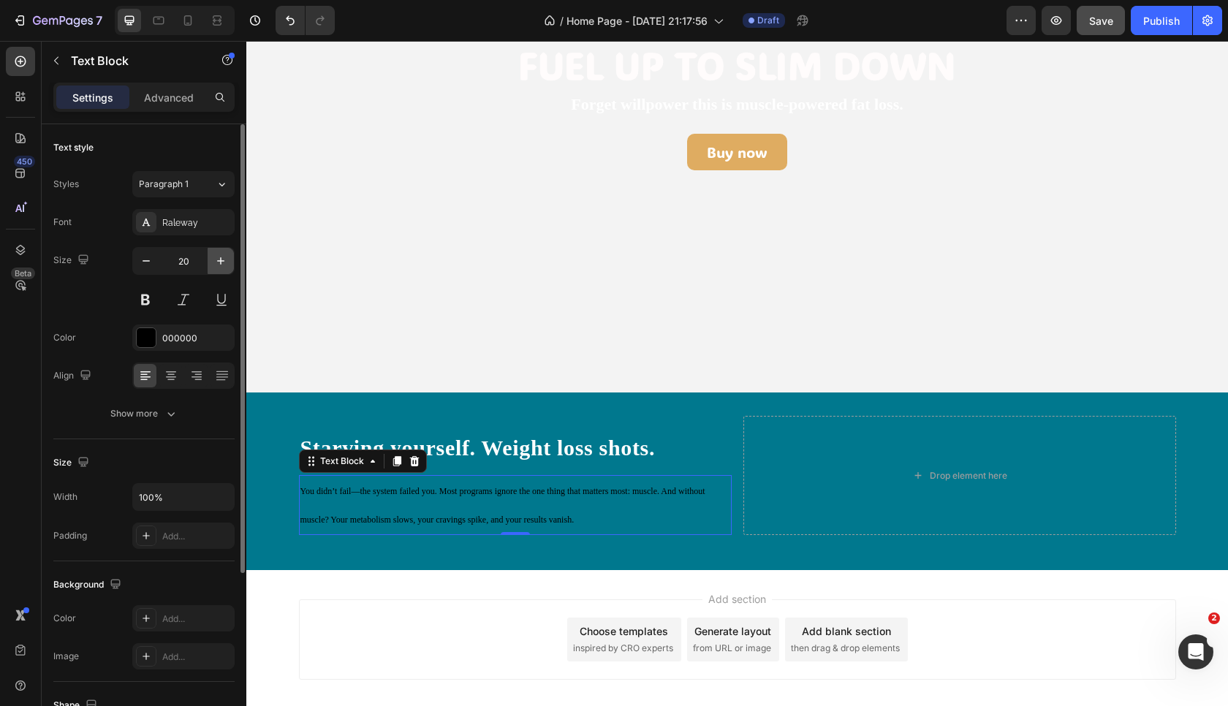
type input "21"
click at [355, 496] on p "You didn’t fail—the system failed you. Most programs ignore the one thing that …" at bounding box center [515, 505] width 430 height 56
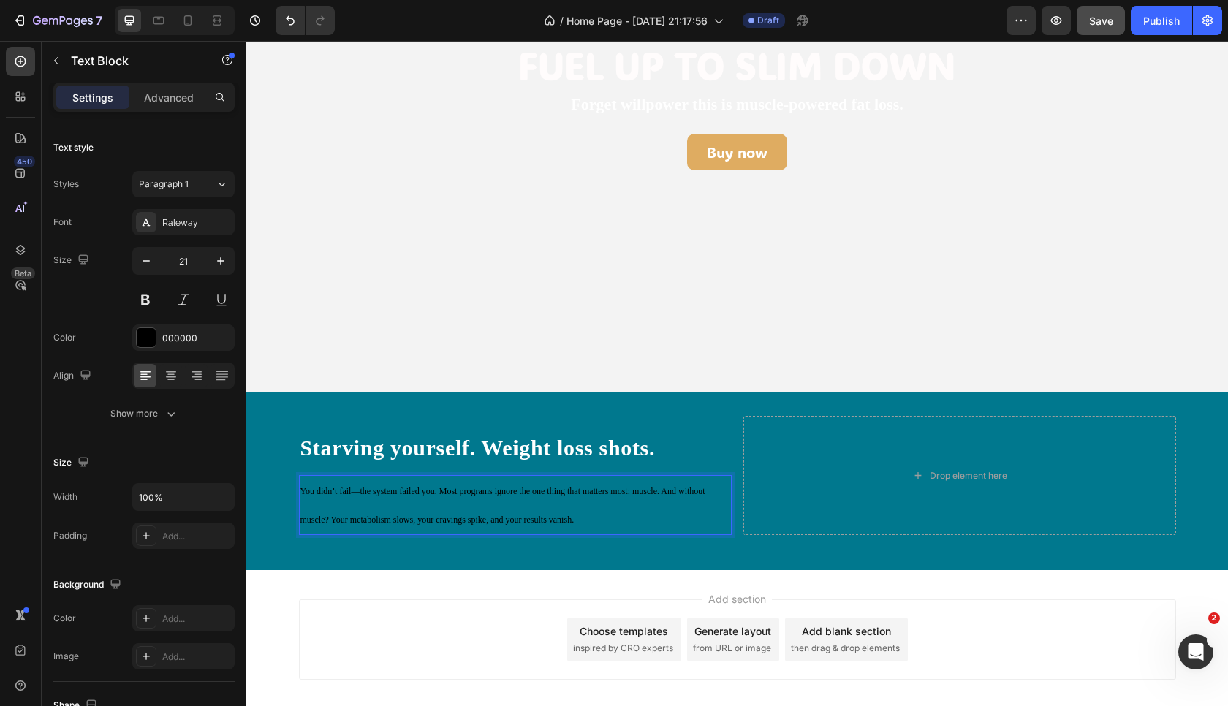
click at [355, 496] on p "You didn’t fail—the system failed you. Most programs ignore the one thing that …" at bounding box center [515, 505] width 430 height 56
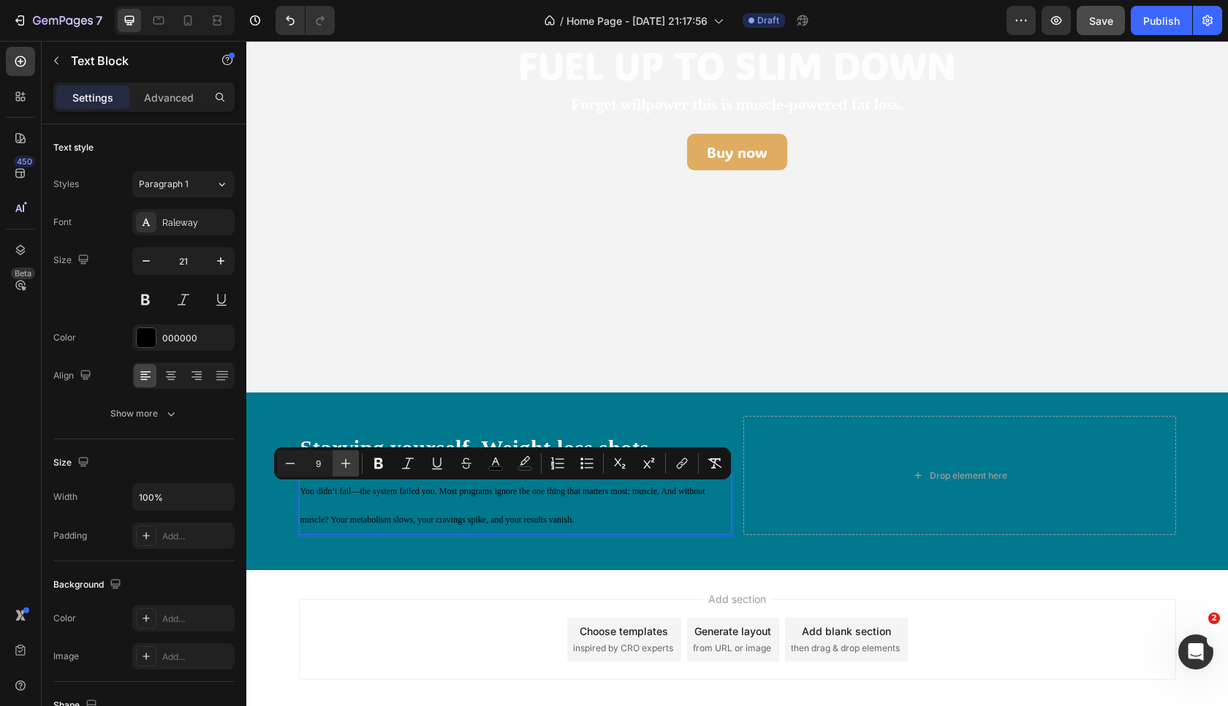
click at [351, 474] on button "Plus" at bounding box center [346, 463] width 26 height 26
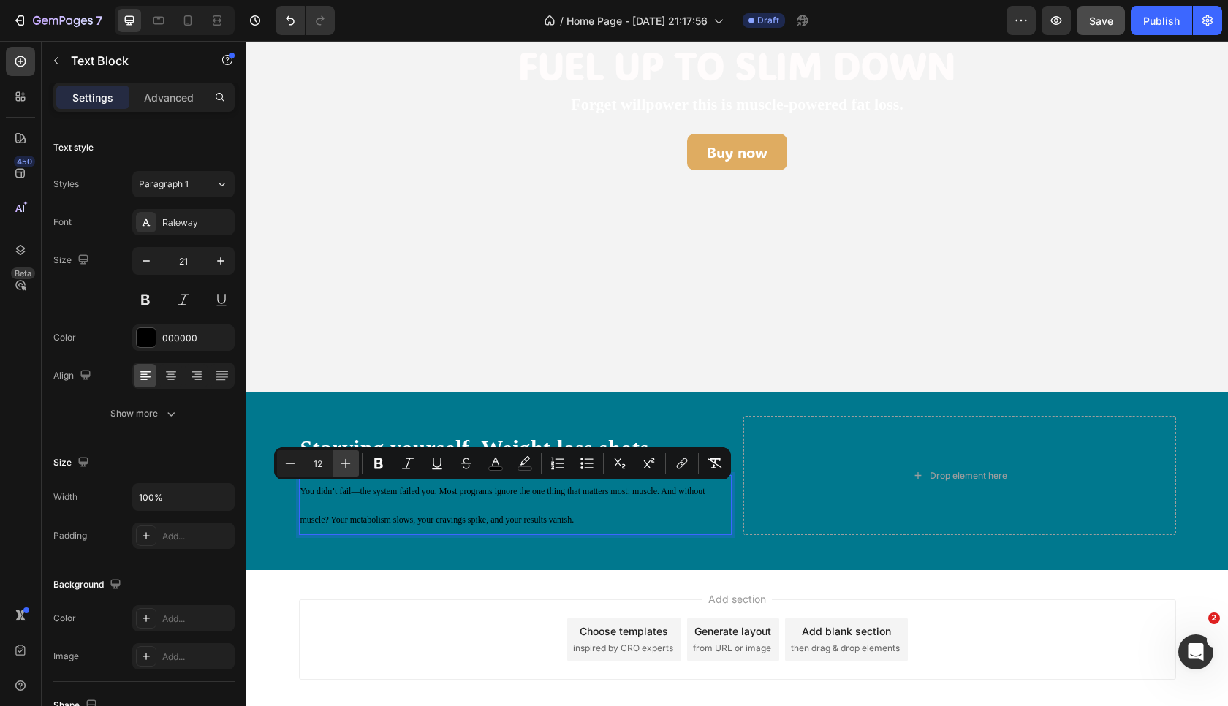
click at [351, 474] on button "Plus" at bounding box center [346, 463] width 26 height 26
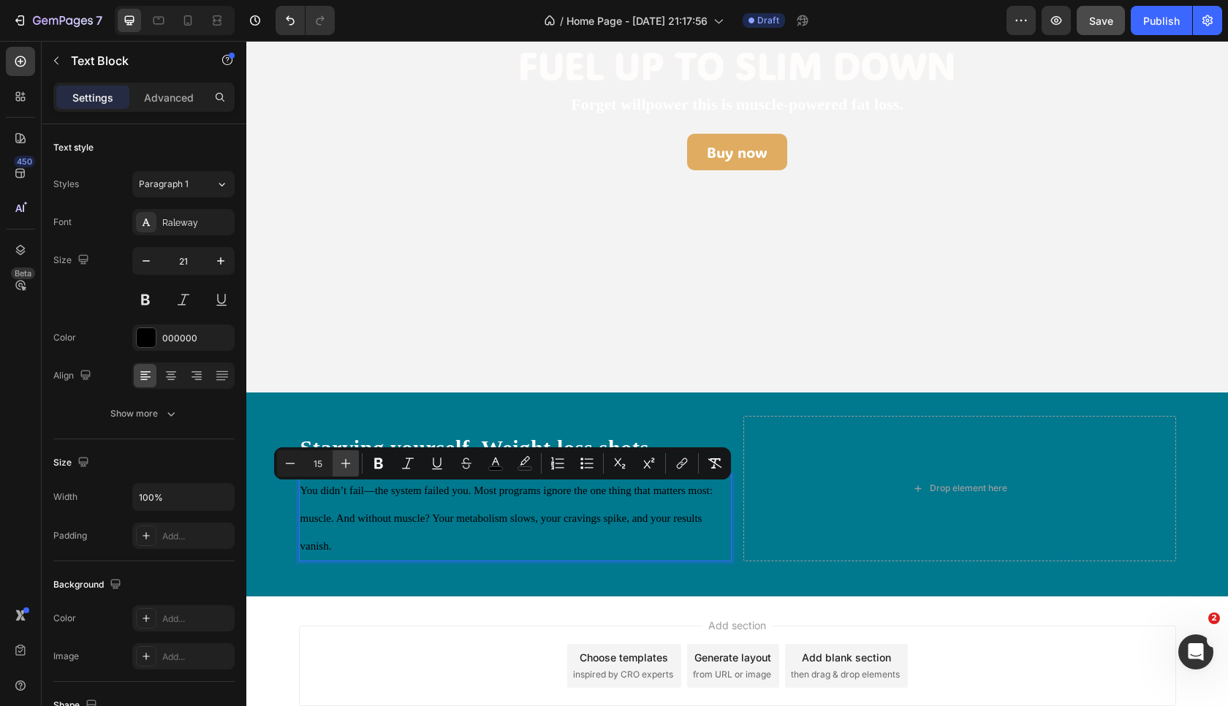
click at [351, 474] on button "Plus" at bounding box center [346, 463] width 26 height 26
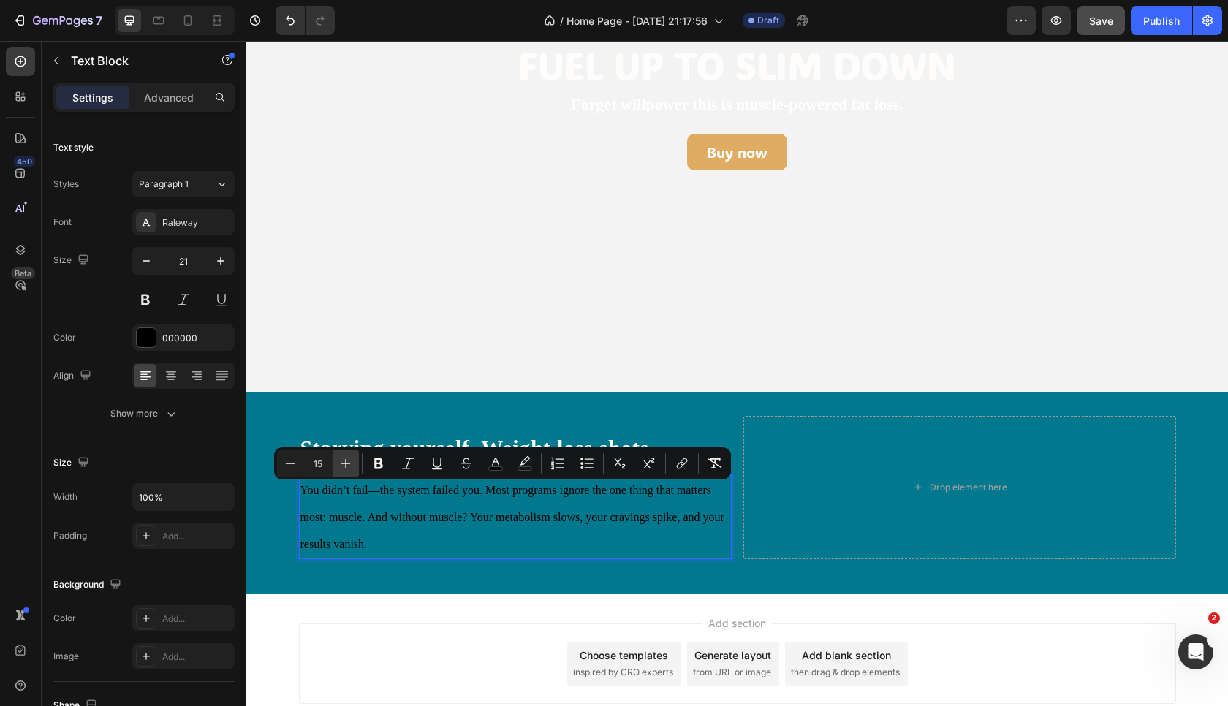
type input "16"
click at [499, 469] on rect "Editor contextual toolbar" at bounding box center [496, 469] width 14 height 4
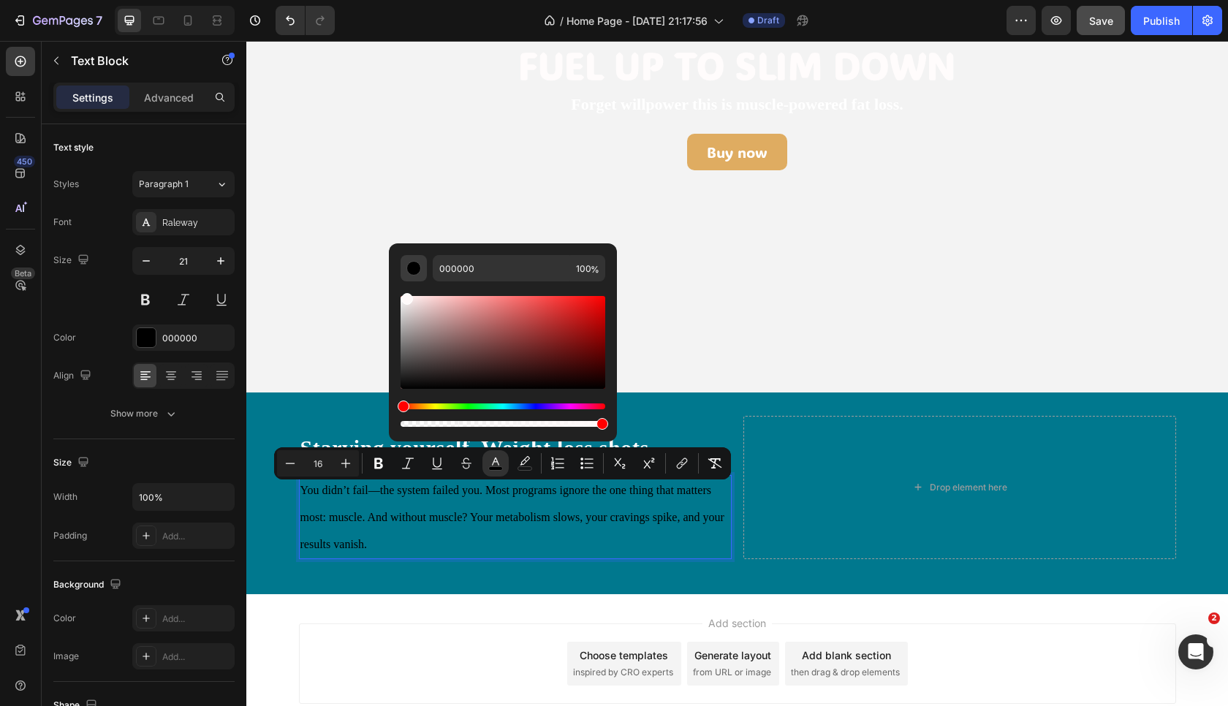
drag, startPoint x: 406, startPoint y: 389, endPoint x: 405, endPoint y: 260, distance: 128.7
click at [405, 260] on div "000000 100 %" at bounding box center [503, 342] width 205 height 175
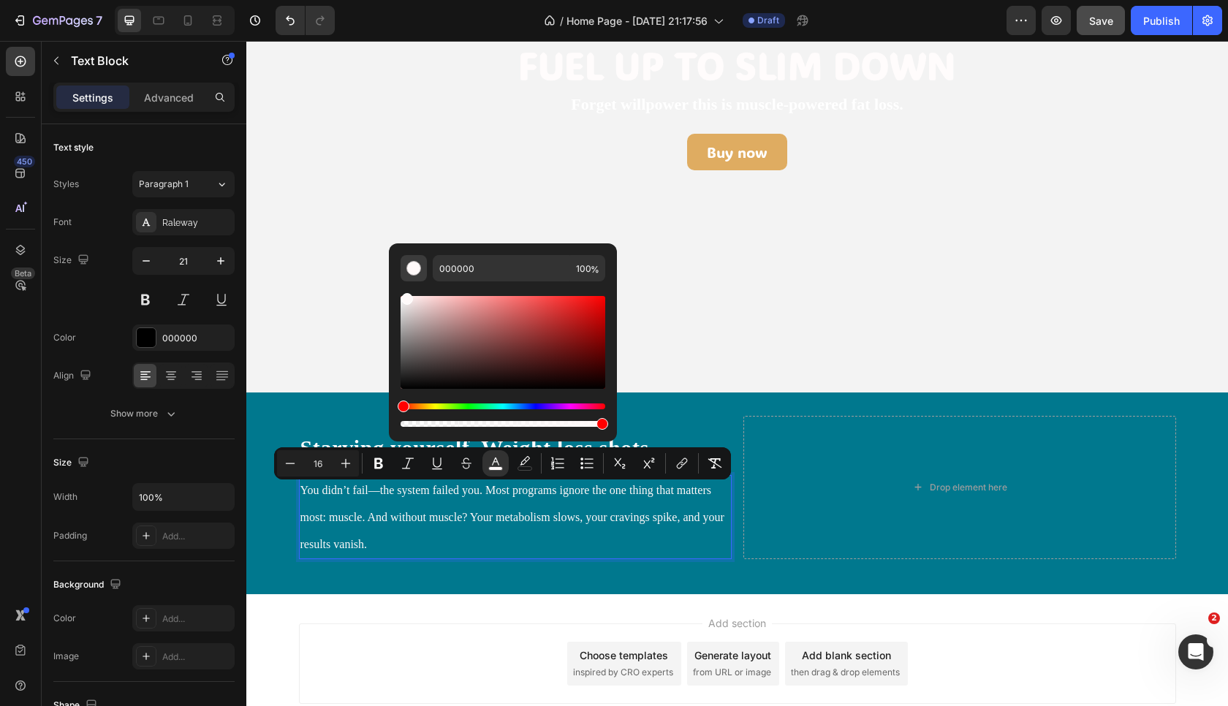
type input "FFF9F9"
click at [377, 468] on icon "Editor contextual toolbar" at bounding box center [378, 463] width 9 height 11
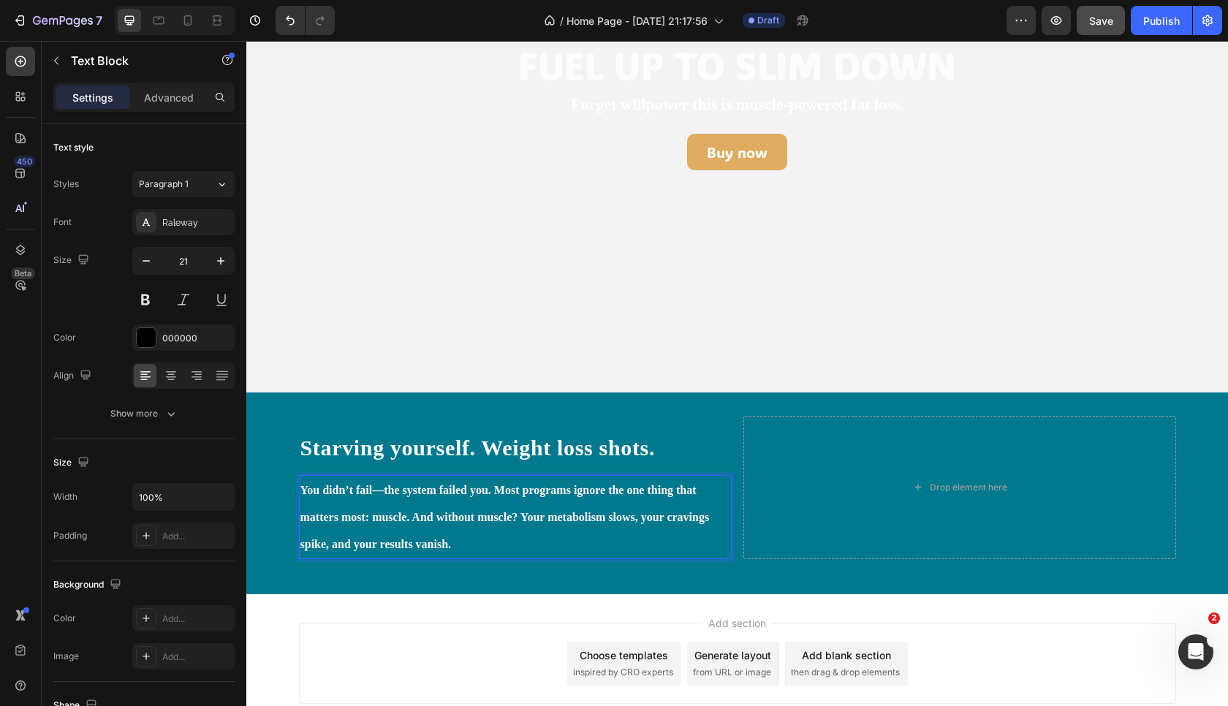
click at [383, 521] on strong "You didn’t fail—the system failed you. Most programs ignore the one thing that …" at bounding box center [504, 517] width 409 height 66
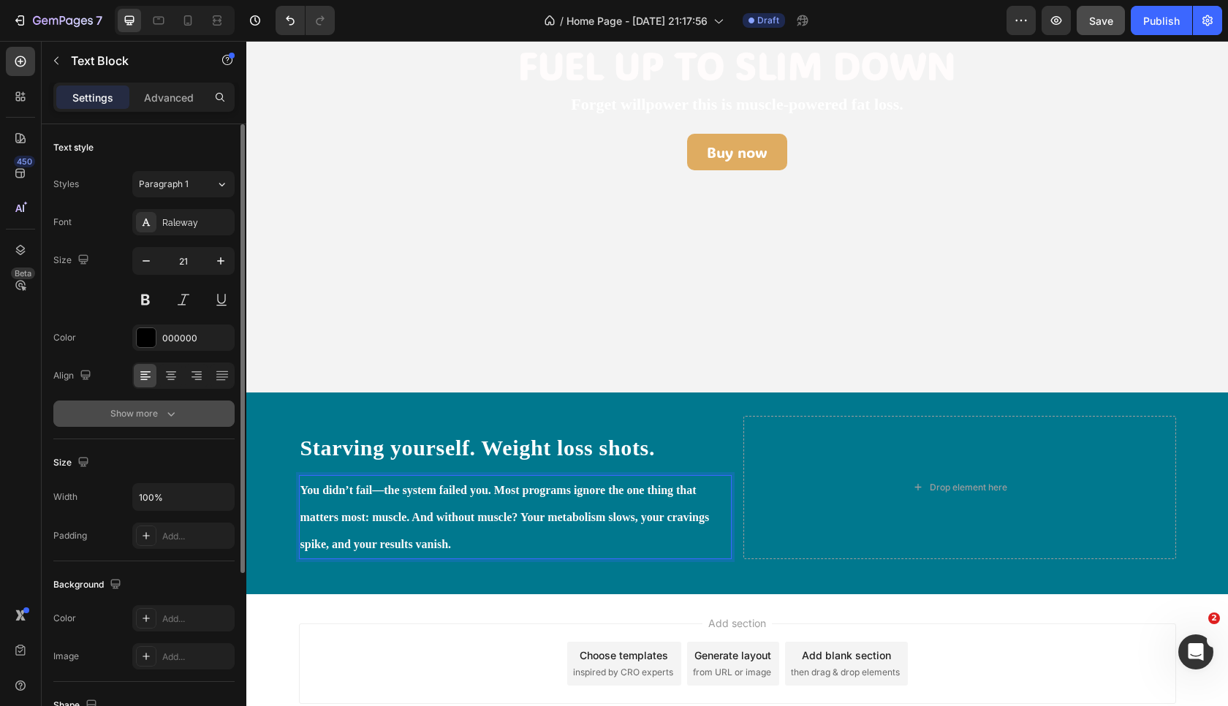
click at [130, 410] on div "Show more" at bounding box center [144, 413] width 68 height 15
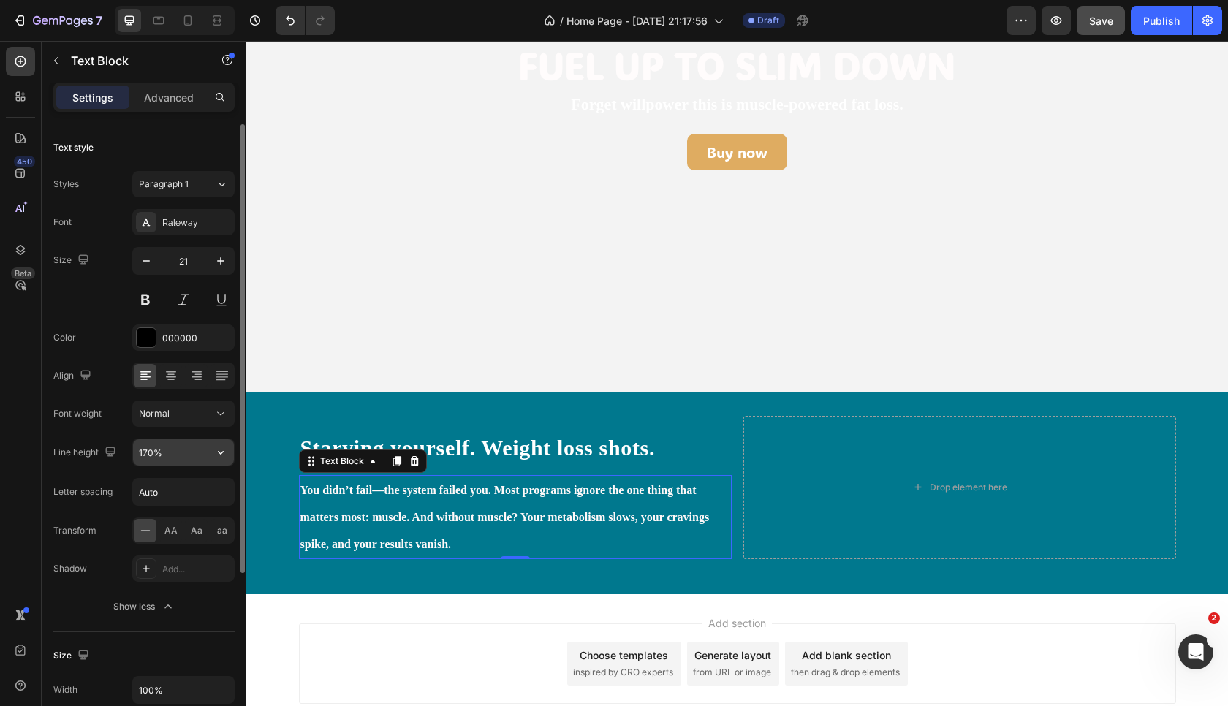
click at [173, 465] on input "170%" at bounding box center [183, 452] width 101 height 26
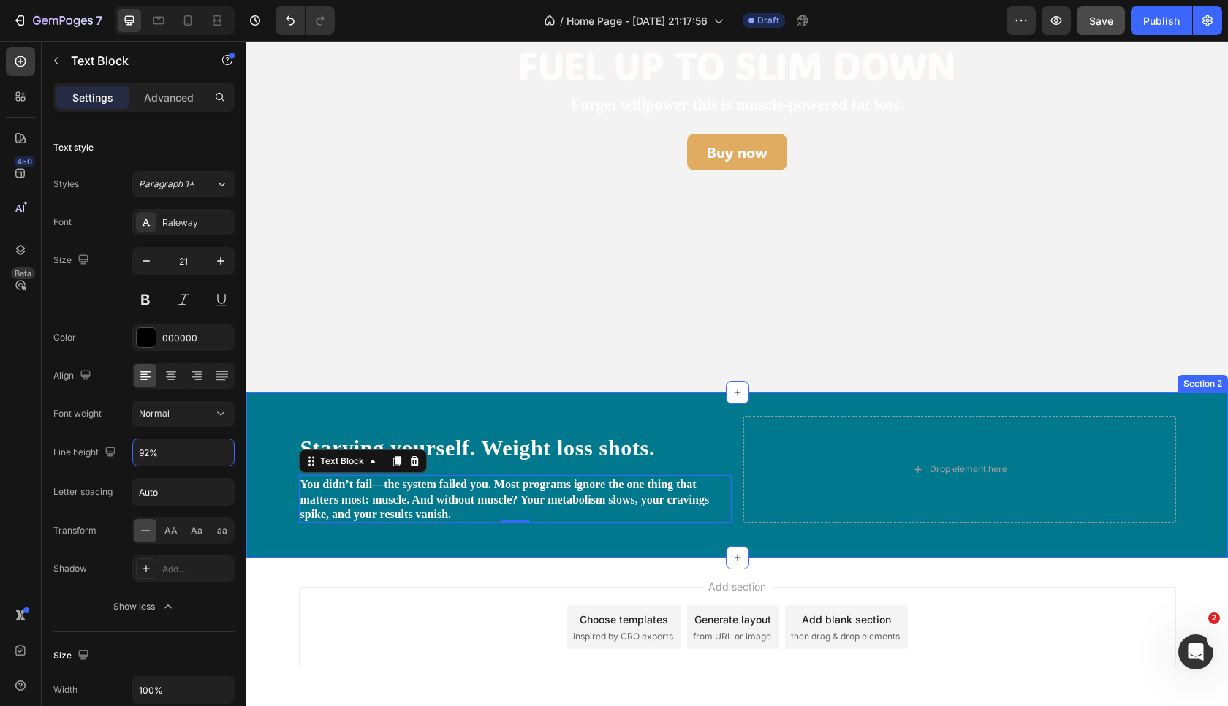
type input "91%"
click at [412, 583] on div "Add section Choose templates inspired by CRO experts Generate layout from URL o…" at bounding box center [737, 648] width 982 height 180
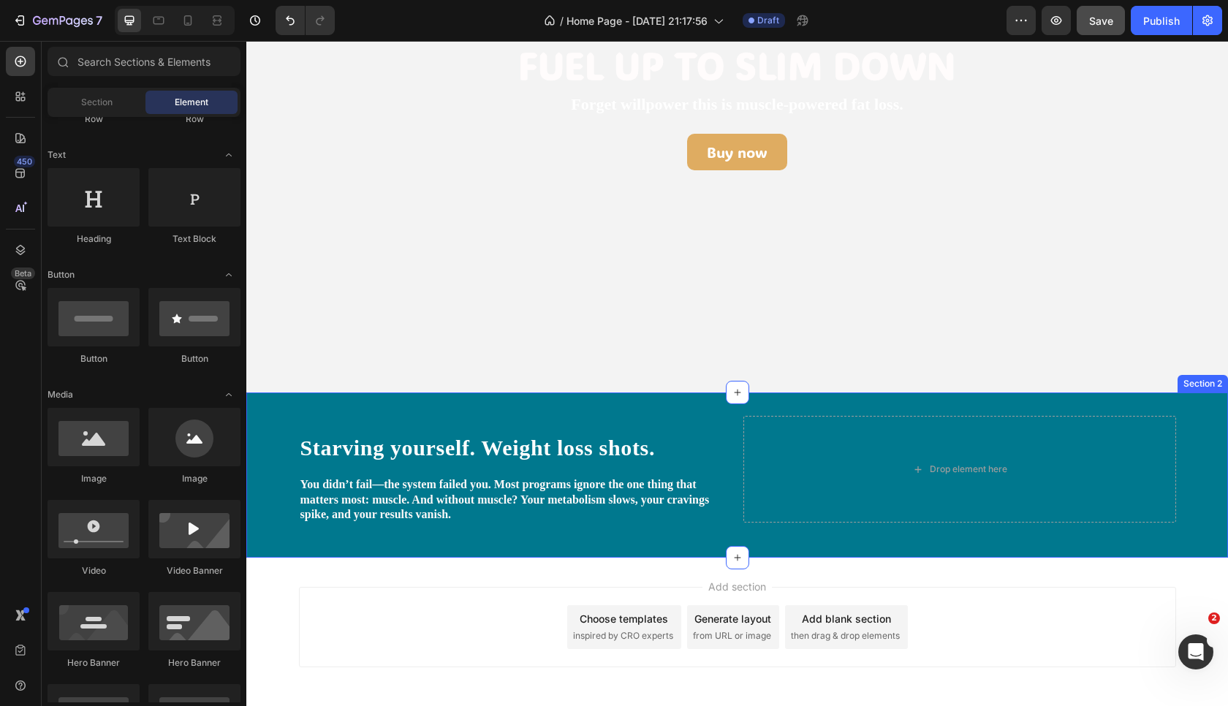
click at [458, 551] on div "⁠⁠⁠⁠⁠⁠⁠ Starving yourself. Weight loss shots. Heading You didn’t fail—the syste…" at bounding box center [737, 475] width 982 height 164
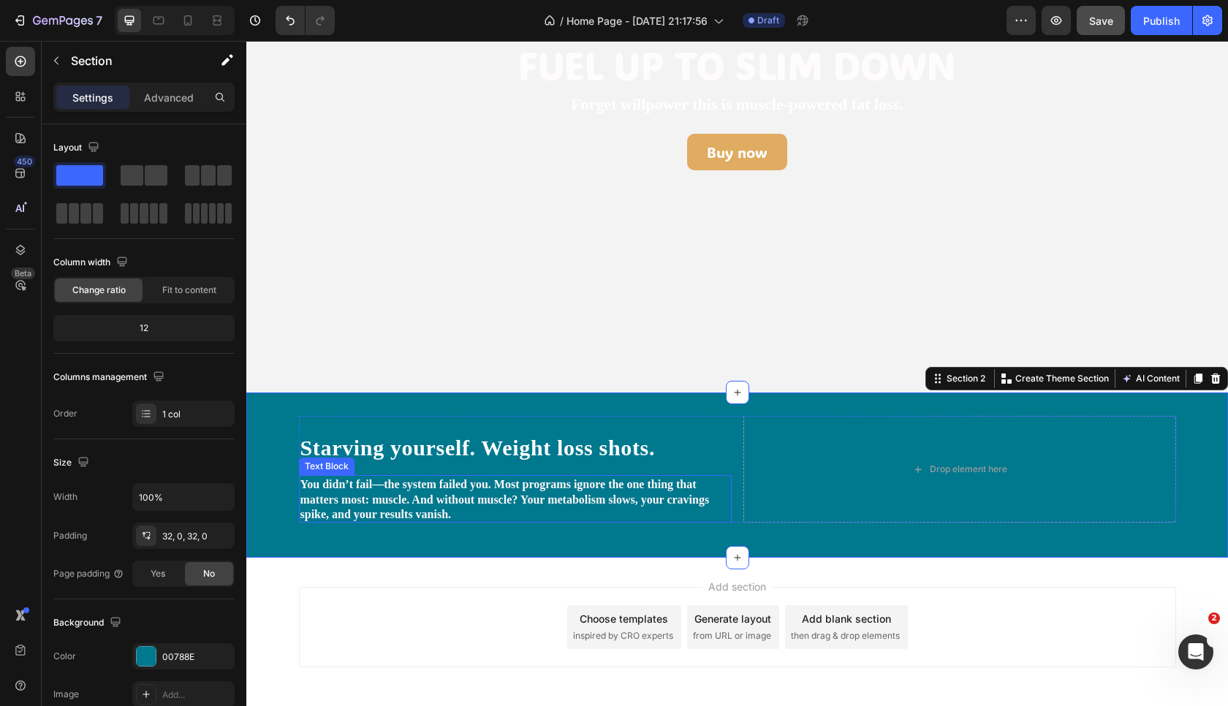
click at [441, 487] on strong "You didn’t fail—the system failed you. Most programs ignore the one thing that …" at bounding box center [504, 499] width 409 height 42
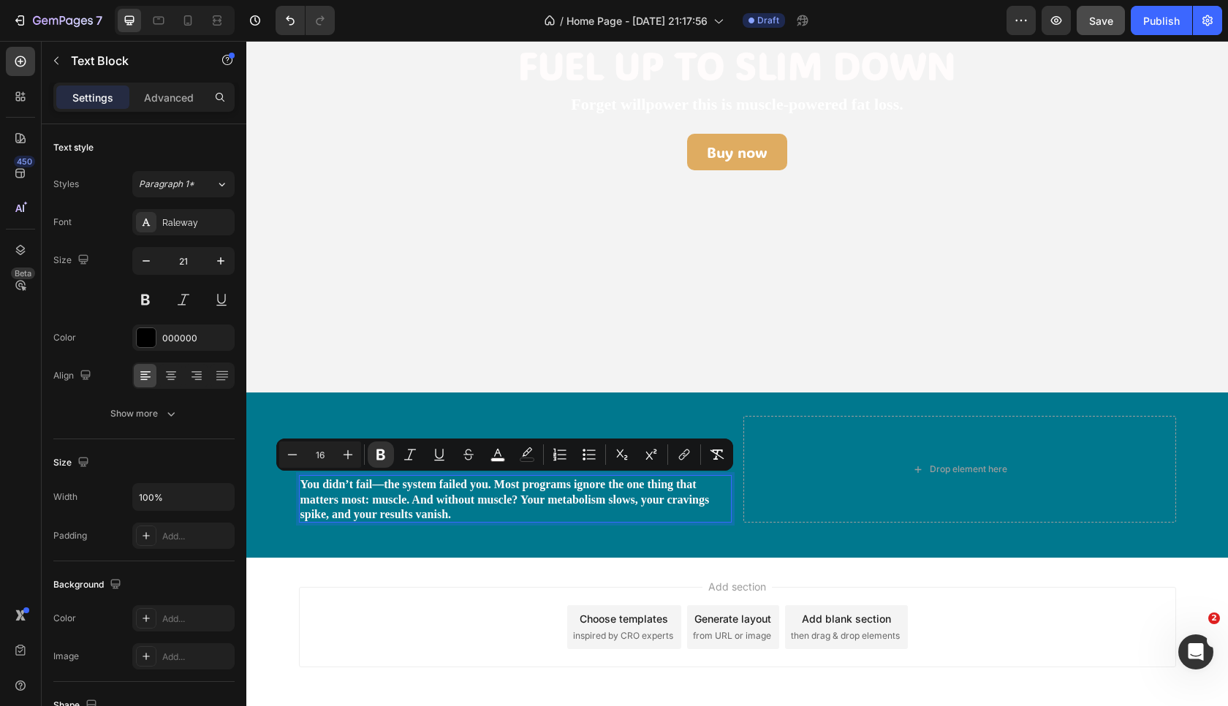
click at [482, 496] on strong "You didn’t fail—the system failed you. Most programs ignore the one thing that …" at bounding box center [504, 499] width 409 height 42
